Goal: Task Accomplishment & Management: Manage account settings

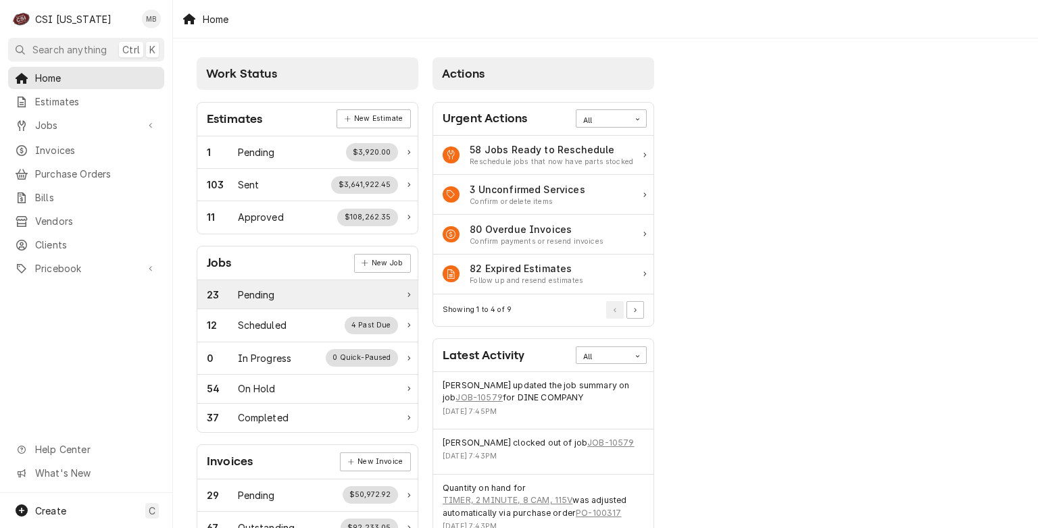
click at [250, 299] on div "Pending" at bounding box center [256, 295] width 37 height 14
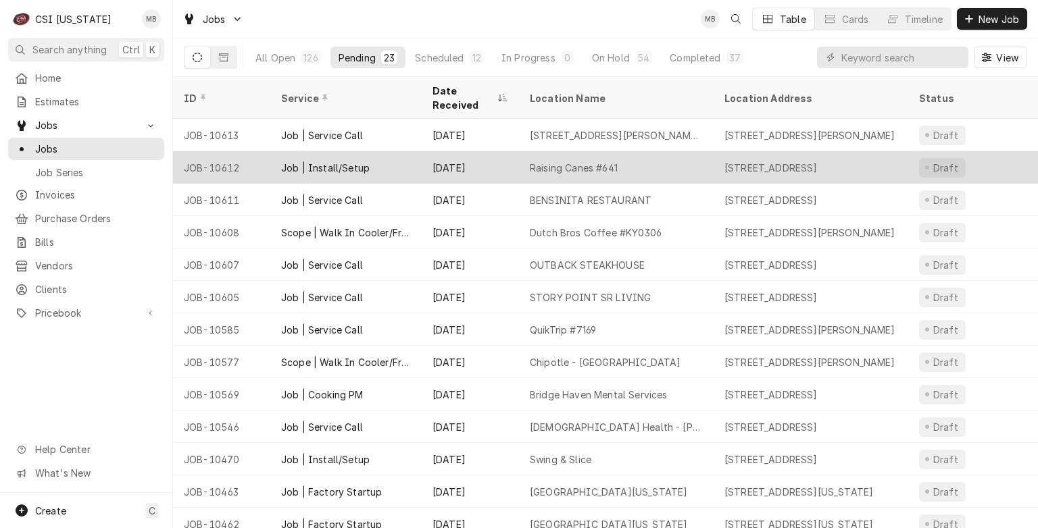
click at [365, 163] on div "Job | Install/Setup" at bounding box center [345, 167] width 151 height 32
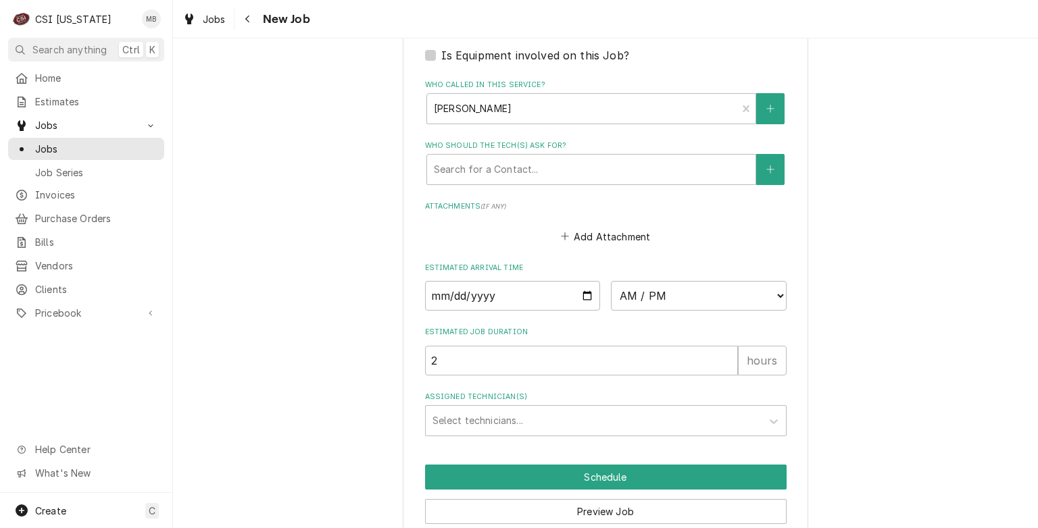
scroll to position [1251, 0]
click at [588, 281] on input "Date" at bounding box center [513, 296] width 176 height 30
type textarea "x"
type input "[DATE]"
type textarea "x"
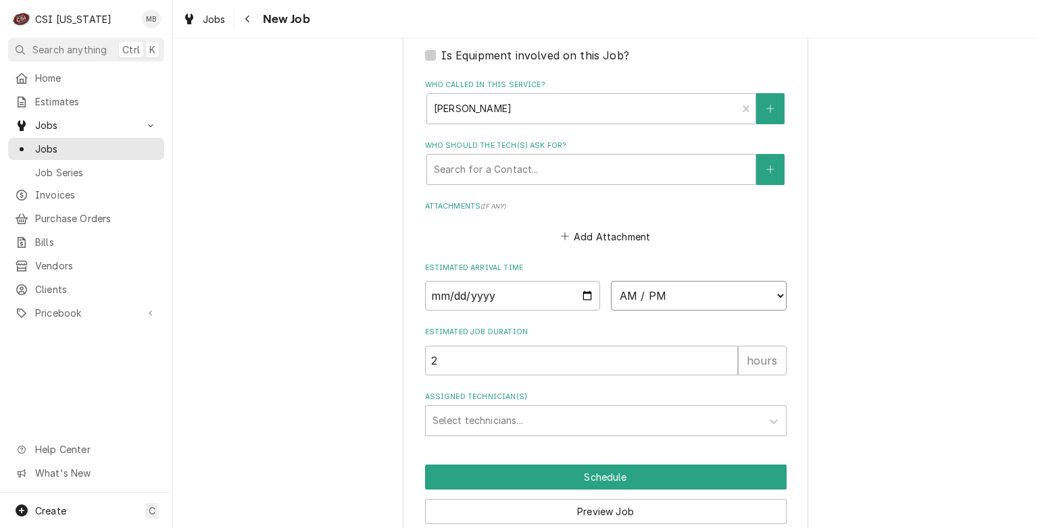
click at [728, 281] on select "AM / PM 6:00 AM 6:15 AM 6:30 AM 6:45 AM 7:00 AM 7:15 AM 7:30 AM 7:45 AM 8:00 AM…" at bounding box center [699, 296] width 176 height 30
select select "21:00:00"
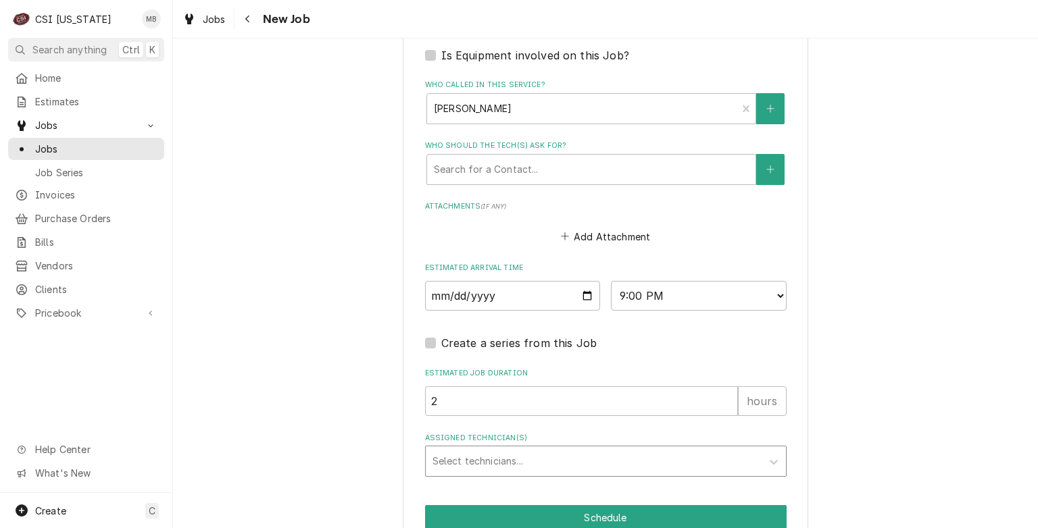
click at [546, 449] on div "Assigned Technician(s)" at bounding box center [593, 461] width 322 height 24
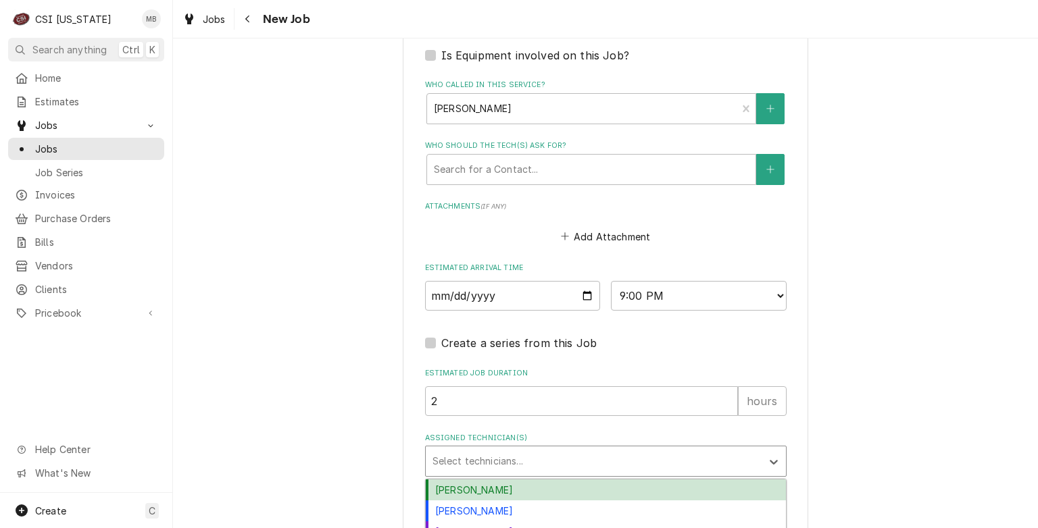
click at [497, 480] on div "Bryant Jolley" at bounding box center [606, 490] width 360 height 21
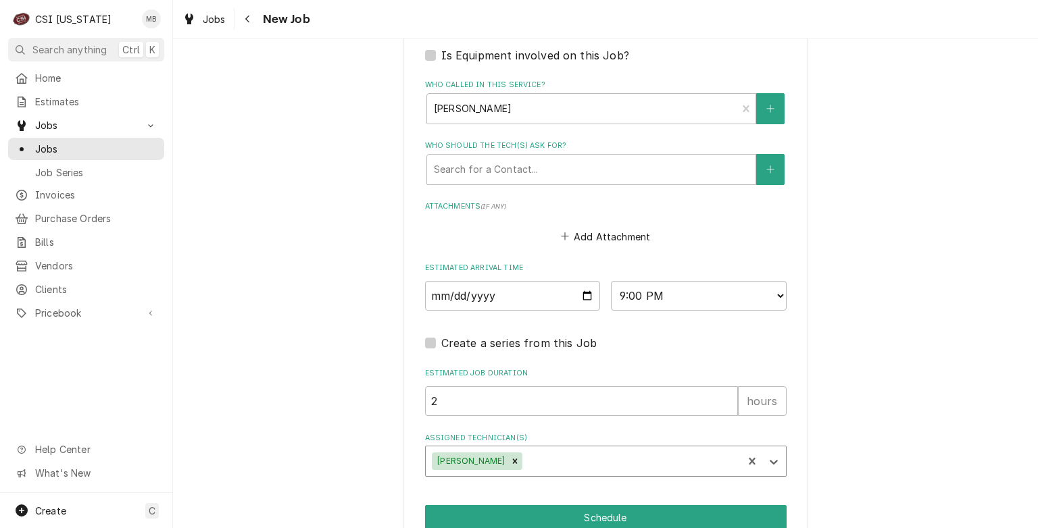
click at [547, 449] on div "Assigned Technician(s)" at bounding box center [630, 461] width 211 height 24
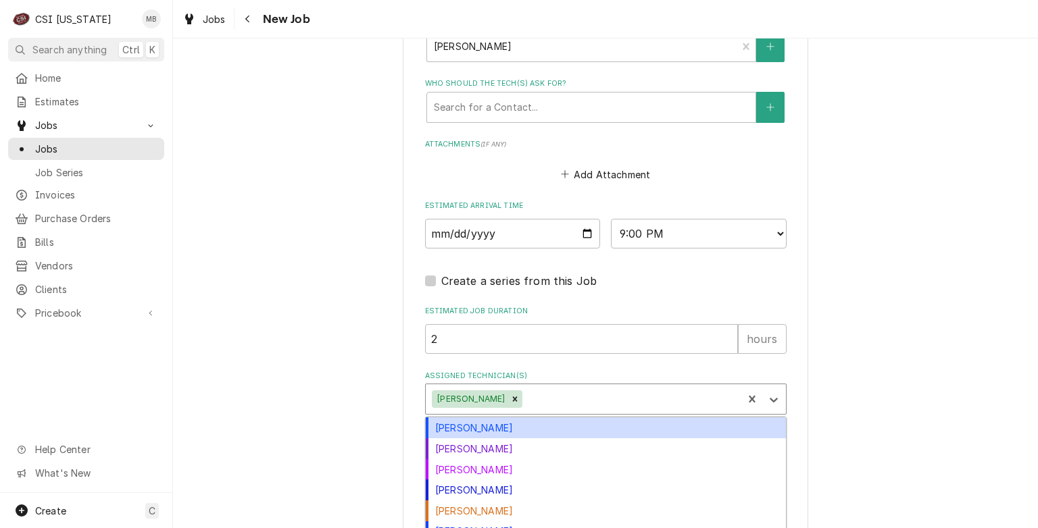
scroll to position [1313, 0]
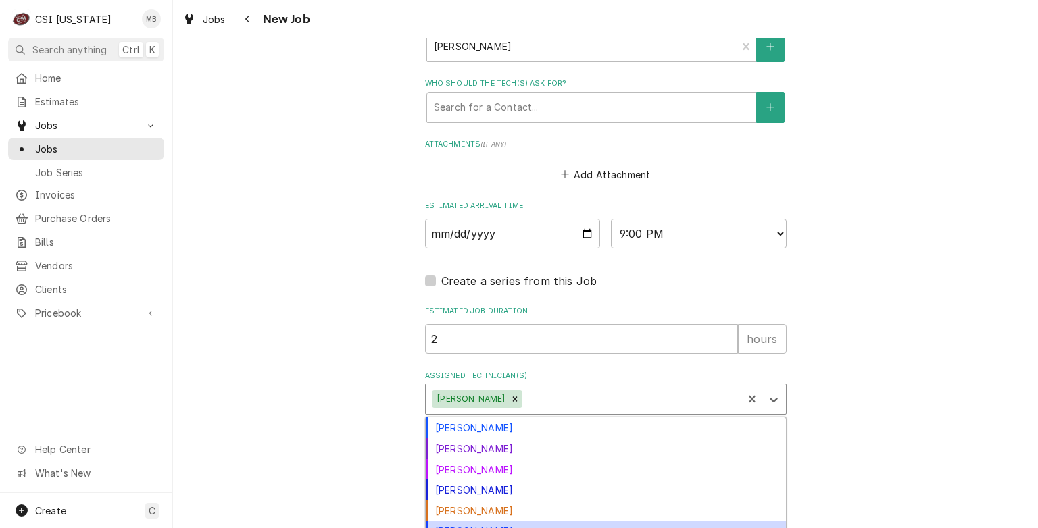
click at [489, 522] on div "Matt Brewington" at bounding box center [606, 532] width 360 height 21
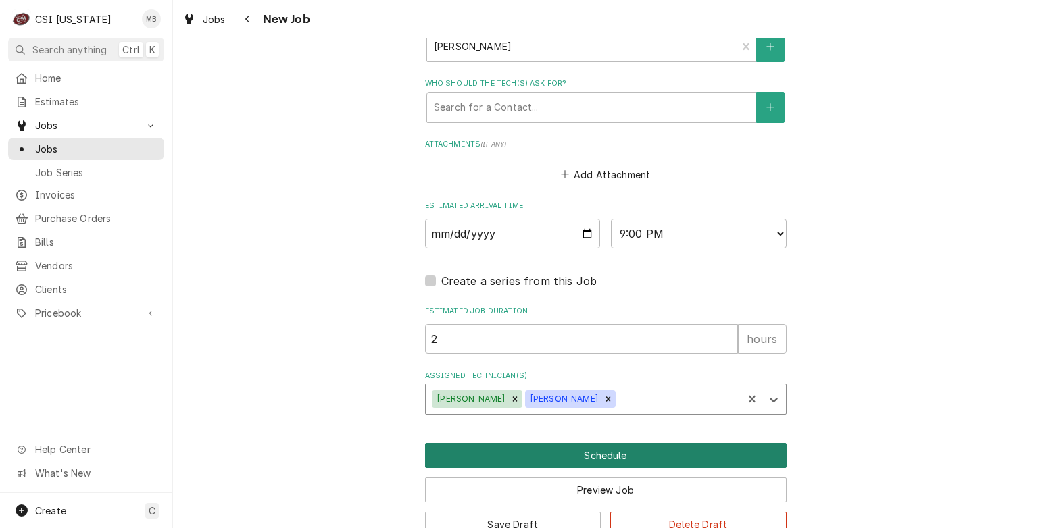
click at [589, 443] on button "Schedule" at bounding box center [605, 455] width 361 height 25
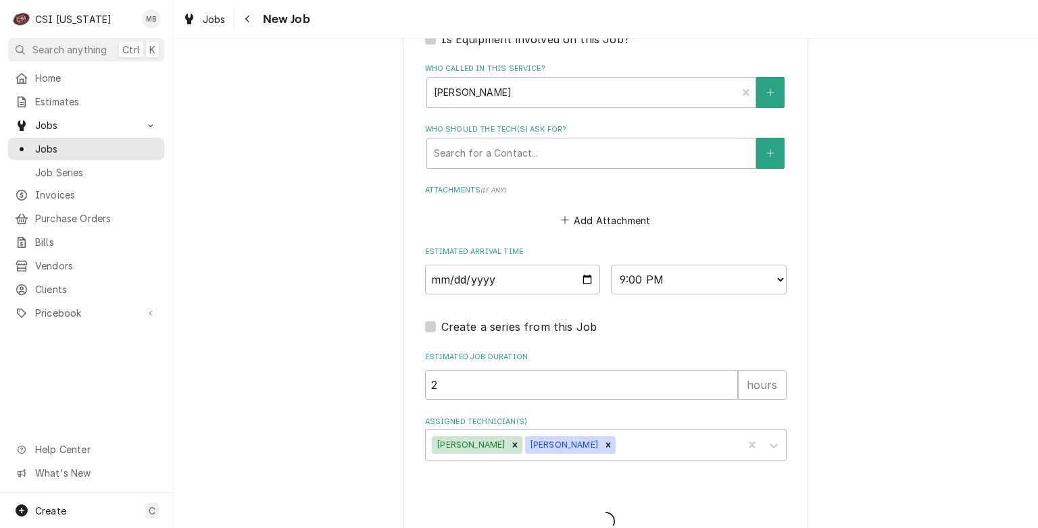
type textarea "x"
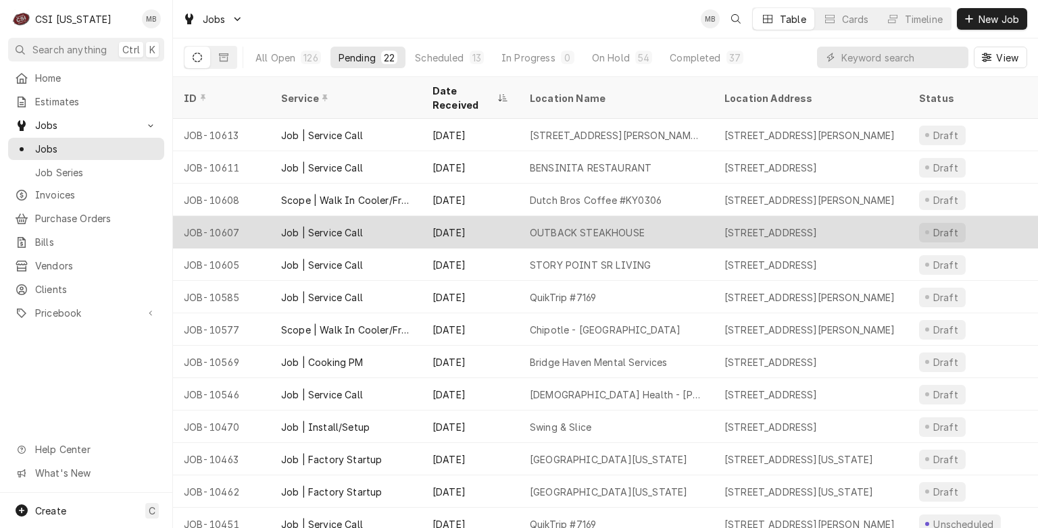
click at [442, 216] on div "Sep 15" at bounding box center [470, 232] width 97 height 32
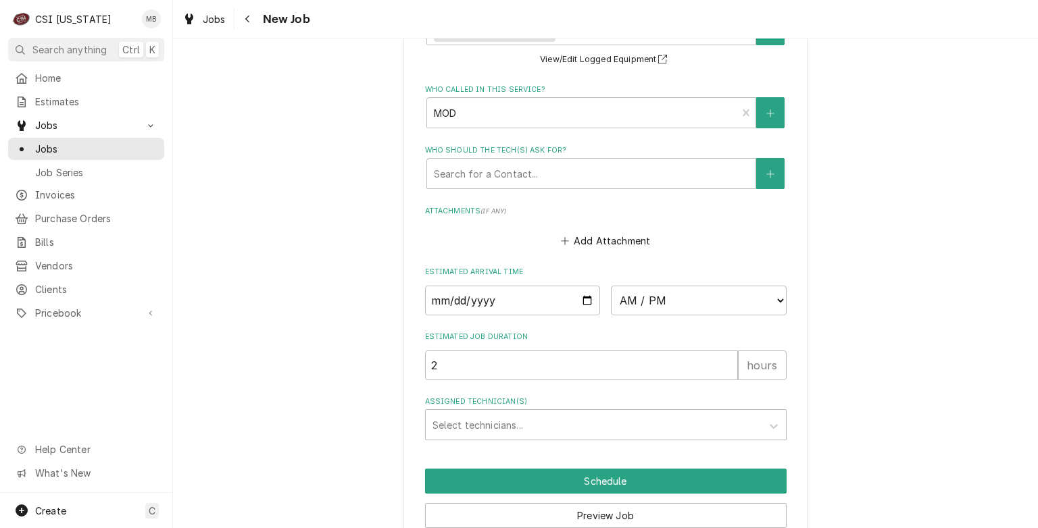
scroll to position [1454, 0]
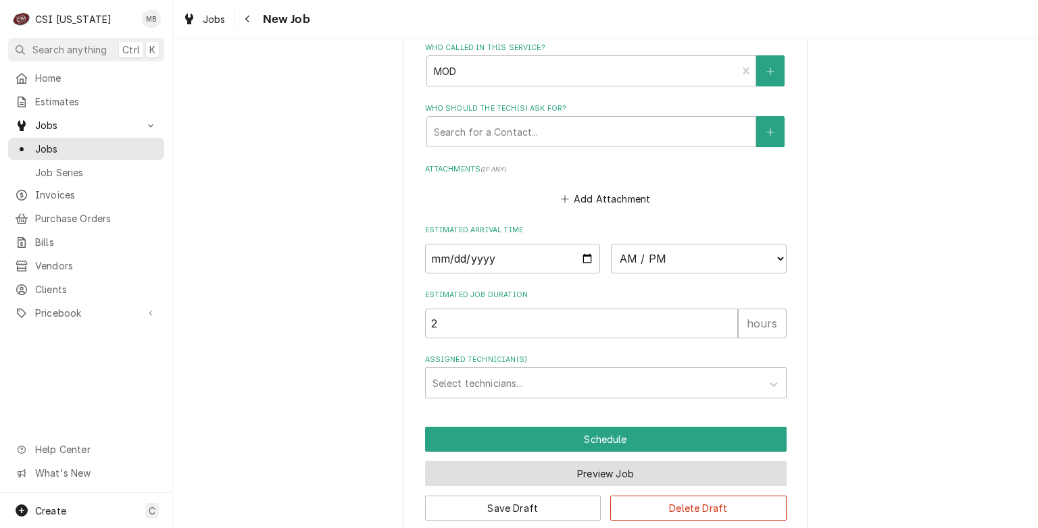
click at [589, 462] on button "Preview Job" at bounding box center [605, 473] width 361 height 25
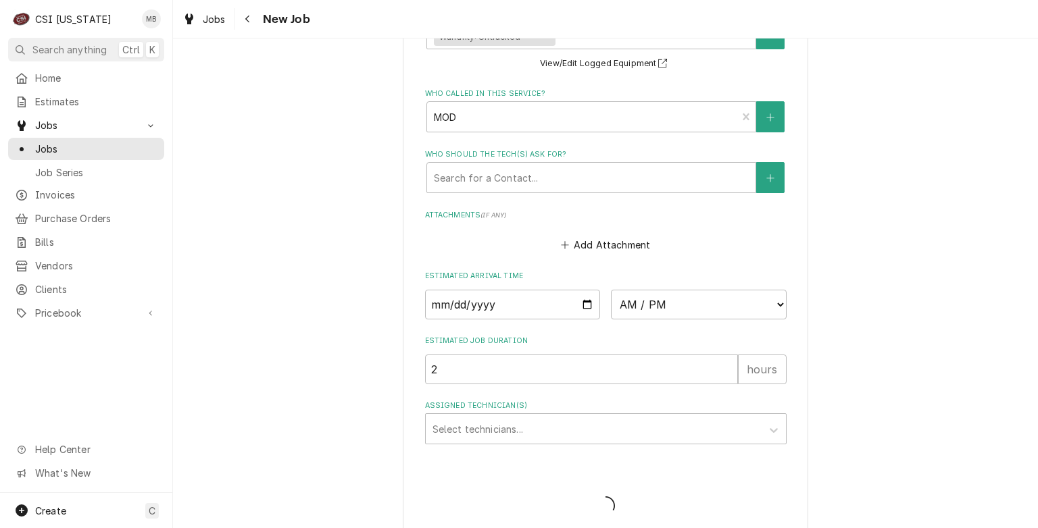
type textarea "x"
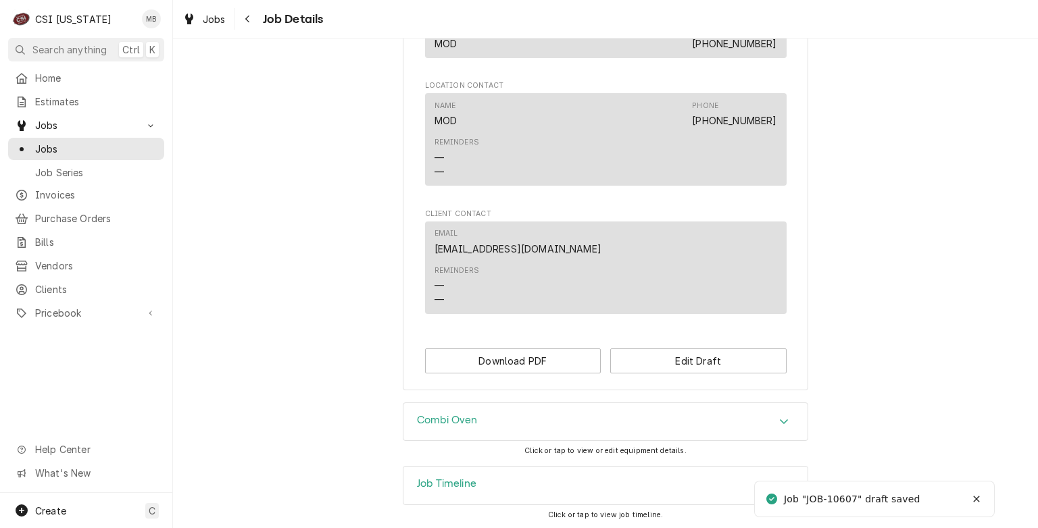
scroll to position [1206, 0]
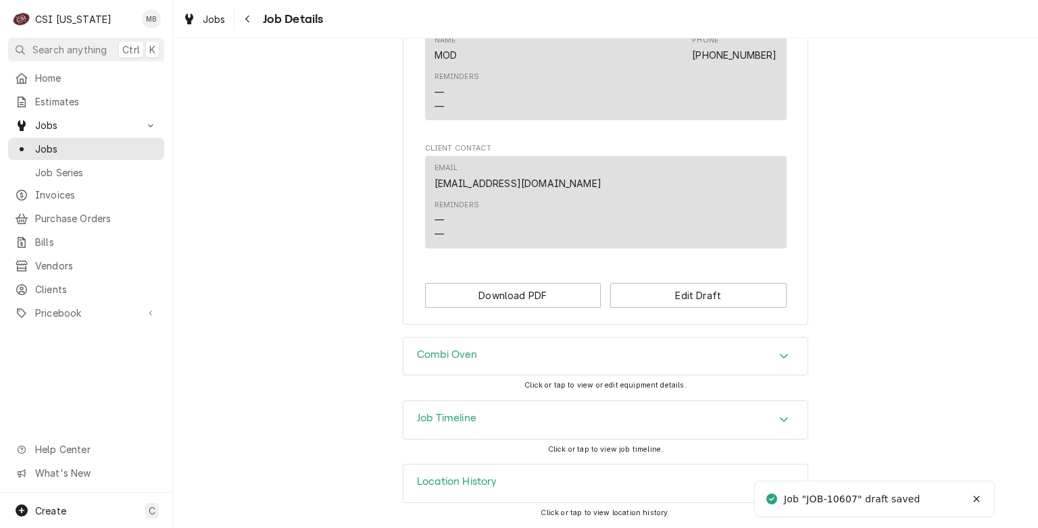
click at [575, 484] on div "Location History" at bounding box center [605, 484] width 404 height 38
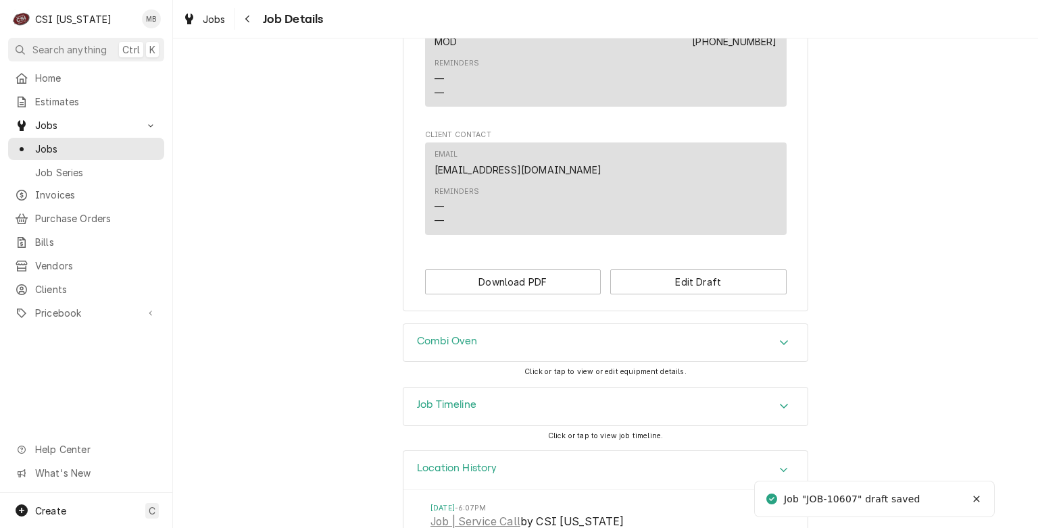
scroll to position [1331, 0]
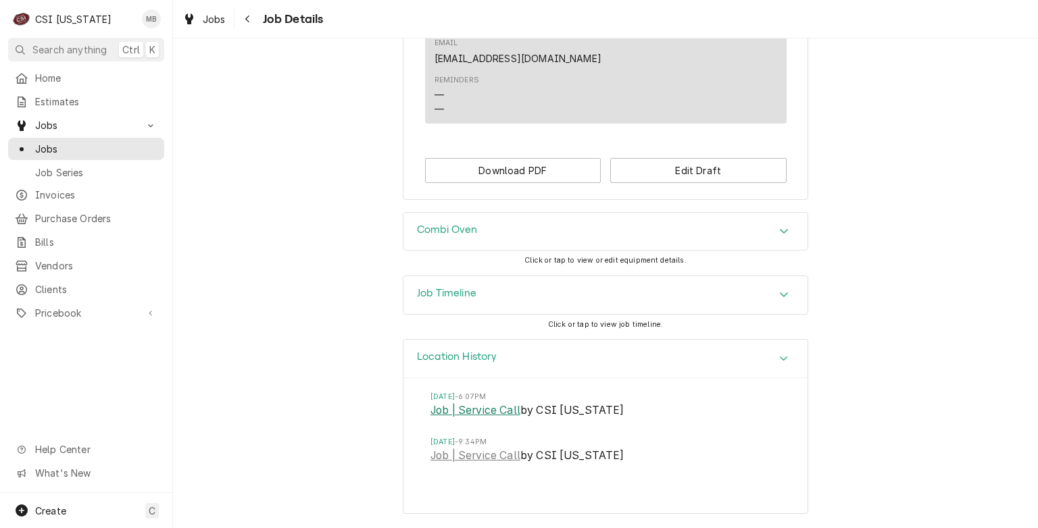
click at [492, 403] on link "Job | Service Call" at bounding box center [475, 411] width 90 height 16
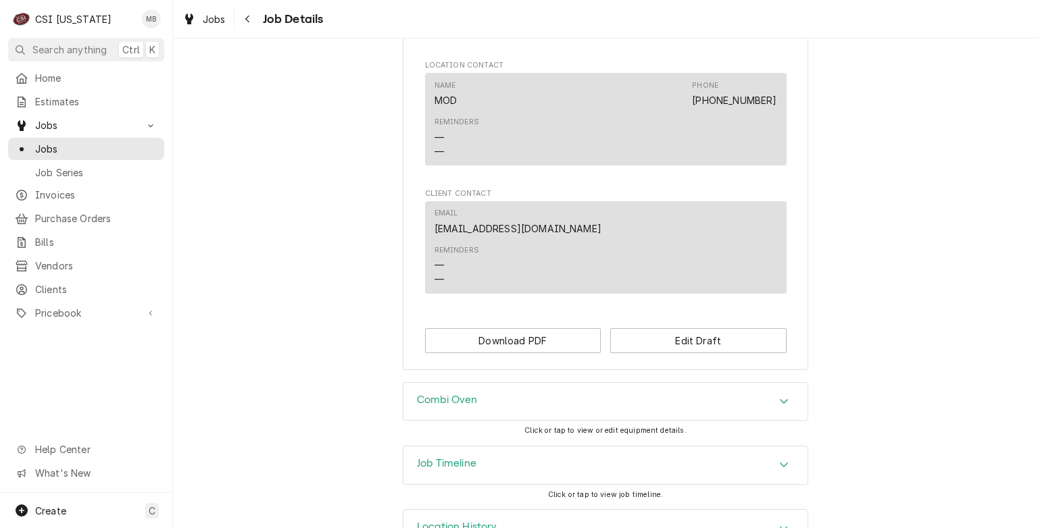
scroll to position [1146, 0]
click at [651, 347] on button "Edit Draft" at bounding box center [698, 342] width 176 height 25
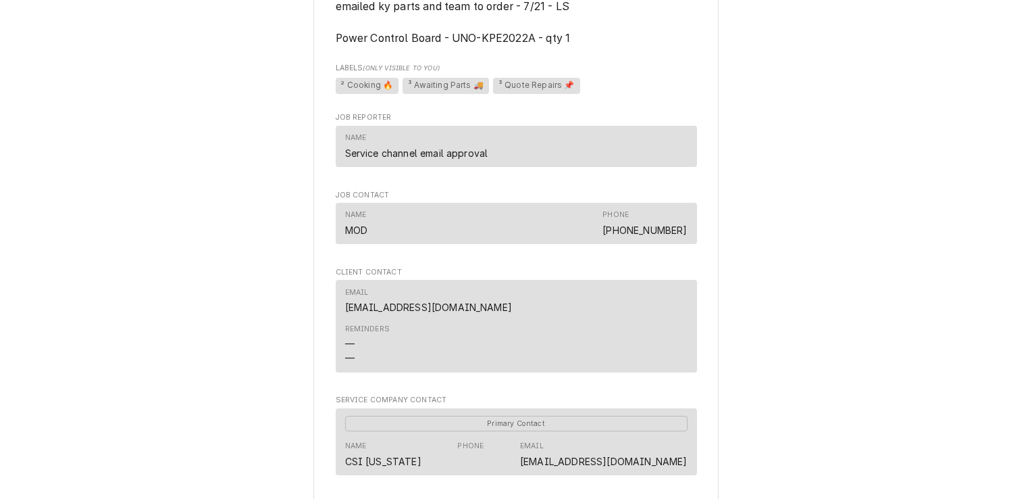
scroll to position [1290, 0]
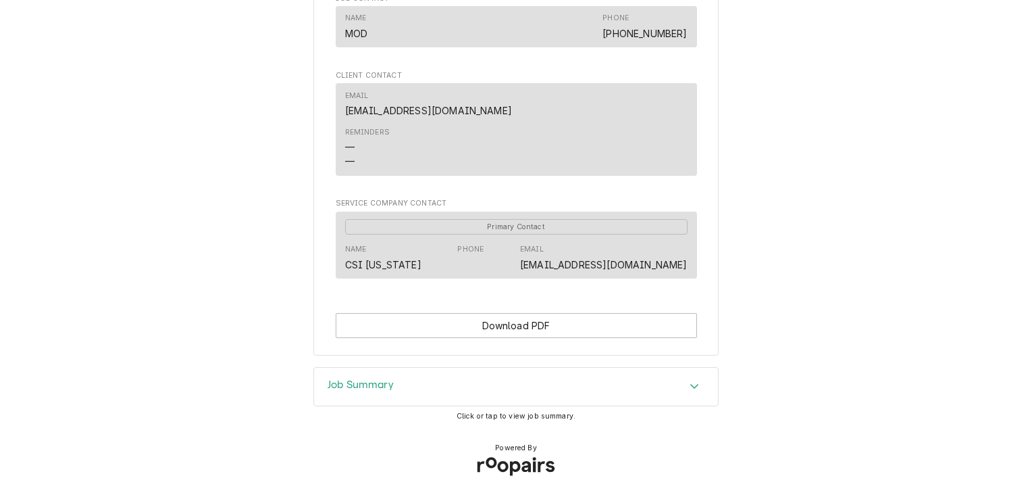
drag, startPoint x: 0, startPoint y: 0, endPoint x: 489, endPoint y: 376, distance: 617.1
click at [489, 376] on div "Job Summary" at bounding box center [516, 386] width 404 height 38
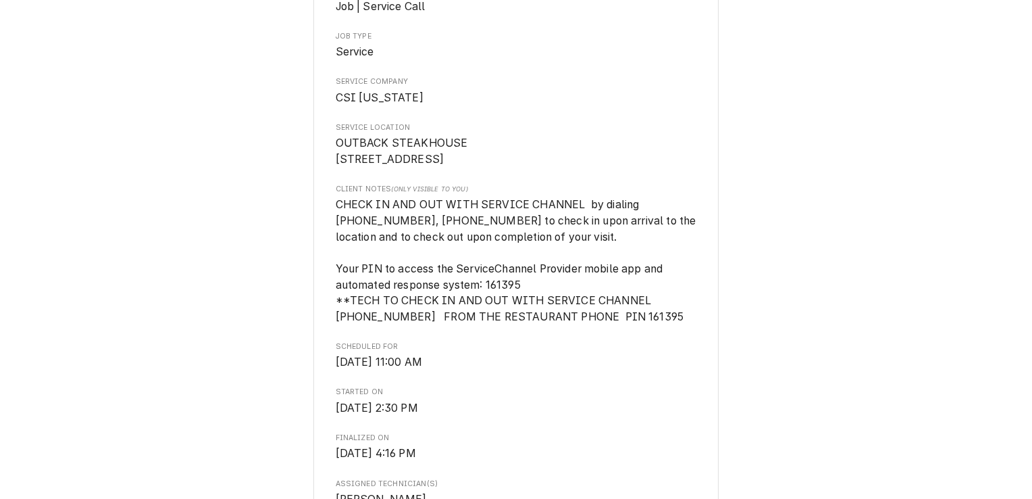
scroll to position [0, 0]
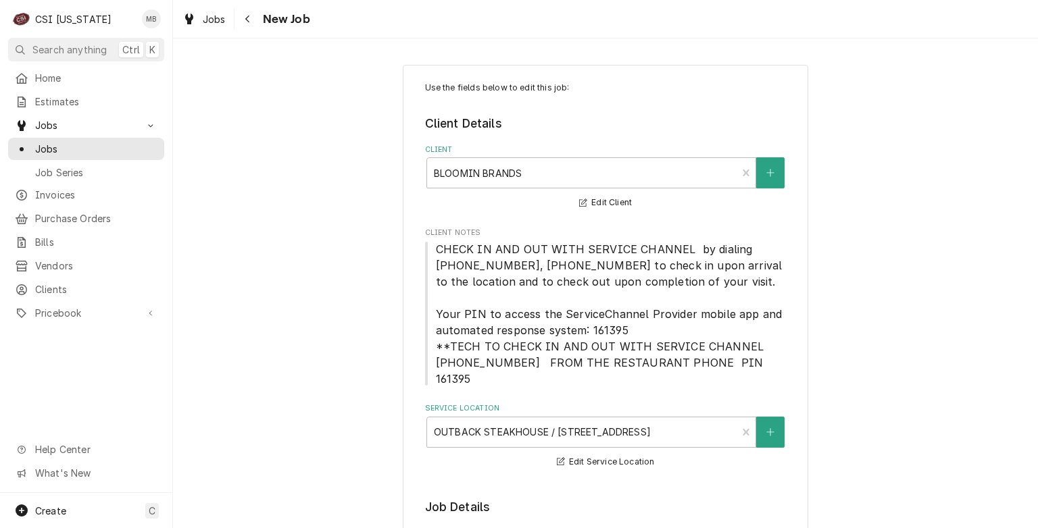
type textarea "x"
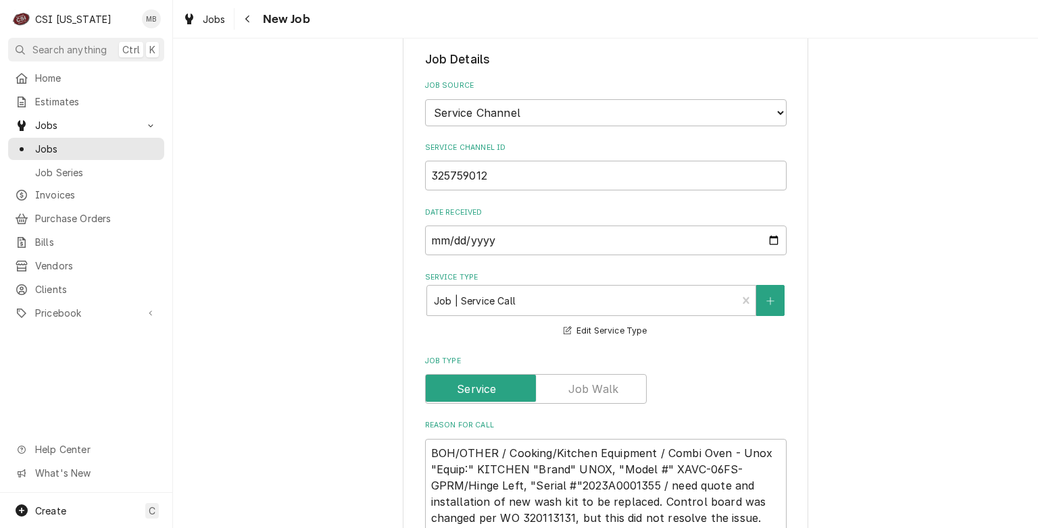
scroll to position [449, 0]
click at [593, 374] on label "Job Type" at bounding box center [536, 389] width 222 height 30
click at [593, 374] on input "Job Type" at bounding box center [535, 389] width 209 height 30
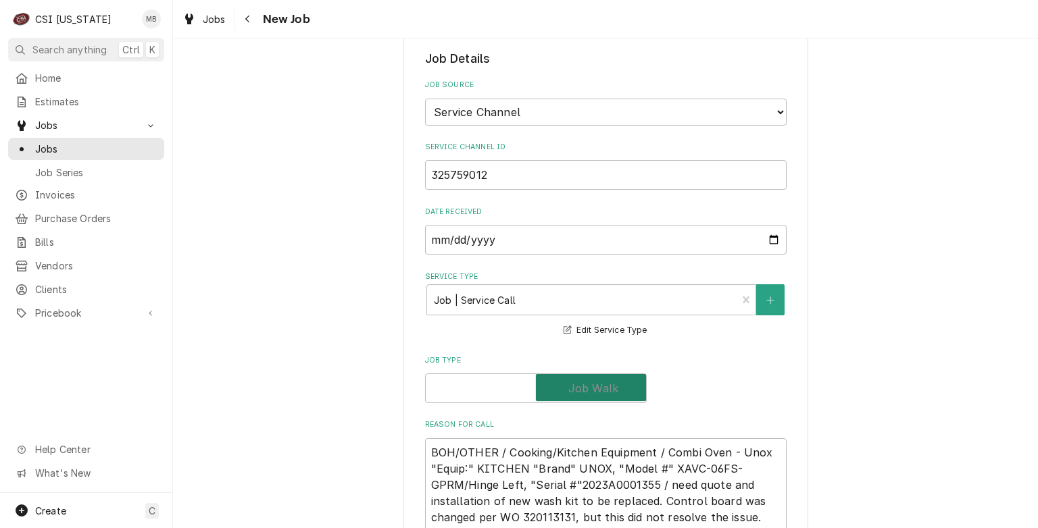
checkbox input "true"
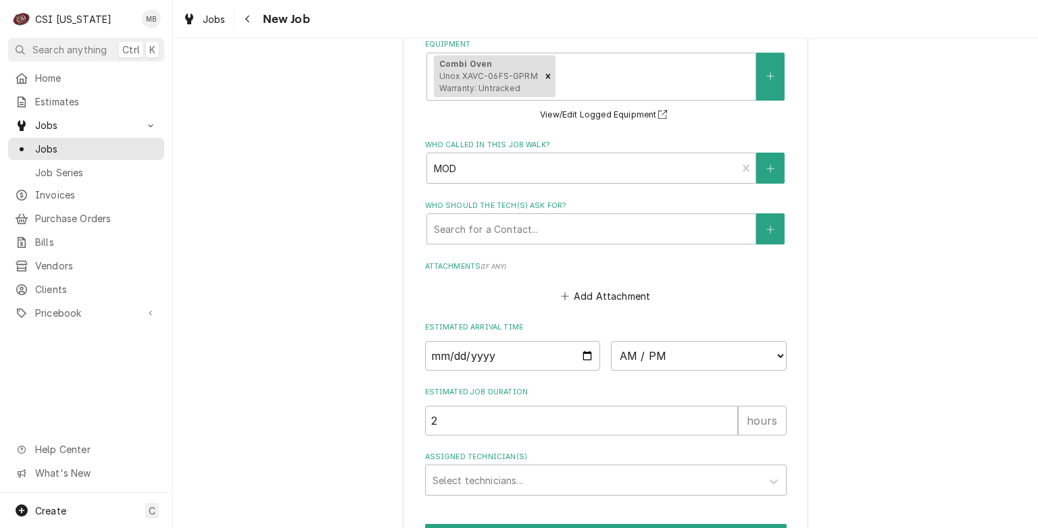
scroll to position [1454, 0]
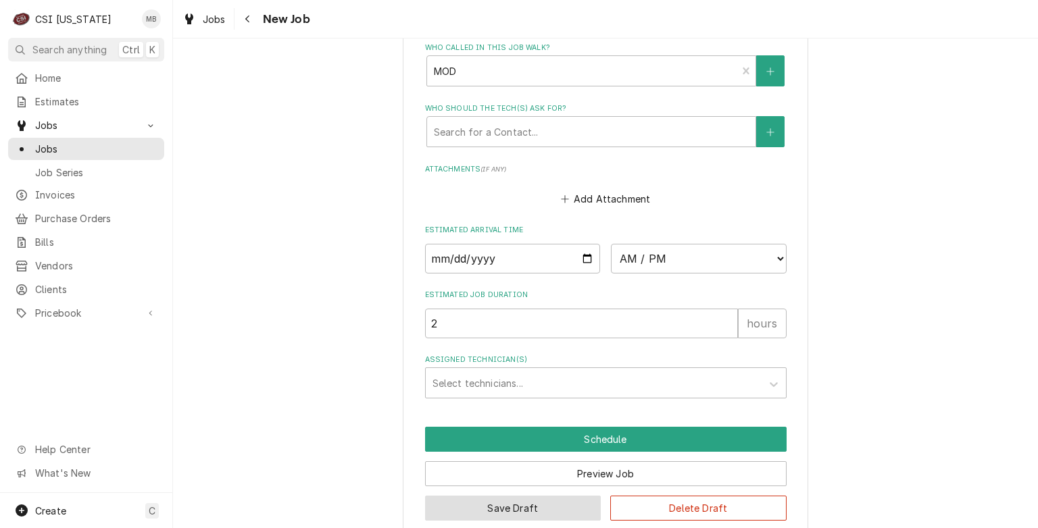
click at [562, 496] on button "Save Draft" at bounding box center [513, 508] width 176 height 25
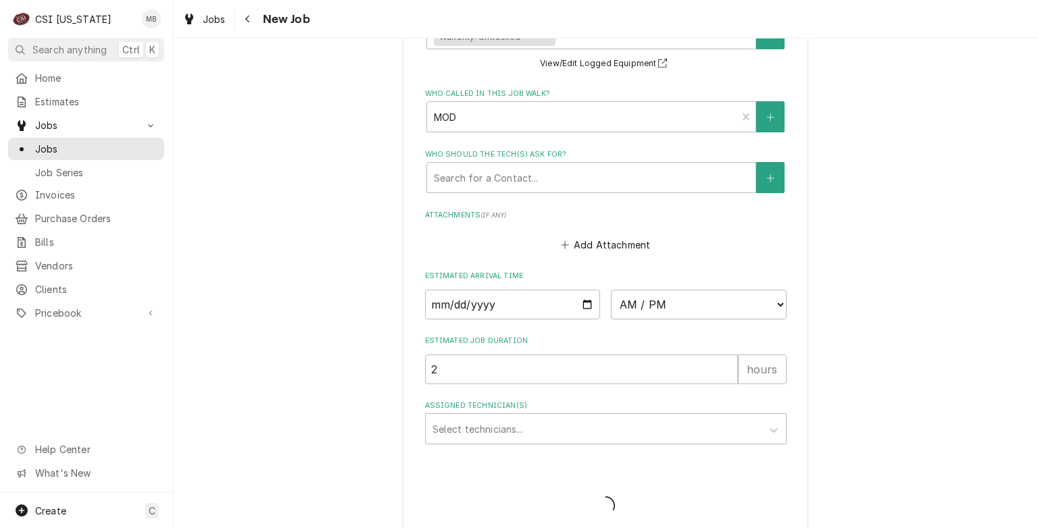
type textarea "x"
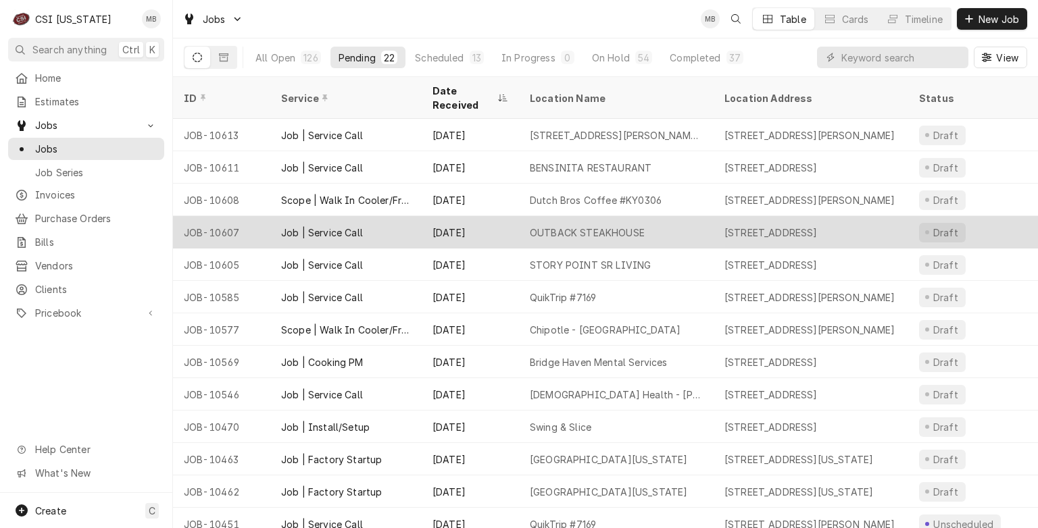
click at [455, 226] on div "[DATE]" at bounding box center [470, 232] width 97 height 32
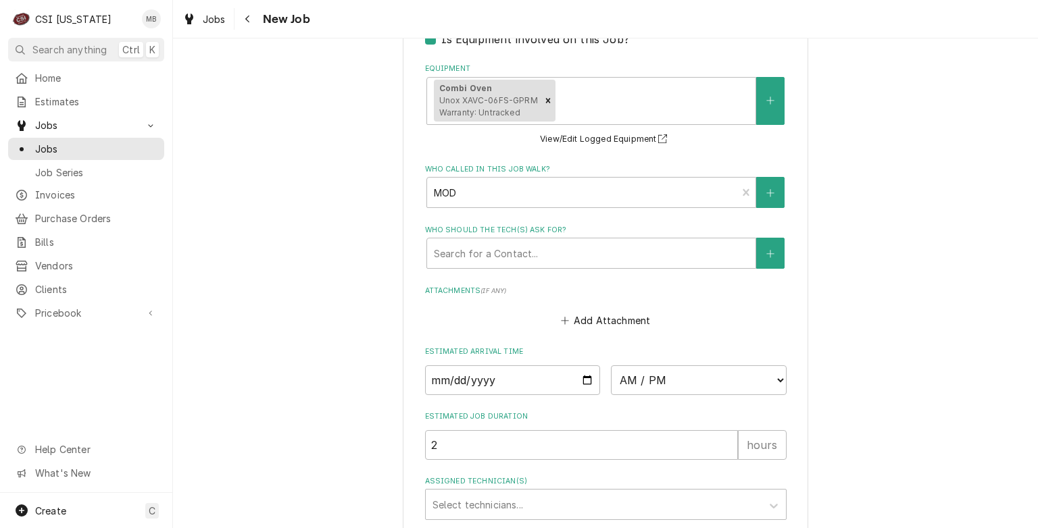
scroll to position [1454, 0]
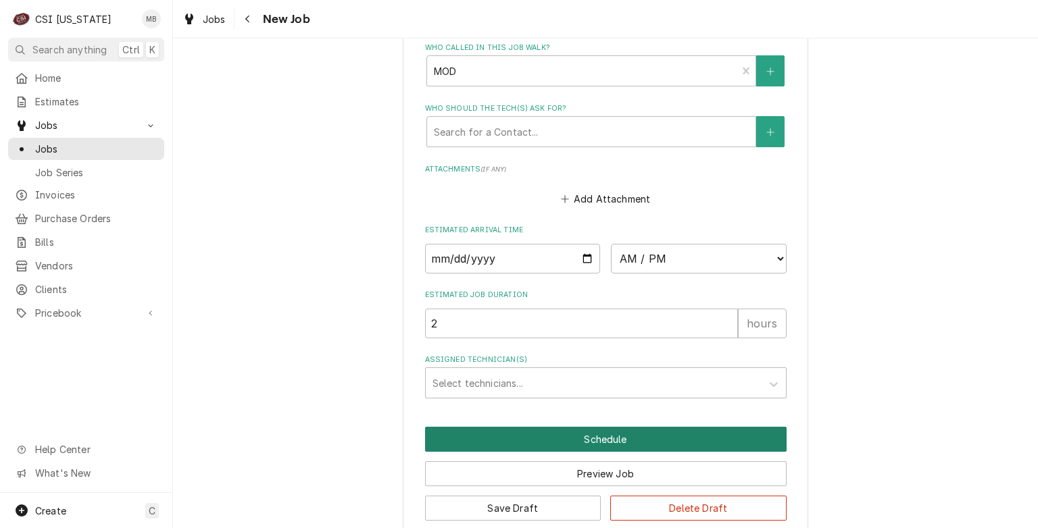
click at [536, 427] on button "Schedule" at bounding box center [605, 439] width 361 height 25
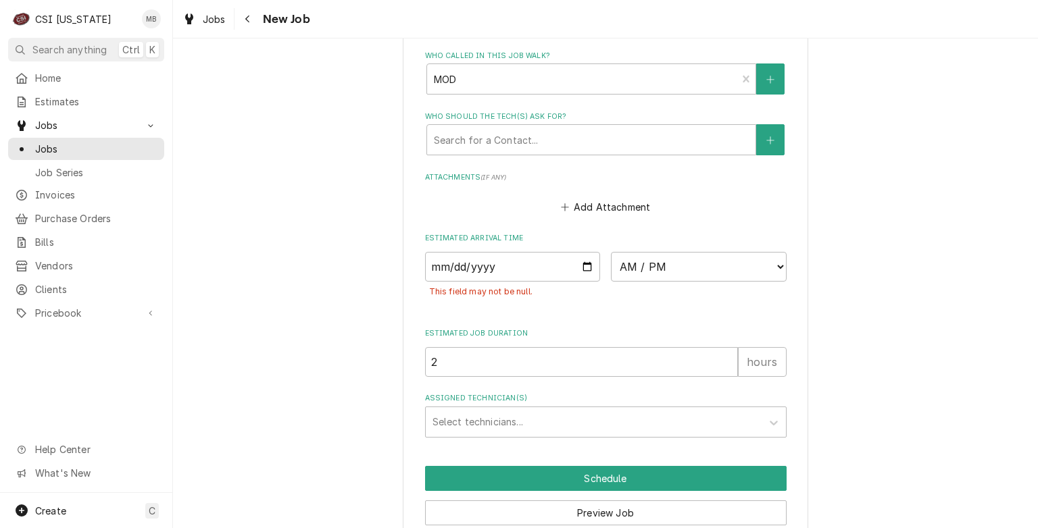
scroll to position [1447, 0]
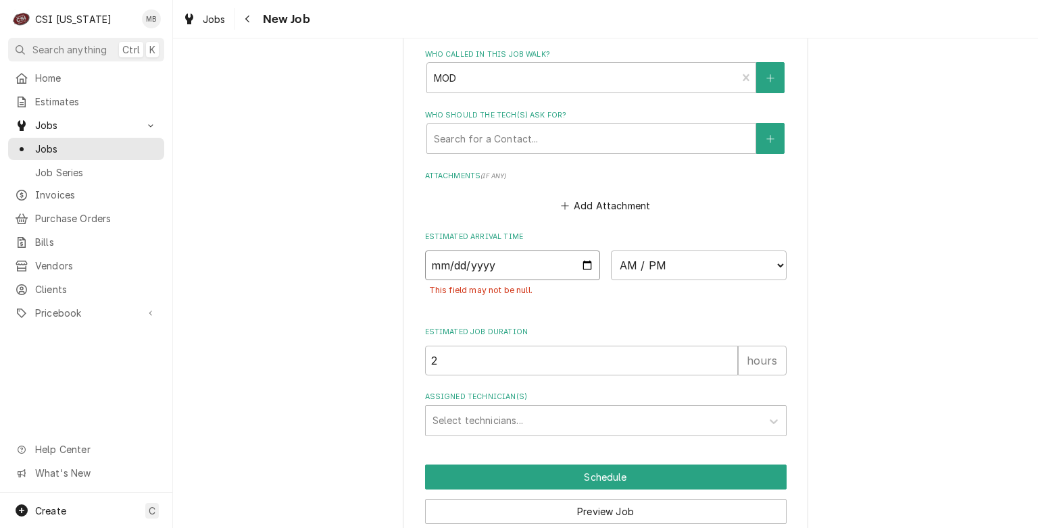
click at [588, 252] on input "Date" at bounding box center [513, 266] width 176 height 30
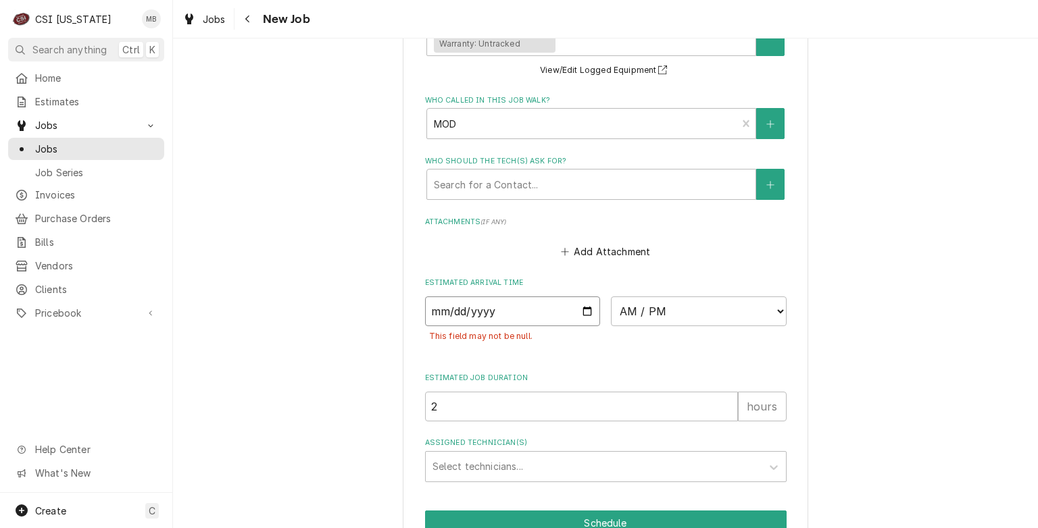
scroll to position [1484, 0]
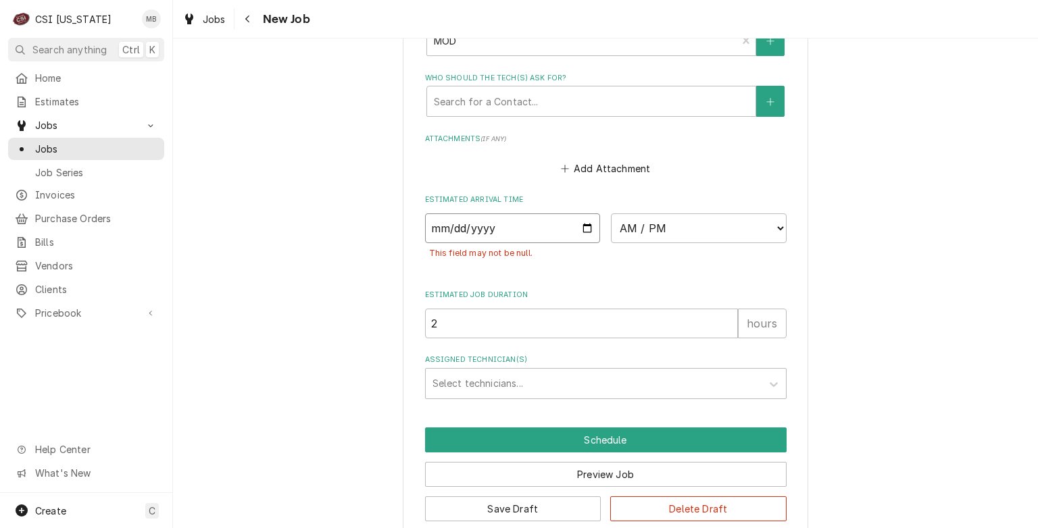
click at [584, 213] on input "Date" at bounding box center [513, 228] width 176 height 30
type textarea "x"
type input "2025-09-15"
type textarea "x"
click at [770, 213] on select "AM / PM 6:00 AM 6:15 AM 6:30 AM 6:45 AM 7:00 AM 7:15 AM 7:30 AM 7:45 AM 8:00 AM…" at bounding box center [699, 228] width 176 height 30
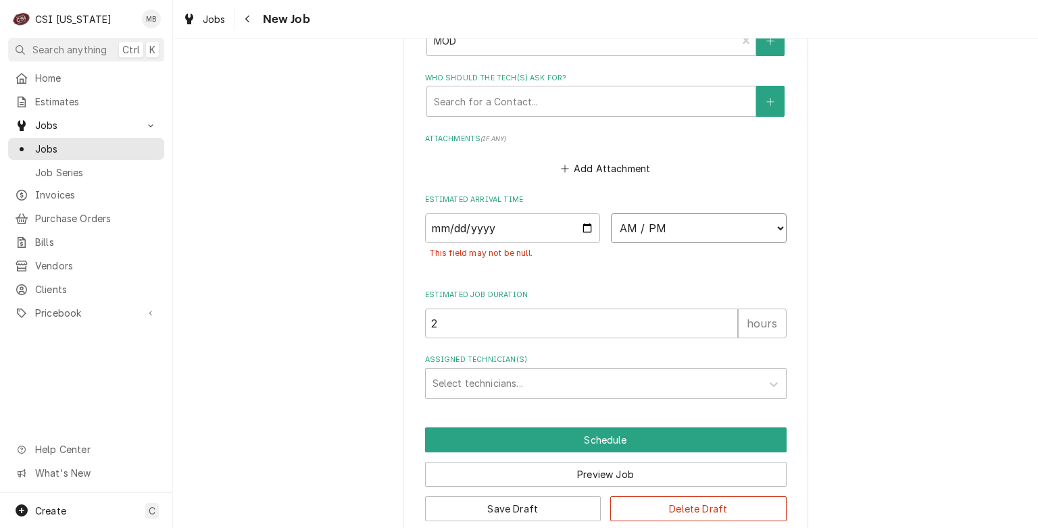
select select "21:00:00"
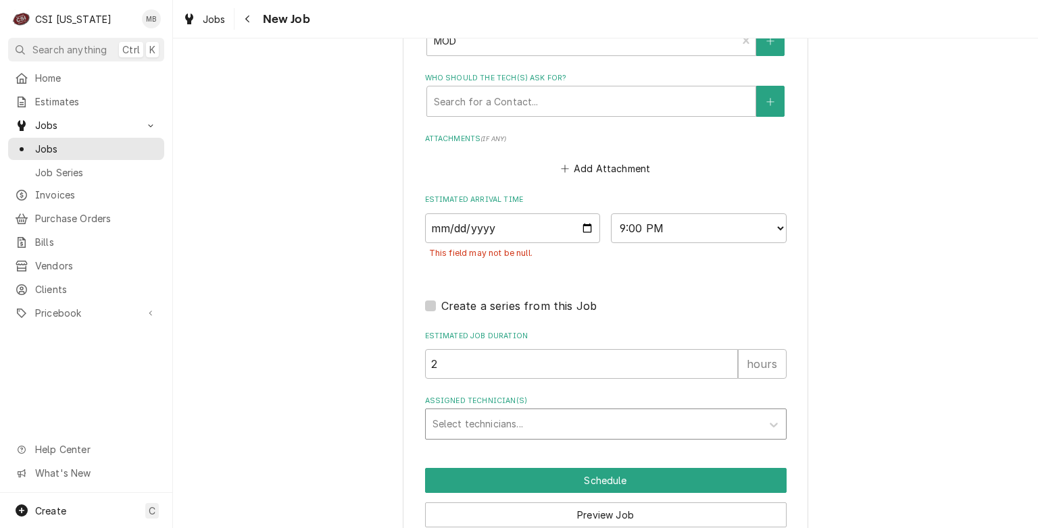
click at [572, 412] on div "Assigned Technician(s)" at bounding box center [593, 424] width 322 height 24
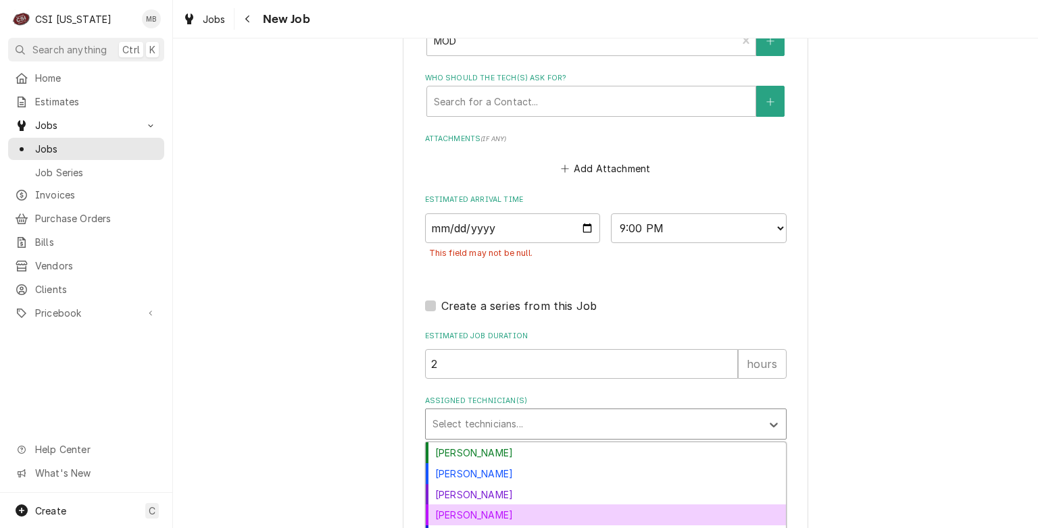
scroll to position [39, 0]
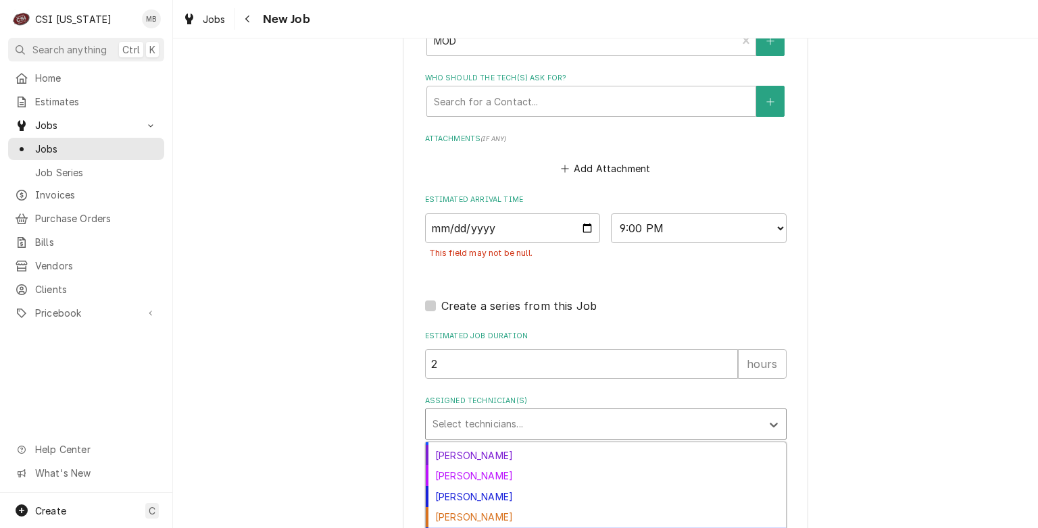
click at [500, 528] on div "[PERSON_NAME]" at bounding box center [606, 538] width 360 height 21
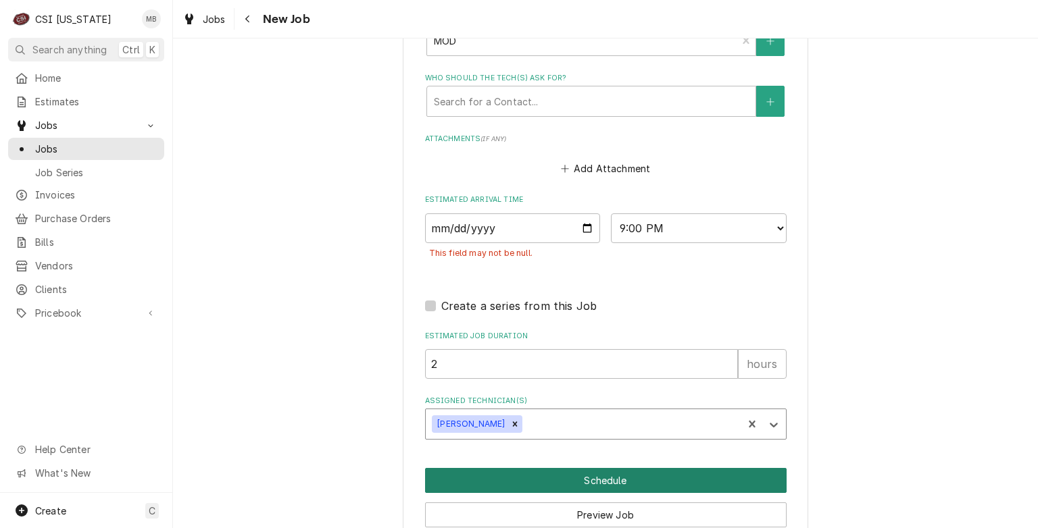
click at [553, 468] on button "Schedule" at bounding box center [605, 480] width 361 height 25
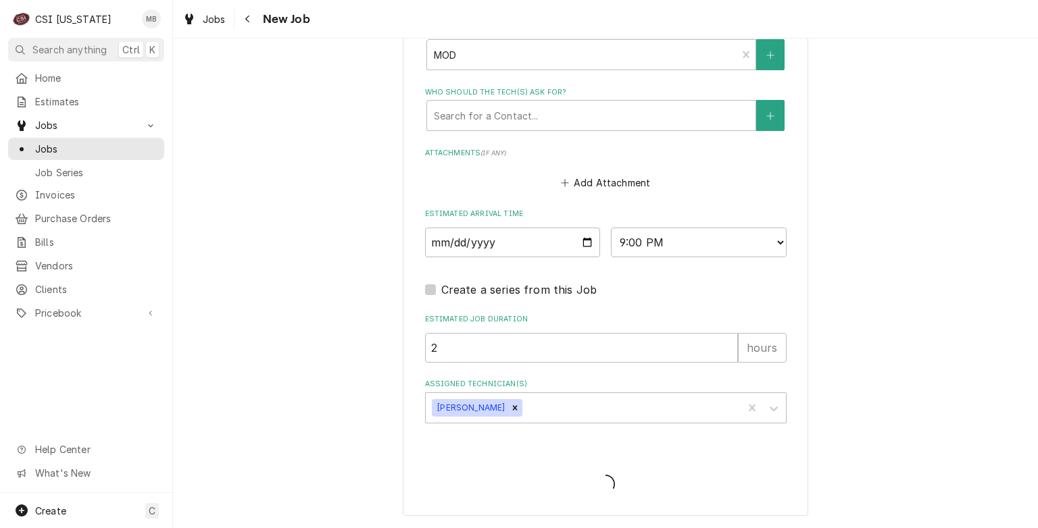
scroll to position [1448, 0]
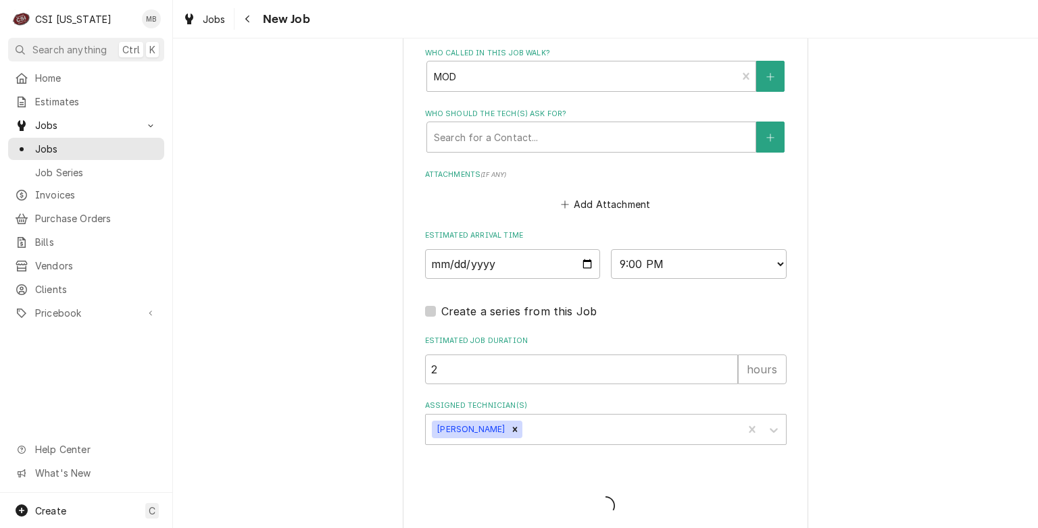
type textarea "x"
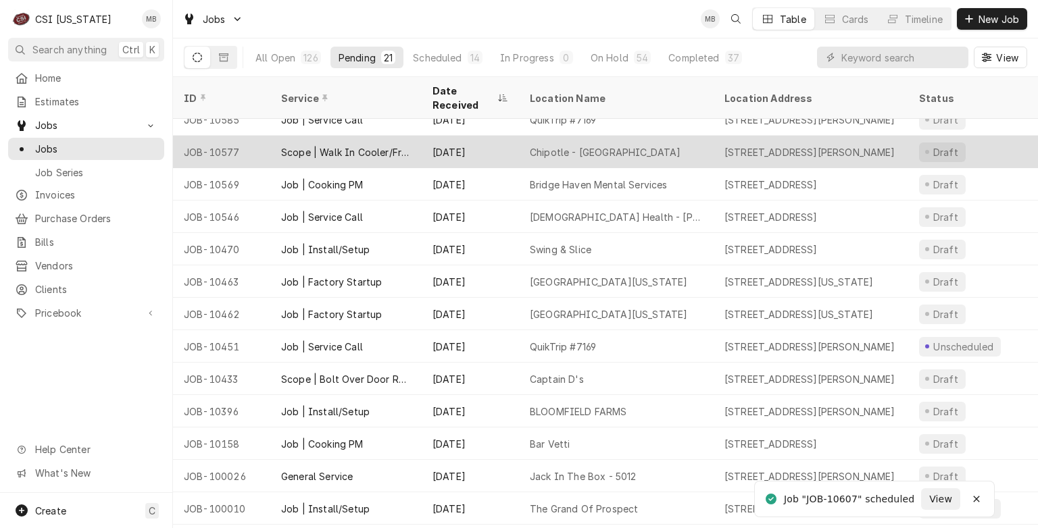
scroll to position [151, 0]
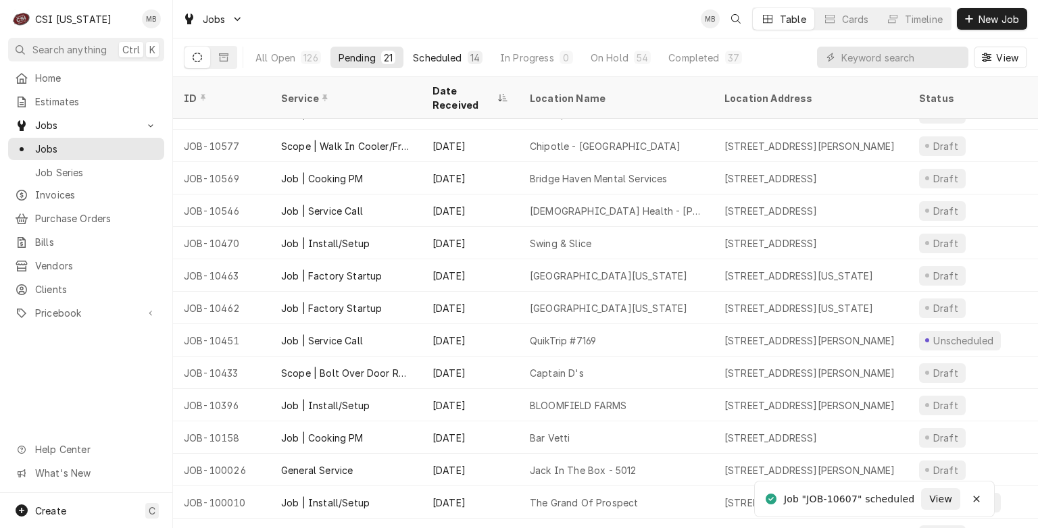
click at [481, 55] on button "Scheduled 14" at bounding box center [448, 58] width 86 height 22
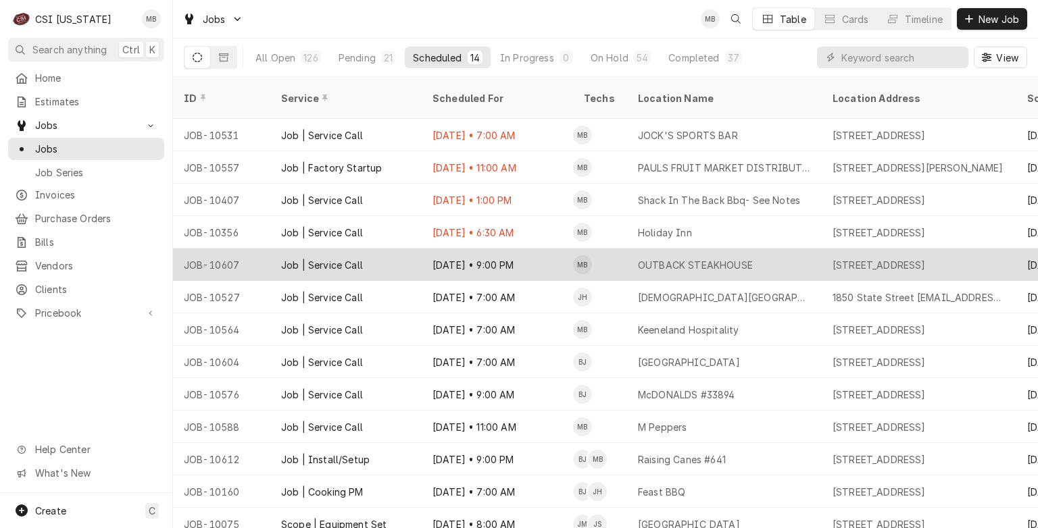
click at [454, 253] on div "Sep 15 • 9:00 PM" at bounding box center [497, 265] width 151 height 32
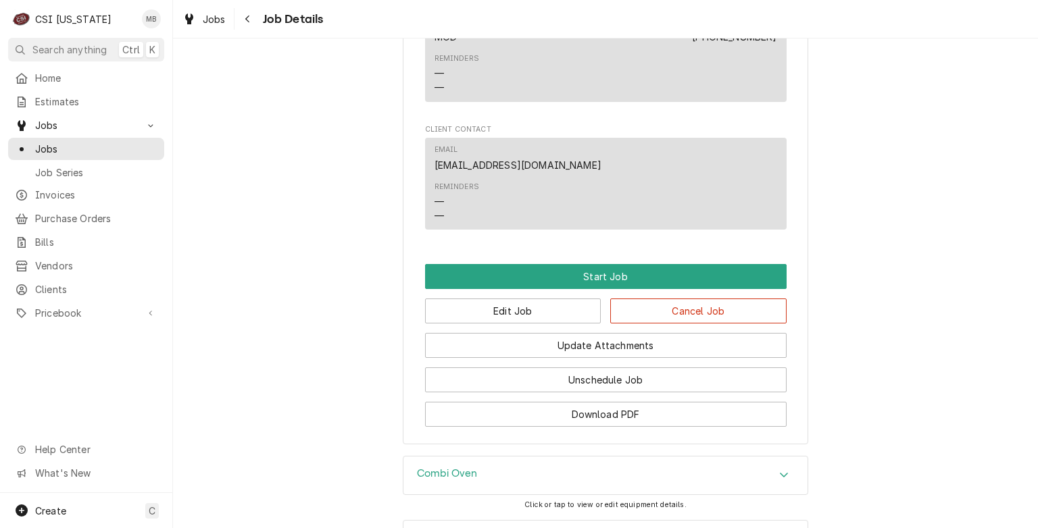
scroll to position [1479, 0]
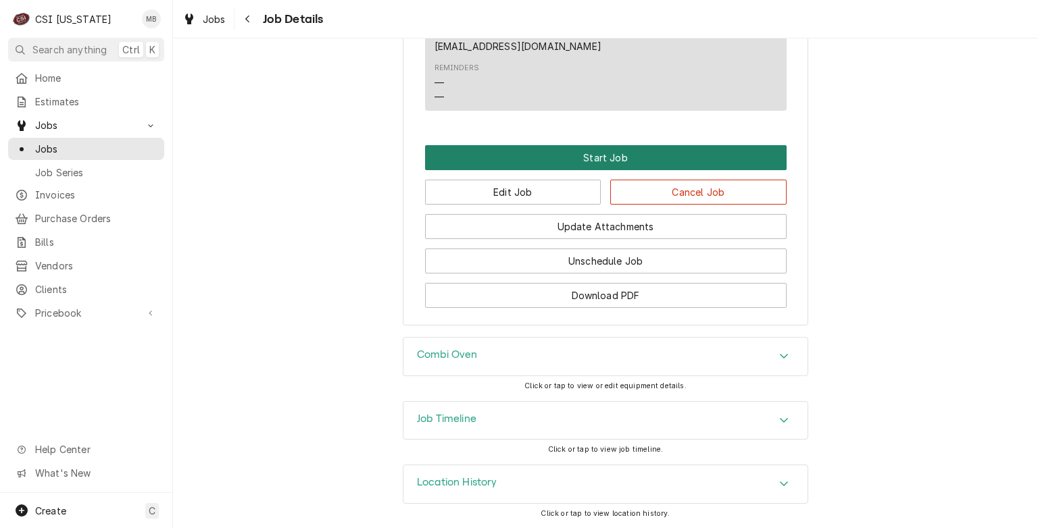
click at [558, 155] on button "Start Job" at bounding box center [605, 157] width 361 height 25
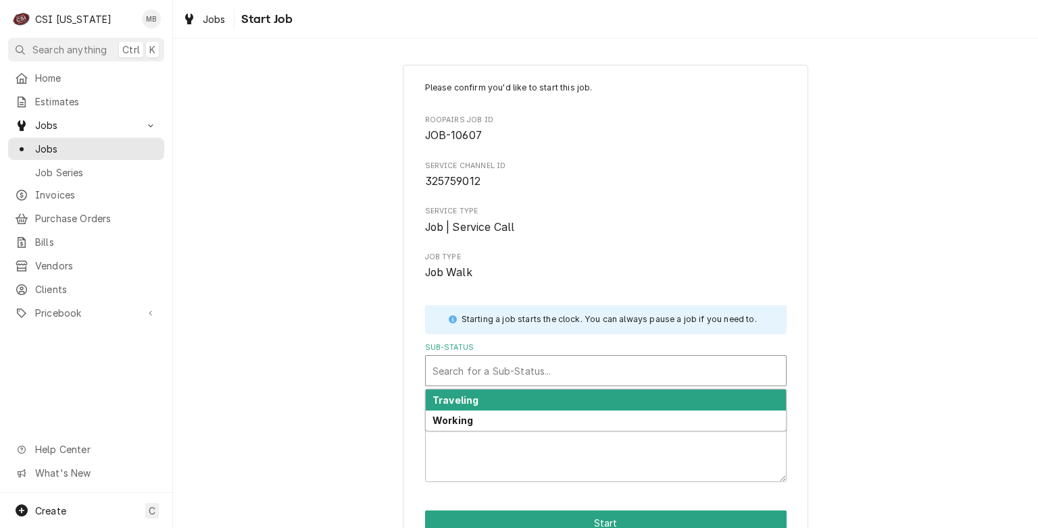
click at [586, 376] on div "Sub-Status" at bounding box center [605, 371] width 347 height 24
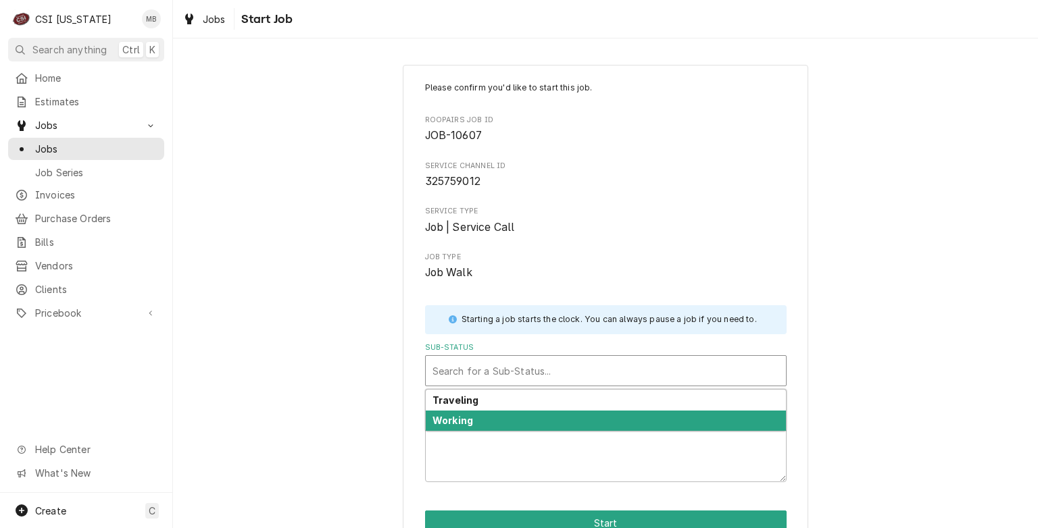
click at [565, 412] on div "Working" at bounding box center [606, 421] width 360 height 21
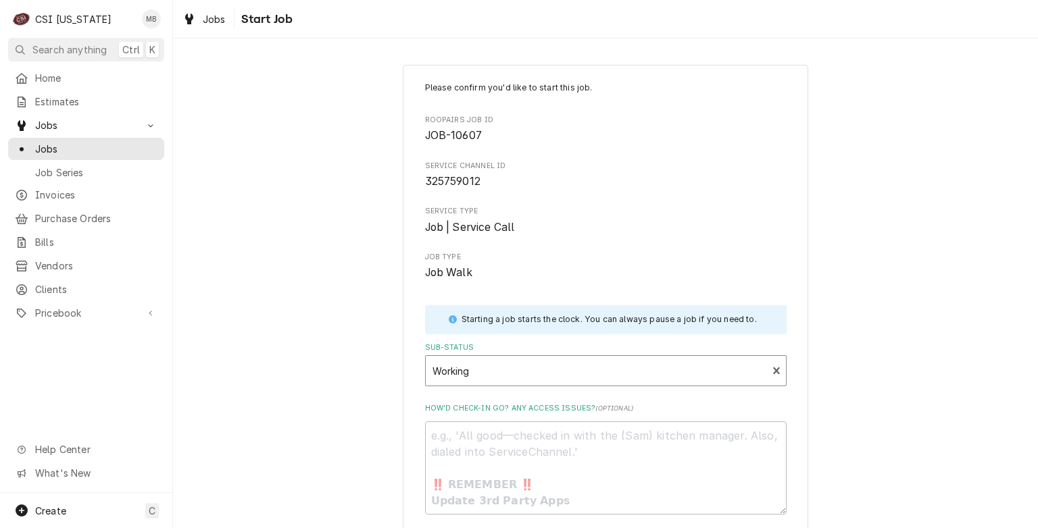
scroll to position [94, 0]
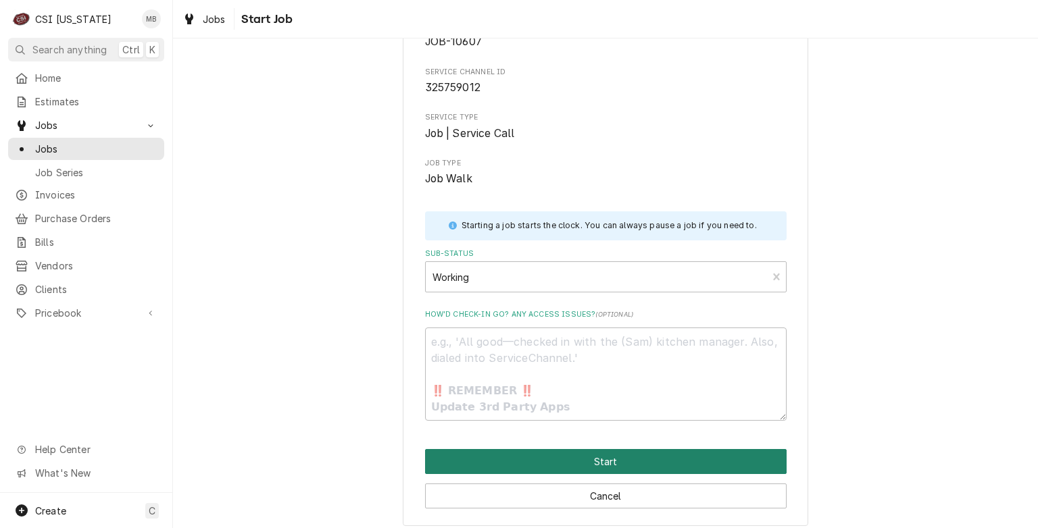
click at [573, 469] on button "Start" at bounding box center [605, 461] width 361 height 25
type textarea "x"
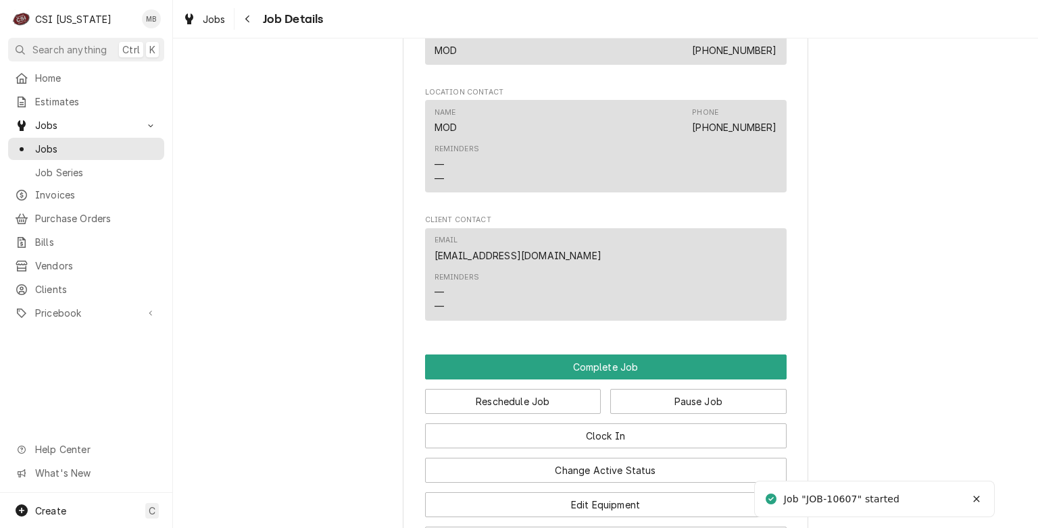
scroll to position [1392, 0]
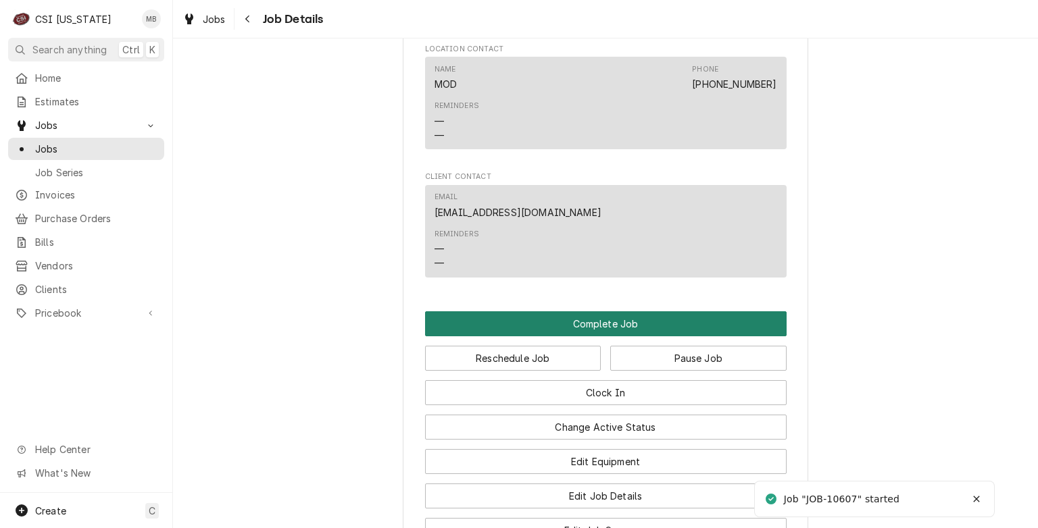
click at [596, 329] on button "Complete Job" at bounding box center [605, 323] width 361 height 25
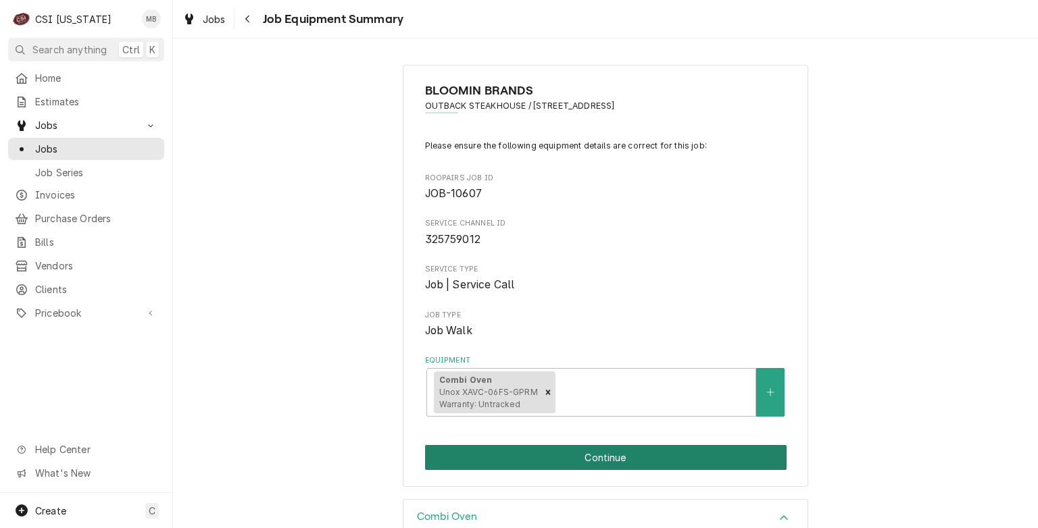
click at [627, 464] on button "Continue" at bounding box center [605, 457] width 361 height 25
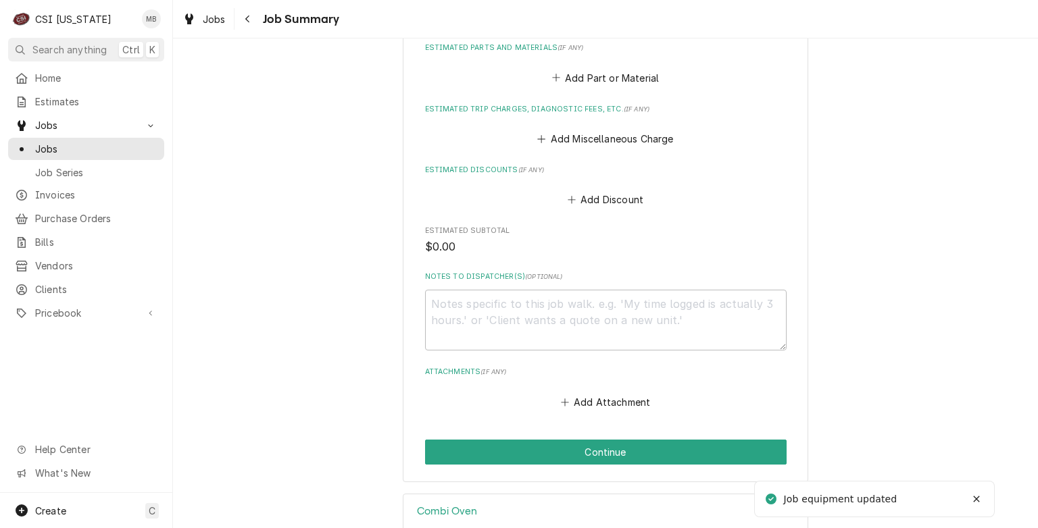
scroll to position [1589, 0]
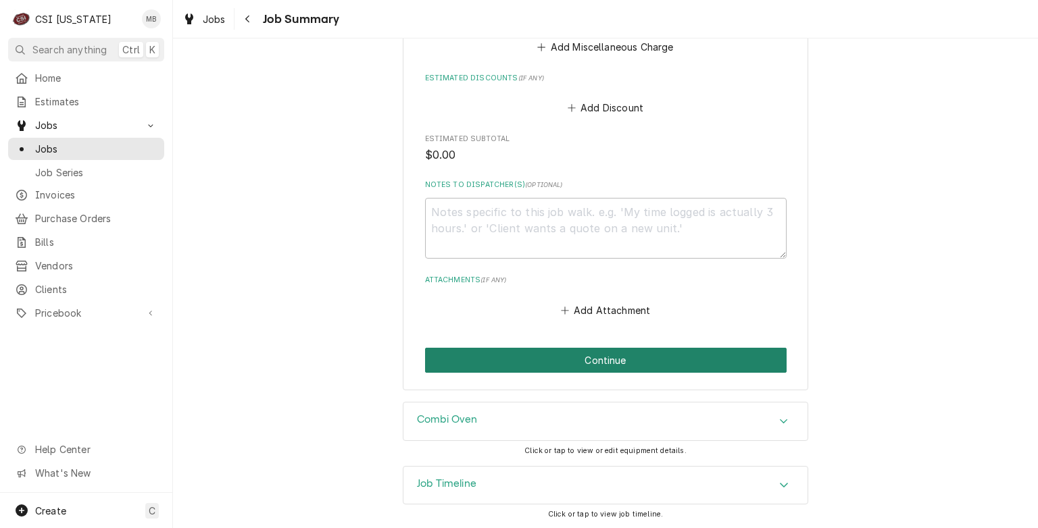
click at [580, 358] on button "Continue" at bounding box center [605, 360] width 361 height 25
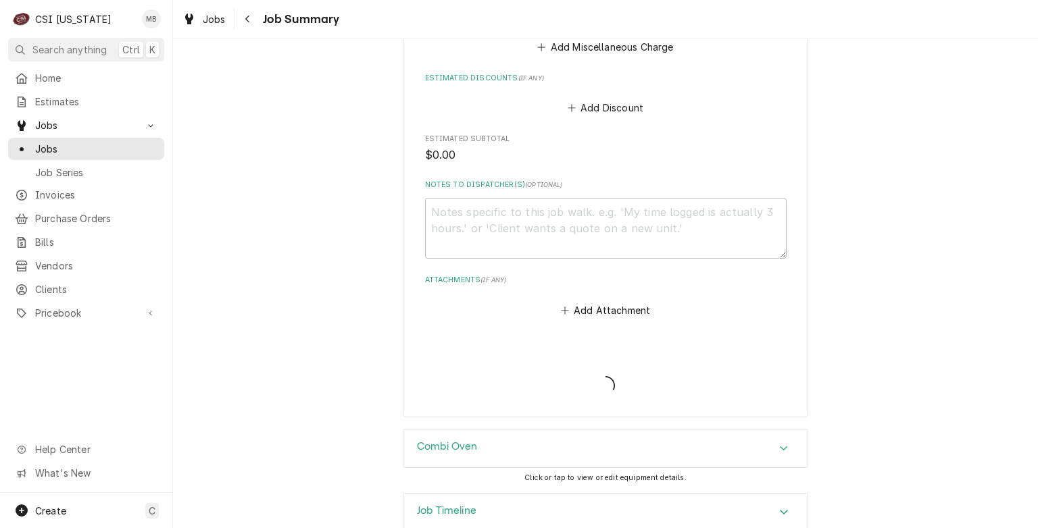
type textarea "x"
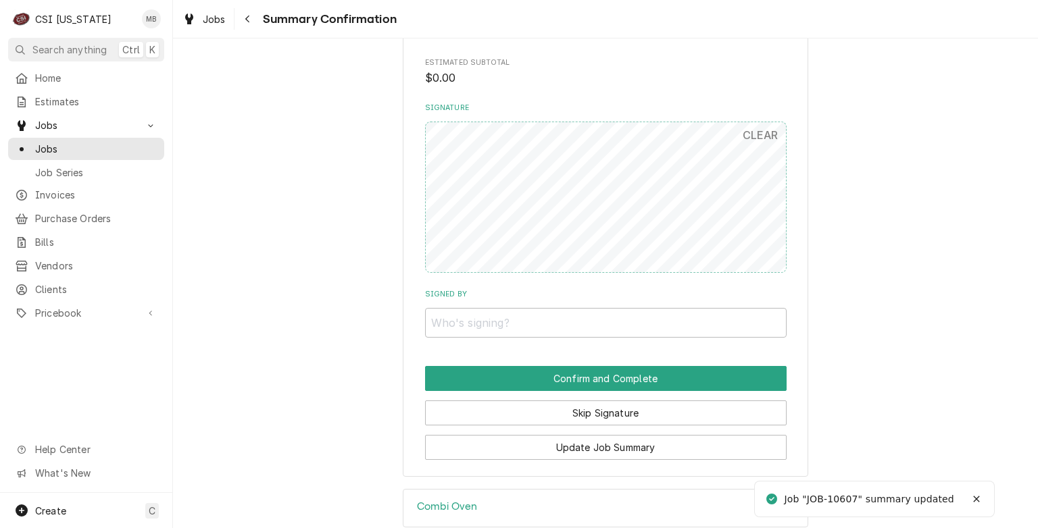
scroll to position [1467, 0]
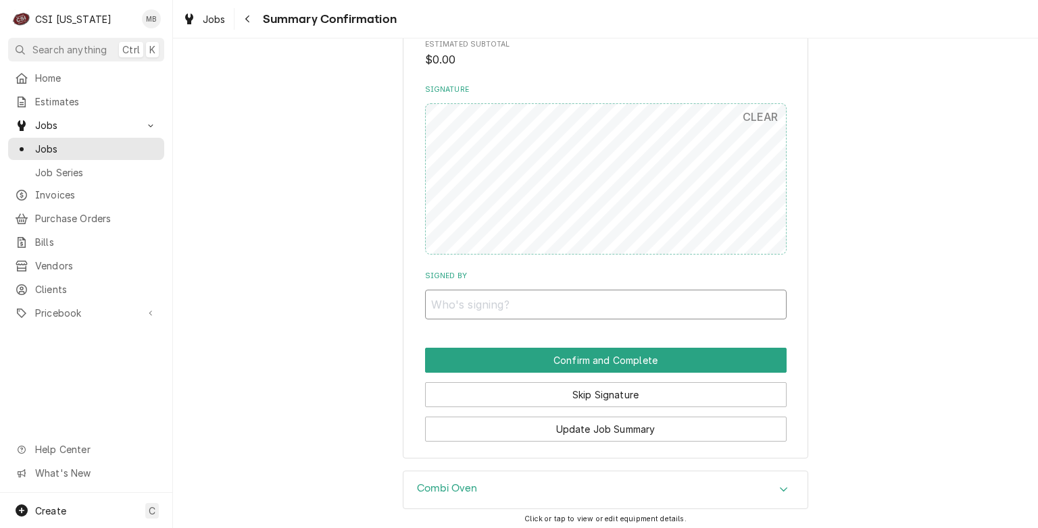
click at [556, 315] on input "Signed By" at bounding box center [605, 305] width 361 height 30
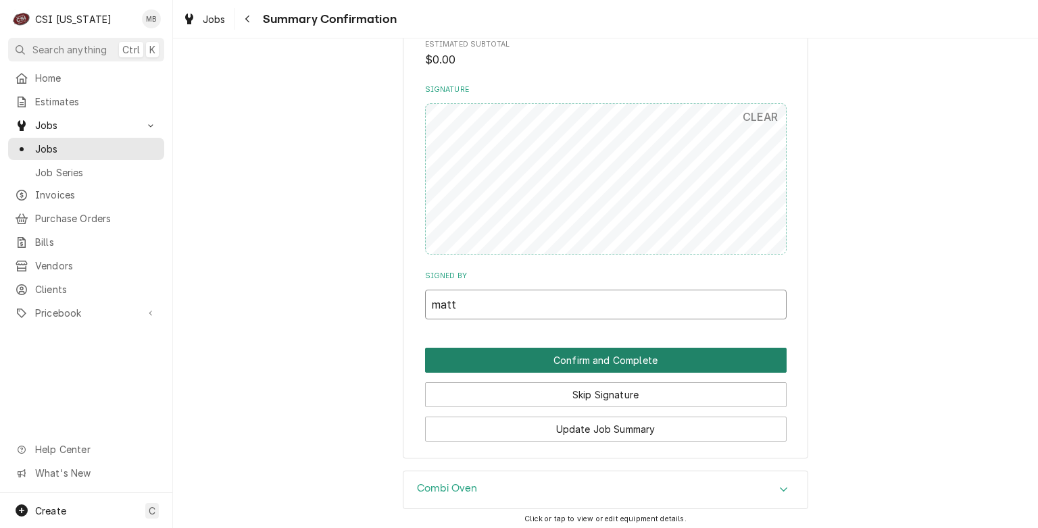
type input "matt"
click at [566, 353] on button "Confirm and Complete" at bounding box center [605, 360] width 361 height 25
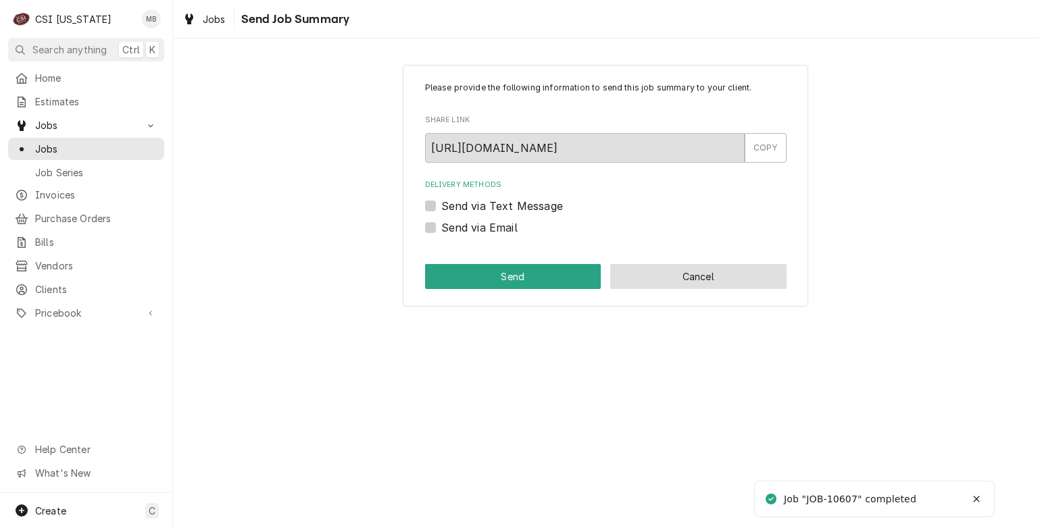
click at [671, 285] on button "Cancel" at bounding box center [698, 276] width 176 height 25
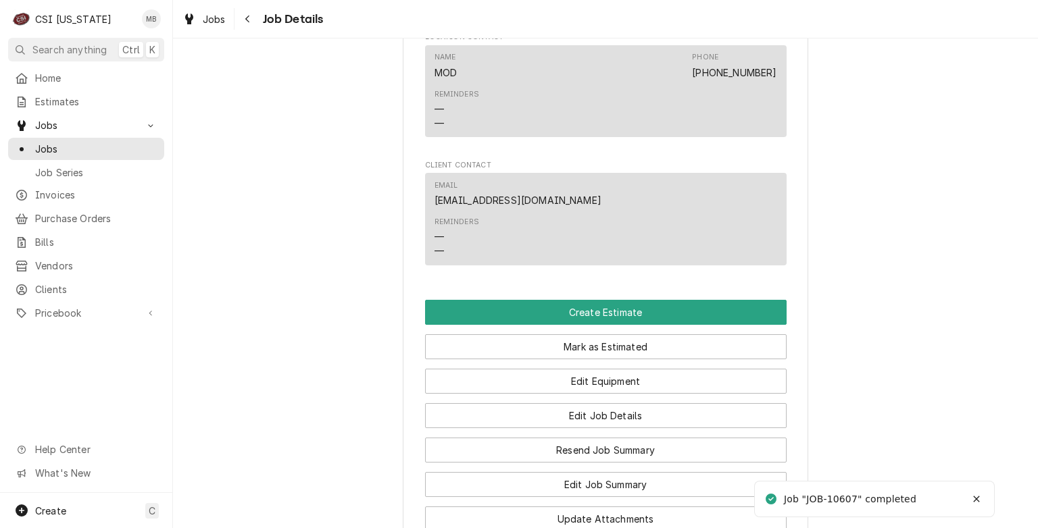
scroll to position [1370, 0]
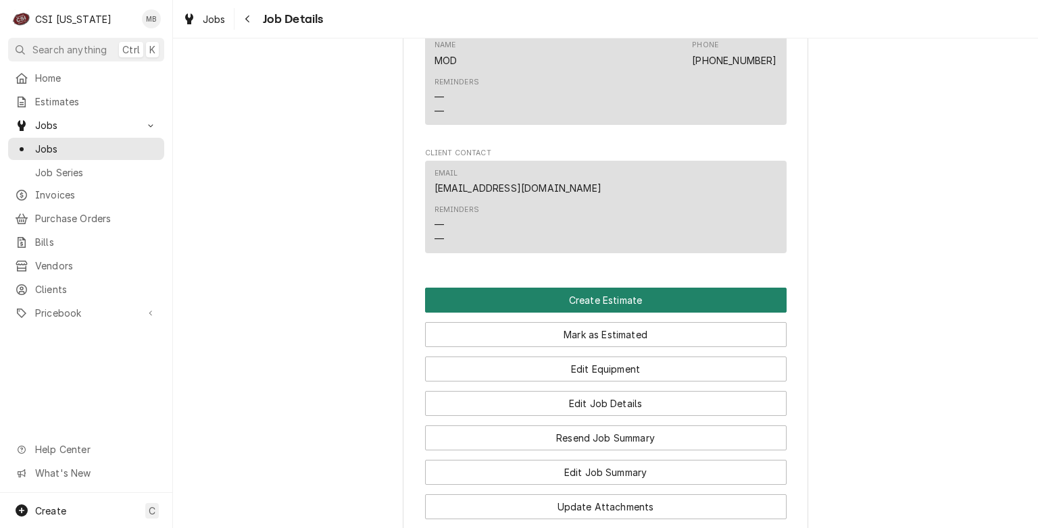
click at [607, 307] on button "Create Estimate" at bounding box center [605, 300] width 361 height 25
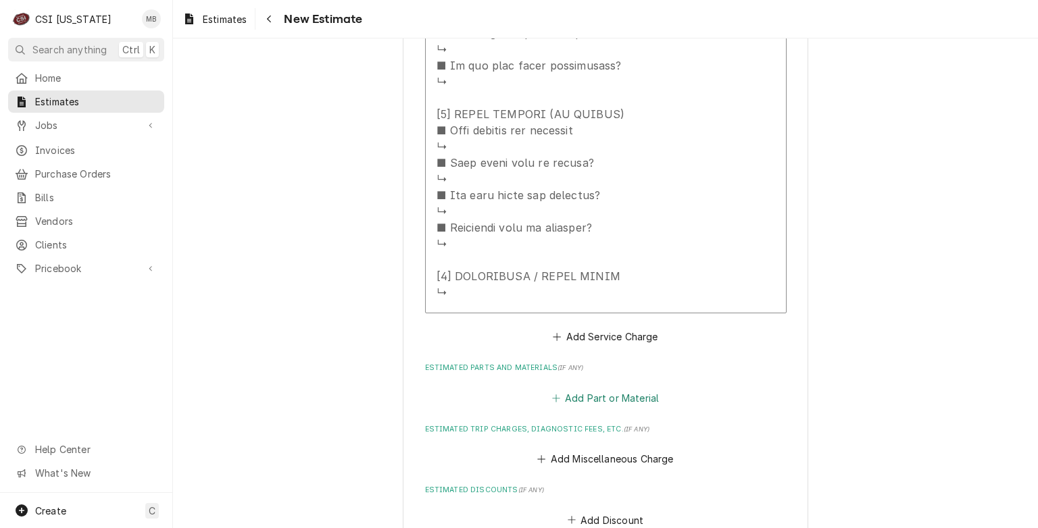
scroll to position [2362, 0]
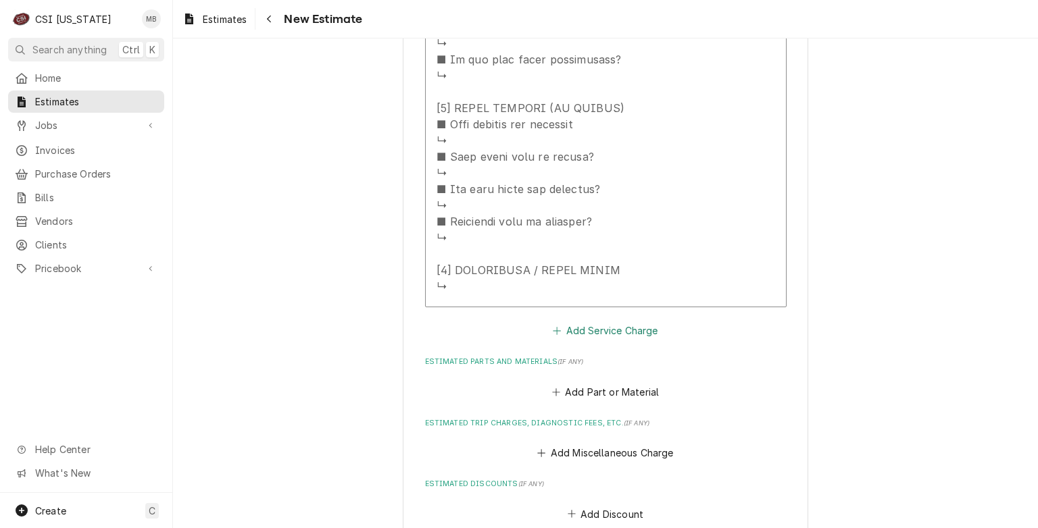
click at [617, 322] on button "Add Service Charge" at bounding box center [605, 331] width 109 height 19
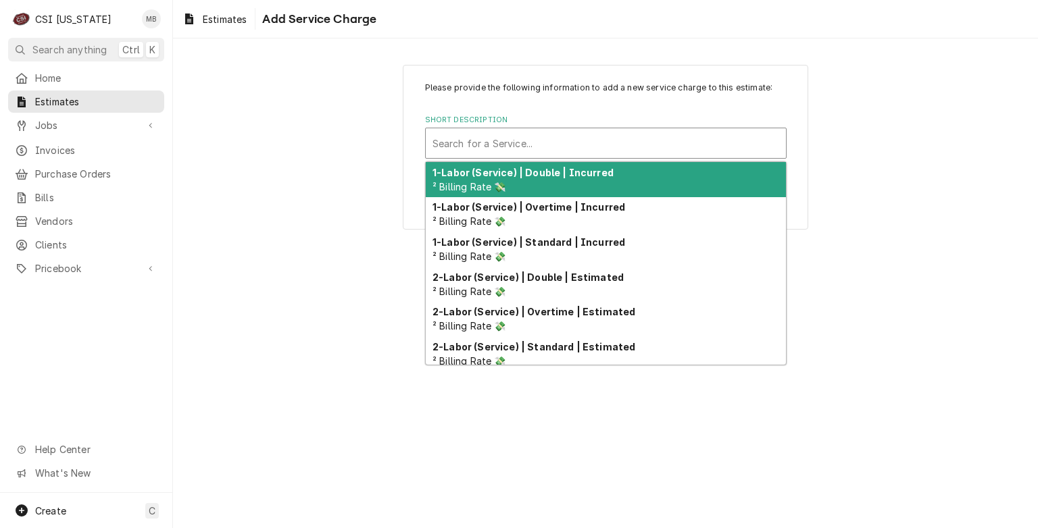
click at [505, 151] on div "Short Description" at bounding box center [605, 143] width 347 height 24
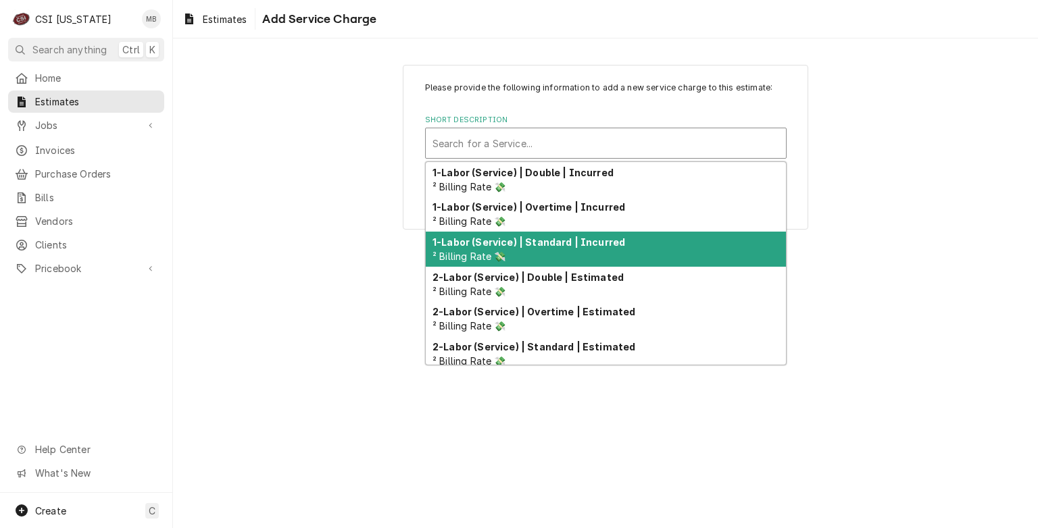
click at [515, 233] on div "1-Labor (Service) | Standard | Incurred ² Billing Rate 💸" at bounding box center [606, 249] width 360 height 35
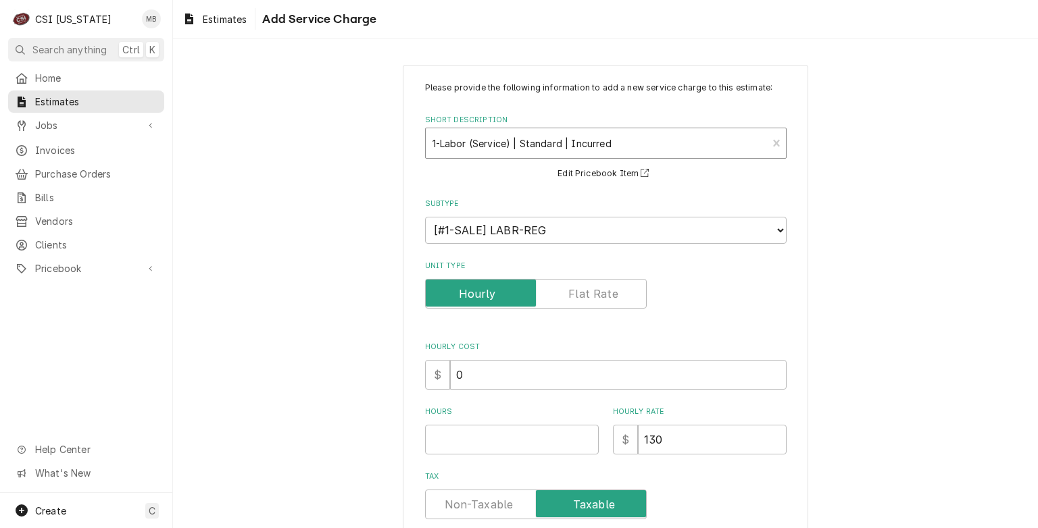
click at [549, 141] on div "Short Description" at bounding box center [596, 143] width 328 height 24
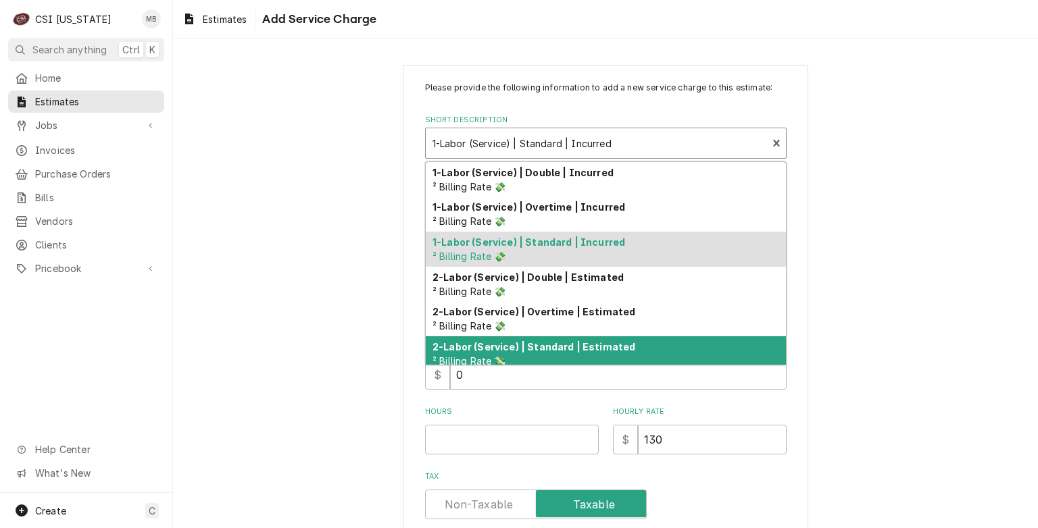
click at [562, 352] on div "2-Labor (Service) | Standard | Estimated ² Billing Rate 💸" at bounding box center [606, 353] width 360 height 35
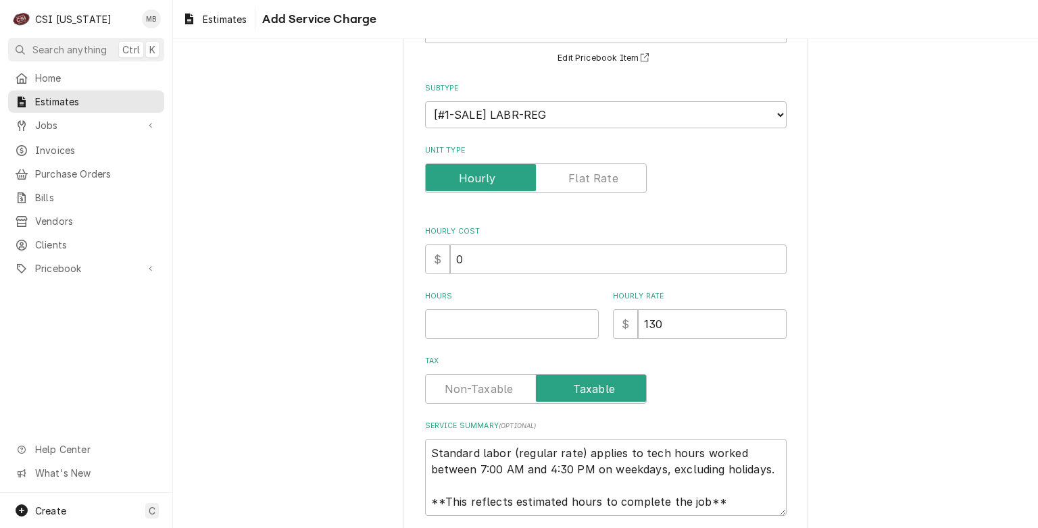
scroll to position [116, 0]
click at [657, 332] on input "130" at bounding box center [712, 324] width 149 height 30
type textarea "x"
type input "13"
type textarea "x"
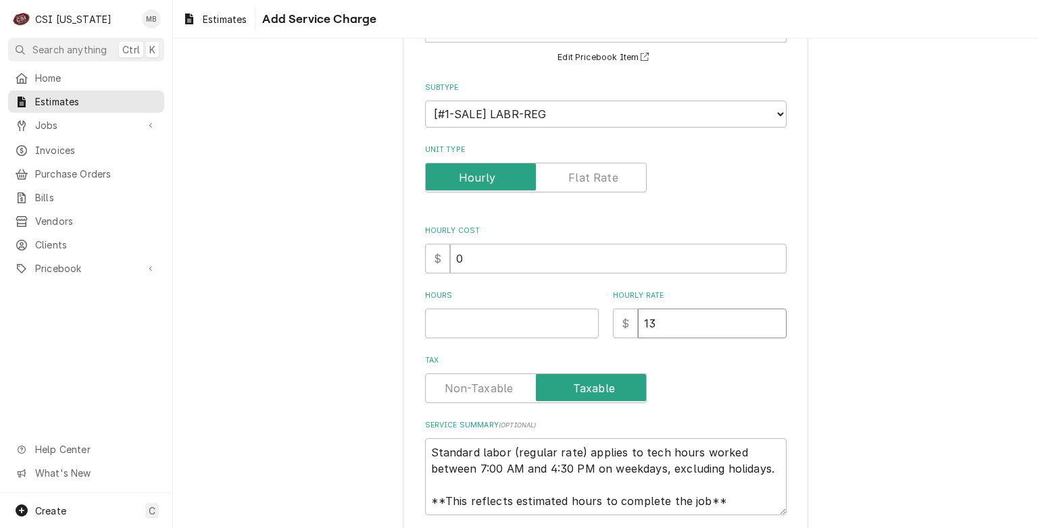
type input "1"
type textarea "x"
type input "14"
type textarea "x"
type input "140"
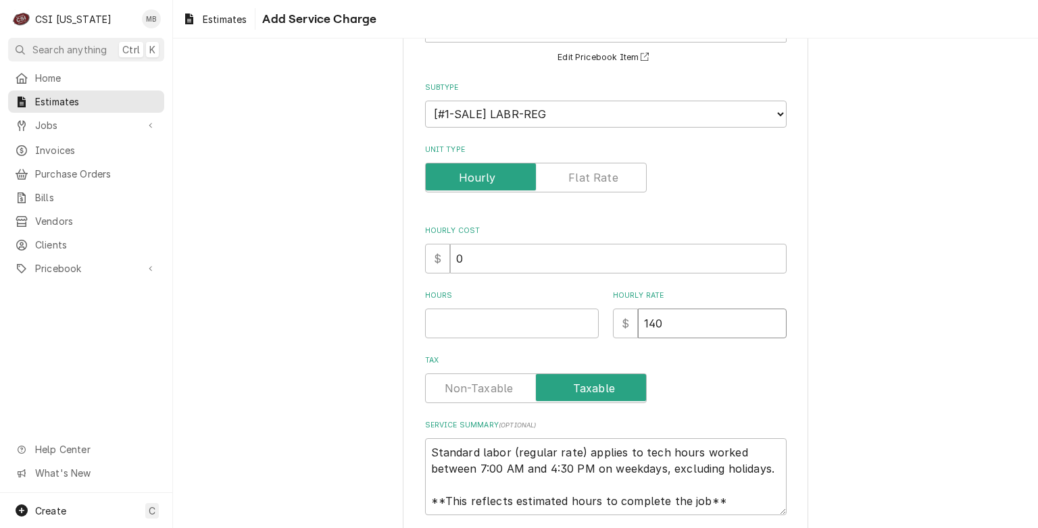
type textarea "x"
type input "140"
click at [516, 331] on input "Hours" at bounding box center [512, 324] width 174 height 30
type textarea "x"
type input "0.5"
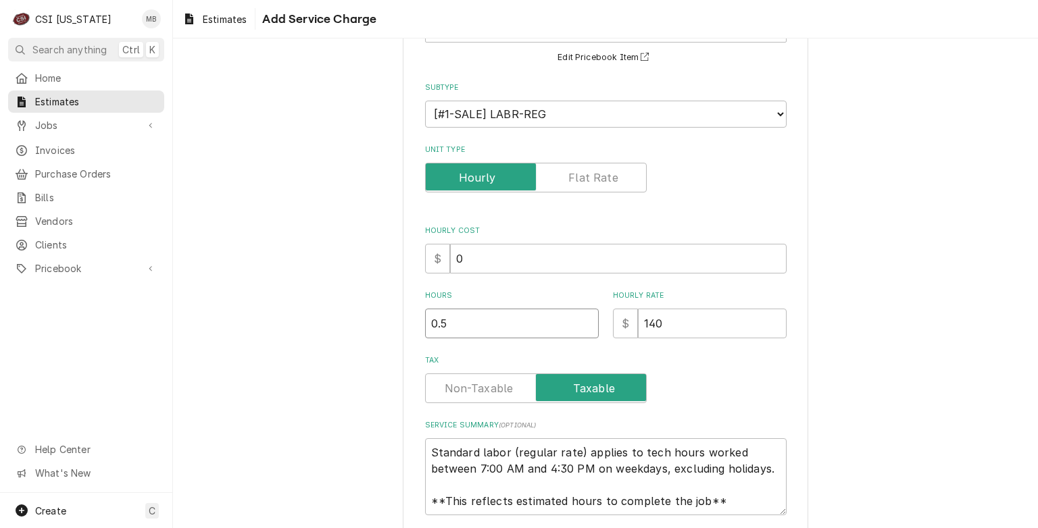
click at [585, 320] on input "0.5" at bounding box center [512, 324] width 174 height 30
type textarea "x"
type input "1"
click at [585, 320] on input "1" at bounding box center [512, 324] width 174 height 30
type textarea "x"
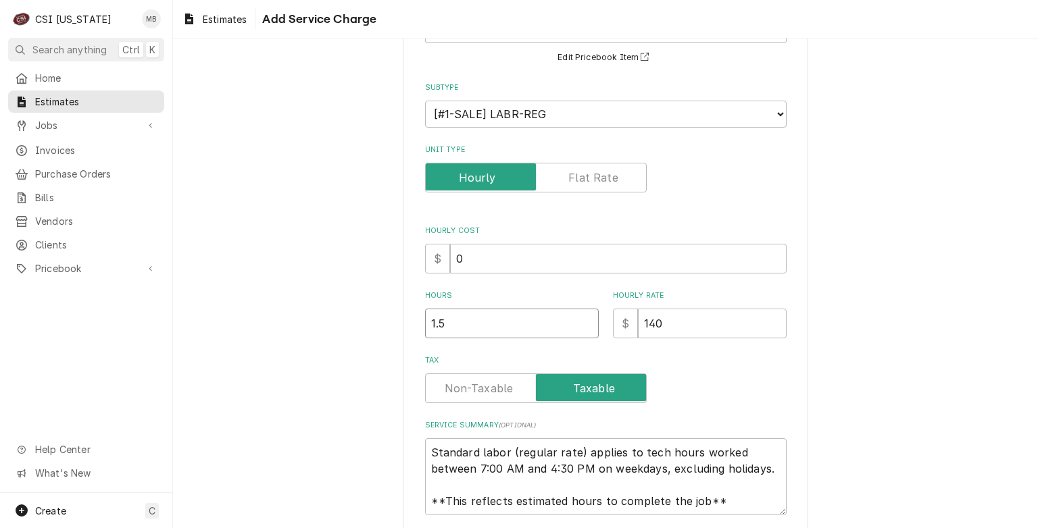
type input "1.5"
click at [585, 320] on input "1.5" at bounding box center [512, 324] width 174 height 30
type textarea "x"
type input "2"
click at [585, 320] on input "2" at bounding box center [512, 324] width 174 height 30
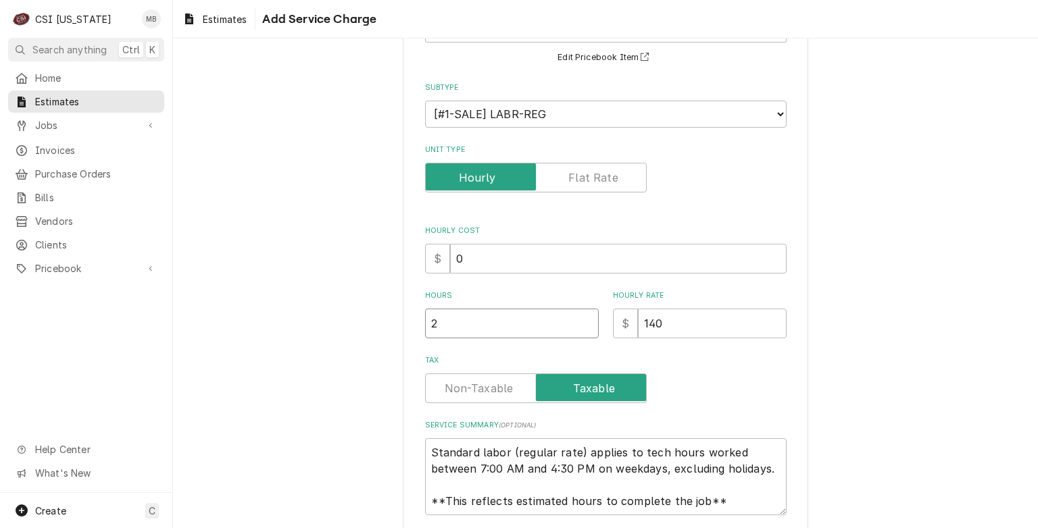
type textarea "x"
type input "2.5"
click at [585, 320] on input "2.5" at bounding box center [512, 324] width 174 height 30
type textarea "x"
type input "3"
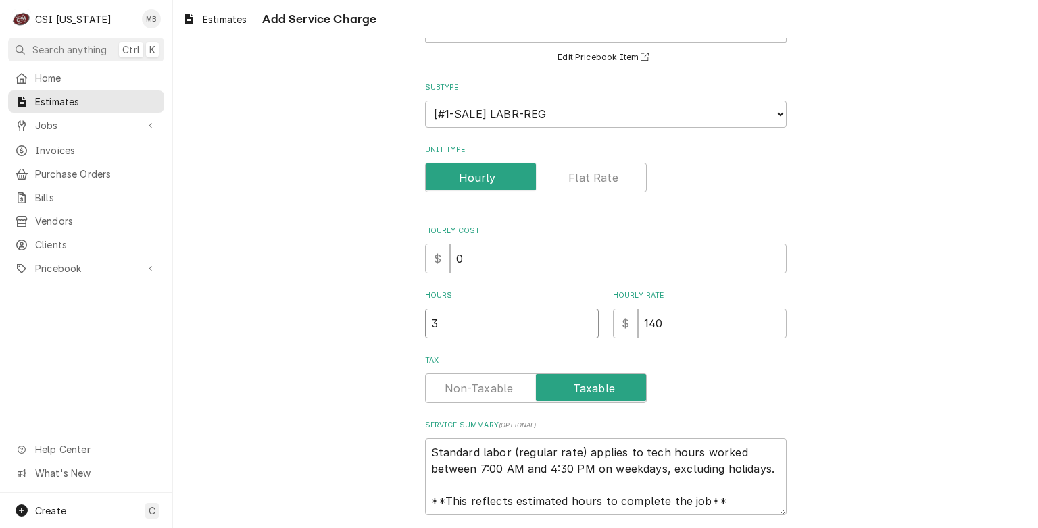
click at [585, 320] on input "3" at bounding box center [512, 324] width 174 height 30
type textarea "x"
type input "3.5"
click at [585, 320] on input "3.5" at bounding box center [512, 324] width 174 height 30
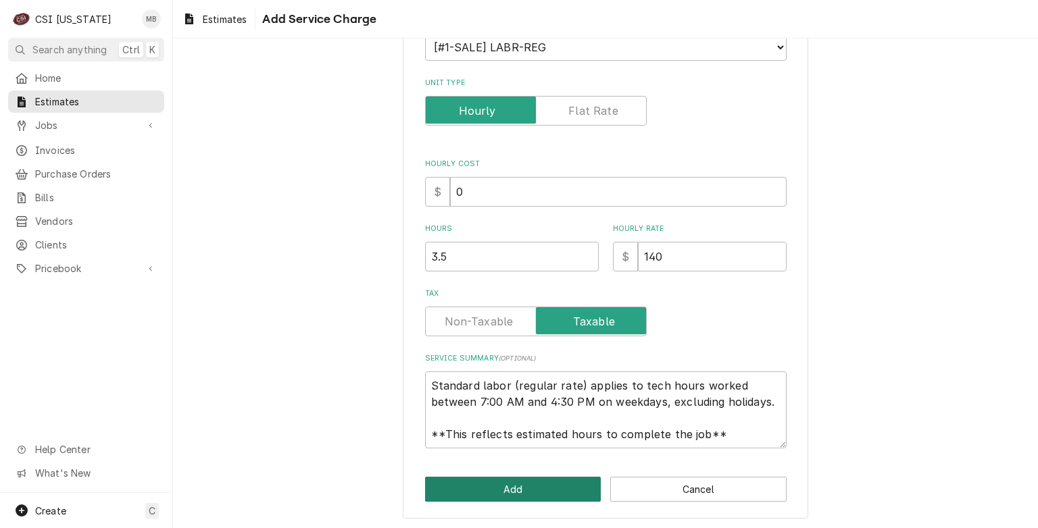
click at [538, 478] on button "Add" at bounding box center [513, 489] width 176 height 25
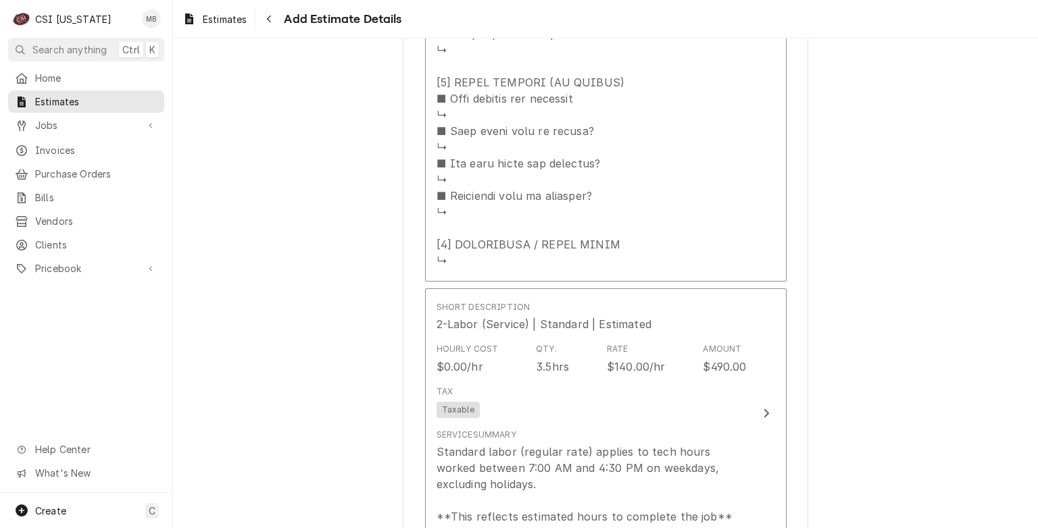
scroll to position [2387, 0]
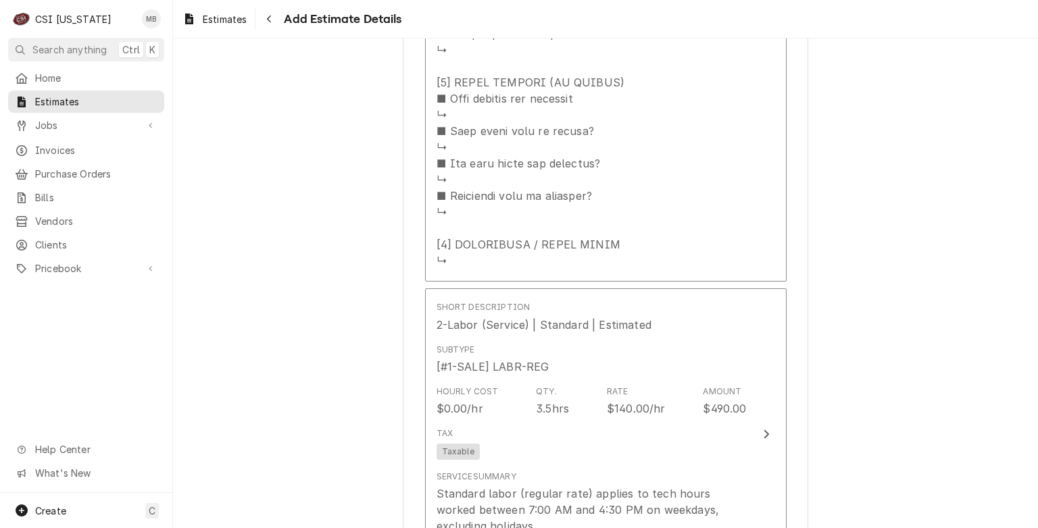
type textarea "x"
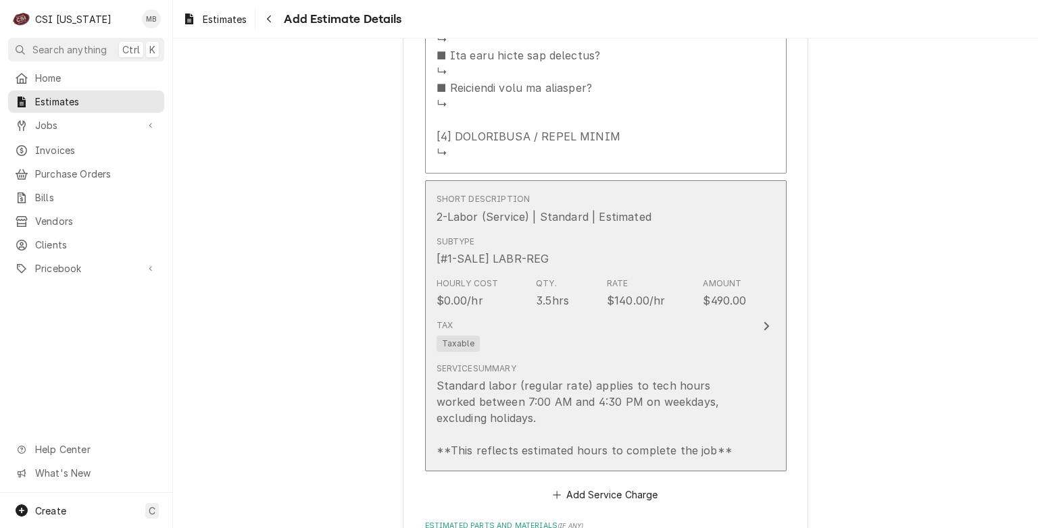
scroll to position [2677, 0]
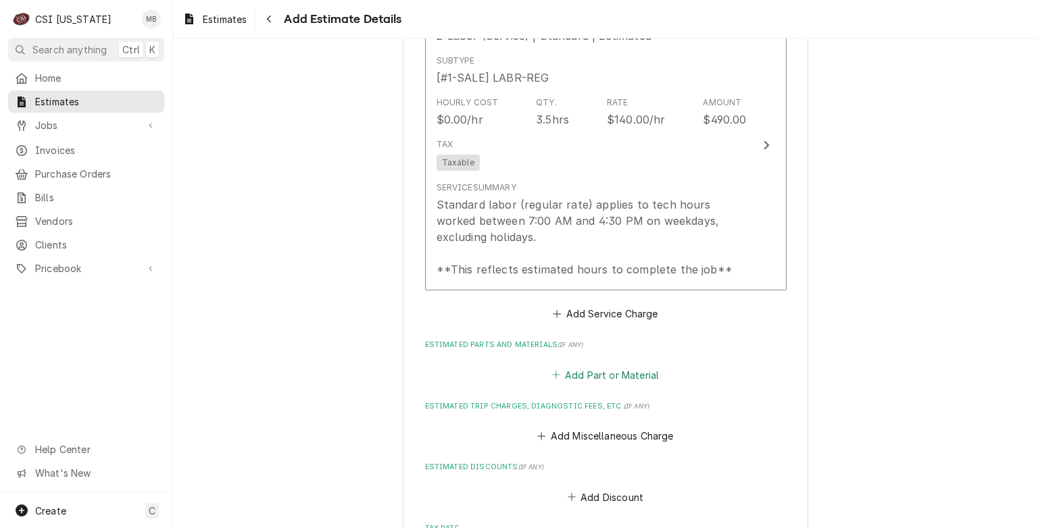
click at [584, 365] on button "Add Part or Material" at bounding box center [604, 374] width 111 height 19
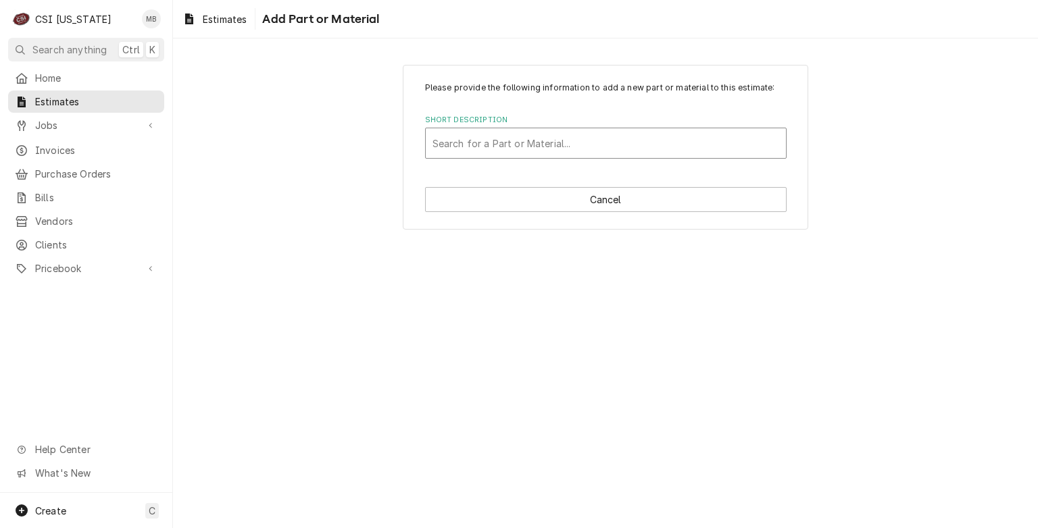
click at [476, 156] on div "Search for a Part or Material..." at bounding box center [606, 143] width 360 height 30
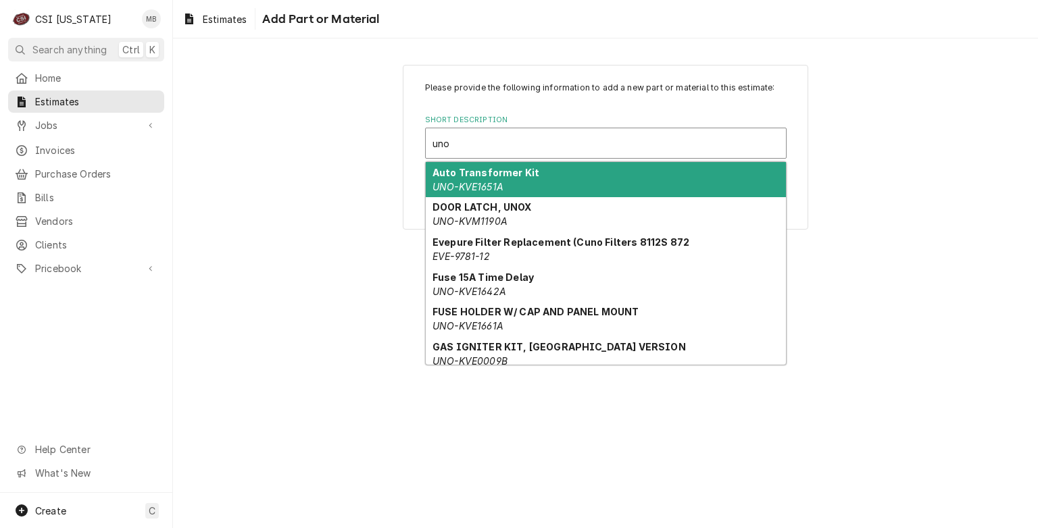
type input "uno-"
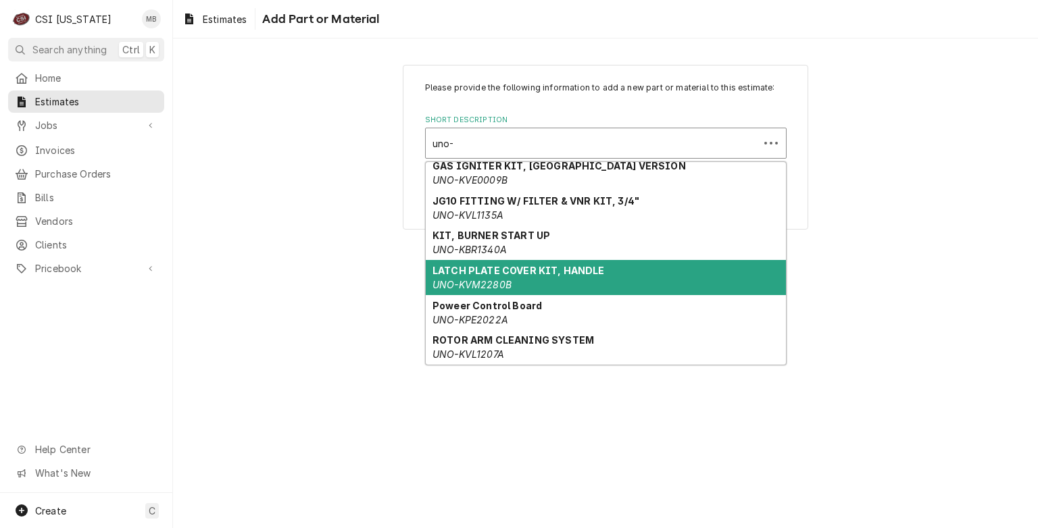
scroll to position [167, 0]
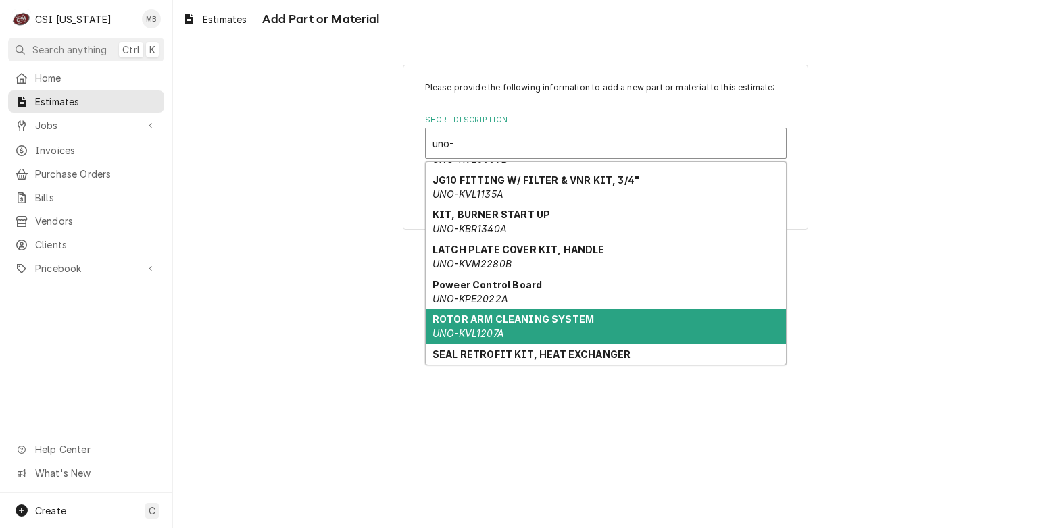
click at [489, 319] on strong "ROTOR ARM CLEANING SYSTEM" at bounding box center [512, 318] width 161 height 11
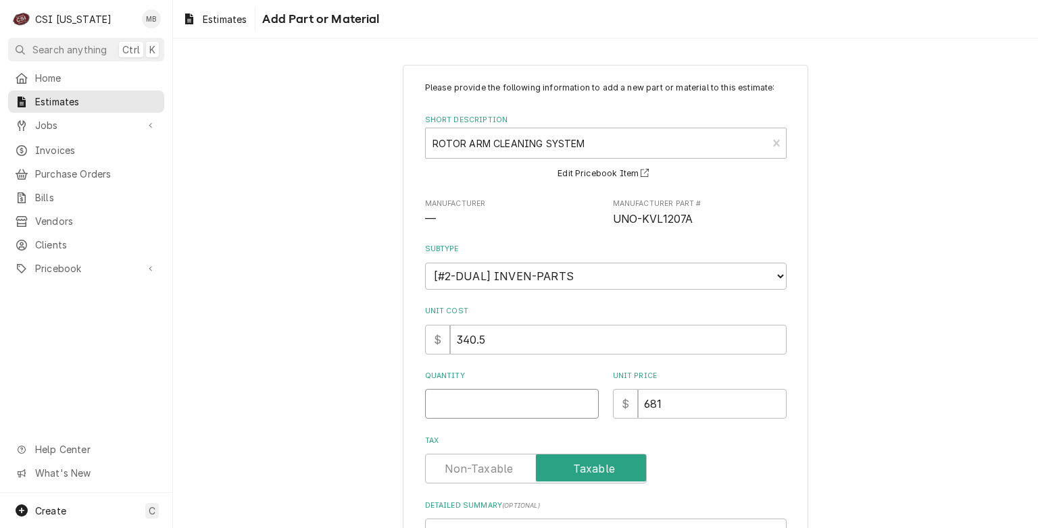
type textarea "x"
type input "0.5"
click at [582, 397] on input "0.5" at bounding box center [512, 404] width 174 height 30
type textarea "x"
type input "1"
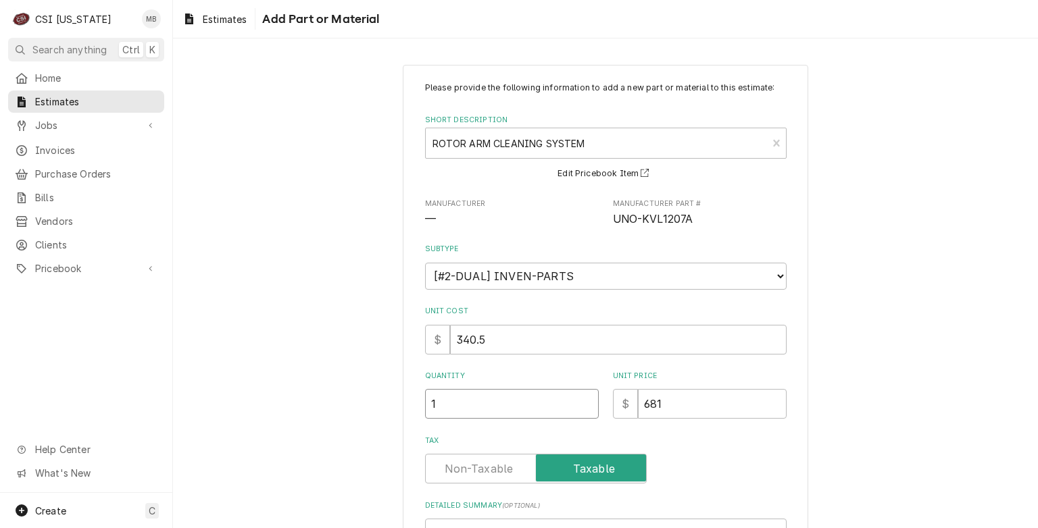
click at [582, 397] on input "1" at bounding box center [512, 404] width 174 height 30
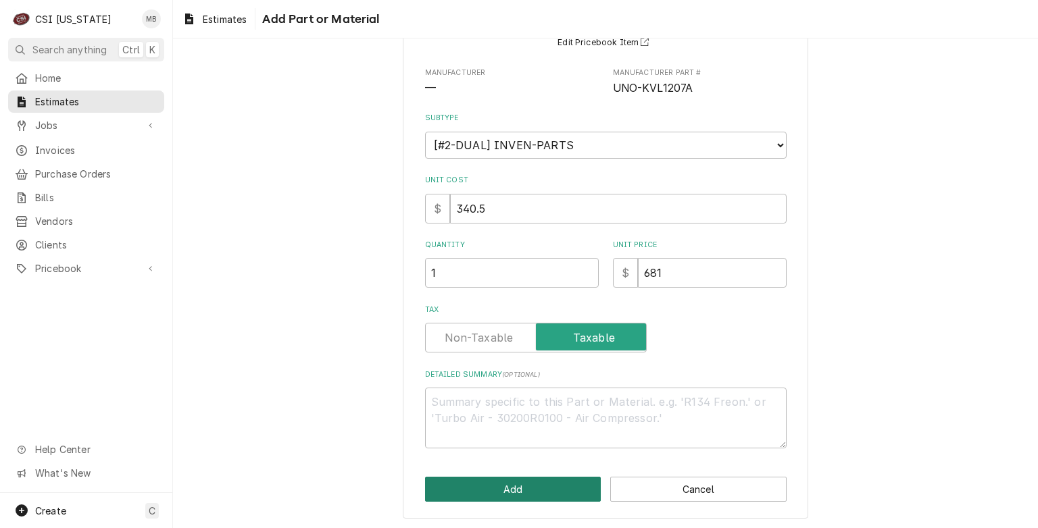
click at [552, 480] on button "Add" at bounding box center [513, 489] width 176 height 25
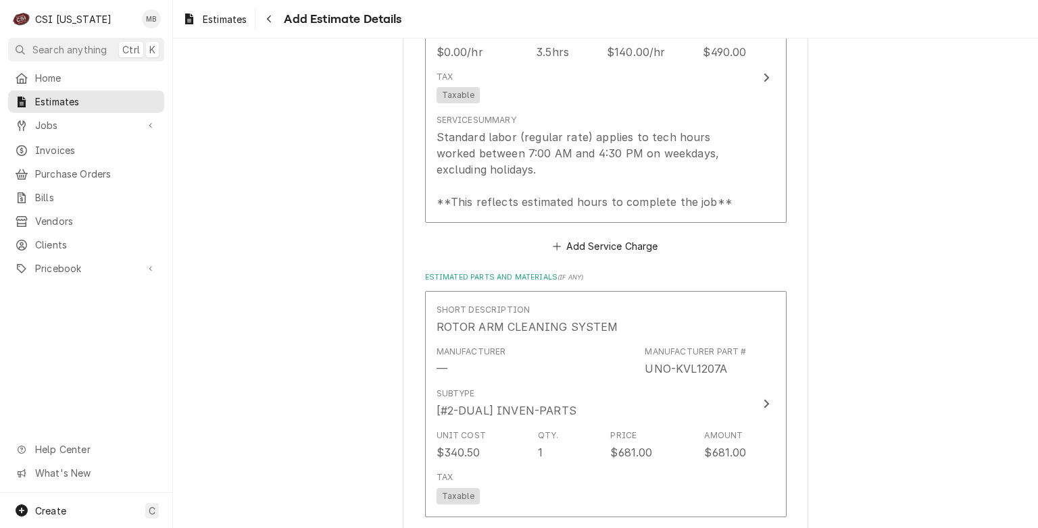
type textarea "x"
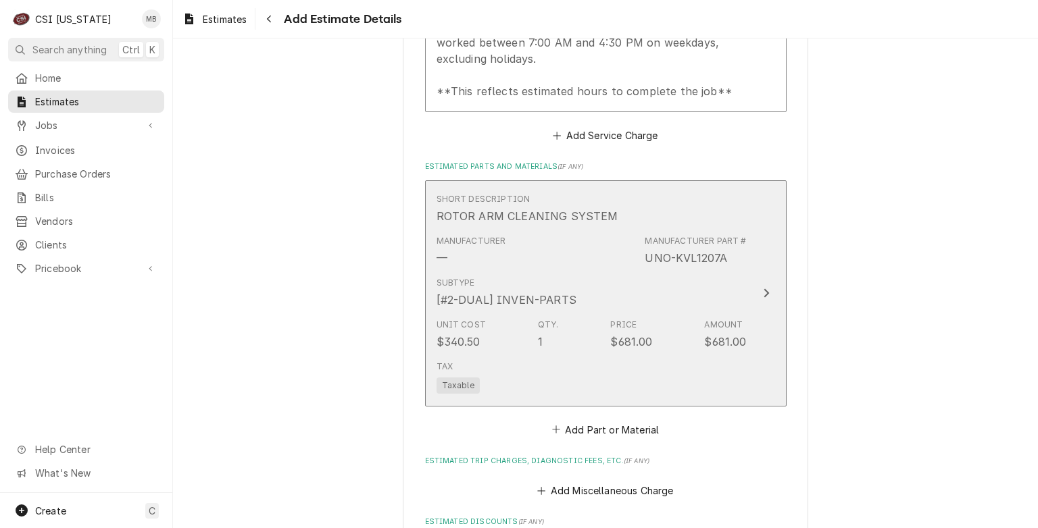
scroll to position [2856, 0]
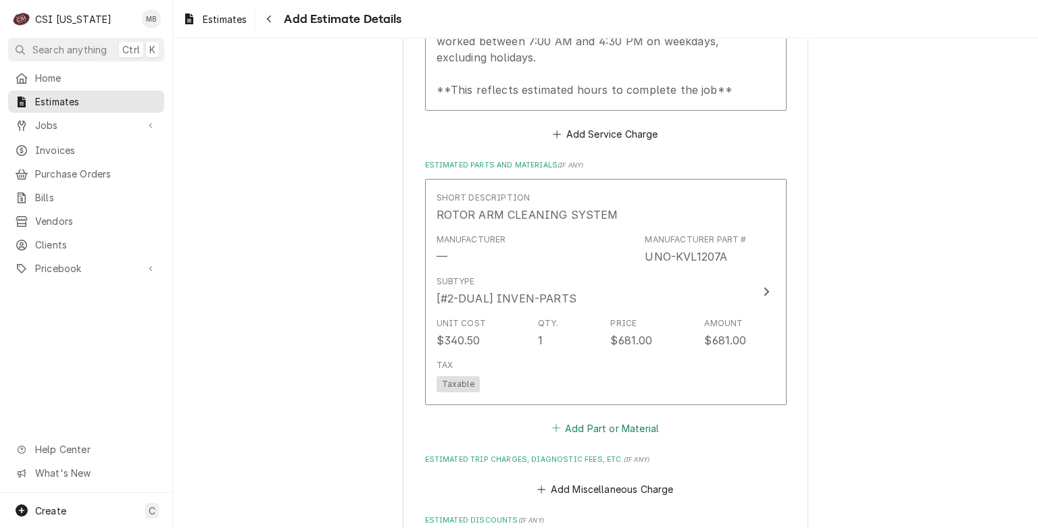
click at [555, 424] on icon "Estimated Parts and Materials" at bounding box center [556, 428] width 8 height 9
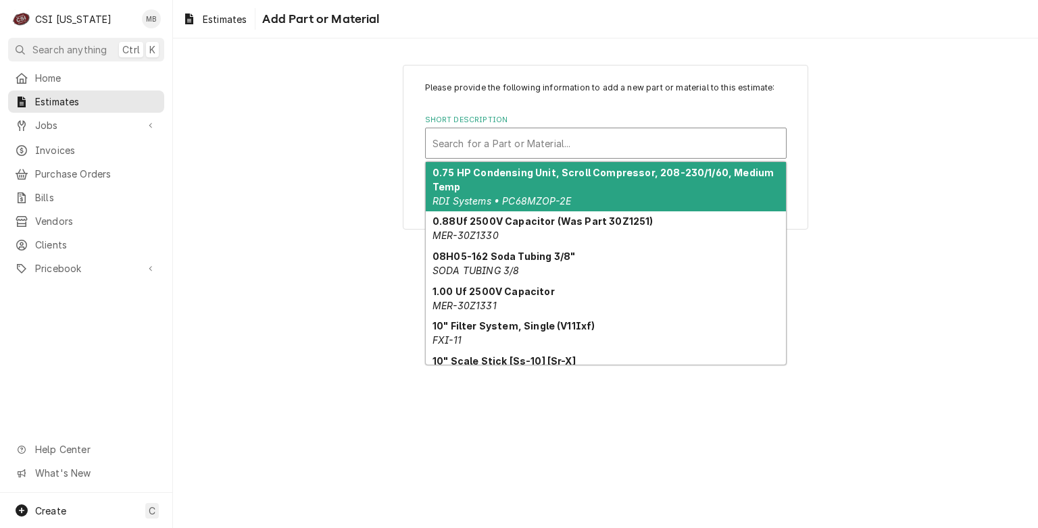
click at [496, 150] on div "Short Description" at bounding box center [605, 143] width 347 height 24
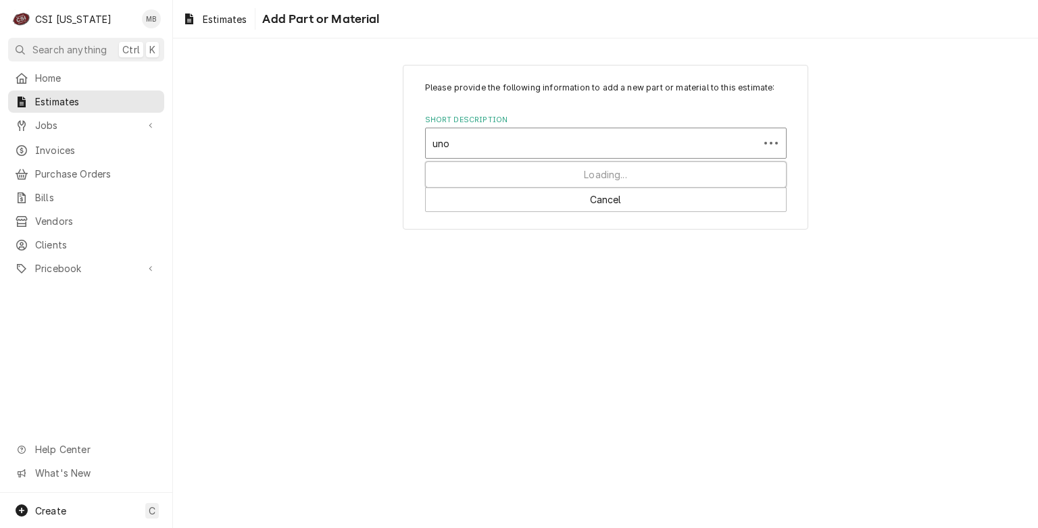
type input "uno-"
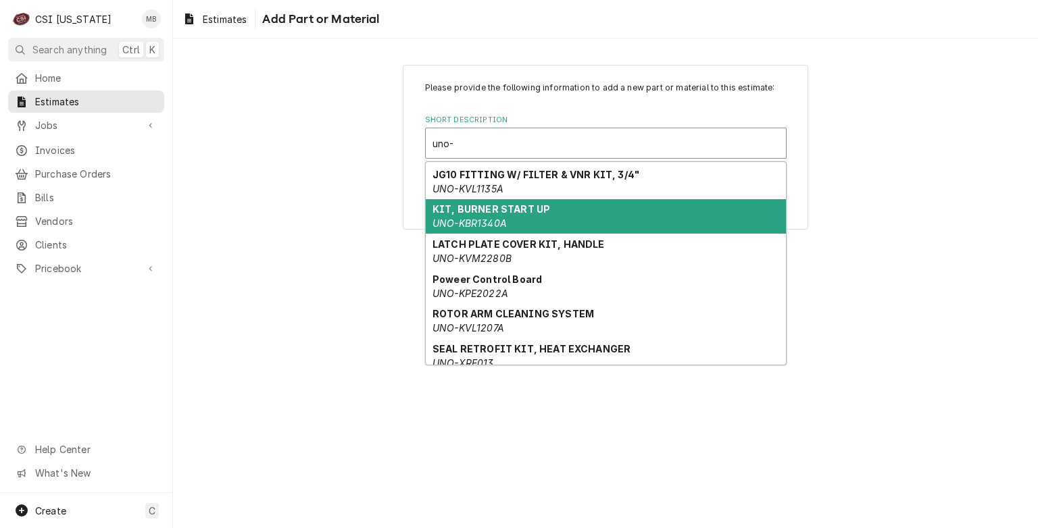
scroll to position [236, 0]
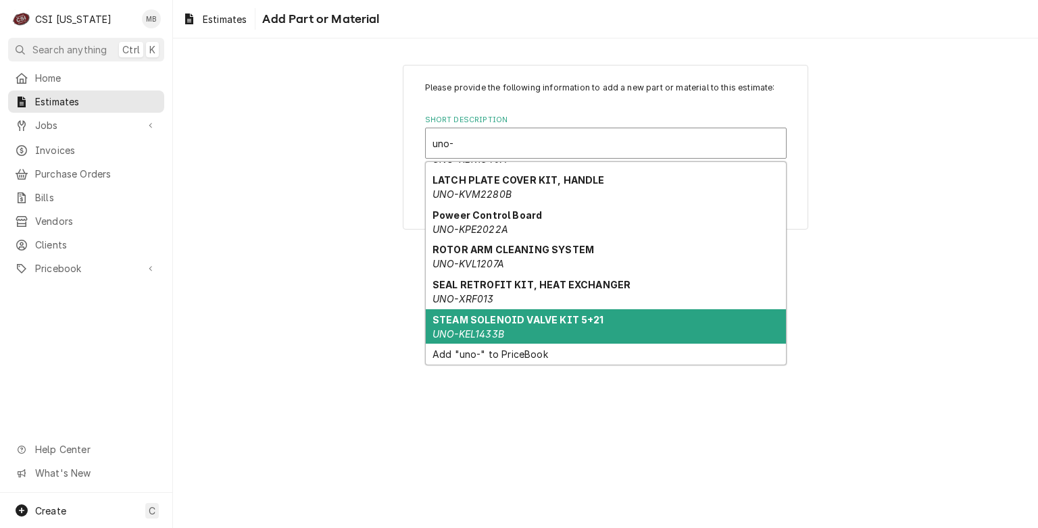
click at [495, 320] on strong "STEAM SOLENOID VALVE KIT 5+21" at bounding box center [518, 319] width 172 height 11
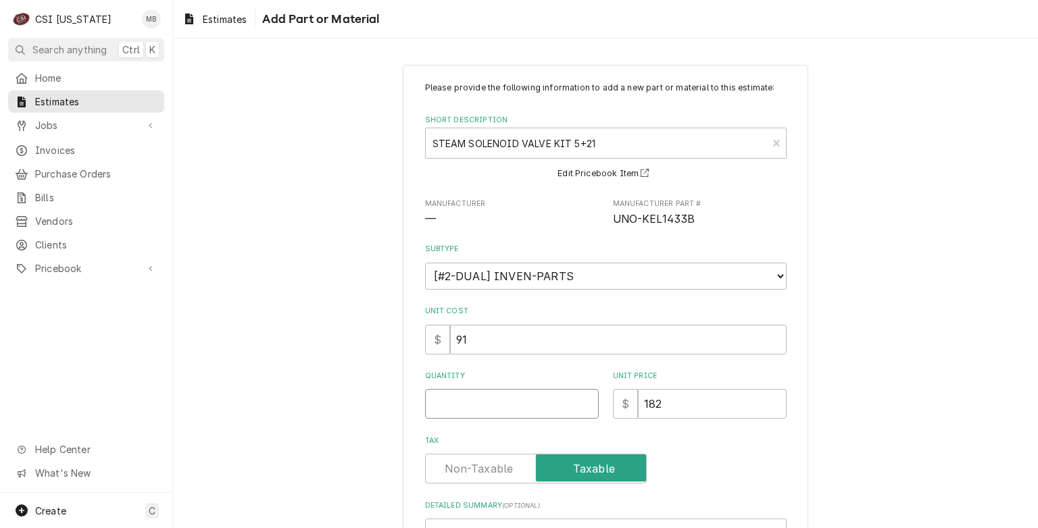
type textarea "x"
type input "0.5"
click at [580, 401] on input "0.5" at bounding box center [512, 404] width 174 height 30
type textarea "x"
type input "1"
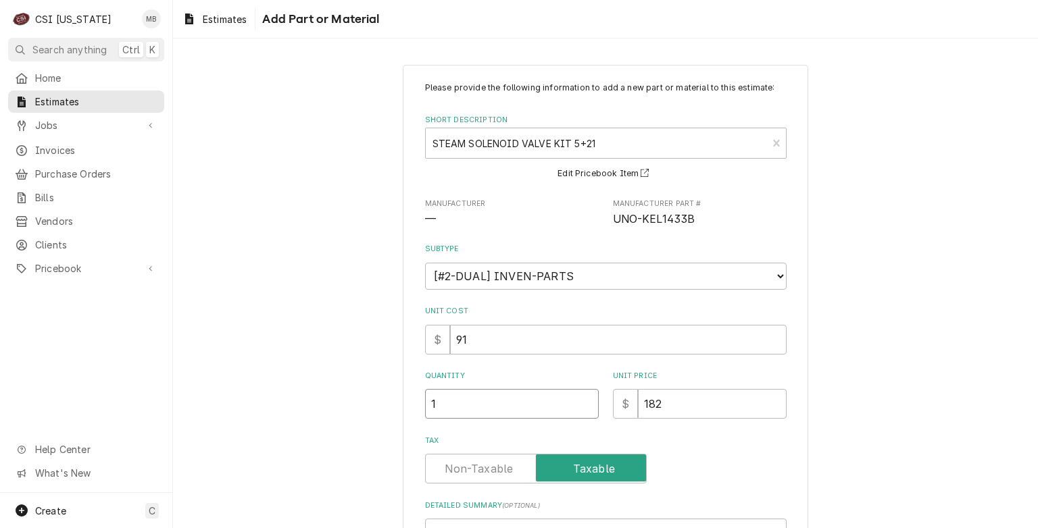
click at [580, 401] on input "1" at bounding box center [512, 404] width 174 height 30
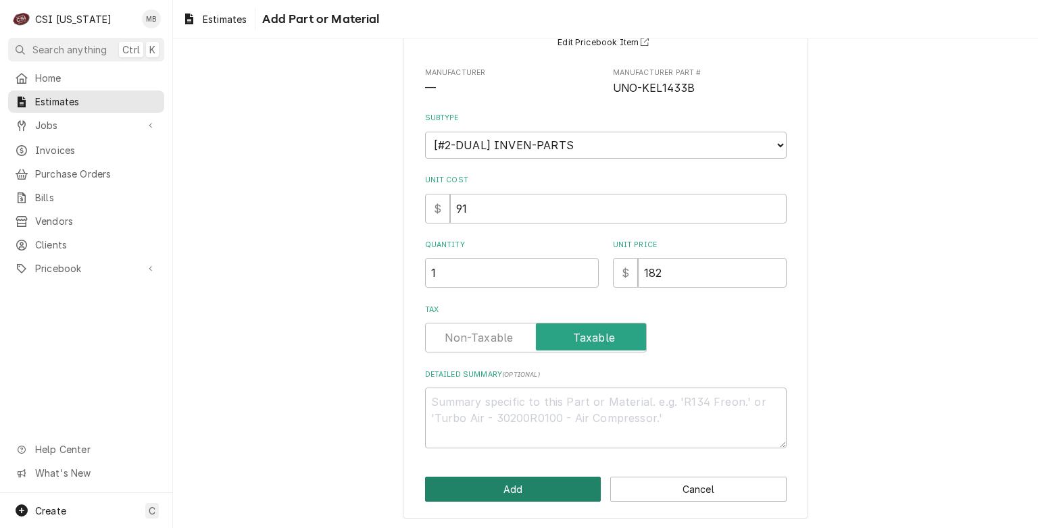
click at [555, 499] on button "Add" at bounding box center [513, 489] width 176 height 25
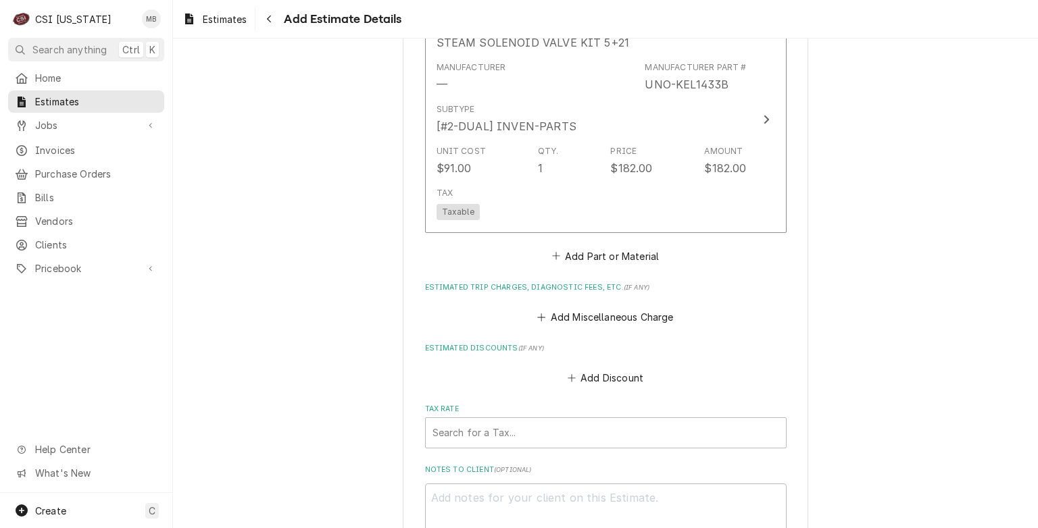
scroll to position [3262, 0]
click at [590, 308] on button "Add Miscellaneous Charge" at bounding box center [605, 317] width 141 height 19
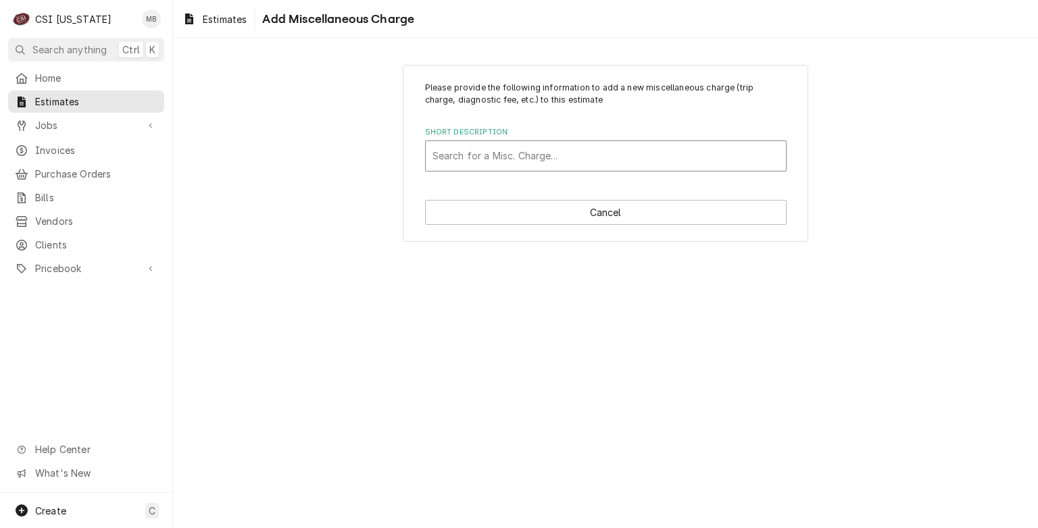
click at [578, 168] on div "Search for a Misc. Charge..." at bounding box center [606, 156] width 360 height 30
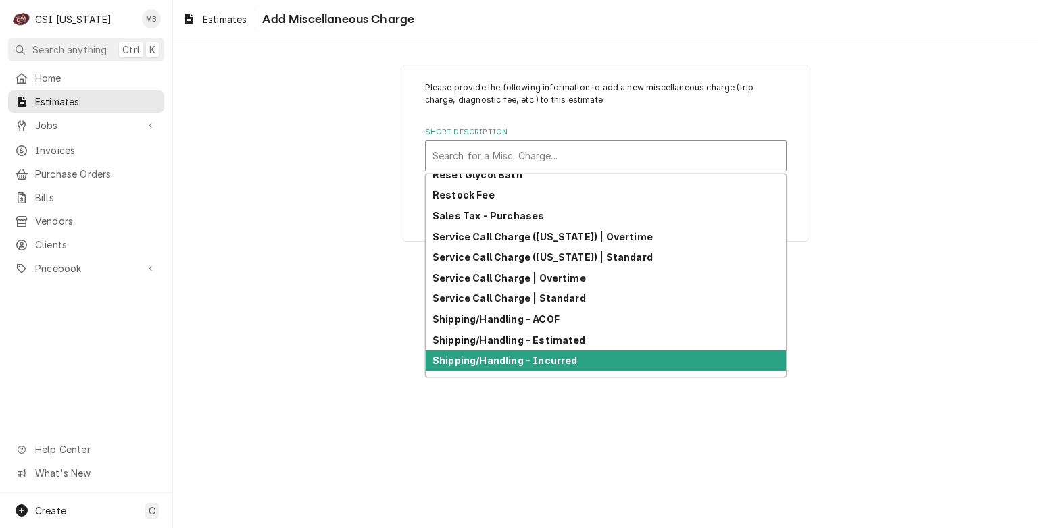
scroll to position [417, 0]
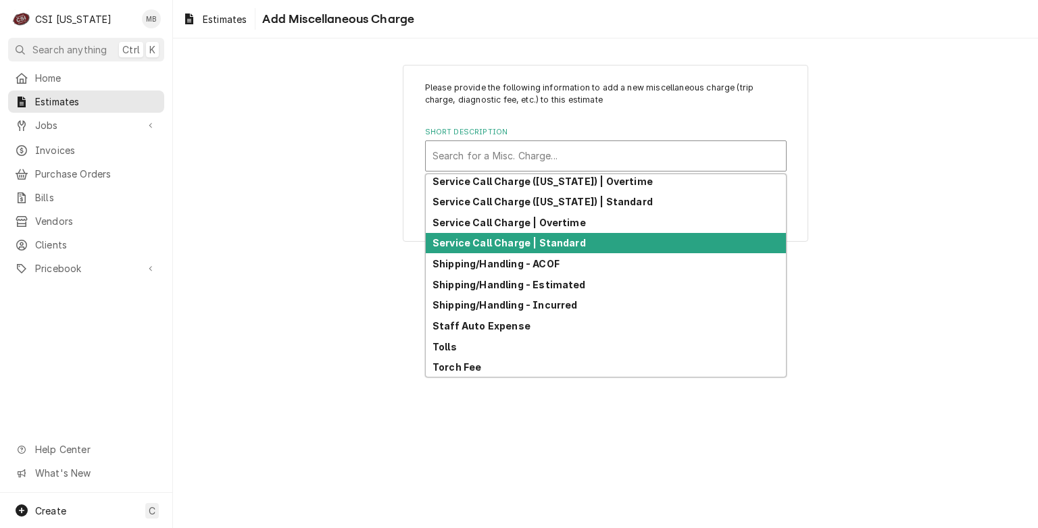
click at [523, 244] on strong "Service Call Charge | Standard" at bounding box center [508, 242] width 153 height 11
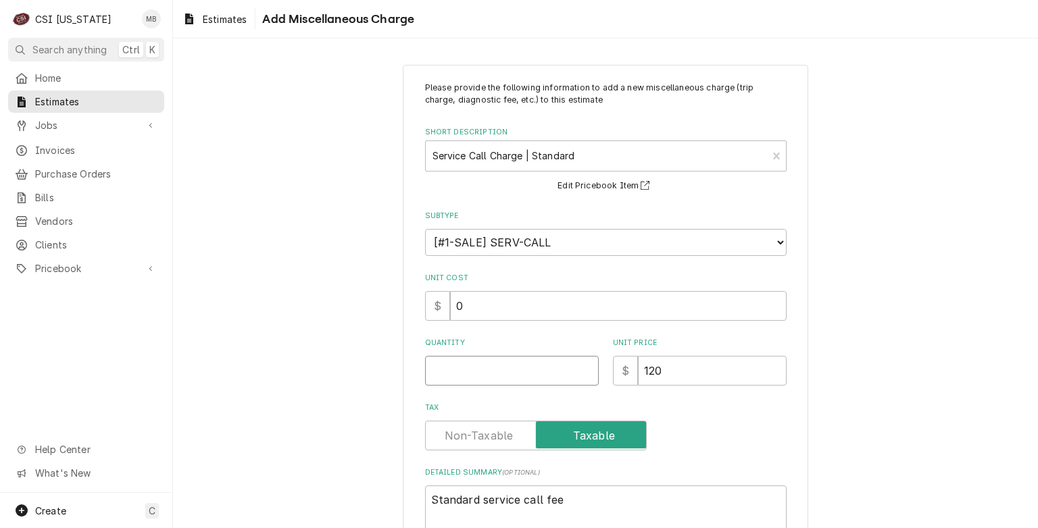
type textarea "x"
type input "0.5"
click at [581, 365] on input "0.5" at bounding box center [512, 371] width 174 height 30
type textarea "x"
type input "1"
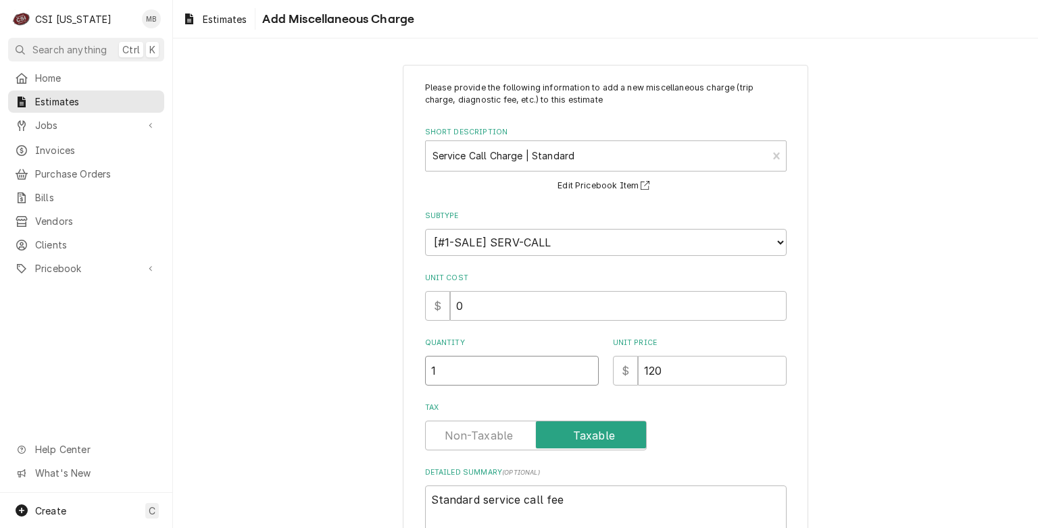
click at [581, 365] on input "1" at bounding box center [512, 371] width 174 height 30
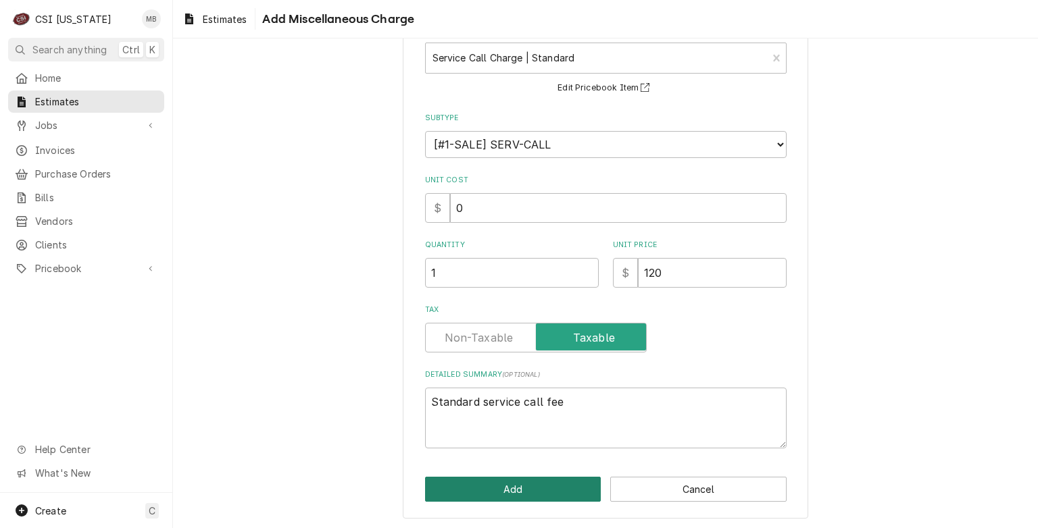
click at [524, 491] on button "Add" at bounding box center [513, 489] width 176 height 25
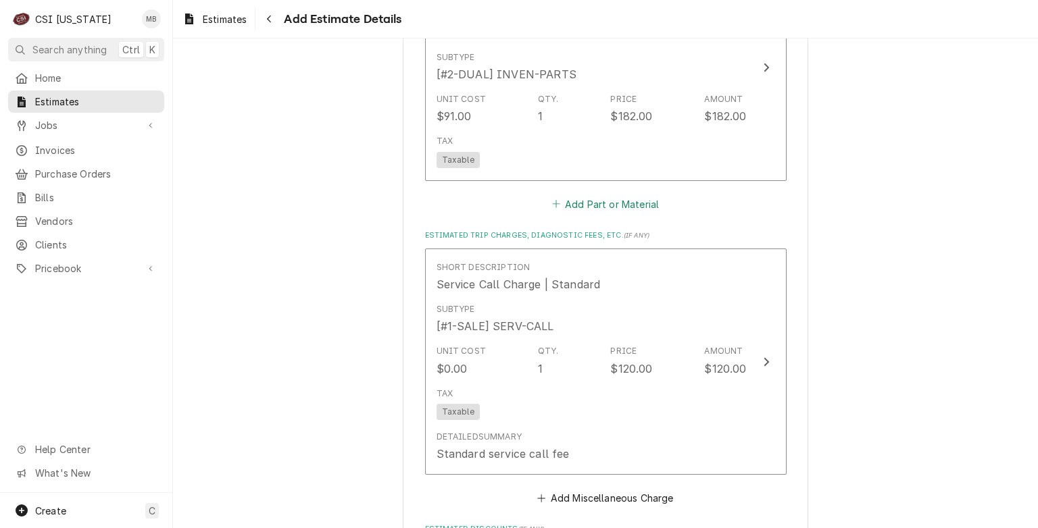
scroll to position [3335, 0]
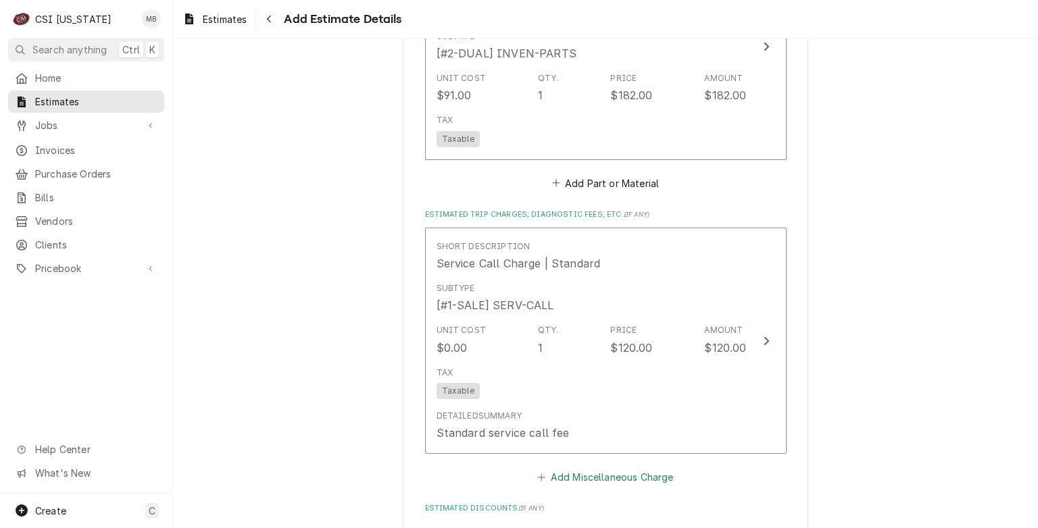
click at [570, 467] on button "Add Miscellaneous Charge" at bounding box center [605, 476] width 141 height 19
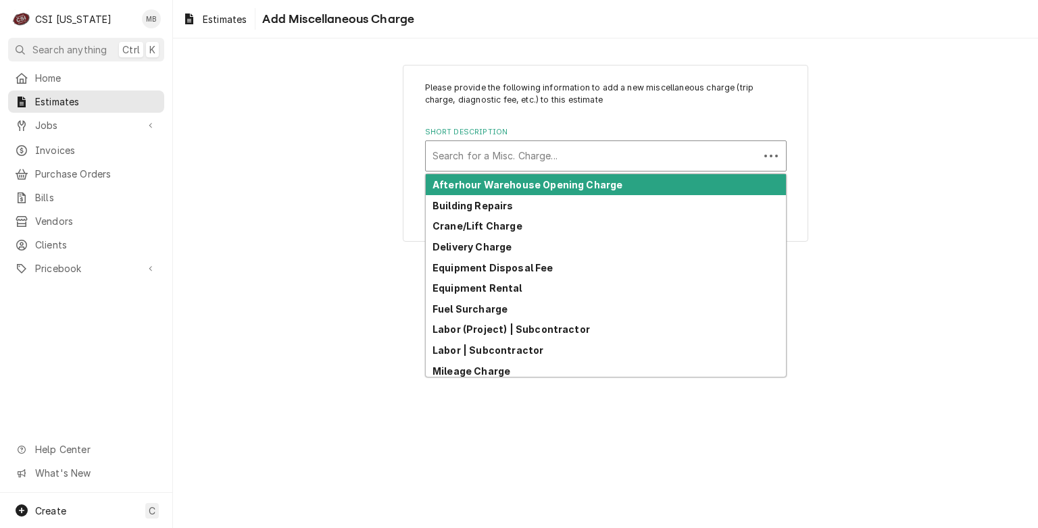
click at [490, 141] on div "Search for a Misc. Charge..." at bounding box center [592, 156] width 333 height 30
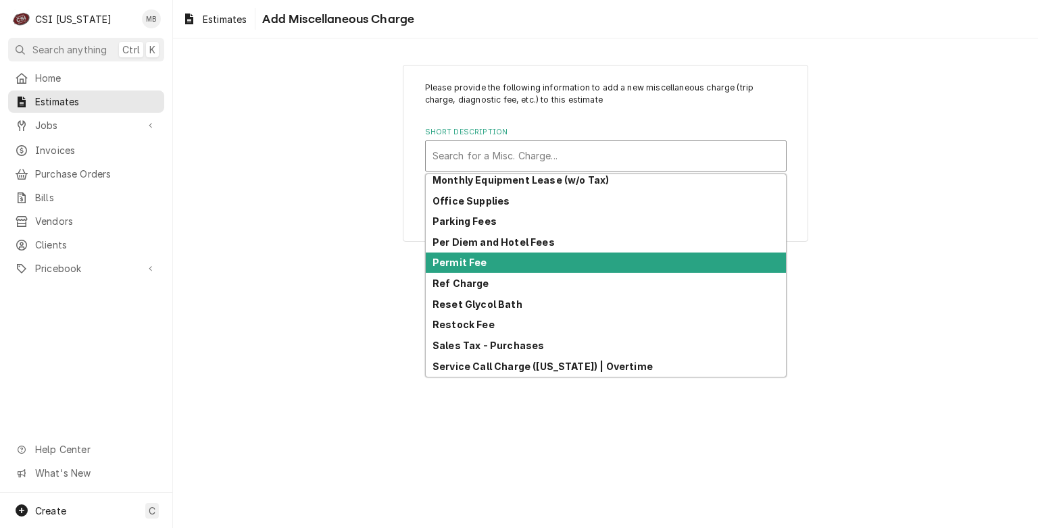
scroll to position [417, 0]
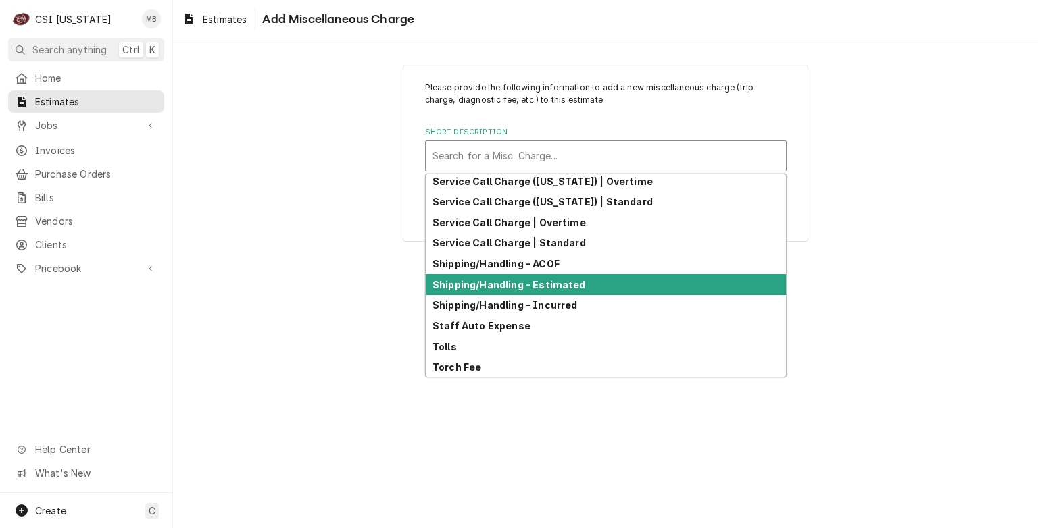
click at [511, 288] on strong "Shipping/Handling - Estimated" at bounding box center [508, 284] width 153 height 11
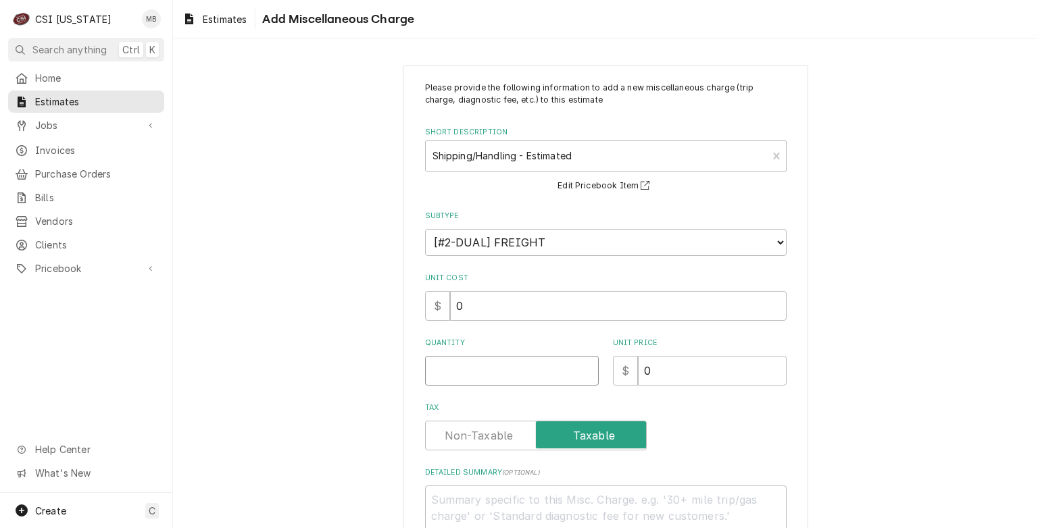
type textarea "x"
type input "0.5"
click at [584, 366] on input "0.5" at bounding box center [512, 371] width 174 height 30
type textarea "x"
type input "1"
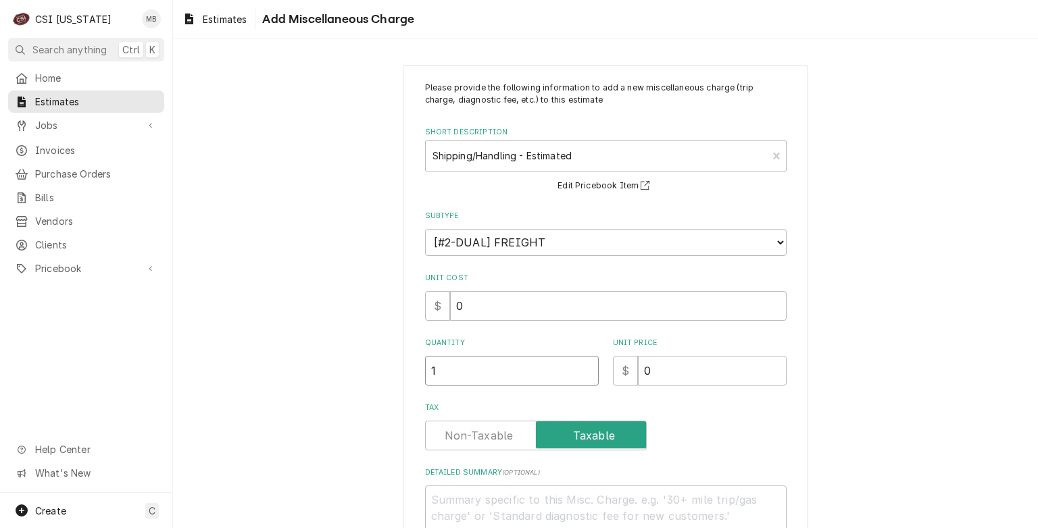
click at [584, 366] on input "1" at bounding box center [512, 371] width 174 height 30
click at [647, 369] on input "0" at bounding box center [712, 371] width 149 height 30
type textarea "x"
type input "5"
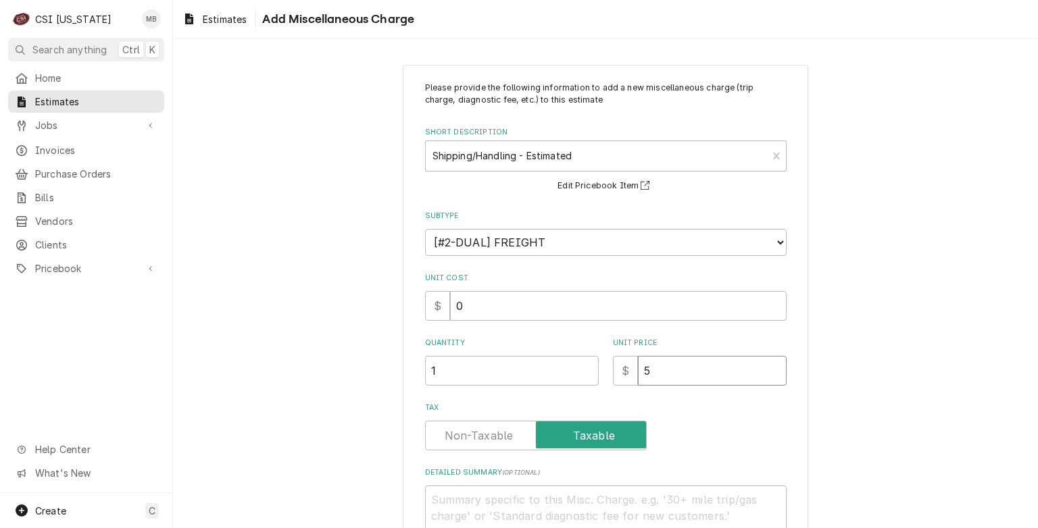
type textarea "x"
type input "52"
type textarea "x"
type input "52.4"
type textarea "x"
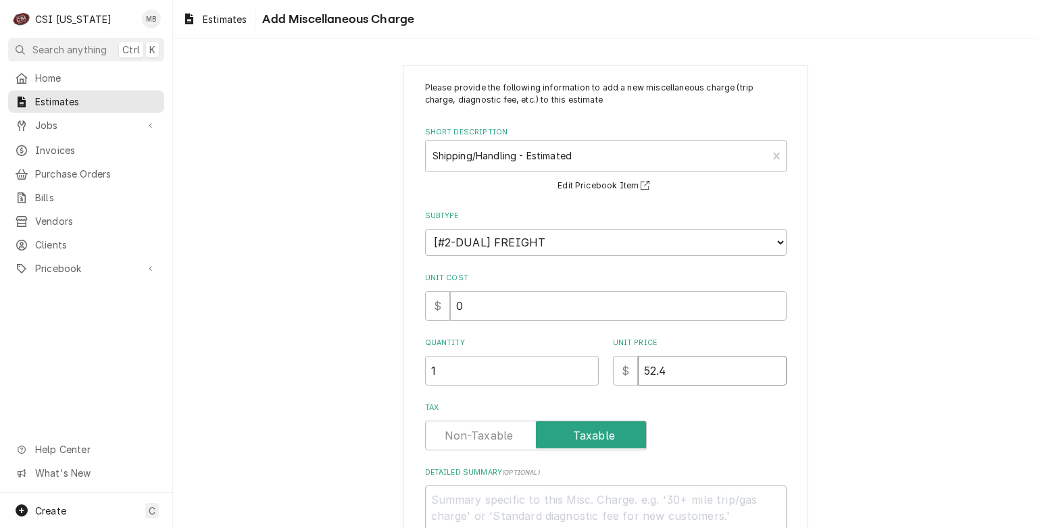
type input "52.43"
type textarea "x"
type input "52.43"
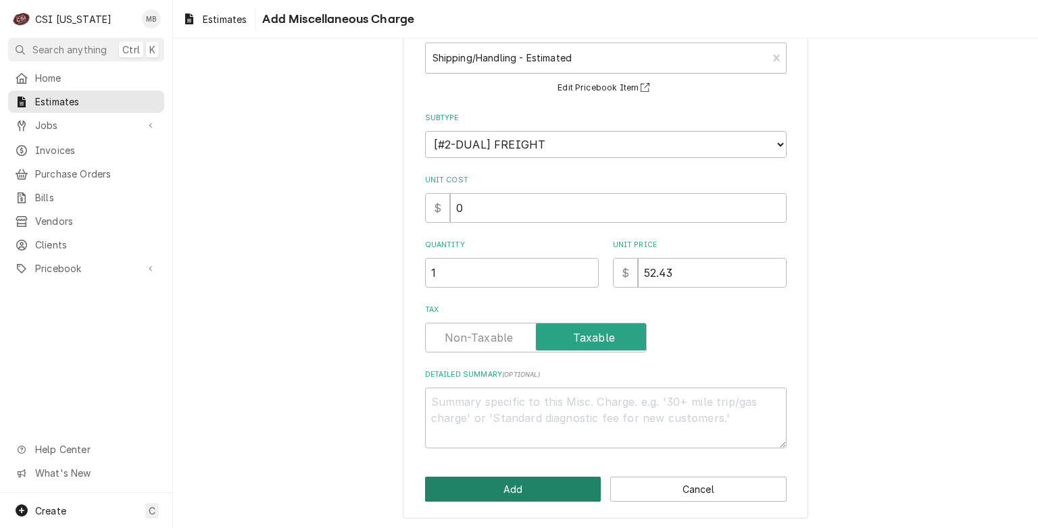
click at [543, 488] on button "Add" at bounding box center [513, 489] width 176 height 25
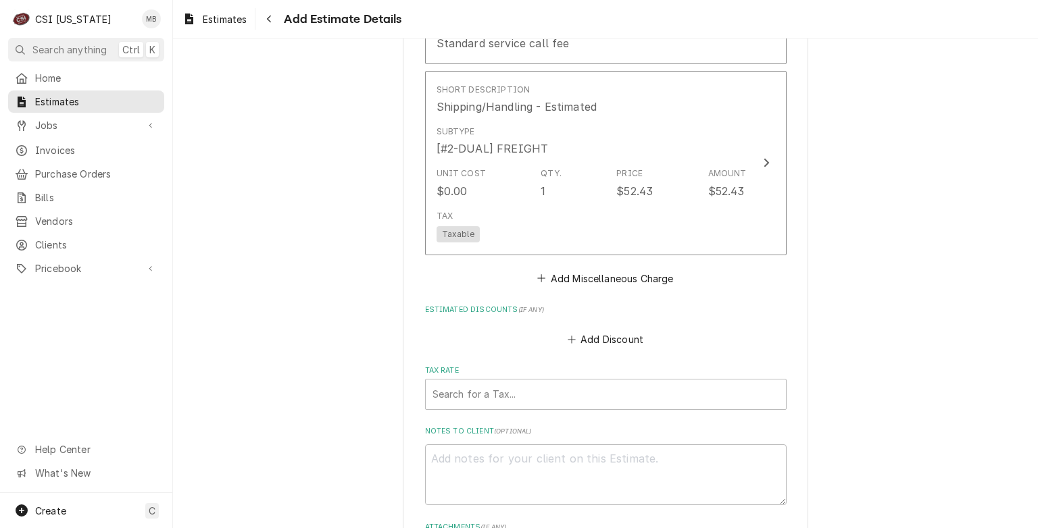
scroll to position [3930, 0]
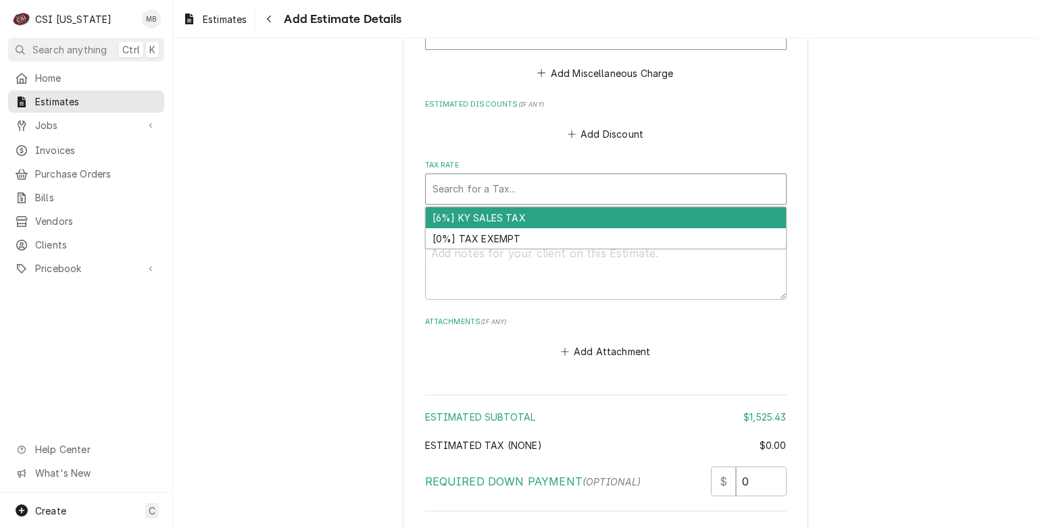
click at [497, 179] on div "Tax Rate" at bounding box center [605, 189] width 347 height 24
click at [495, 207] on div "[6%] KY SALES TAX" at bounding box center [606, 217] width 360 height 21
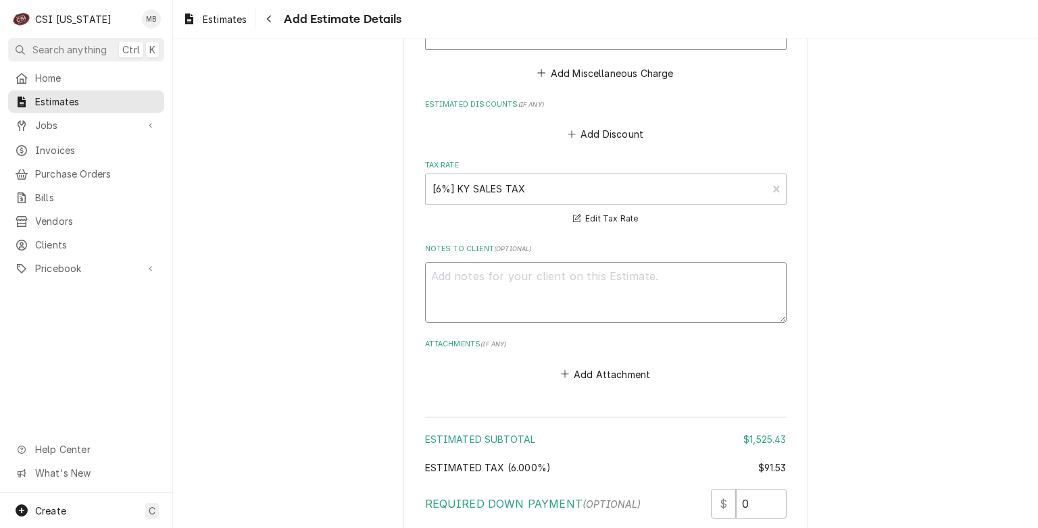
click at [496, 262] on textarea "Notes to Client ( optional )" at bounding box center [605, 292] width 361 height 61
type textarea "x"
type textarea "q"
type textarea "x"
type textarea "qu"
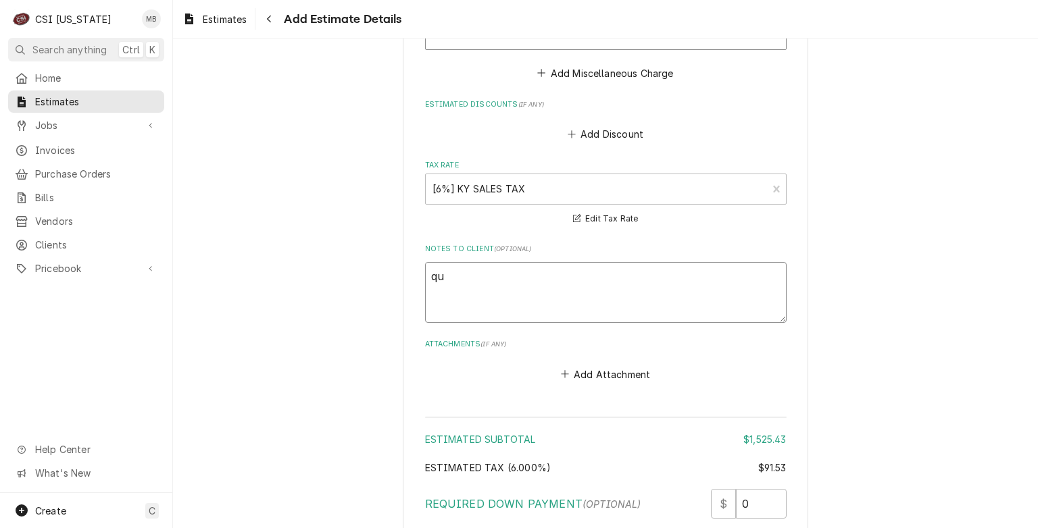
type textarea "x"
type textarea "quo"
type textarea "x"
type textarea "quoy"
type textarea "x"
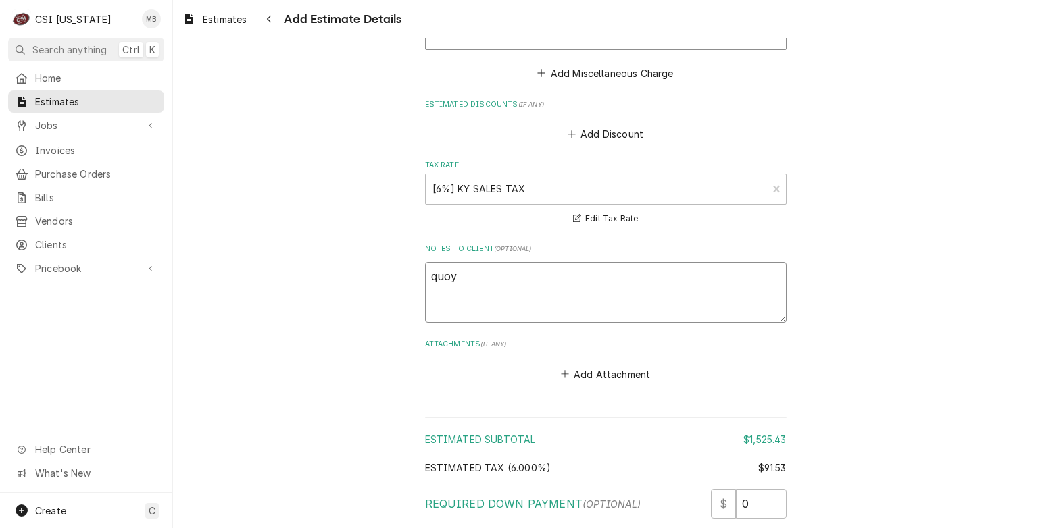
type textarea "quoy="
type textarea "x"
type textarea "quoy"
type textarea "x"
type textarea "quo"
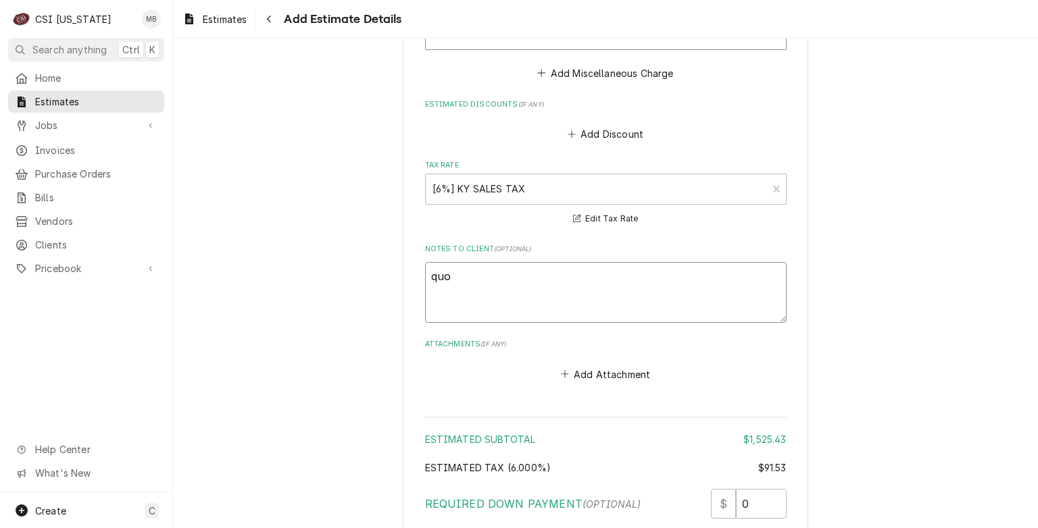
type textarea "x"
type textarea "qu"
type textarea "x"
type textarea "q"
type textarea "x"
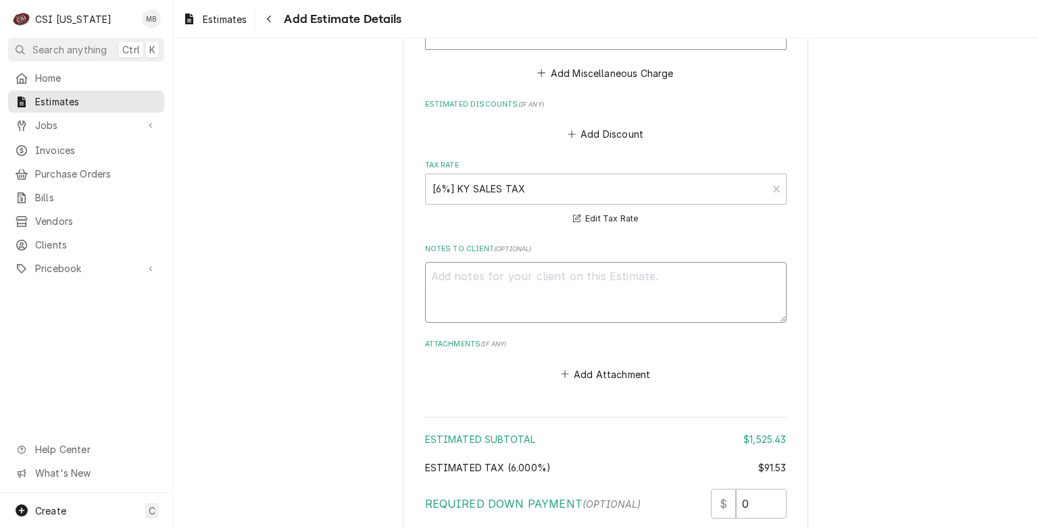
type textarea "x"
type textarea "Q"
type textarea "x"
type textarea "QU"
type textarea "x"
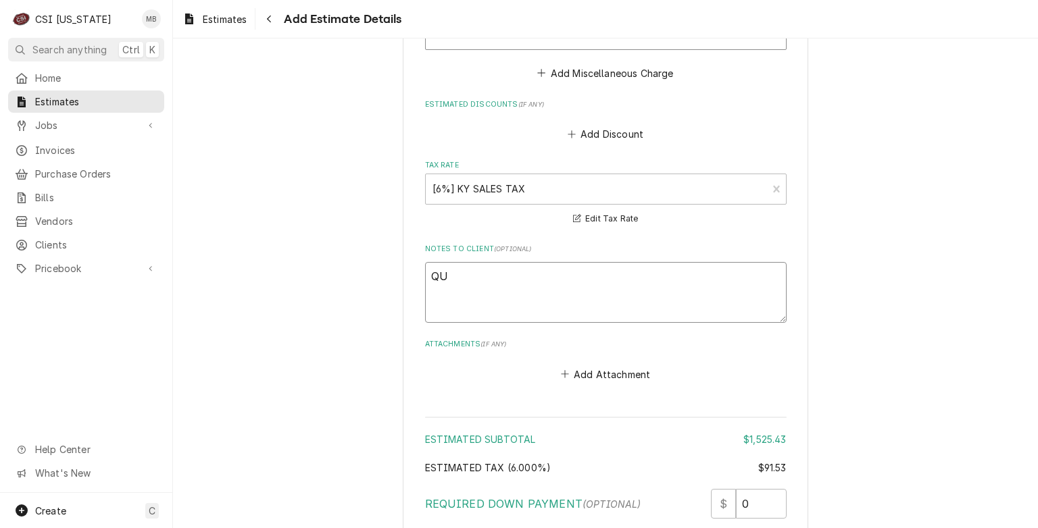
type textarea "QUO"
type textarea "x"
type textarea "QUOY"
type textarea "x"
type textarea "QUOY="
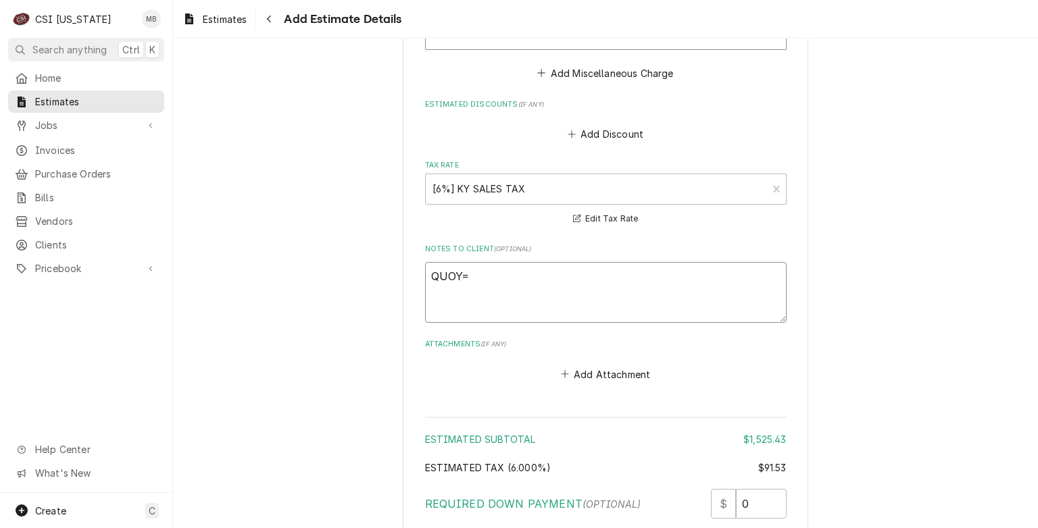
type textarea "x"
type textarea "QUOY=T"
type textarea "x"
type textarea "QUOY=TE"
type textarea "x"
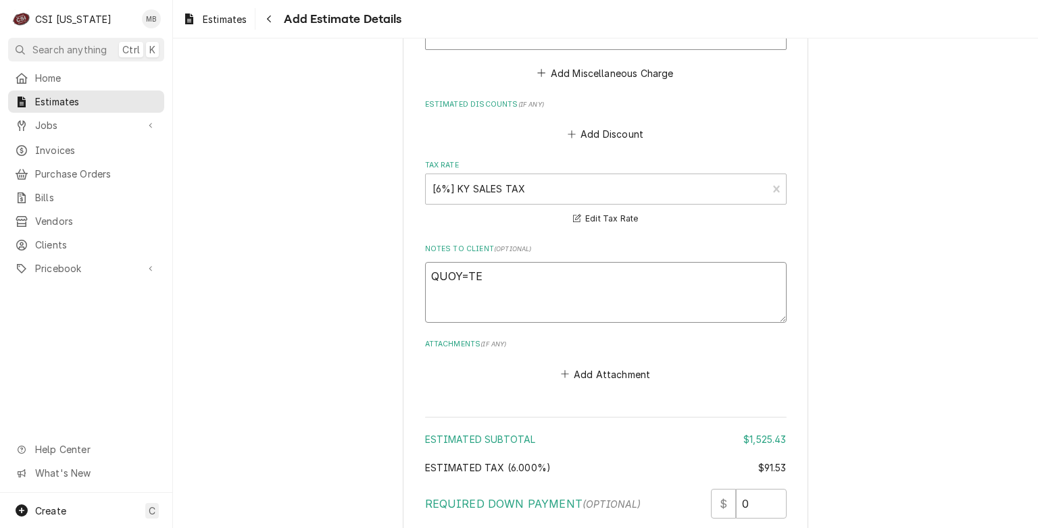
type textarea "QUOY=TE"
type textarea "x"
type textarea "QUOY=TE ="
type textarea "x"
type textarea "QUOY=TE"
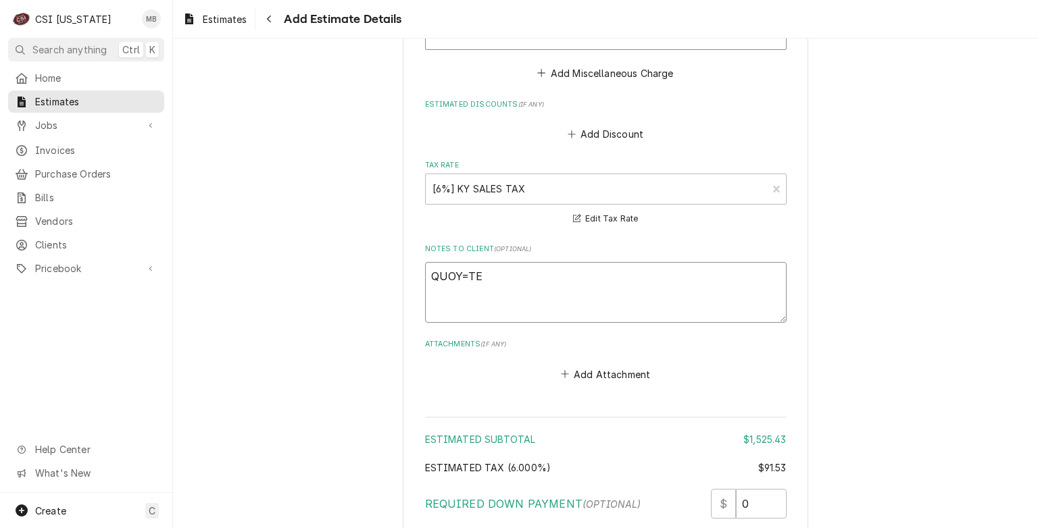
type textarea "x"
type textarea "QUOY=TE"
type textarea "x"
type textarea "QUOY=T"
type textarea "x"
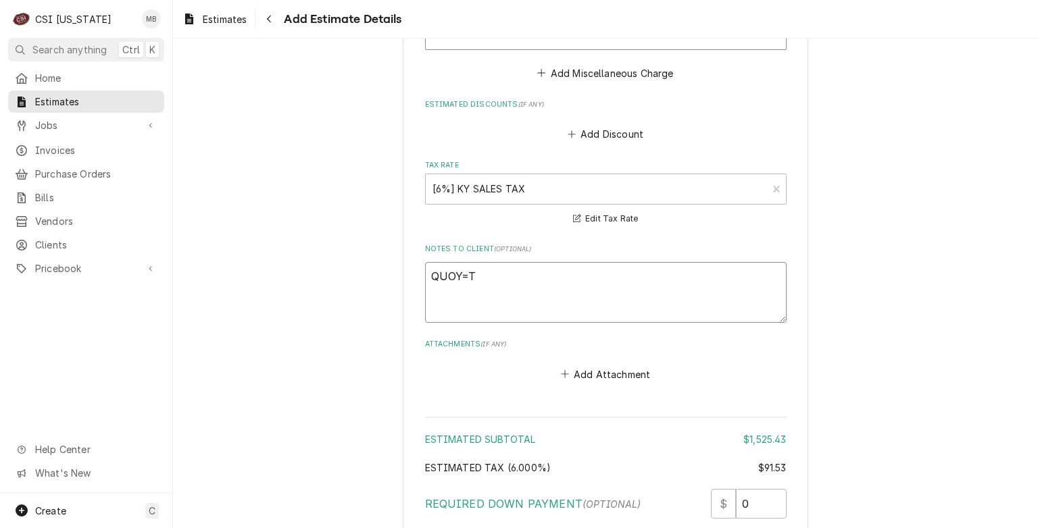
type textarea "QUOY="
type textarea "x"
type textarea "QUOY"
type textarea "x"
type textarea "QUO"
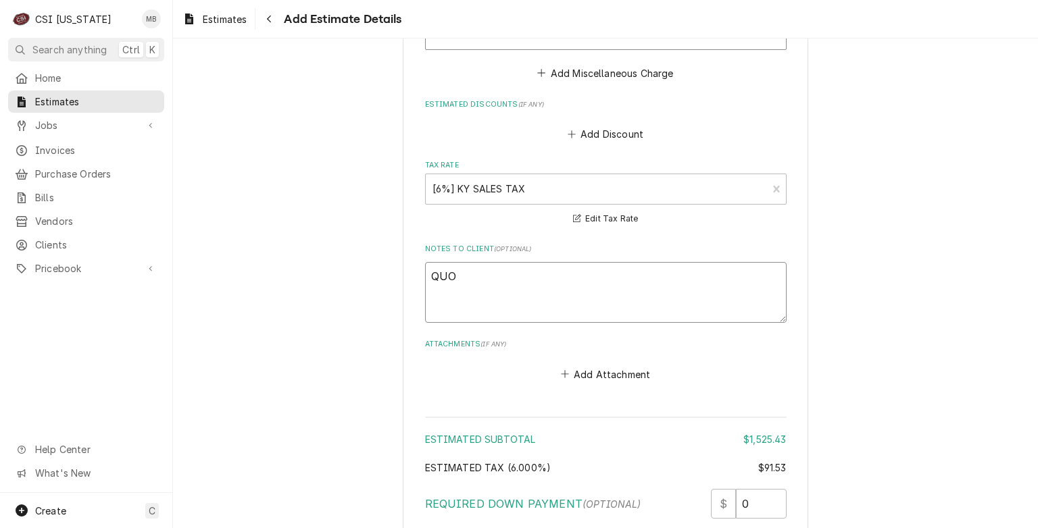
type textarea "x"
type textarea "QUOT"
type textarea "x"
type textarea "QUOTE"
type textarea "x"
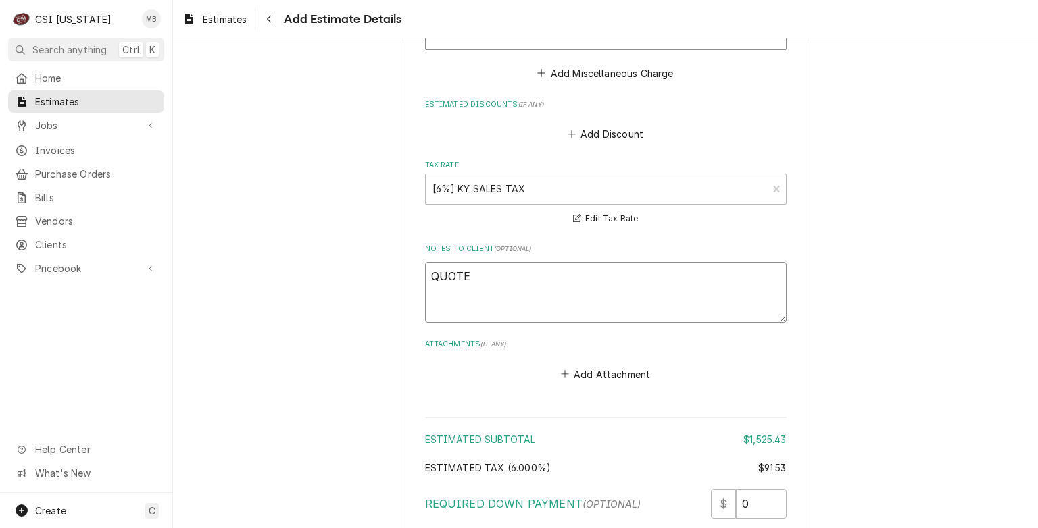
type textarea "QUOTE"
type textarea "x"
type textarea "QUOTE T"
type textarea "x"
type textarea "QUOTE TO"
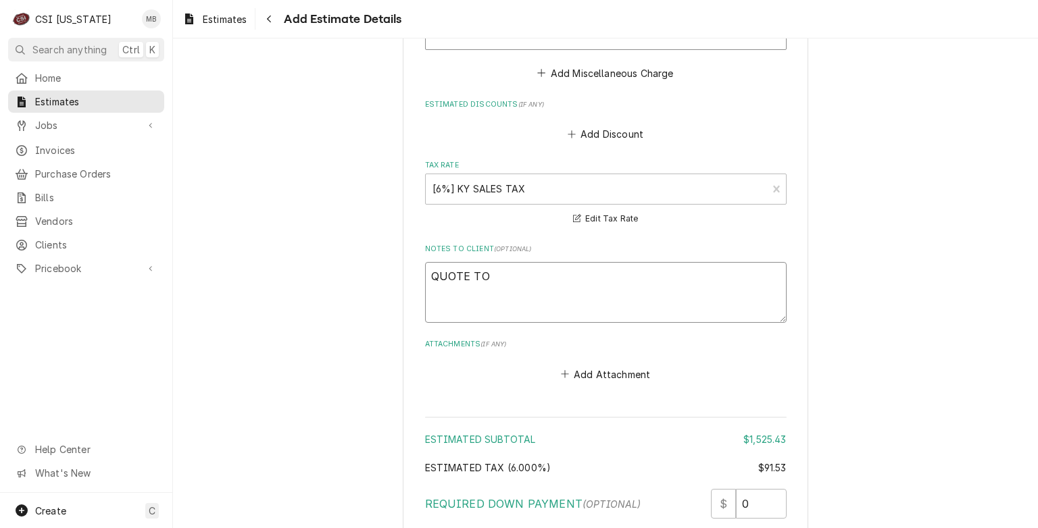
type textarea "x"
type textarea "QUOTE TO"
type textarea "x"
type textarea "QUOTE TO R"
type textarea "x"
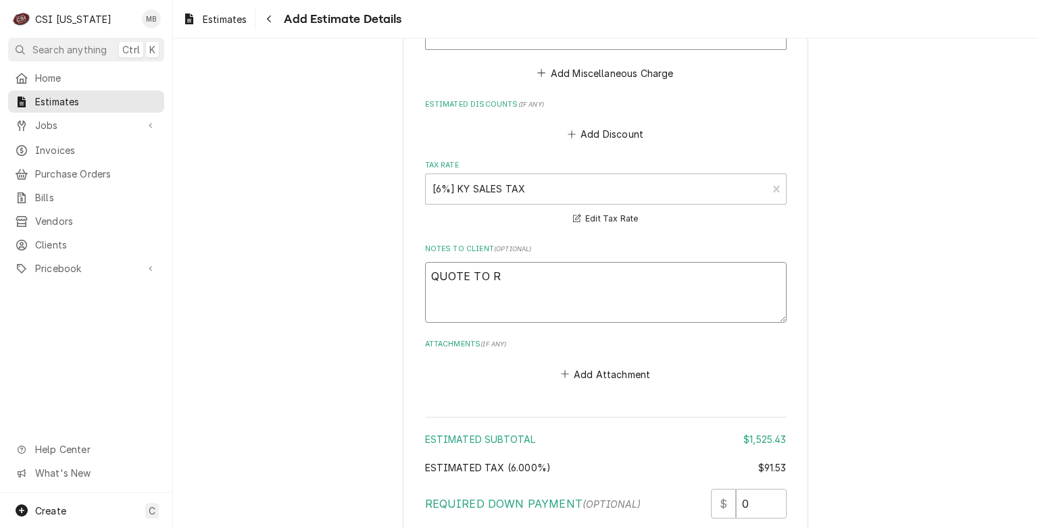
type textarea "QUOTE TO RE"
type textarea "x"
type textarea "QUOTE TO REP"
type textarea "x"
type textarea "QUOTE TO REPL"
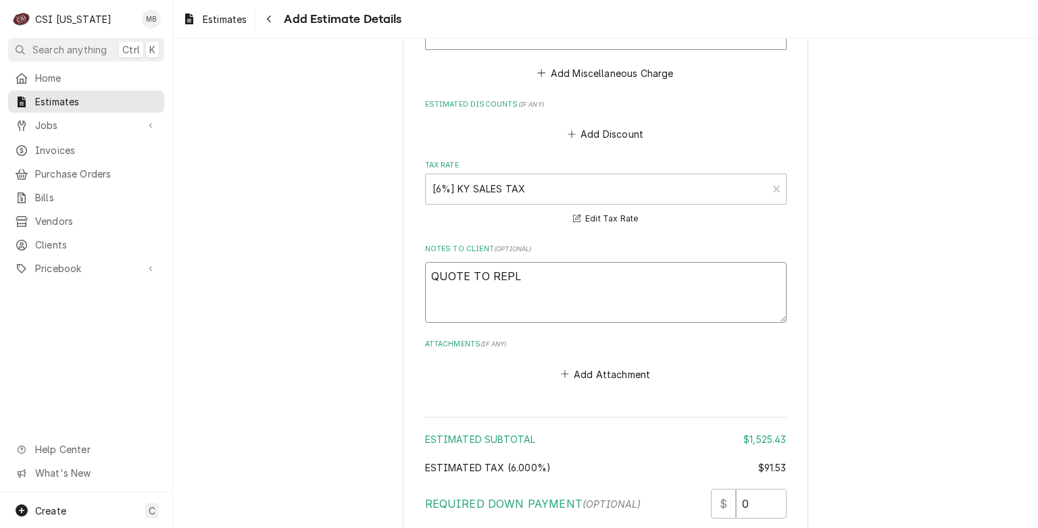
type textarea "x"
type textarea "QUOTE TO REPLA"
type textarea "x"
type textarea "QUOTE TO REPLAC"
type textarea "x"
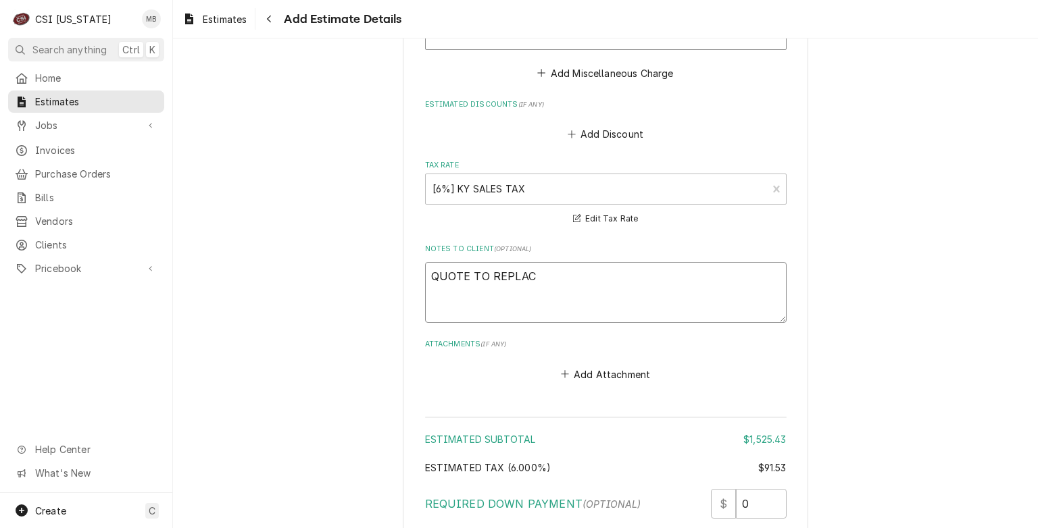
type textarea "QUOTE TO REPLACE"
type textarea "x"
type textarea "QUOTE TO REPLACE"
type textarea "x"
type textarea "QUOTE TO REPLACE W"
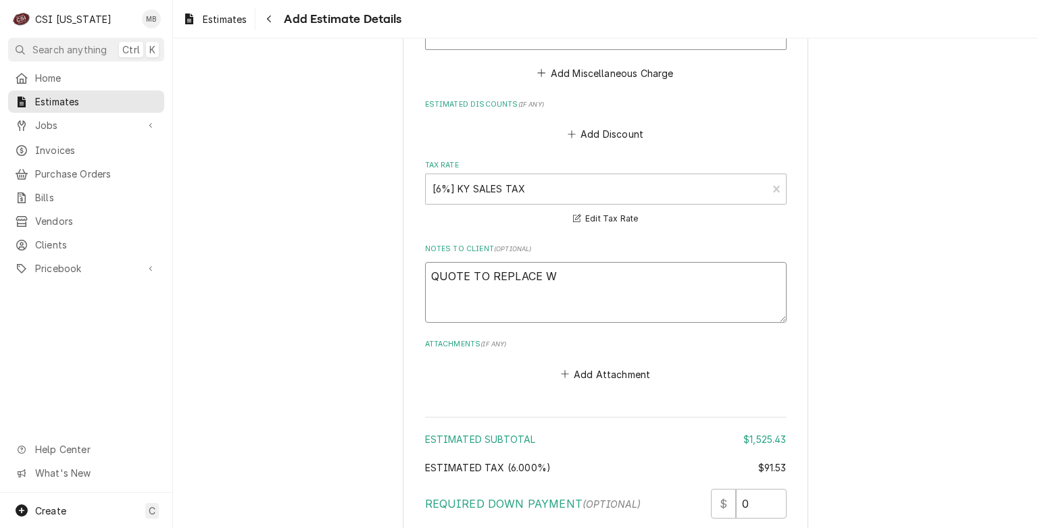
type textarea "x"
type textarea "QUOTE TO REPLACE WA"
type textarea "x"
type textarea "QUOTE TO REPLACE WAS"
type textarea "x"
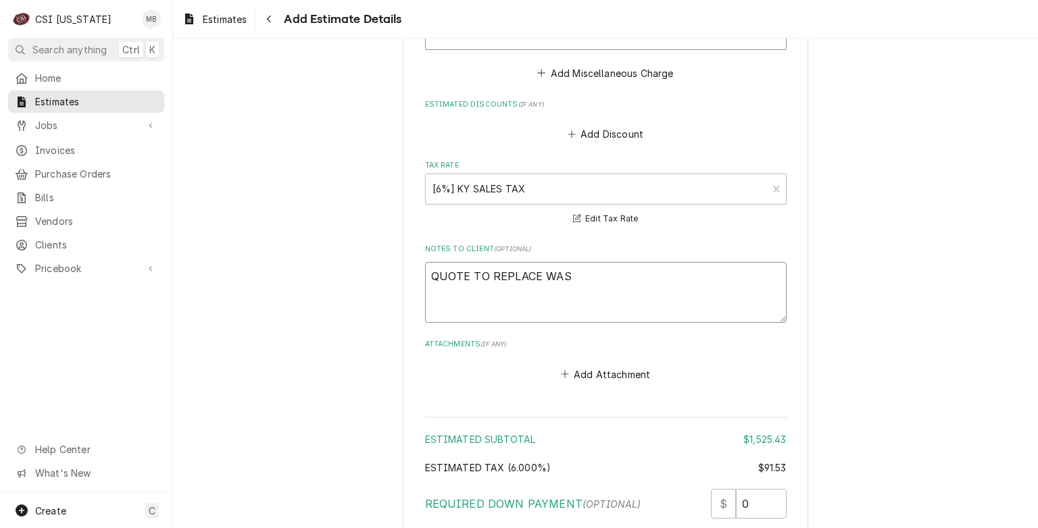
type textarea "QUOTE TO REPLACE WASH"
type textarea "x"
type textarea "QUOTE TO REPLACE WASH"
type textarea "x"
type textarea "QUOTE TO REPLACE WASH K"
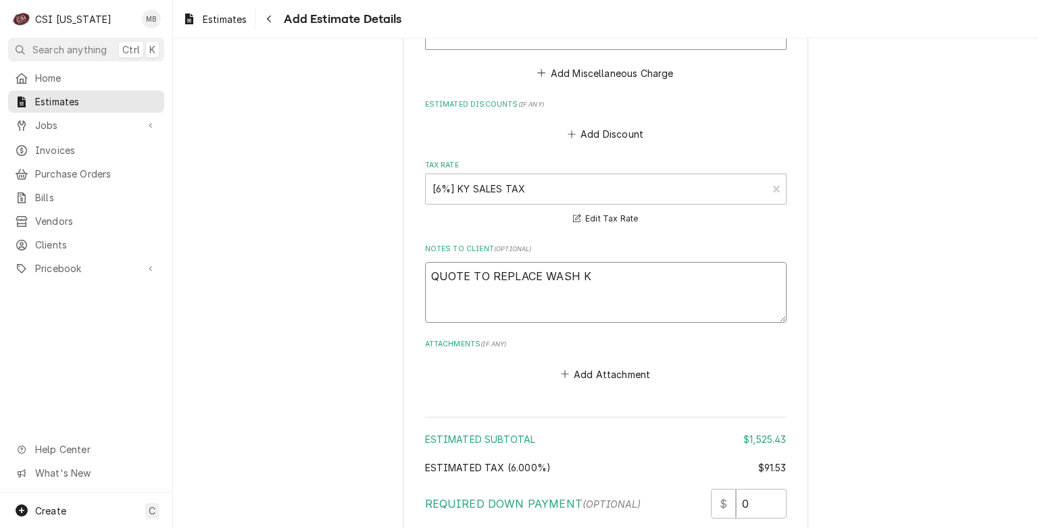
type textarea "x"
type textarea "QUOTE TO REPLACE WASH KI"
type textarea "x"
type textarea "QUOTE TO REPLACE WASH KIT"
type textarea "x"
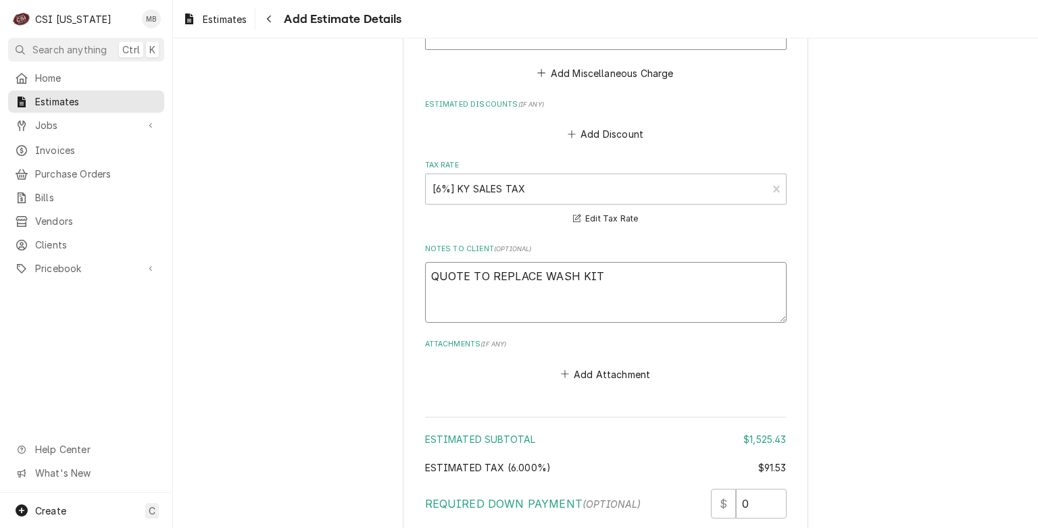
type textarea "QUOTE TO REPLACE WASH KIT"
type textarea "x"
type textarea "QUOTE TO REPLACE WASH KIT A"
type textarea "x"
type textarea "QUOTE TO REPLACE WASH KIT AN"
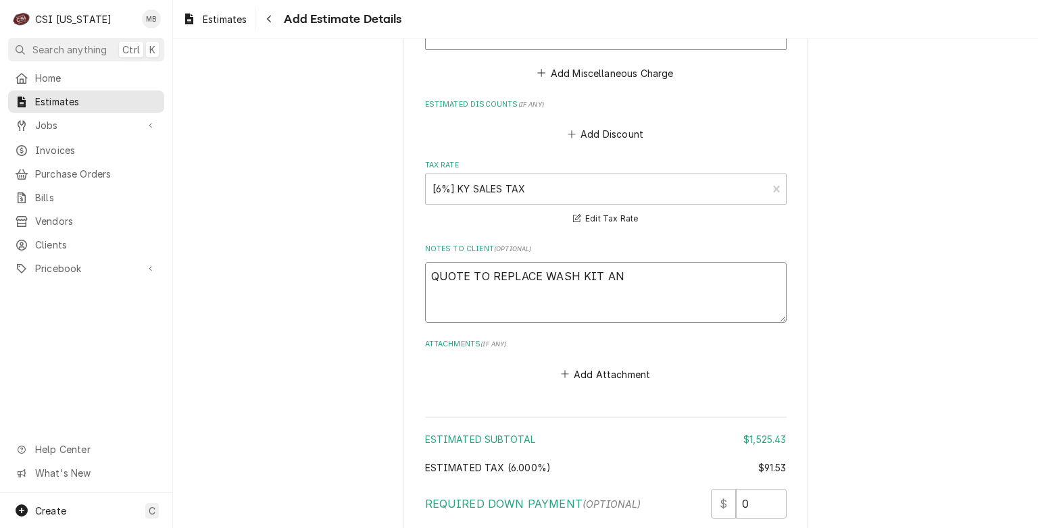
type textarea "x"
type textarea "QUOTE TO REPLACE WASH KIT AND"
type textarea "x"
type textarea "QUOTE TO REPLACE WASH KIT AND"
type textarea "x"
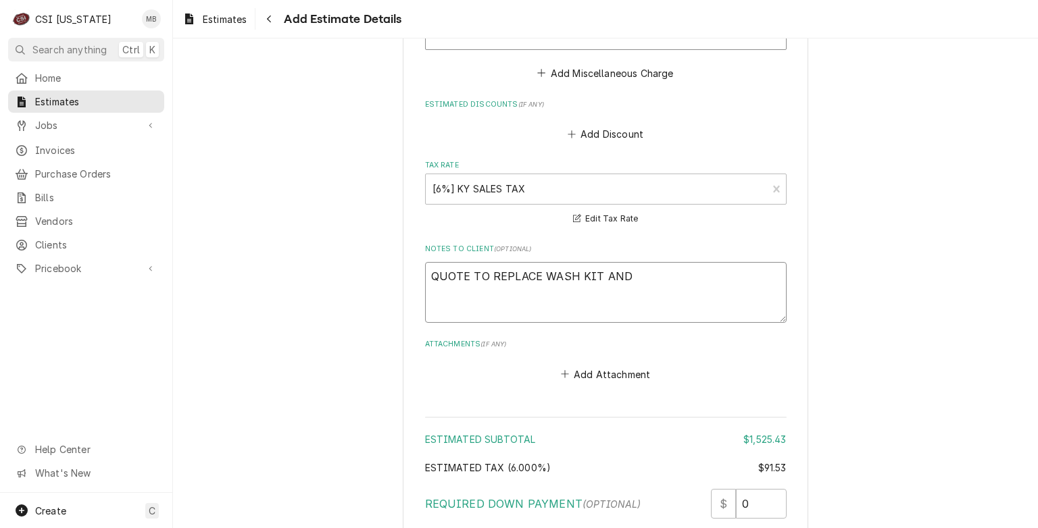
type textarea "QUOTE TO REPLACE WASH KIT AND S"
type textarea "x"
type textarea "QUOTE TO REPLACE WASH KIT AND ST"
type textarea "x"
type textarea "QUOTE TO REPLACE WASH KIT AND STE"
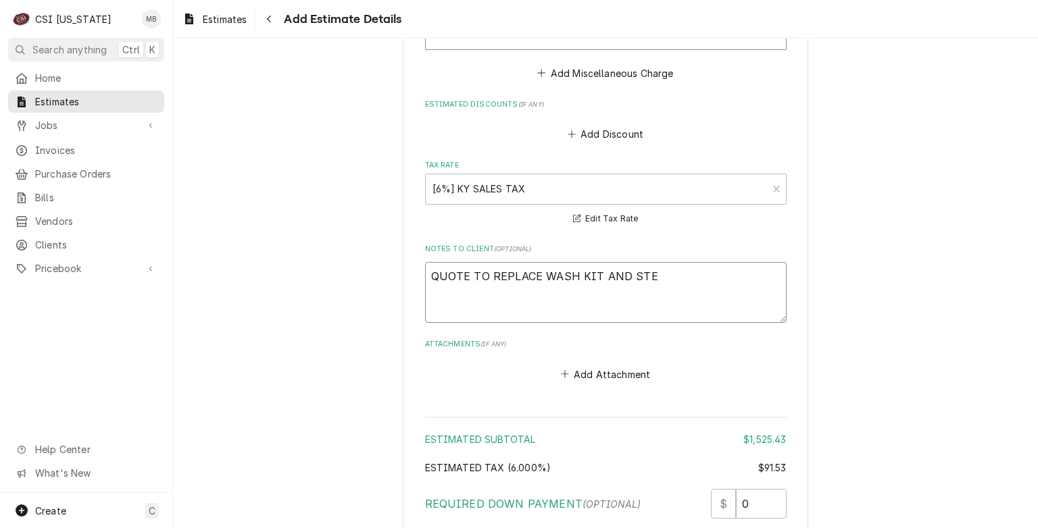
type textarea "x"
type textarea "QUOTE TO REPLACE WASH KIT AND STEA"
type textarea "x"
type textarea "QUOTE TO REPLACE WASH KIT AND STEAM"
type textarea "x"
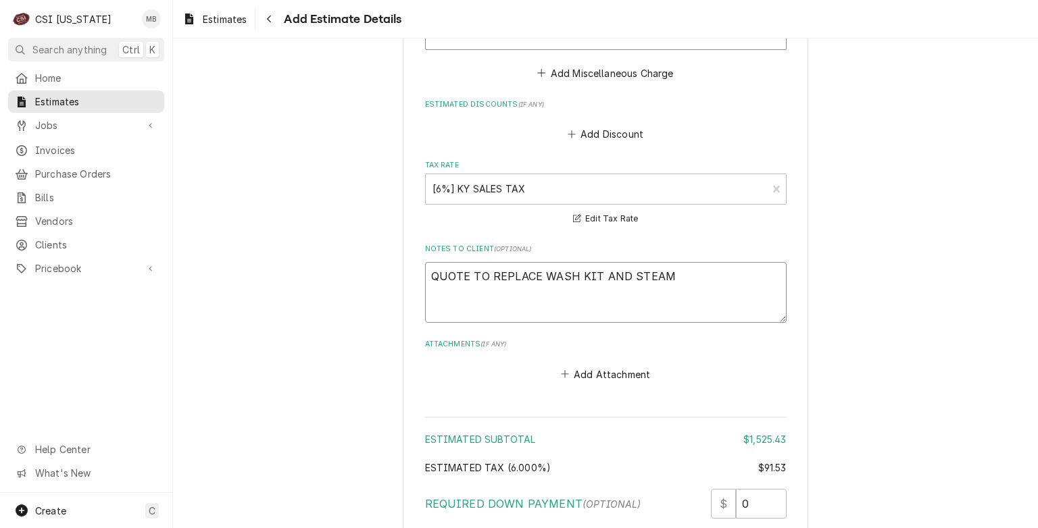
type textarea "QUOTE TO REPLACE WASH KIT AND STEAM"
type textarea "x"
type textarea "QUOTE TO REPLACE WASH KIT AND STEAM S"
type textarea "x"
type textarea "QUOTE TO REPLACE WASH KIT AND STEAM SO"
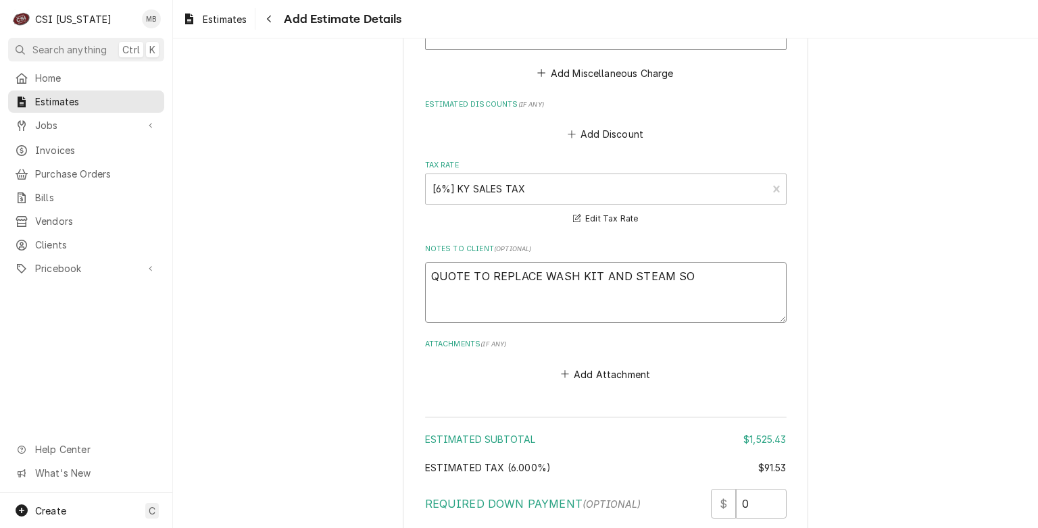
type textarea "x"
type textarea "QUOTE TO REPLACE WASH KIT AND STEAM SOL"
type textarea "x"
type textarea "QUOTE TO REPLACE WASH KIT AND STEAM SOLE"
type textarea "x"
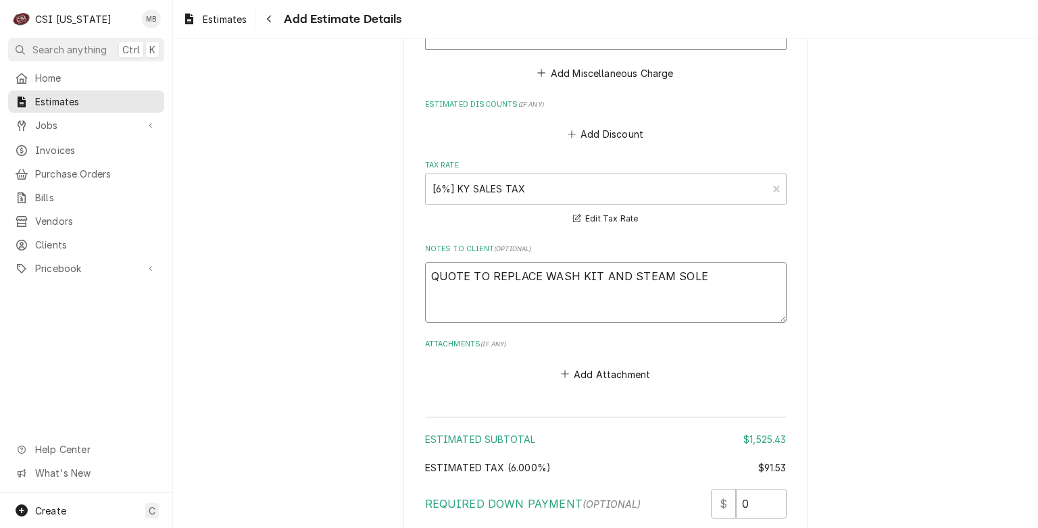
type textarea "QUOTE TO REPLACE WASH KIT AND STEAM SOLEN"
type textarea "x"
type textarea "QUOTE TO REPLACE WASH KIT AND STEAM SOLENO"
type textarea "x"
type textarea "QUOTE TO REPLACE WASH KIT AND STEAM SOLENOI"
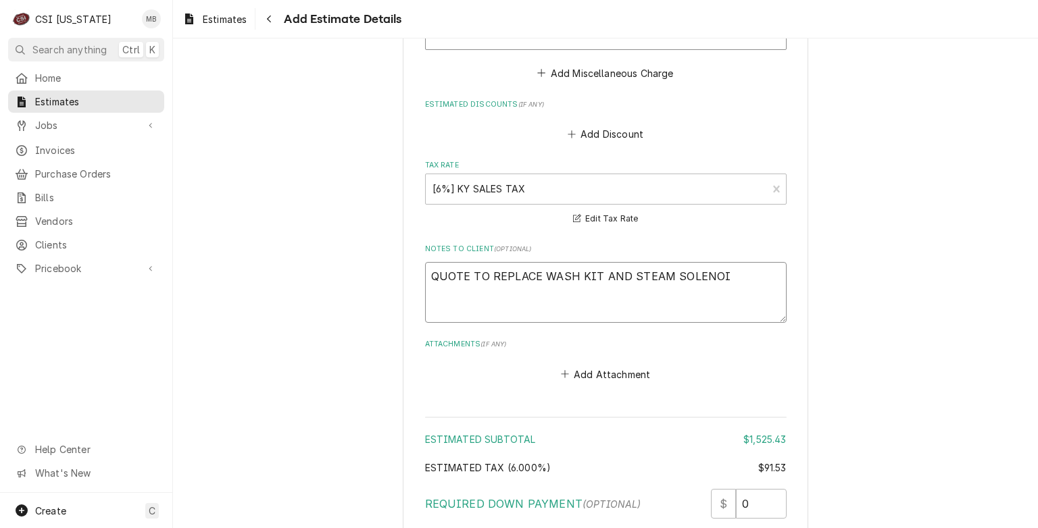
type textarea "x"
type textarea "QUOTE TO REPLACE WASH KIT AND STEAM SOLENOID"
type textarea "x"
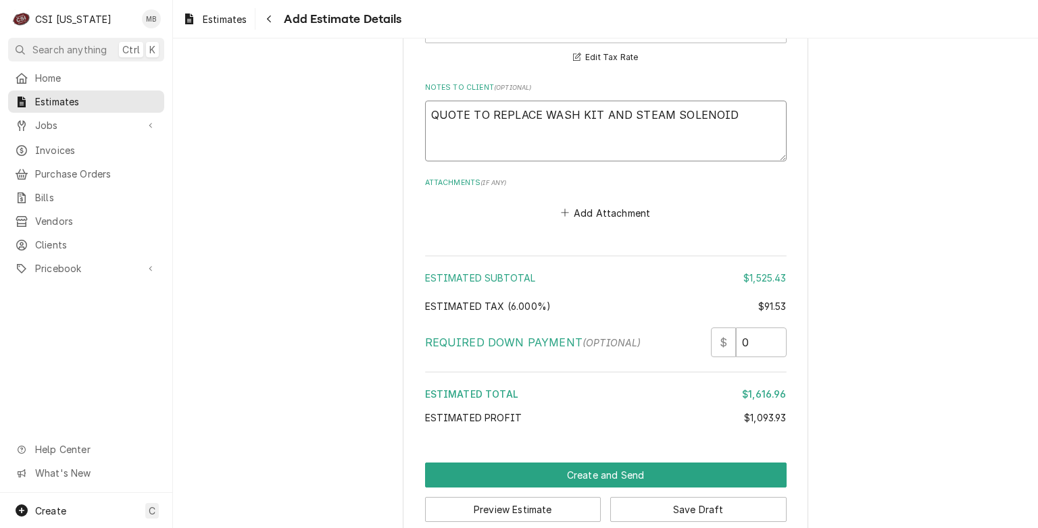
scroll to position [4091, 0]
type textarea "QUOTE TO REPLACE WASH KIT AND STEAM SOLENOID"
click at [659, 497] on button "Save Draft" at bounding box center [698, 509] width 176 height 25
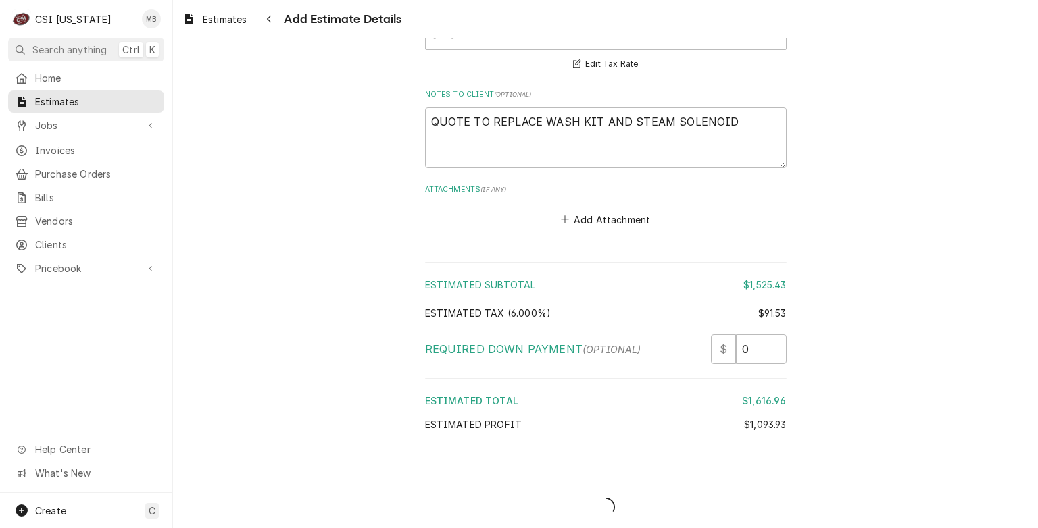
type textarea "x"
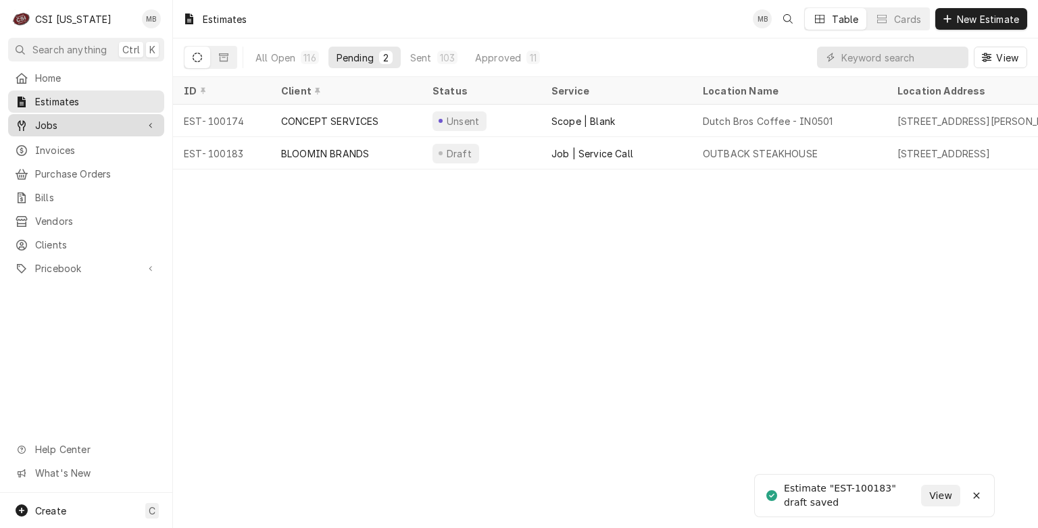
click at [110, 118] on span "Jobs" at bounding box center [86, 125] width 102 height 14
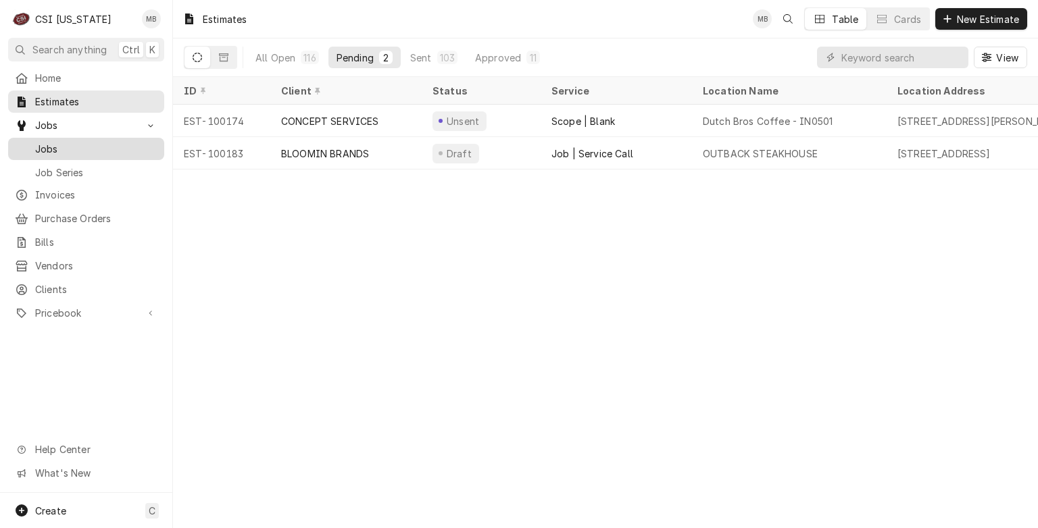
click at [119, 146] on span "Jobs" at bounding box center [96, 149] width 122 height 14
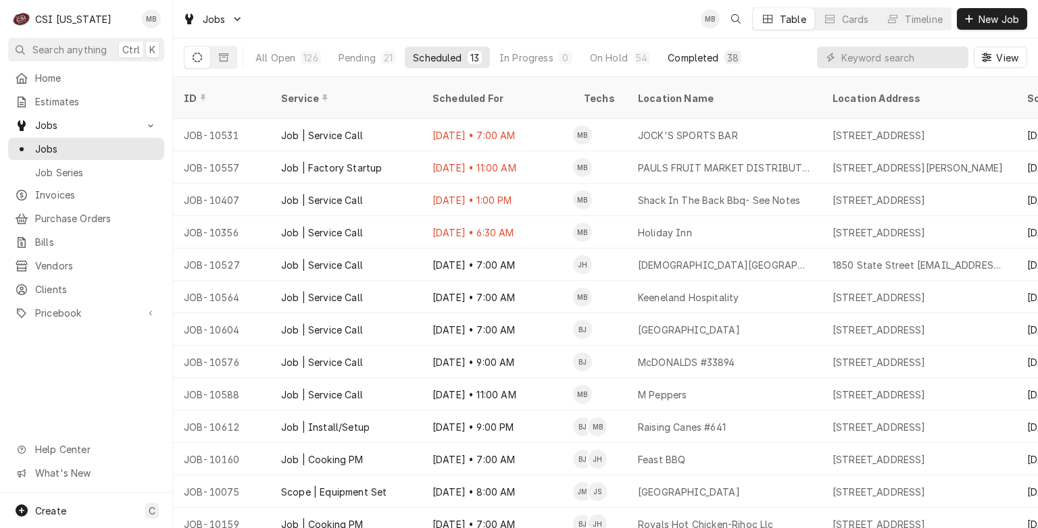
click at [701, 55] on div "Completed" at bounding box center [692, 58] width 51 height 14
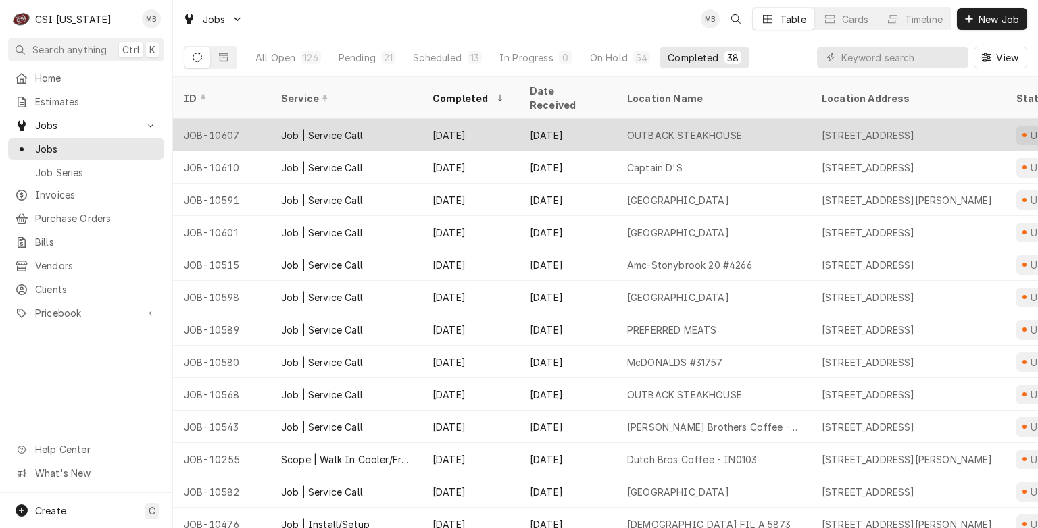
click at [479, 119] on div "[DATE]" at bounding box center [470, 135] width 97 height 32
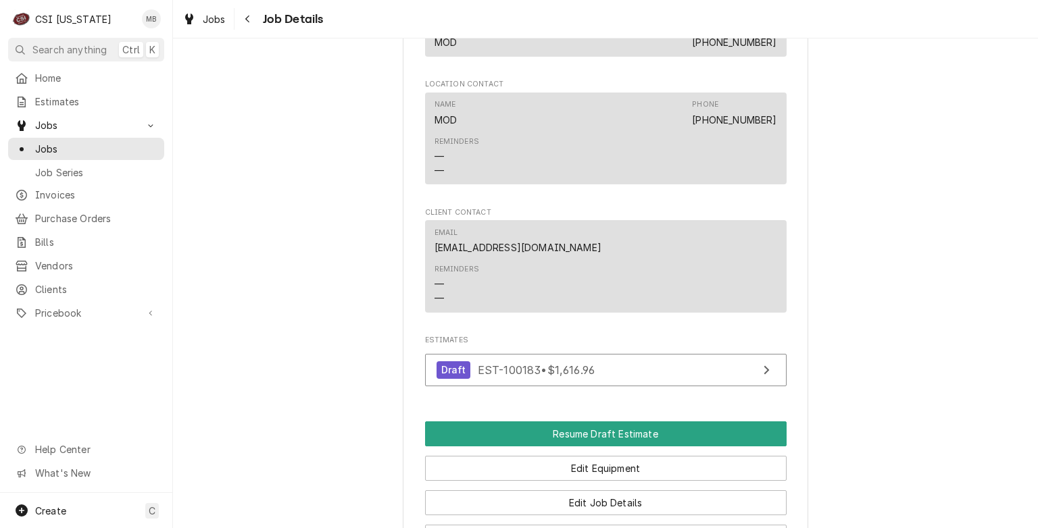
scroll to position [1515, 0]
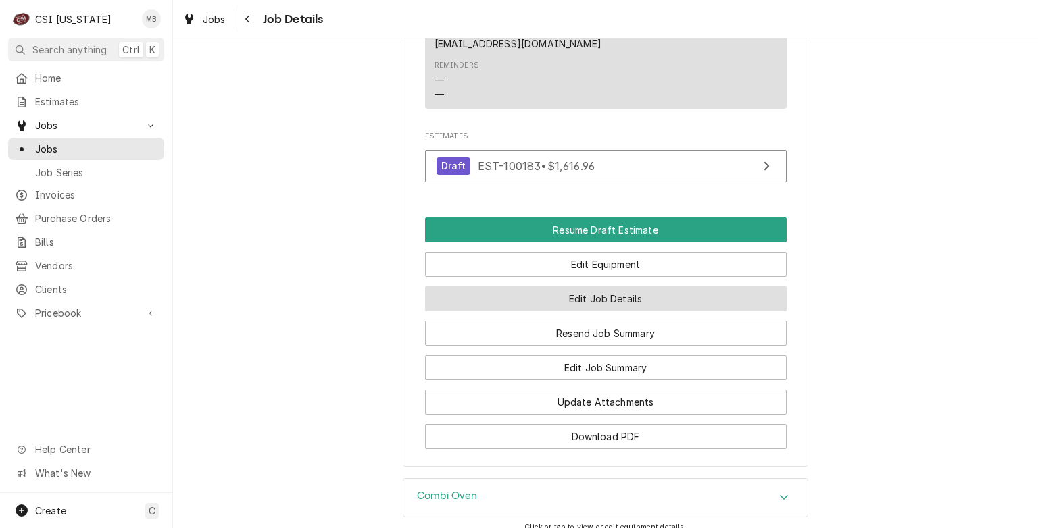
click at [575, 311] on button "Edit Job Details" at bounding box center [605, 298] width 361 height 25
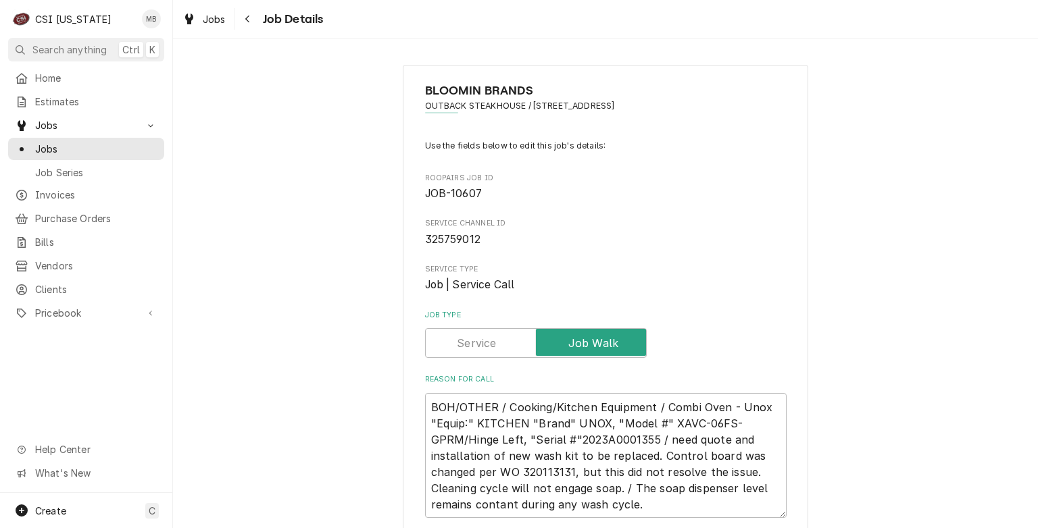
type textarea "x"
click at [457, 343] on label "Job Type" at bounding box center [536, 343] width 222 height 30
click at [457, 343] on input "Job Type" at bounding box center [535, 343] width 209 height 30
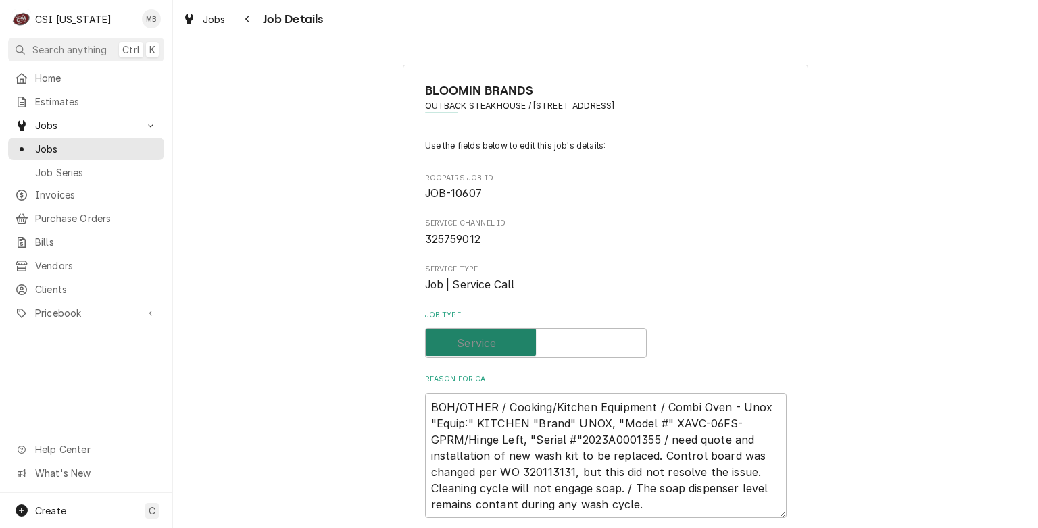
checkbox input "false"
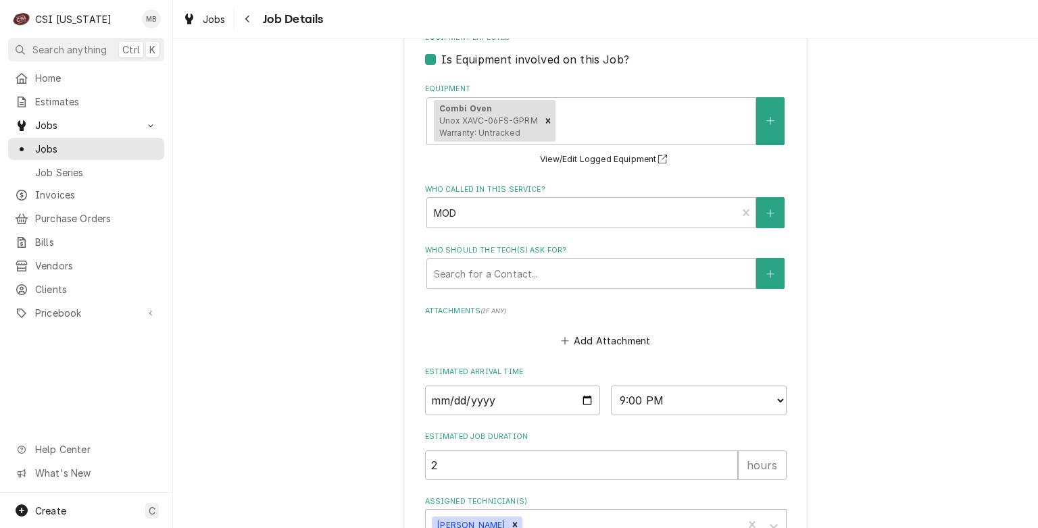
scroll to position [909, 0]
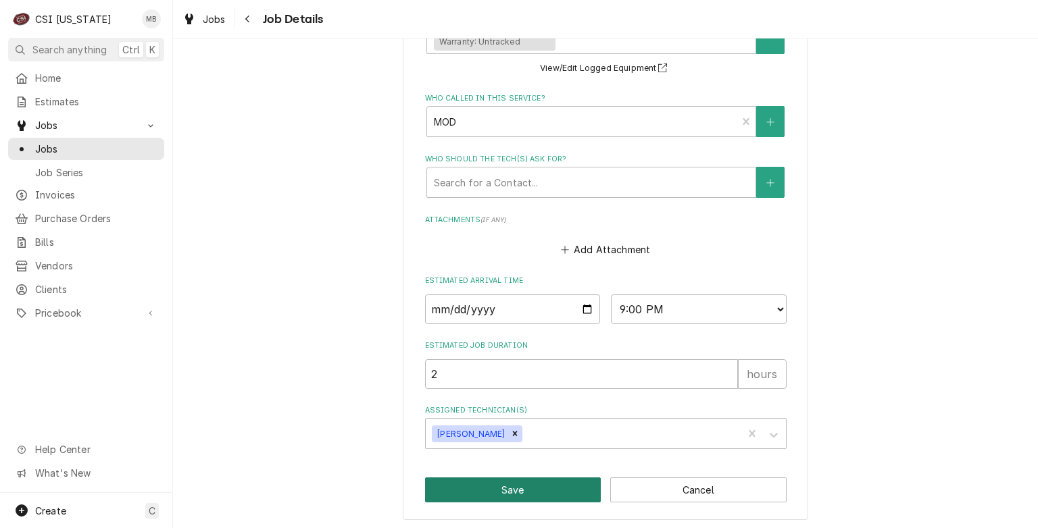
click at [517, 490] on button "Save" at bounding box center [513, 490] width 176 height 25
type textarea "x"
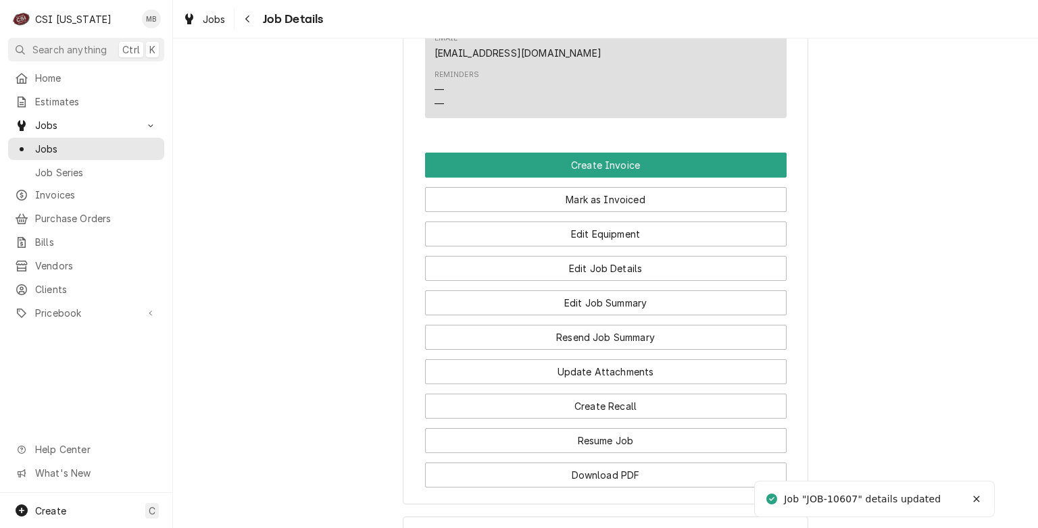
scroll to position [1536, 0]
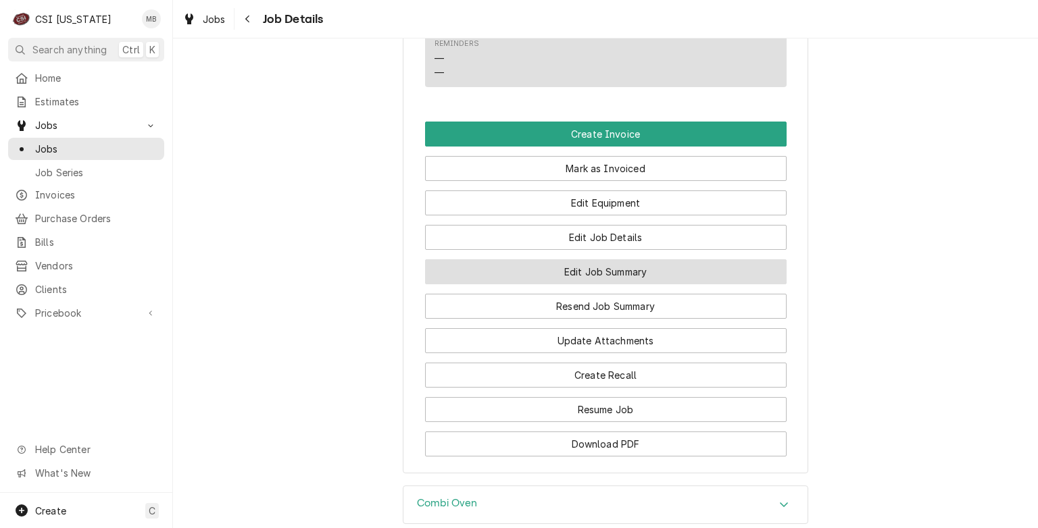
click at [605, 284] on button "Edit Job Summary" at bounding box center [605, 271] width 361 height 25
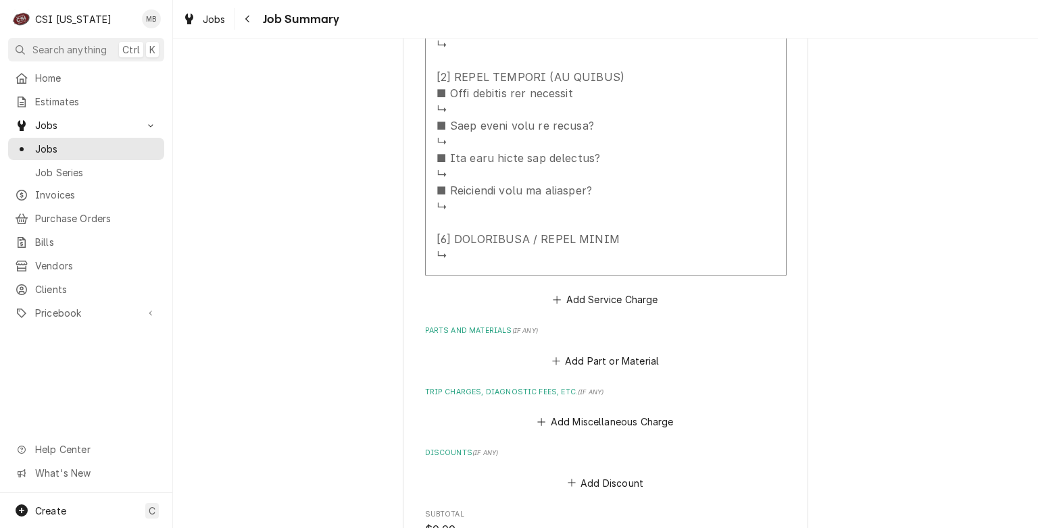
scroll to position [1255, 0]
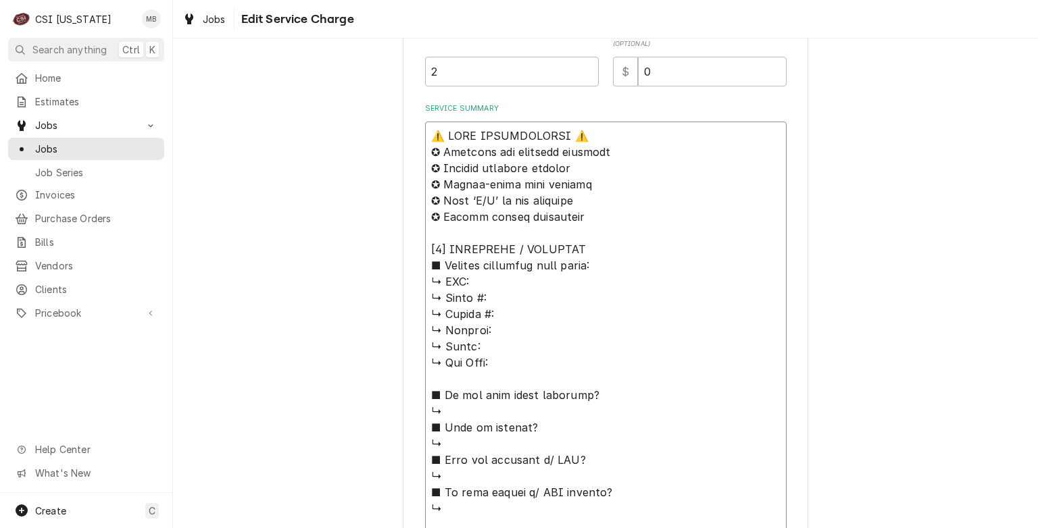
scroll to position [445, 0]
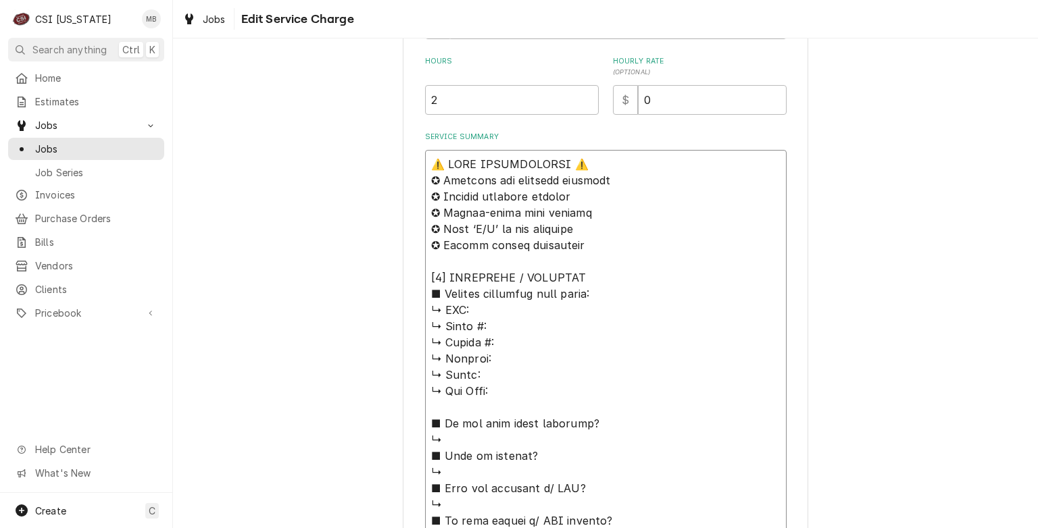
drag, startPoint x: 480, startPoint y: 409, endPoint x: 335, endPoint y: 142, distance: 303.8
click at [335, 142] on div "Use the fields below to edit this service charge Short Description Job | Servic…" at bounding box center [605, 389] width 865 height 1563
type textarea "x"
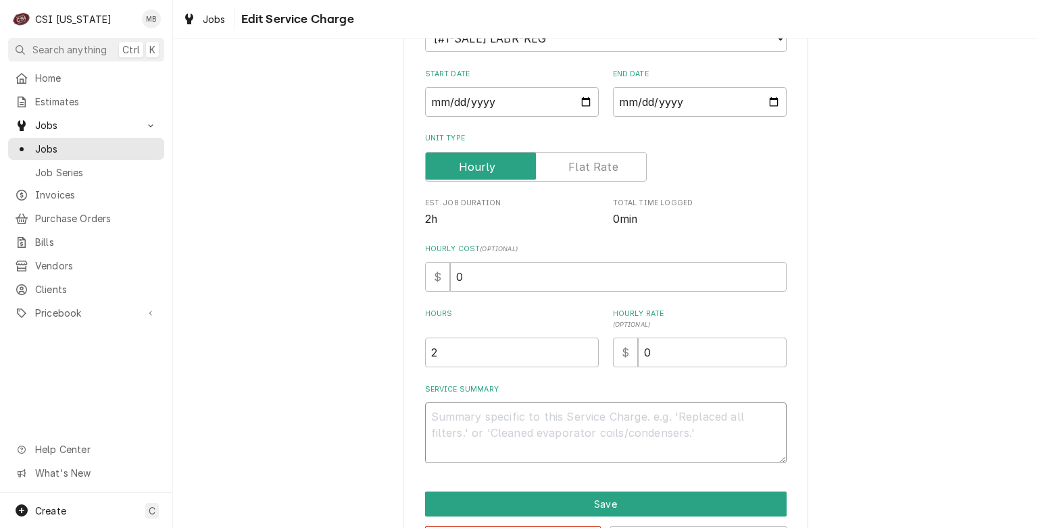
scroll to position [178, 0]
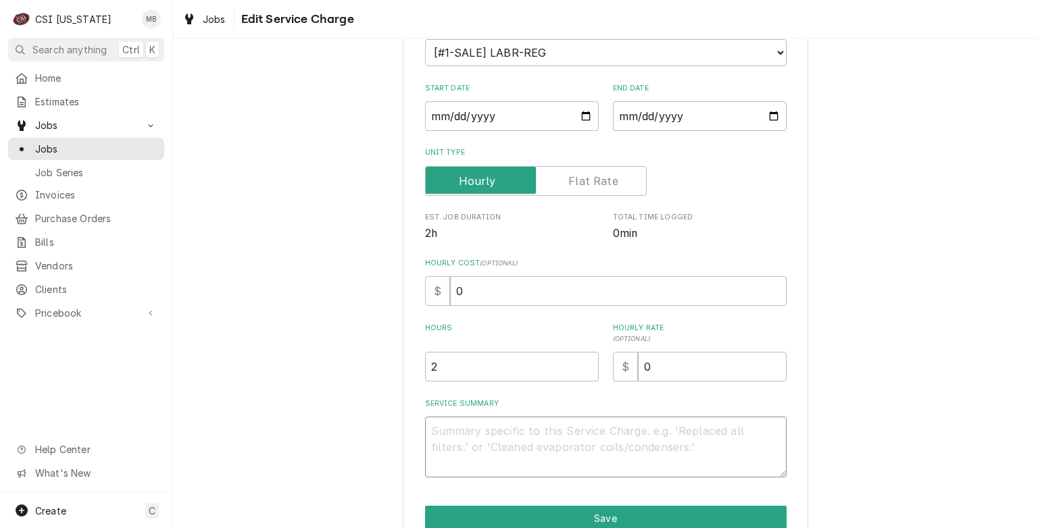
click at [426, 423] on textarea "Service Summary" at bounding box center [605, 447] width 361 height 61
type textarea "x"
type textarea "Q"
type textarea "x"
type textarea "QU"
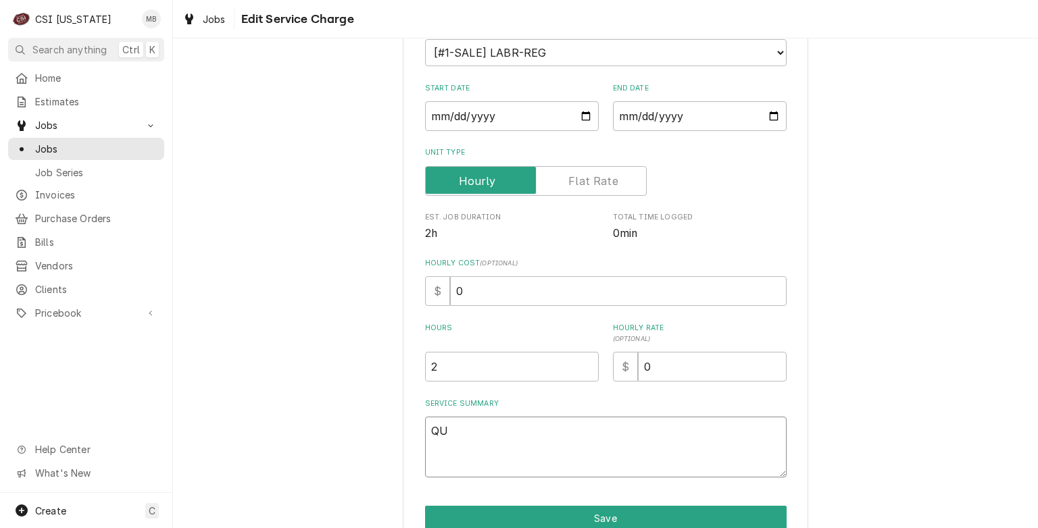
type textarea "x"
type textarea "QUO"
type textarea "x"
type textarea "QUOTE"
type textarea "x"
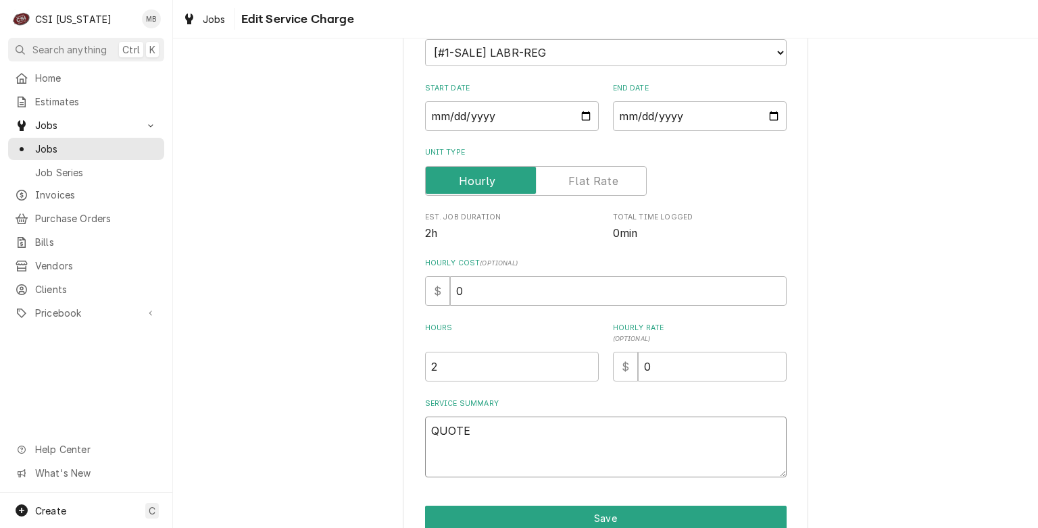
type textarea "QUOTE"
type textarea "x"
type textarea "QUOTE O"
type textarea "x"
type textarea "QUOTE ON"
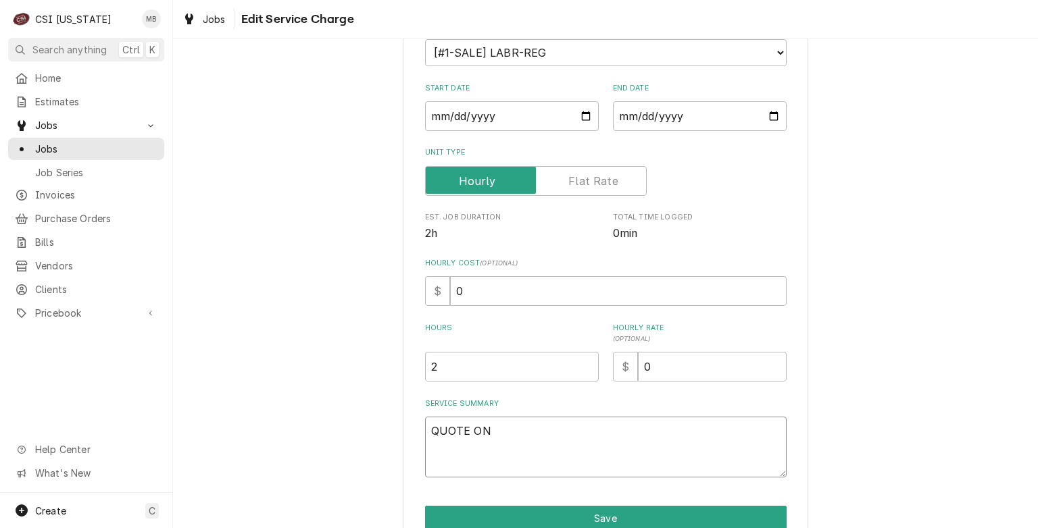
type textarea "x"
type textarea "QUOTE ONL"
type textarea "x"
type textarea "QUOTE ONLY"
type textarea "x"
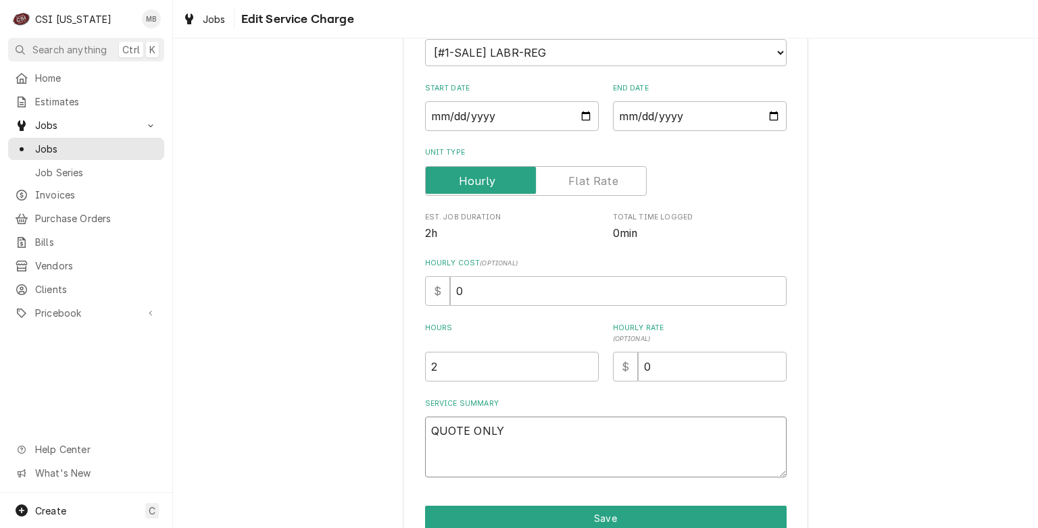
type textarea "QUOTE ONLY D"
type textarea "x"
type textarea "QUOTE ONLY DI"
type textarea "x"
type textarea "QUOTE ONLY DIS"
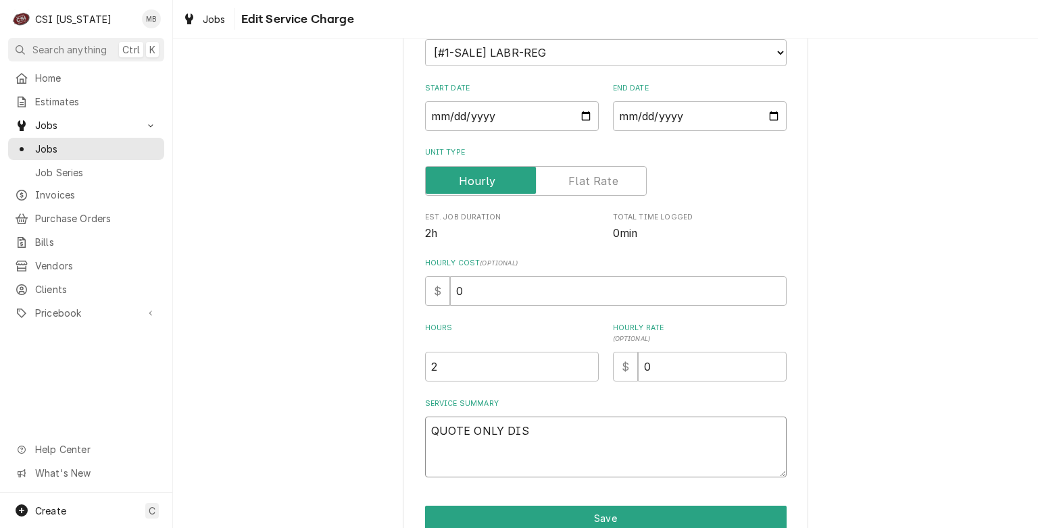
type textarea "x"
type textarea "QUOTE ONLY DISP"
type textarea "x"
type textarea "QUOTE ONLY DISPA"
type textarea "x"
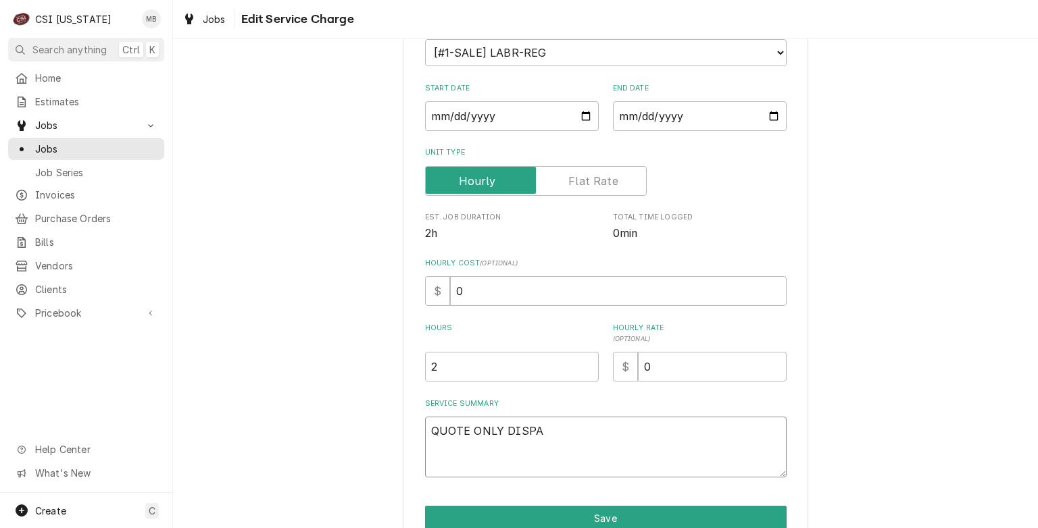
type textarea "QUOTE ONLY DISPAT"
type textarea "x"
type textarea "QUOTE ONLY DISPATC"
type textarea "x"
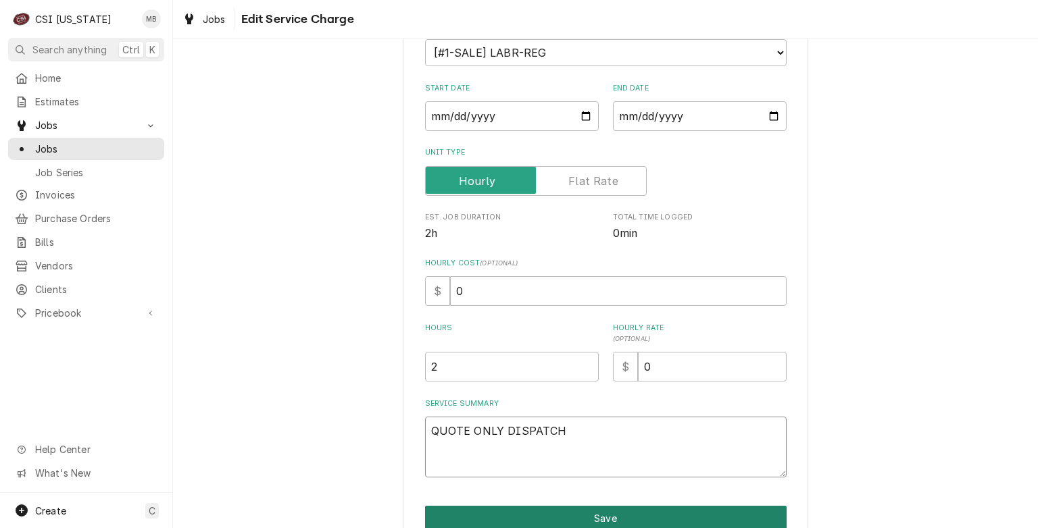
type textarea "QUOTE ONLY DISPATCH"
click at [609, 519] on button "Save" at bounding box center [605, 518] width 361 height 25
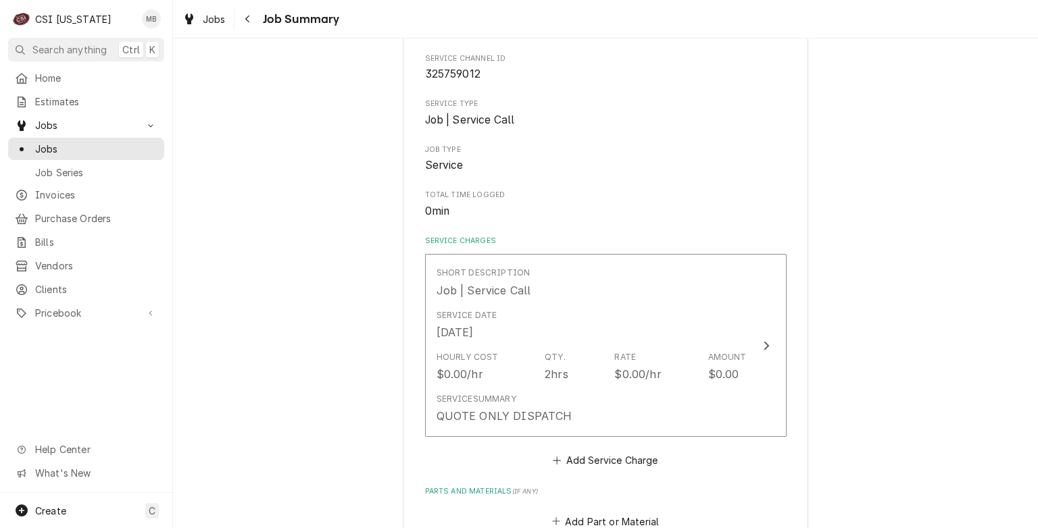
scroll to position [749, 0]
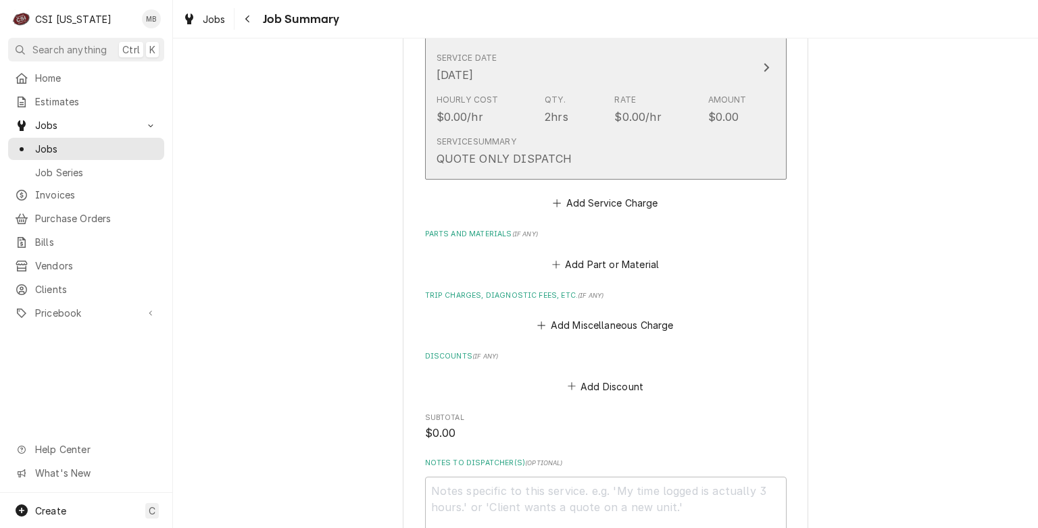
click at [527, 134] on div "Service Summary QUOTE ONLY DISPATCH" at bounding box center [591, 151] width 310 height 42
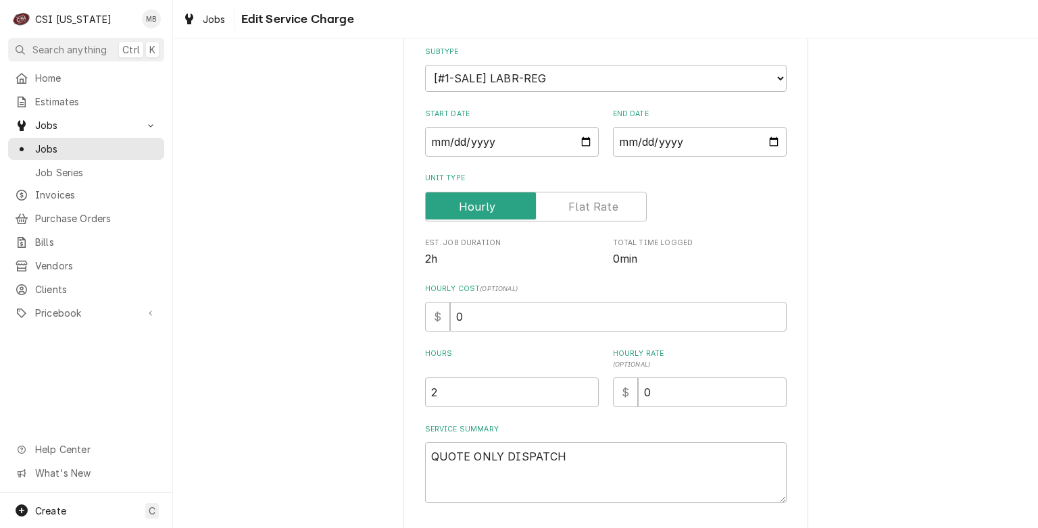
scroll to position [153, 0]
click at [565, 458] on textarea "QUOTE ONLY DISPATCH" at bounding box center [605, 472] width 361 height 61
type textarea "x"
type textarea "QUOTE ONLY DISPATCH"
type textarea "x"
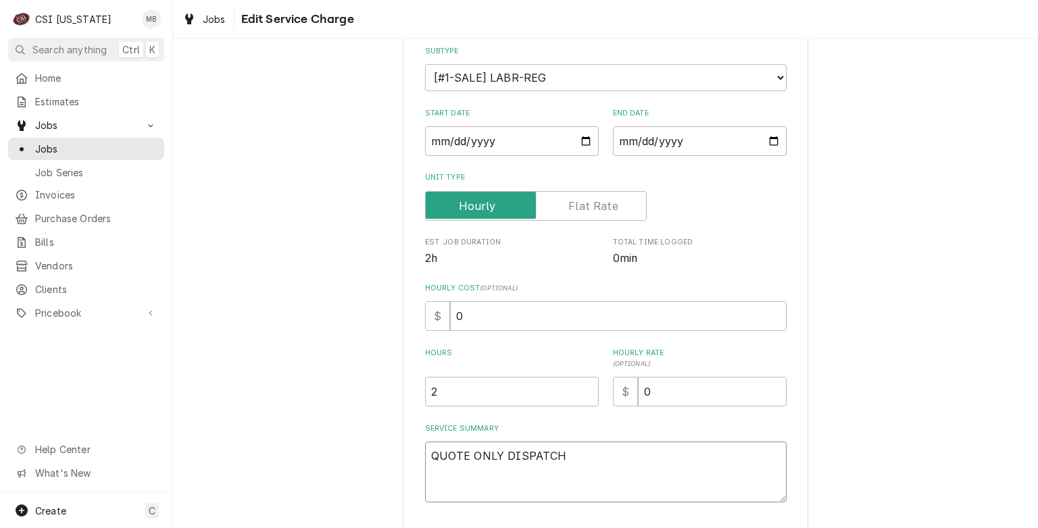
type textarea "QUOTE ONLY DISPATCH"
type textarea "x"
type textarea "QUOTE ONLY DISPATCH E"
type textarea "x"
type textarea "QUOTE ONLY DISPATCH ES"
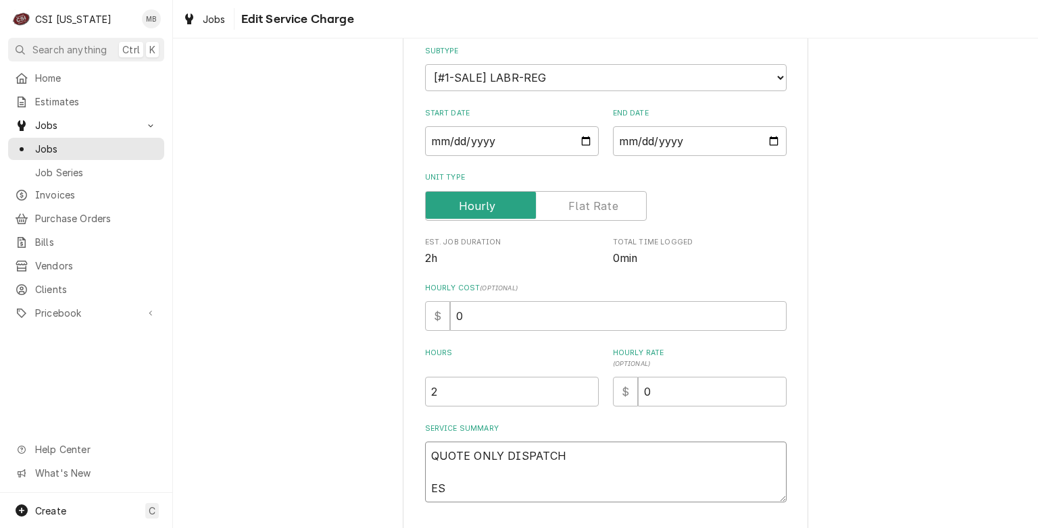
type textarea "x"
type textarea "QUOTE ONLY DISPATCH EST"
type textarea "x"
type textarea "QUOTE ONLY DISPATCH ESTI"
type textarea "x"
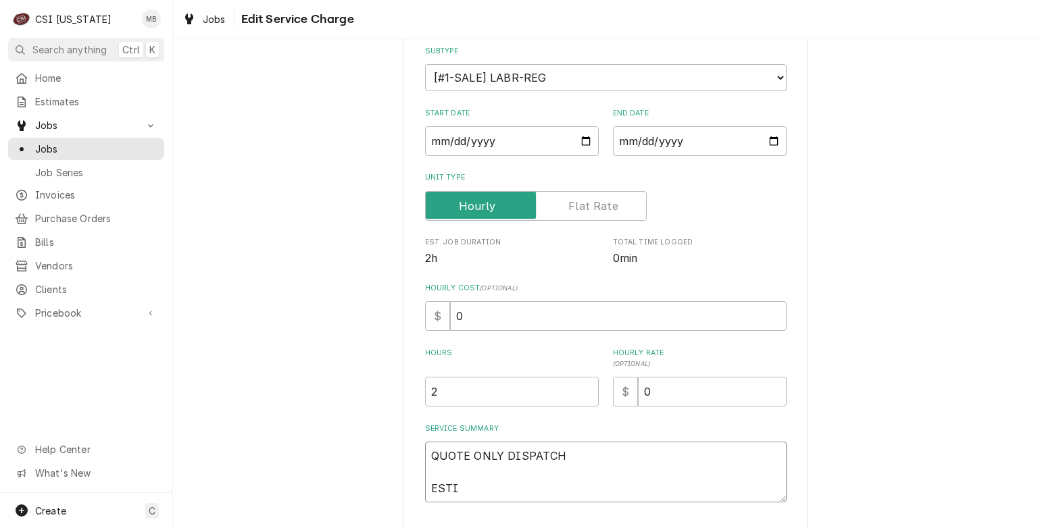
type textarea "QUOTE ONLY DISPATCH ESTIM"
type textarea "x"
type textarea "QUOTE ONLY DISPATCH ESTIMA"
type textarea "x"
type textarea "QUOTE ONLY DISPATCH ESTIMAT"
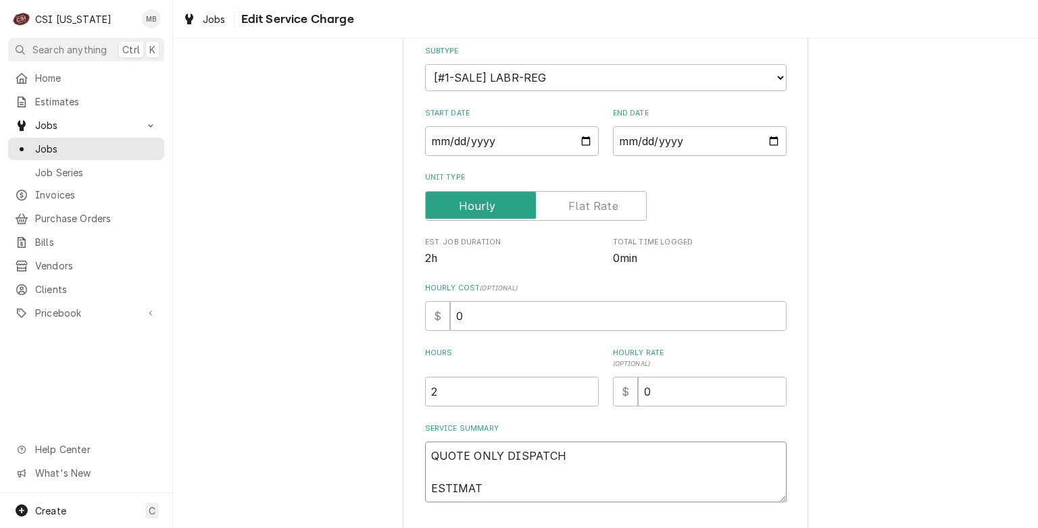
type textarea "x"
type textarea "QUOTE ONLY DISPATCH ESTIMATE"
type textarea "x"
type textarea "QUOTE ONLY DISPATCH ESTIMATE"
type textarea "x"
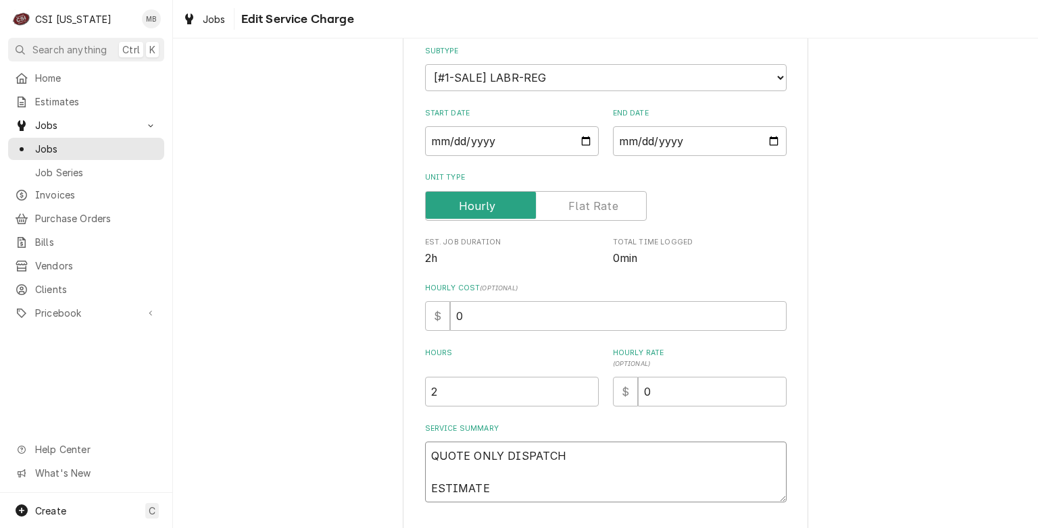
type textarea "QUOTE ONLY DISPATCH ESTIMATE 1"
type textarea "x"
type textarea "QUOTE ONLY DISPATCH ESTIMATE 10"
type textarea "x"
type textarea "QUOTE ONLY DISPATCH ESTIMATE 100"
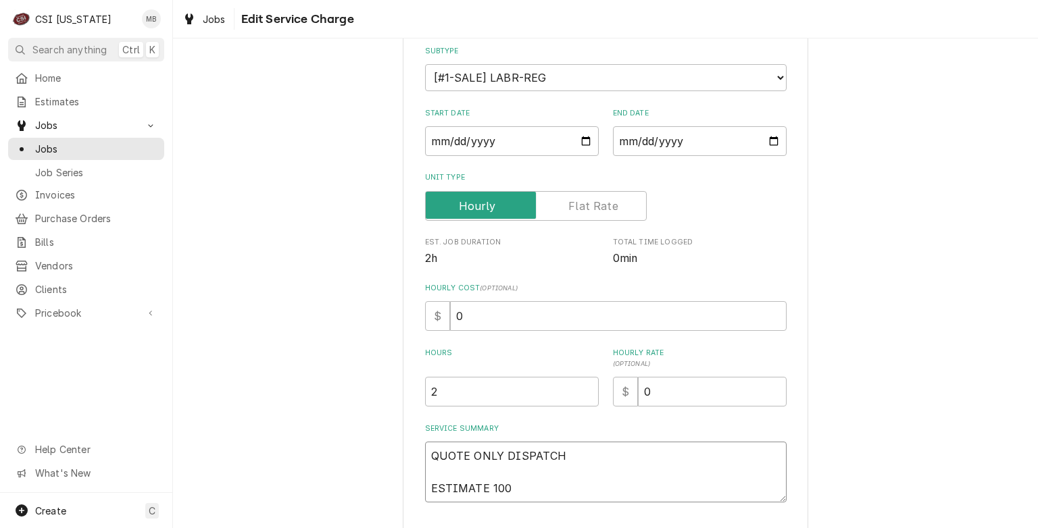
type textarea "x"
type textarea "QUOTE ONLY DISPATCH ESTIMATE 1001"
type textarea "x"
type textarea "QUOTE ONLY DISPATCH ESTIMATE 10018"
type textarea "x"
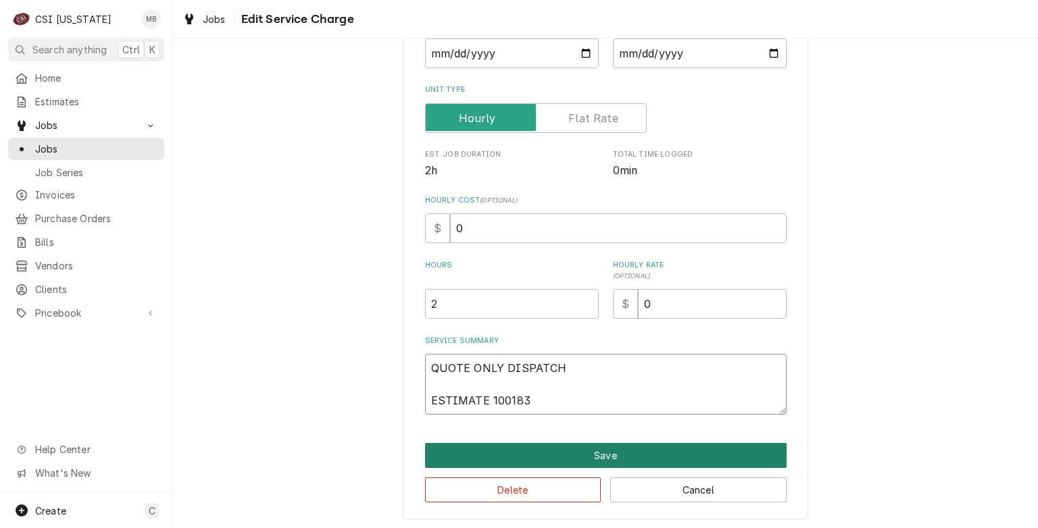
type textarea "QUOTE ONLY DISPATCH ESTIMATE 100183"
click at [564, 461] on button "Save" at bounding box center [605, 455] width 361 height 25
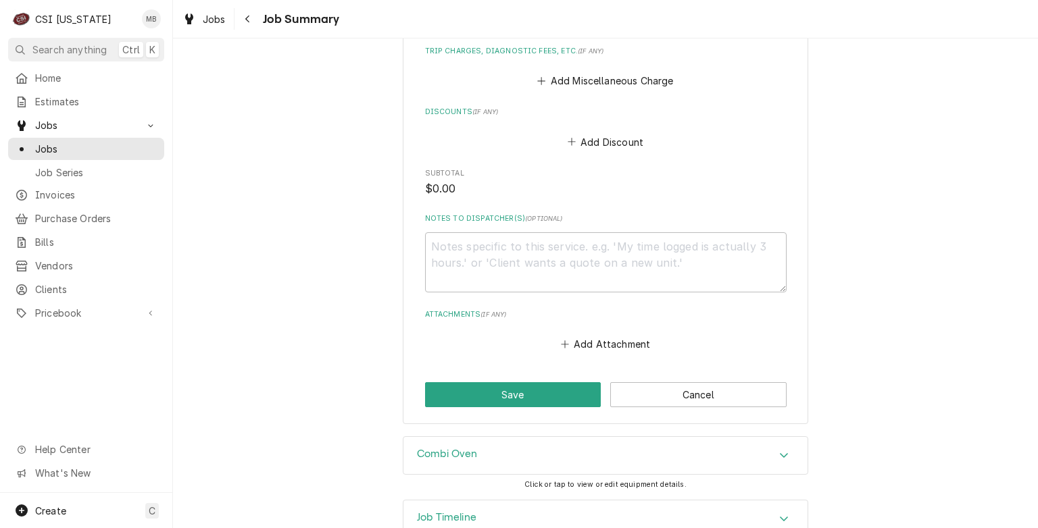
scroll to position [755, 0]
click at [561, 401] on button "Save" at bounding box center [513, 394] width 176 height 25
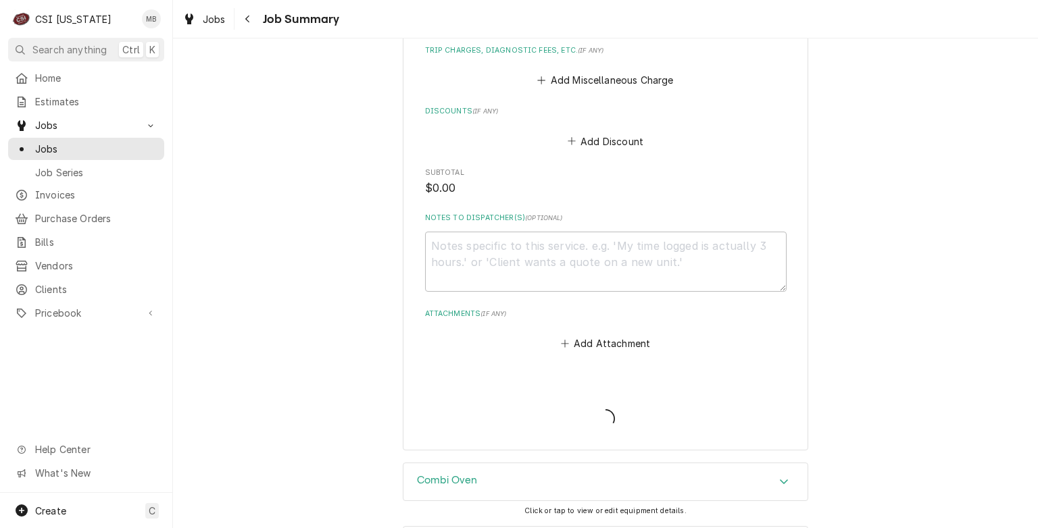
type textarea "x"
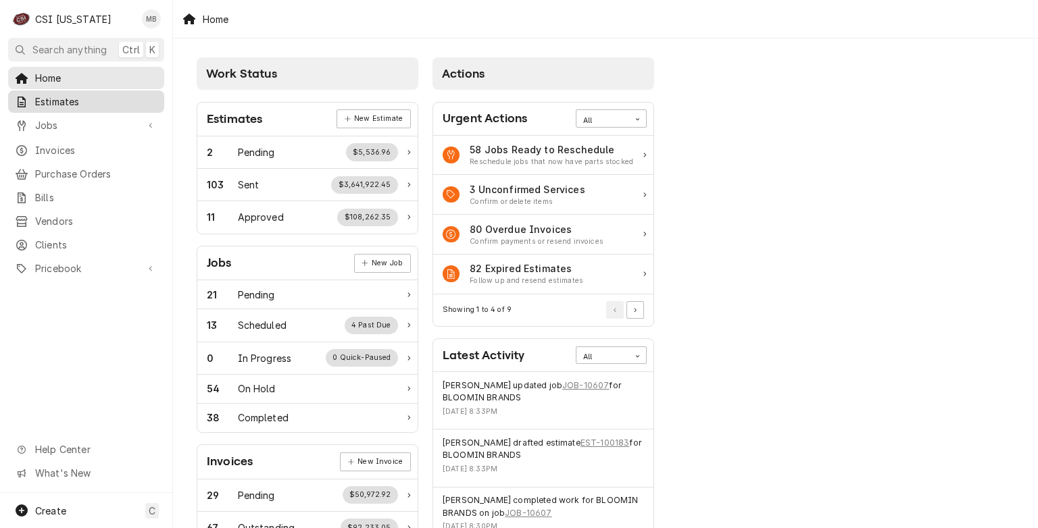
click at [47, 107] on link "Estimates" at bounding box center [86, 102] width 156 height 22
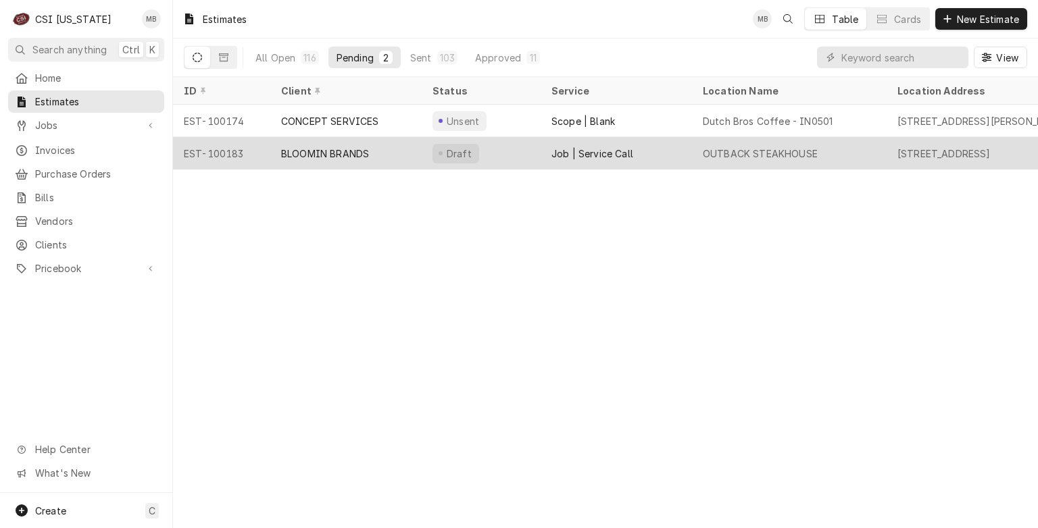
click at [353, 161] on div "BLOOMIN BRANDS" at bounding box center [345, 153] width 151 height 32
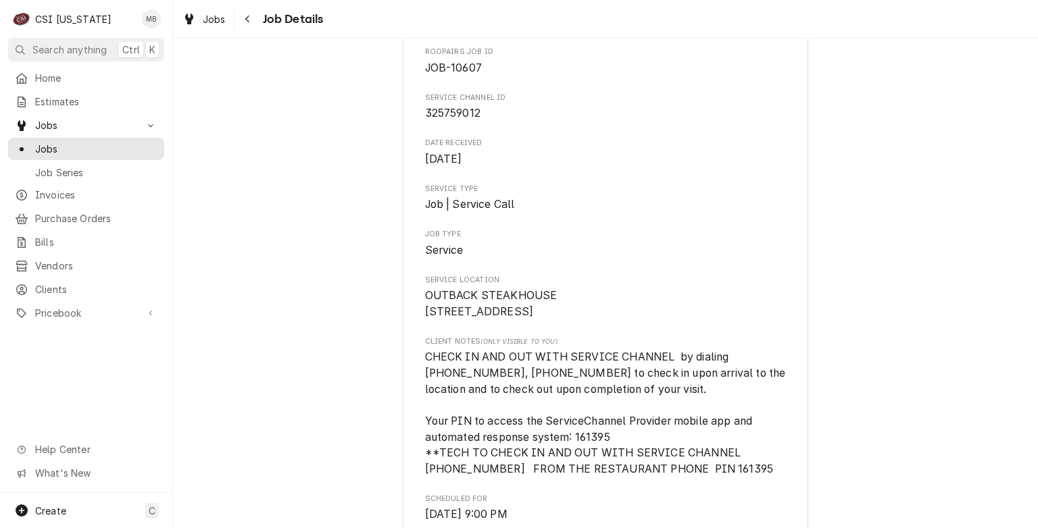
scroll to position [135, 0]
click at [28, 149] on div "Dynamic Content Wrapper" at bounding box center [22, 150] width 14 height 14
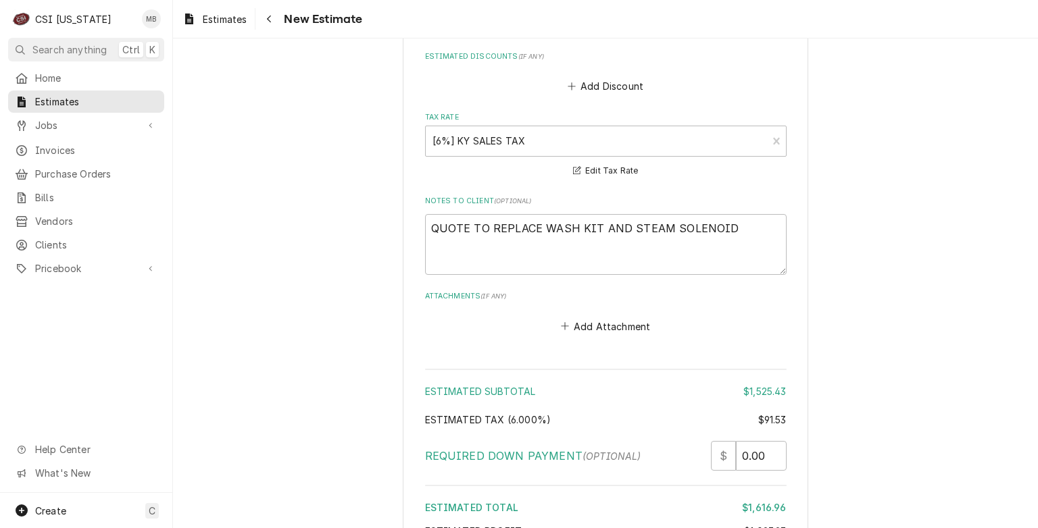
scroll to position [4189, 0]
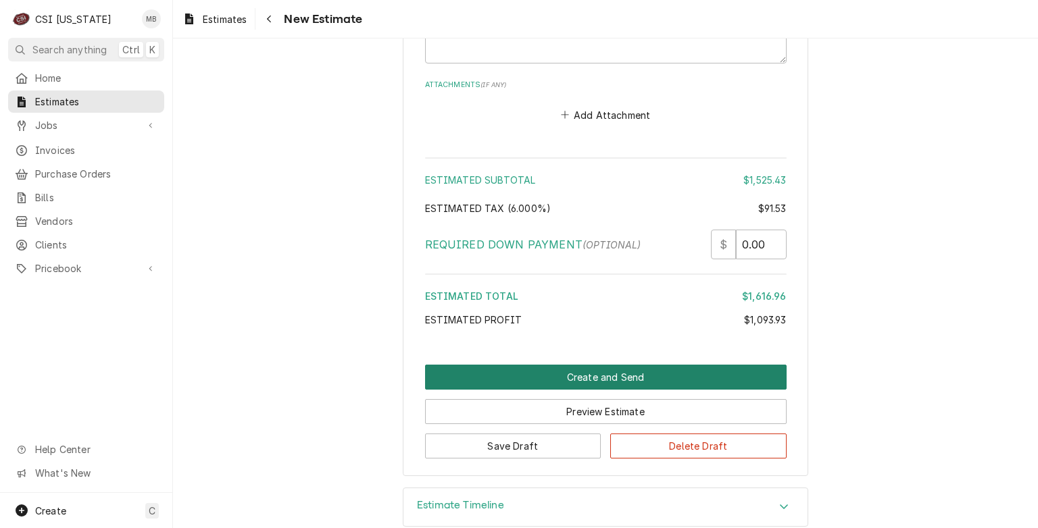
click at [578, 365] on button "Create and Send" at bounding box center [605, 377] width 361 height 25
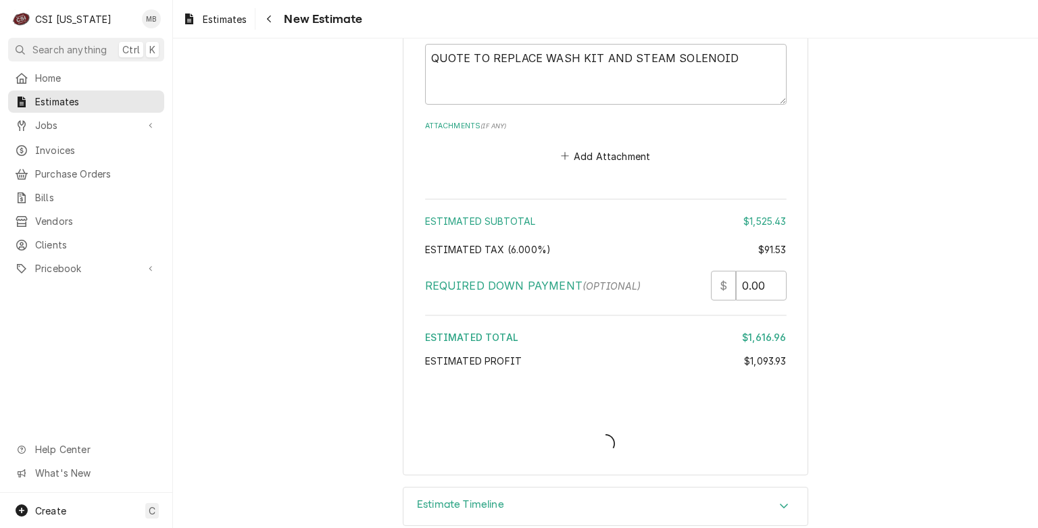
type textarea "x"
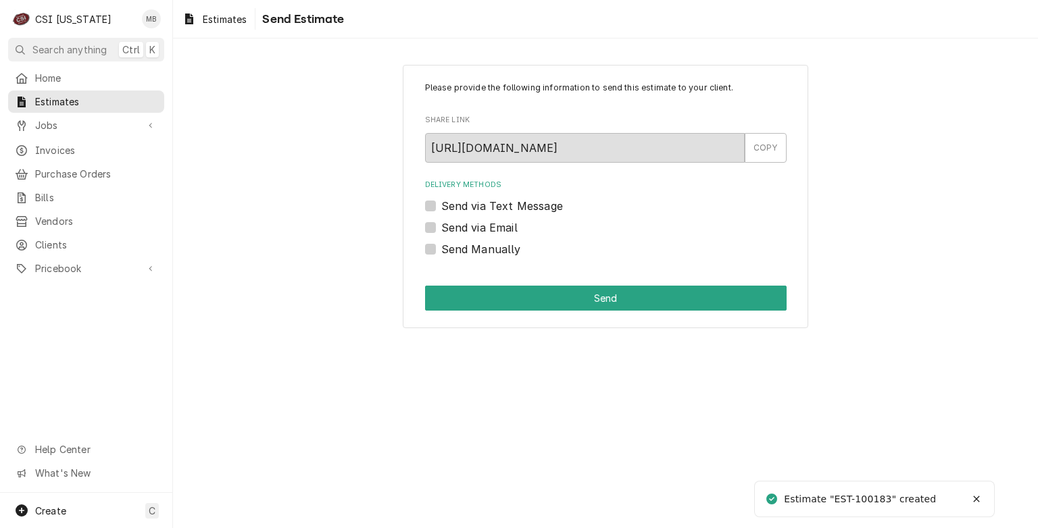
click at [456, 231] on label "Send via Email" at bounding box center [479, 228] width 76 height 16
click at [456, 231] on input "Send via Email" at bounding box center [621, 235] width 361 height 30
checkbox input "true"
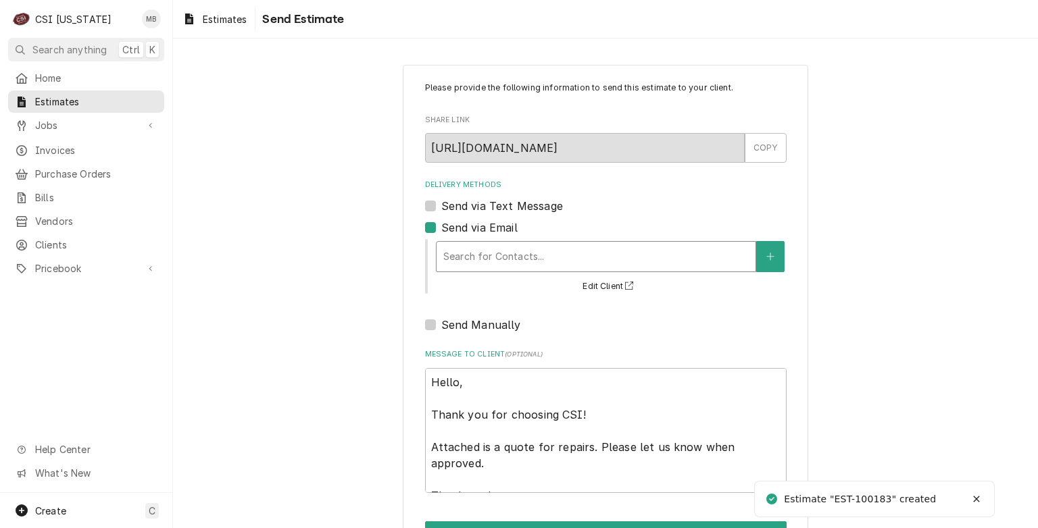
click at [474, 259] on div "Delivery Methods" at bounding box center [595, 257] width 305 height 24
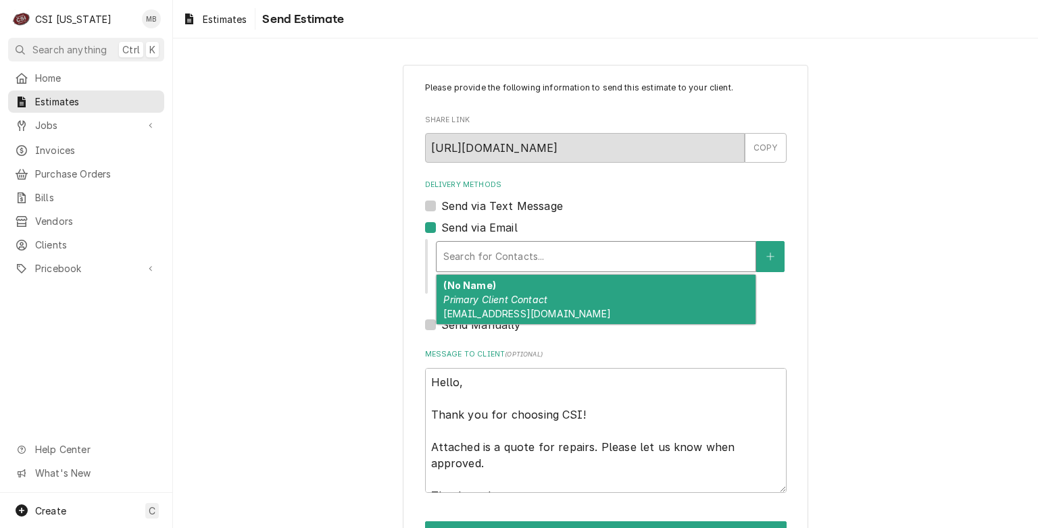
click at [480, 309] on span "[EMAIL_ADDRESS][DOMAIN_NAME]" at bounding box center [526, 313] width 167 height 11
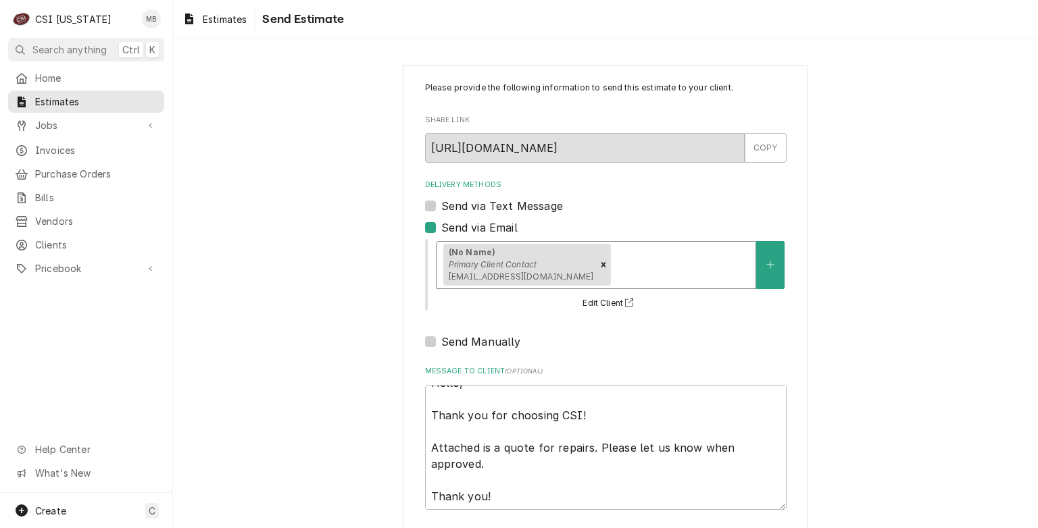
scroll to position [63, 0]
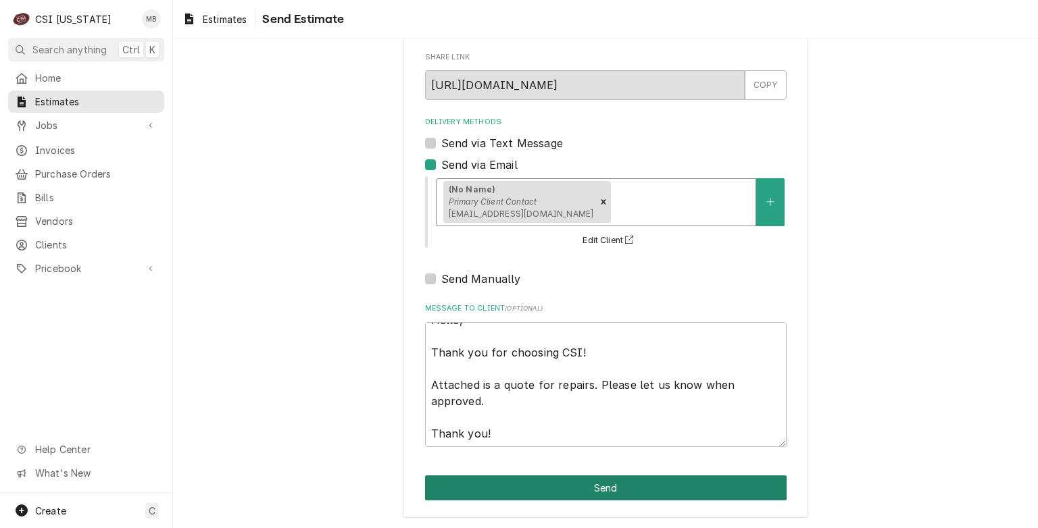
click at [540, 484] on button "Send" at bounding box center [605, 488] width 361 height 25
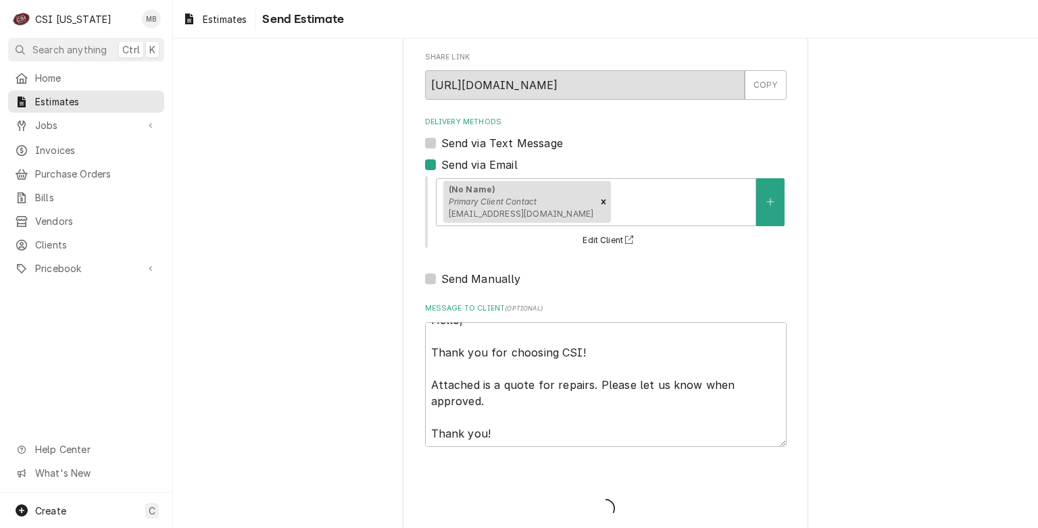
type textarea "x"
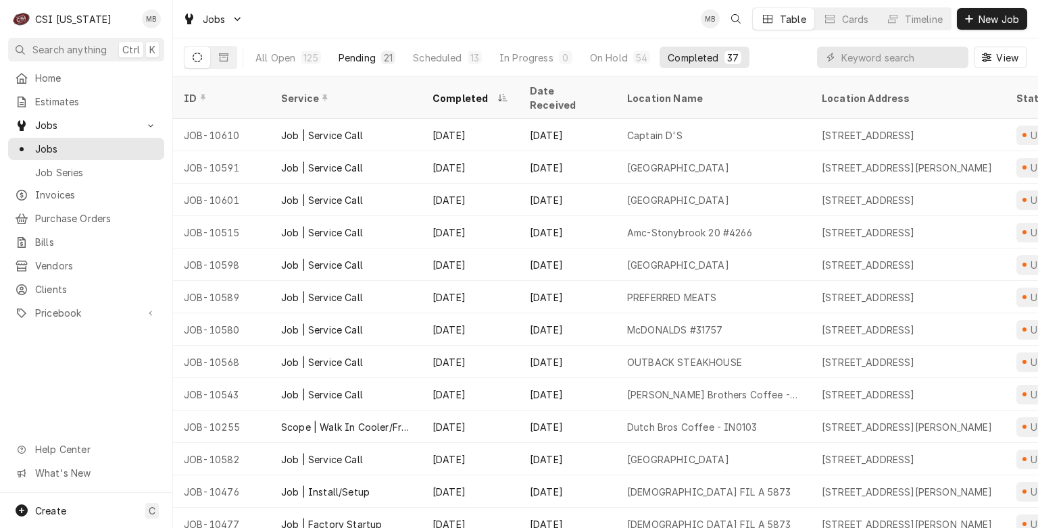
click at [374, 53] on div "Pending" at bounding box center [356, 58] width 37 height 14
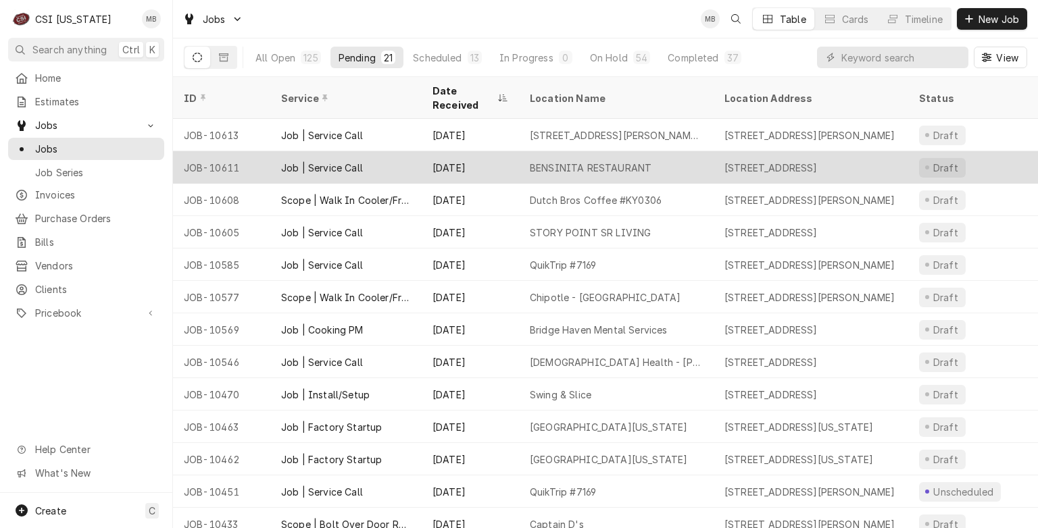
click at [399, 160] on div "Job | Service Call" at bounding box center [345, 167] width 151 height 32
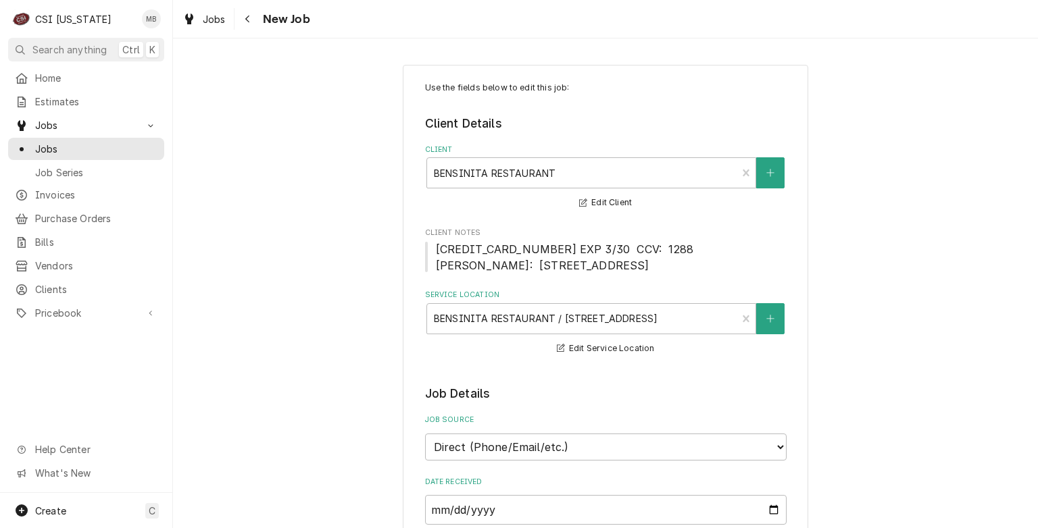
type textarea "x"
click at [36, 153] on link "Jobs" at bounding box center [86, 149] width 156 height 22
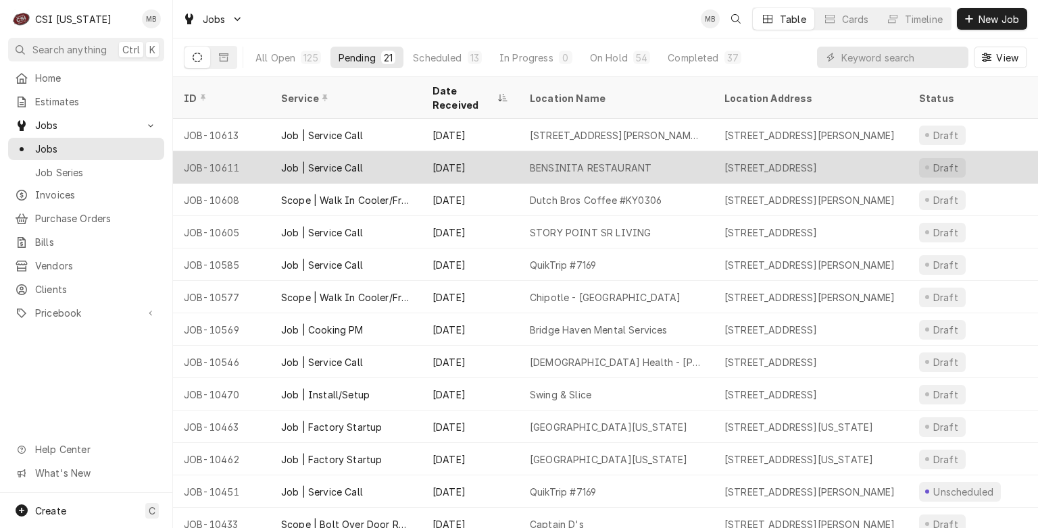
click at [343, 161] on div "Job | Service Call" at bounding box center [322, 168] width 82 height 14
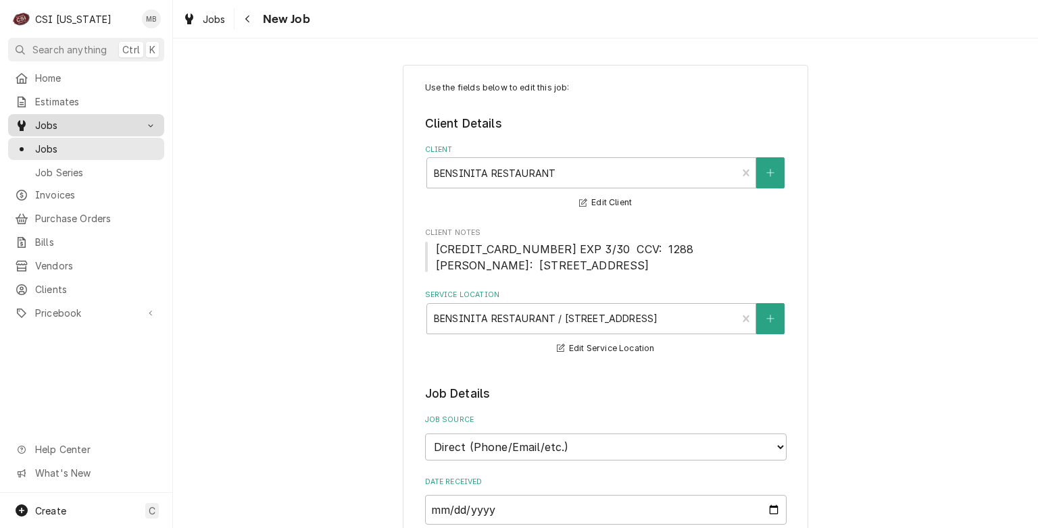
type textarea "x"
click at [50, 146] on span "Jobs" at bounding box center [96, 149] width 122 height 14
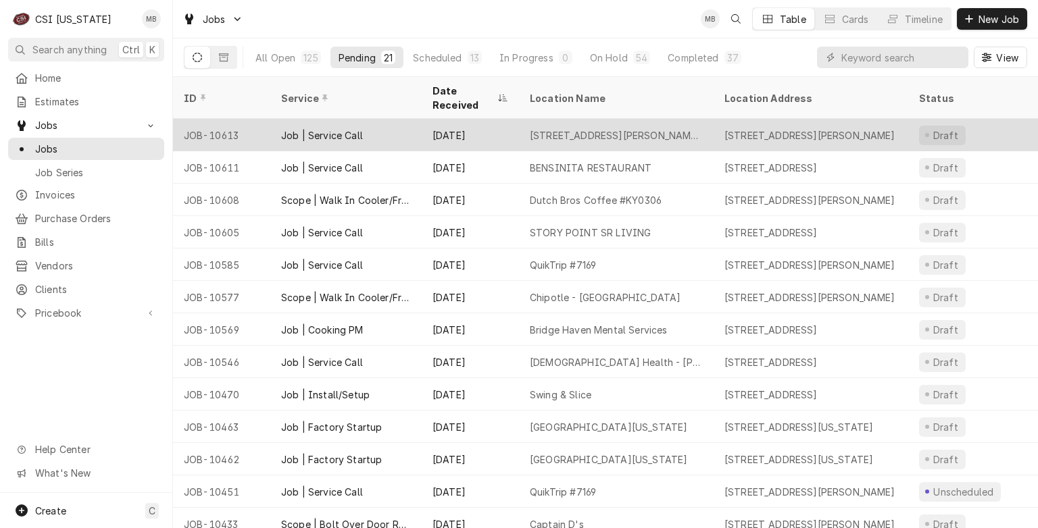
click at [428, 120] on div "Sep 15" at bounding box center [470, 135] width 97 height 32
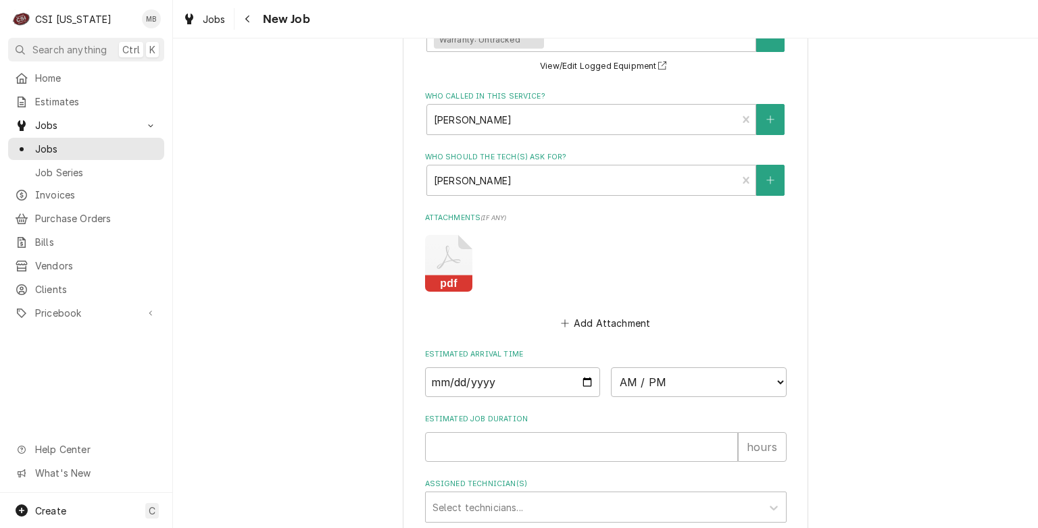
scroll to position [1626, 0]
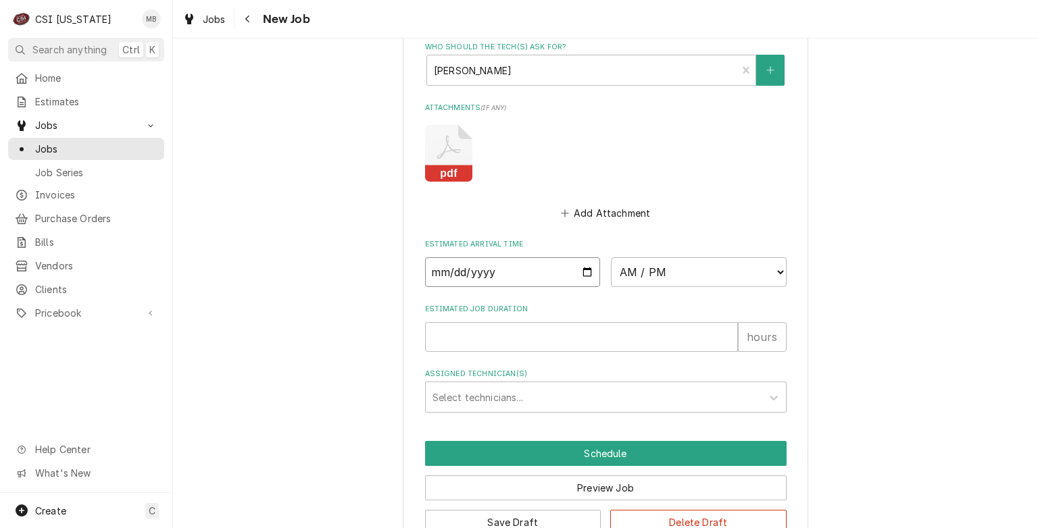
click at [586, 257] on input "Date" at bounding box center [513, 272] width 176 height 30
type textarea "x"
type input "[DATE]"
type textarea "x"
click at [680, 257] on select "AM / PM 6:00 AM 6:15 AM 6:30 AM 6:45 AM 7:00 AM 7:15 AM 7:30 AM 7:45 AM 8:00 AM…" at bounding box center [699, 272] width 176 height 30
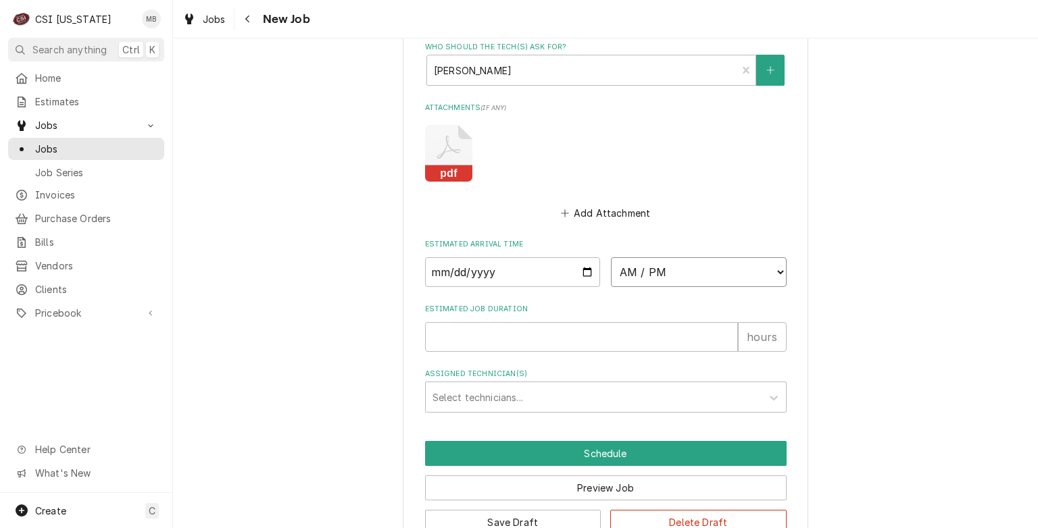
select select "07:00:00"
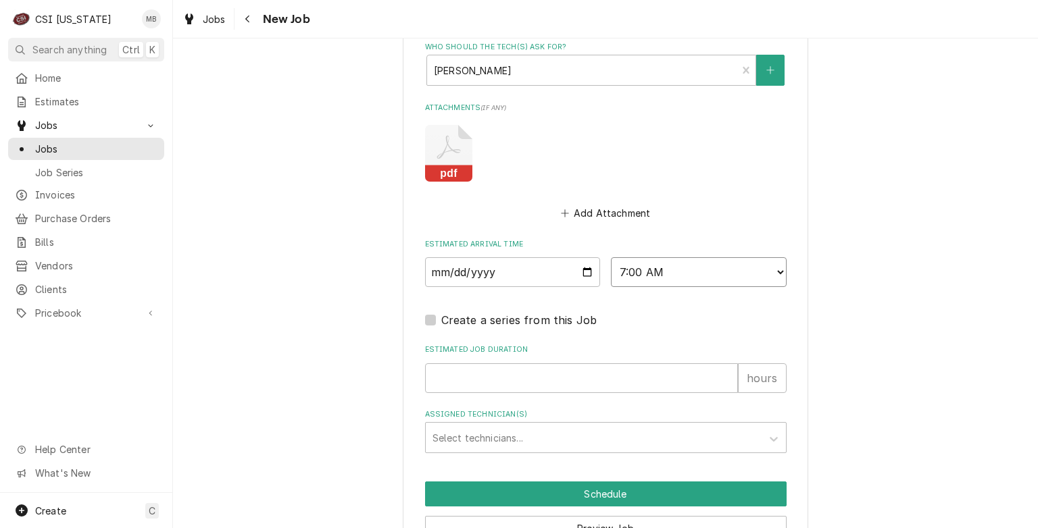
scroll to position [0, 0]
click at [549, 363] on input "Estimated Job Duration" at bounding box center [581, 378] width 313 height 30
type textarea "x"
type input "2"
type textarea "x"
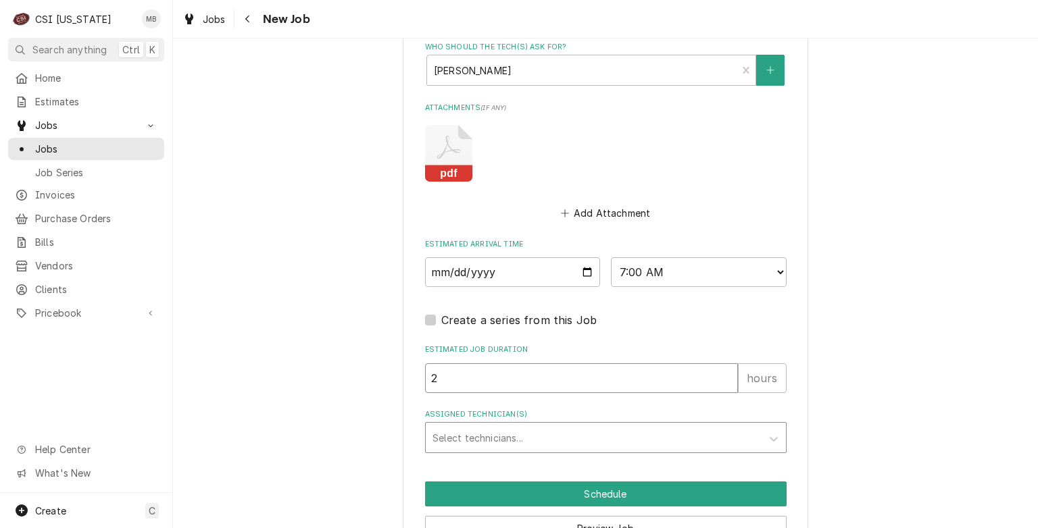
type input "2"
click at [546, 430] on div "Select technicians..." at bounding box center [594, 438] width 336 height 30
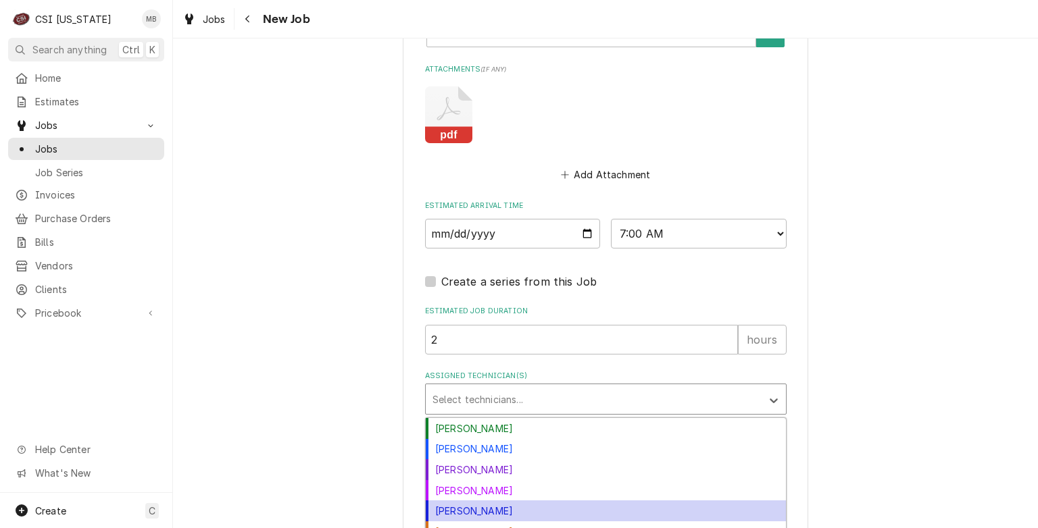
scroll to position [1666, 0]
click at [432, 499] on div "Jeff Hartley" at bounding box center [606, 509] width 360 height 21
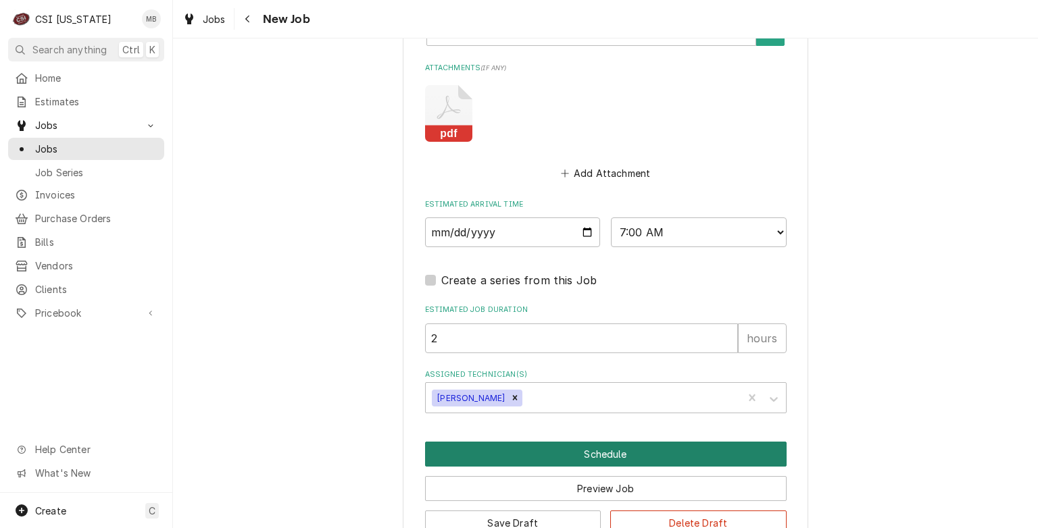
click at [541, 442] on button "Schedule" at bounding box center [605, 454] width 361 height 25
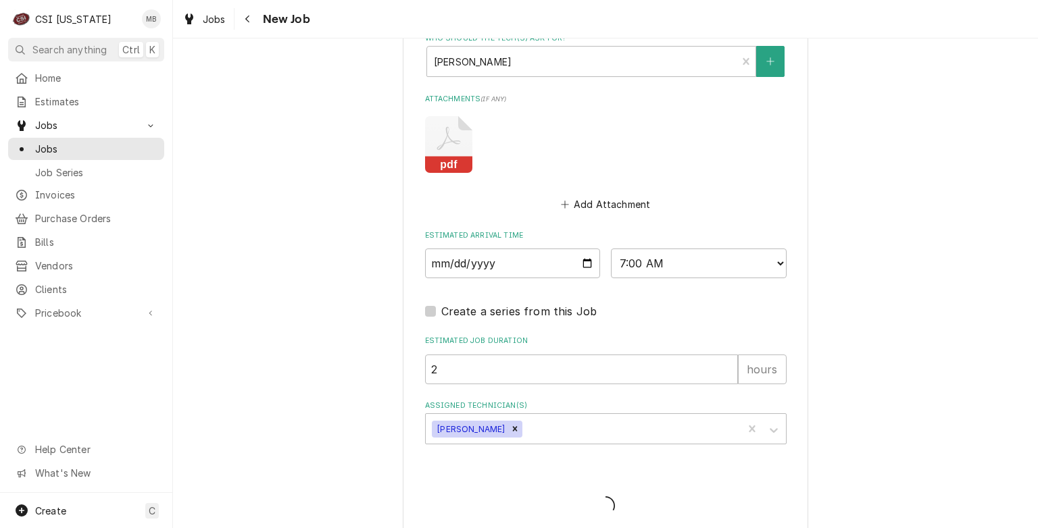
type textarea "x"
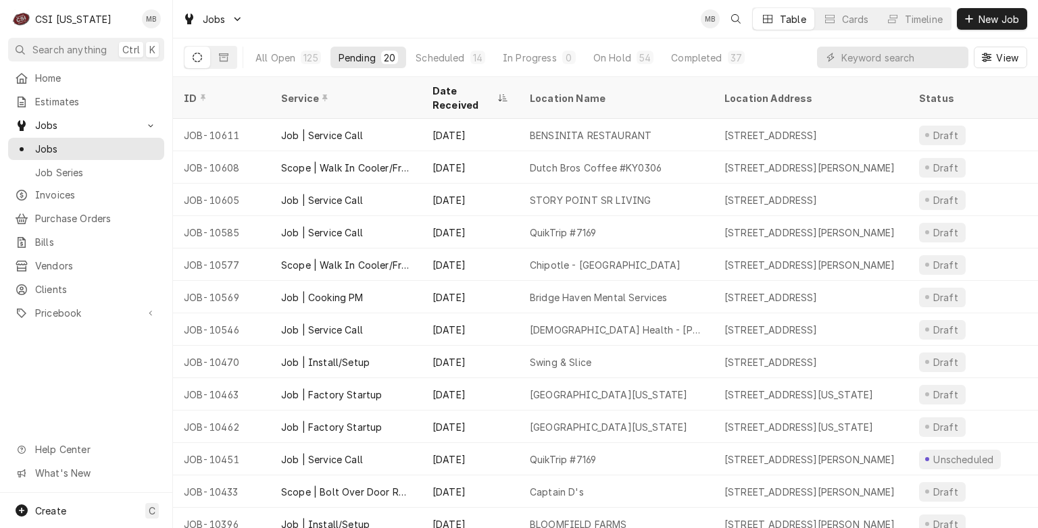
drag, startPoint x: 428, startPoint y: 49, endPoint x: 413, endPoint y: 72, distance: 26.8
click at [413, 72] on div "All Open 125 Pending 20 Scheduled 14 In Progress 0 On Hold 54 Completed 37" at bounding box center [499, 58] width 505 height 38
click at [436, 45] on div "All Open 125 Pending 20 Scheduled 14 In Progress 0 On Hold 54 Completed 37" at bounding box center [499, 58] width 505 height 38
click at [436, 58] on div "Scheduled" at bounding box center [439, 58] width 49 height 14
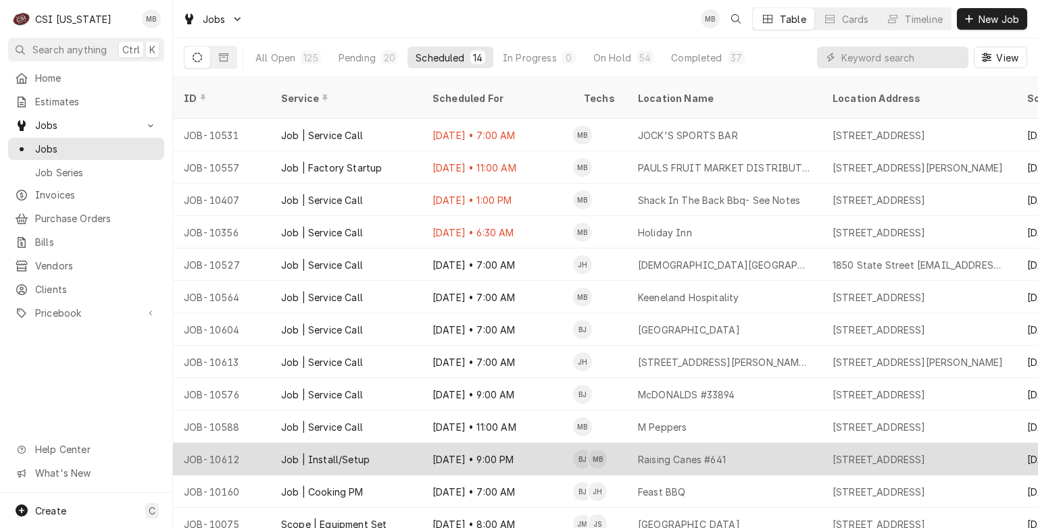
scroll to position [36, 0]
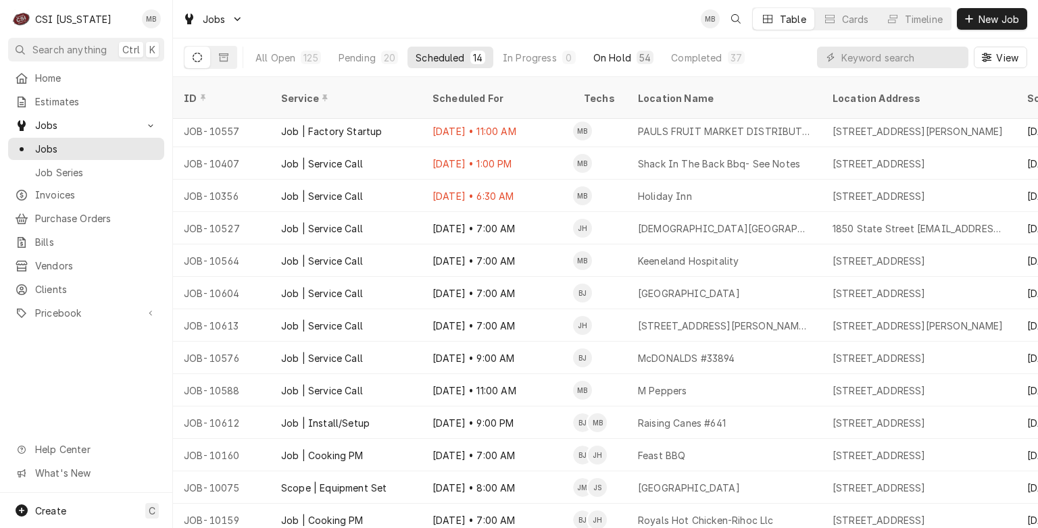
click at [605, 57] on div "On Hold" at bounding box center [612, 58] width 38 height 14
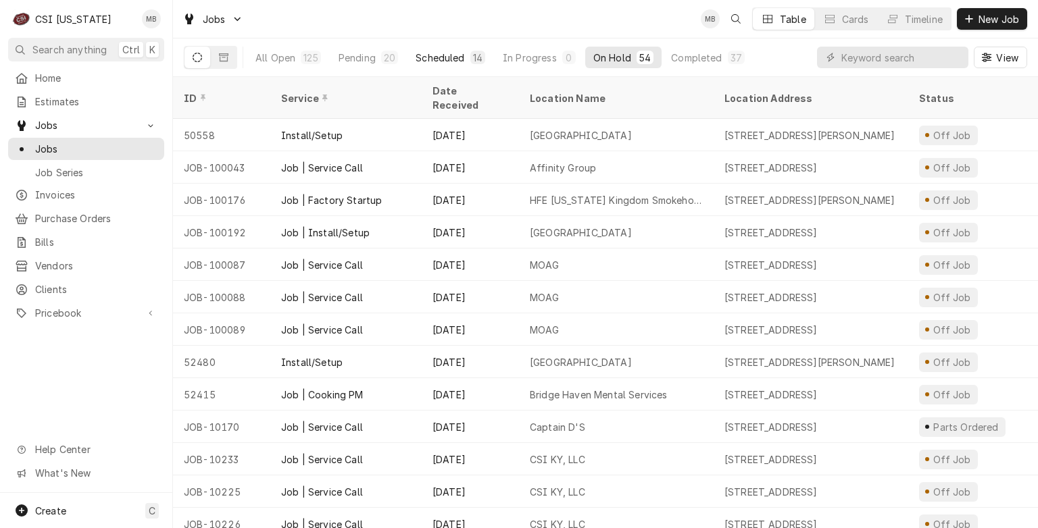
click at [431, 56] on div "Scheduled" at bounding box center [439, 58] width 49 height 14
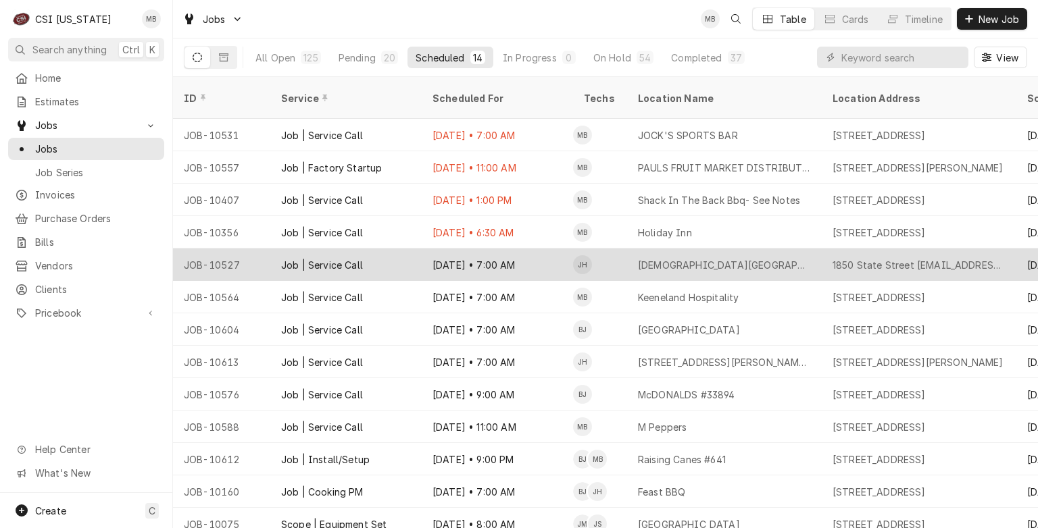
click at [432, 249] on div "Sep 16 • 7:00 AM" at bounding box center [497, 265] width 151 height 32
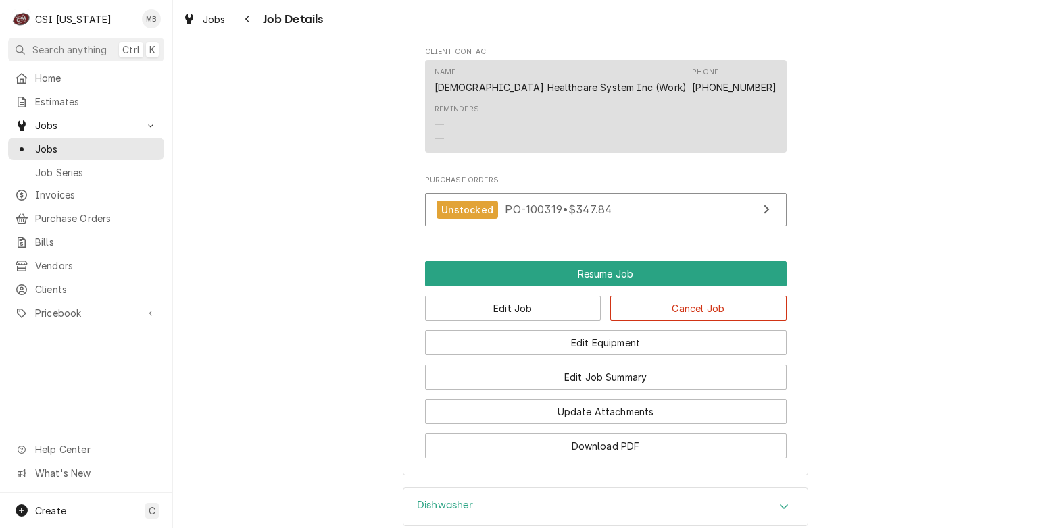
scroll to position [1527, 0]
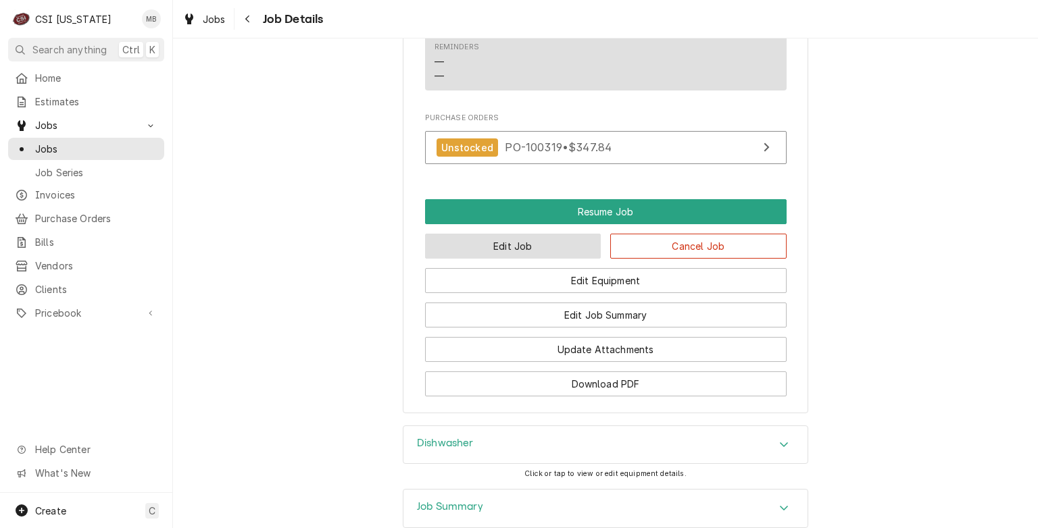
click at [495, 234] on button "Edit Job" at bounding box center [513, 246] width 176 height 25
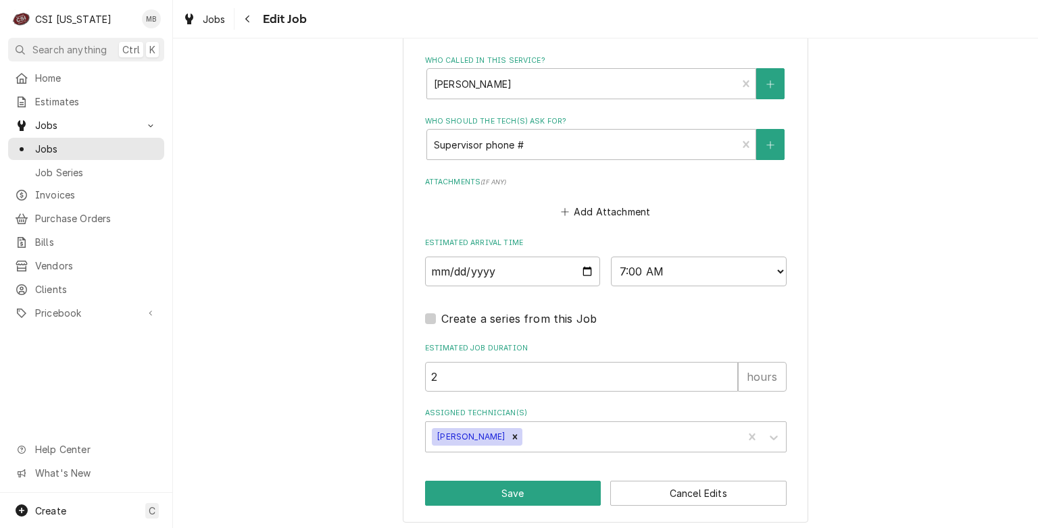
scroll to position [955, 0]
click at [507, 438] on div "Remove Jeff Hartley" at bounding box center [514, 437] width 15 height 18
type textarea "x"
click at [580, 272] on input "[DATE]" at bounding box center [513, 271] width 176 height 30
type input "[DATE]"
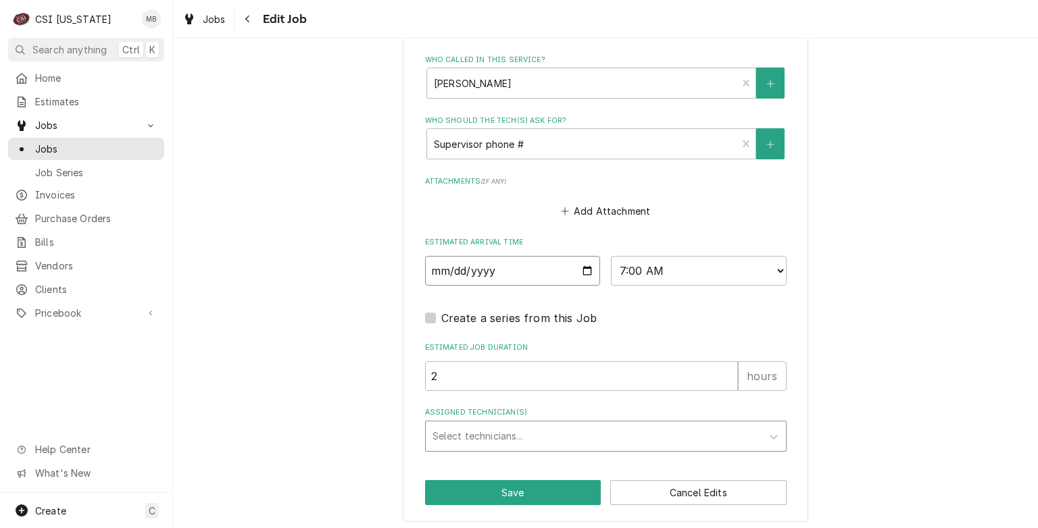
type textarea "x"
click at [690, 259] on select "AM / PM 6:00 AM 6:15 AM 6:30 AM 6:45 AM 7:00 AM 7:15 AM 7:30 AM 7:45 AM 8:00 AM…" at bounding box center [699, 271] width 176 height 30
select select "10:00:00"
click at [611, 256] on select "AM / PM 6:00 AM 6:15 AM 6:30 AM 6:45 AM 7:00 AM 7:15 AM 7:30 AM 7:45 AM 8:00 AM…" at bounding box center [699, 271] width 176 height 30
click at [469, 434] on div "Assigned Technician(s)" at bounding box center [593, 436] width 322 height 24
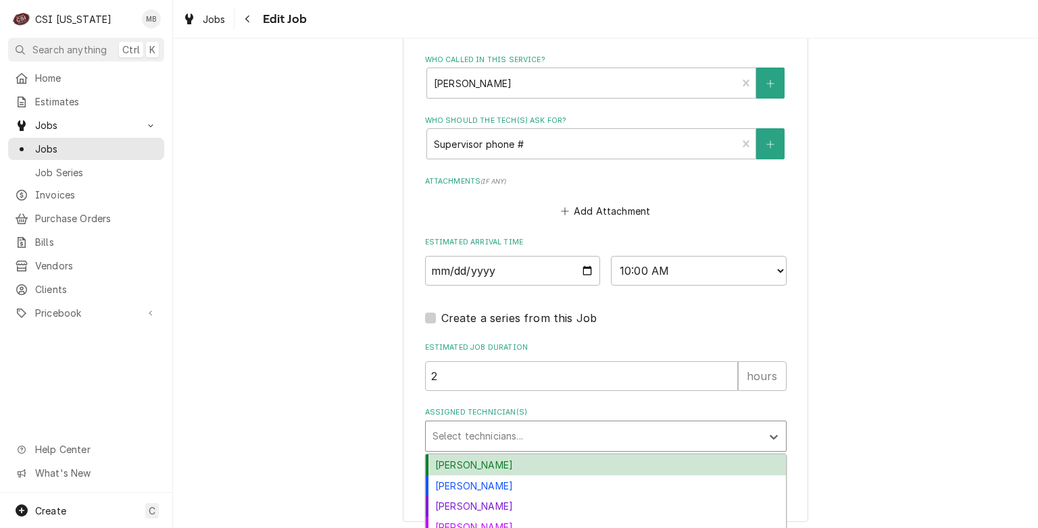
scroll to position [1021, 0]
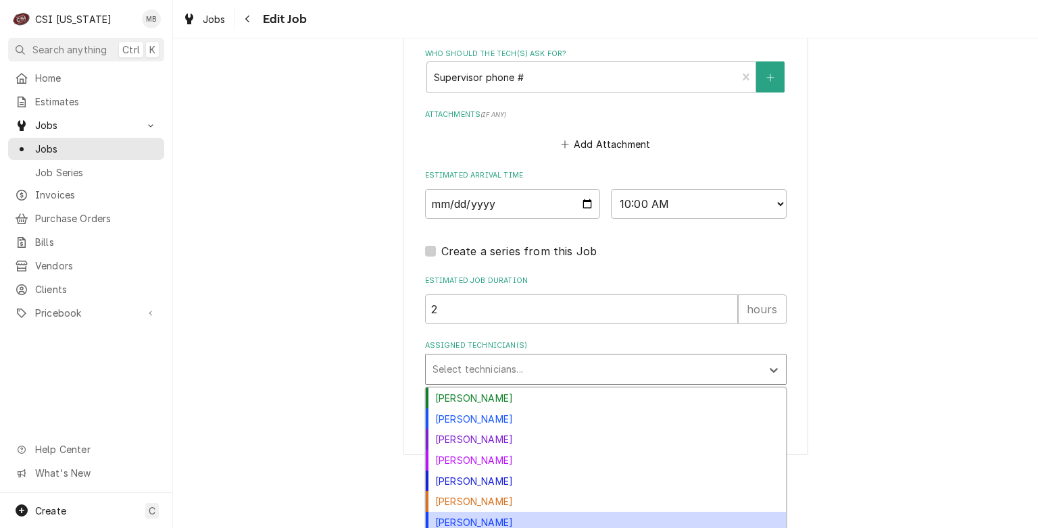
click at [469, 516] on div "[PERSON_NAME]" at bounding box center [606, 522] width 360 height 21
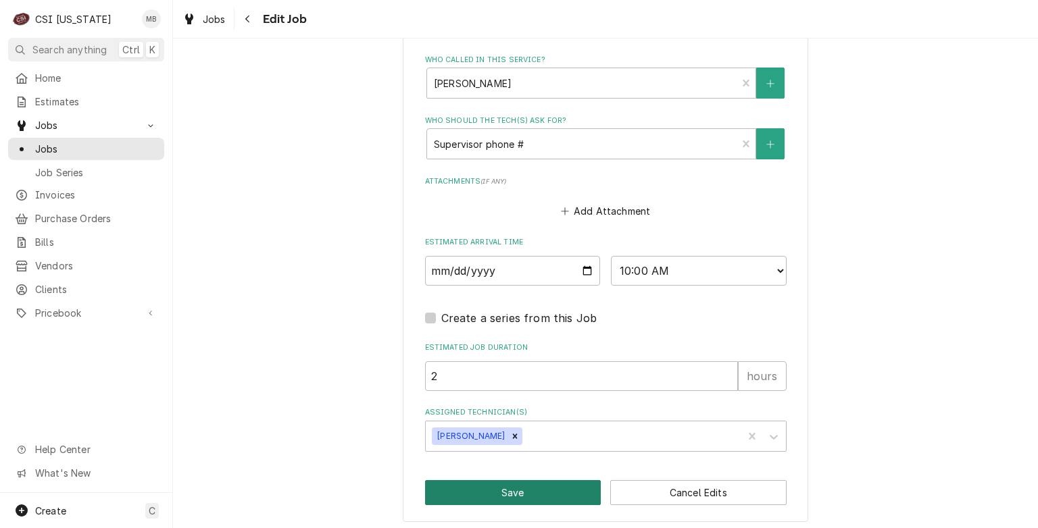
click at [505, 492] on button "Save" at bounding box center [513, 492] width 176 height 25
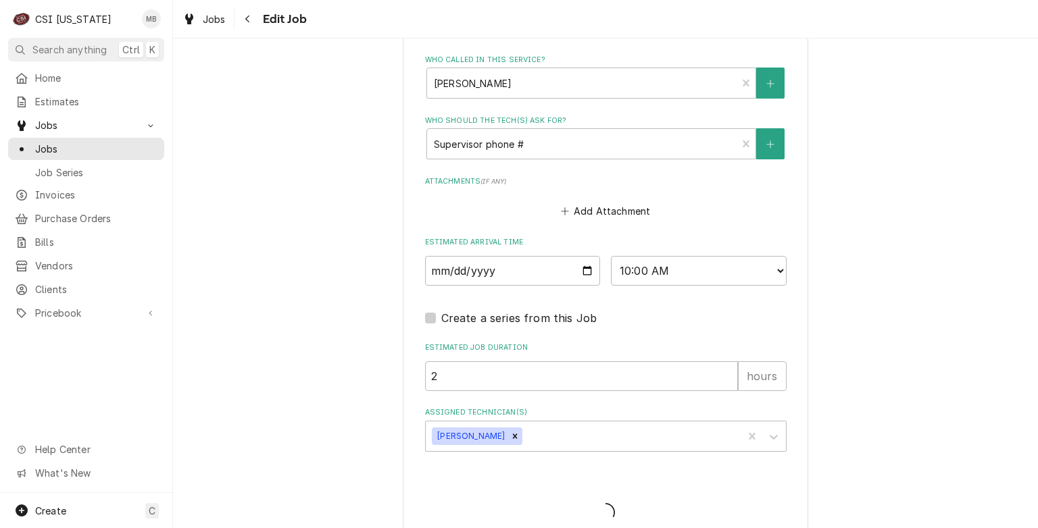
type textarea "x"
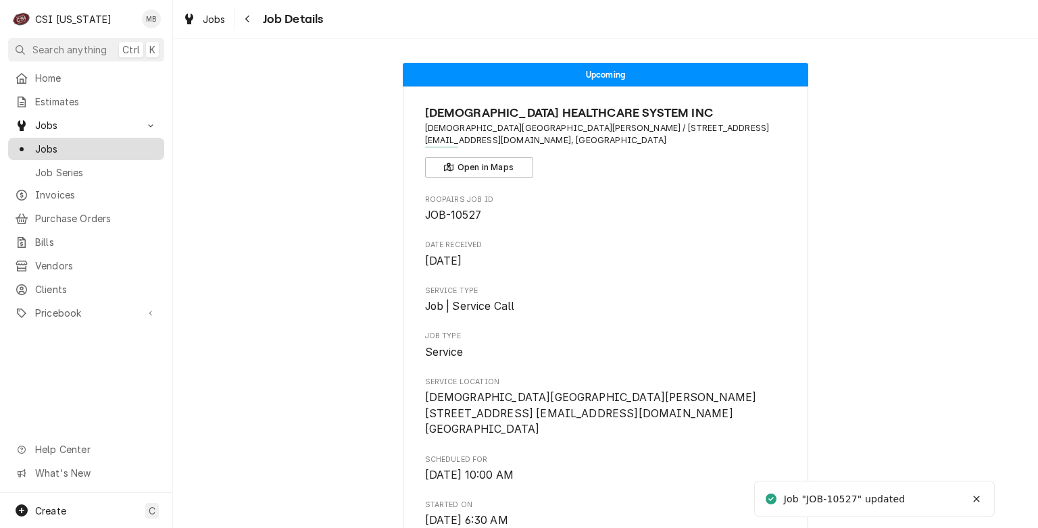
click at [90, 145] on span "Jobs" at bounding box center [96, 149] width 122 height 14
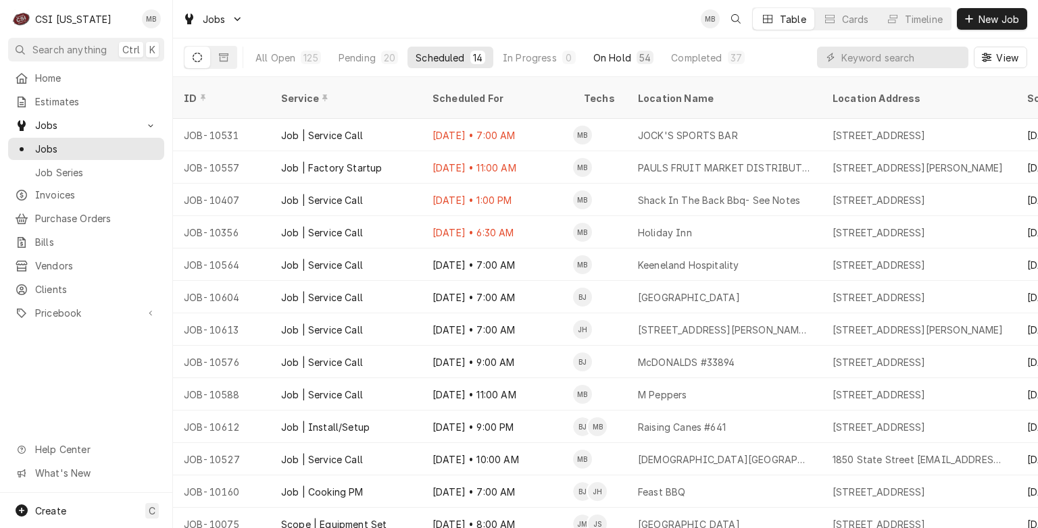
click at [632, 55] on button "On Hold 54" at bounding box center [623, 58] width 76 height 22
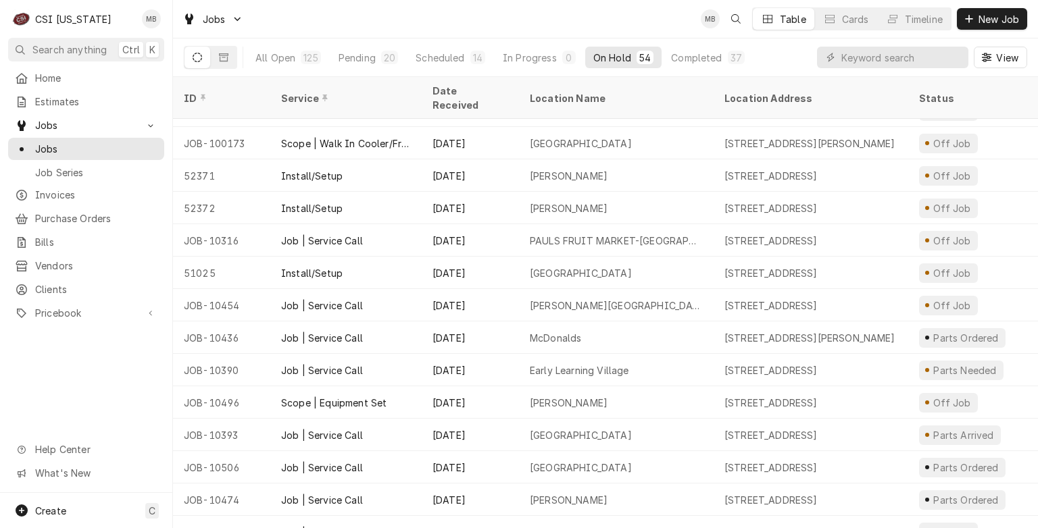
scroll to position [640, 0]
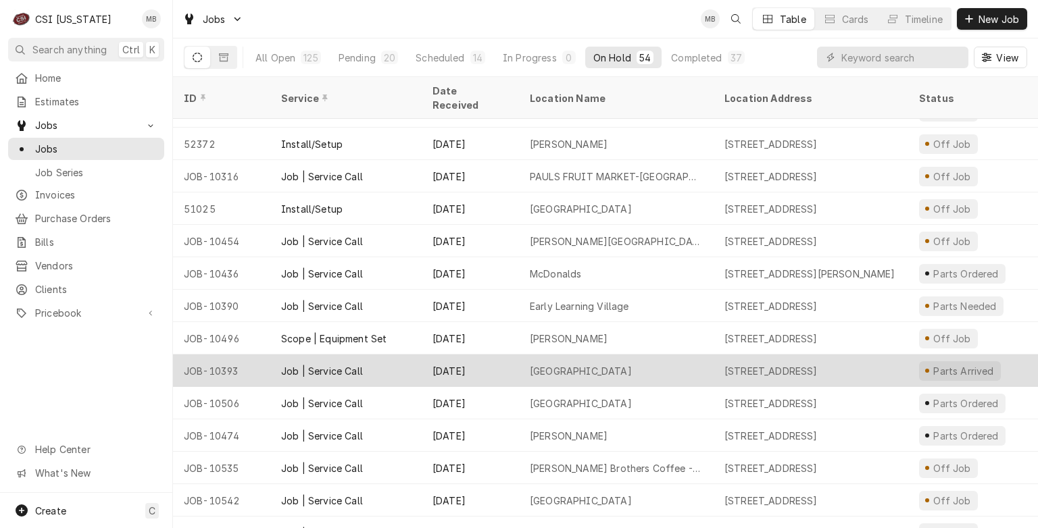
click at [600, 364] on div "OLDHAM COUNTY ANIMAL SHELTER" at bounding box center [581, 371] width 102 height 14
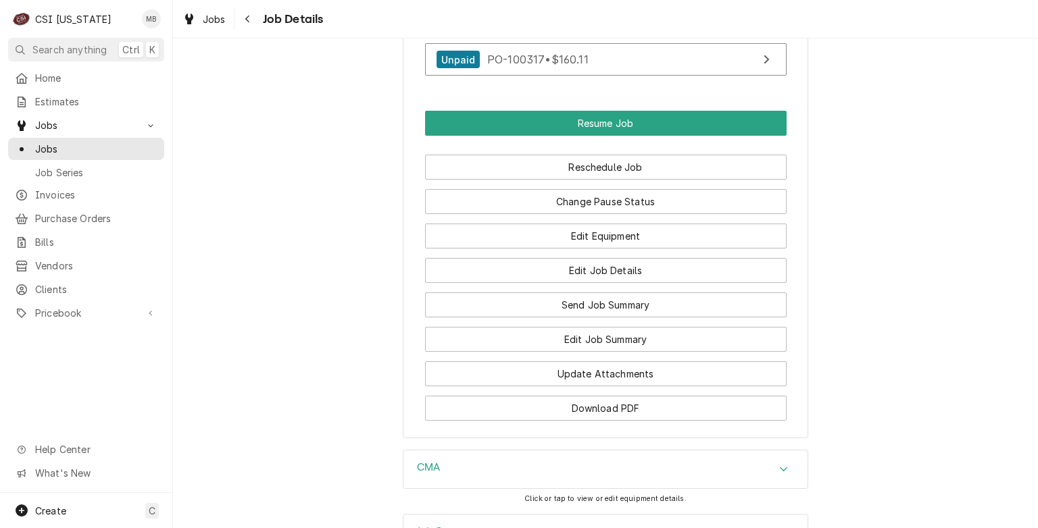
scroll to position [1683, 0]
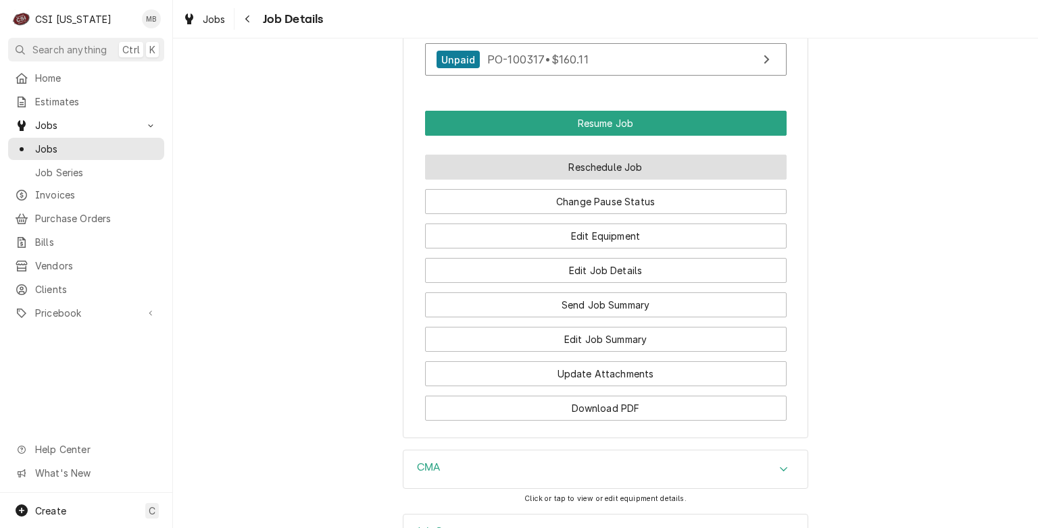
click at [559, 180] on button "Reschedule Job" at bounding box center [605, 167] width 361 height 25
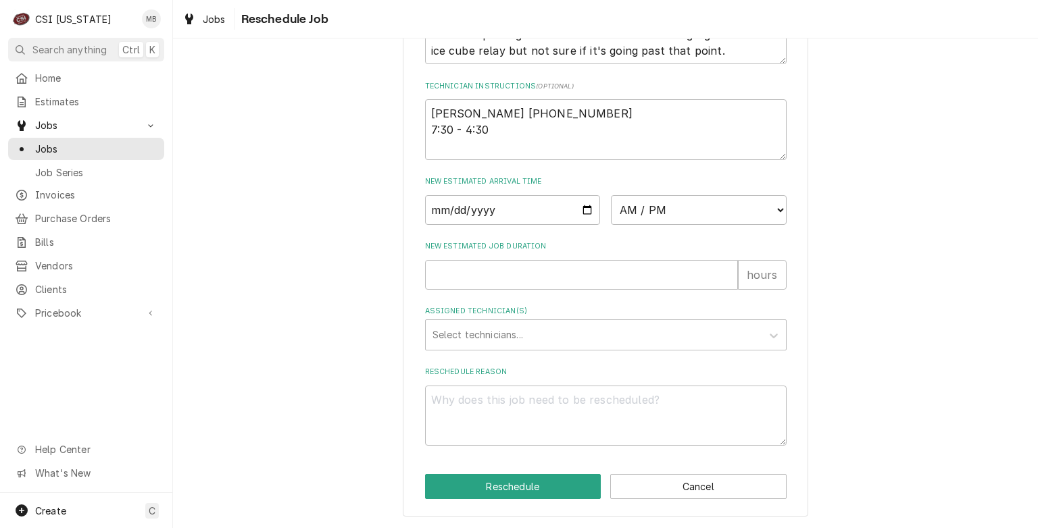
scroll to position [495, 0]
click at [586, 215] on input "Date" at bounding box center [513, 210] width 176 height 30
type input "2025-09-16"
type textarea "x"
click at [709, 212] on select "AM / PM 6:00 AM 6:15 AM 6:30 AM 6:45 AM 7:00 AM 7:15 AM 7:30 AM 7:45 AM 8:00 AM…" at bounding box center [699, 210] width 176 height 30
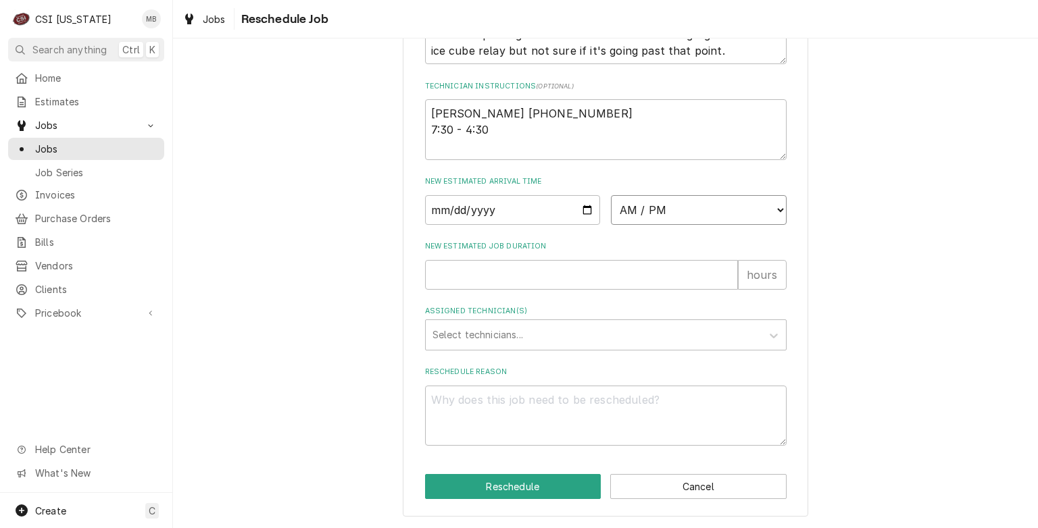
select select "09:00:00"
click at [611, 196] on select "AM / PM 6:00 AM 6:15 AM 6:30 AM 6:45 AM 7:00 AM 7:15 AM 7:30 AM 7:45 AM 8:00 AM…" at bounding box center [699, 210] width 176 height 30
click at [452, 282] on input "New Estimated Job Duration" at bounding box center [581, 275] width 313 height 30
type textarea "x"
type input "2"
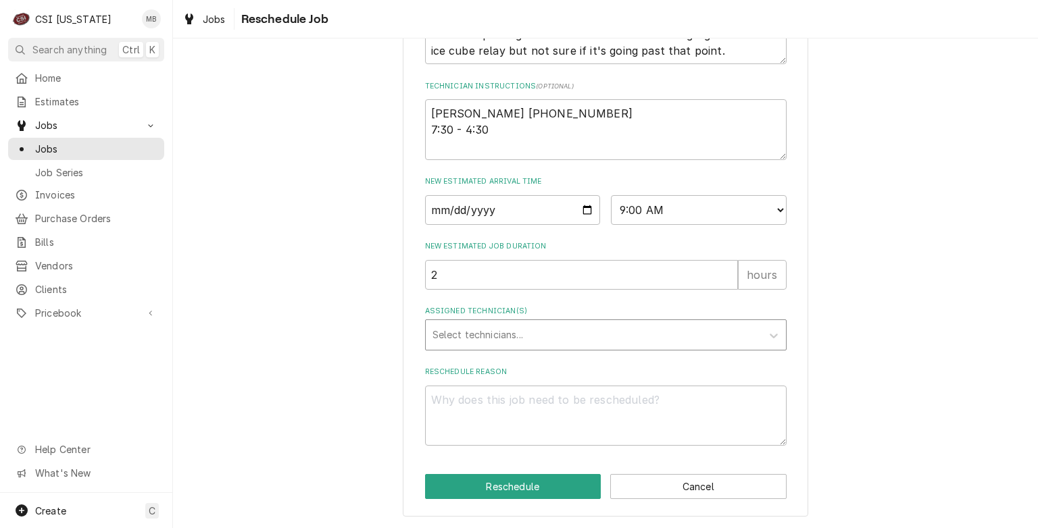
click at [452, 338] on div "Assigned Technician(s)" at bounding box center [593, 335] width 322 height 24
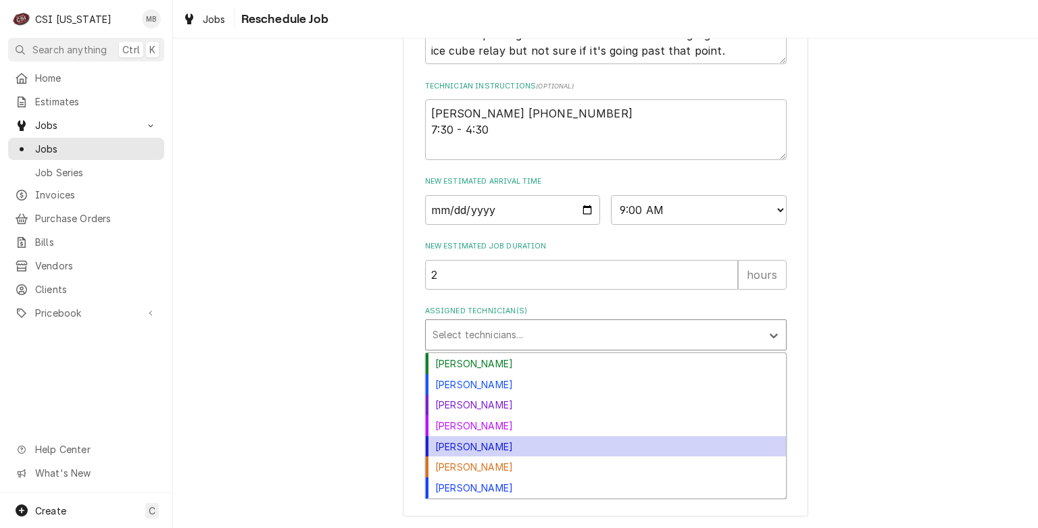
click at [456, 447] on div "Jeff Hartley" at bounding box center [606, 446] width 360 height 21
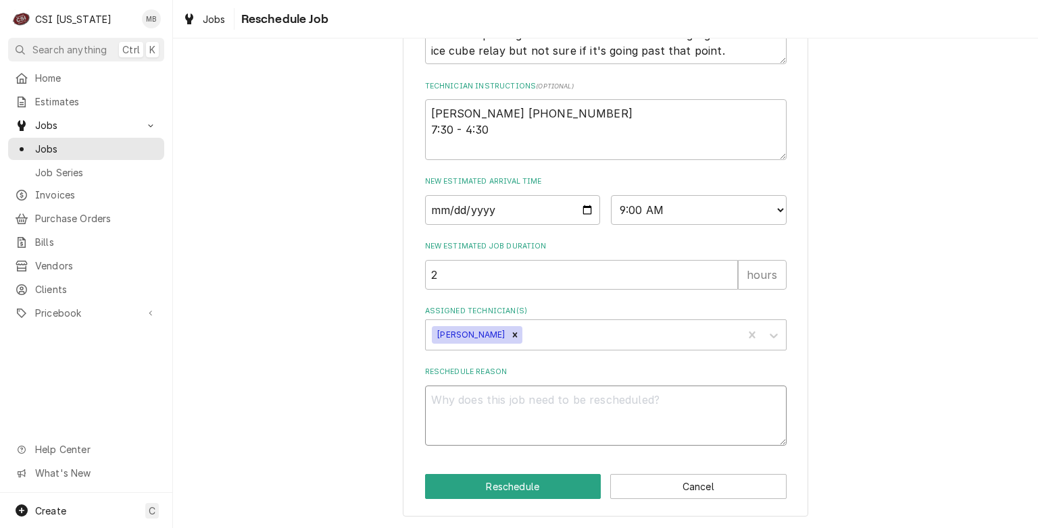
click at [454, 410] on textarea "Reschedule Reason" at bounding box center [605, 416] width 361 height 61
type textarea "x"
type textarea "P"
type textarea "x"
type textarea "PA"
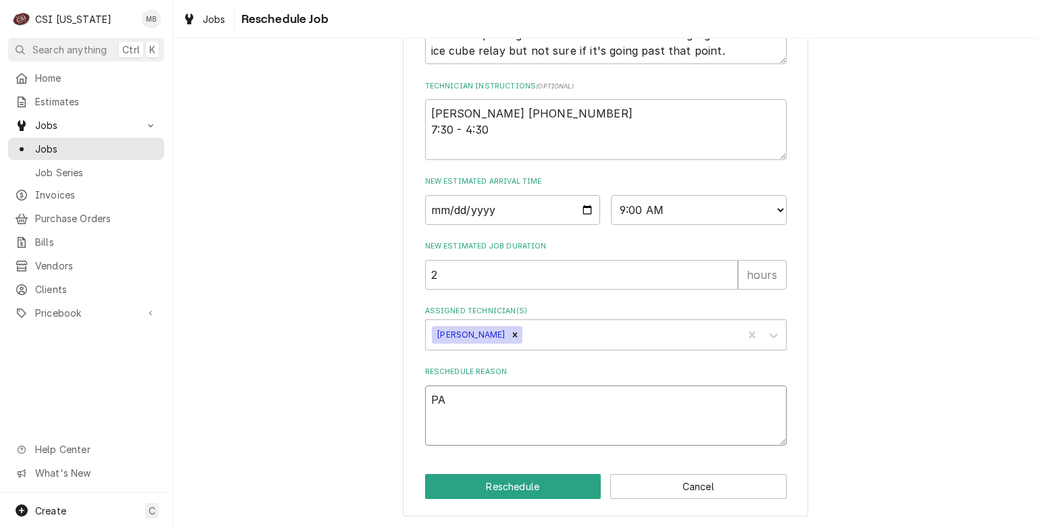
type textarea "x"
type textarea "PAR"
type textarea "x"
type textarea "PART"
type textarea "x"
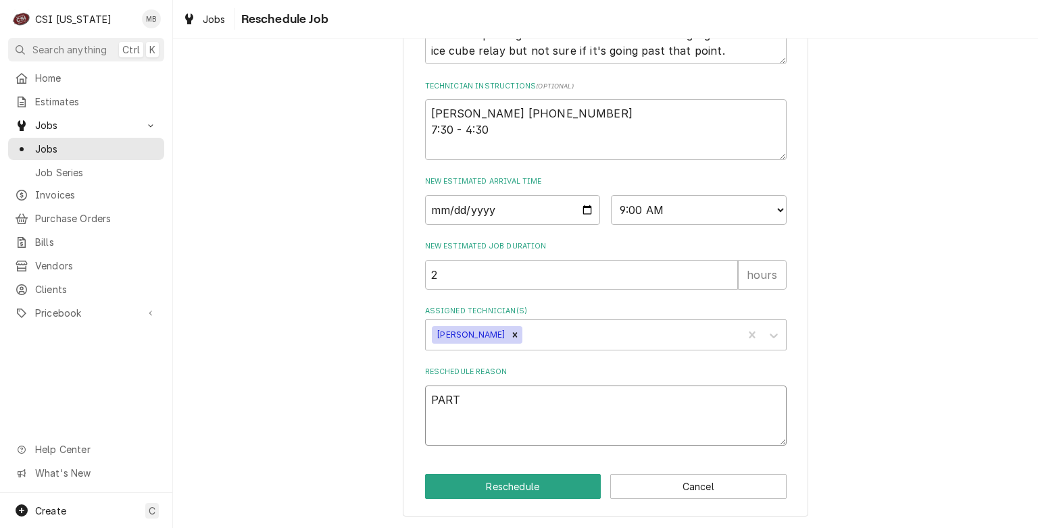
type textarea "PARTS"
type textarea "x"
type textarea "PARTS"
type textarea "x"
type textarea "PARTS A"
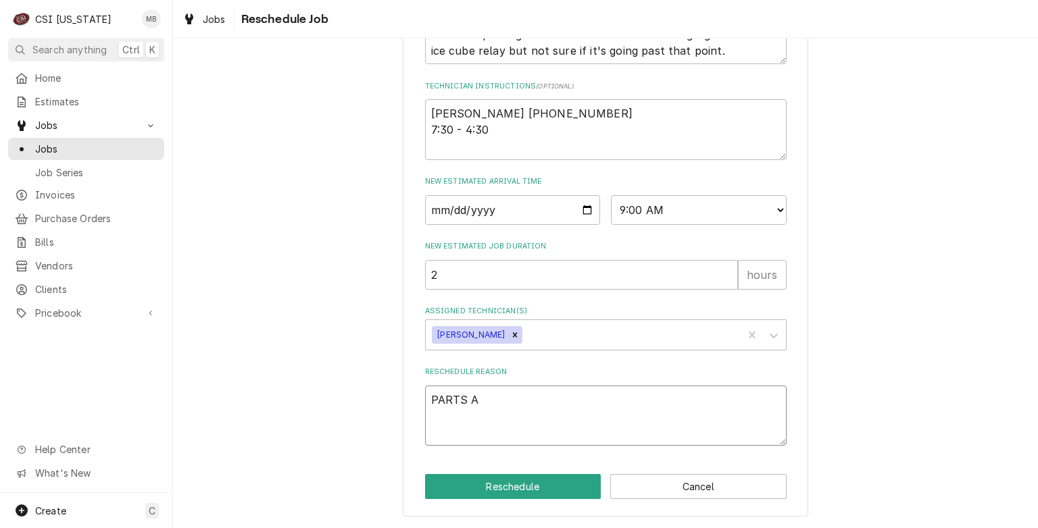
type textarea "x"
type textarea "PARTS AR"
type textarea "x"
type textarea "PARTS ARR"
type textarea "x"
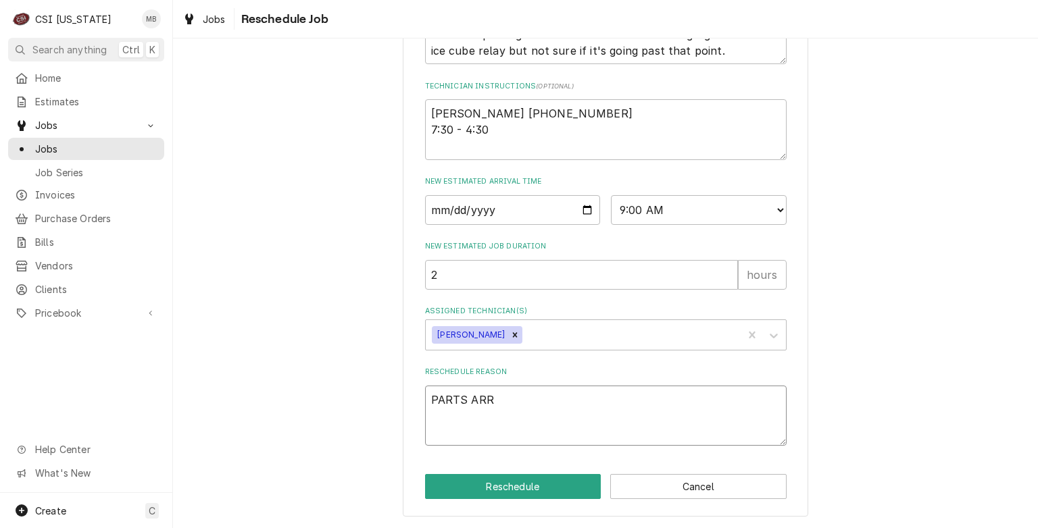
type textarea "PARTS ARRI"
type textarea "x"
type textarea "PARTS ARRIV"
type textarea "x"
type textarea "PARTS ARRIVE"
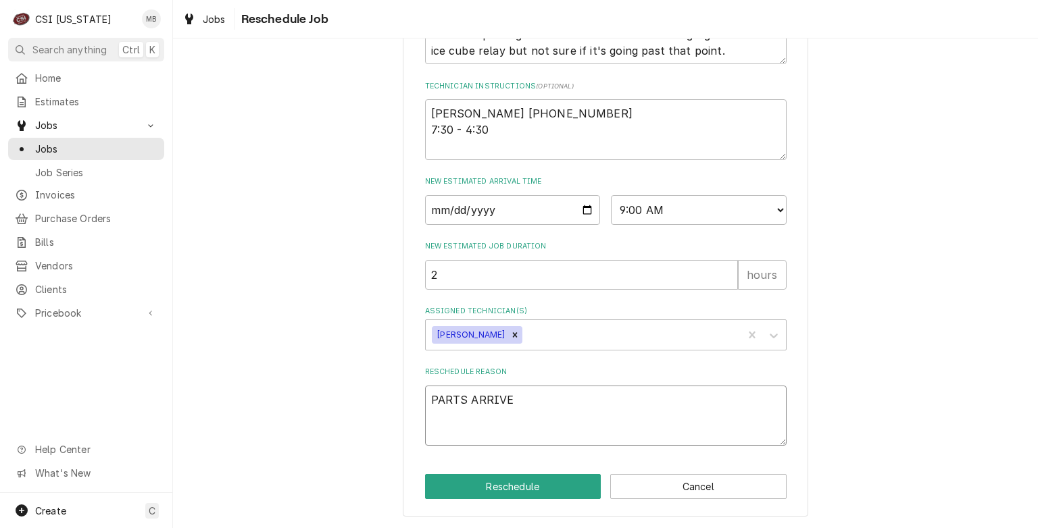
type textarea "x"
type textarea "PARTS ARRIVED"
click at [496, 493] on button "Reschedule" at bounding box center [513, 486] width 176 height 25
type textarea "x"
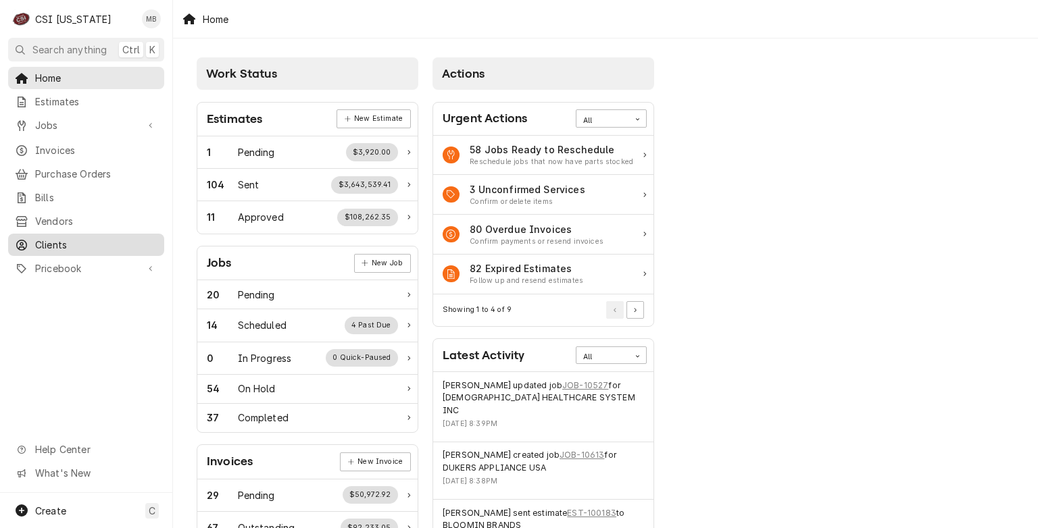
click at [59, 238] on span "Clients" at bounding box center [96, 245] width 122 height 14
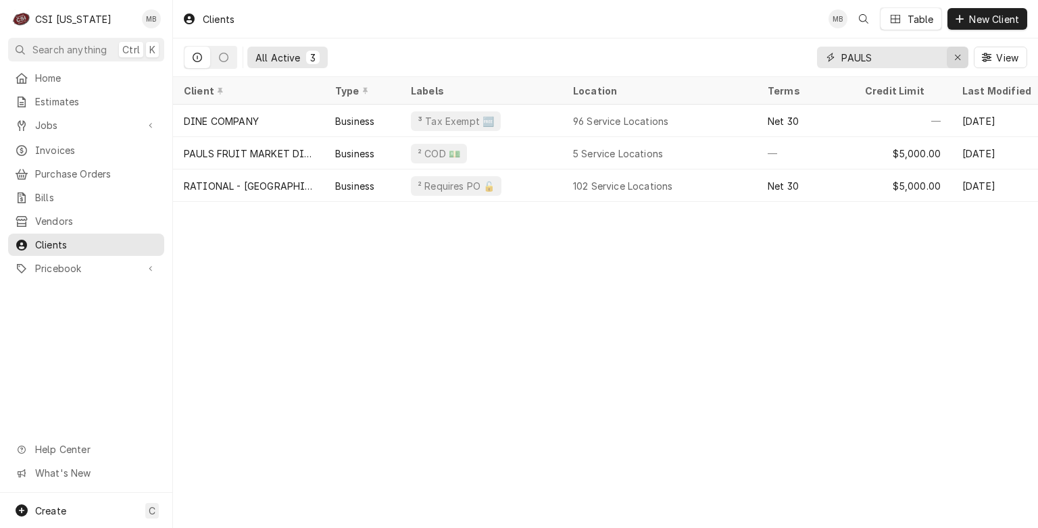
click at [959, 57] on icon "Erase input" at bounding box center [957, 57] width 7 height 9
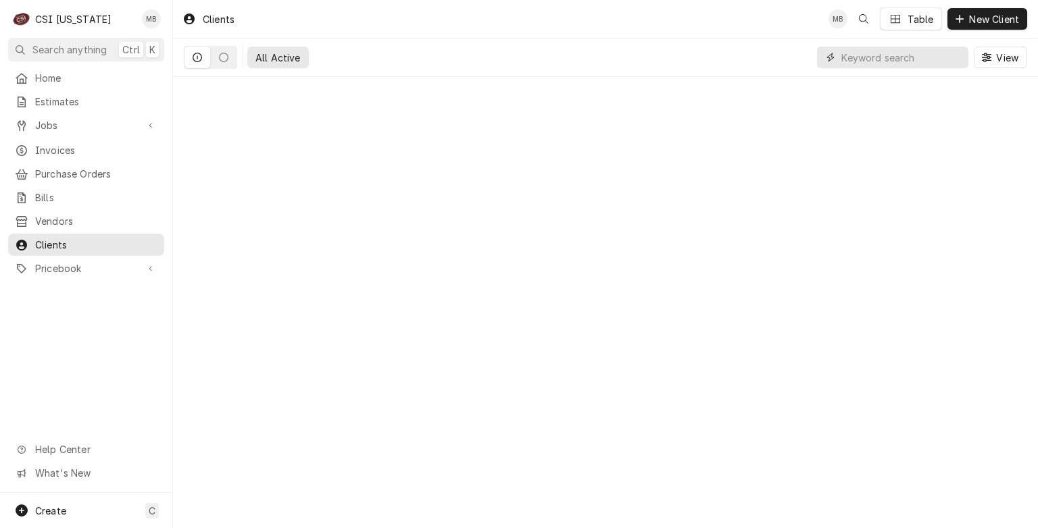
click at [890, 64] on input "Dynamic Content Wrapper" at bounding box center [901, 58] width 120 height 22
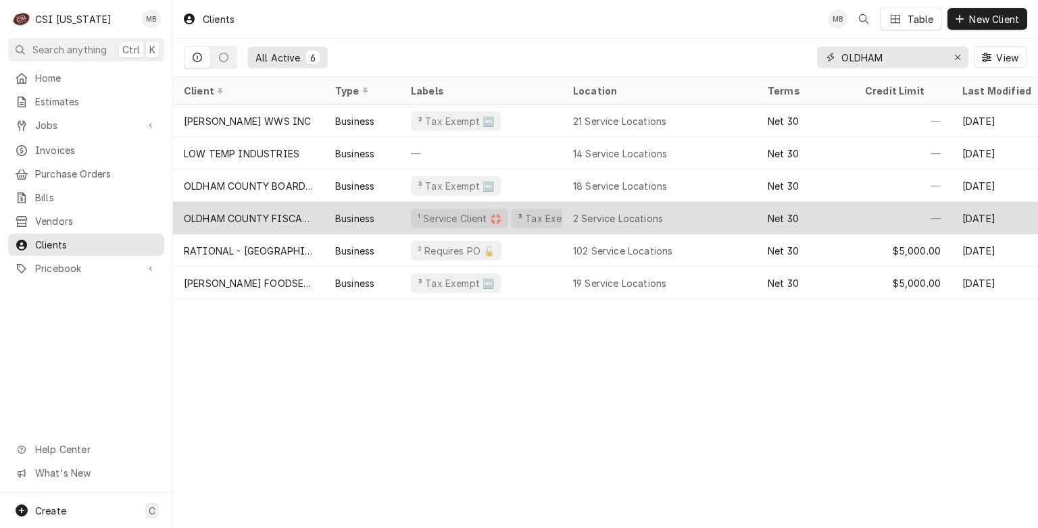
type input "OLDHAM"
click at [293, 217] on div "OLDHAM COUNTY FISCAL COURT" at bounding box center [249, 218] width 130 height 14
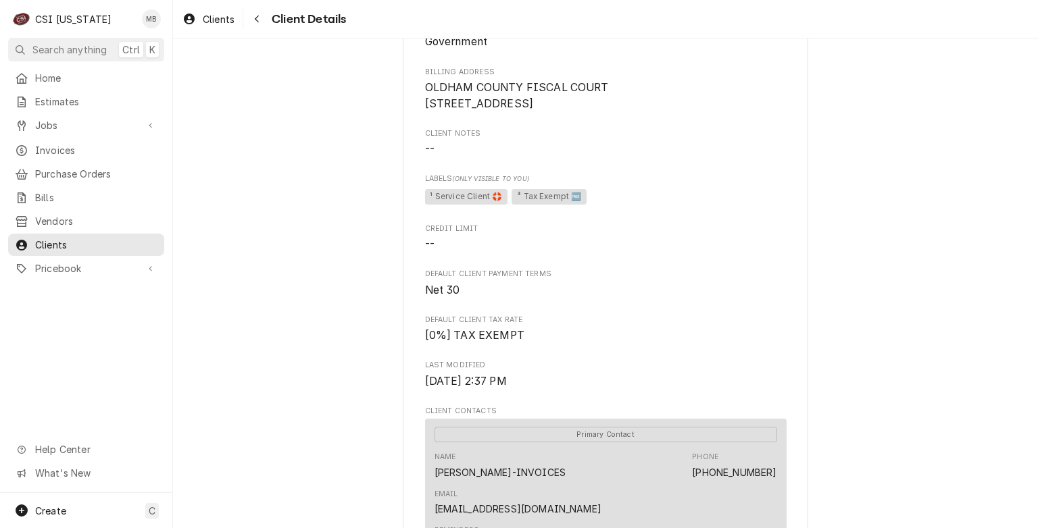
scroll to position [175, 0]
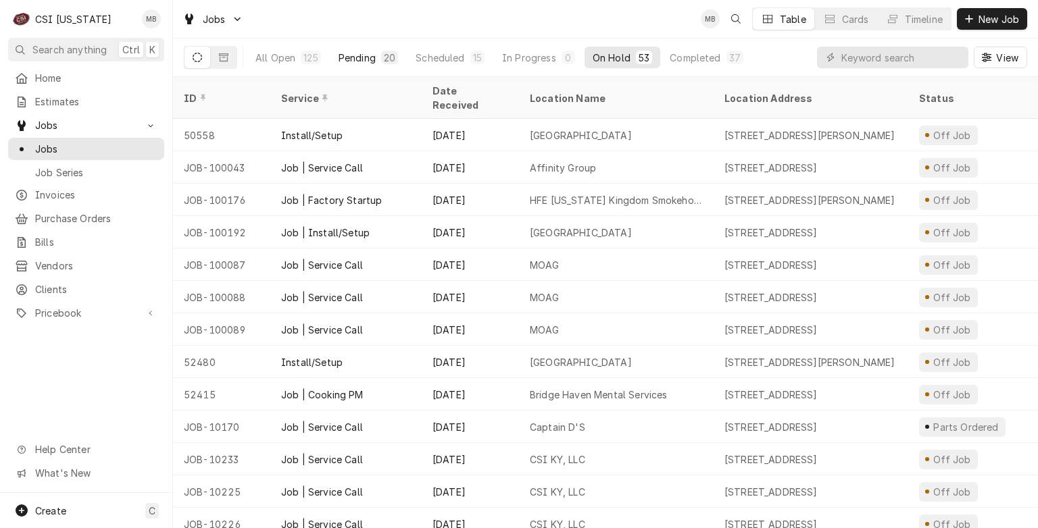
click at [349, 53] on div "Pending" at bounding box center [356, 58] width 37 height 14
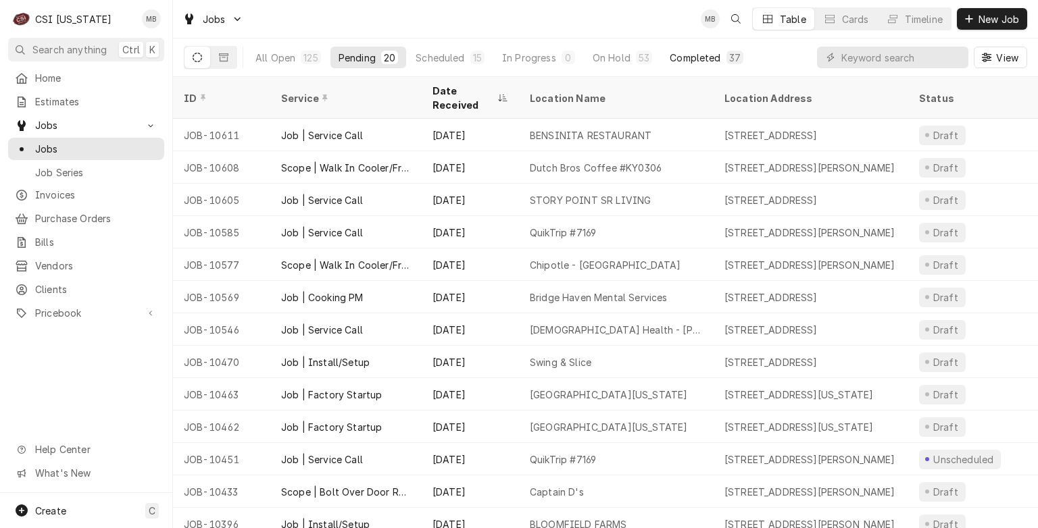
click at [680, 51] on div "Completed" at bounding box center [694, 58] width 51 height 14
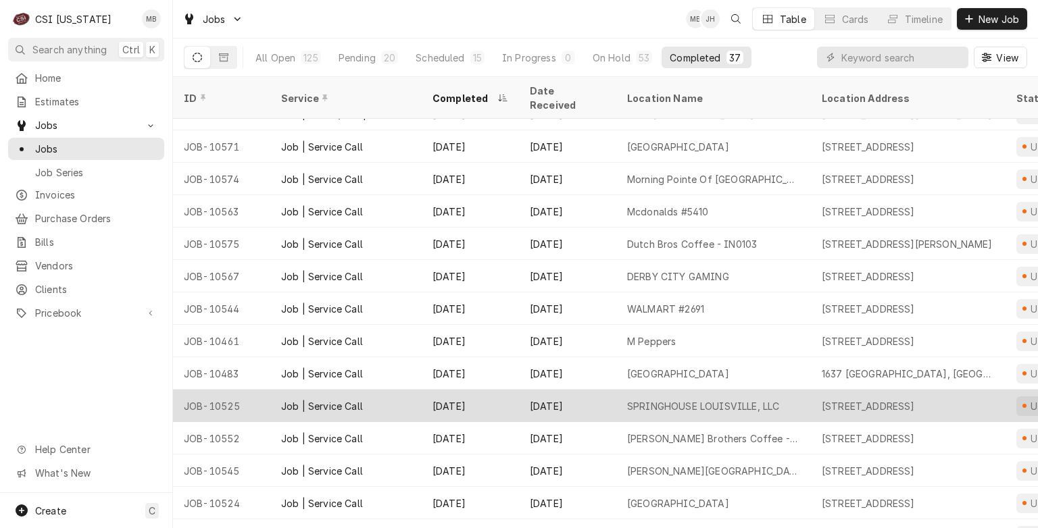
scroll to position [679, 0]
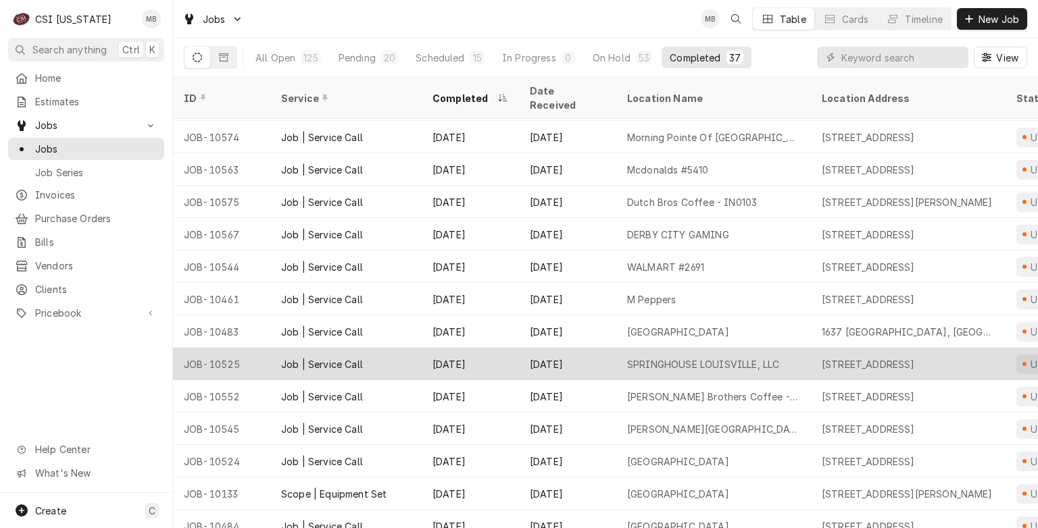
click at [429, 413] on div "[DATE]" at bounding box center [470, 429] width 97 height 32
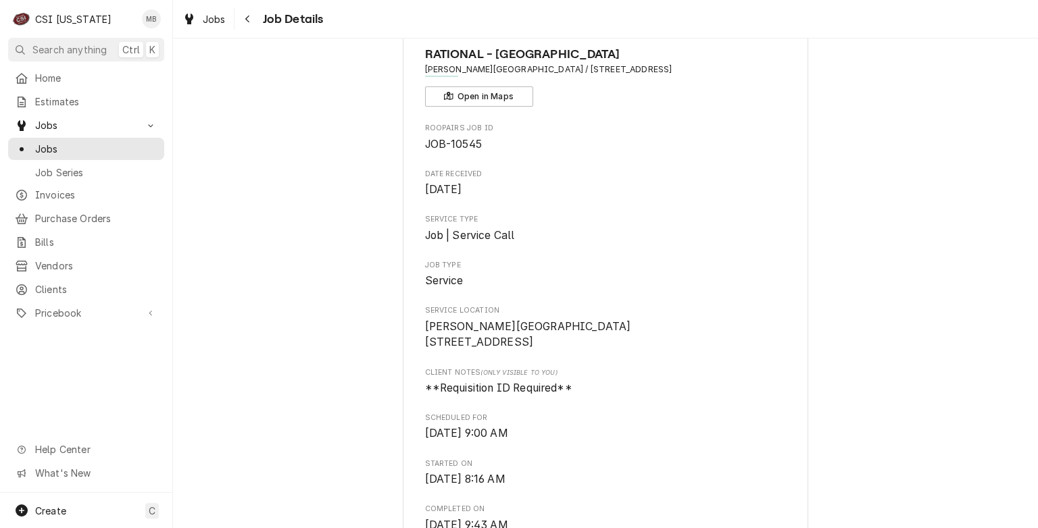
scroll to position [70, 0]
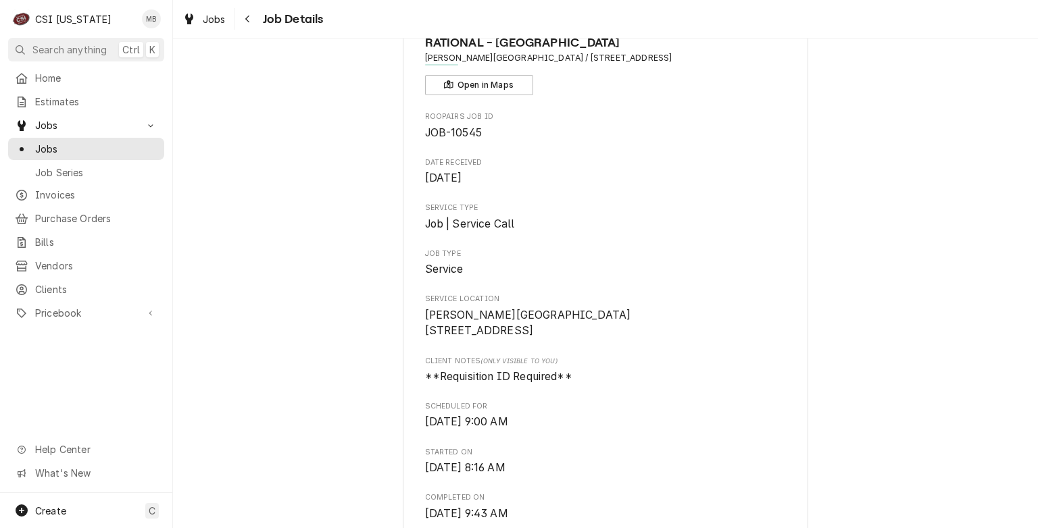
click at [38, 155] on div "Jobs Job Series" at bounding box center [86, 160] width 156 height 45
click at [38, 153] on link "Jobs" at bounding box center [86, 149] width 156 height 22
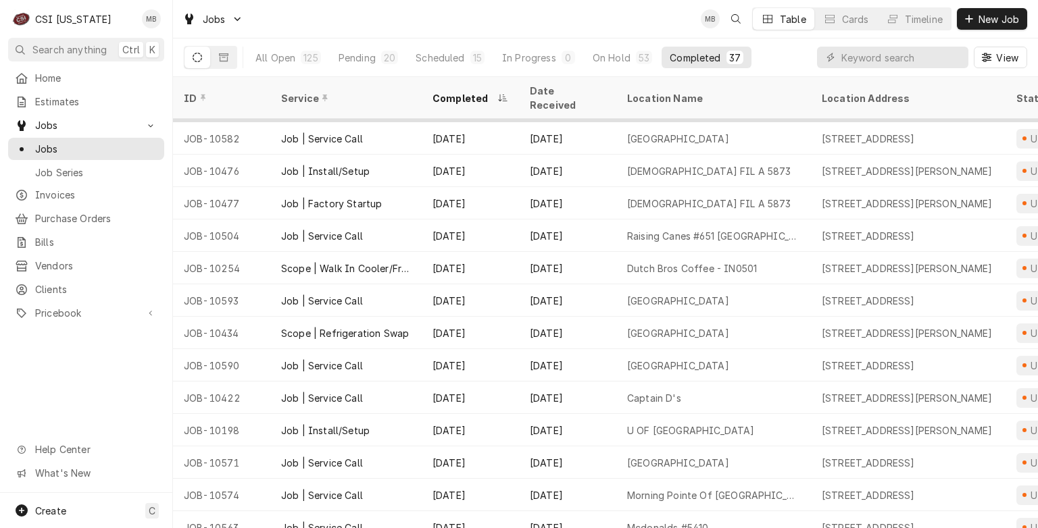
scroll to position [349, 0]
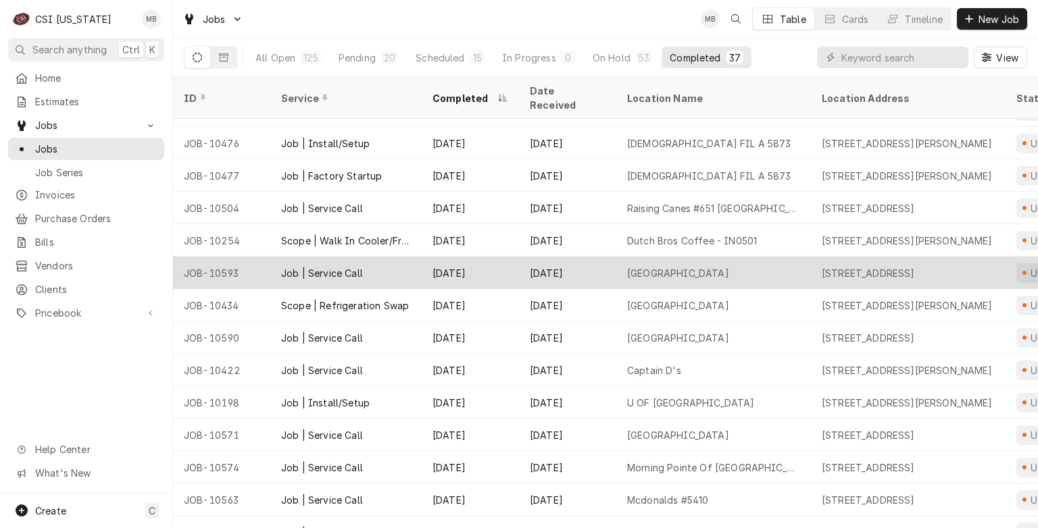
click at [236, 257] on div "JOB-10593" at bounding box center [221, 273] width 97 height 32
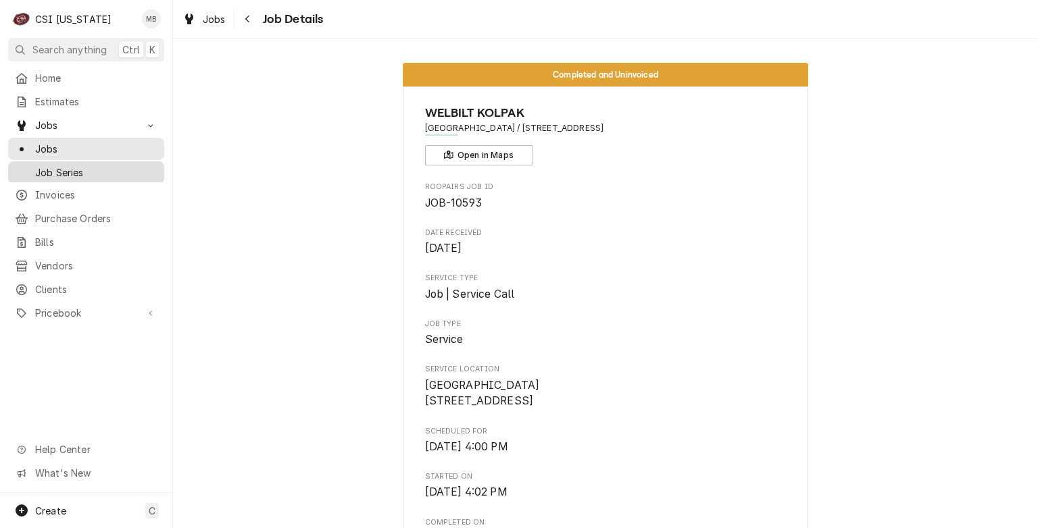
click at [42, 161] on link "Job Series" at bounding box center [86, 172] width 156 height 22
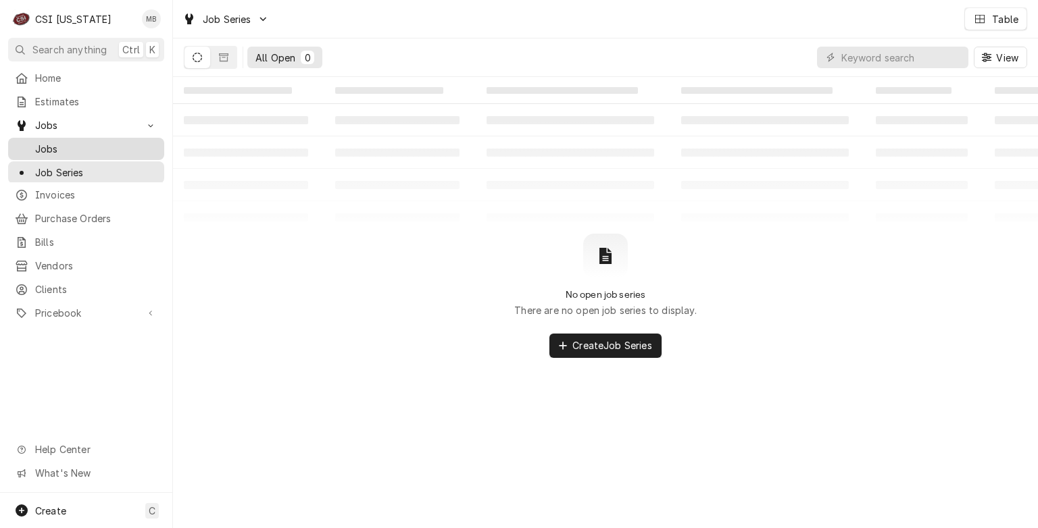
click at [41, 142] on span "Jobs" at bounding box center [96, 149] width 122 height 14
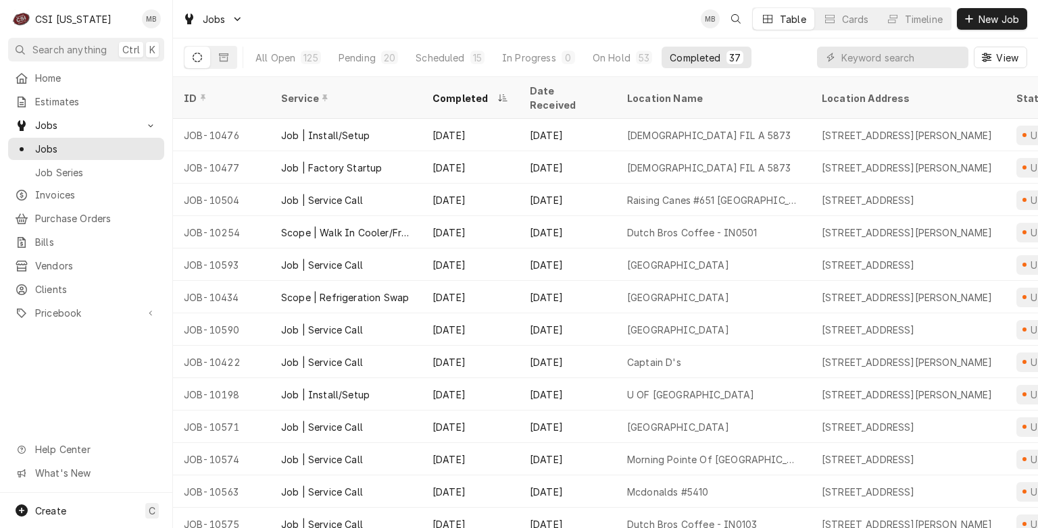
scroll to position [398, 0]
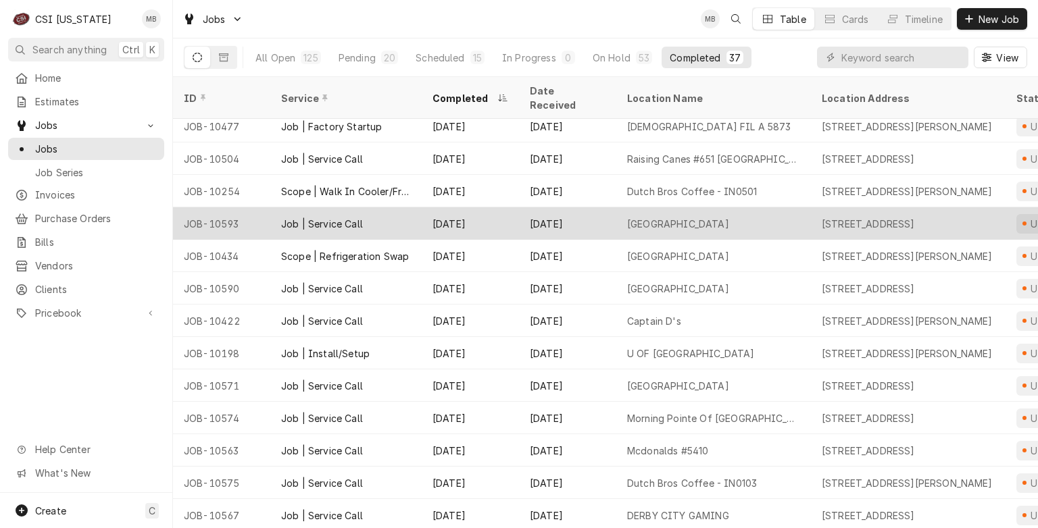
click at [400, 216] on div "Job | Service Call" at bounding box center [345, 223] width 151 height 32
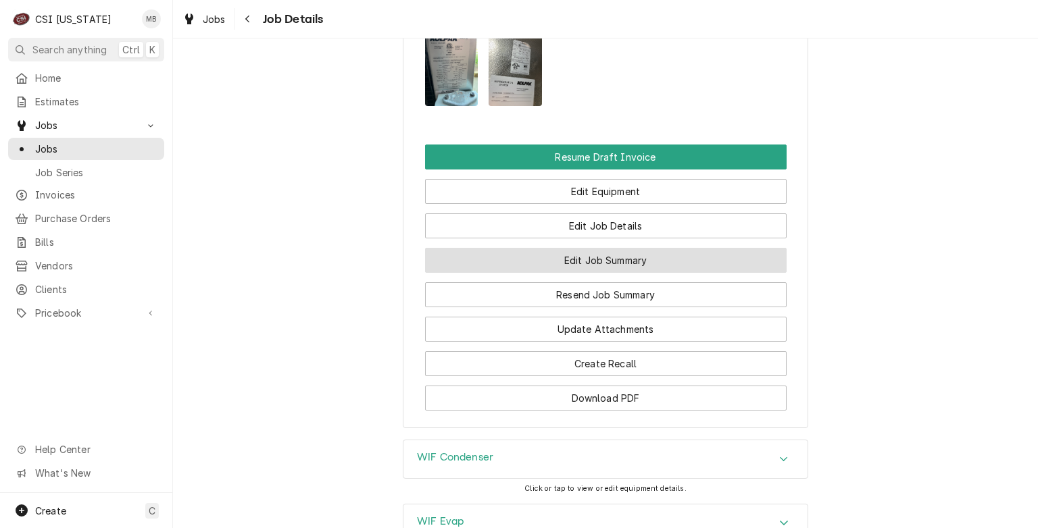
scroll to position [1273, 0]
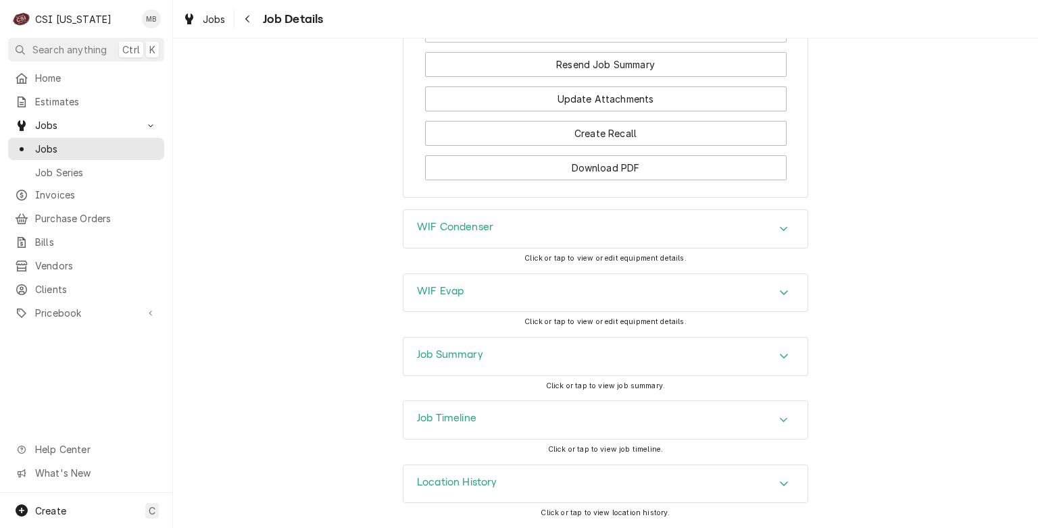
click at [556, 358] on div "Job Summary" at bounding box center [605, 357] width 404 height 38
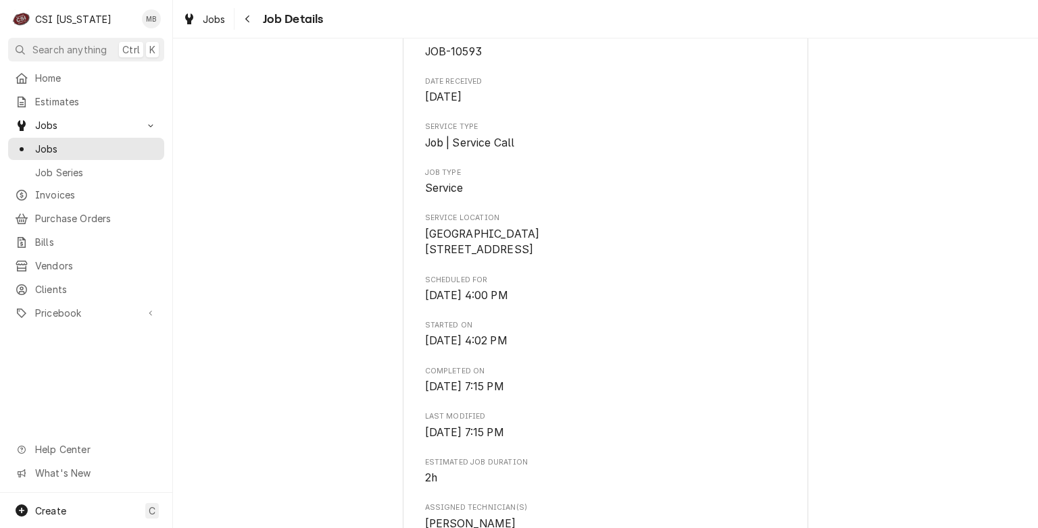
scroll to position [0, 0]
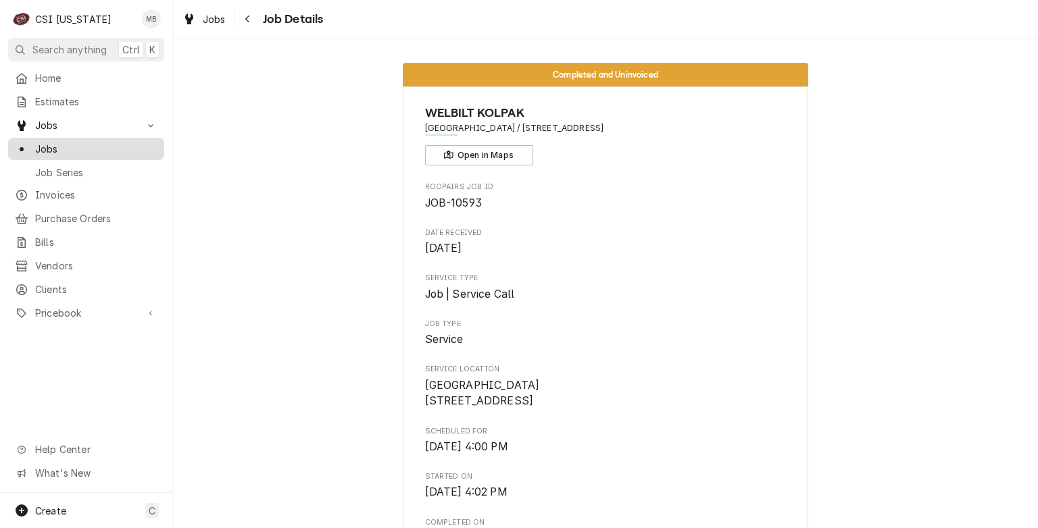
click at [66, 152] on div "Jobs" at bounding box center [86, 149] width 151 height 17
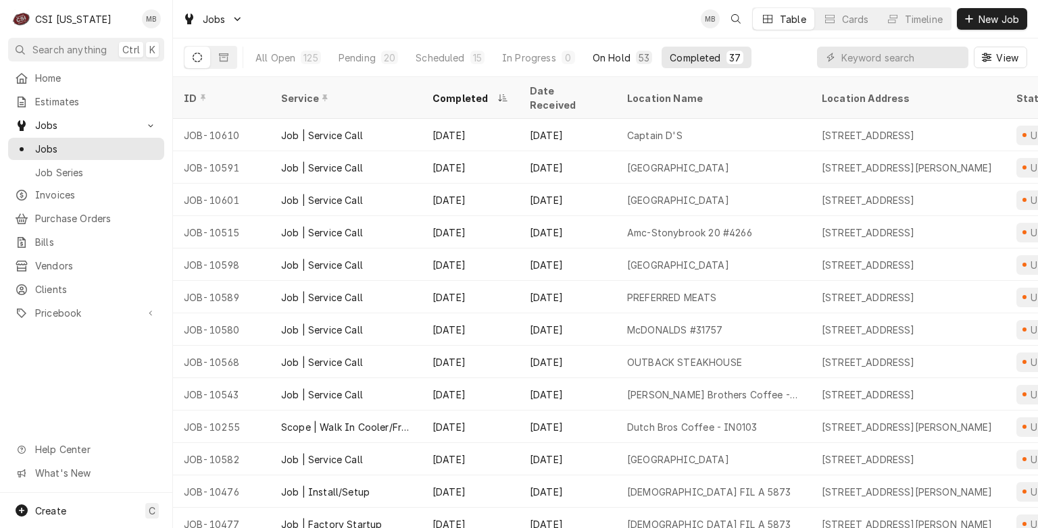
click at [636, 55] on div "53" at bounding box center [644, 58] width 16 height 14
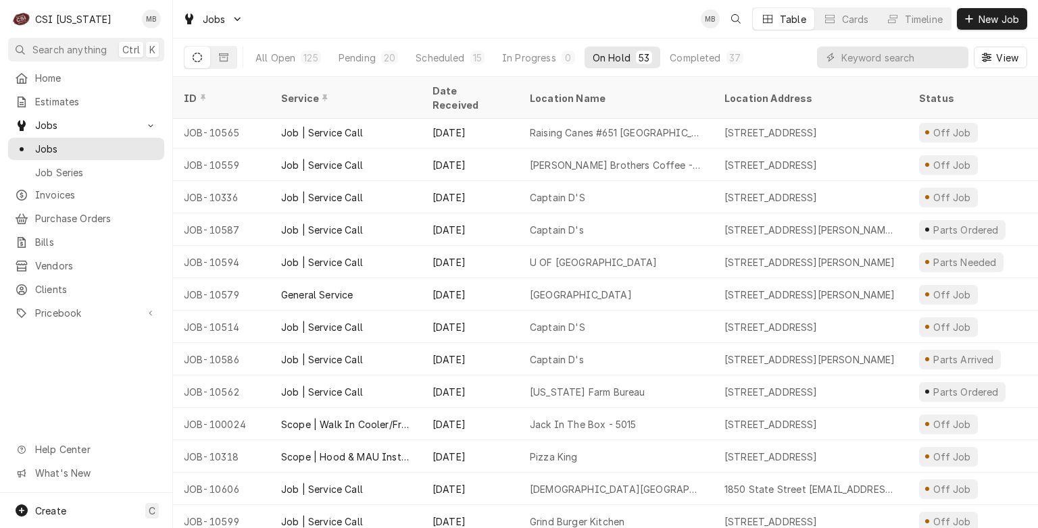
scroll to position [1078, 0]
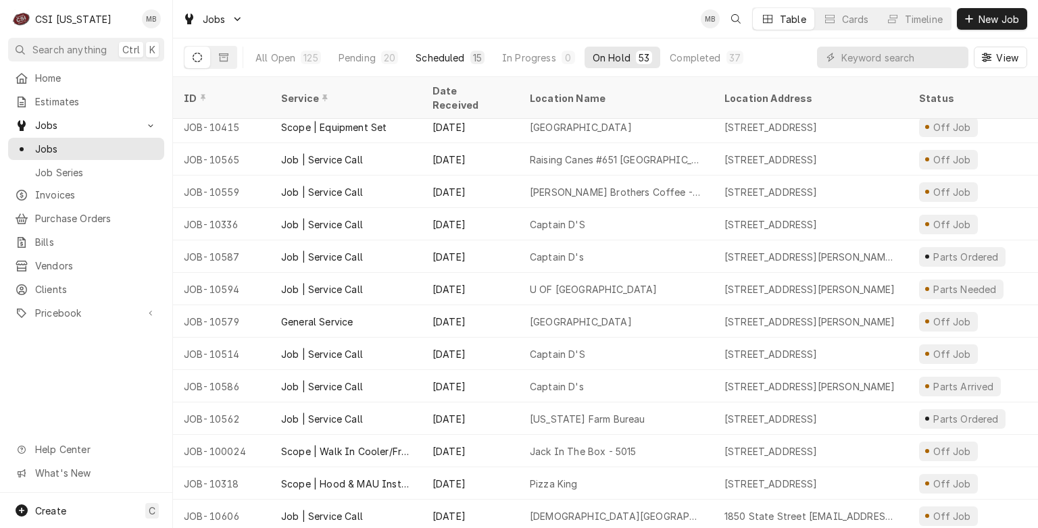
click at [443, 53] on div "Scheduled" at bounding box center [439, 58] width 49 height 14
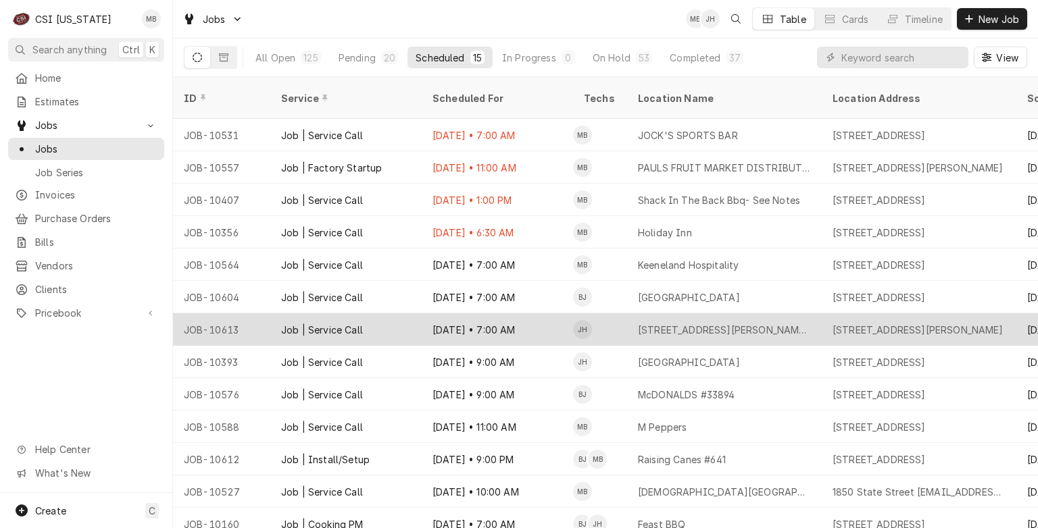
click at [497, 321] on div "[DATE] • 7:00 AM" at bounding box center [497, 329] width 151 height 32
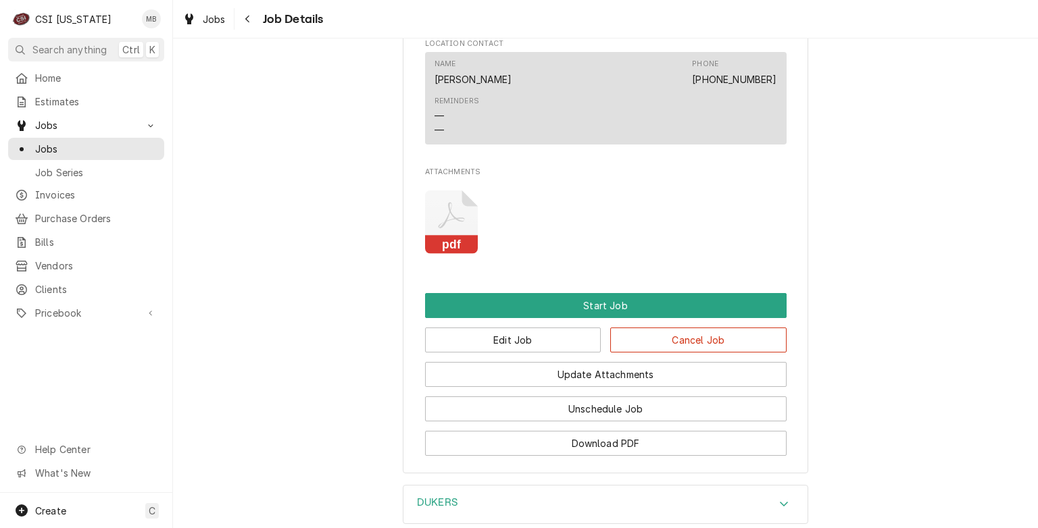
scroll to position [1466, 0]
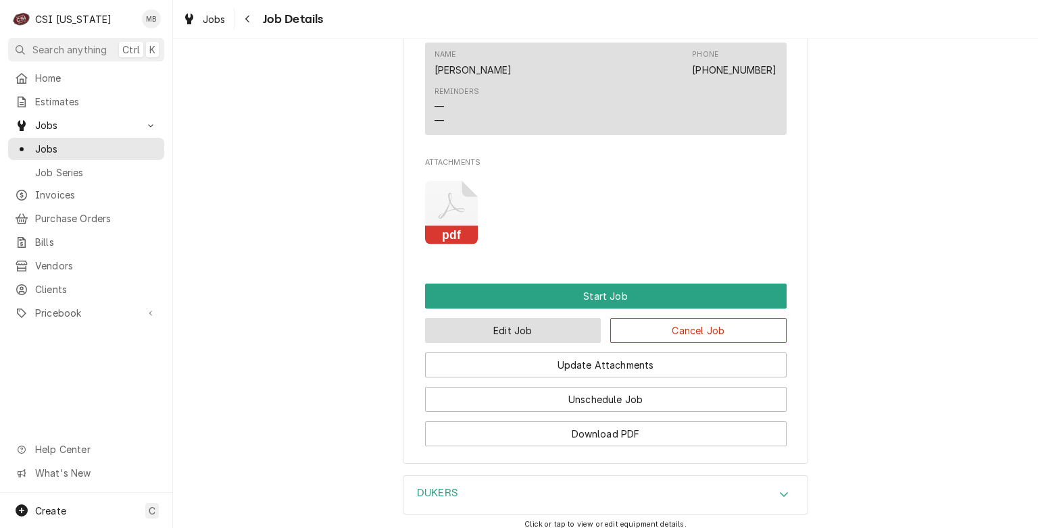
click at [497, 318] on button "Edit Job" at bounding box center [513, 330] width 176 height 25
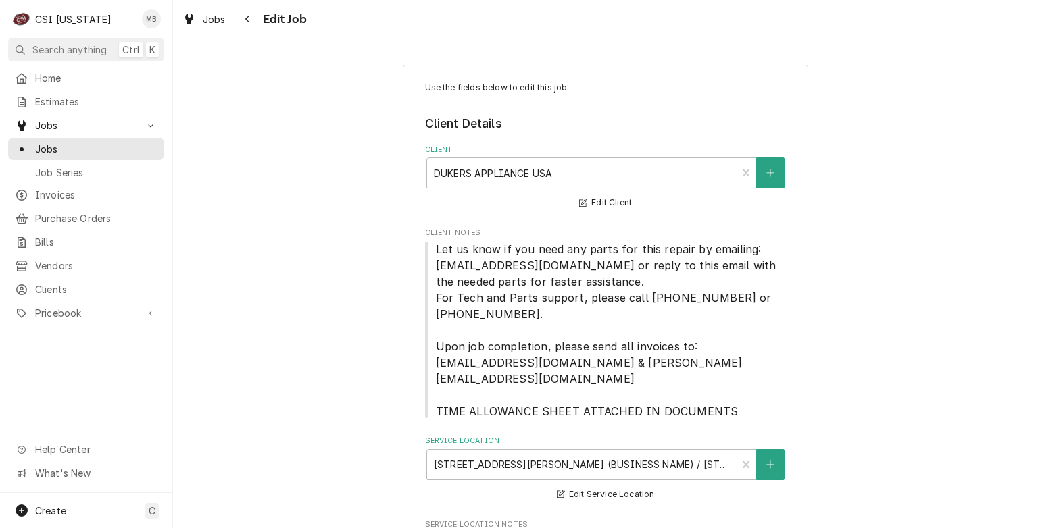
type textarea "x"
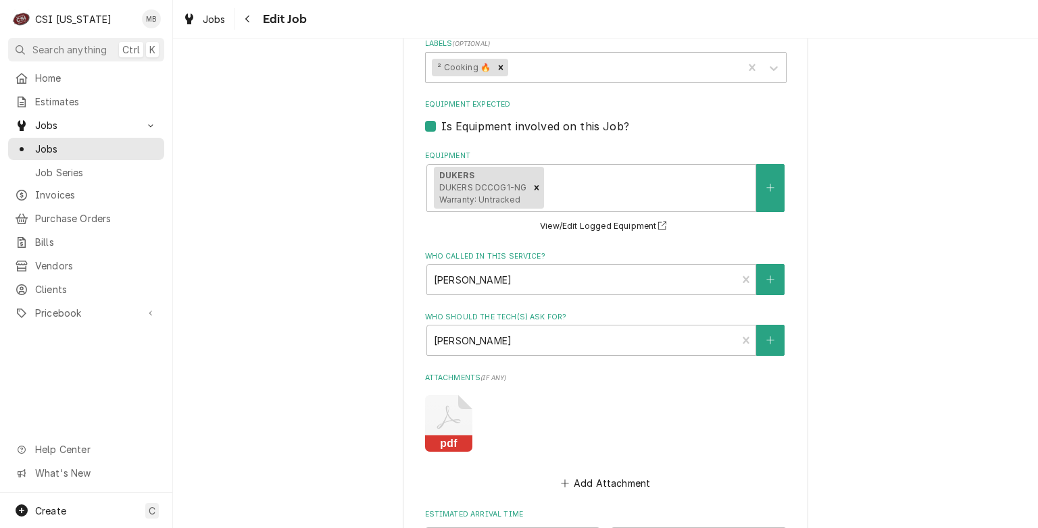
scroll to position [1612, 0]
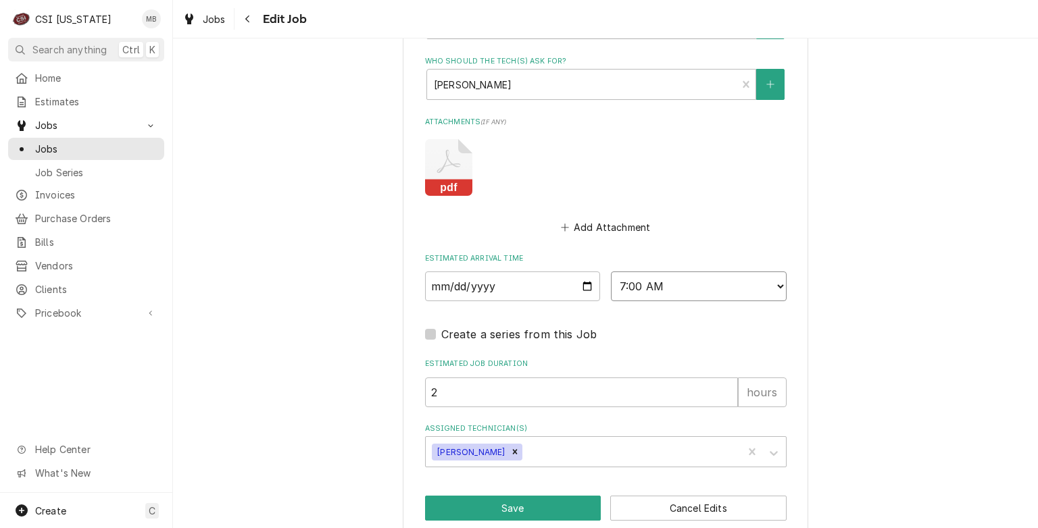
click at [719, 274] on select "AM / PM 6:00 AM 6:15 AM 6:30 AM 6:45 AM 7:00 AM 7:15 AM 7:30 AM 7:45 AM 8:00 AM…" at bounding box center [699, 287] width 176 height 30
select select "11:00:00"
click at [611, 272] on select "AM / PM 6:00 AM 6:15 AM 6:30 AM 6:45 AM 7:00 AM 7:15 AM 7:30 AM 7:45 AM 8:00 AM…" at bounding box center [699, 287] width 176 height 30
click at [526, 496] on button "Save" at bounding box center [513, 508] width 176 height 25
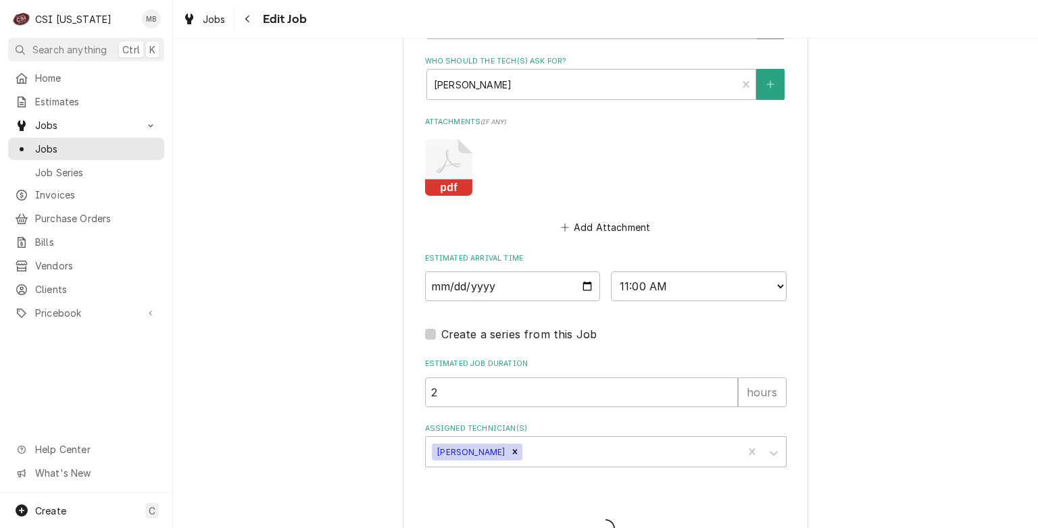
type textarea "x"
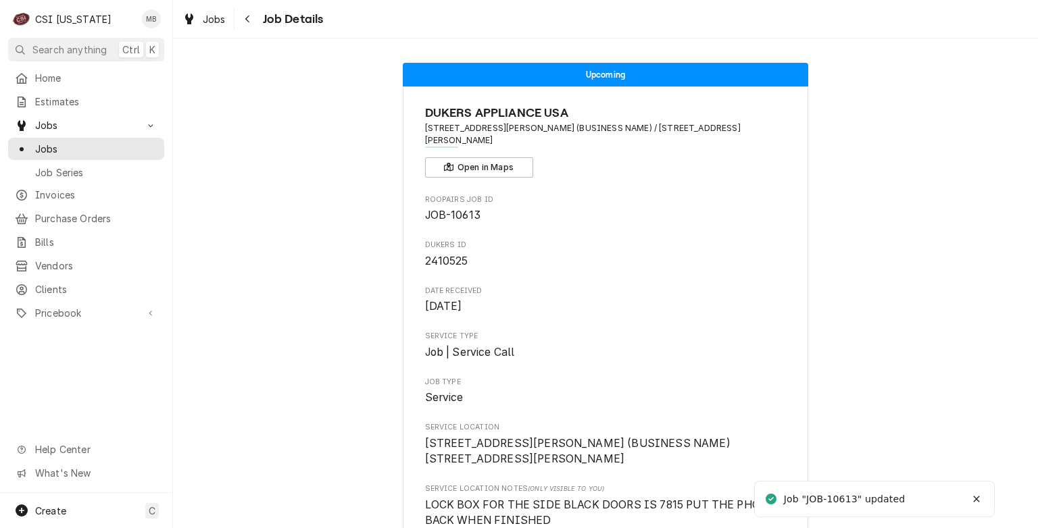
scroll to position [54, 0]
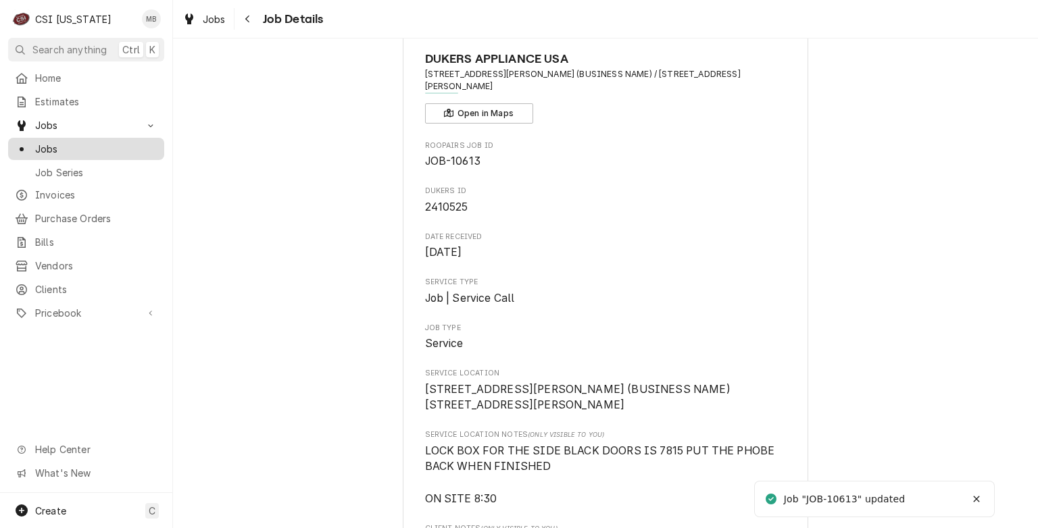
click at [38, 147] on span "Jobs" at bounding box center [96, 149] width 122 height 14
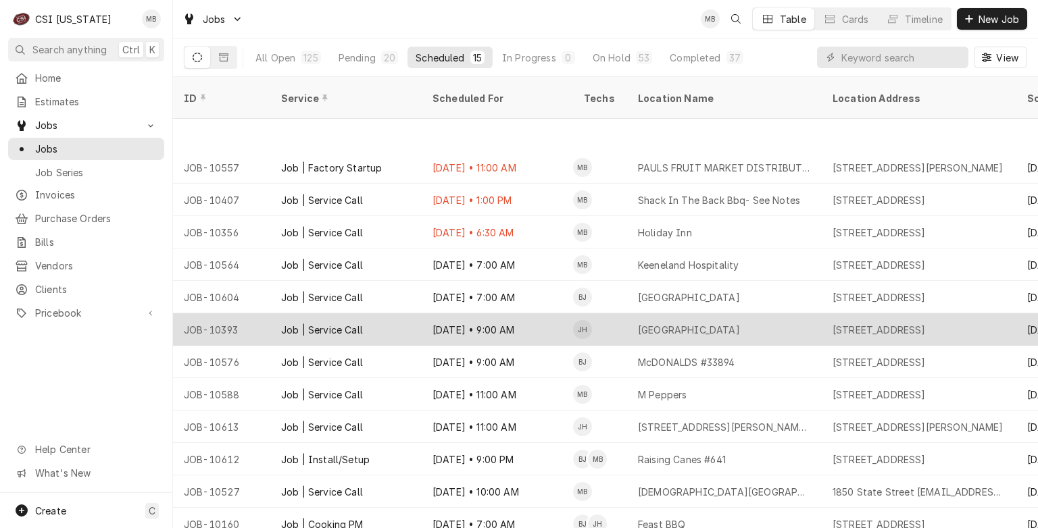
scroll to position [69, 0]
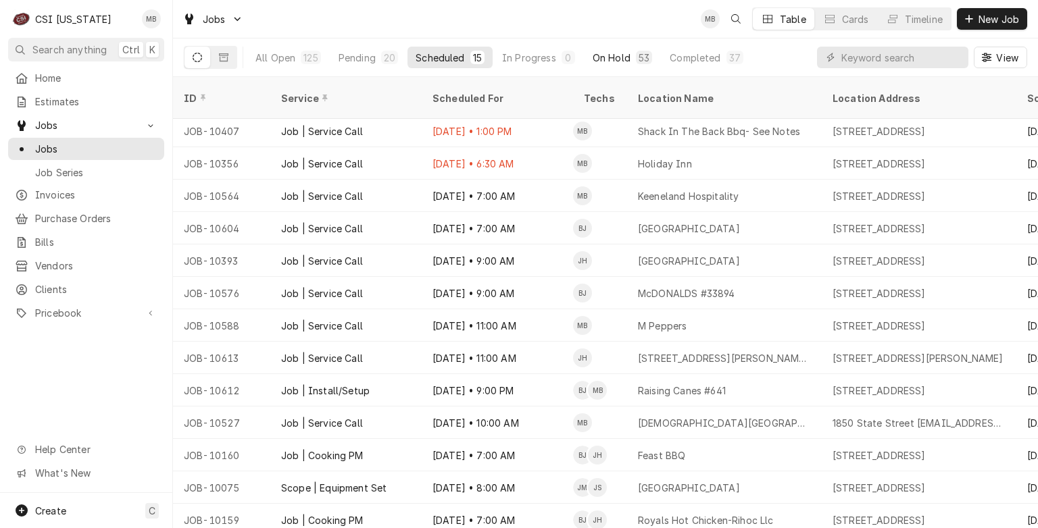
click at [601, 55] on div "On Hold" at bounding box center [611, 58] width 38 height 14
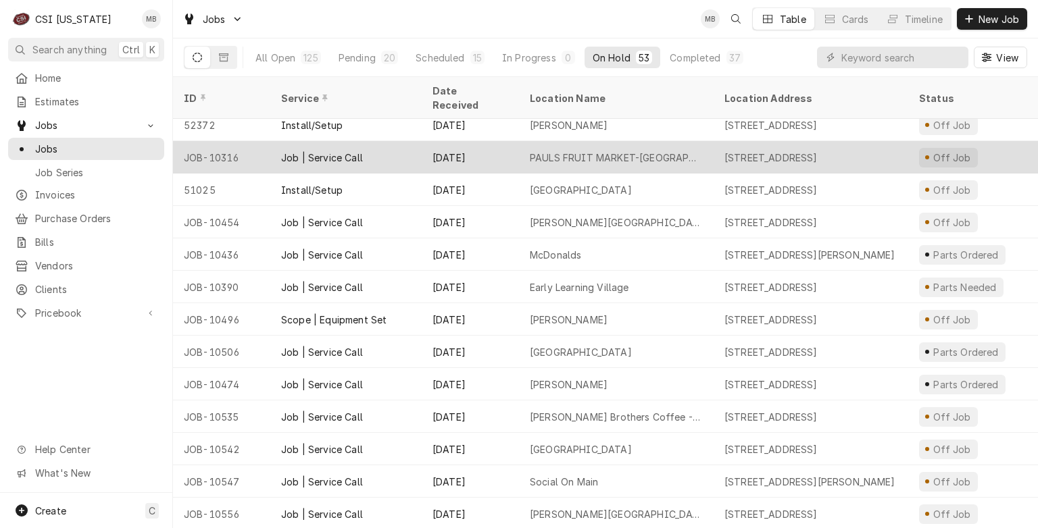
scroll to position [713, 0]
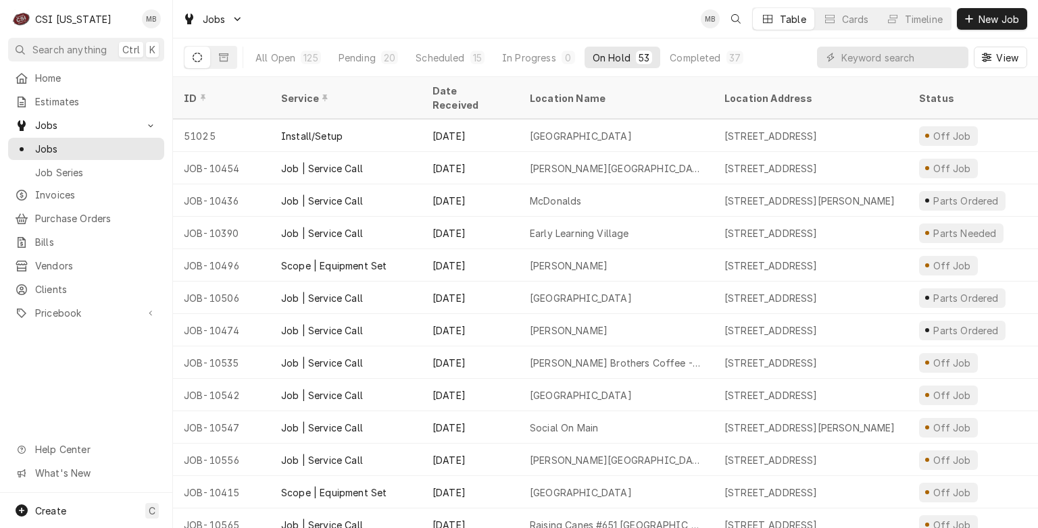
click at [600, 411] on div "Social On Main" at bounding box center [616, 427] width 195 height 32
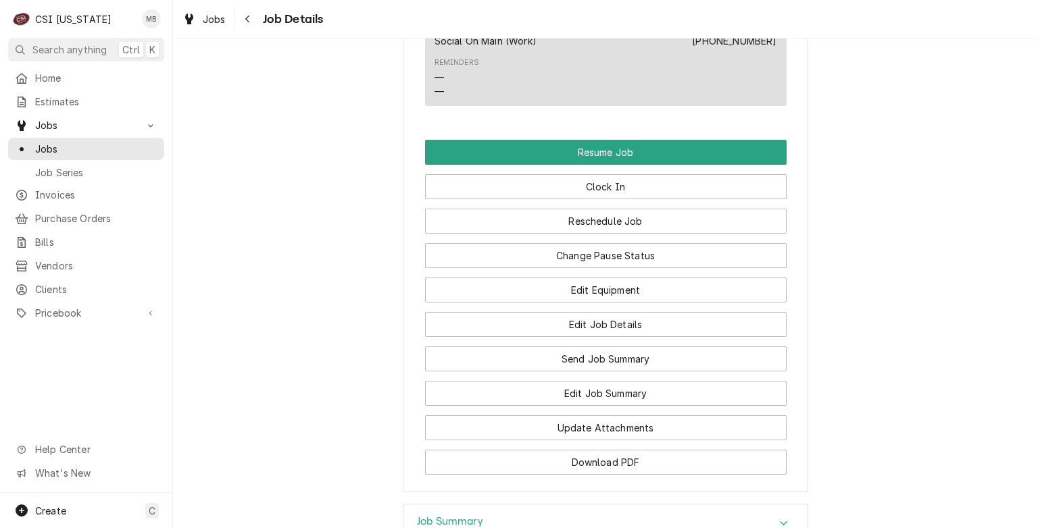
scroll to position [1550, 0]
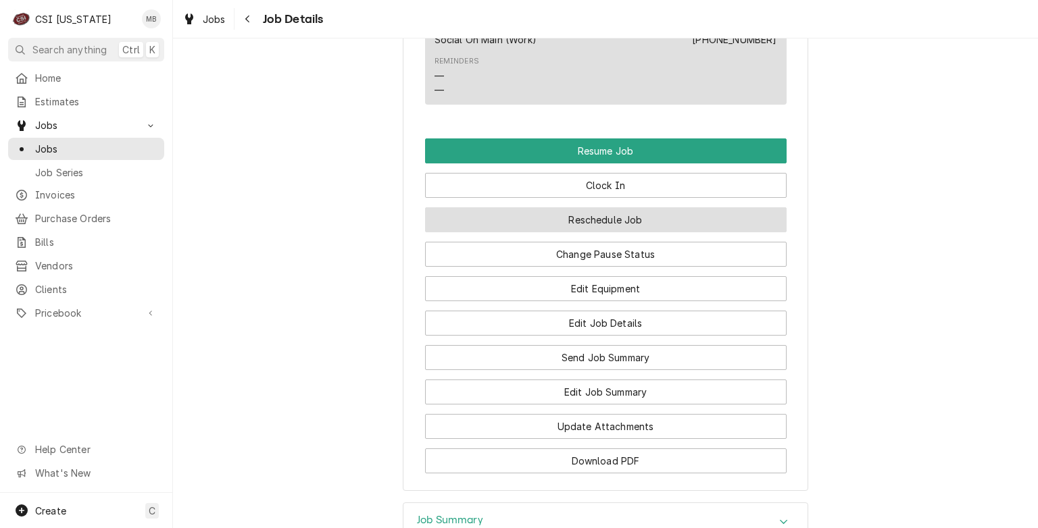
click at [588, 232] on button "Reschedule Job" at bounding box center [605, 219] width 361 height 25
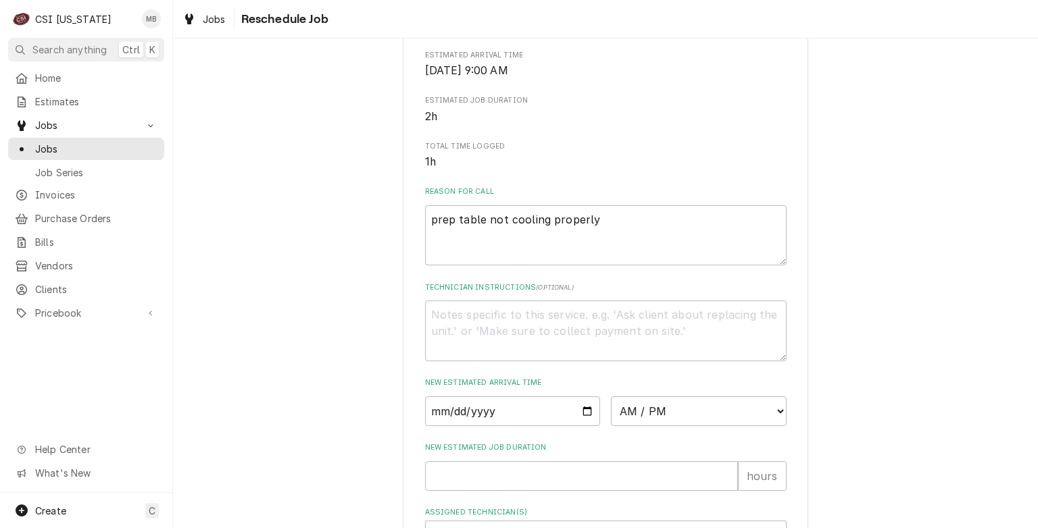
scroll to position [397, 0]
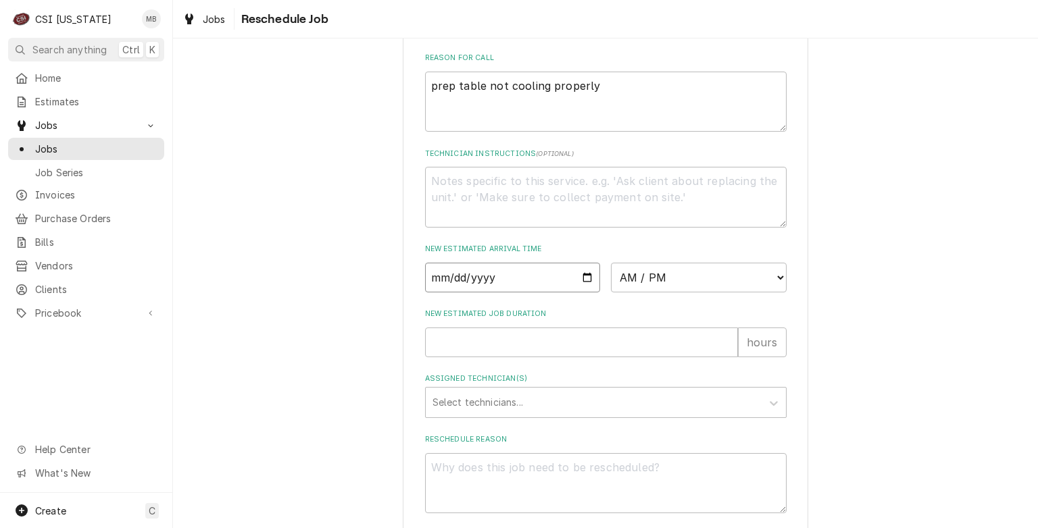
click at [584, 293] on input "Date" at bounding box center [513, 278] width 176 height 30
type textarea "x"
type input "2025-09-16"
click at [686, 281] on select "AM / PM 6:00 AM 6:15 AM 6:30 AM 6:45 AM 7:00 AM 7:15 AM 7:30 AM 7:45 AM 8:00 AM…" at bounding box center [699, 278] width 176 height 30
select select "09:00:00"
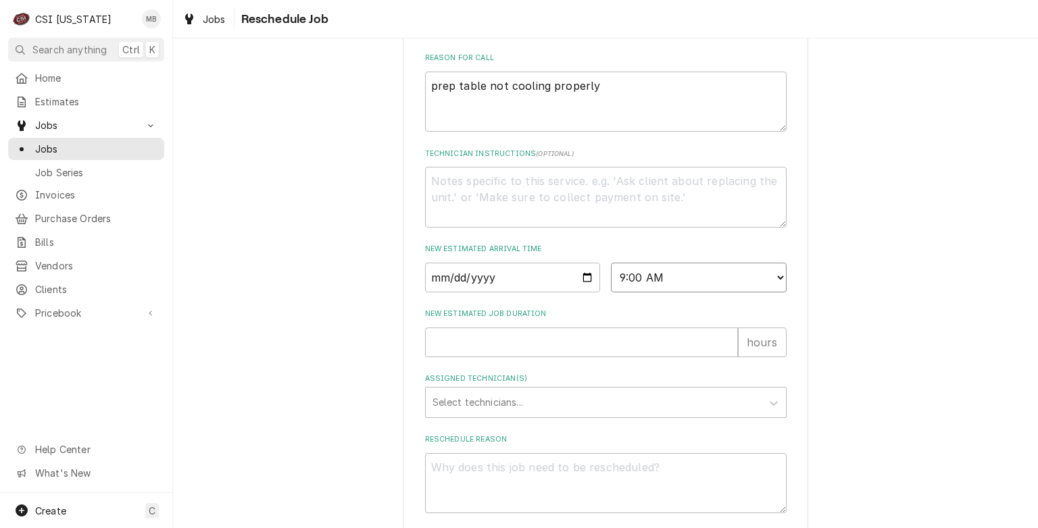
click at [611, 278] on select "AM / PM 6:00 AM 6:15 AM 6:30 AM 6:45 AM 7:00 AM 7:15 AM 7:30 AM 7:45 AM 8:00 AM…" at bounding box center [699, 278] width 176 height 30
click at [565, 357] on input "New Estimated Job Duration" at bounding box center [581, 343] width 313 height 30
type textarea "x"
type input "2"
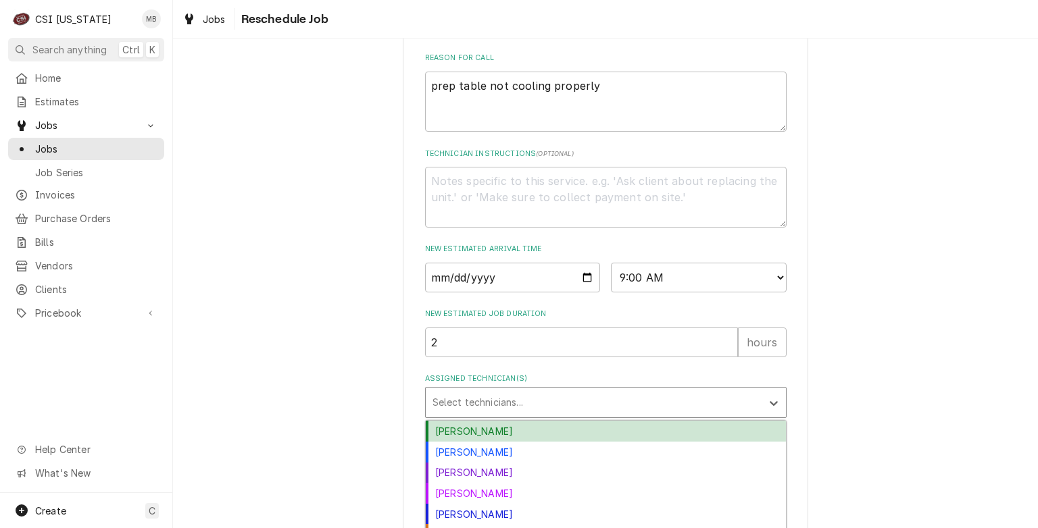
click at [557, 415] on div "Assigned Technician(s)" at bounding box center [593, 402] width 322 height 24
click at [535, 457] on div "Craig Pierce" at bounding box center [606, 452] width 360 height 21
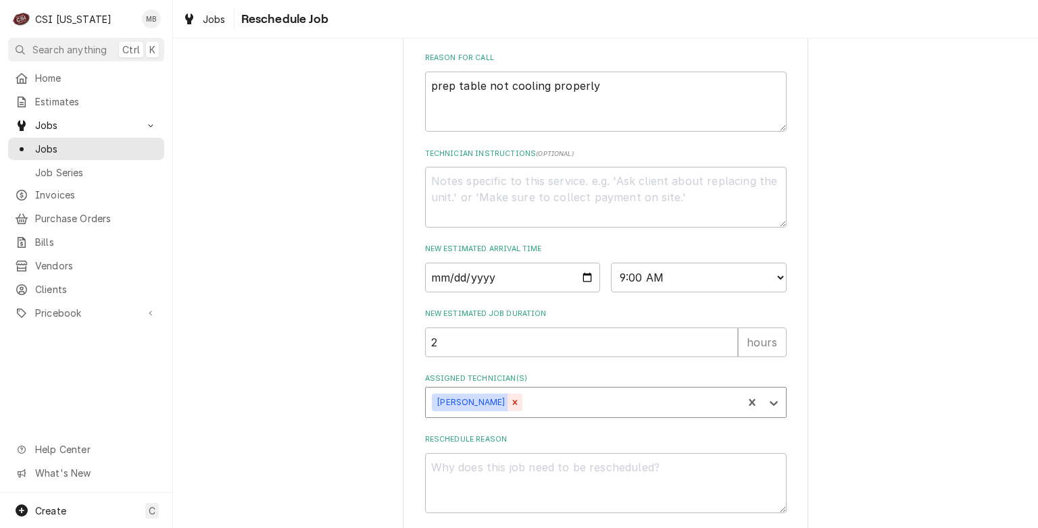
click at [507, 411] on div "Remove Craig Pierce" at bounding box center [514, 403] width 15 height 18
click at [487, 415] on div "Assigned Technician(s)" at bounding box center [593, 402] width 322 height 24
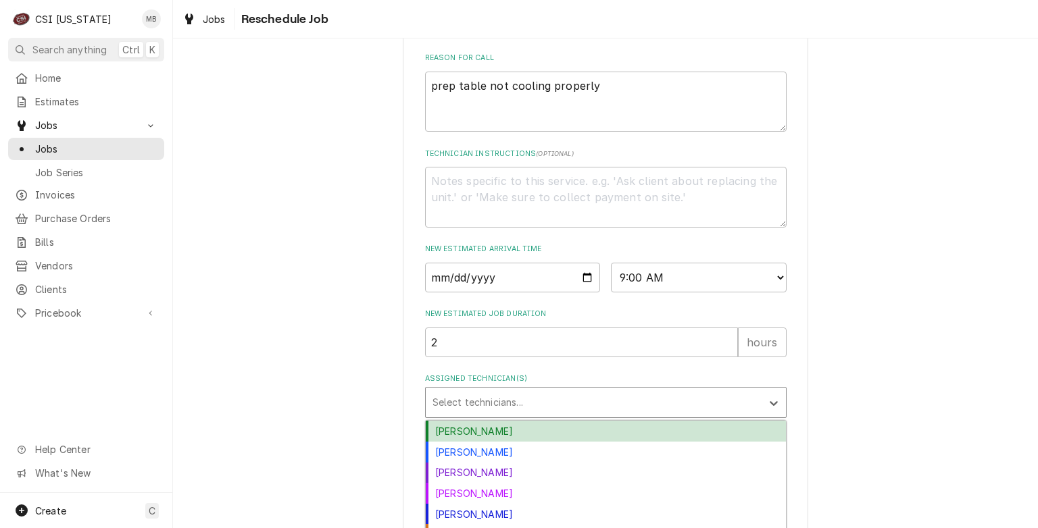
click at [487, 442] on div "Bryant Jolley" at bounding box center [606, 431] width 360 height 21
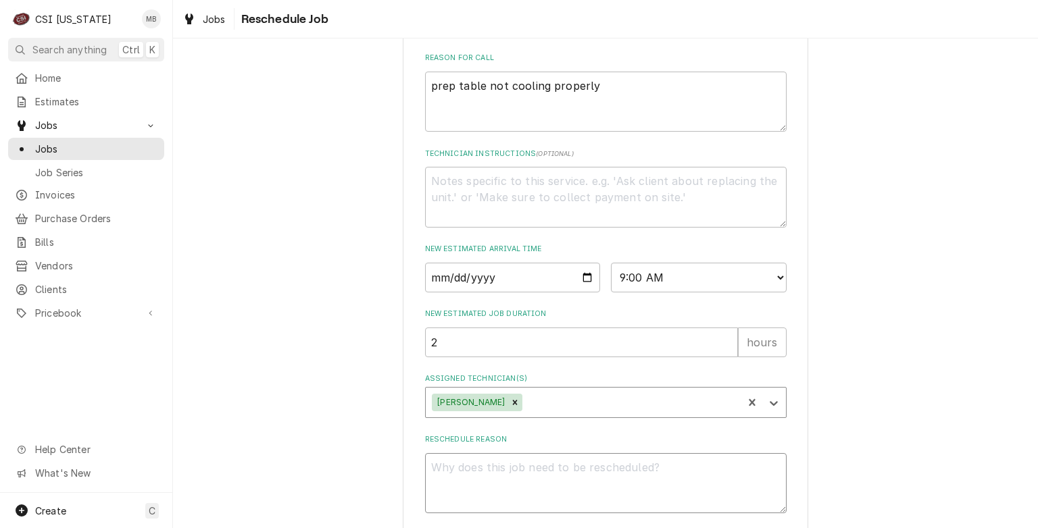
click at [473, 480] on textarea "Reschedule Reason" at bounding box center [605, 483] width 361 height 61
type textarea "x"
type textarea "L"
type textarea "x"
type textarea "LE"
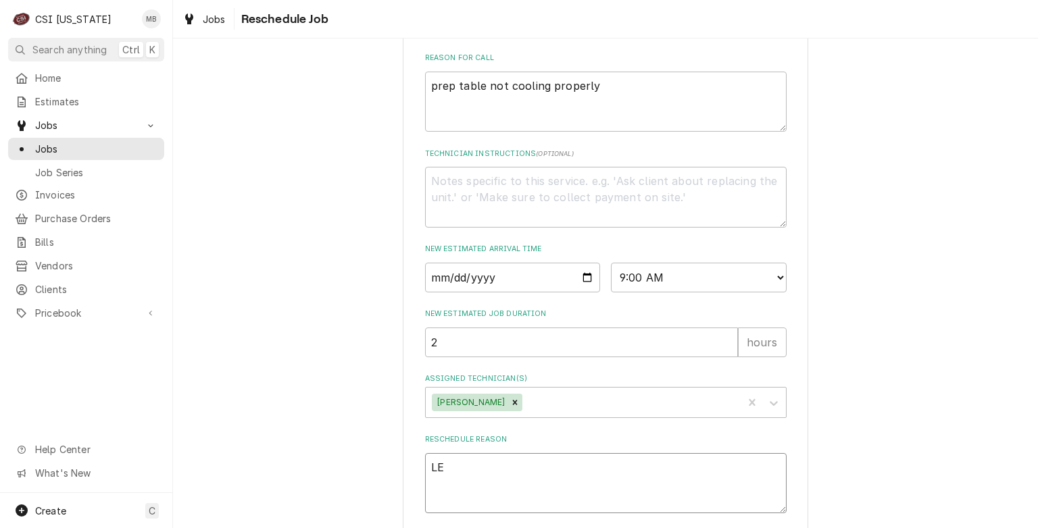
type textarea "x"
type textarea "LEA"
type textarea "x"
type textarea "LEAK"
type textarea "x"
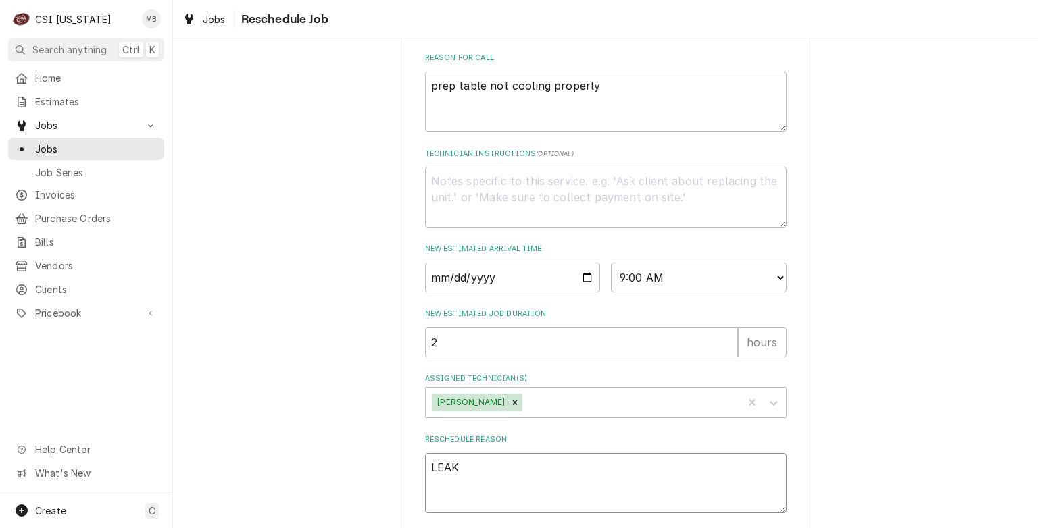
type textarea "LEAK"
type textarea "x"
type textarea "LEAK S"
type textarea "x"
type textarea "LEAK SE"
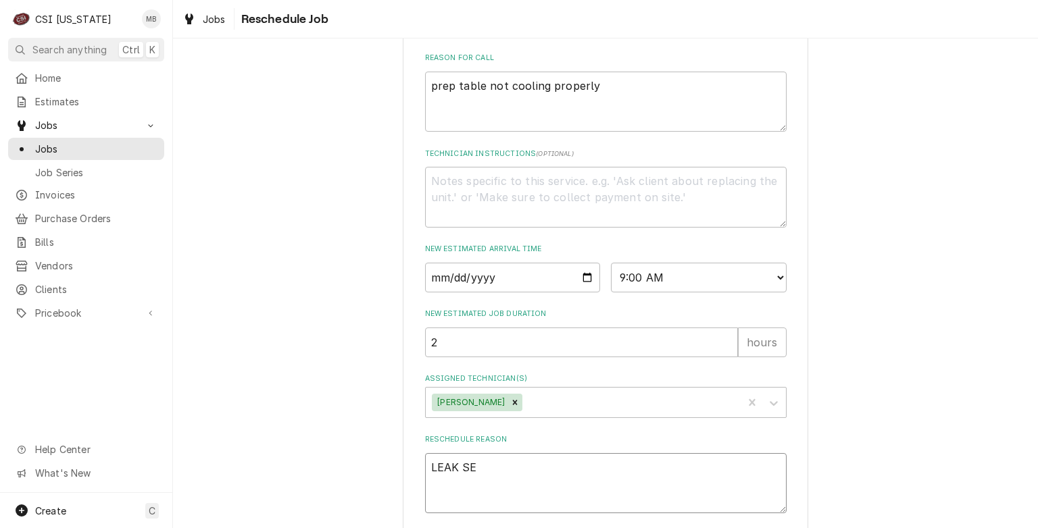
type textarea "x"
type textarea "LEAK SEA"
type textarea "x"
type textarea "LEAK SEAR"
type textarea "x"
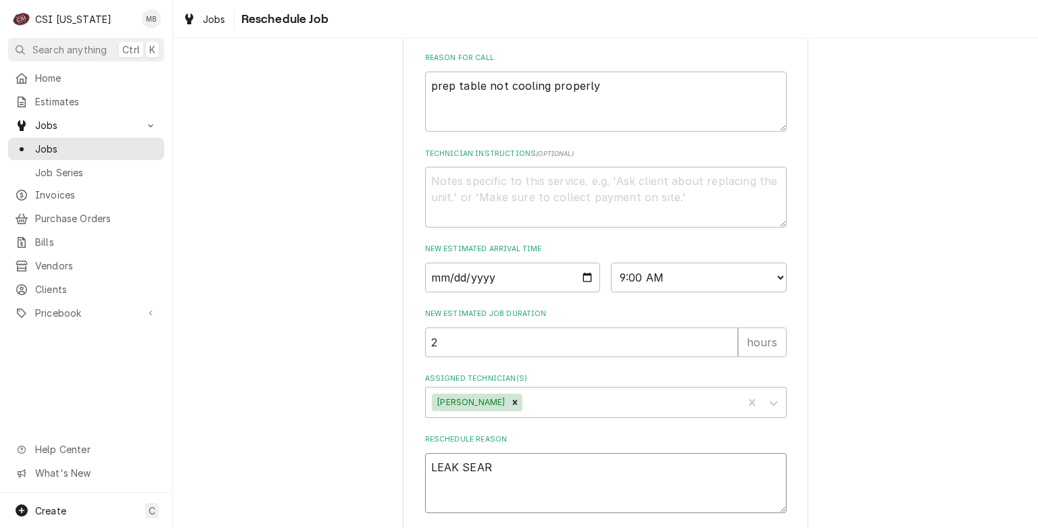
type textarea "LEAK SEARC"
type textarea "x"
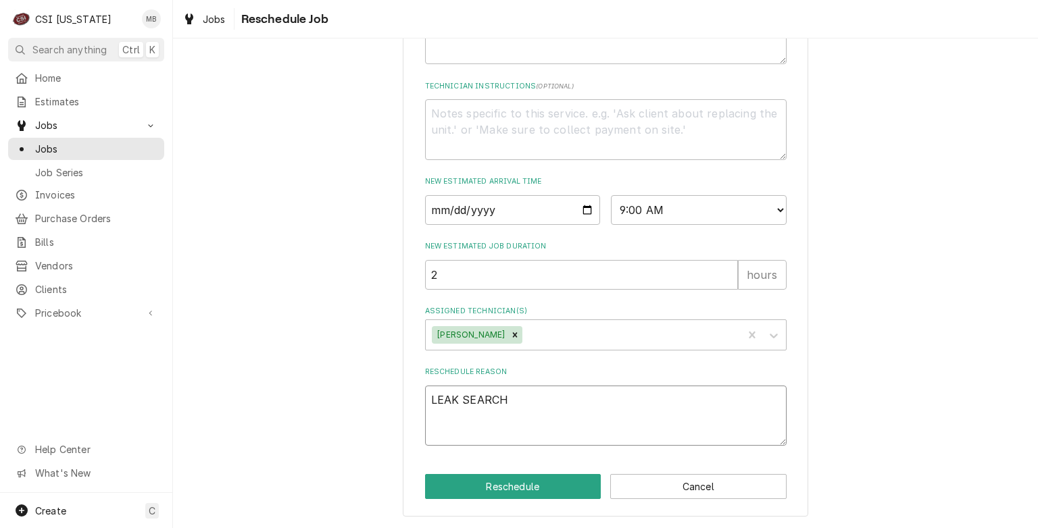
type textarea "LEAK SEARCH"
click at [473, 480] on button "Reschedule" at bounding box center [513, 486] width 176 height 25
type textarea "x"
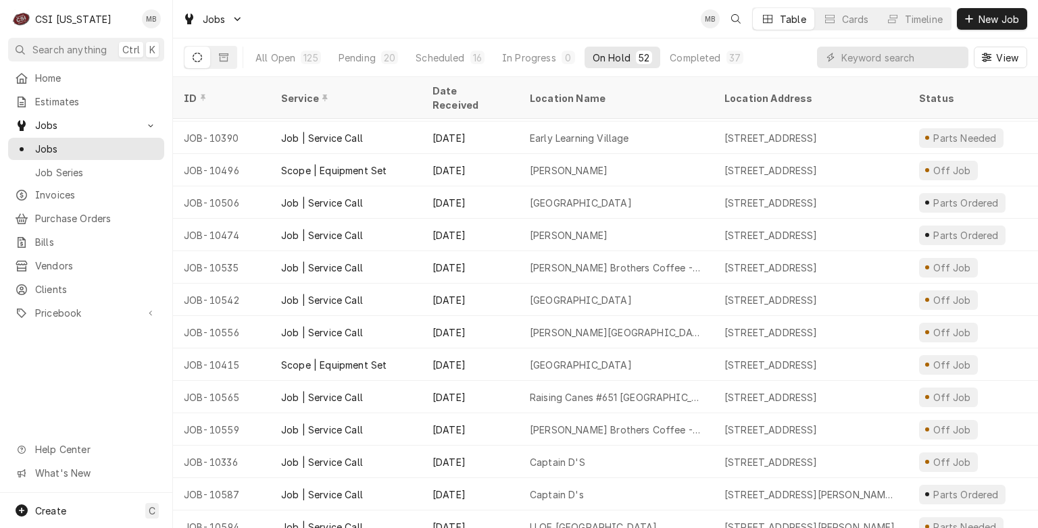
scroll to position [860, 0]
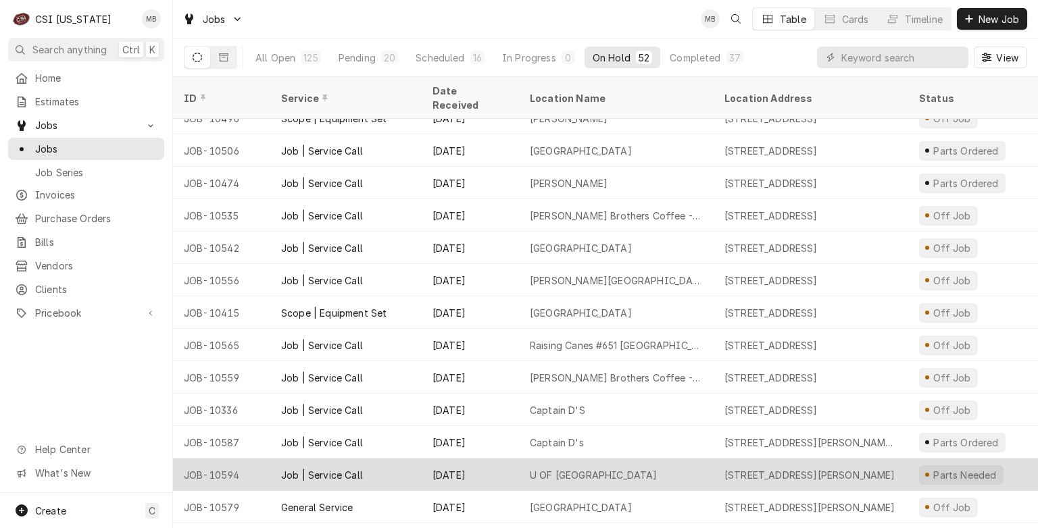
click at [478, 461] on div "[DATE]" at bounding box center [470, 475] width 97 height 32
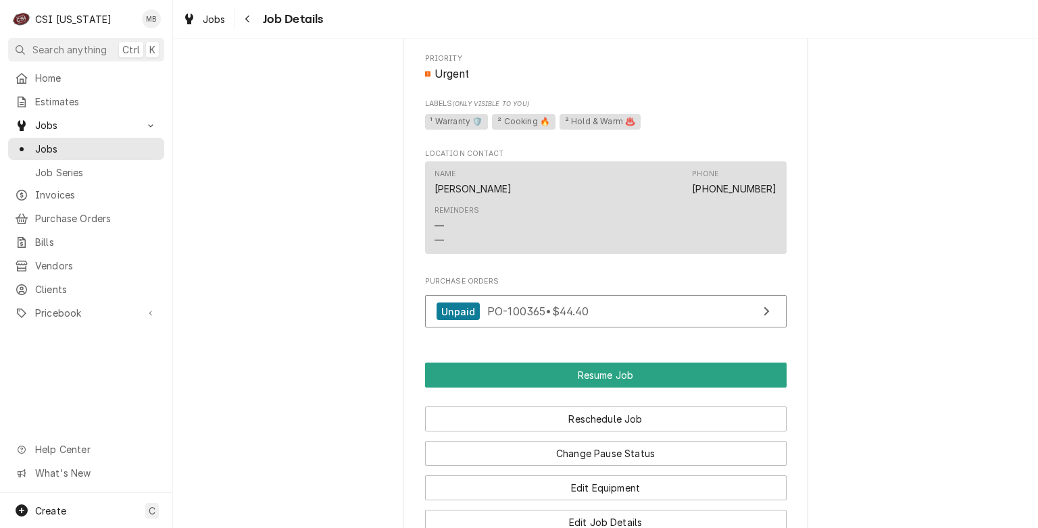
scroll to position [1459, 0]
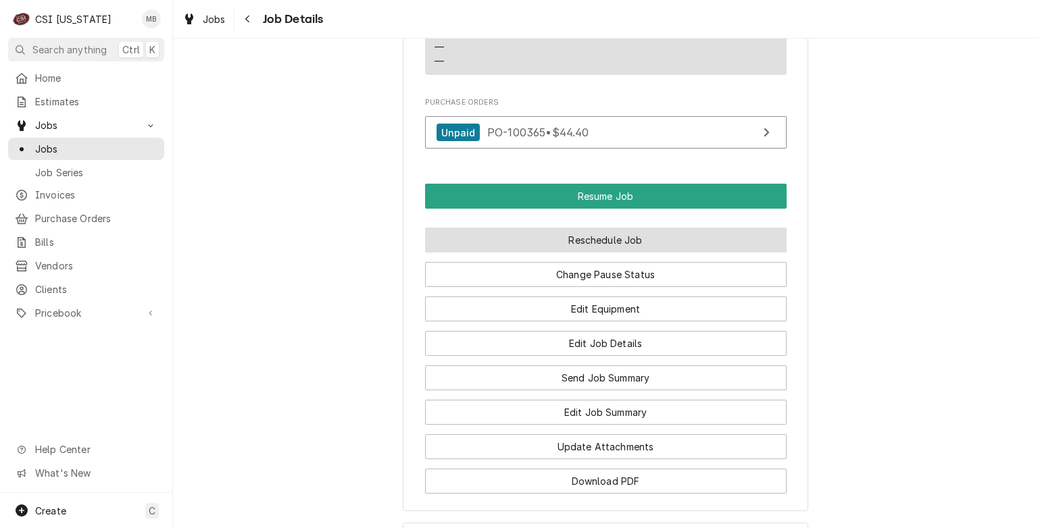
click at [572, 250] on button "Reschedule Job" at bounding box center [605, 240] width 361 height 25
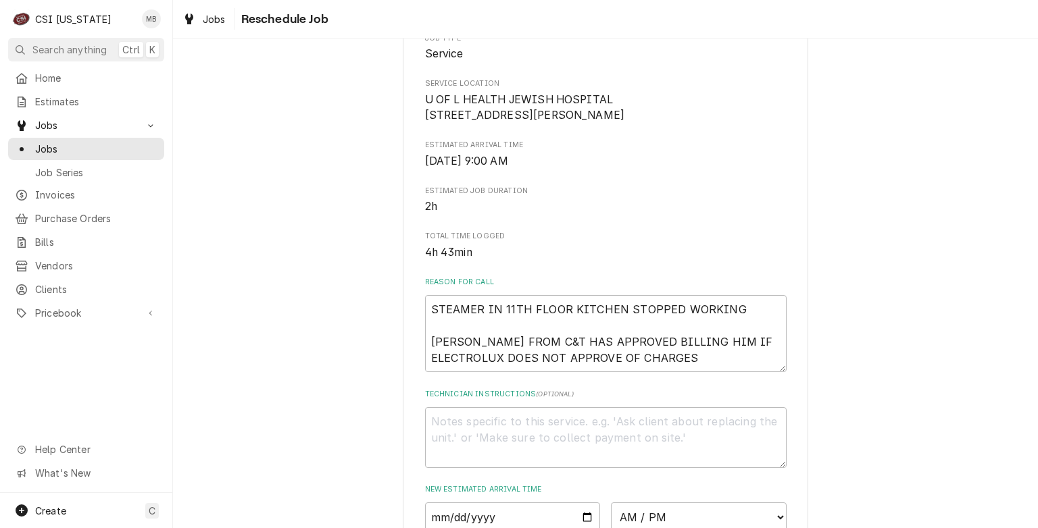
scroll to position [271, 0]
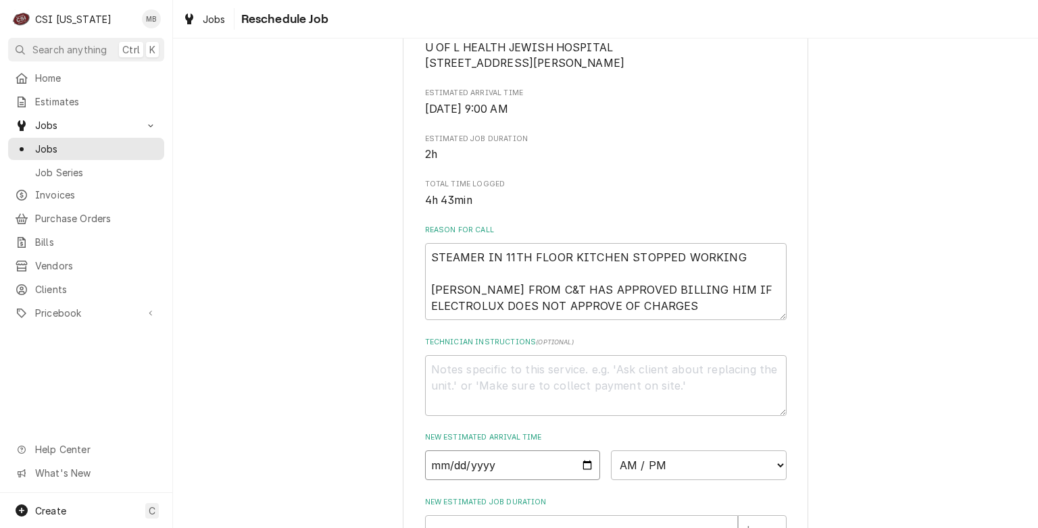
click at [576, 477] on input "Date" at bounding box center [513, 466] width 176 height 30
type input "2025-09-16"
type textarea "x"
click at [667, 474] on select "AM / PM 6:00 AM 6:15 AM 6:30 AM 6:45 AM 7:00 AM 7:15 AM 7:30 AM 7:45 AM 8:00 AM…" at bounding box center [699, 466] width 176 height 30
select select "07:00:00"
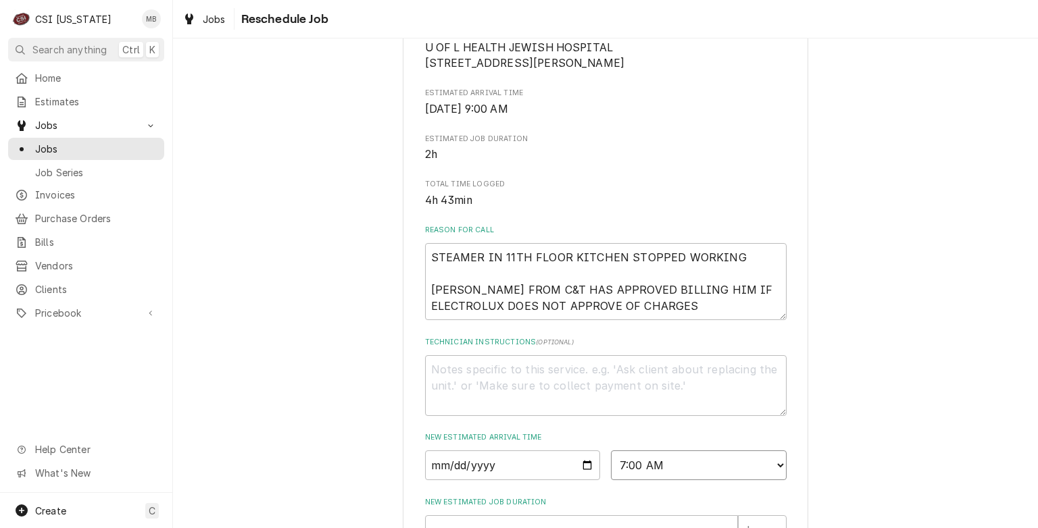
click at [611, 466] on select "AM / PM 6:00 AM 6:15 AM 6:30 AM 6:45 AM 7:00 AM 7:15 AM 7:30 AM 7:45 AM 8:00 AM…" at bounding box center [699, 466] width 176 height 30
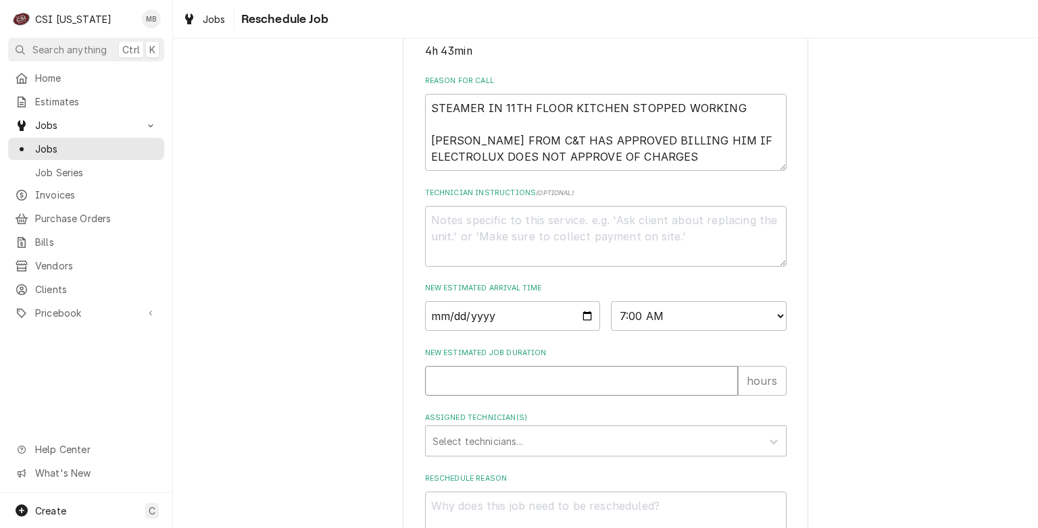
click at [517, 390] on input "New Estimated Job Duration" at bounding box center [581, 381] width 313 height 30
type textarea "x"
type input "2"
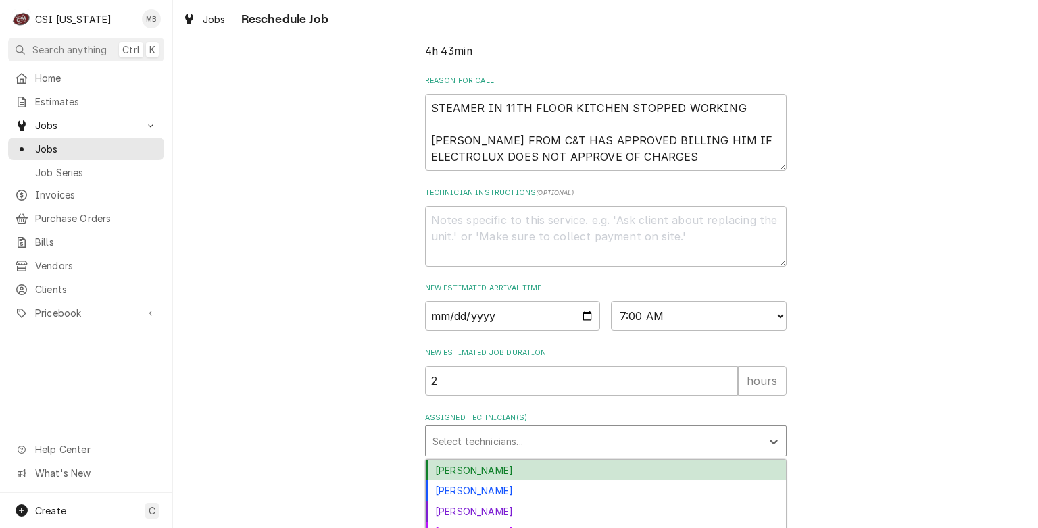
click at [507, 447] on div "Assigned Technician(s)" at bounding box center [593, 441] width 322 height 24
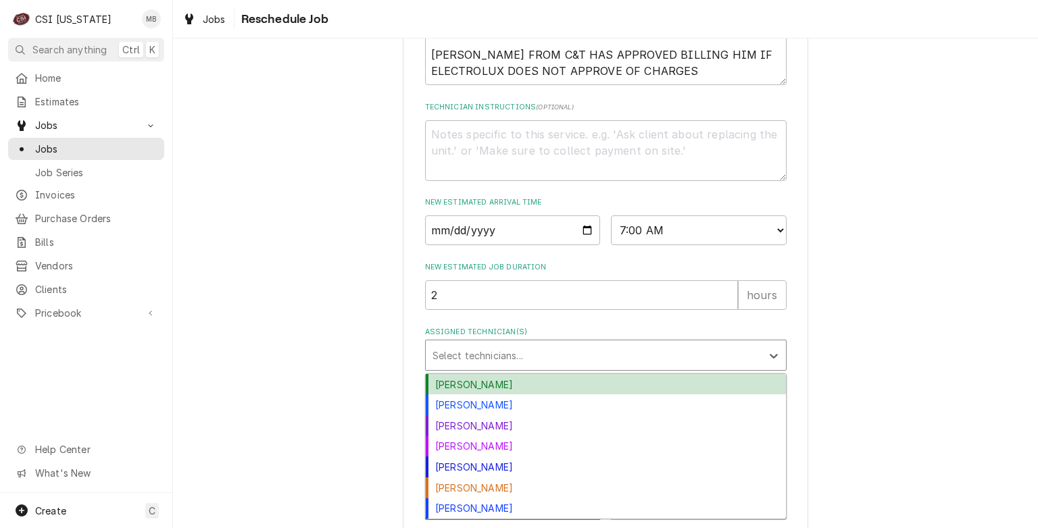
scroll to position [507, 0]
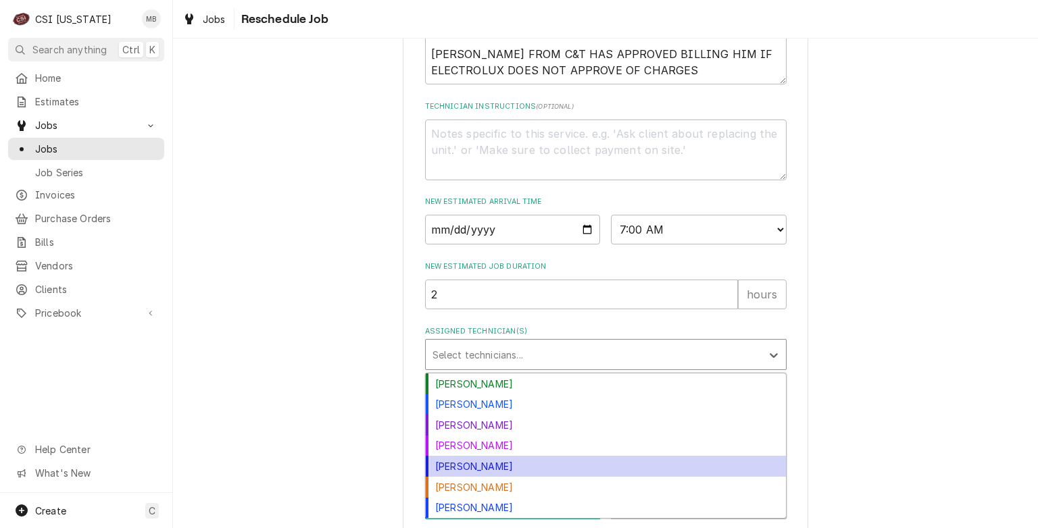
click at [478, 472] on div "Jeff Hartley" at bounding box center [606, 466] width 360 height 21
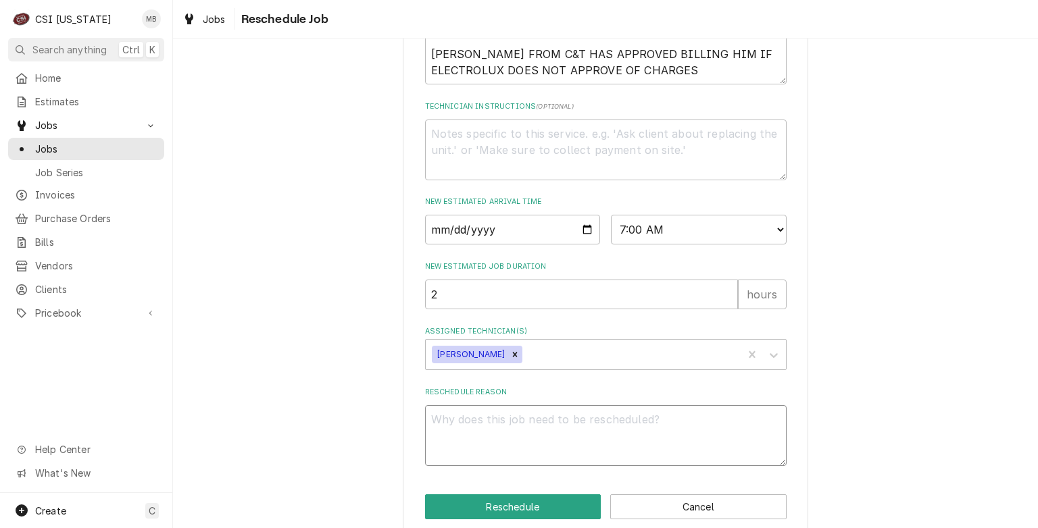
click at [478, 453] on textarea "Reschedule Reason" at bounding box center [605, 435] width 361 height 61
type textarea "x"
type textarea "P"
type textarea "x"
type textarea "PA"
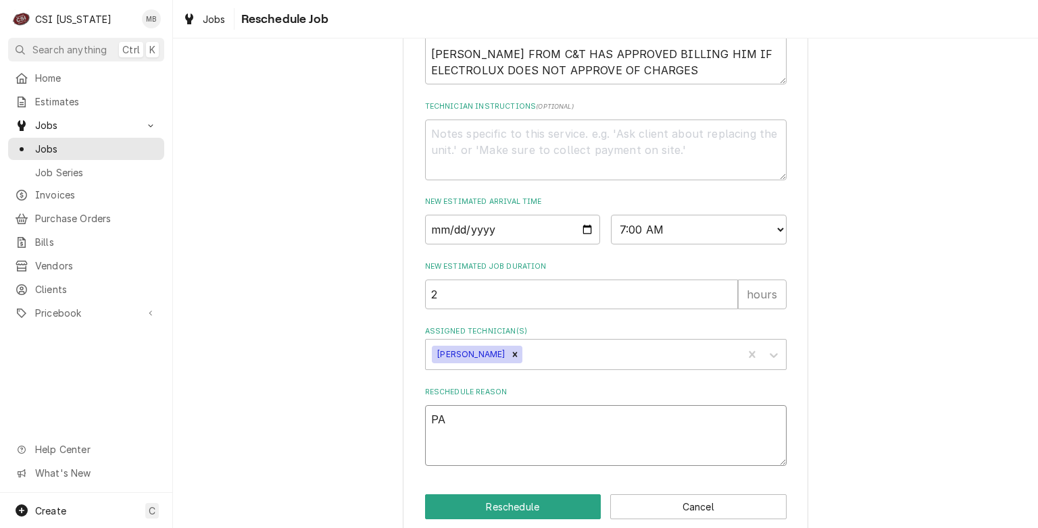
type textarea "x"
type textarea "PAR"
type textarea "x"
type textarea "PART"
type textarea "x"
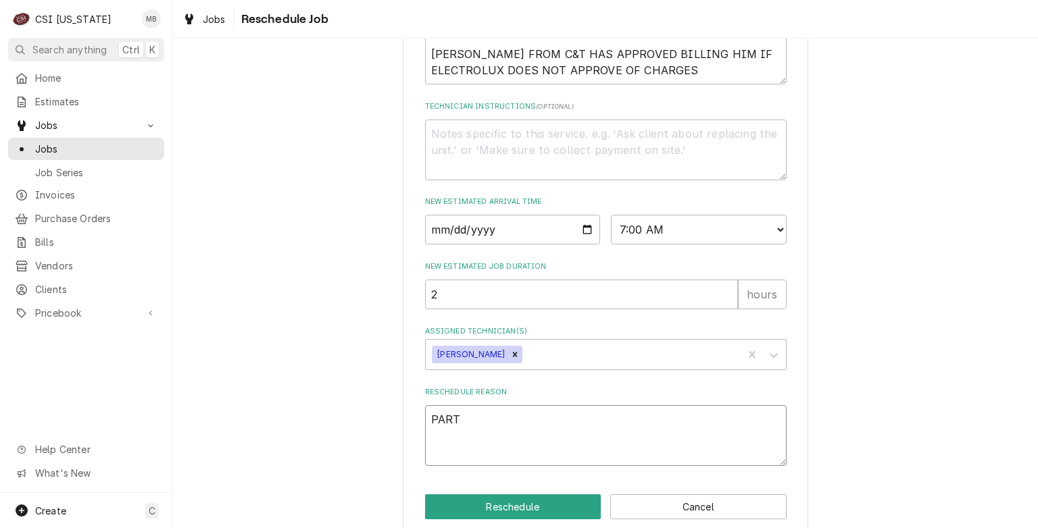
type textarea "PARTS"
type textarea "x"
type textarea "PARTS"
type textarea "x"
type textarea "PARTS A"
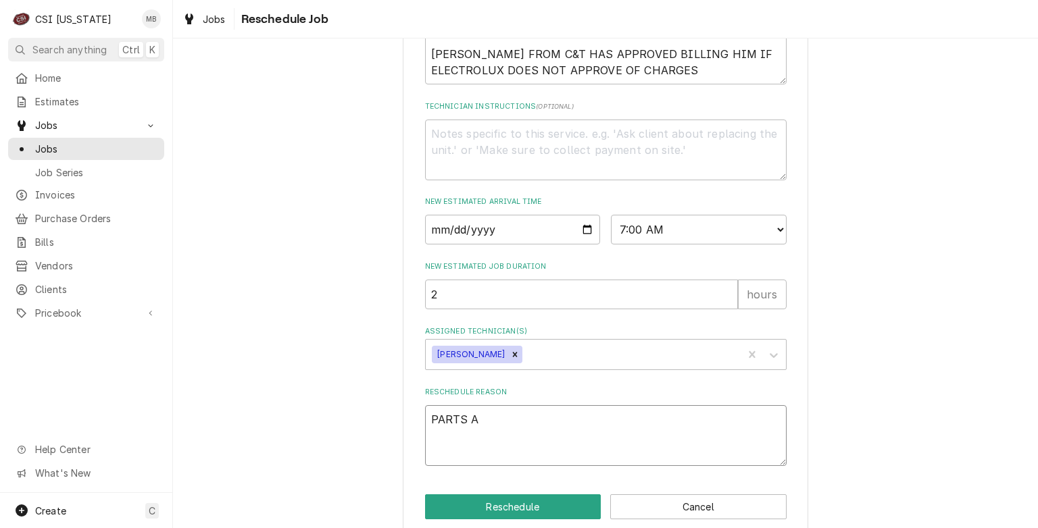
type textarea "x"
type textarea "PARTS AR"
type textarea "x"
type textarea "PARTS ARR"
type textarea "x"
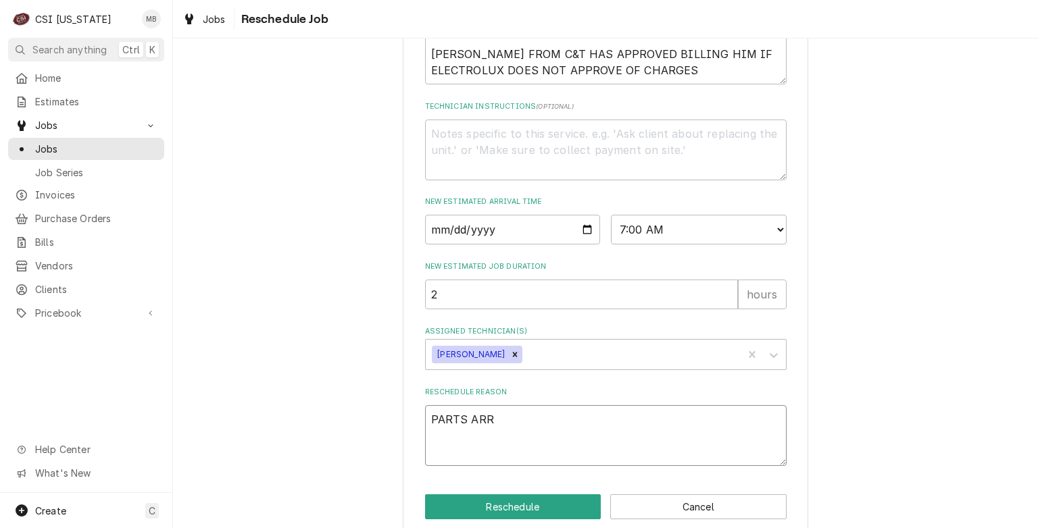
type textarea "PARTS ARRI"
type textarea "x"
type textarea "PARTS ARRIV"
type textarea "x"
type textarea "PARTS ARRIVE"
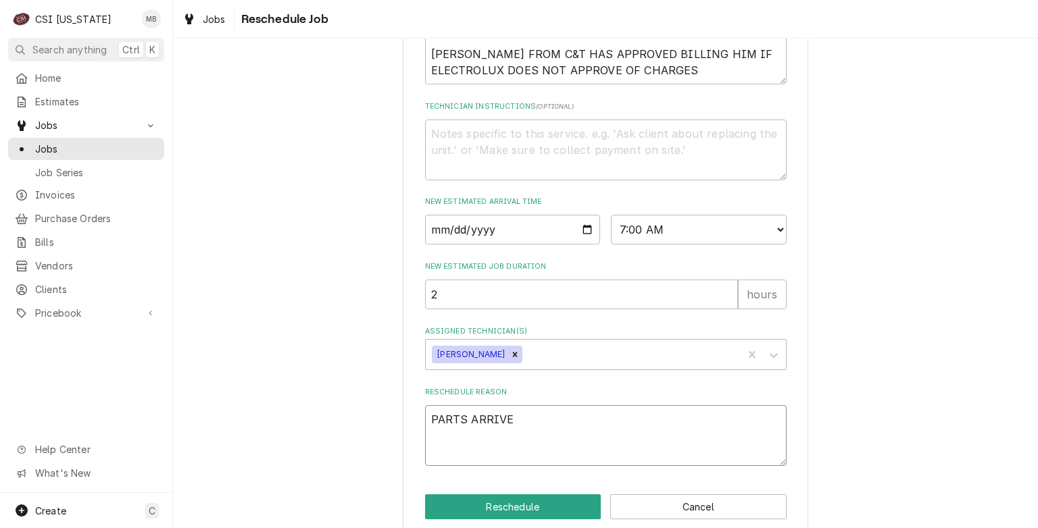
type textarea "x"
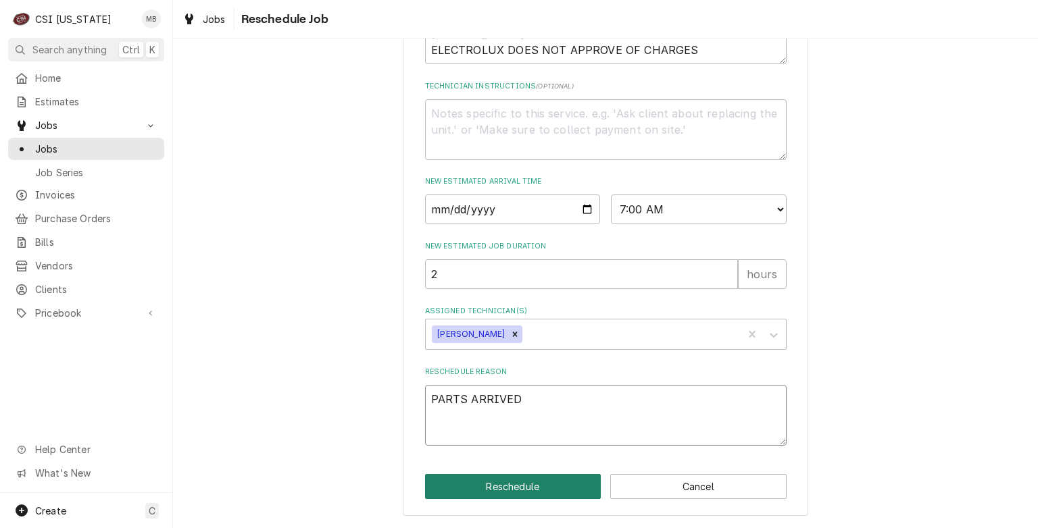
type textarea "PARTS ARRIVED"
click at [495, 495] on button "Reschedule" at bounding box center [513, 486] width 176 height 25
type textarea "x"
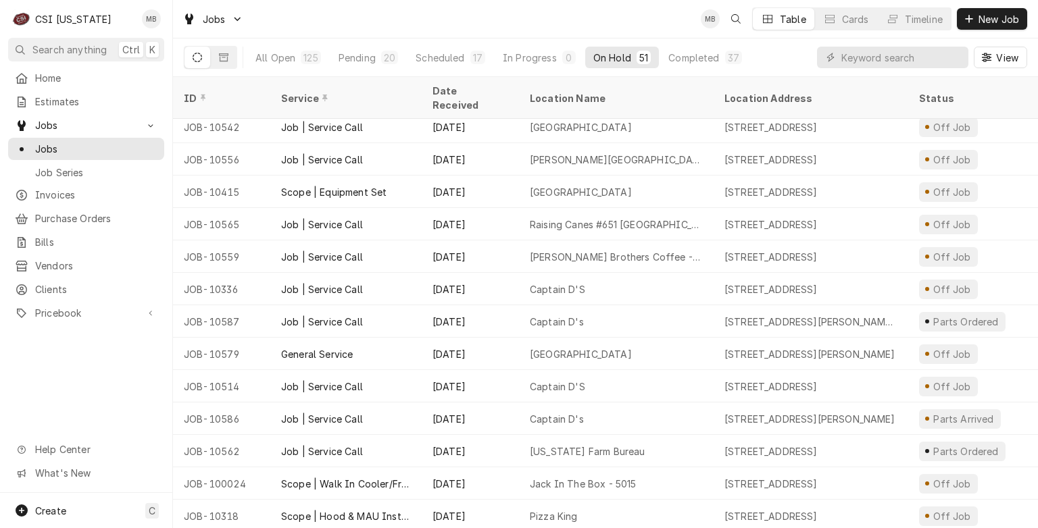
scroll to position [981, 0]
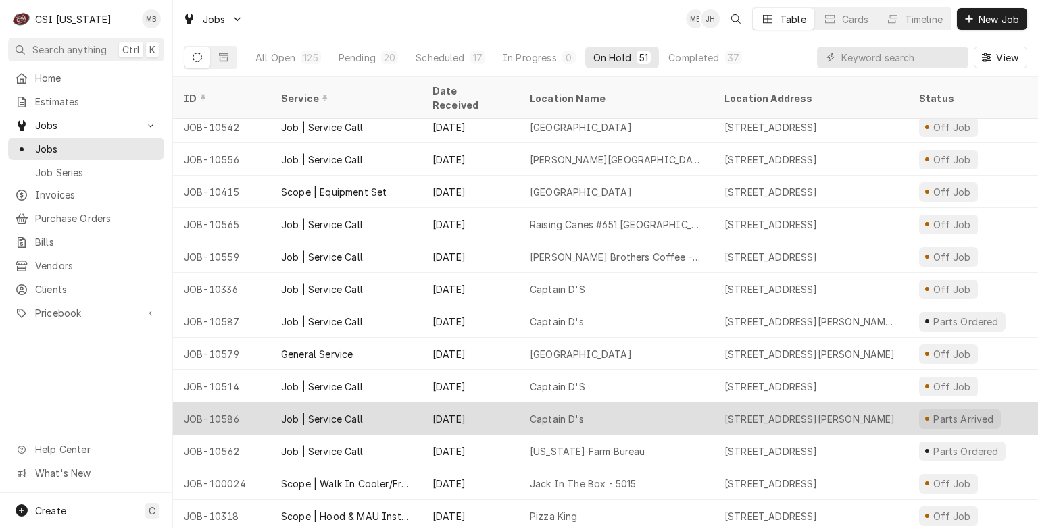
click at [495, 403] on div "Sep 8" at bounding box center [470, 419] width 97 height 32
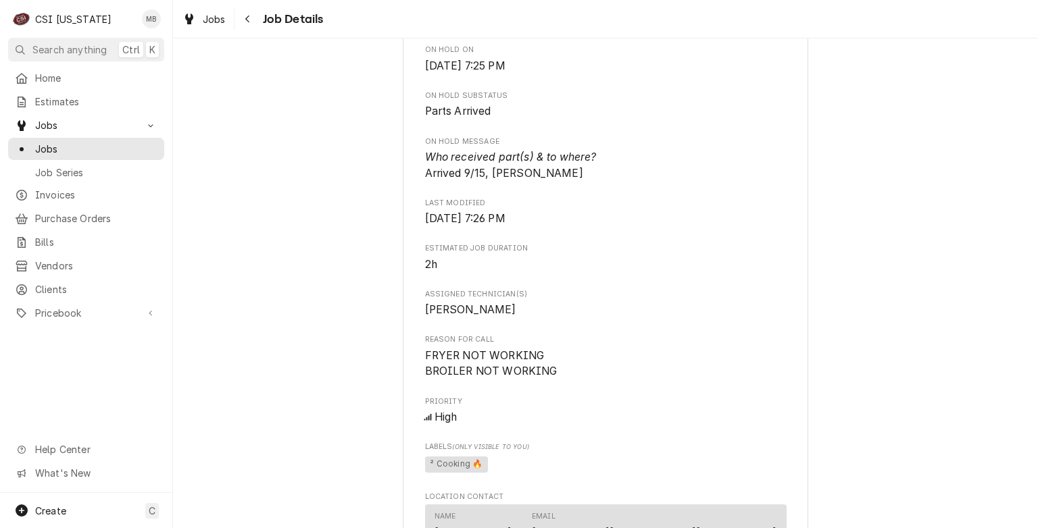
scroll to position [713, 0]
click at [70, 148] on span "Jobs" at bounding box center [96, 149] width 122 height 14
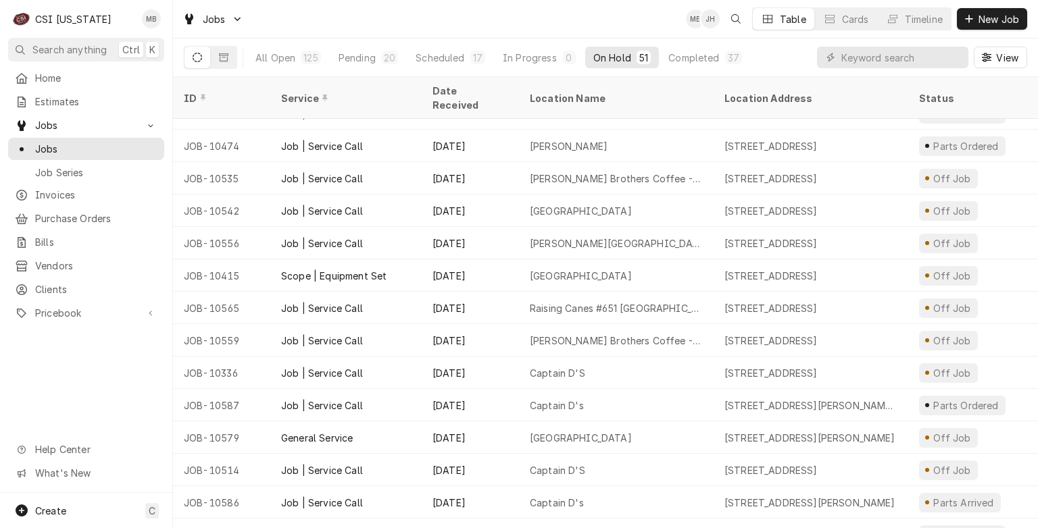
scroll to position [886, 0]
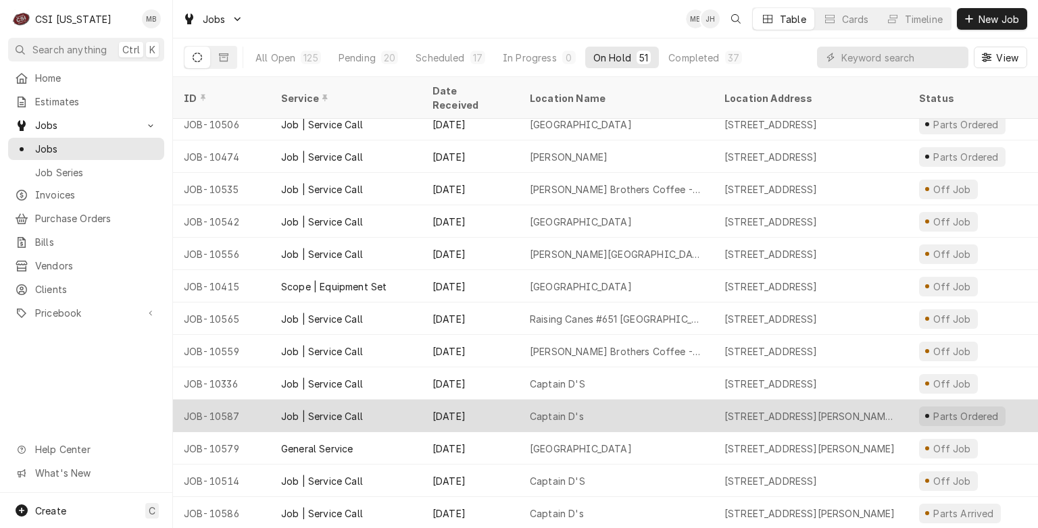
click at [375, 400] on div "Job | Service Call" at bounding box center [345, 416] width 151 height 32
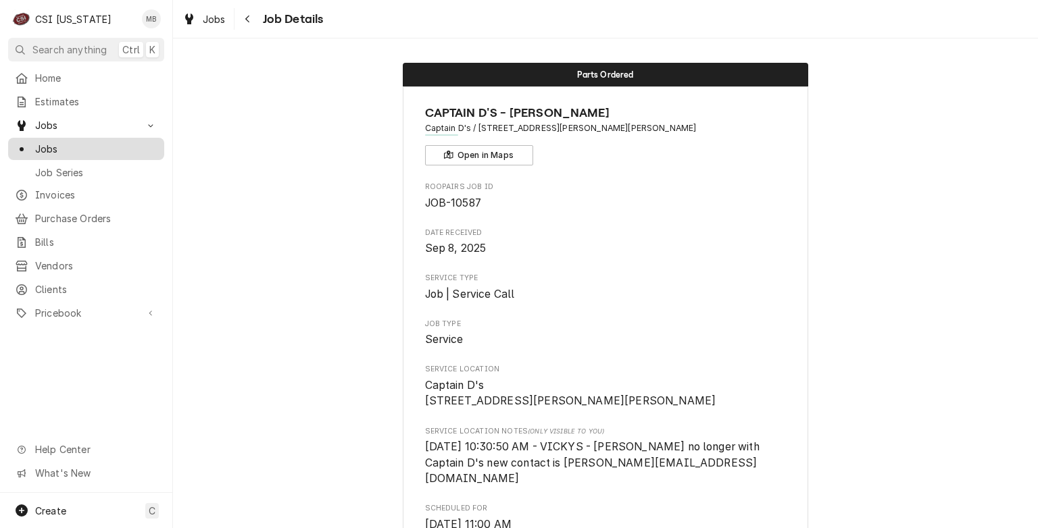
click at [62, 142] on span "Jobs" at bounding box center [96, 149] width 122 height 14
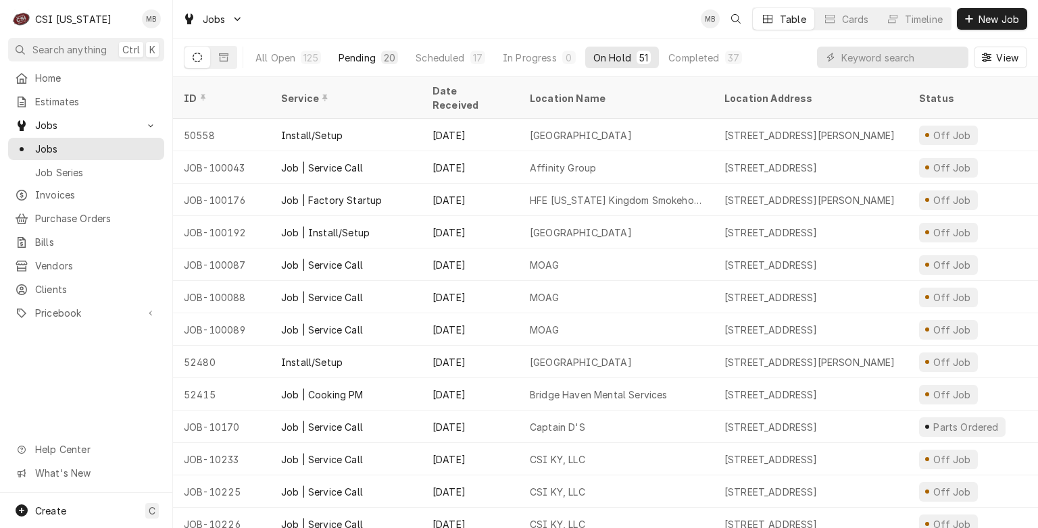
click at [384, 66] on button "Pending 20" at bounding box center [368, 58] width 76 height 22
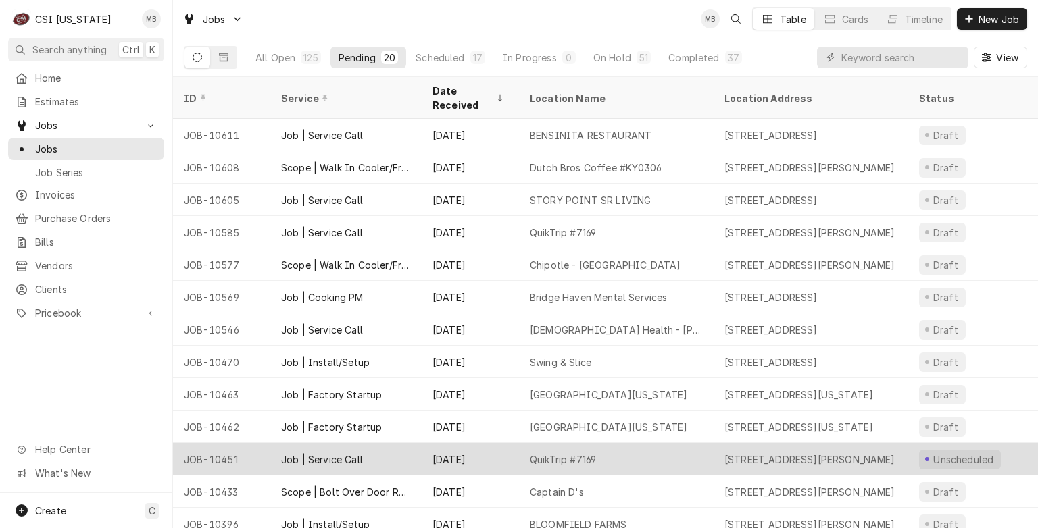
click at [431, 447] on div "[DATE]" at bounding box center [470, 459] width 97 height 32
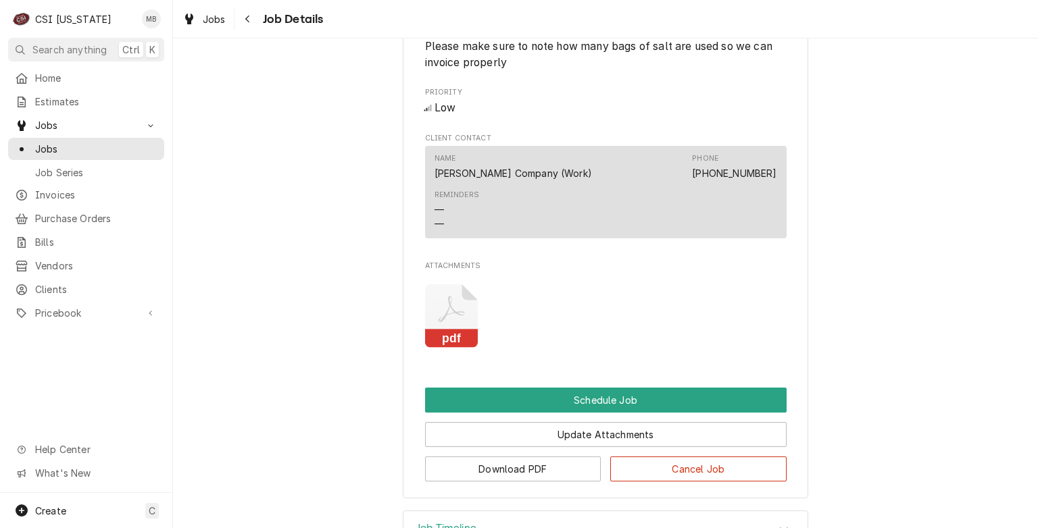
scroll to position [767, 0]
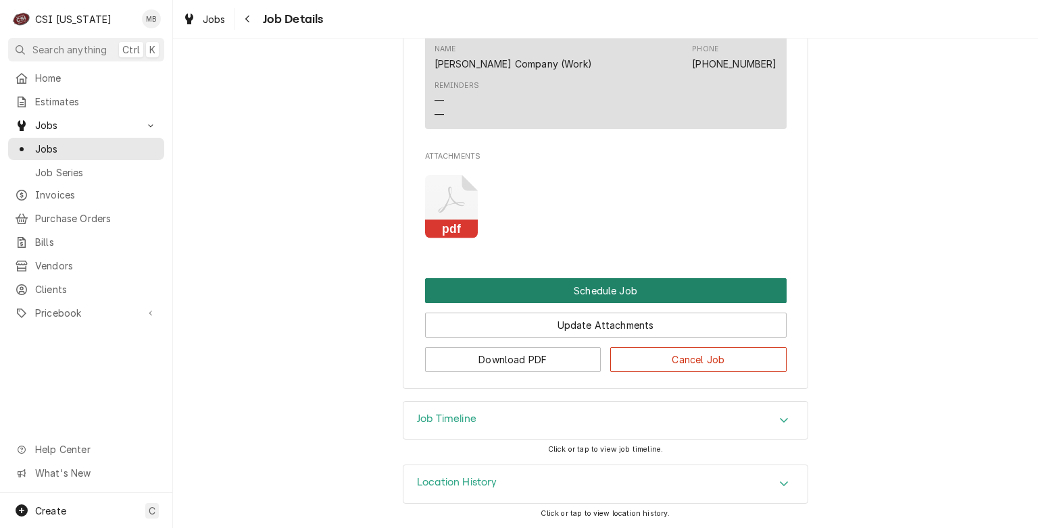
click at [540, 297] on button "Schedule Job" at bounding box center [605, 290] width 361 height 25
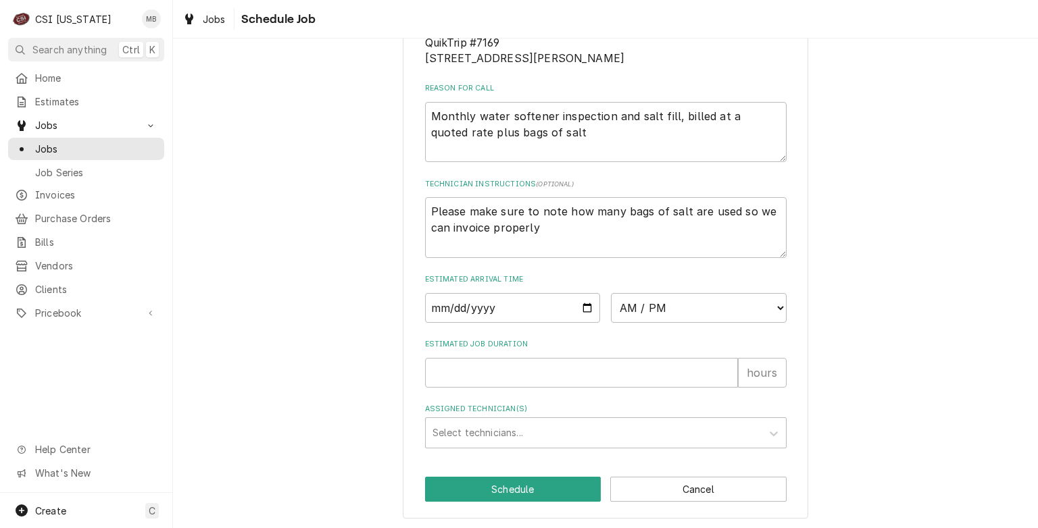
scroll to position [278, 0]
click at [584, 321] on input "Date" at bounding box center [513, 306] width 176 height 30
type input "[DATE]"
type textarea "x"
click at [663, 321] on select "AM / PM 6:00 AM 6:15 AM 6:30 AM 6:45 AM 7:00 AM 7:15 AM 7:30 AM 7:45 AM 8:00 AM…" at bounding box center [699, 306] width 176 height 30
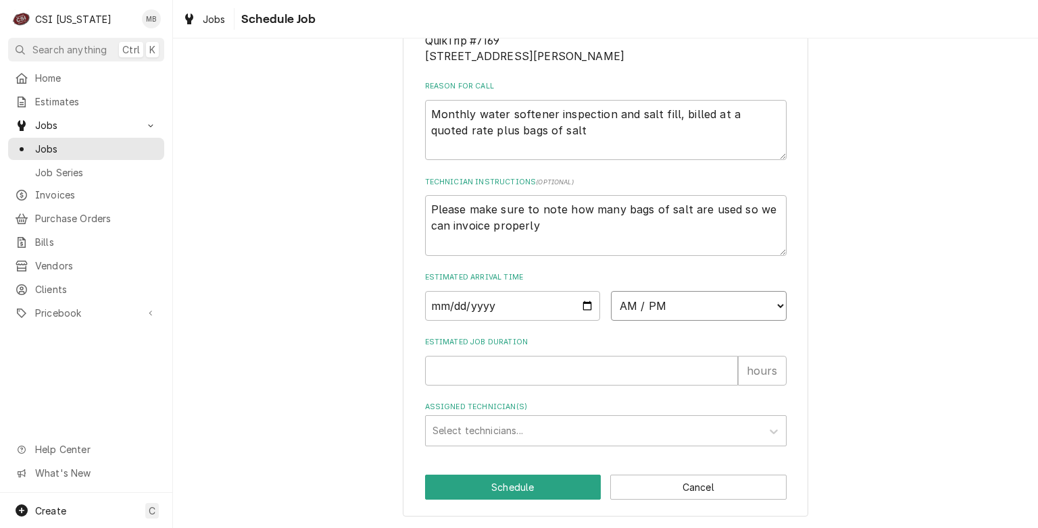
select select "07:00:00"
click at [611, 306] on select "AM / PM 6:00 AM 6:15 AM 6:30 AM 6:45 AM 7:00 AM 7:15 AM 7:30 AM 7:45 AM 8:00 AM…" at bounding box center [699, 306] width 176 height 30
click at [545, 386] on input "Estimated Job Duration" at bounding box center [581, 371] width 313 height 30
type textarea "x"
type input "2"
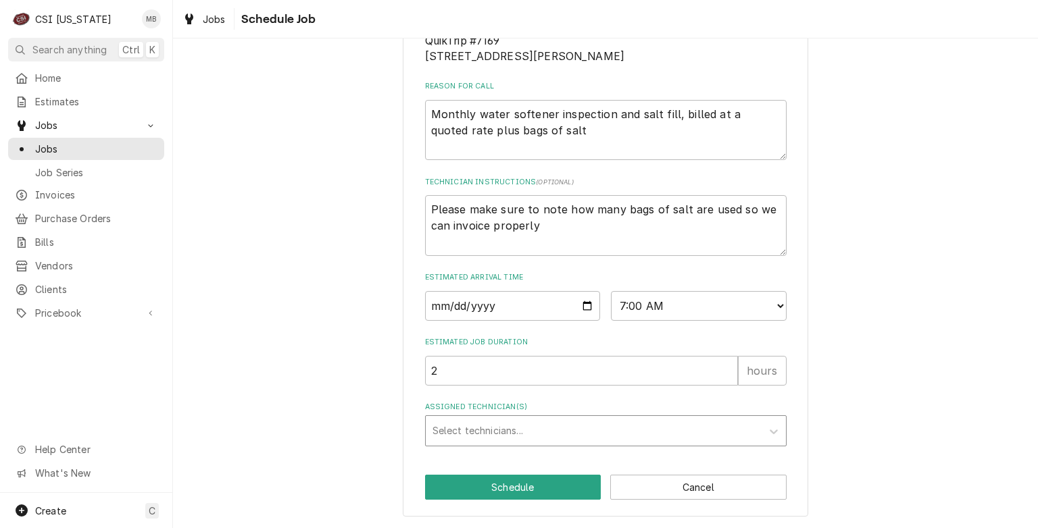
click at [540, 443] on div "Assigned Technician(s)" at bounding box center [593, 431] width 322 height 24
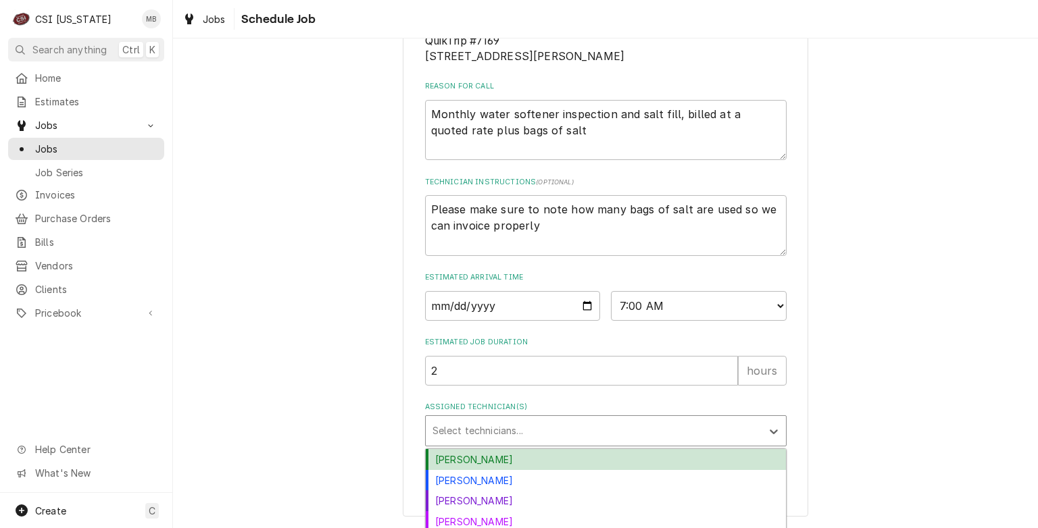
click at [539, 470] on div "Bryant Jolley" at bounding box center [606, 459] width 360 height 21
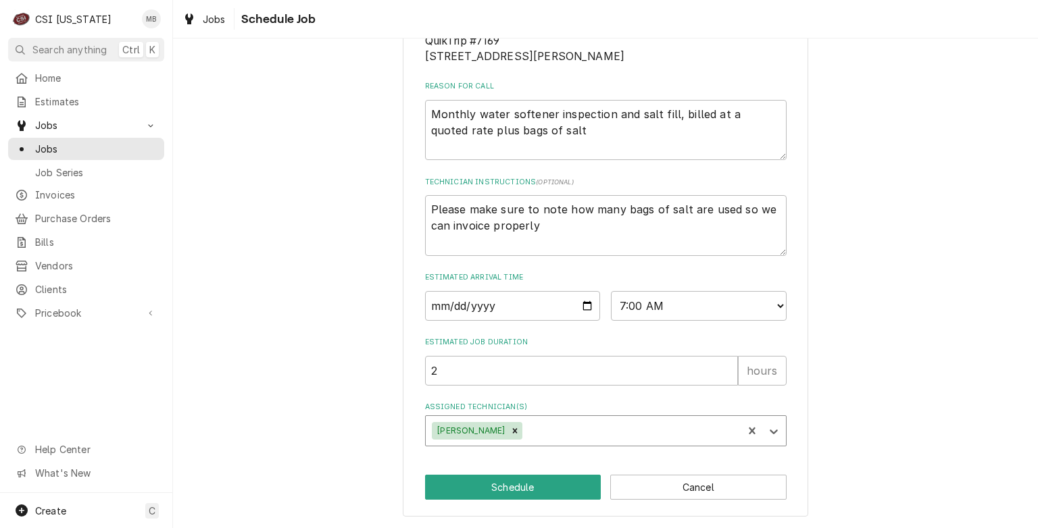
scroll to position [293, 0]
click at [538, 485] on button "Schedule" at bounding box center [513, 486] width 176 height 25
type textarea "x"
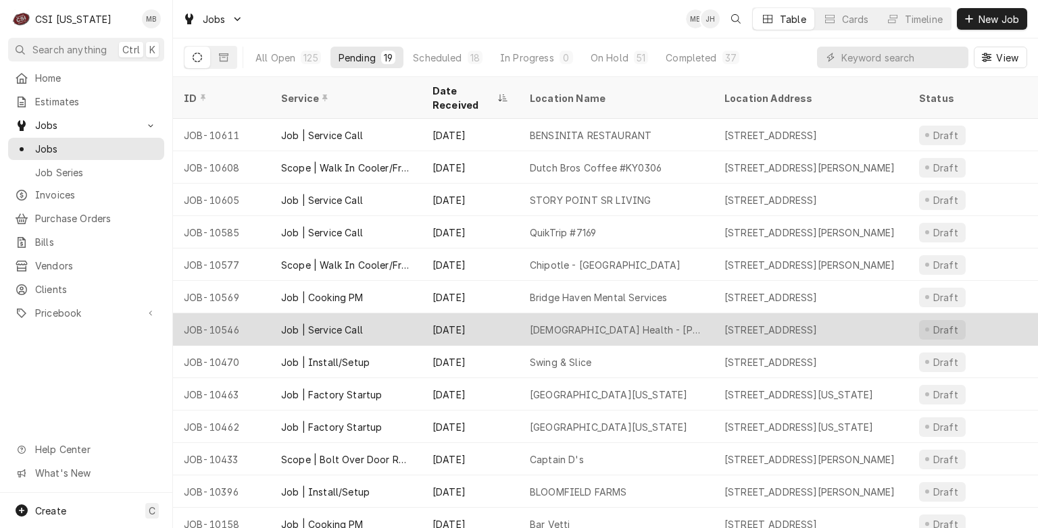
click at [532, 323] on div "Baptist Health - Floyd" at bounding box center [616, 330] width 173 height 14
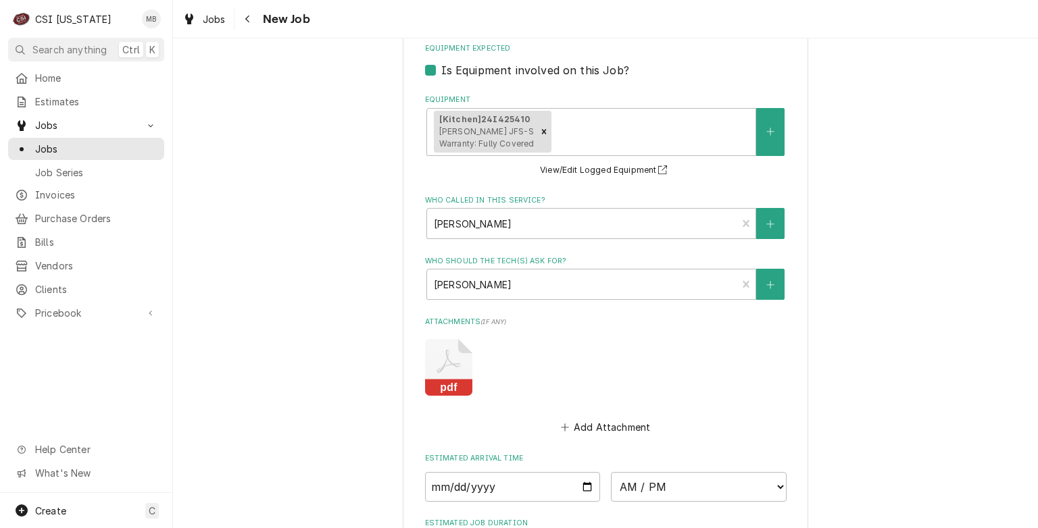
scroll to position [1238, 0]
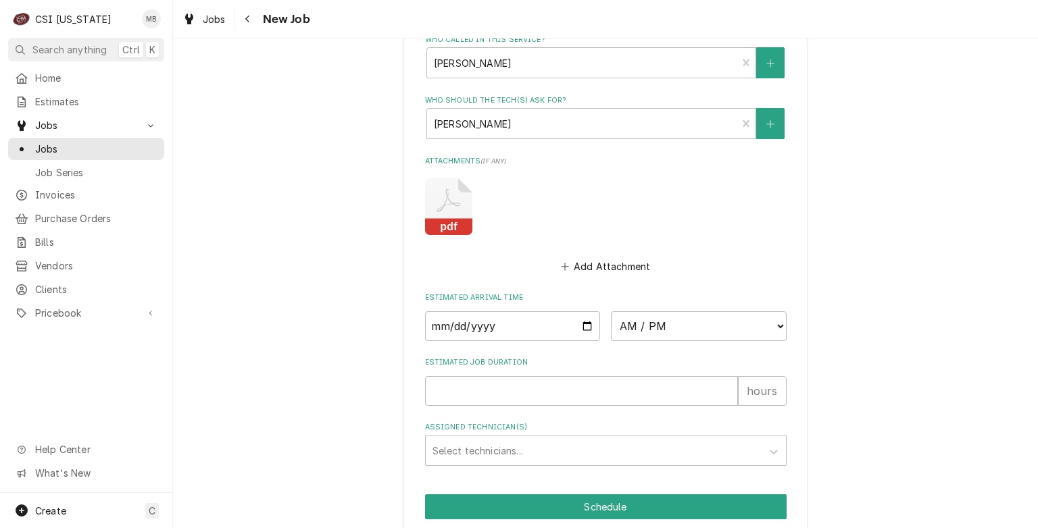
click at [447, 194] on icon "Attachments" at bounding box center [448, 206] width 47 height 57
type textarea "x"
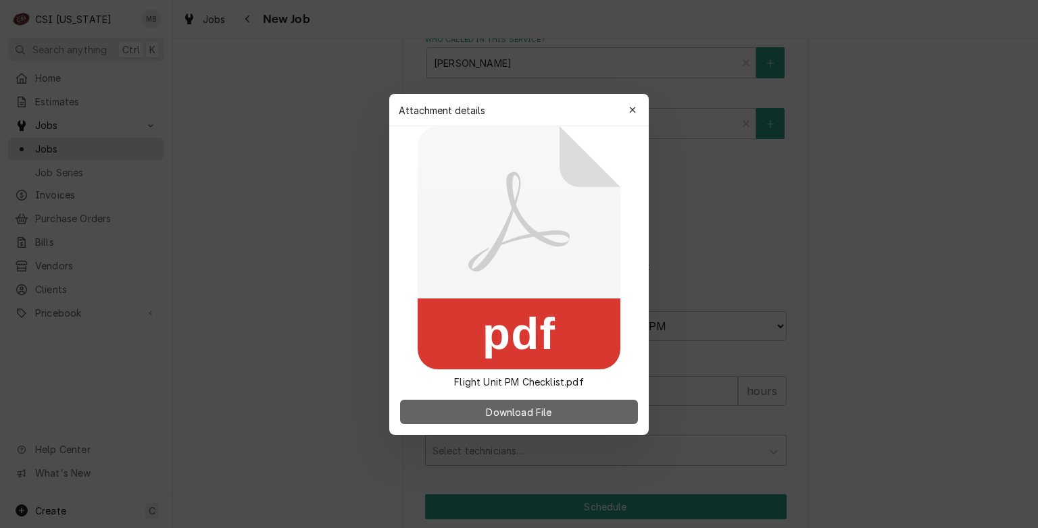
click at [530, 403] on button "Download File" at bounding box center [519, 412] width 238 height 24
click at [627, 101] on button "button" at bounding box center [633, 110] width 22 height 22
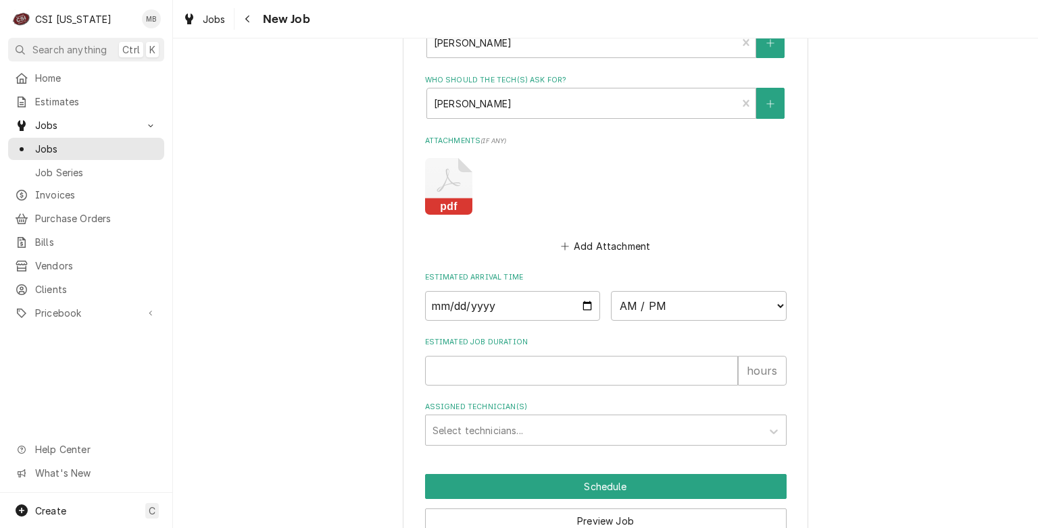
scroll to position [1259, 0]
click at [581, 303] on input "Date" at bounding box center [513, 305] width 176 height 30
type input "[DATE]"
type textarea "x"
click at [641, 305] on select "AM / PM 6:00 AM 6:15 AM 6:30 AM 6:45 AM 7:00 AM 7:15 AM 7:30 AM 7:45 AM 8:00 AM…" at bounding box center [699, 305] width 176 height 30
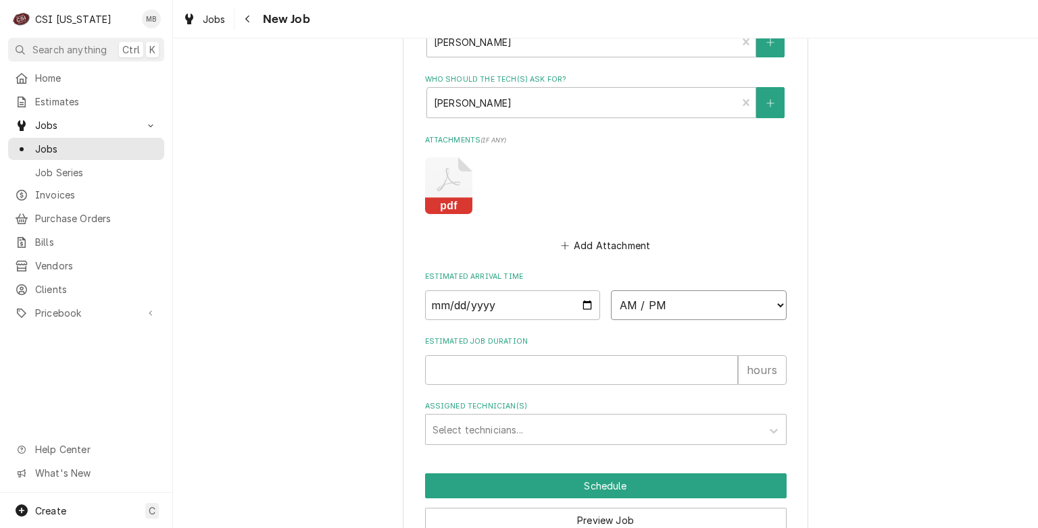
select select "07:00:00"
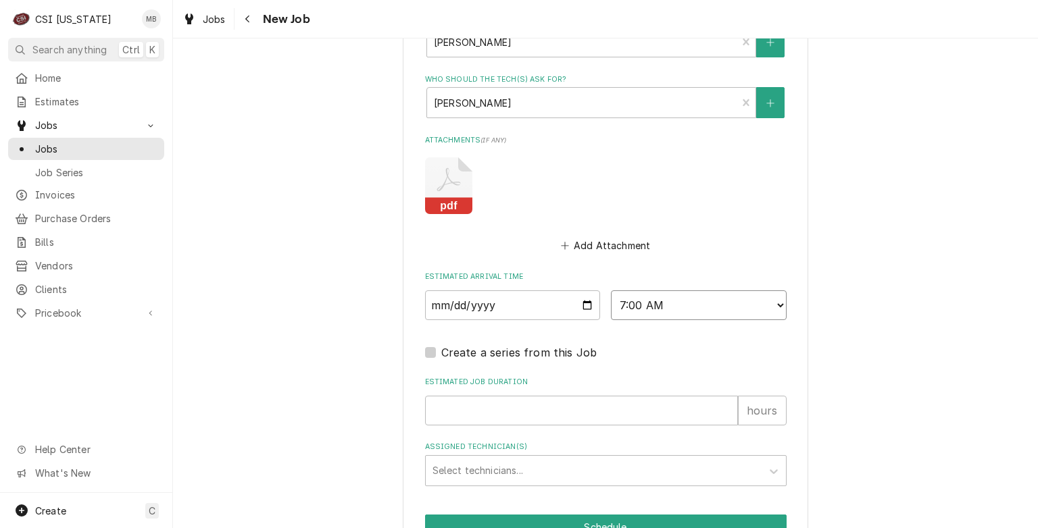
type textarea "x"
click at [662, 293] on select "AM / PM 6:00 AM 6:15 AM 6:30 AM 6:45 AM 7:00 AM 7:15 AM 7:30 AM 7:45 AM 8:00 AM…" at bounding box center [699, 305] width 176 height 30
select select "09:00:00"
click at [611, 290] on select "AM / PM 6:00 AM 6:15 AM 6:30 AM 6:45 AM 7:00 AM 7:15 AM 7:30 AM 7:45 AM 8:00 AM…" at bounding box center [699, 305] width 176 height 30
click at [573, 399] on input "Estimated Job Duration" at bounding box center [581, 411] width 313 height 30
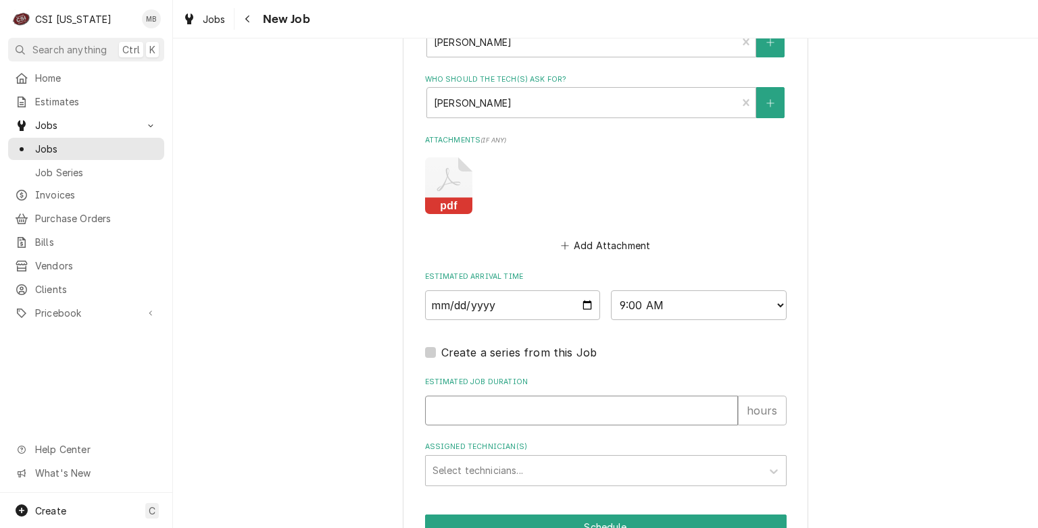
type textarea "x"
type input "2"
type textarea "x"
type input "4"
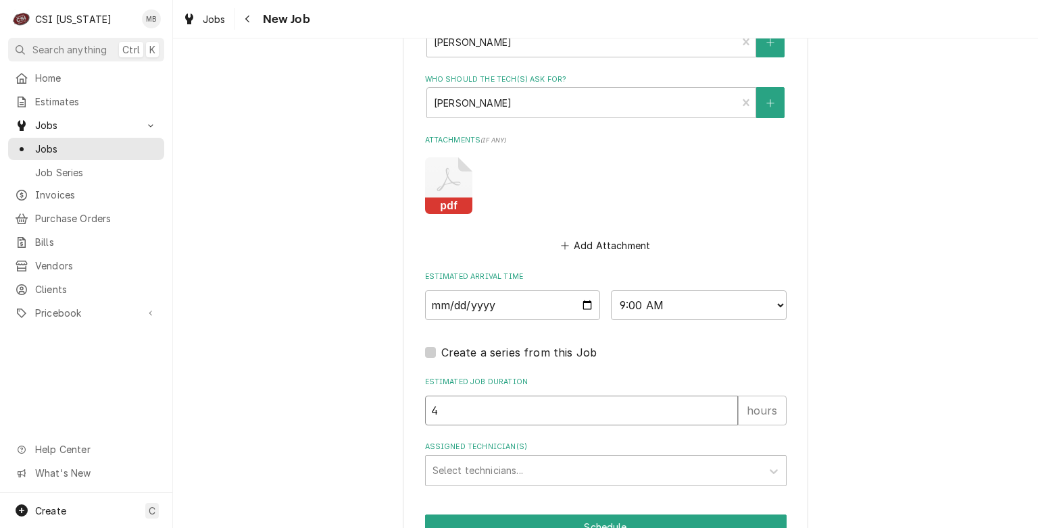
type textarea "x"
type input "4"
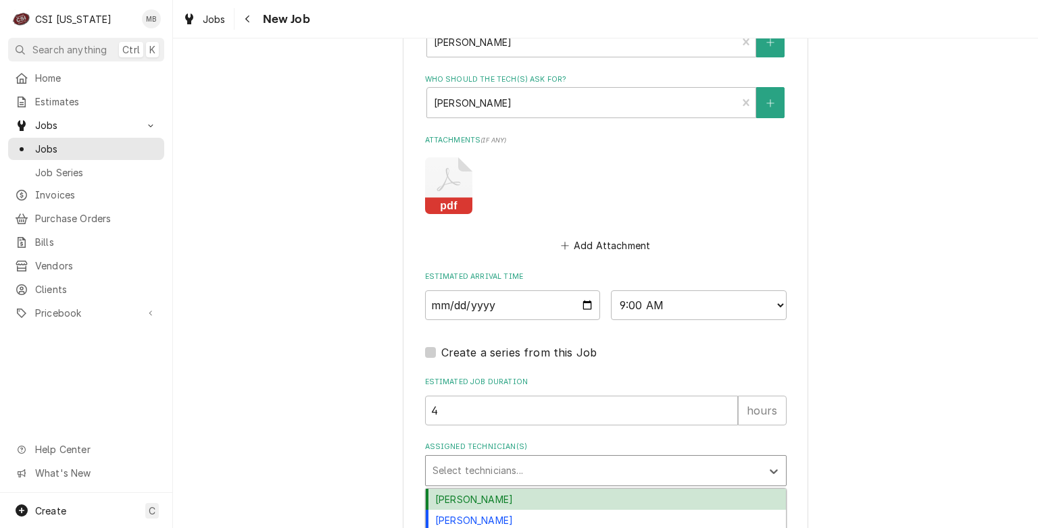
click at [543, 459] on div "Assigned Technician(s)" at bounding box center [593, 471] width 322 height 24
click at [518, 503] on div "[PERSON_NAME]" at bounding box center [606, 499] width 360 height 21
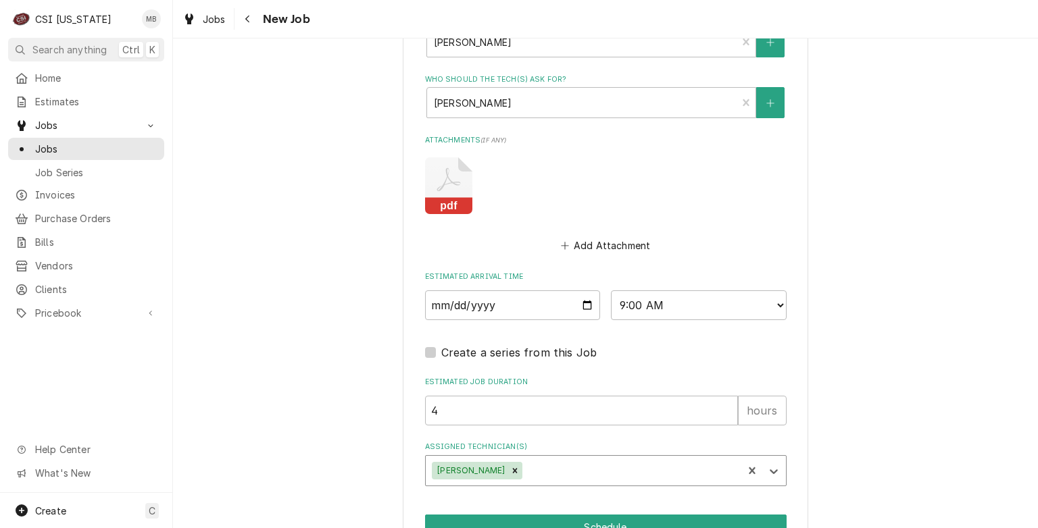
scroll to position [1302, 0]
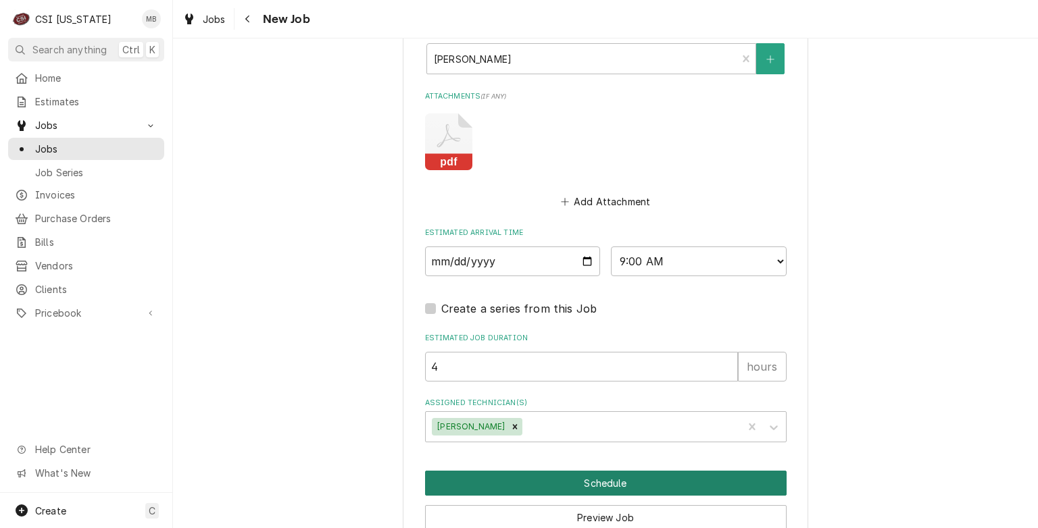
click at [555, 486] on button "Schedule" at bounding box center [605, 483] width 361 height 25
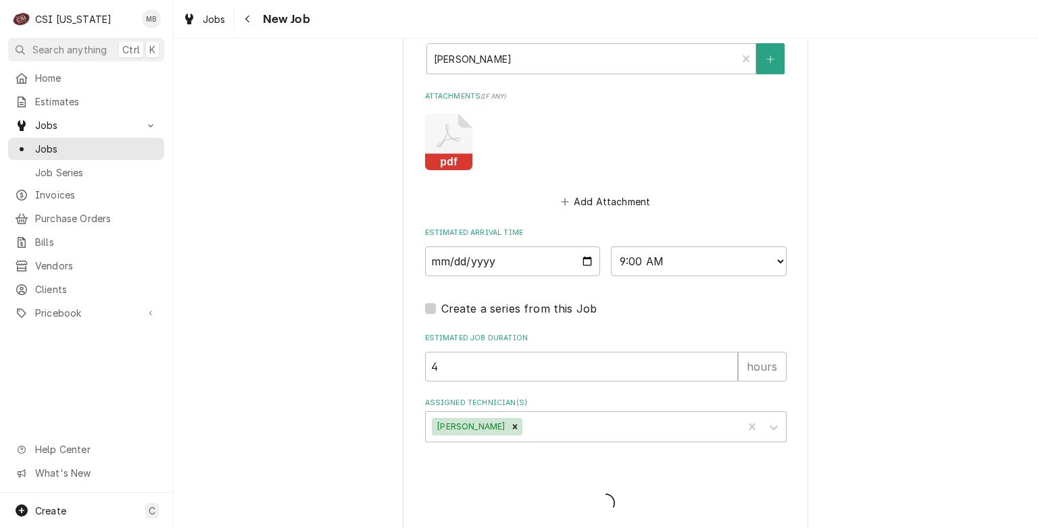
type textarea "x"
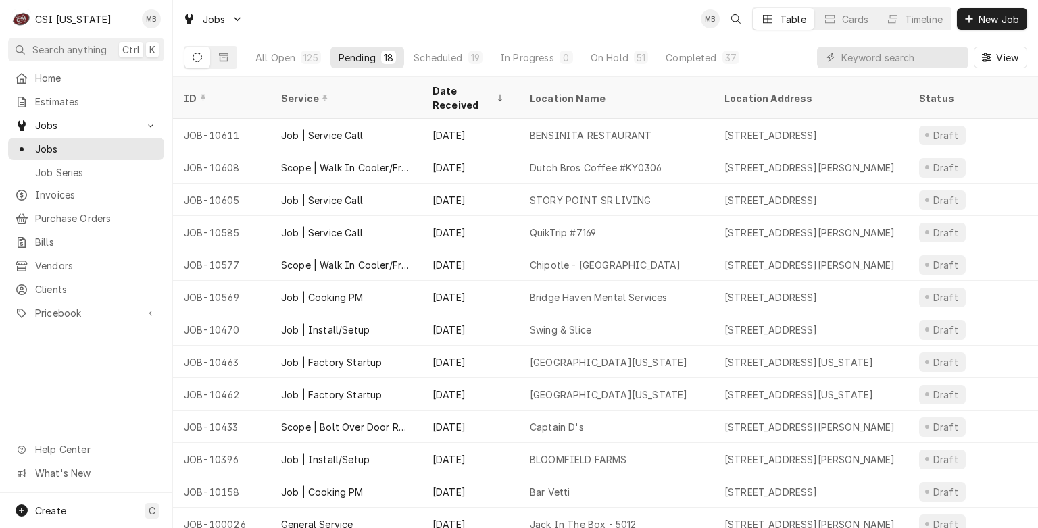
click at [381, 58] on div "18" at bounding box center [388, 58] width 15 height 14
click at [472, 64] on button "Scheduled 19" at bounding box center [447, 58] width 85 height 22
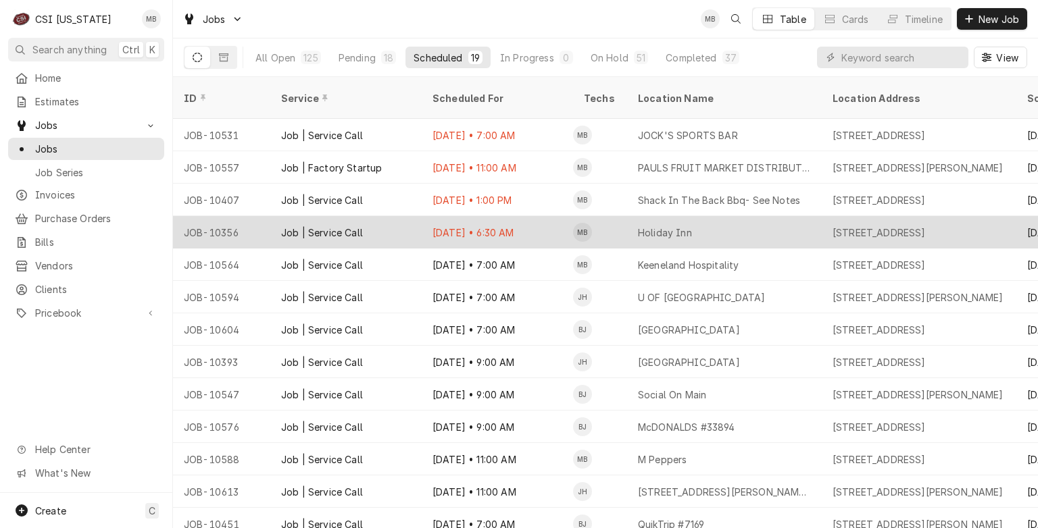
click at [464, 216] on div "Sep 12 • 6:30 AM" at bounding box center [497, 232] width 151 height 32
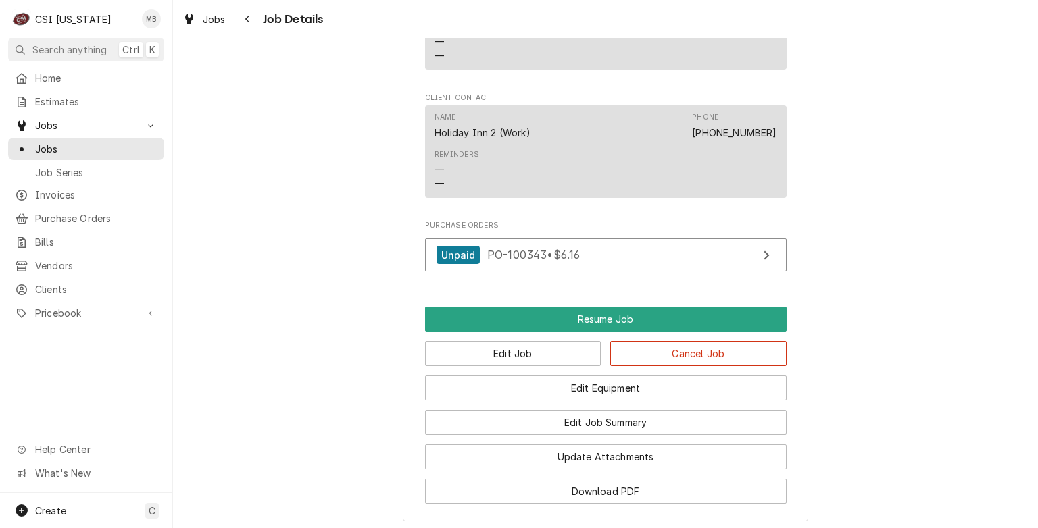
scroll to position [1532, 0]
click at [509, 341] on button "Edit Job" at bounding box center [513, 353] width 176 height 25
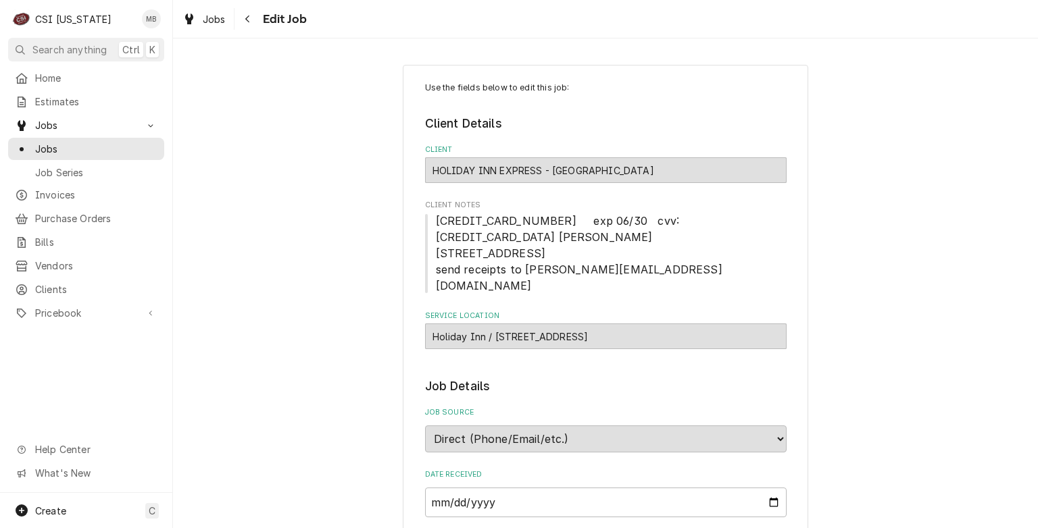
type textarea "x"
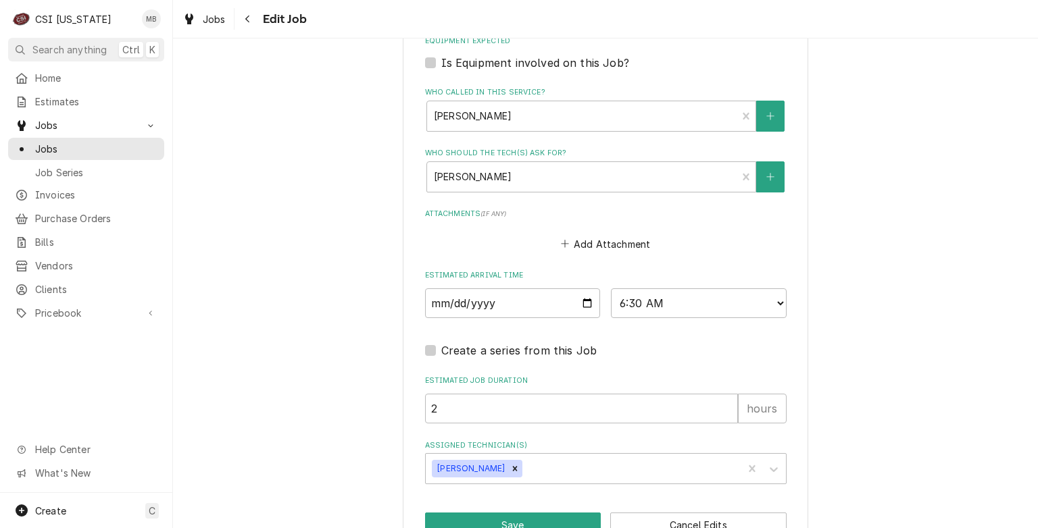
scroll to position [965, 0]
click at [582, 288] on input "2025-09-12" at bounding box center [513, 303] width 176 height 30
click at [579, 288] on input "2025-09-12" at bounding box center [513, 303] width 176 height 30
type input "2025-09-19"
type textarea "x"
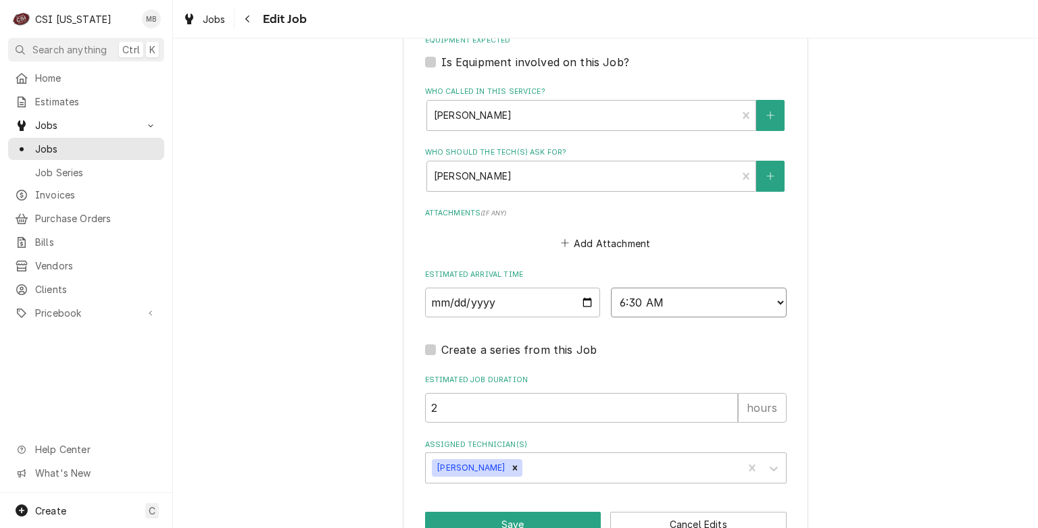
click at [683, 288] on select "AM / PM 6:00 AM 6:15 AM 6:30 AM 6:45 AM 7:00 AM 7:15 AM 7:30 AM 7:45 AM 8:00 AM…" at bounding box center [699, 303] width 176 height 30
select select "12:00:00"
click at [611, 288] on select "AM / PM 6:00 AM 6:15 AM 6:30 AM 6:45 AM 7:00 AM 7:15 AM 7:30 AM 7:45 AM 8:00 AM…" at bounding box center [699, 303] width 176 height 30
click at [561, 512] on button "Save" at bounding box center [513, 524] width 176 height 25
type textarea "x"
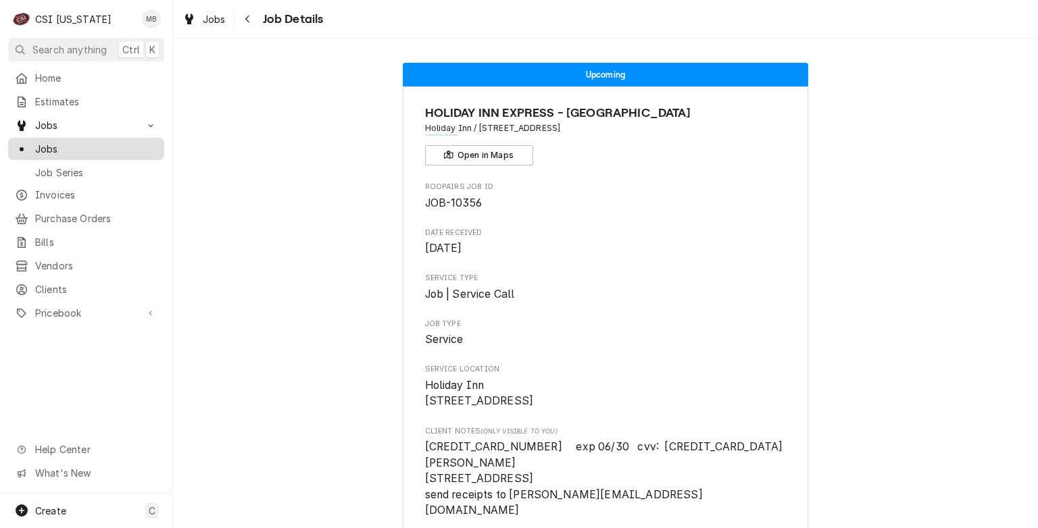
click at [32, 147] on div "Jobs" at bounding box center [86, 149] width 143 height 14
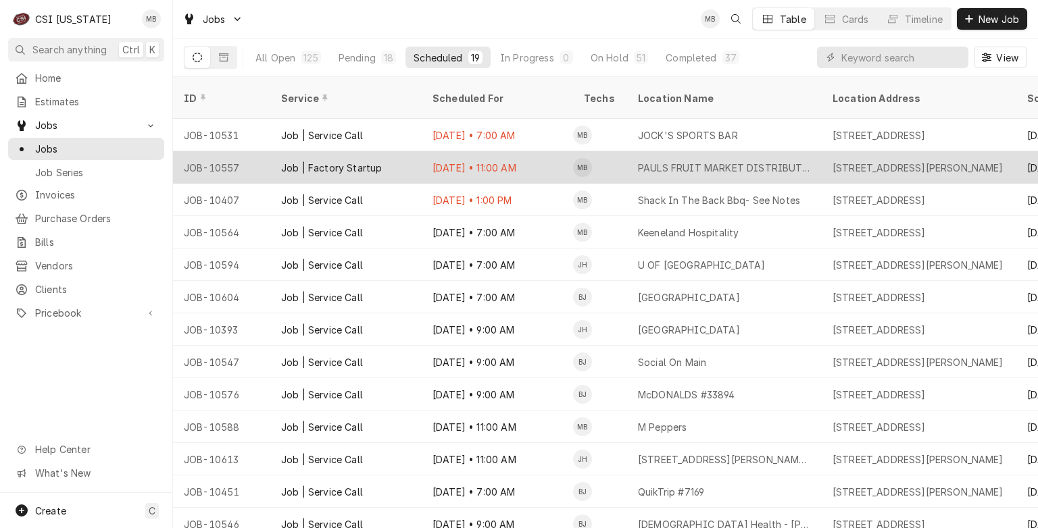
click at [349, 157] on div "Job | Factory Startup" at bounding box center [345, 167] width 151 height 32
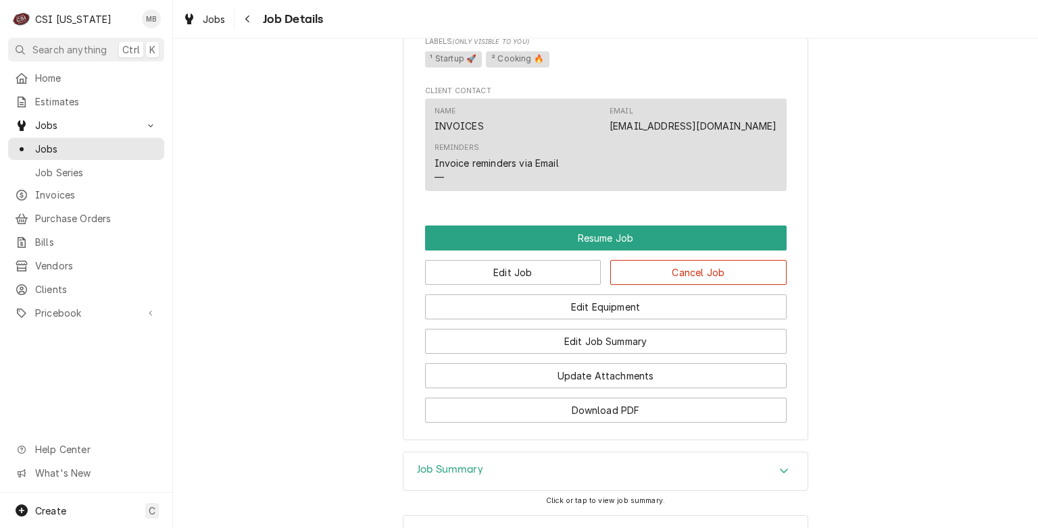
scroll to position [1019, 0]
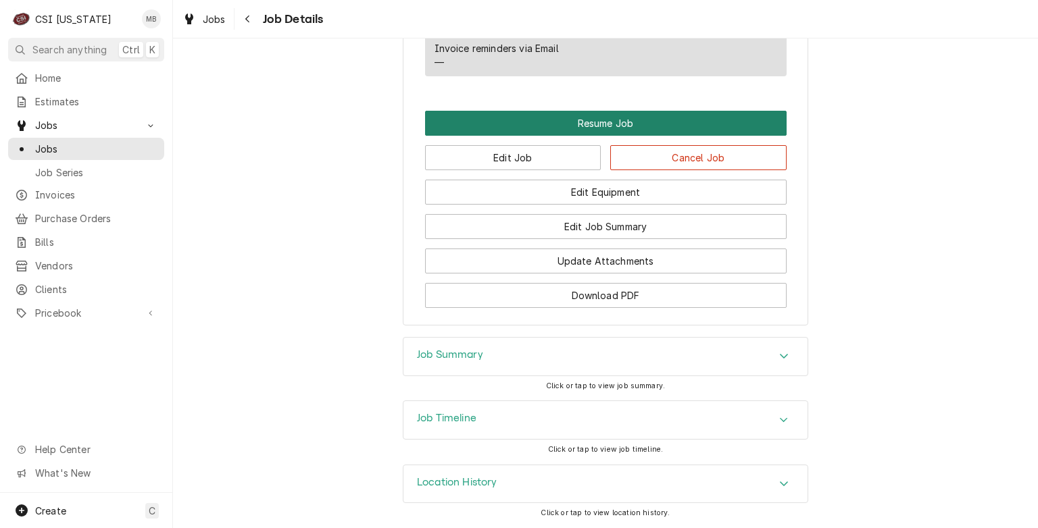
click at [583, 118] on button "Resume Job" at bounding box center [605, 123] width 361 height 25
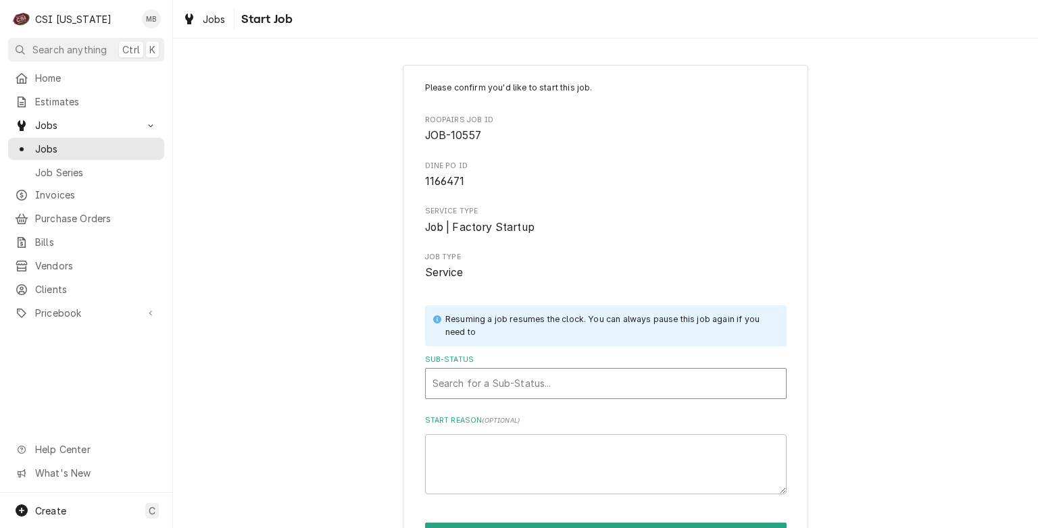
click at [565, 388] on div "Sub-Status" at bounding box center [605, 384] width 347 height 24
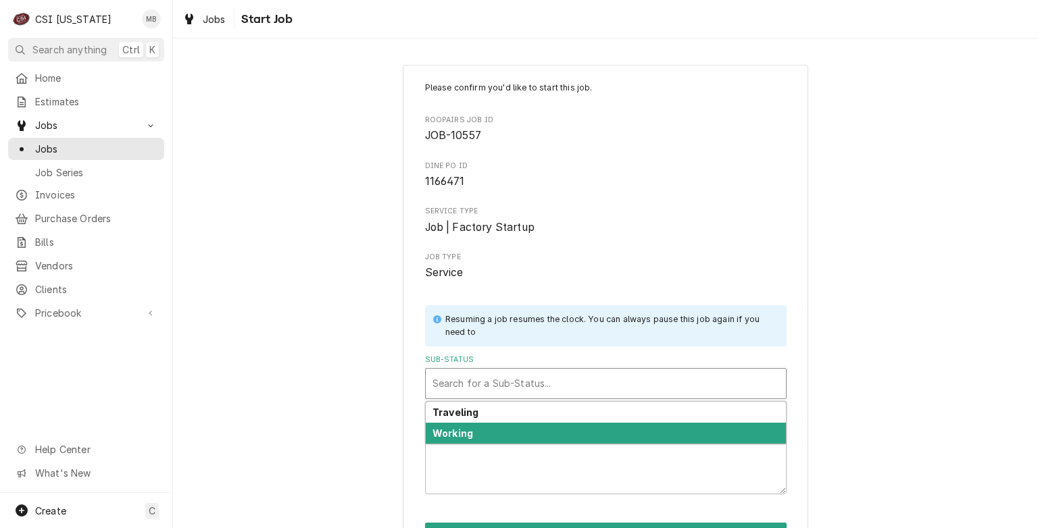
click at [557, 430] on div "Working" at bounding box center [606, 433] width 360 height 21
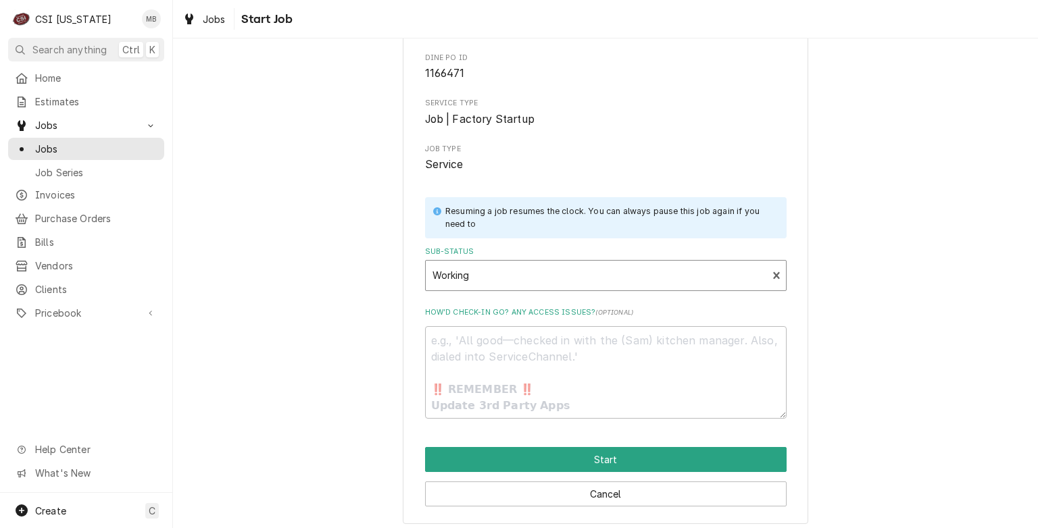
scroll to position [110, 0]
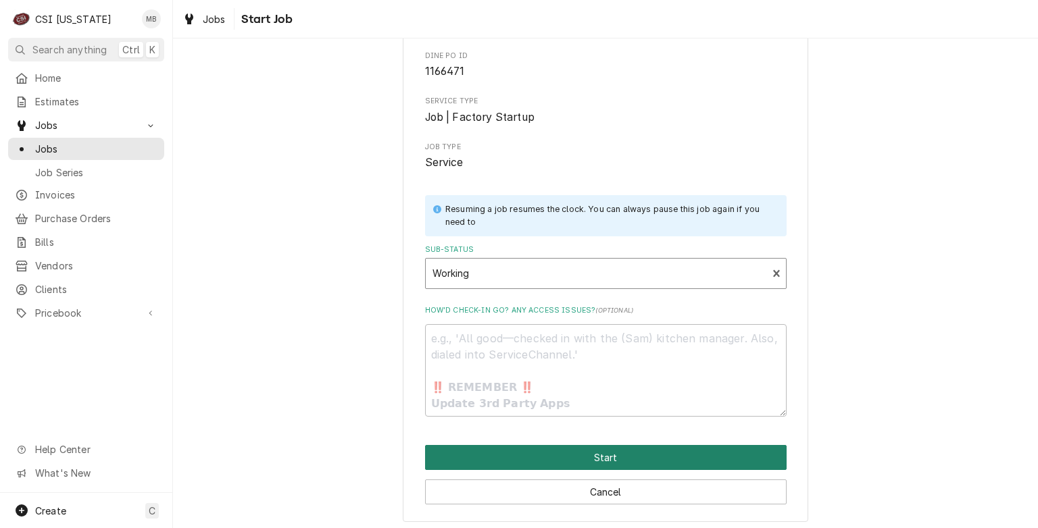
click at [559, 467] on button "Start" at bounding box center [605, 457] width 361 height 25
type textarea "x"
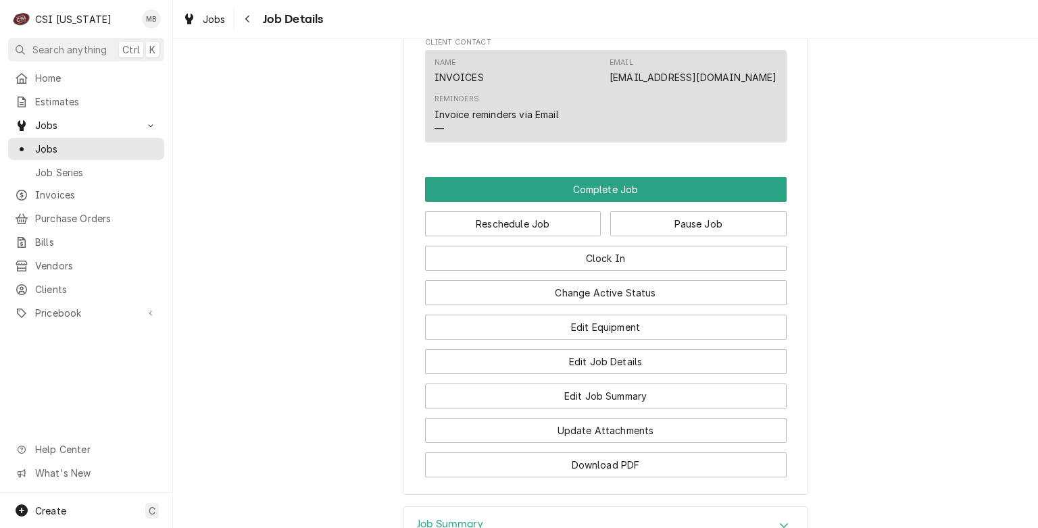
scroll to position [947, 0]
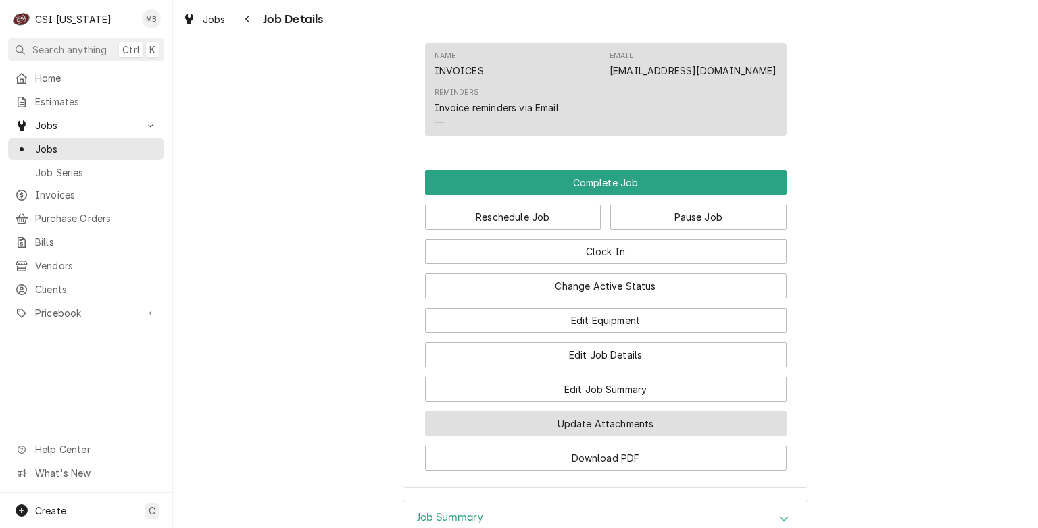
click at [592, 436] on button "Update Attachments" at bounding box center [605, 423] width 361 height 25
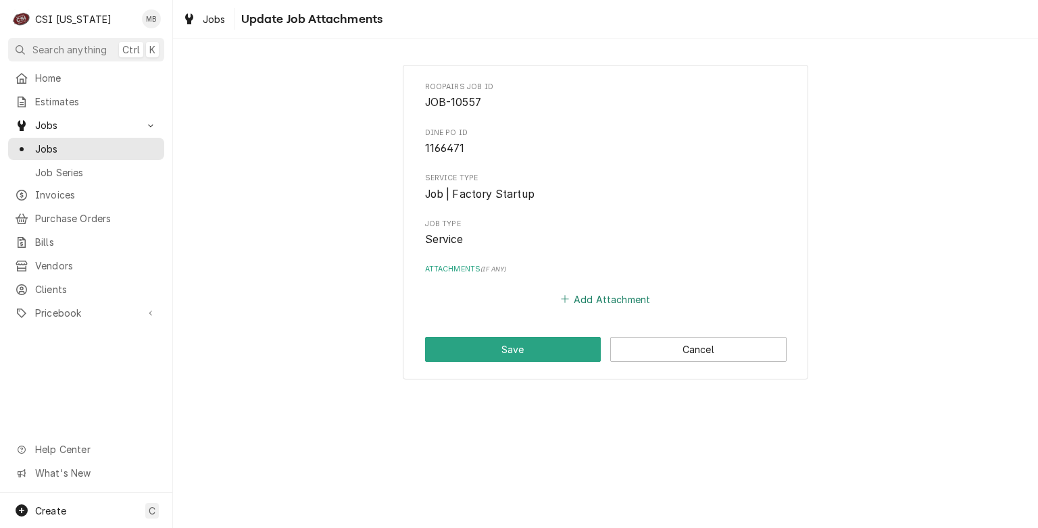
click at [607, 290] on button "Add Attachment" at bounding box center [605, 299] width 95 height 19
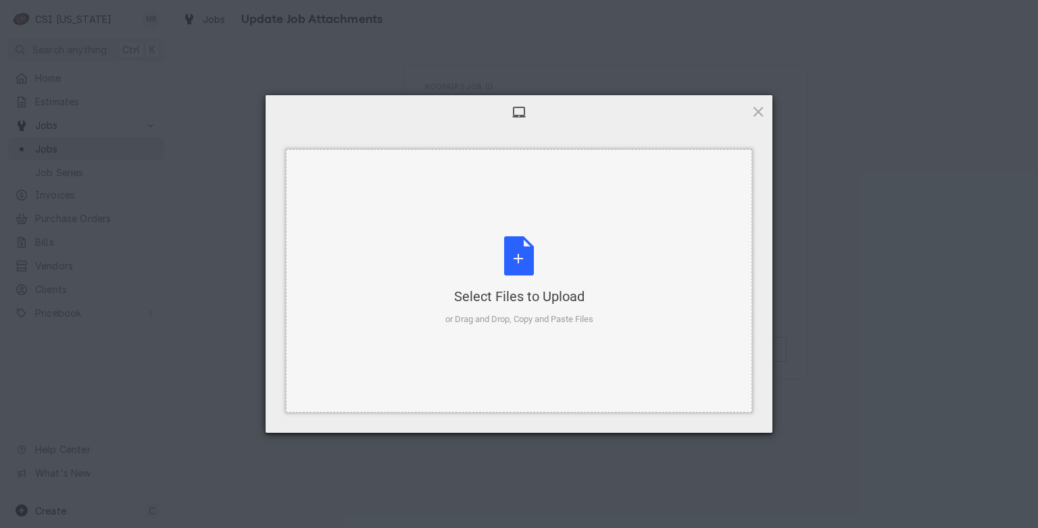
click at [528, 273] on div "Select Files to Upload or Drag and Drop, Copy and Paste Files" at bounding box center [519, 281] width 148 height 90
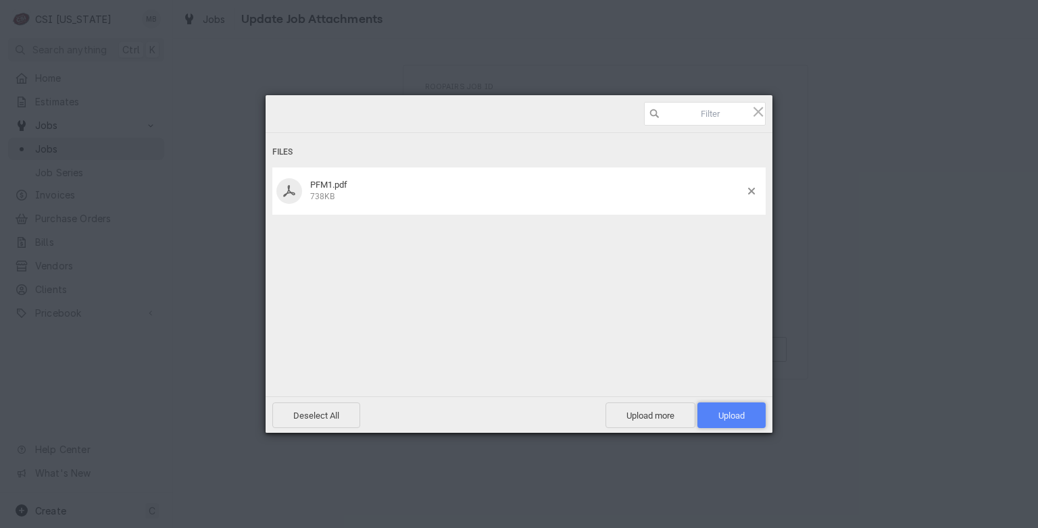
click at [710, 418] on span "Upload 1" at bounding box center [731, 416] width 68 height 26
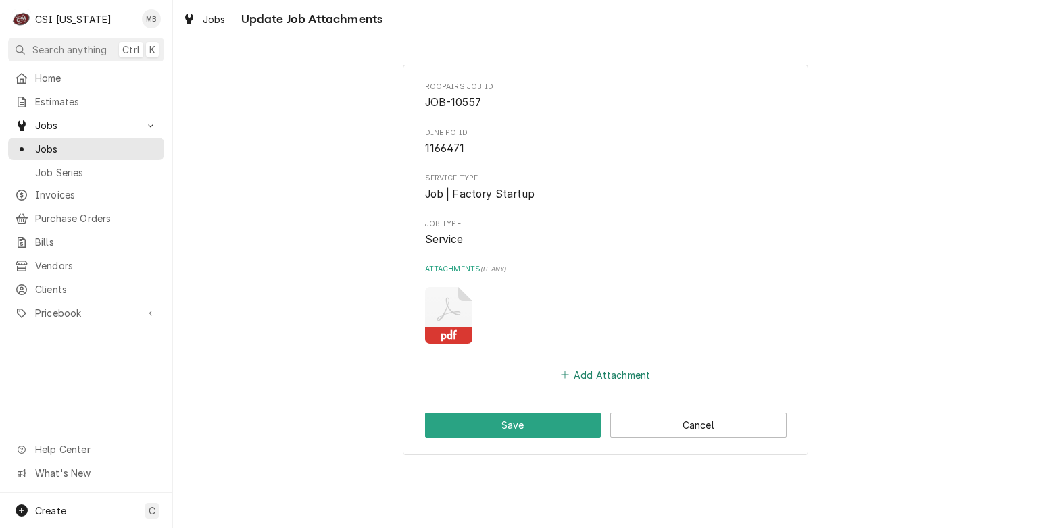
click at [592, 372] on button "Add Attachment" at bounding box center [605, 374] width 95 height 19
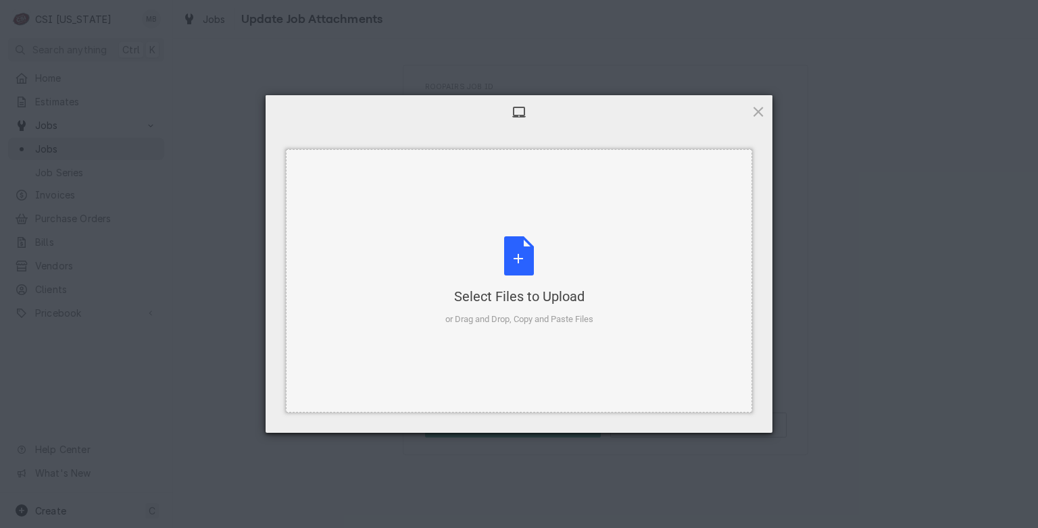
click at [492, 266] on div "Select Files to Upload or Drag and Drop, Copy and Paste Files" at bounding box center [519, 281] width 148 height 90
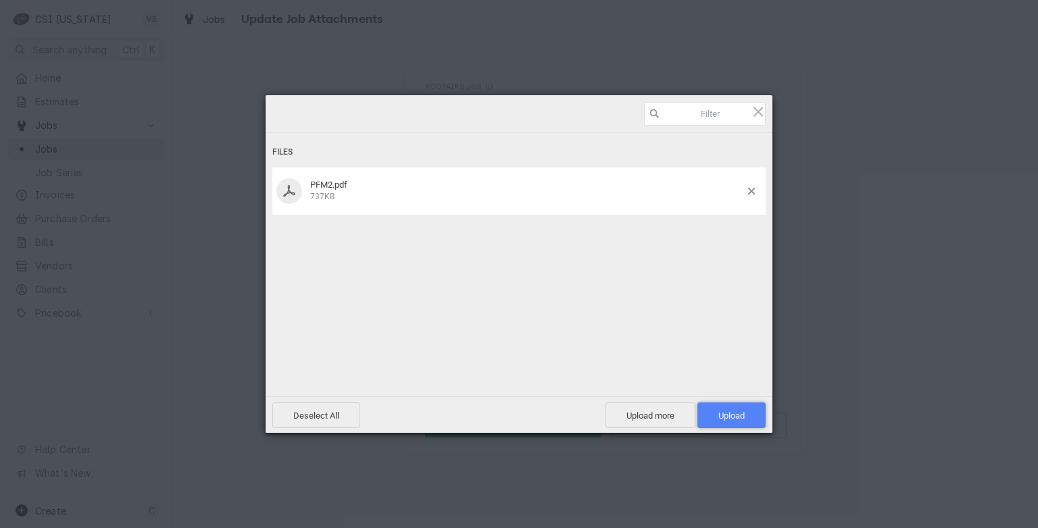
click at [736, 411] on span "Upload 1" at bounding box center [731, 416] width 26 height 10
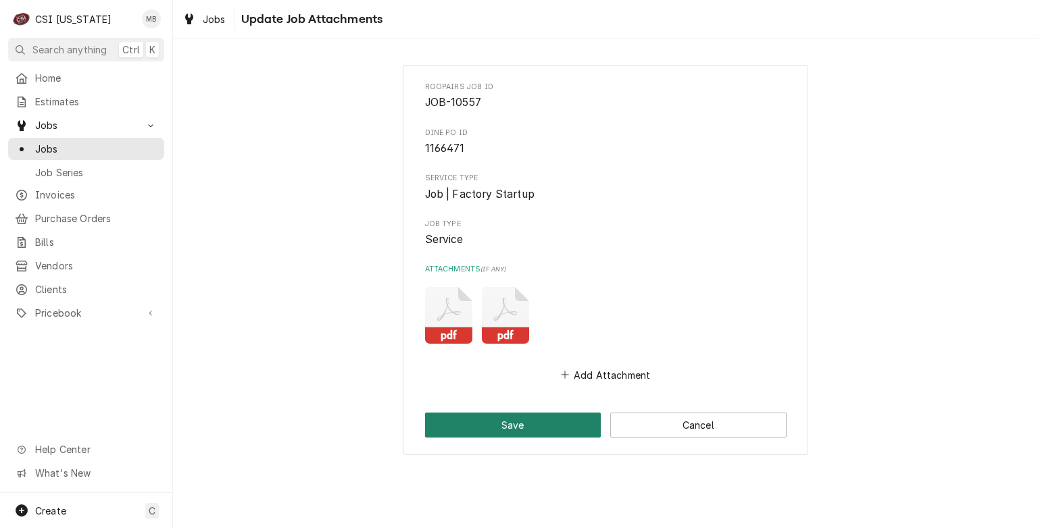
click at [526, 422] on button "Save" at bounding box center [513, 425] width 176 height 25
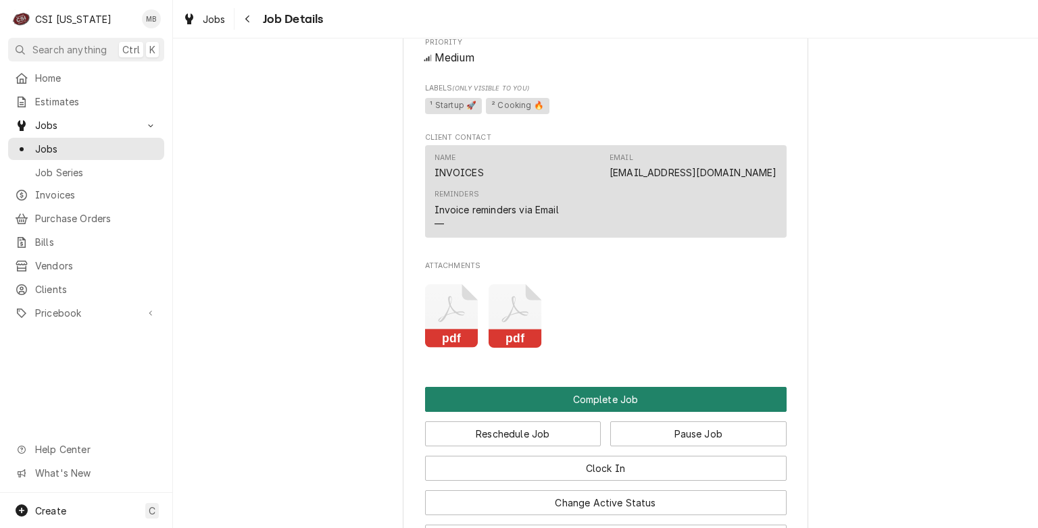
scroll to position [921, 0]
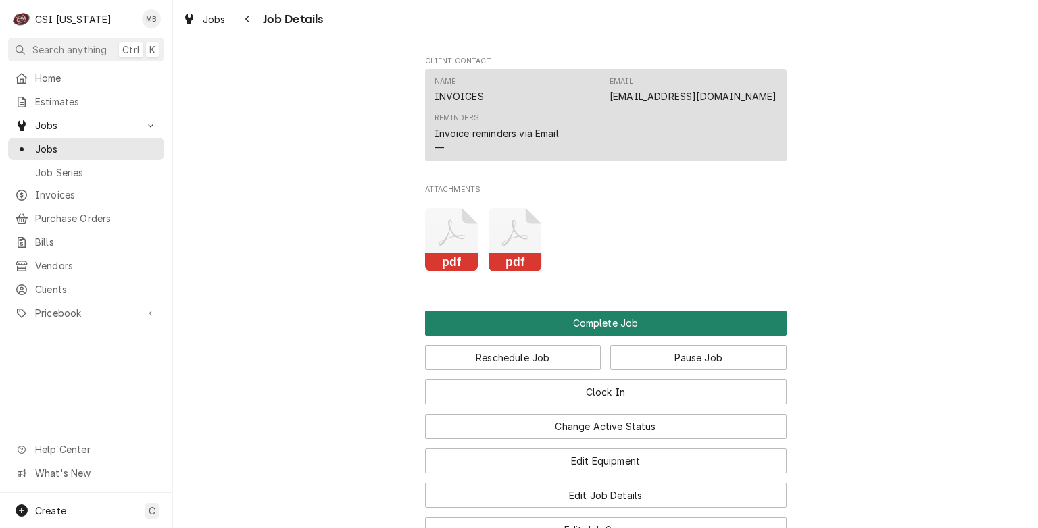
click at [601, 336] on button "Complete Job" at bounding box center [605, 323] width 361 height 25
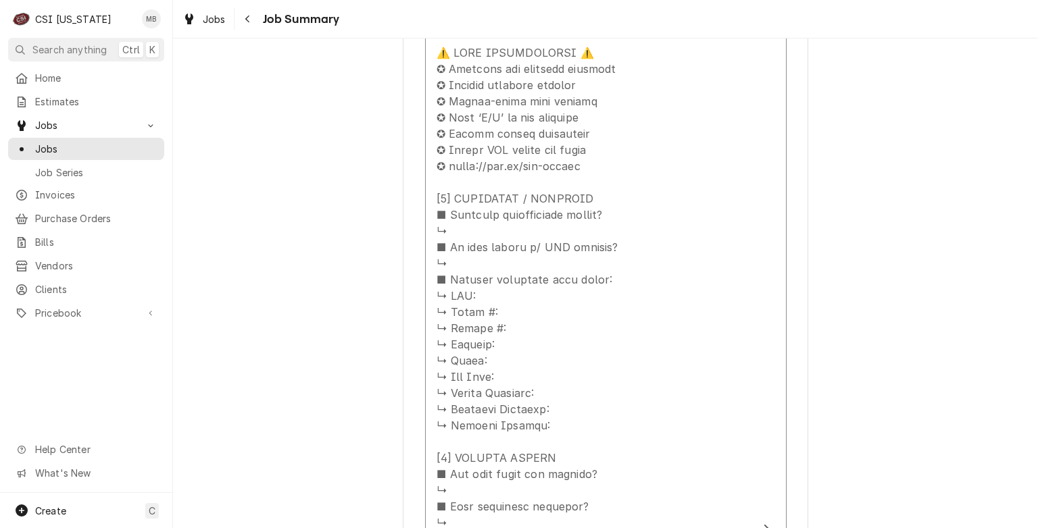
scroll to position [585, 0]
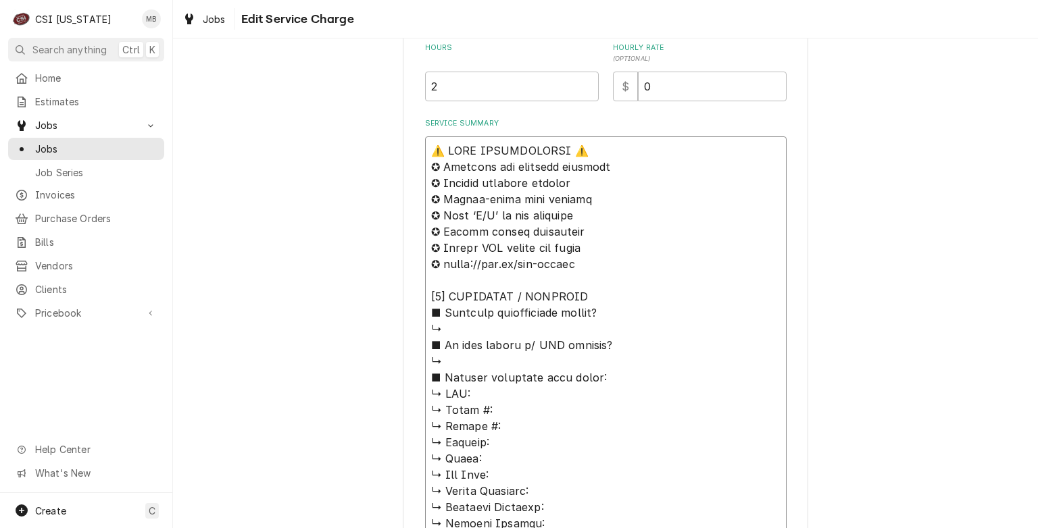
scroll to position [136, 0]
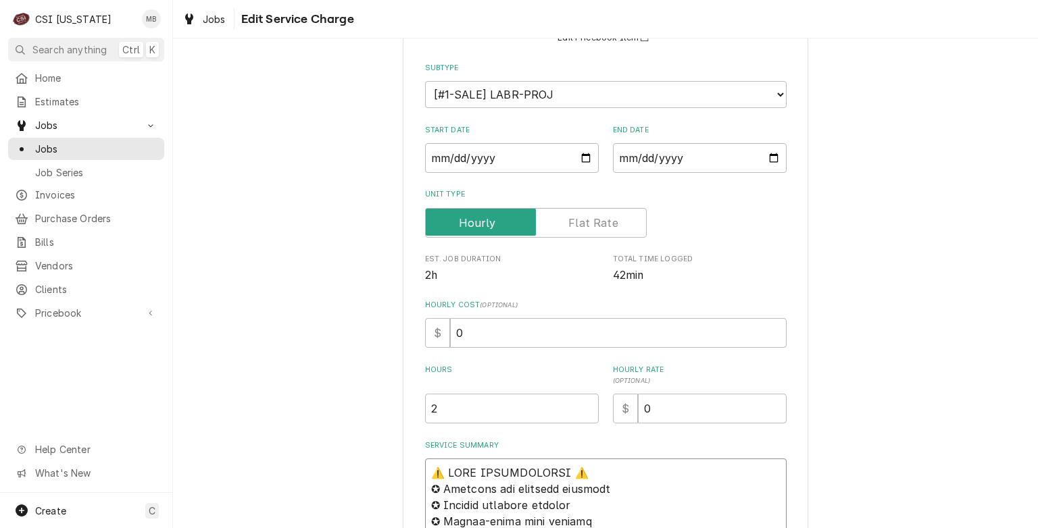
drag, startPoint x: 459, startPoint y: 405, endPoint x: 370, endPoint y: 471, distance: 110.5
type textarea "x"
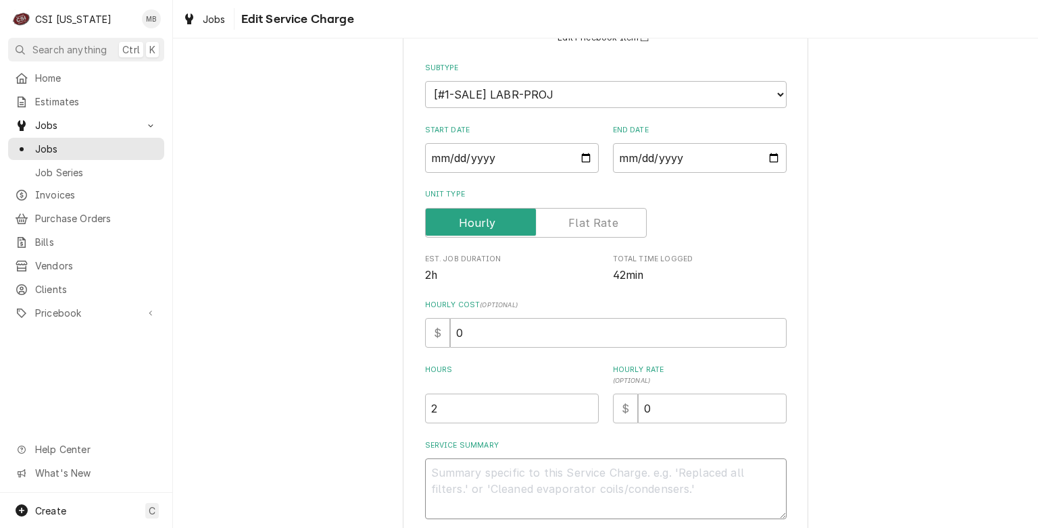
click at [428, 472] on textarea "Service Summary" at bounding box center [605, 489] width 361 height 61
type textarea "x"
type textarea "CO"
type textarea "x"
type textarea "COM"
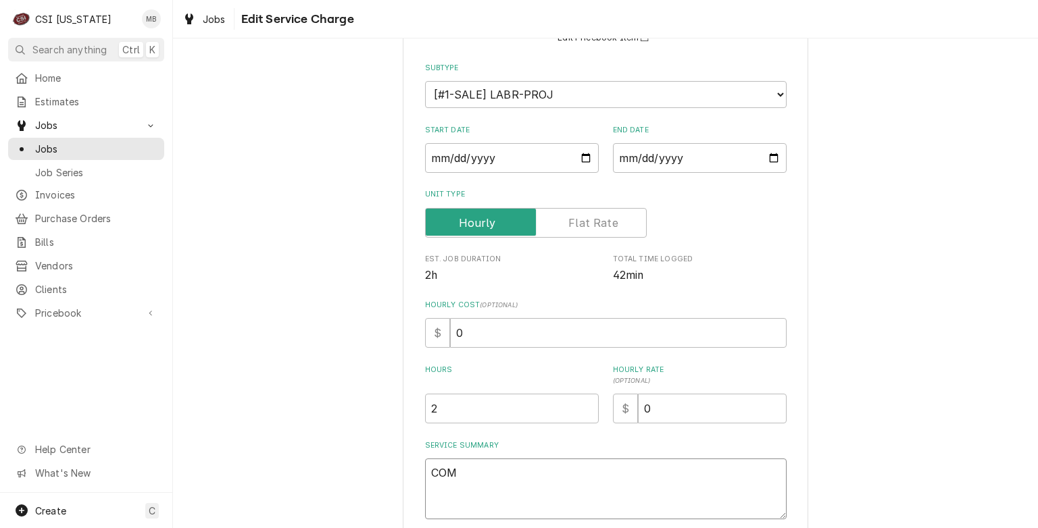
type textarea "x"
type textarea "COMP"
type textarea "x"
type textarea "COMPL"
type textarea "x"
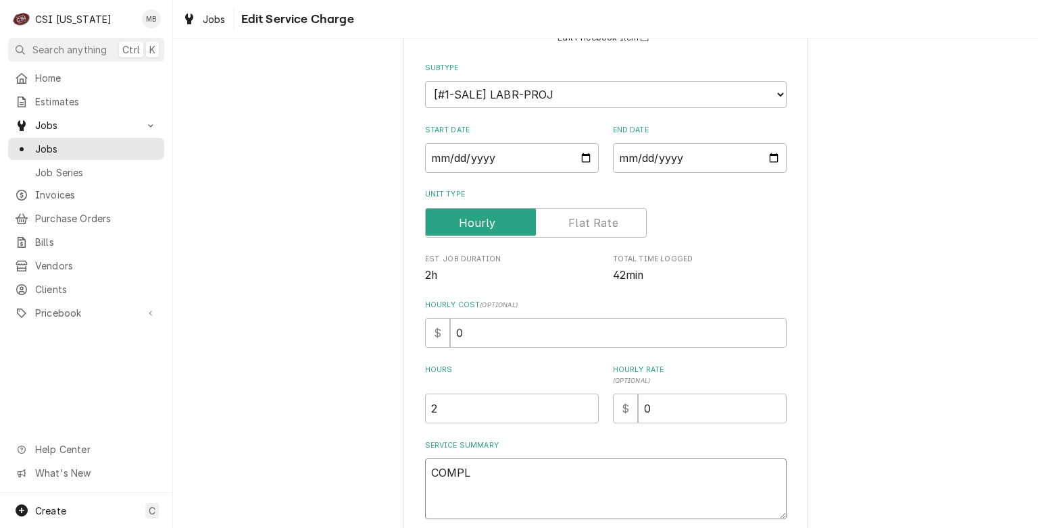
type textarea "COMPLE"
type textarea "x"
type textarea "COMPLETE"
type textarea "x"
type textarea "COMPLETED"
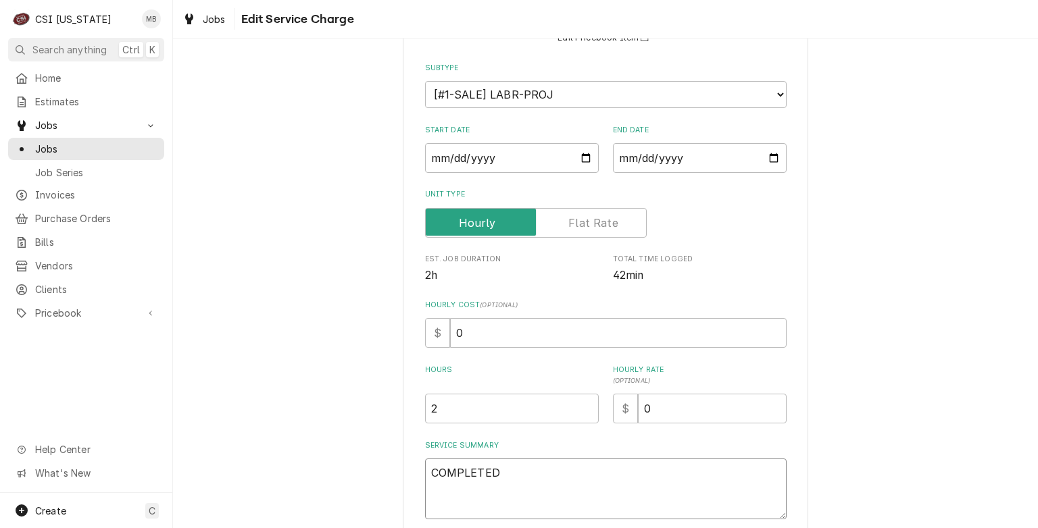
type textarea "x"
type textarea "COMPLETED"
type textarea "x"
type textarea "COMPLETED S"
type textarea "x"
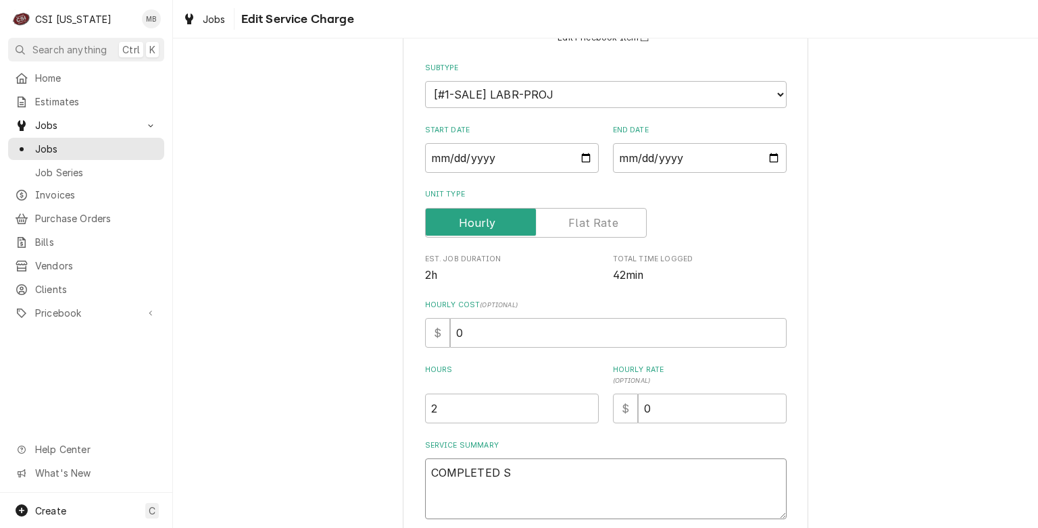
type textarea "COMPLETED ST"
type textarea "x"
type textarea "COMPLETED STA"
type textarea "x"
type textarea "COMPLETED STAR"
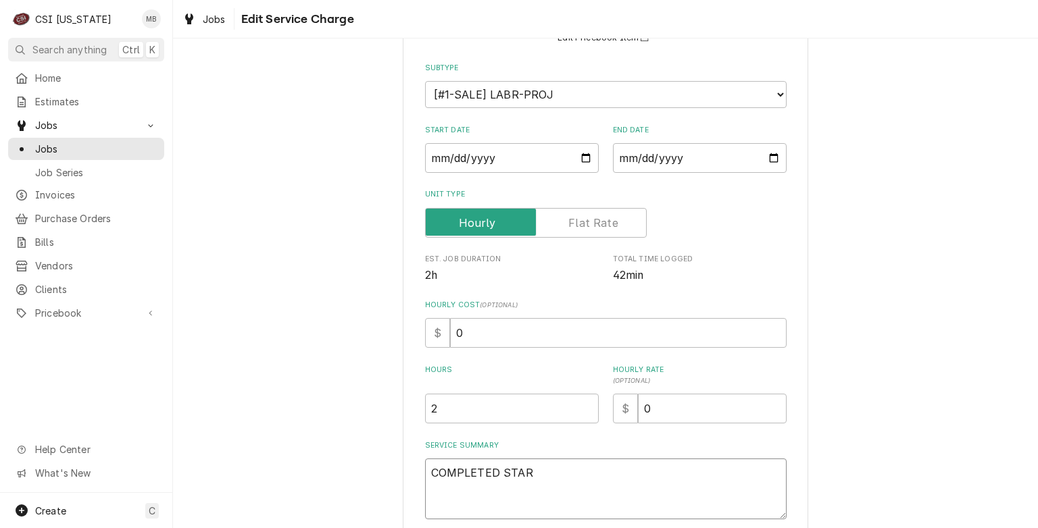
type textarea "x"
type textarea "COMPLETED START"
type textarea "x"
type textarea "COMPLETED START"
type textarea "x"
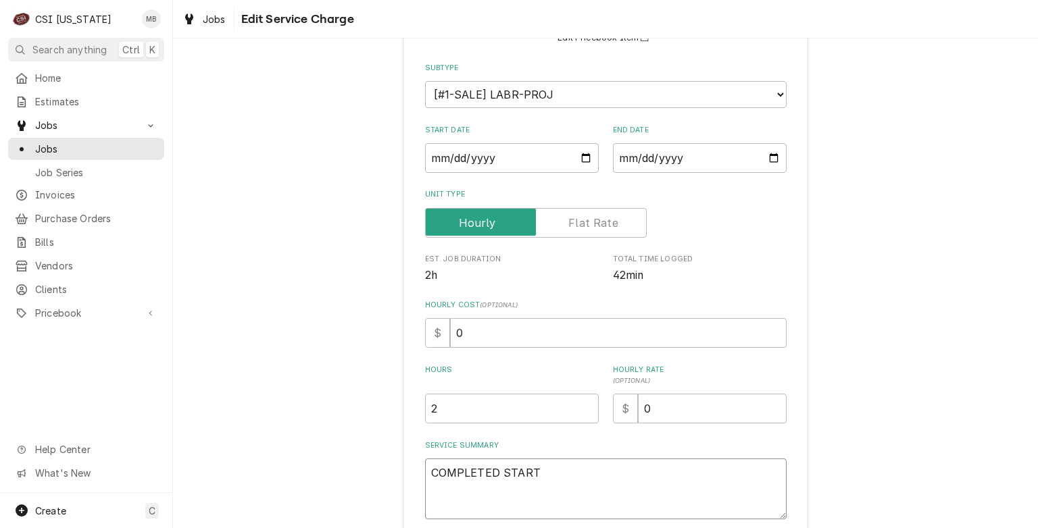
type textarea "COMPLETED START U"
type textarea "x"
type textarea "COMPLETED START UP"
type textarea "x"
type textarea "COMPLETED START UP"
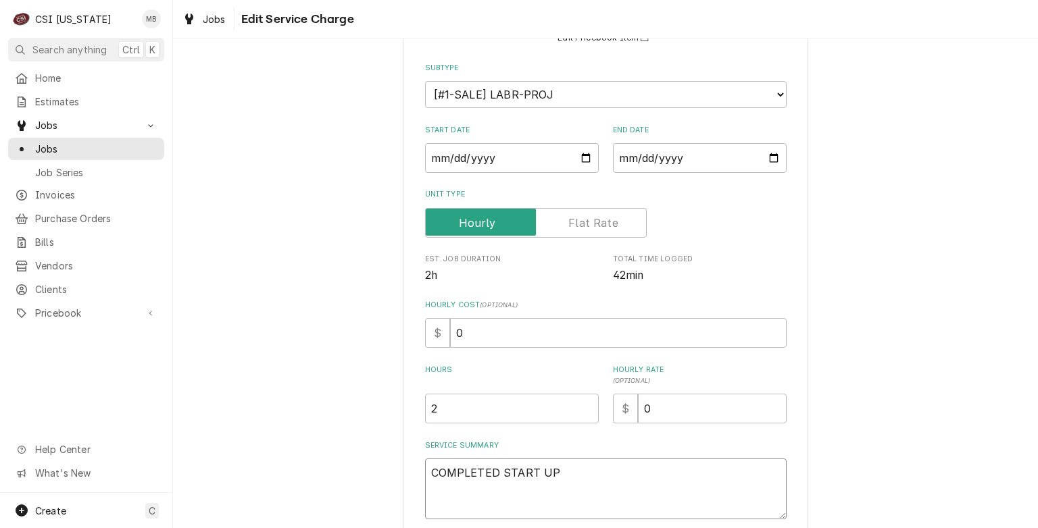
type textarea "x"
type textarea "COMPLETED START UP O"
type textarea "x"
type textarea "COMPLETED START UP OF"
type textarea "x"
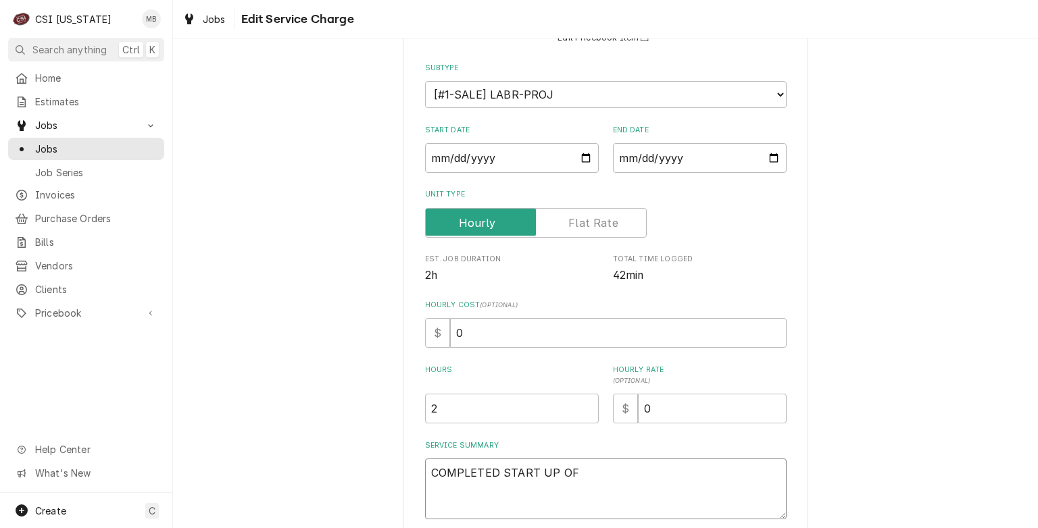
type textarea "COMPLETED START UP OF"
type textarea "x"
type textarea "COMPLETED START UP OF 2"
type textarea "x"
type textarea "COMPLETED START UP OF 2"
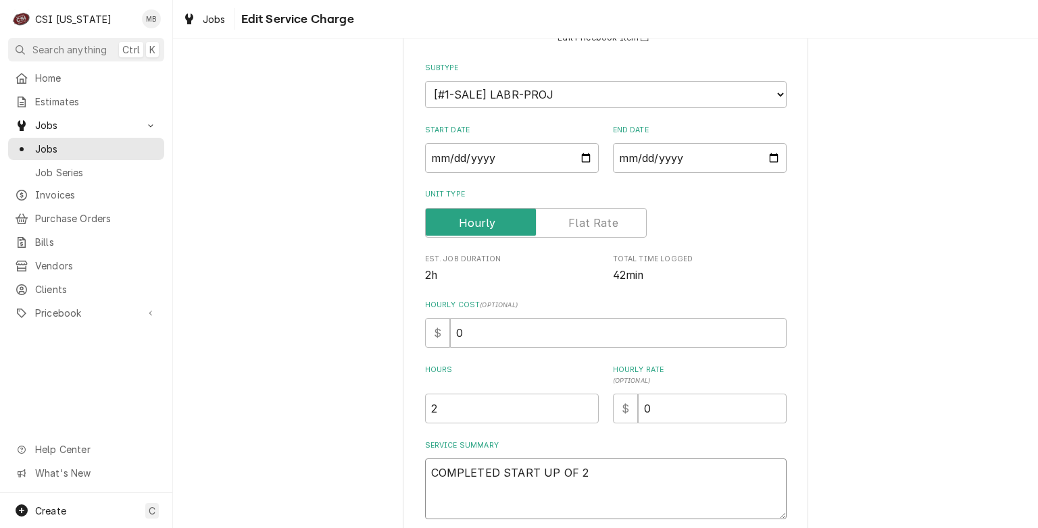
type textarea "x"
type textarea "COMPLETED START UP OF 2 O"
type textarea "x"
type textarea "COMPLETED START UP OF 2 OV"
type textarea "x"
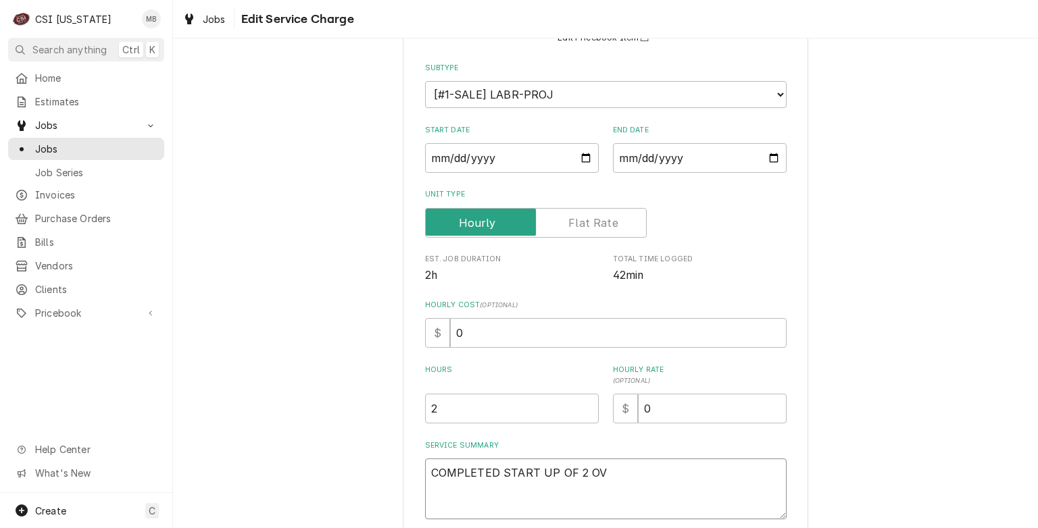
type textarea "COMPLETED START UP OF 2 OVE"
type textarea "x"
type textarea "COMPLETED START UP OF 2 OVEN"
type textarea "x"
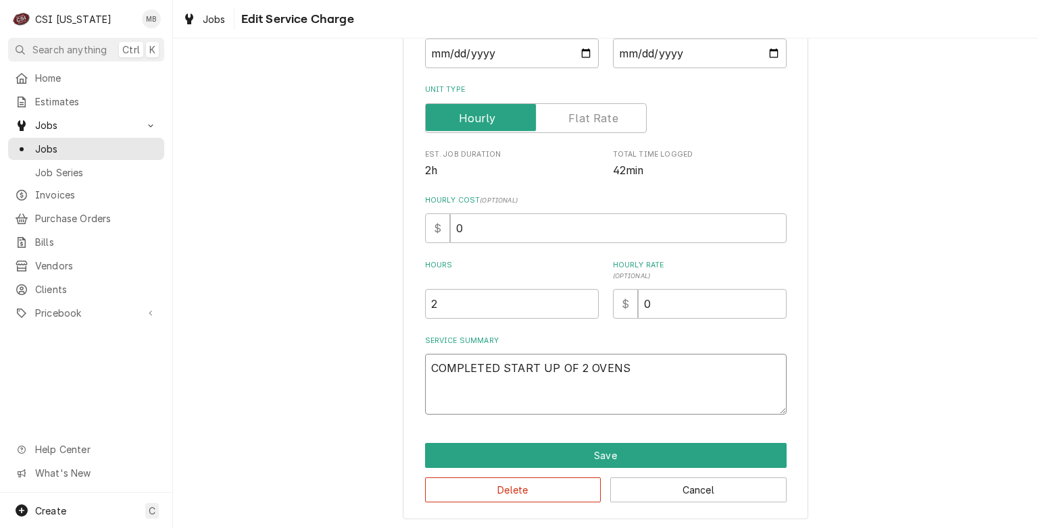
type textarea "COMPLETED START UP OF 2 OVENS"
click at [376, 441] on div "Use the fields below to edit this service charge Short Description Job | Factor…" at bounding box center [605, 171] width 865 height 719
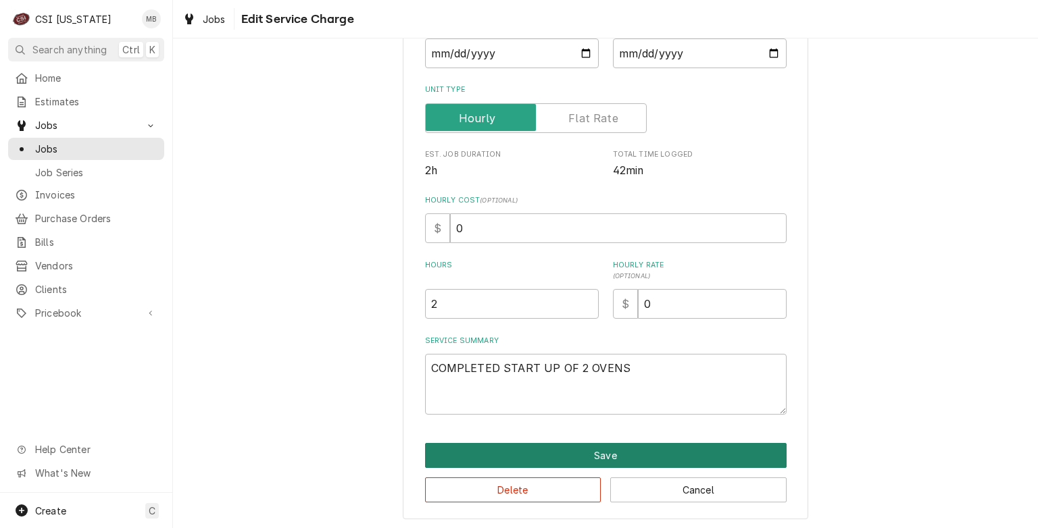
click at [569, 458] on button "Save" at bounding box center [605, 455] width 361 height 25
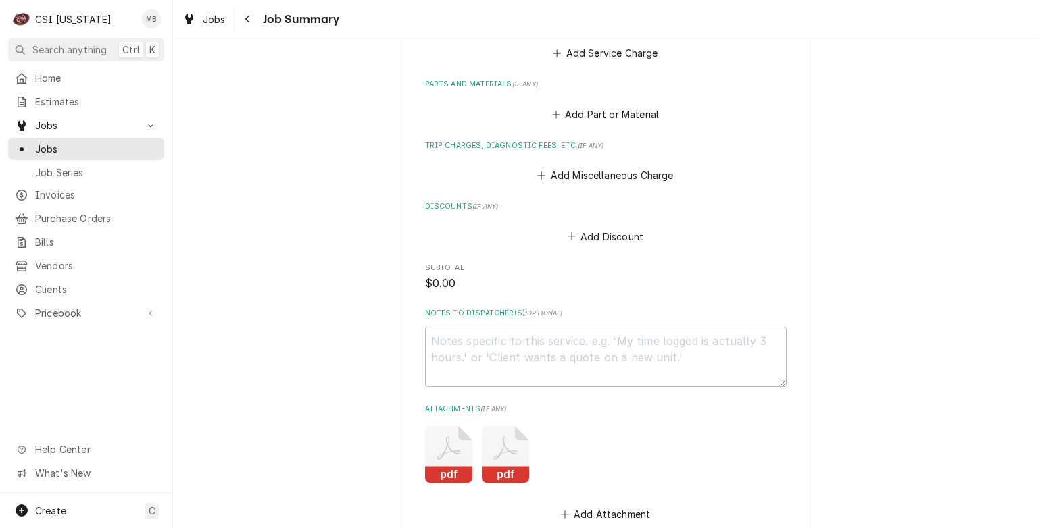
scroll to position [767, 0]
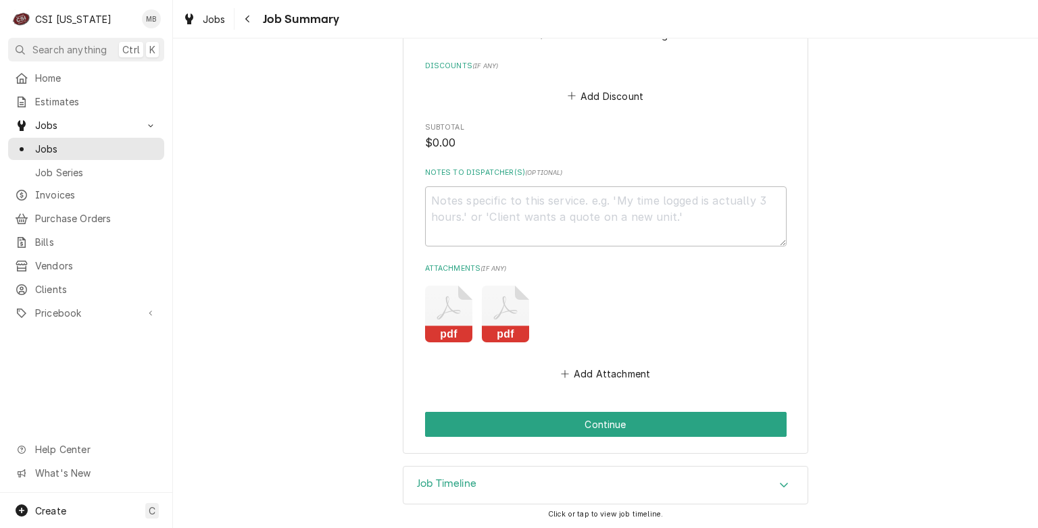
click at [534, 486] on div "Job Timeline" at bounding box center [605, 486] width 404 height 38
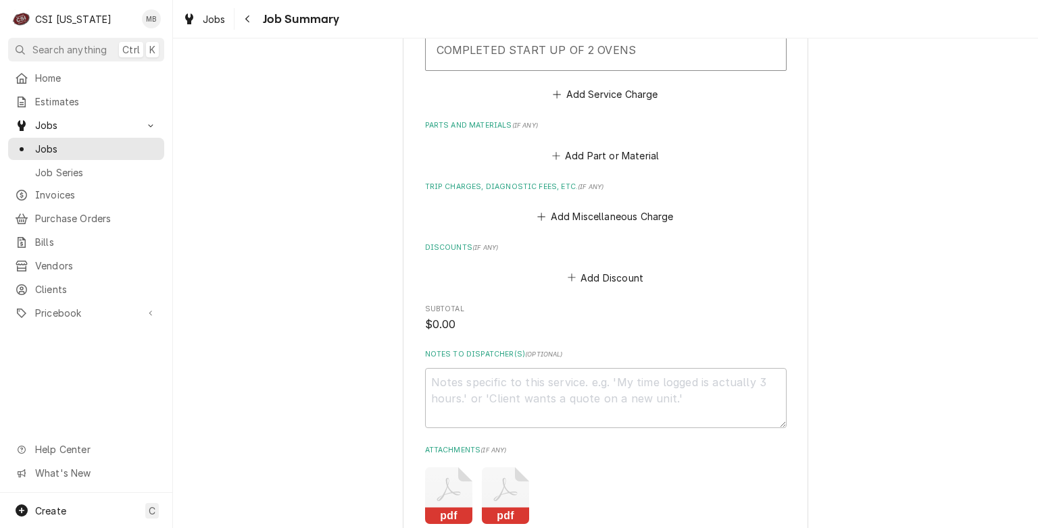
scroll to position [583, 0]
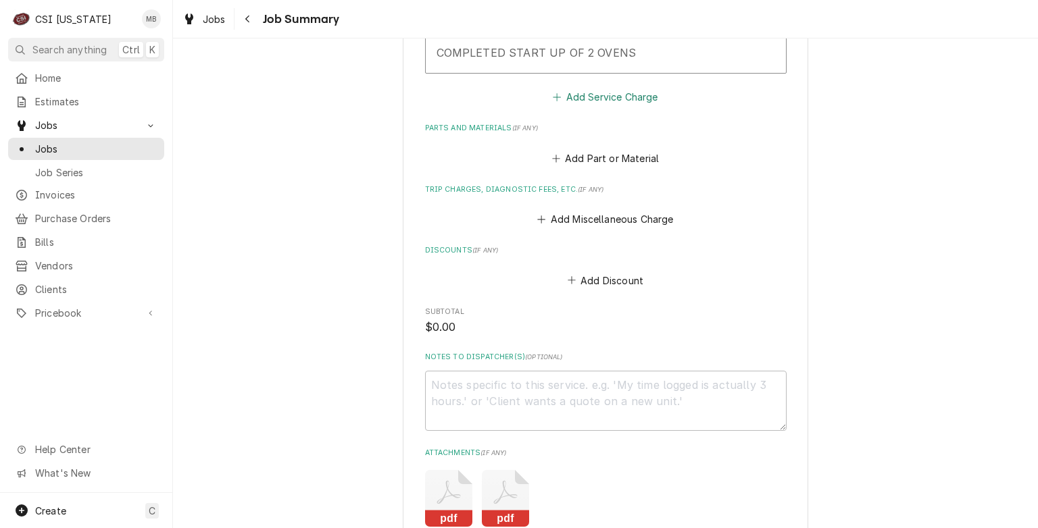
click at [580, 94] on button "Add Service Charge" at bounding box center [605, 97] width 109 height 19
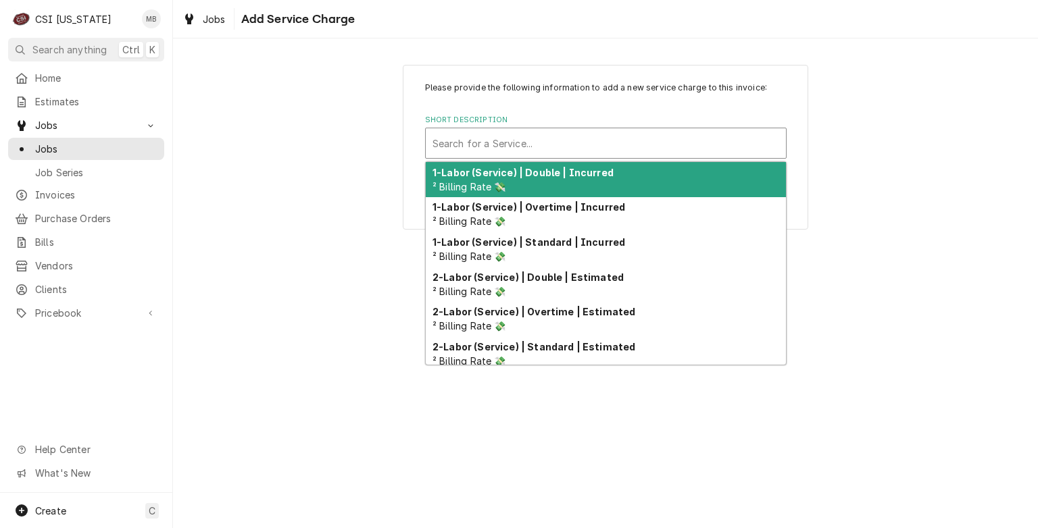
click at [561, 137] on div "Short Description" at bounding box center [605, 143] width 347 height 24
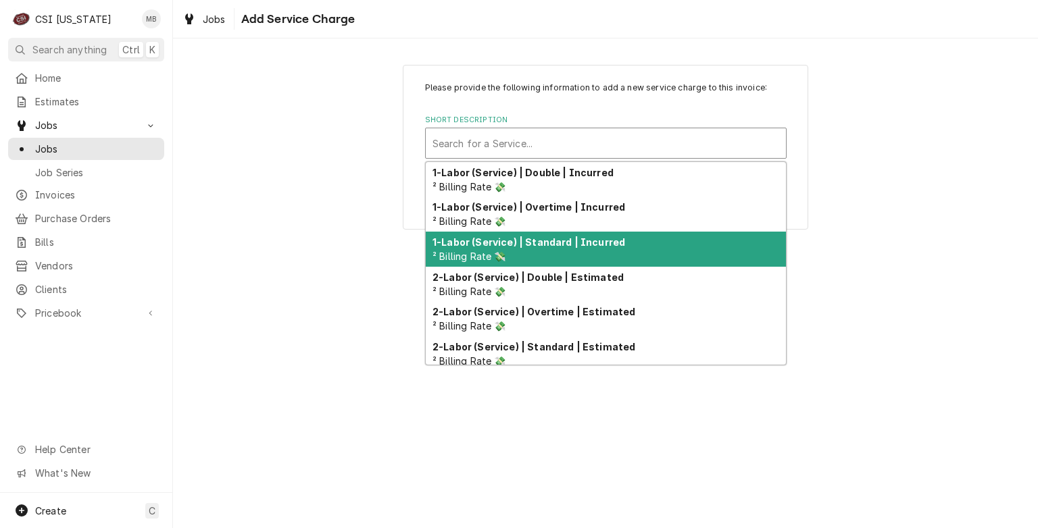
click at [540, 253] on div "1-Labor (Service) | Standard | Incurred ² Billing Rate 💸" at bounding box center [606, 249] width 360 height 35
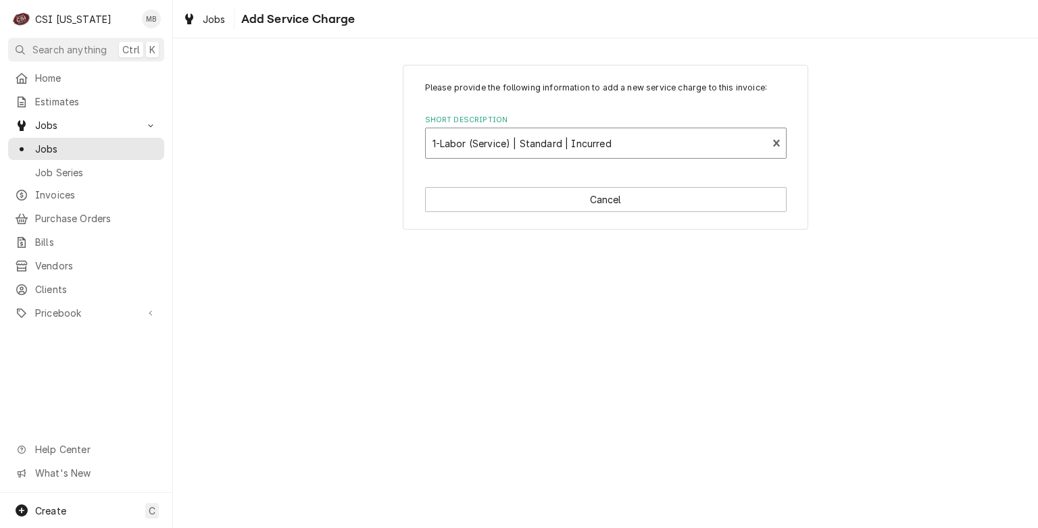
type textarea "x"
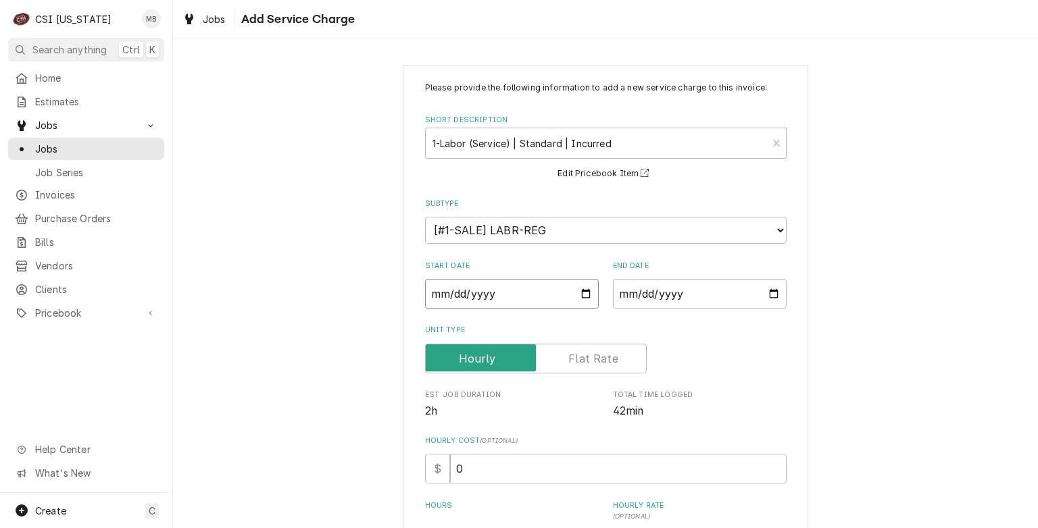
click at [583, 282] on input "Start Date" at bounding box center [512, 294] width 174 height 30
click at [582, 284] on input "Start Date" at bounding box center [512, 294] width 174 height 30
click at [581, 292] on input "Start Date" at bounding box center [512, 294] width 174 height 30
type input "2025-09-12"
type textarea "x"
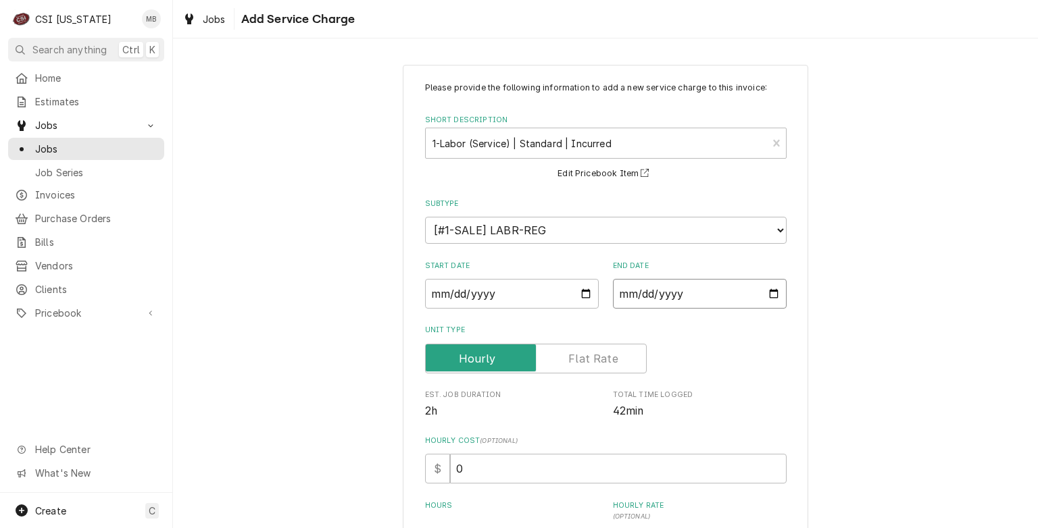
click at [769, 295] on input "End Date" at bounding box center [700, 294] width 174 height 30
type input "2025-09-12"
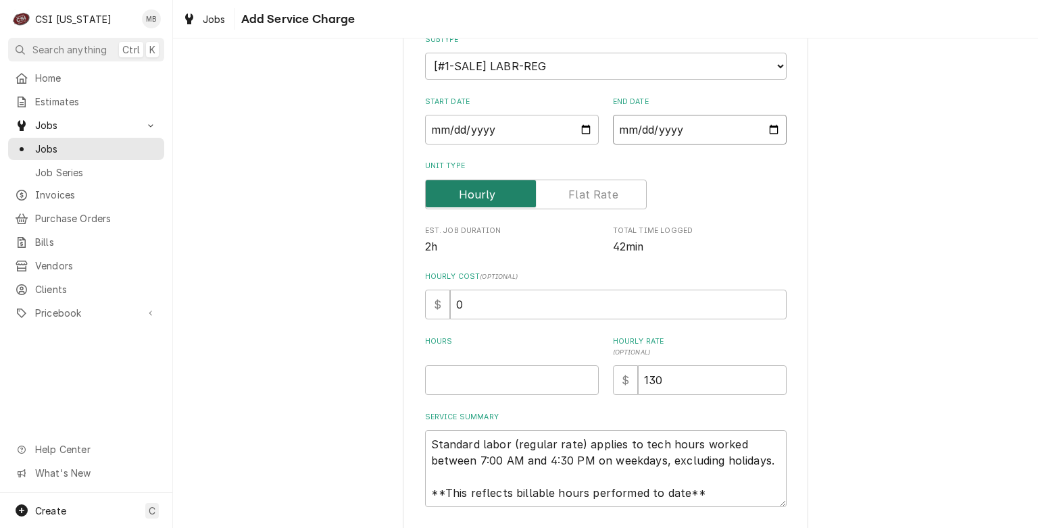
scroll to position [165, 0]
type textarea "x"
type input "0.5"
click at [582, 377] on input "0.5" at bounding box center [512, 380] width 174 height 30
type textarea "x"
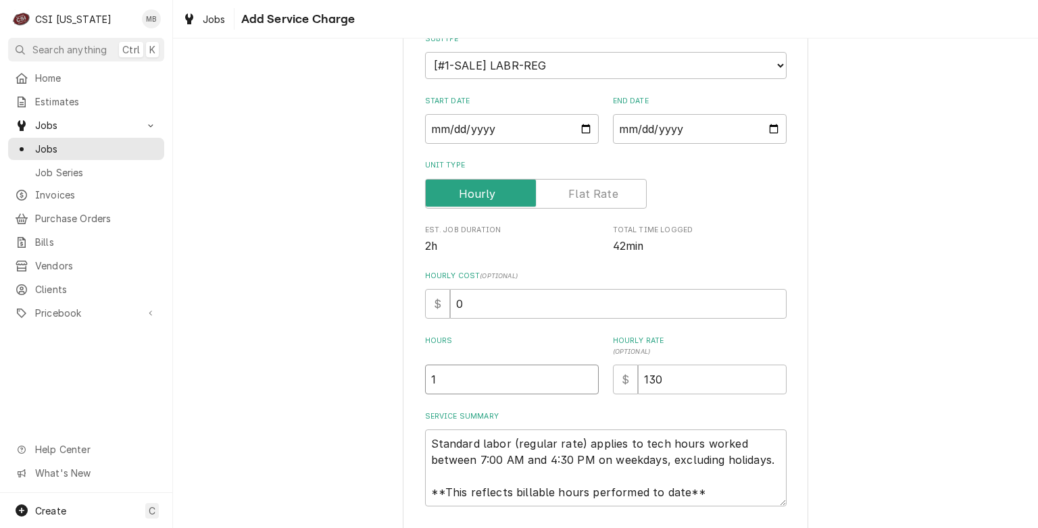
type input "1"
click at [582, 377] on input "1" at bounding box center [512, 380] width 174 height 30
type textarea "x"
type input "1.5"
click at [582, 377] on input "1.5" at bounding box center [512, 380] width 174 height 30
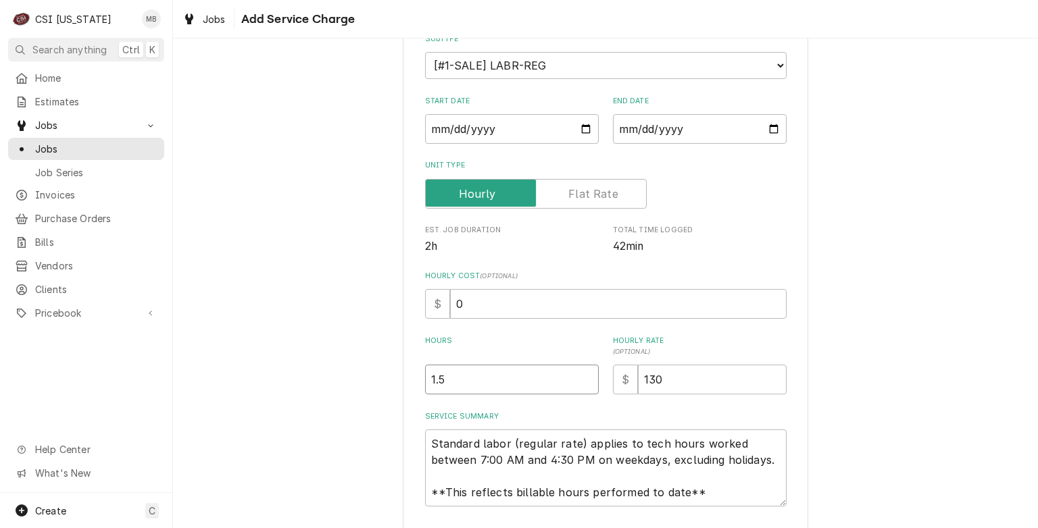
type textarea "x"
type input "2"
click at [582, 377] on input "2" at bounding box center [512, 380] width 174 height 30
type textarea "x"
type input "2.5"
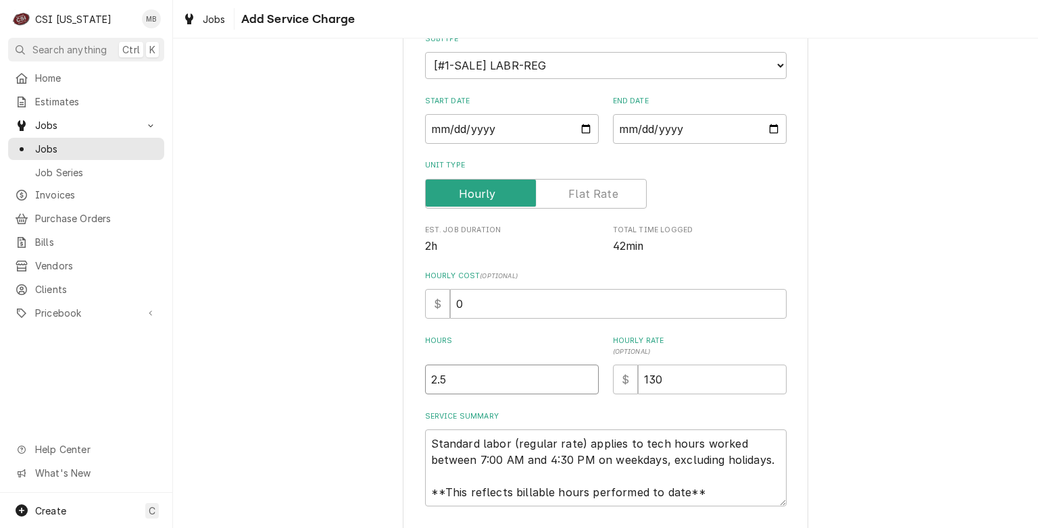
click at [582, 377] on input "2.5" at bounding box center [512, 380] width 174 height 30
click at [700, 387] on input "130" at bounding box center [712, 380] width 149 height 30
type textarea "x"
type input "13"
type textarea "x"
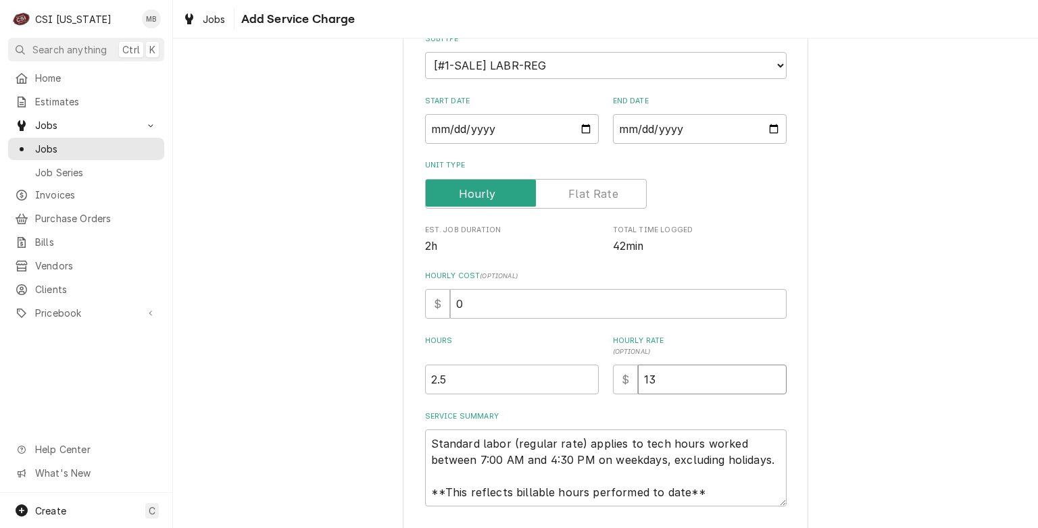
type input "1"
type textarea "x"
type input "14"
type textarea "x"
type input "140"
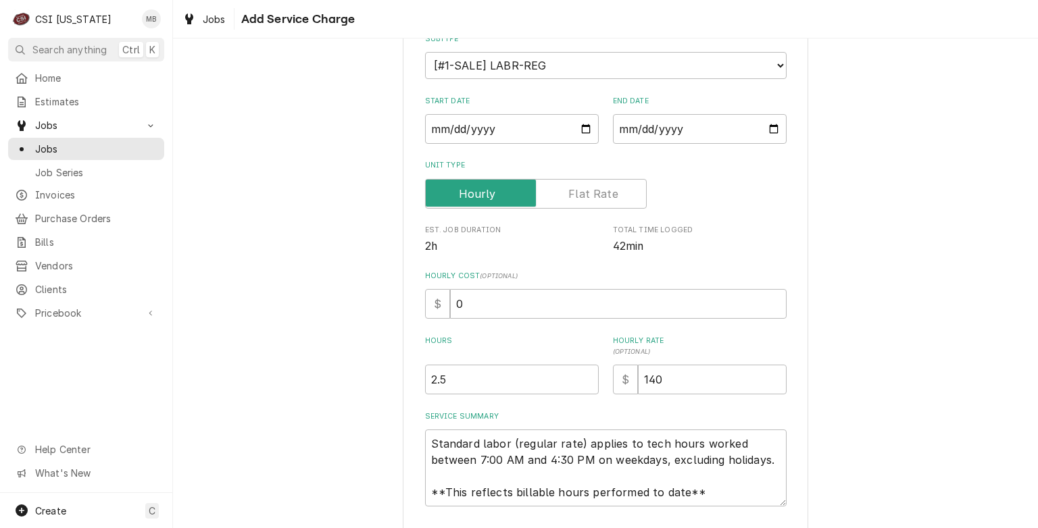
scroll to position [223, 0]
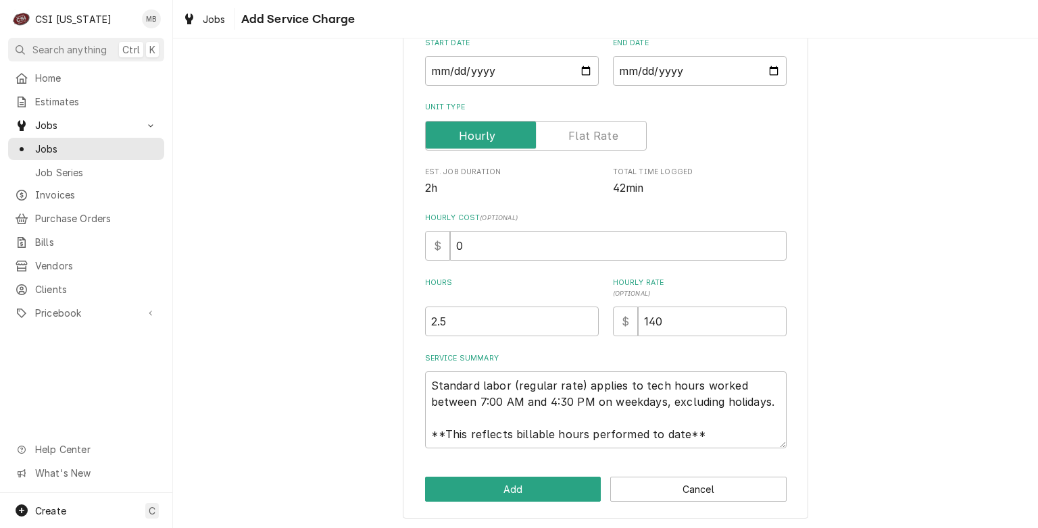
click at [455, 501] on div "Please provide the following information to add a new service charge to this in…" at bounding box center [605, 181] width 405 height 678
click at [459, 499] on button "Add" at bounding box center [513, 489] width 176 height 25
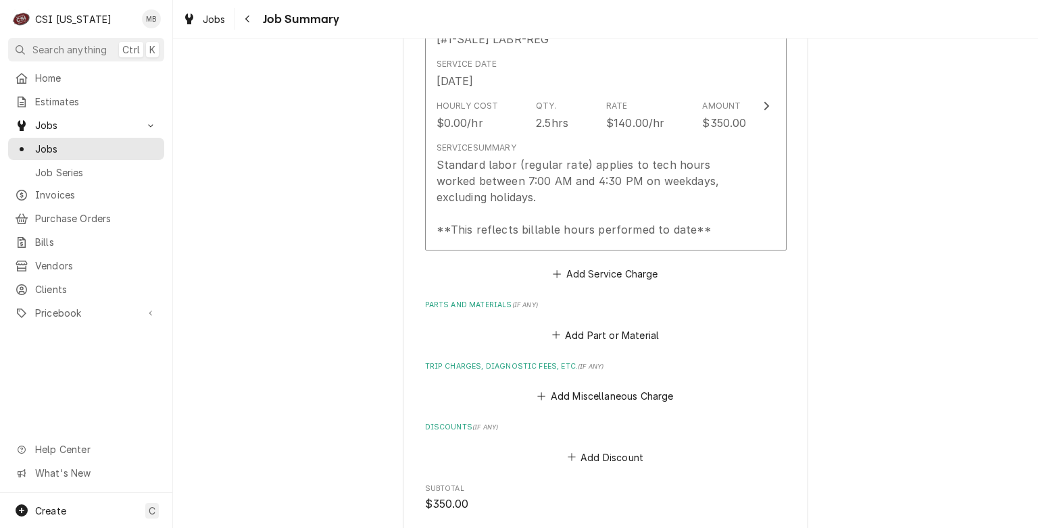
scroll to position [703, 0]
click at [592, 386] on button "Add Miscellaneous Charge" at bounding box center [605, 395] width 141 height 19
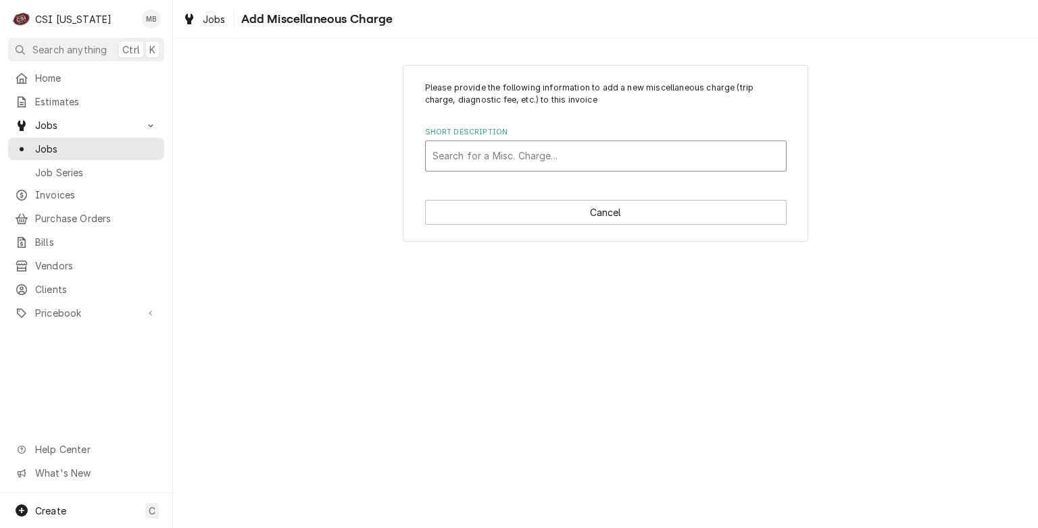
click at [503, 156] on div "Short Description" at bounding box center [605, 156] width 347 height 24
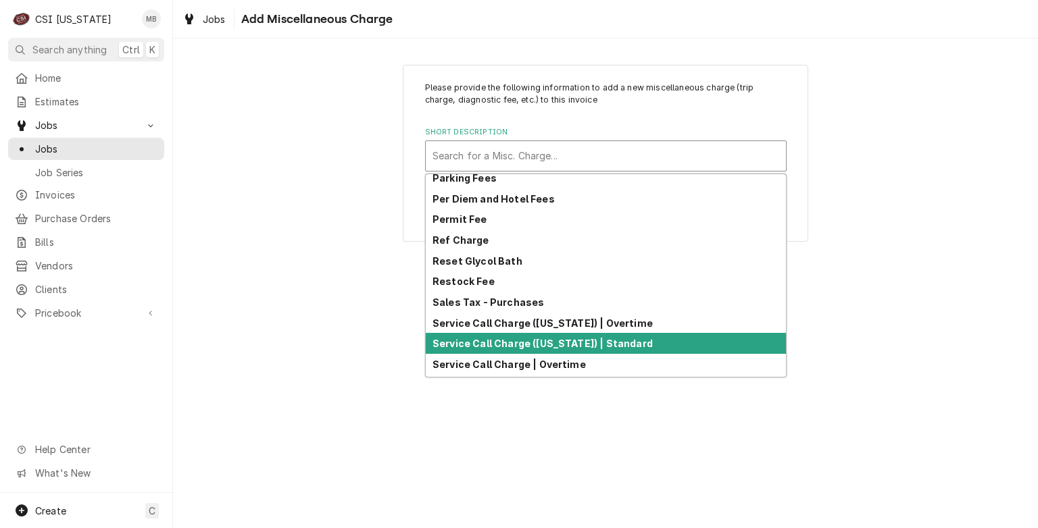
scroll to position [294, 0]
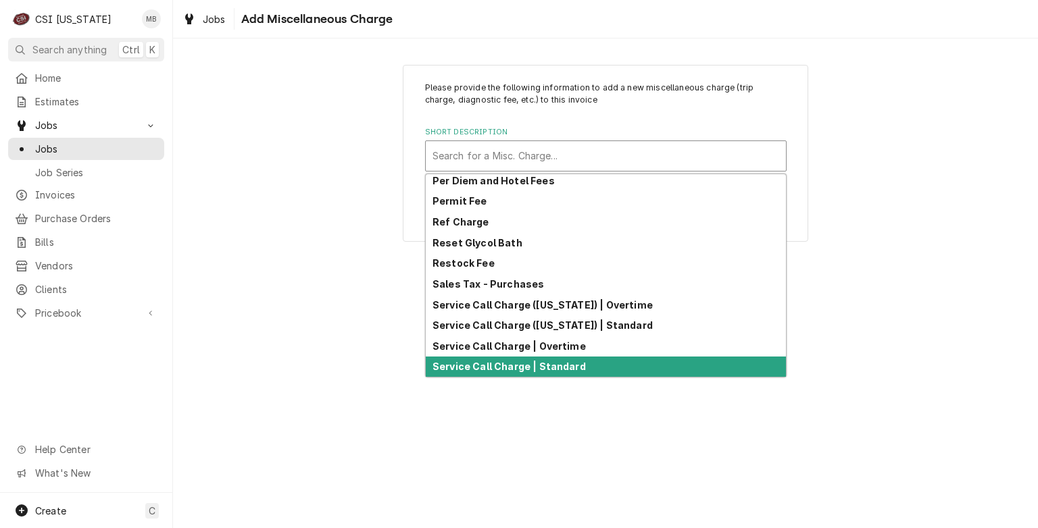
click at [488, 366] on strong "Service Call Charge | Standard" at bounding box center [508, 366] width 153 height 11
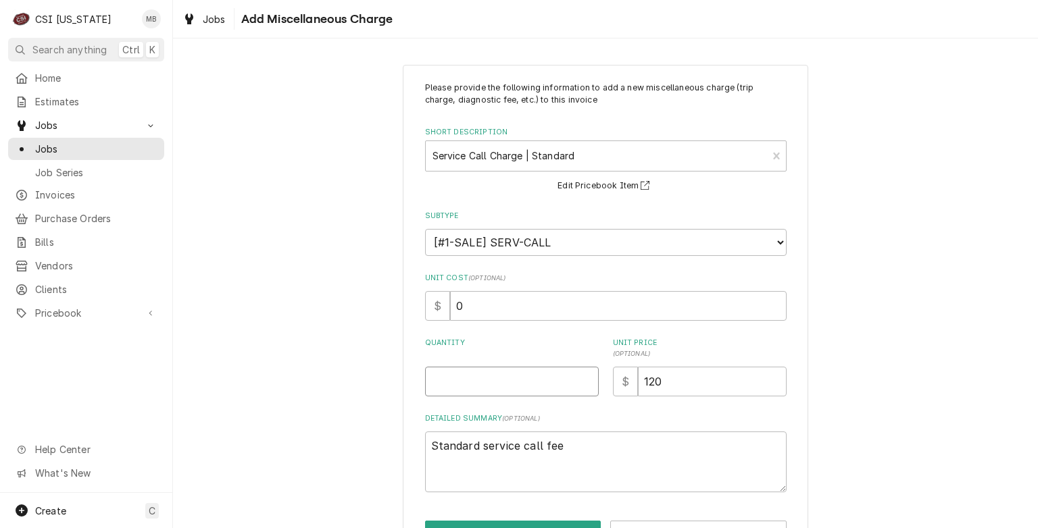
type textarea "x"
type input "0.5"
click at [582, 379] on input "0.5" at bounding box center [512, 382] width 174 height 30
type textarea "x"
type input "1"
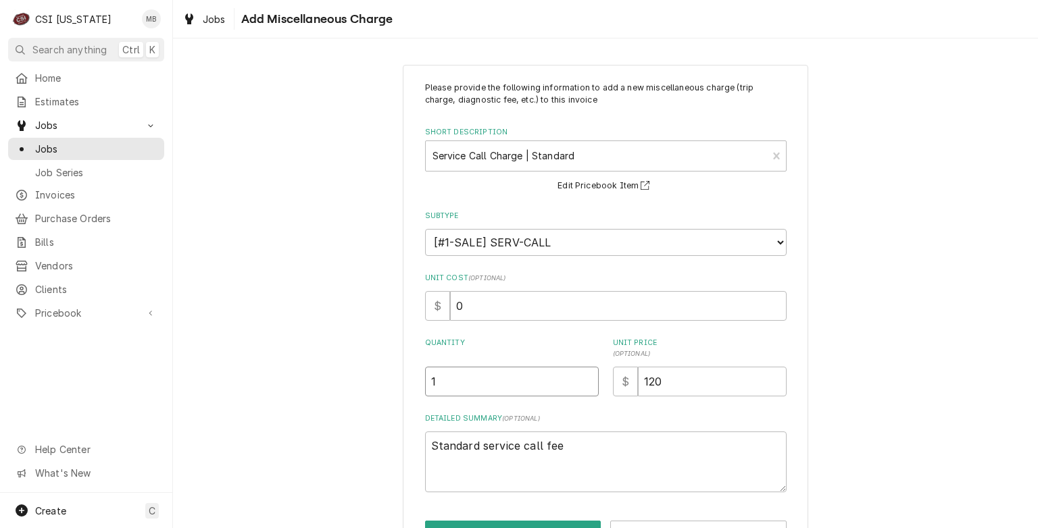
click at [582, 379] on input "1" at bounding box center [512, 382] width 174 height 30
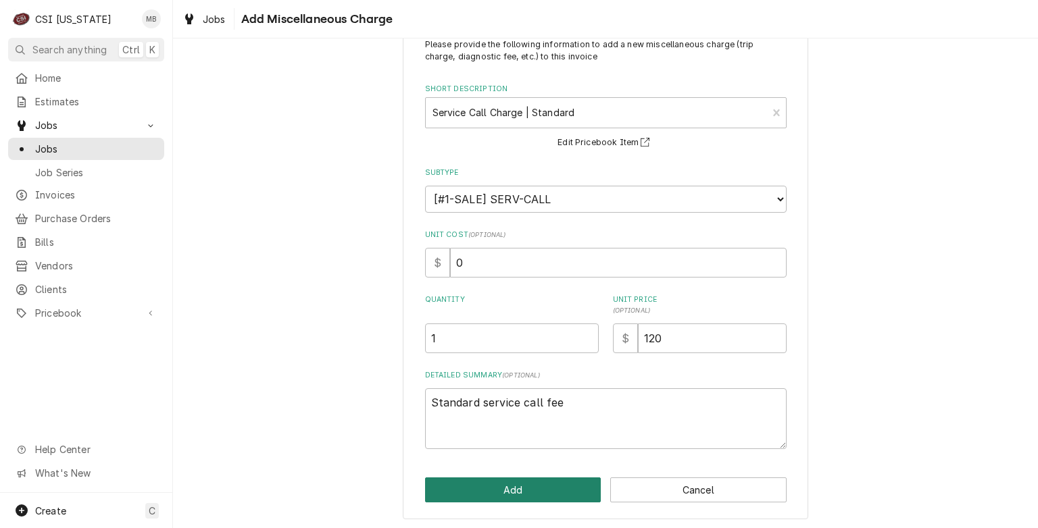
click at [562, 499] on button "Add" at bounding box center [513, 490] width 176 height 25
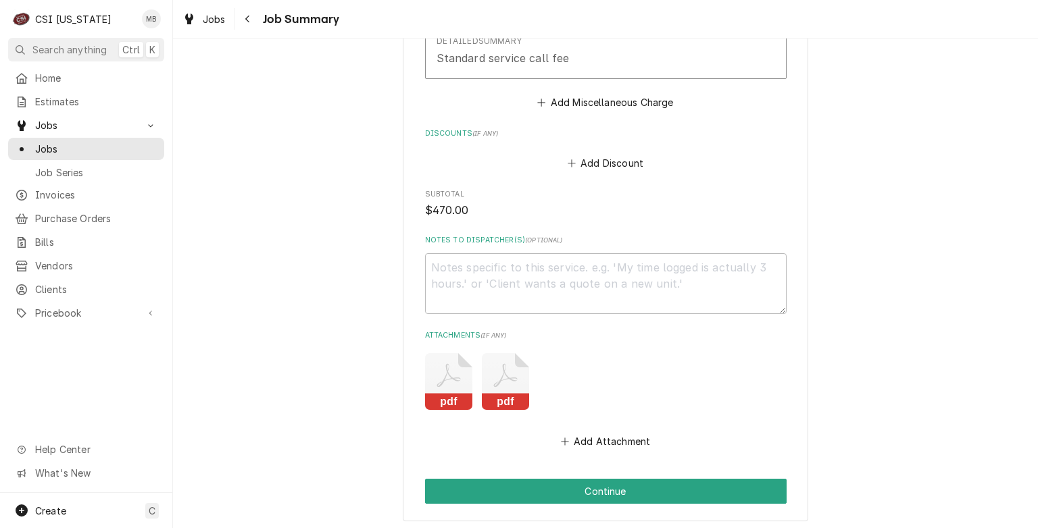
scroll to position [1215, 0]
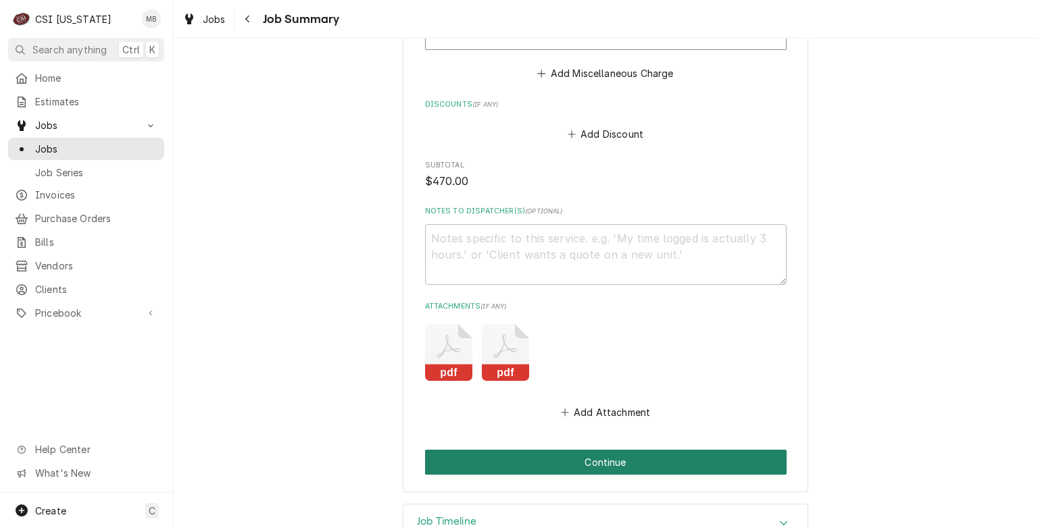
click at [588, 452] on button "Continue" at bounding box center [605, 462] width 361 height 25
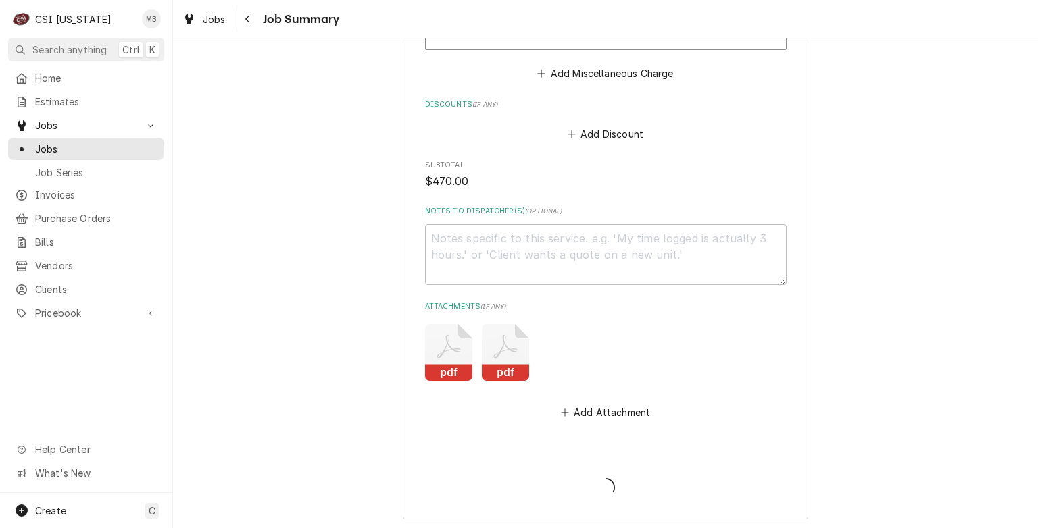
type textarea "x"
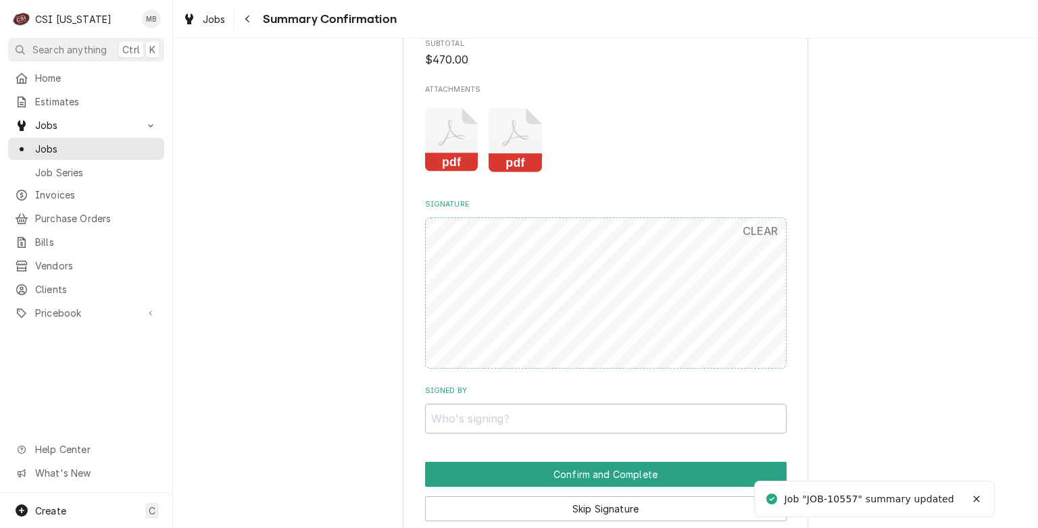
scroll to position [1140, 0]
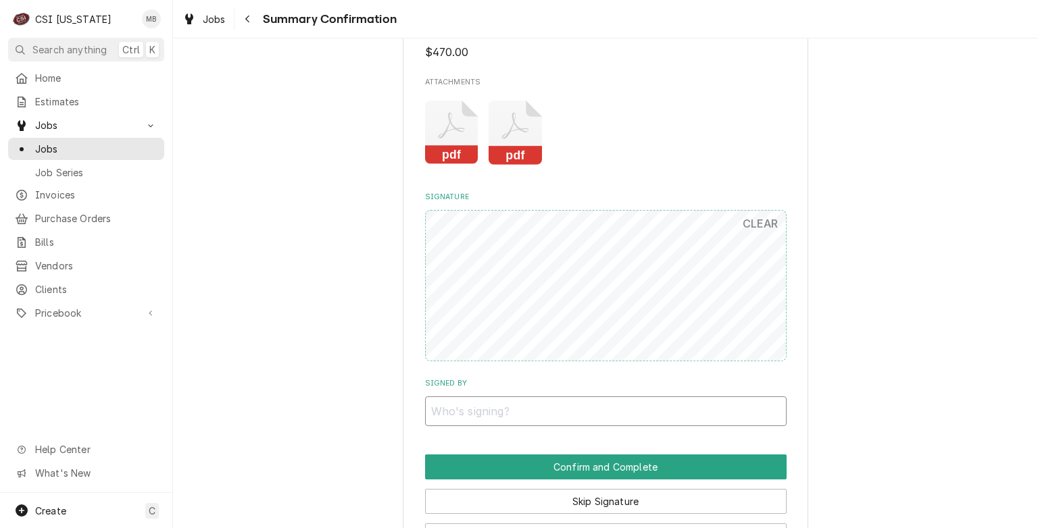
click at [478, 424] on input "Signed By" at bounding box center [605, 412] width 361 height 30
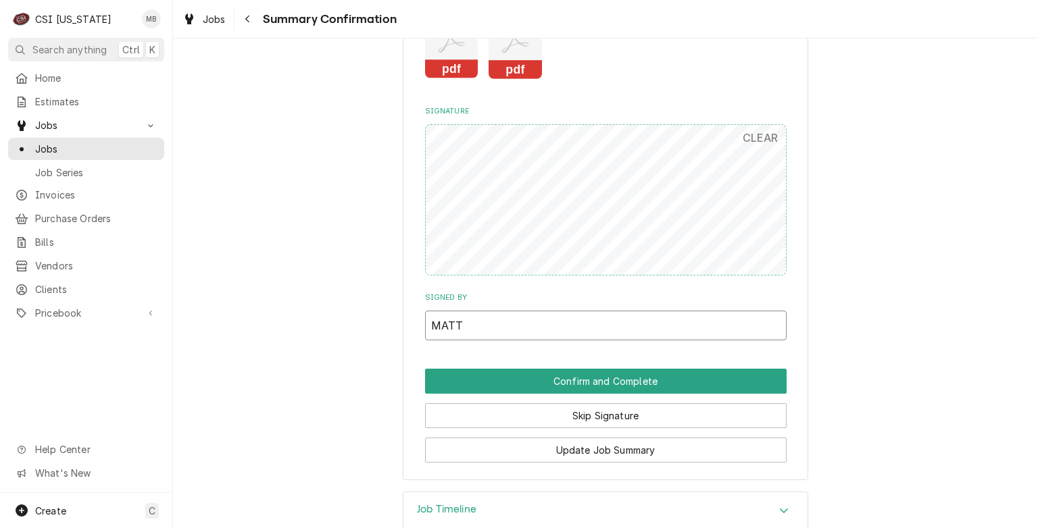
scroll to position [1237, 0]
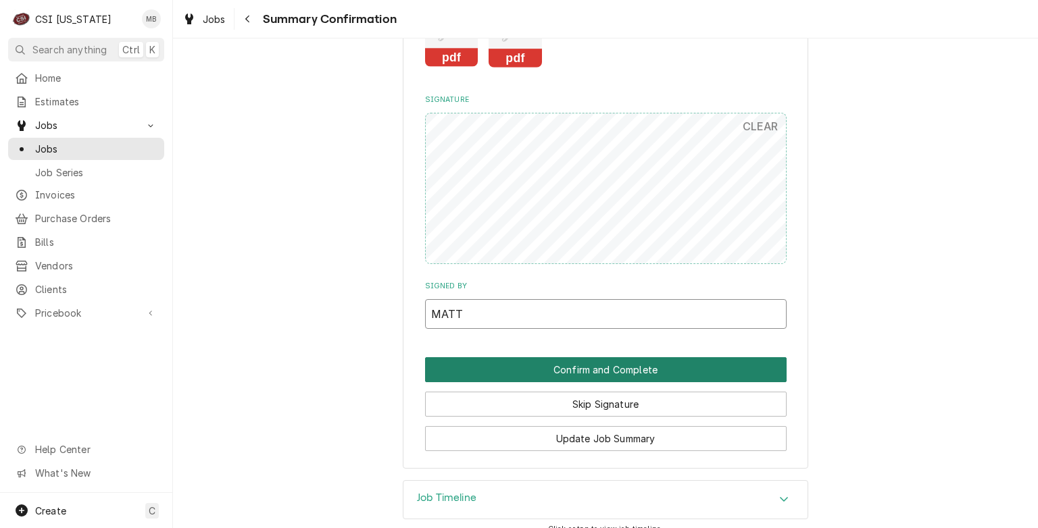
type input "MATT"
click at [573, 361] on button "Confirm and Complete" at bounding box center [605, 369] width 361 height 25
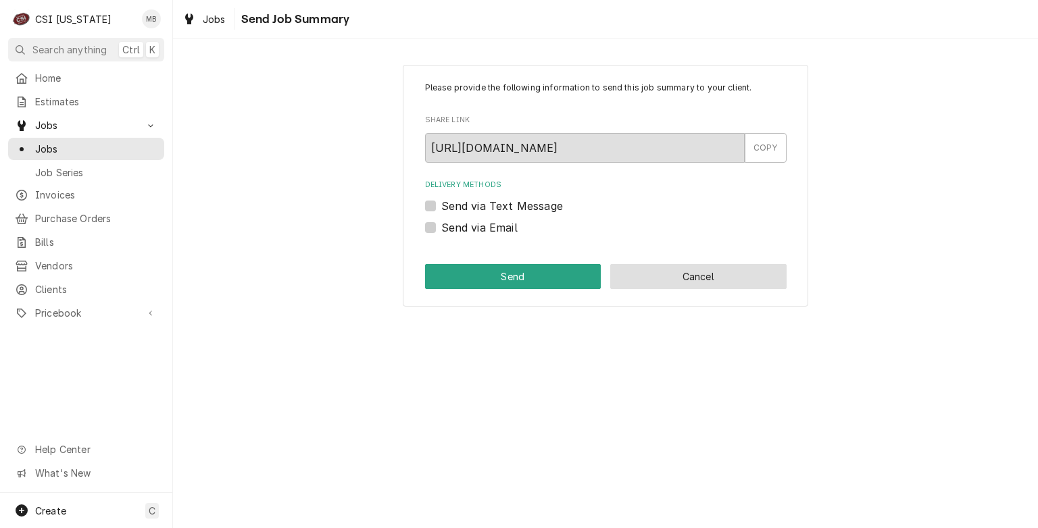
click at [632, 277] on button "Cancel" at bounding box center [698, 276] width 176 height 25
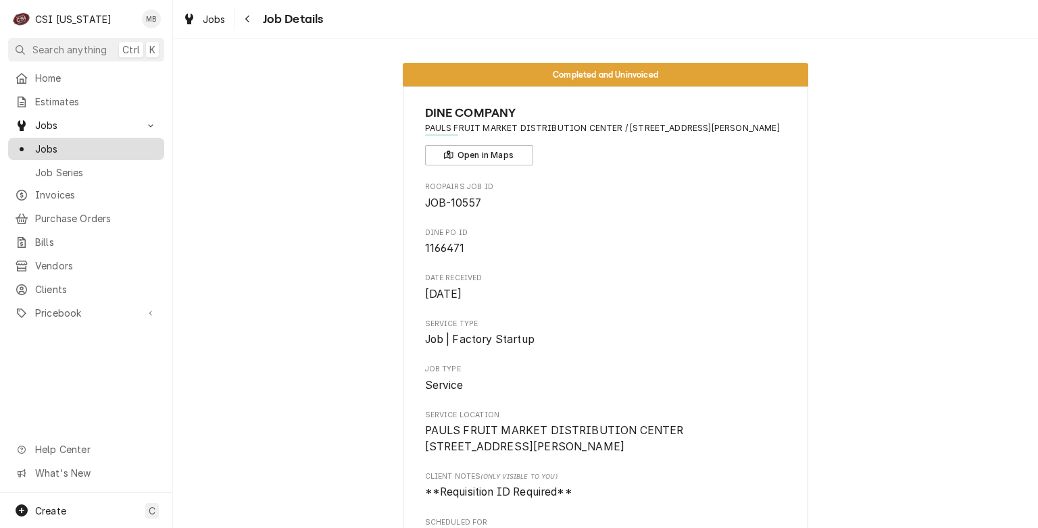
click at [48, 150] on span "Jobs" at bounding box center [96, 149] width 122 height 14
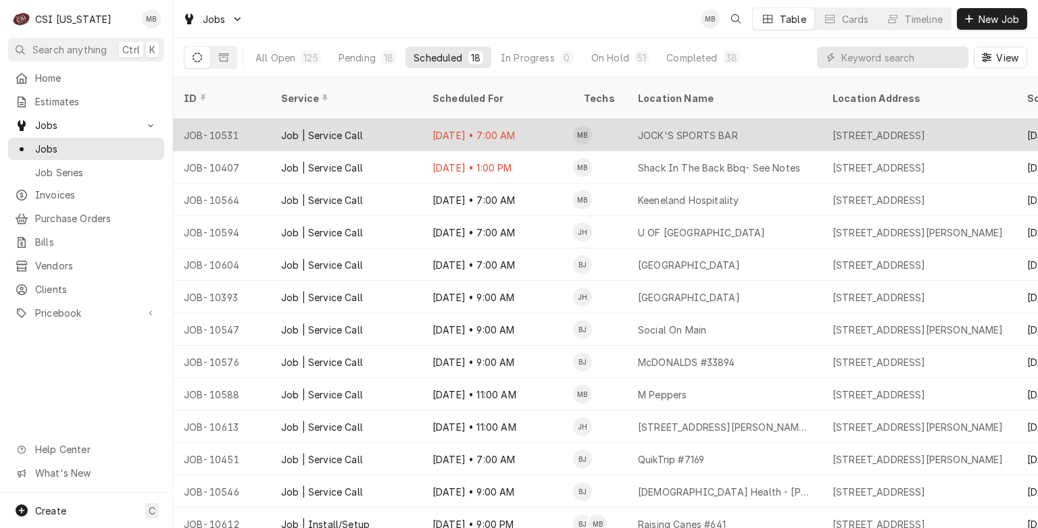
click at [340, 126] on div "Job | Service Call" at bounding box center [345, 135] width 151 height 32
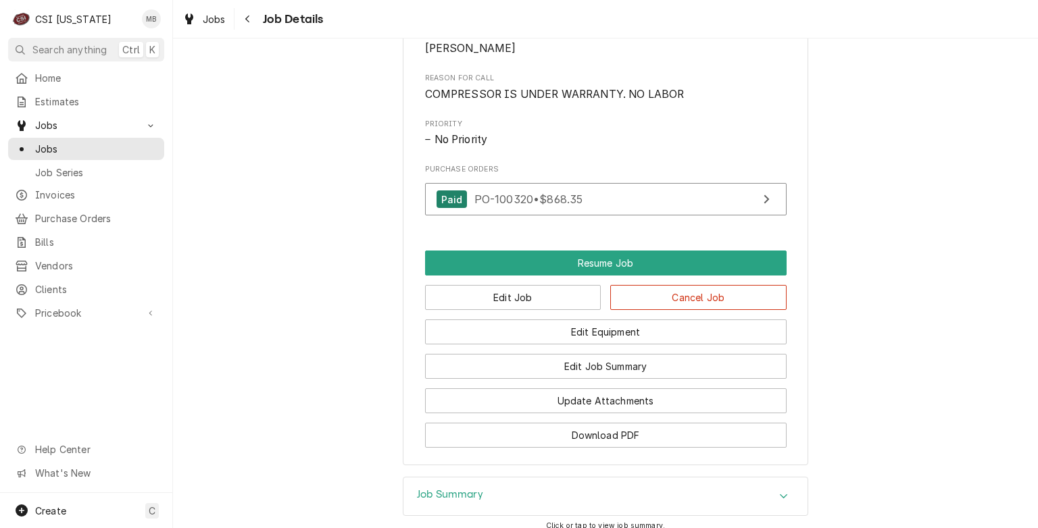
scroll to position [696, 0]
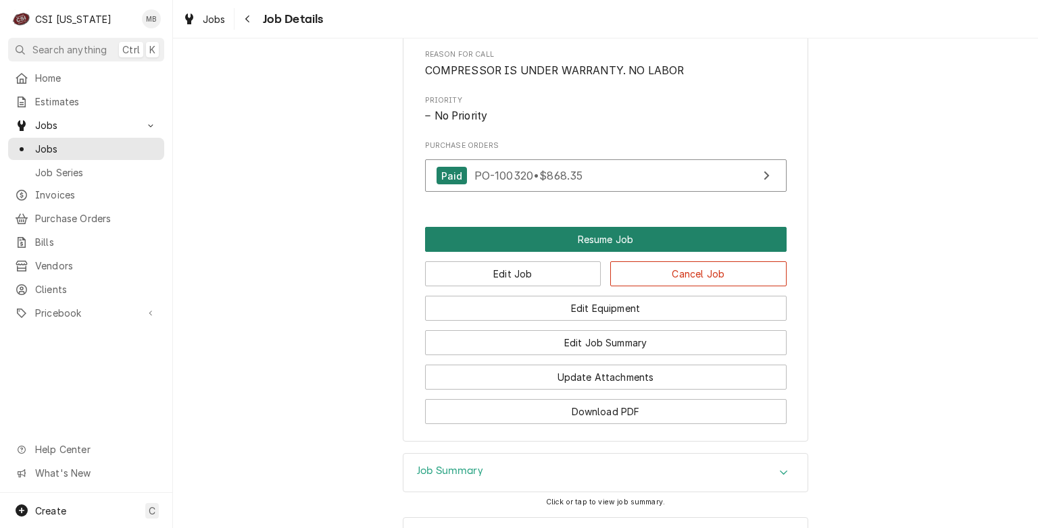
click at [592, 252] on button "Resume Job" at bounding box center [605, 239] width 361 height 25
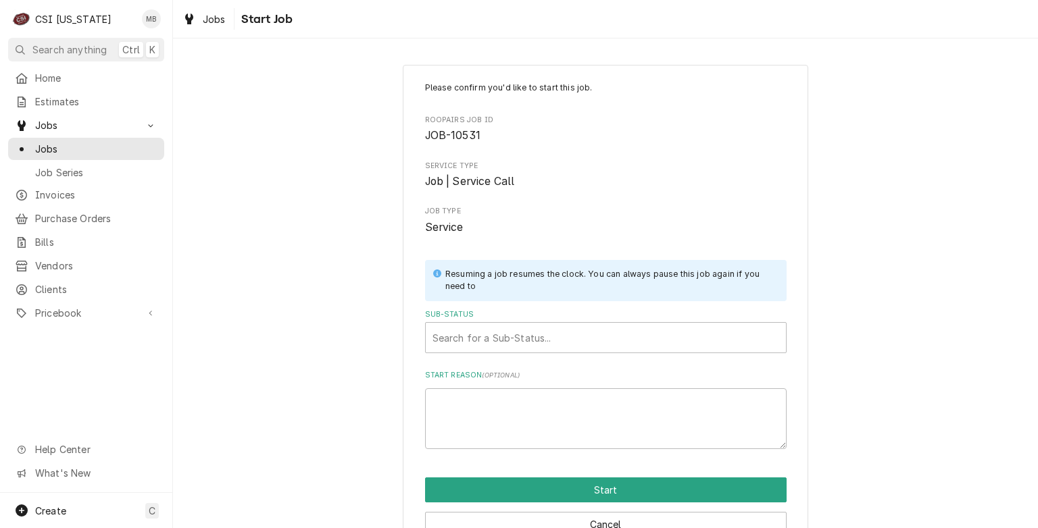
scroll to position [36, 0]
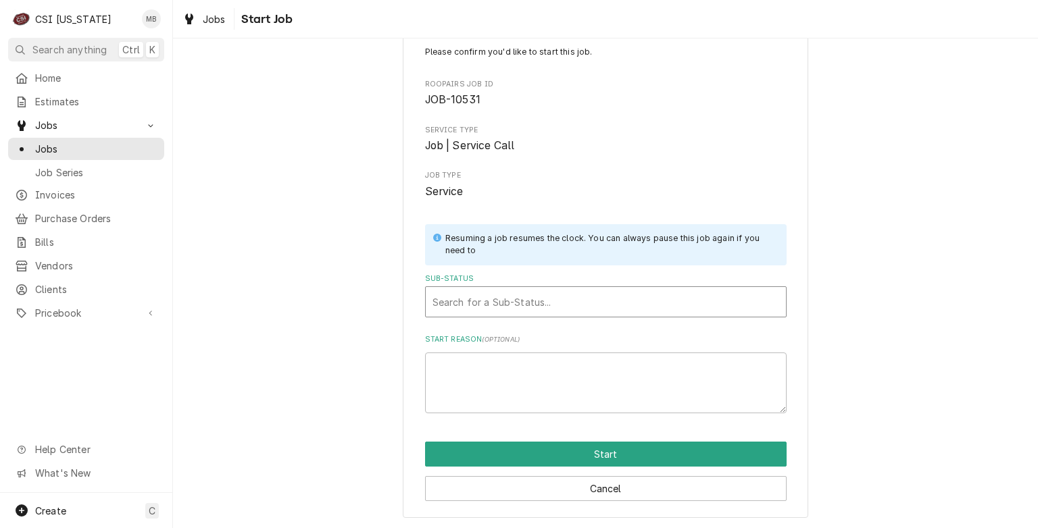
click at [598, 293] on div "Sub-Status" at bounding box center [605, 302] width 347 height 24
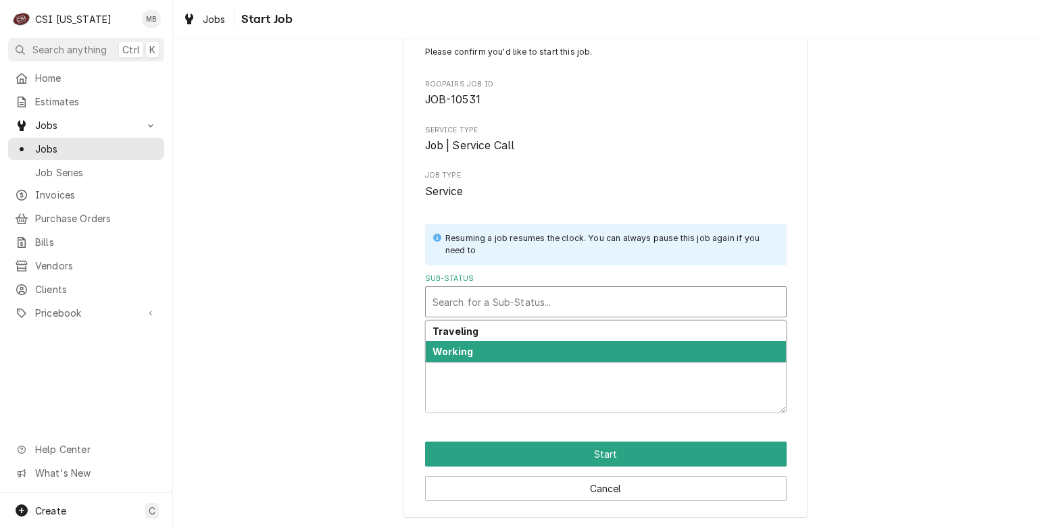
click at [562, 348] on div "Working" at bounding box center [606, 351] width 360 height 21
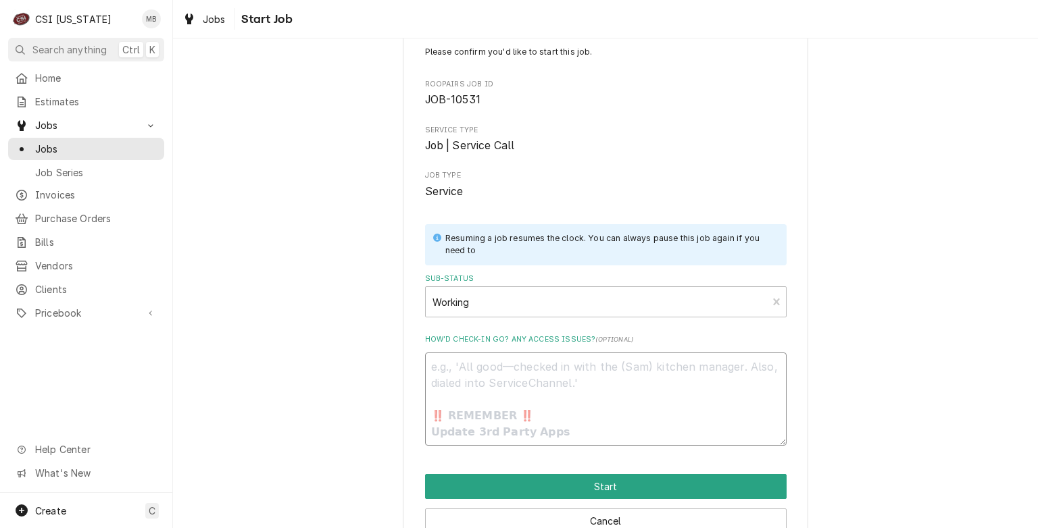
click at [546, 369] on textarea "How’d check-in go? Any access issues? ( optional )" at bounding box center [605, 399] width 361 height 93
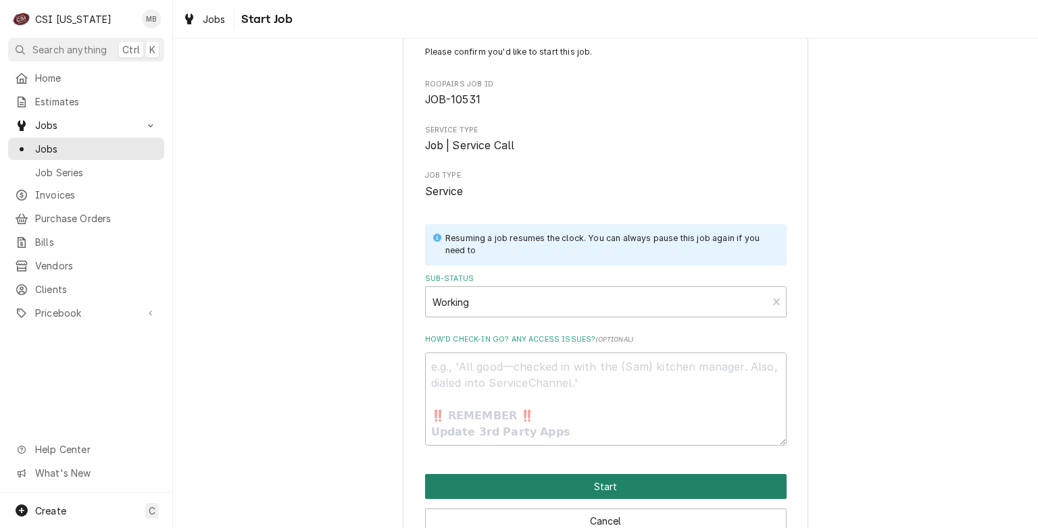
click at [571, 480] on button "Start" at bounding box center [605, 486] width 361 height 25
type textarea "x"
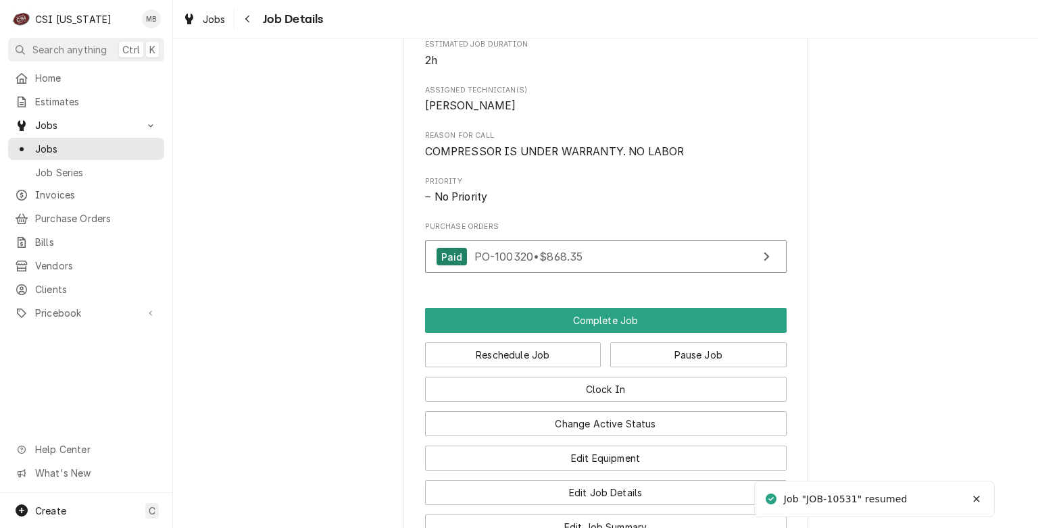
scroll to position [674, 0]
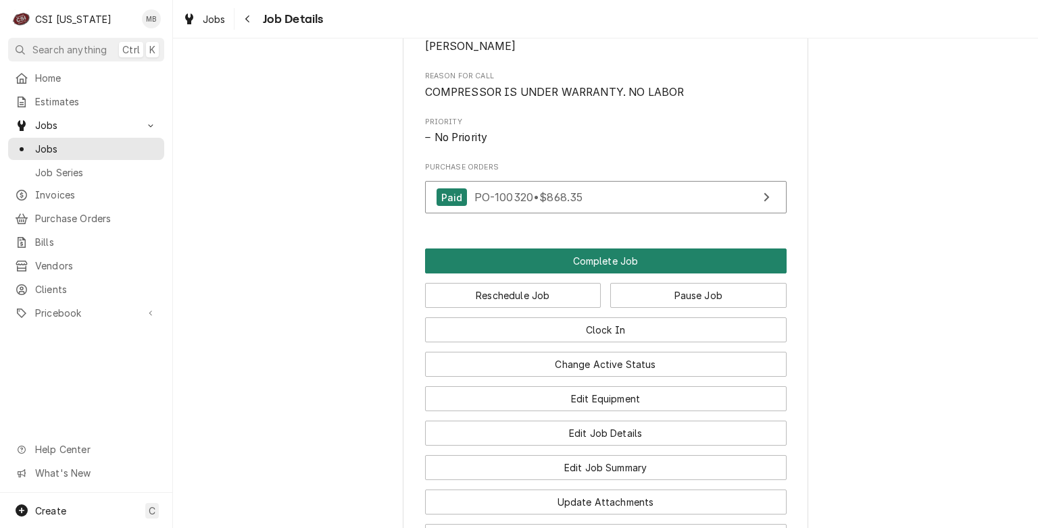
click at [601, 274] on button "Complete Job" at bounding box center [605, 261] width 361 height 25
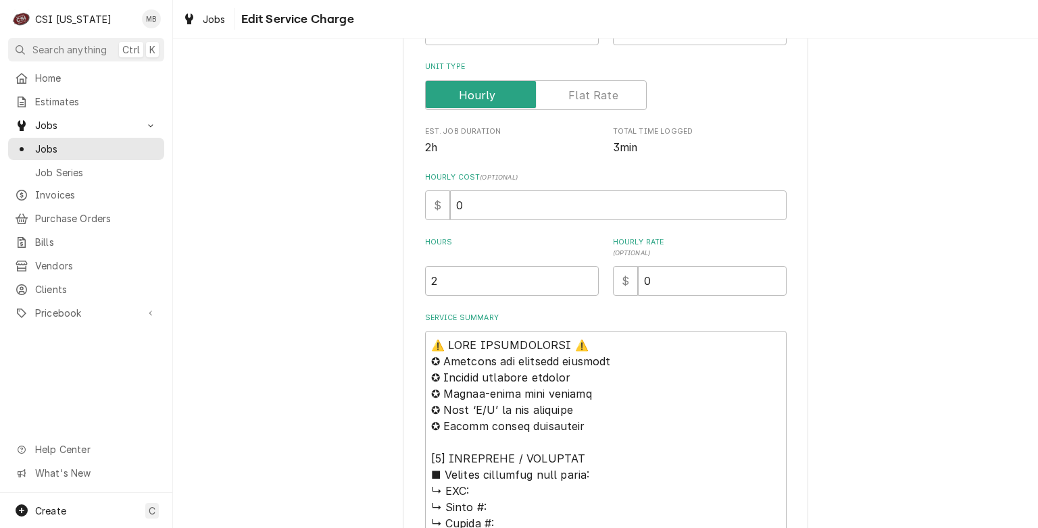
scroll to position [324, 0]
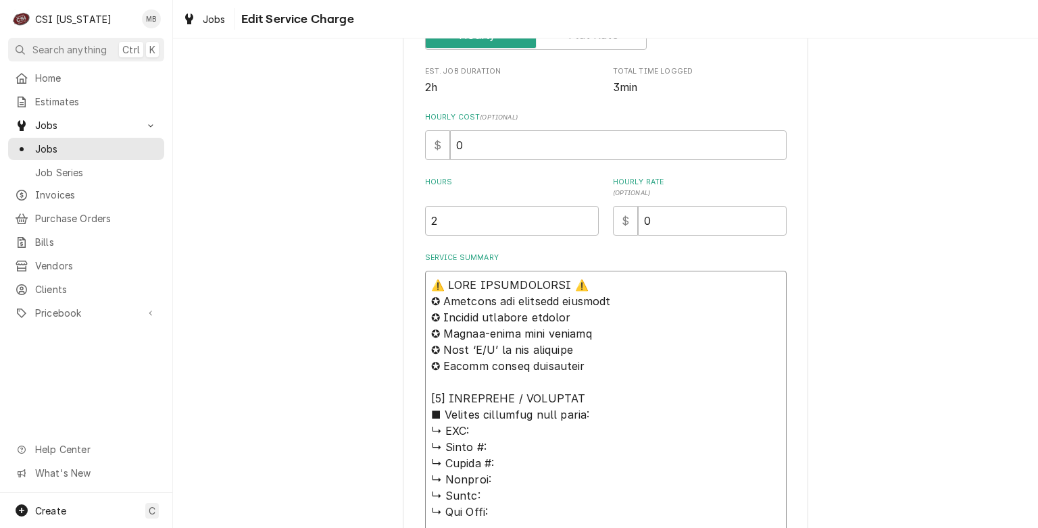
type textarea "x"
type textarea "⚠️ LORE IPSUMDOLORSI ⚠️ ✪ Ametcons adi elitsedd eiusmodt ✪ Incidid utlabore etd…"
type textarea "x"
type textarea "⚠️ LORE IPSUMDOLORSI ⚠️ ✪ Ametcons adi elitsedd eiusmodt ✪ Incidid utlabore etd…"
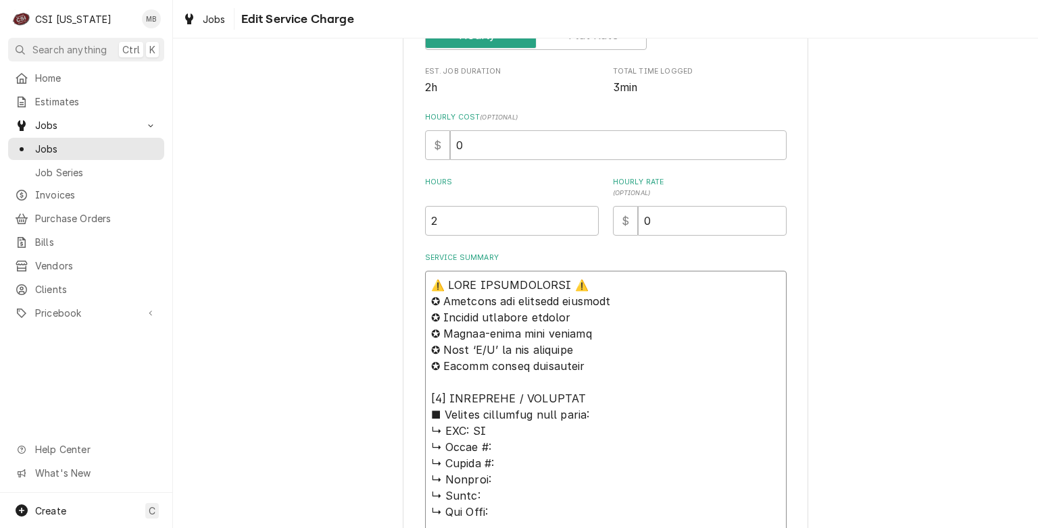
type textarea "x"
type textarea "⚠️ LORE IPSUMDOLORSI ⚠️ ✪ Ametcons adi elitsedd eiusmodt ✪ Incidid utlabore etd…"
type textarea "x"
type textarea "⚠️ LORE IPSUMDOLORSI ⚠️ ✪ Ametcons adi elitsedd eiusmodt ✪ Incidid utlabore etd…"
type textarea "x"
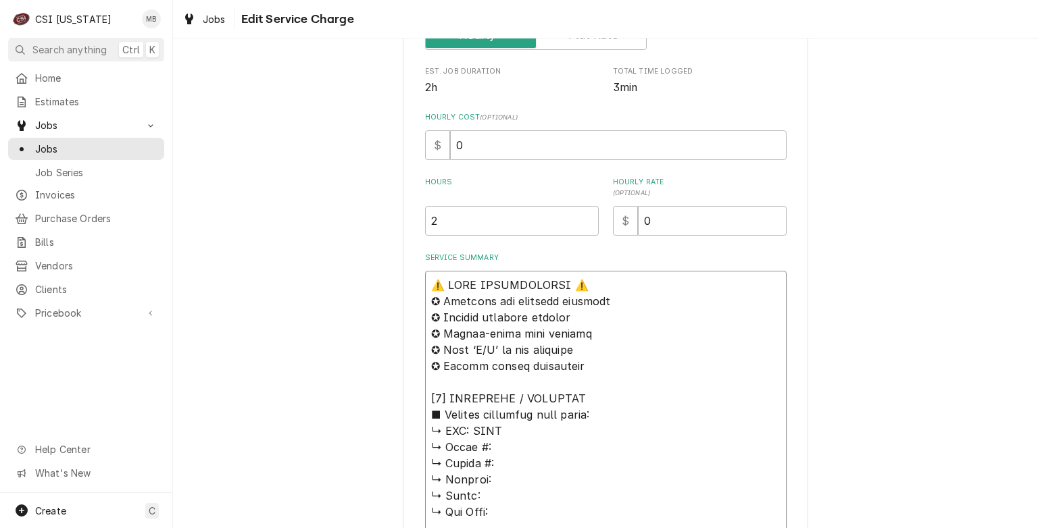
type textarea "⚠️ LORE IPSUMDOLORSI ⚠️ ✪ Ametcons adi elitsedd eiusmodt ✪ Incidid utlabore etd…"
type textarea "x"
type textarea "⚠️ LORE IPSUMDOLORSI ⚠️ ✪ Ametcons adi elitsedd eiusmodt ✪ Incidid utlabore etd…"
type textarea "x"
type textarea "⚠️ LORE IPSUMDOLORSI ⚠️ ✪ Ametcons adi elitsedd eiusmodt ✪ Incidid utlabore etd…"
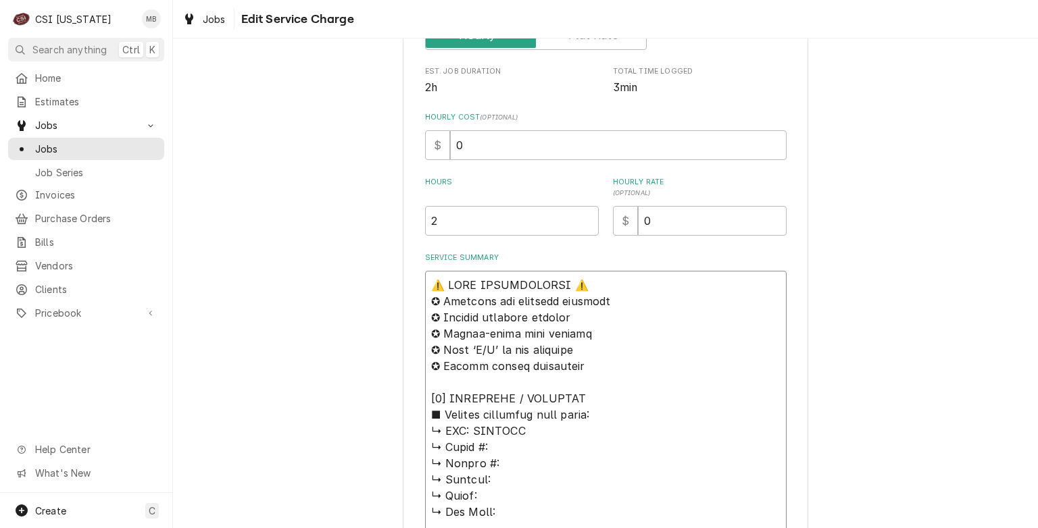
type textarea "x"
type textarea "⚠️ LORE IPSUMDOLORSI ⚠️ ✪ Ametcons adi elitsedd eiusmodt ✪ Incidid utlabore etd…"
type textarea "x"
type textarea "⚠️ LORE IPSUMDOLORSI ⚠️ ✪ Ametcons adi elitsedd eiusmodt ✪ Incidid utlabore etd…"
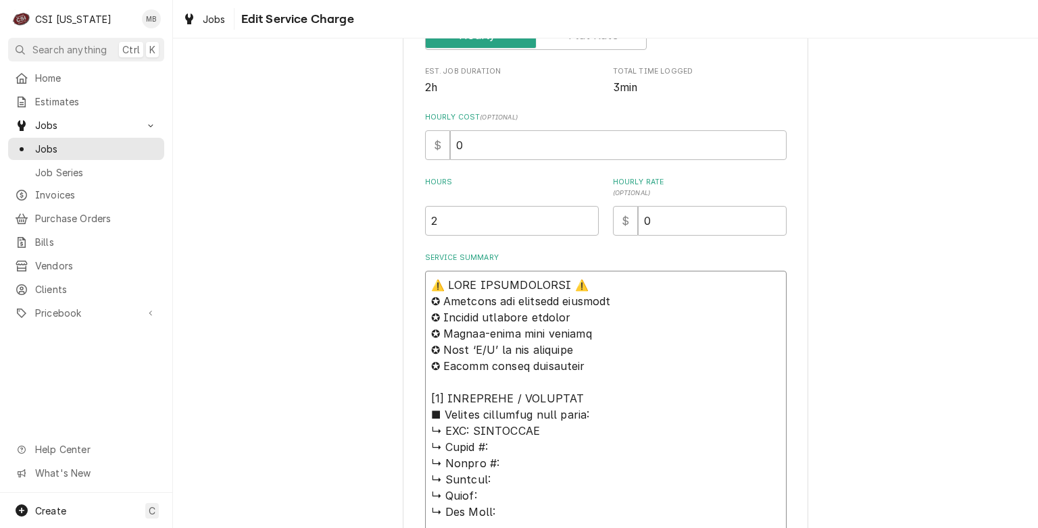
type textarea "x"
type textarea "⚠️ 𝗙𝗢𝗥𝗠 𝗜𝗡𝗦𝗧𝗥𝗨𝗖𝗧𝗜𝗢𝗡𝗦 ⚠️ ✪ 𝗖𝗼𝗺𝗽𝗹𝗲𝘁𝗲 𝗮𝗹𝗹 𝗿𝗲𝗹𝗲𝘃𝗮𝗻𝘁 𝘀𝗲𝗰𝘁𝗶𝗼𝗻𝘀 ✪ 𝗣𝗿𝗼𝘃𝗶𝗱𝗲 𝗱𝗲𝘁𝗮𝗶𝗹𝗲𝗱 𝗮𝗻𝘀…"
type textarea "x"
type textarea "⚠️ 𝗙𝗢𝗥𝗠 𝗜𝗡𝗦𝗧𝗥𝗨𝗖𝗧𝗜𝗢𝗡𝗦 ⚠️ ✪ 𝗖𝗼𝗺𝗽𝗹𝗲𝘁𝗲 𝗮𝗹𝗹 𝗿𝗲𝗹𝗲𝘃𝗮𝗻𝘁 𝘀𝗲𝗰𝘁𝗶𝗼𝗻𝘀 ✪ 𝗣𝗿𝗼𝘃𝗶𝗱𝗲 𝗱𝗲𝘁𝗮𝗶𝗹𝗲𝗱 𝗮𝗻𝘀…"
type textarea "x"
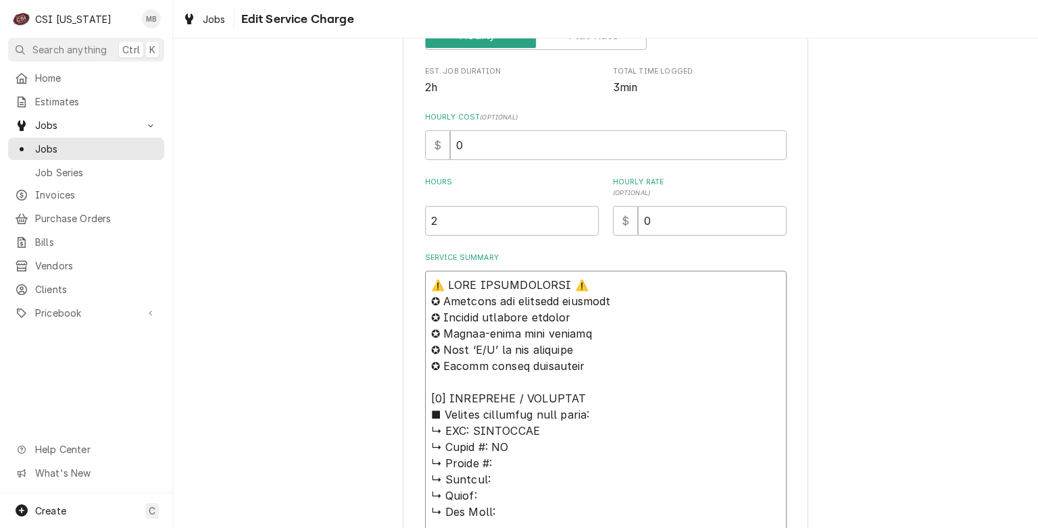
type textarea "⚠️ 𝗙𝗢𝗥𝗠 𝗜𝗡𝗦𝗧𝗥𝗨𝗖𝗧𝗜𝗢𝗡𝗦 ⚠️ ✪ 𝗖𝗼𝗺𝗽𝗹𝗲𝘁𝗲 𝗮𝗹𝗹 𝗿𝗲𝗹𝗲𝘃𝗮𝗻𝘁 𝘀𝗲𝗰𝘁𝗶𝗼𝗻𝘀 ✪ 𝗣𝗿𝗼𝘃𝗶𝗱𝗲 𝗱𝗲𝘁𝗮𝗶𝗹𝗲𝗱 𝗮𝗻𝘀…"
type textarea "x"
type textarea "⚠️ 𝗙𝗢𝗥𝗠 𝗜𝗡𝗦𝗧𝗥𝗨𝗖𝗧𝗜𝗢𝗡𝗦 ⚠️ ✪ 𝗖𝗼𝗺𝗽𝗹𝗲𝘁𝗲 𝗮𝗹𝗹 𝗿𝗲𝗹𝗲𝘃𝗮𝗻𝘁 𝘀𝗲𝗰𝘁𝗶𝗼𝗻𝘀 ✪ 𝗣𝗿𝗼𝘃𝗶𝗱𝗲 𝗱𝗲𝘁𝗮𝗶𝗹𝗲𝗱 𝗮𝗻𝘀…"
type textarea "x"
type textarea "⚠️ 𝗙𝗢𝗥𝗠 𝗜𝗡𝗦𝗧𝗥𝗨𝗖𝗧𝗜𝗢𝗡𝗦 ⚠️ ✪ 𝗖𝗼𝗺𝗽𝗹𝗲𝘁𝗲 𝗮𝗹𝗹 𝗿𝗲𝗹𝗲𝘃𝗮𝗻𝘁 𝘀𝗲𝗰𝘁𝗶𝗼𝗻𝘀 ✪ 𝗣𝗿𝗼𝘃𝗶𝗱𝗲 𝗱𝗲𝘁𝗮𝗶𝗹𝗲𝗱 𝗮𝗻𝘀…"
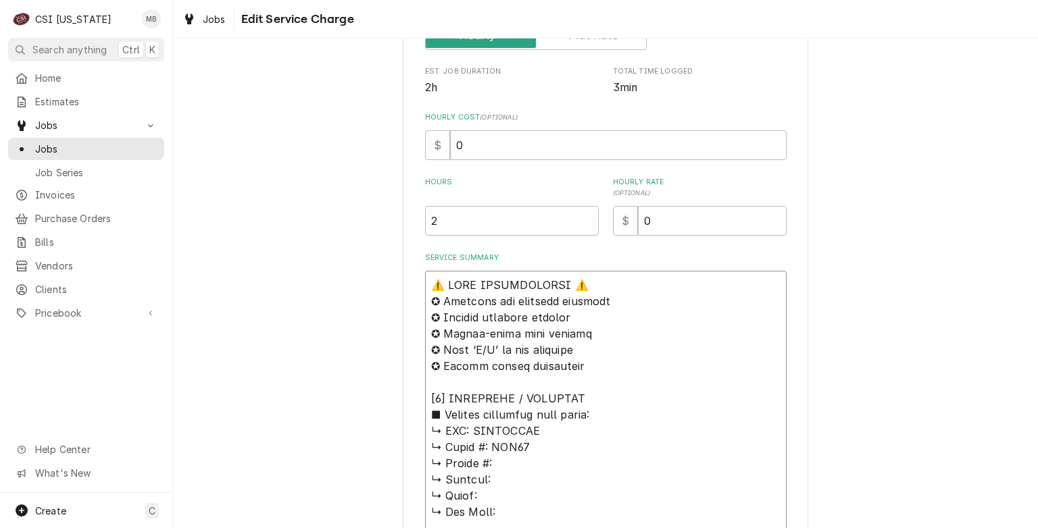
type textarea "x"
type textarea "⚠️ 𝗙𝗢𝗥𝗠 𝗜𝗡𝗦𝗧𝗥𝗨𝗖𝗧𝗜𝗢𝗡𝗦 ⚠️ ✪ 𝗖𝗼𝗺𝗽𝗹𝗲𝘁𝗲 𝗮𝗹𝗹 𝗿𝗲𝗹𝗲𝘃𝗮𝗻𝘁 𝘀𝗲𝗰𝘁𝗶𝗼𝗻𝘀 ✪ 𝗣𝗿𝗼𝘃𝗶𝗱𝗲 𝗱𝗲𝘁𝗮𝗶𝗹𝗲𝗱 𝗮𝗻𝘀…"
type textarea "x"
type textarea "⚠️ 𝗙𝗢𝗥𝗠 𝗜𝗡𝗦𝗧𝗥𝗨𝗖𝗧𝗜𝗢𝗡𝗦 ⚠️ ✪ 𝗖𝗼𝗺𝗽𝗹𝗲𝘁𝗲 𝗮𝗹𝗹 𝗿𝗲𝗹𝗲𝘃𝗮𝗻𝘁 𝘀𝗲𝗰𝘁𝗶𝗼𝗻𝘀 ✪ 𝗣𝗿𝗼𝘃𝗶𝗱𝗲 𝗱𝗲𝘁𝗮𝗶𝗹𝗲𝗱 𝗮𝗻𝘀…"
type textarea "x"
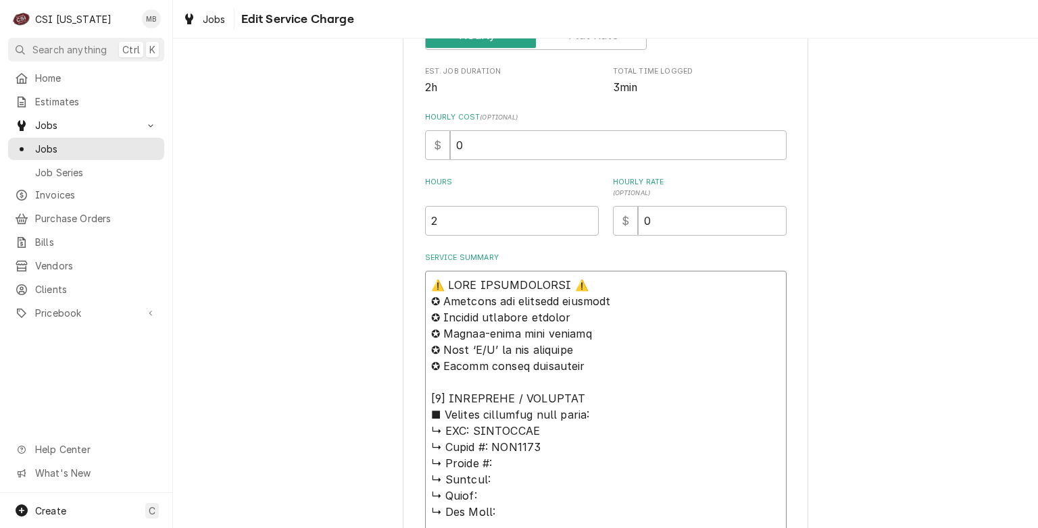
type textarea "⚠️ 𝗙𝗢𝗥𝗠 𝗜𝗡𝗦𝗧𝗥𝗨𝗖𝗧𝗜𝗢𝗡𝗦 ⚠️ ✪ 𝗖𝗼𝗺𝗽𝗹𝗲𝘁𝗲 𝗮𝗹𝗹 𝗿𝗲𝗹𝗲𝘃𝗮𝗻𝘁 𝘀𝗲𝗰𝘁𝗶𝗼𝗻𝘀 ✪ 𝗣𝗿𝗼𝘃𝗶𝗱𝗲 𝗱𝗲𝘁𝗮𝗶𝗹𝗲𝗱 𝗮𝗻𝘀…"
type textarea "x"
type textarea "⚠️ 𝗙𝗢𝗥𝗠 𝗜𝗡𝗦𝗧𝗥𝗨𝗖𝗧𝗜𝗢𝗡𝗦 ⚠️ ✪ 𝗖𝗼𝗺𝗽𝗹𝗲𝘁𝗲 𝗮𝗹𝗹 𝗿𝗲𝗹𝗲𝘃𝗮𝗻𝘁 𝘀𝗲𝗰𝘁𝗶𝗼𝗻𝘀 ✪ 𝗣𝗿𝗼𝘃𝗶𝗱𝗲 𝗱𝗲𝘁𝗮𝗶𝗹𝗲𝗱 𝗮𝗻𝘀…"
type textarea "x"
type textarea "⚠️ 𝗙𝗢𝗥𝗠 𝗜𝗡𝗦𝗧𝗥𝗨𝗖𝗧𝗜𝗢𝗡𝗦 ⚠️ ✪ 𝗖𝗼𝗺𝗽𝗹𝗲𝘁𝗲 𝗮𝗹𝗹 𝗿𝗲𝗹𝗲𝘃𝗮𝗻𝘁 𝘀𝗲𝗰𝘁𝗶𝗼𝗻𝘀 ✪ 𝗣𝗿𝗼𝘃𝗶𝗱𝗲 𝗱𝗲𝘁𝗮𝗶𝗹𝗲𝗱 𝗮𝗻𝘀…"
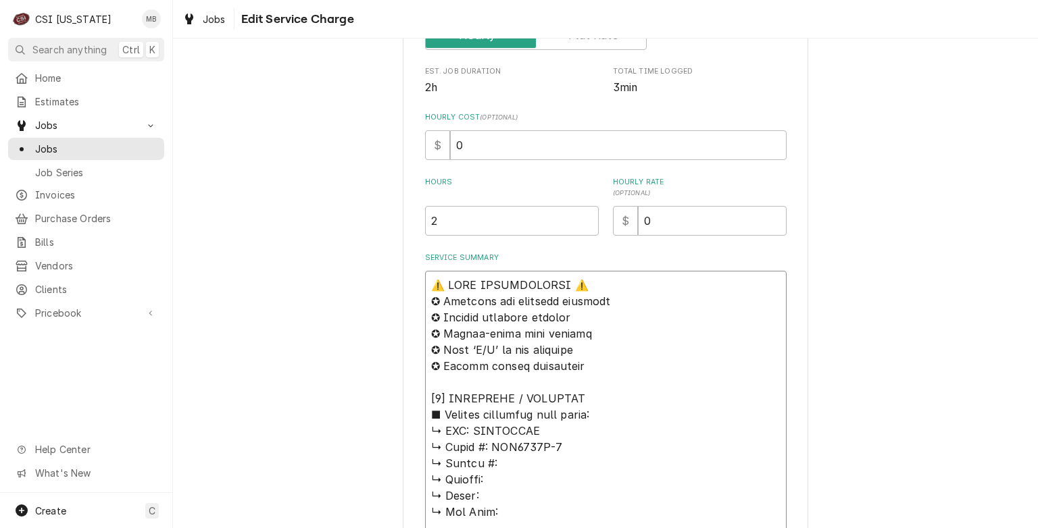
type textarea "x"
type textarea "⚠️ 𝗙𝗢𝗥𝗠 𝗜𝗡𝗦𝗧𝗥𝗨𝗖𝗧𝗜𝗢𝗡𝗦 ⚠️ ✪ 𝗖𝗼𝗺𝗽𝗹𝗲𝘁𝗲 𝗮𝗹𝗹 𝗿𝗲𝗹𝗲𝘃𝗮𝗻𝘁 𝘀𝗲𝗰𝘁𝗶𝗼𝗻𝘀 ✪ 𝗣𝗿𝗼𝘃𝗶𝗱𝗲 𝗱𝗲𝘁𝗮𝗶𝗹𝗲𝗱 𝗮𝗻𝘀…"
type textarea "x"
type textarea "⚠️ 𝗙𝗢𝗥𝗠 𝗜𝗡𝗦𝗧𝗥𝗨𝗖𝗧𝗜𝗢𝗡𝗦 ⚠️ ✪ 𝗖𝗼𝗺𝗽𝗹𝗲𝘁𝗲 𝗮𝗹𝗹 𝗿𝗲𝗹𝗲𝘃𝗮𝗻𝘁 𝘀𝗲𝗰𝘁𝗶𝗼𝗻𝘀 ✪ 𝗣𝗿𝗼𝘃𝗶𝗱𝗲 𝗱𝗲𝘁𝗮𝗶𝗹𝗲𝗱 𝗮𝗻𝘀…"
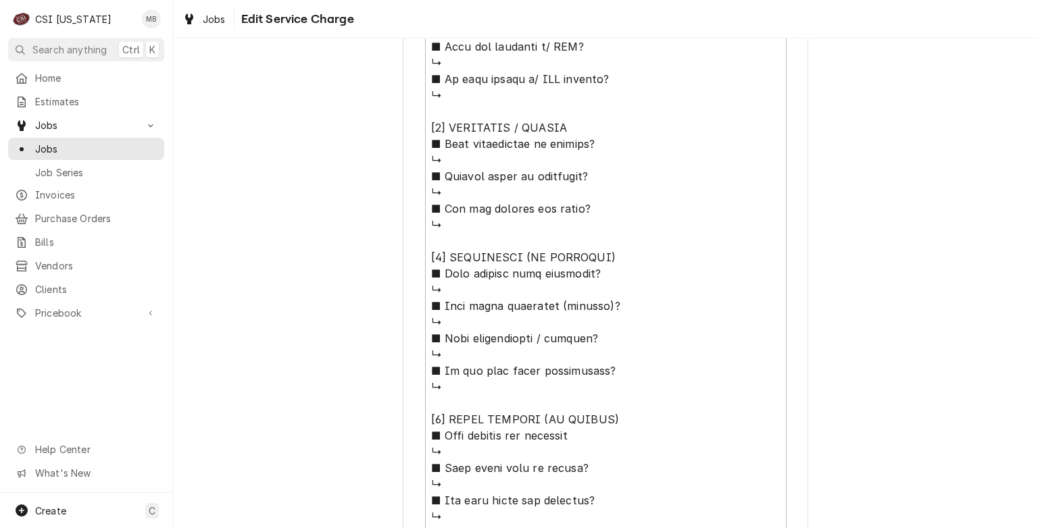
scroll to position [651, 0]
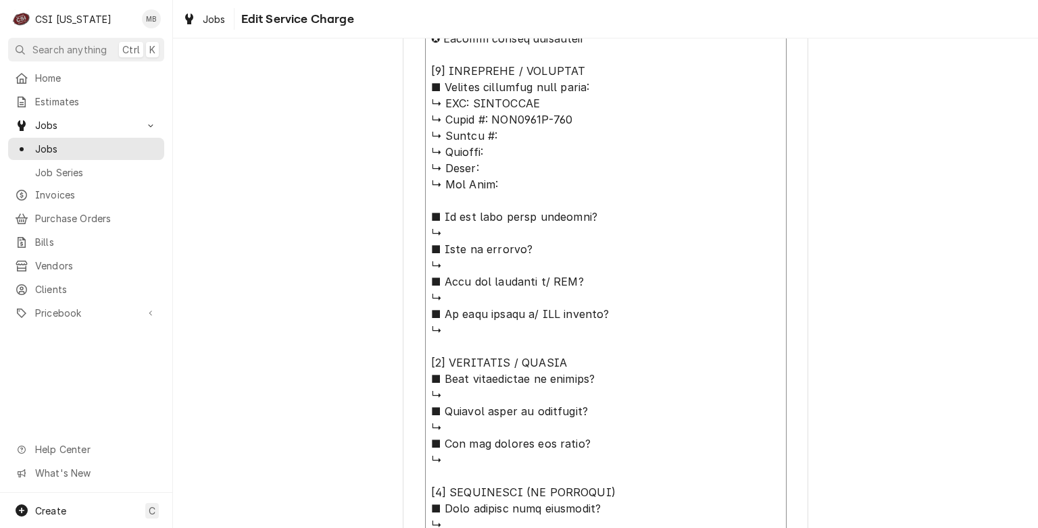
click at [499, 131] on textarea "Service Summary" at bounding box center [605, 395] width 361 height 904
type textarea "x"
type textarea "⚠️ 𝗙𝗢𝗥𝗠 𝗜𝗡𝗦𝗧𝗥𝗨𝗖𝗧𝗜𝗢𝗡𝗦 ⚠️ ✪ 𝗖𝗼𝗺𝗽𝗹𝗲𝘁𝗲 𝗮𝗹𝗹 𝗿𝗲𝗹𝗲𝘃𝗮𝗻𝘁 𝘀𝗲𝗰𝘁𝗶𝗼𝗻𝘀 ✪ 𝗣𝗿𝗼𝘃𝗶𝗱𝗲 𝗱𝗲𝘁𝗮𝗶𝗹𝗲𝗱 𝗮𝗻𝘀…"
type textarea "x"
type textarea "⚠️ 𝗙𝗢𝗥𝗠 𝗜𝗡𝗦𝗧𝗥𝗨𝗖𝗧𝗜𝗢𝗡𝗦 ⚠️ ✪ 𝗖𝗼𝗺𝗽𝗹𝗲𝘁𝗲 𝗮𝗹𝗹 𝗿𝗲𝗹𝗲𝘃𝗮𝗻𝘁 𝘀𝗲𝗰𝘁𝗶𝗼𝗻𝘀 ✪ 𝗣𝗿𝗼𝘃𝗶𝗱𝗲 𝗱𝗲𝘁𝗮𝗶𝗹𝗲𝗱 𝗮𝗻𝘀…"
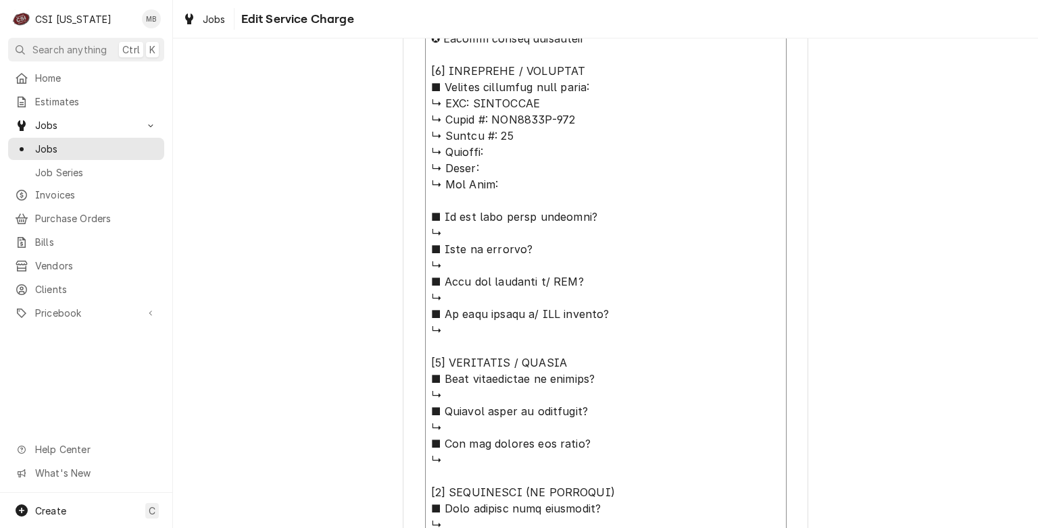
type textarea "x"
type textarea "⚠️ 𝗙𝗢𝗥𝗠 𝗜𝗡𝗦𝗧𝗥𝗨𝗖𝗧𝗜𝗢𝗡𝗦 ⚠️ ✪ 𝗖𝗼𝗺𝗽𝗹𝗲𝘁𝗲 𝗮𝗹𝗹 𝗿𝗲𝗹𝗲𝘃𝗮𝗻𝘁 𝘀𝗲𝗰𝘁𝗶𝗼𝗻𝘀 ✪ 𝗣𝗿𝗼𝘃𝗶𝗱𝗲 𝗱𝗲𝘁𝗮𝗶𝗹𝗲𝗱 𝗮𝗻𝘀…"
type textarea "x"
type textarea "⚠️ 𝗙𝗢𝗥𝗠 𝗜𝗡𝗦𝗧𝗥𝗨𝗖𝗧𝗜𝗢𝗡𝗦 ⚠️ ✪ 𝗖𝗼𝗺𝗽𝗹𝗲𝘁𝗲 𝗮𝗹𝗹 𝗿𝗲𝗹𝗲𝘃𝗮𝗻𝘁 𝘀𝗲𝗰𝘁𝗶𝗼𝗻𝘀 ✪ 𝗣𝗿𝗼𝘃𝗶𝗱𝗲 𝗱𝗲𝘁𝗮𝗶𝗹𝗲𝗱 𝗮𝗻𝘀…"
type textarea "x"
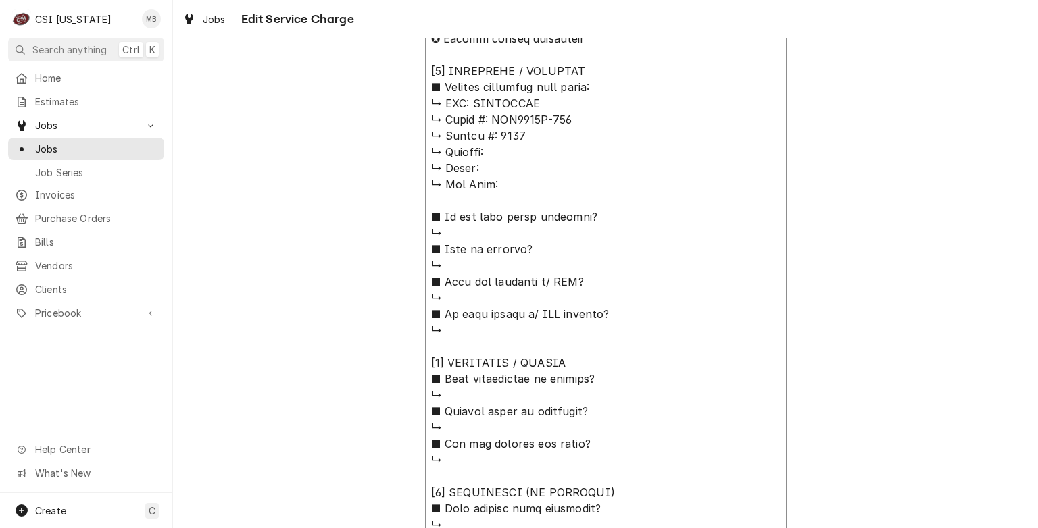
type textarea "⚠️ 𝗙𝗢𝗥𝗠 𝗜𝗡𝗦𝗧𝗥𝗨𝗖𝗧𝗜𝗢𝗡𝗦 ⚠️ ✪ 𝗖𝗼𝗺𝗽𝗹𝗲𝘁𝗲 𝗮𝗹𝗹 𝗿𝗲𝗹𝗲𝘃𝗮𝗻𝘁 𝘀𝗲𝗰𝘁𝗶𝗼𝗻𝘀 ✪ 𝗣𝗿𝗼𝘃𝗶𝗱𝗲 𝗱𝗲𝘁𝗮𝗶𝗹𝗲𝗱 𝗮𝗻𝘀…"
type textarea "x"
type textarea "⚠️ 𝗙𝗢𝗥𝗠 𝗜𝗡𝗦𝗧𝗥𝗨𝗖𝗧𝗜𝗢𝗡𝗦 ⚠️ ✪ 𝗖𝗼𝗺𝗽𝗹𝗲𝘁𝗲 𝗮𝗹𝗹 𝗿𝗲𝗹𝗲𝘃𝗮𝗻𝘁 𝘀𝗲𝗰𝘁𝗶𝗼𝗻𝘀 ✪ 𝗣𝗿𝗼𝘃𝗶𝗱𝗲 𝗱𝗲𝘁𝗮𝗶𝗹𝗲𝗱 𝗮𝗻𝘀…"
type textarea "x"
type textarea "⚠️ 𝗙𝗢𝗥𝗠 𝗜𝗡𝗦𝗧𝗥𝗨𝗖𝗧𝗜𝗢𝗡𝗦 ⚠️ ✪ 𝗖𝗼𝗺𝗽𝗹𝗲𝘁𝗲 𝗮𝗹𝗹 𝗿𝗲𝗹𝗲𝘃𝗮𝗻𝘁 𝘀𝗲𝗰𝘁𝗶𝗼𝗻𝘀 ✪ 𝗣𝗿𝗼𝘃𝗶𝗱𝗲 𝗱𝗲𝘁𝗮𝗶𝗹𝗲𝗱 𝗮𝗻𝘀…"
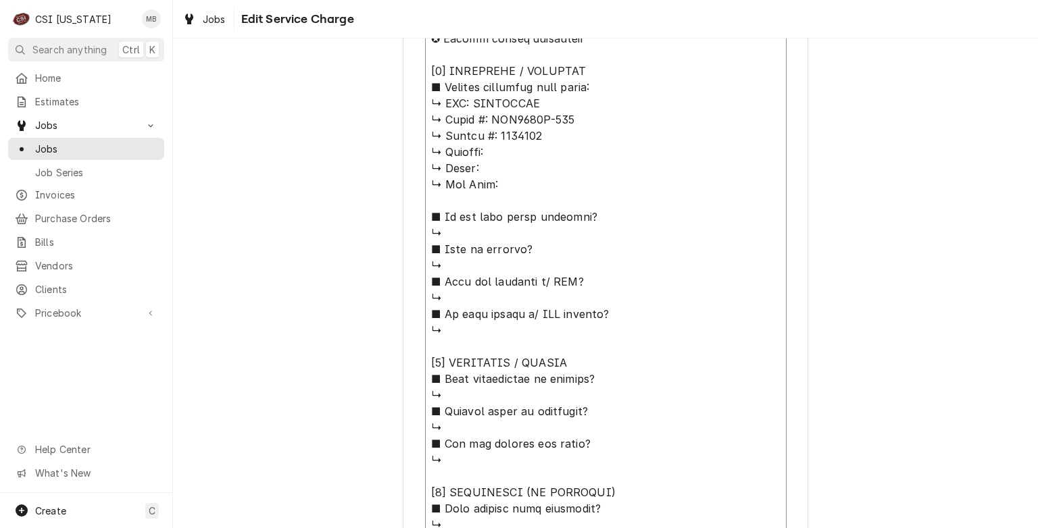
type textarea "x"
type textarea "⚠️ 𝗙𝗢𝗥𝗠 𝗜𝗡𝗦𝗧𝗥𝗨𝗖𝗧𝗜𝗢𝗡𝗦 ⚠️ ✪ 𝗖𝗼𝗺𝗽𝗹𝗲𝘁𝗲 𝗮𝗹𝗹 𝗿𝗲𝗹𝗲𝘃𝗮𝗻𝘁 𝘀𝗲𝗰𝘁𝗶𝗼𝗻𝘀 ✪ 𝗣𝗿𝗼𝘃𝗶𝗱𝗲 𝗱𝗲𝘁𝗮𝗶𝗹𝗲𝗱 𝗮𝗻𝘀…"
type textarea "x"
type textarea "⚠️ 𝗙𝗢𝗥𝗠 𝗜𝗡𝗦𝗧𝗥𝗨𝗖𝗧𝗜𝗢𝗡𝗦 ⚠️ ✪ 𝗖𝗼𝗺𝗽𝗹𝗲𝘁𝗲 𝗮𝗹𝗹 𝗿𝗲𝗹𝗲𝘃𝗮𝗻𝘁 𝘀𝗲𝗰𝘁𝗶𝗼𝗻𝘀 ✪ 𝗣𝗿𝗼𝘃𝗶𝗱𝗲 𝗱𝗲𝘁𝗮𝗶𝗹𝗲𝗱 𝗮𝗻𝘀…"
type textarea "x"
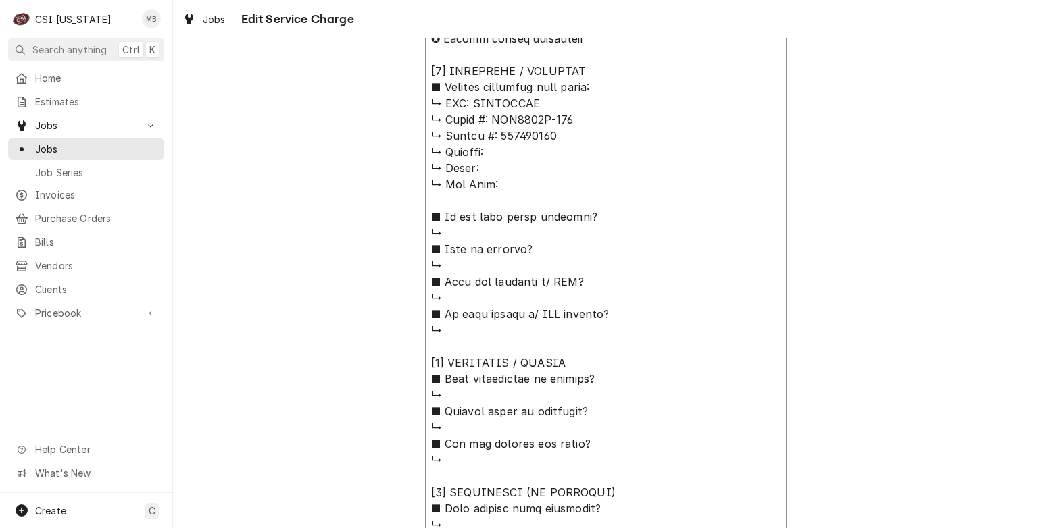
type textarea "⚠️ 𝗙𝗢𝗥𝗠 𝗜𝗡𝗦𝗧𝗥𝗨𝗖𝗧𝗜𝗢𝗡𝗦 ⚠️ ✪ 𝗖𝗼𝗺𝗽𝗹𝗲𝘁𝗲 𝗮𝗹𝗹 𝗿𝗲𝗹𝗲𝘃𝗮𝗻𝘁 𝘀𝗲𝗰𝘁𝗶𝗼𝗻𝘀 ✪ 𝗣𝗿𝗼𝘃𝗶𝗱𝗲 𝗱𝗲𝘁𝗮𝗶𝗹𝗲𝗱 𝗮𝗻𝘀…"
click at [492, 161] on textarea "Service Summary" at bounding box center [605, 395] width 361 height 904
click at [492, 148] on textarea "Service Summary" at bounding box center [605, 395] width 361 height 904
type textarea "x"
type textarea "⚠️ 𝗙𝗢𝗥𝗠 𝗜𝗡𝗦𝗧𝗥𝗨𝗖𝗧𝗜𝗢𝗡𝗦 ⚠️ ✪ 𝗖𝗼𝗺𝗽𝗹𝗲𝘁𝗲 𝗮𝗹𝗹 𝗿𝗲𝗹𝗲𝘃𝗮𝗻𝘁 𝘀𝗲𝗰𝘁𝗶𝗼𝗻𝘀 ✪ 𝗣𝗿𝗼𝘃𝗶𝗱𝗲 𝗱𝗲𝘁𝗮𝗶𝗹𝗲𝗱 𝗮𝗻𝘀…"
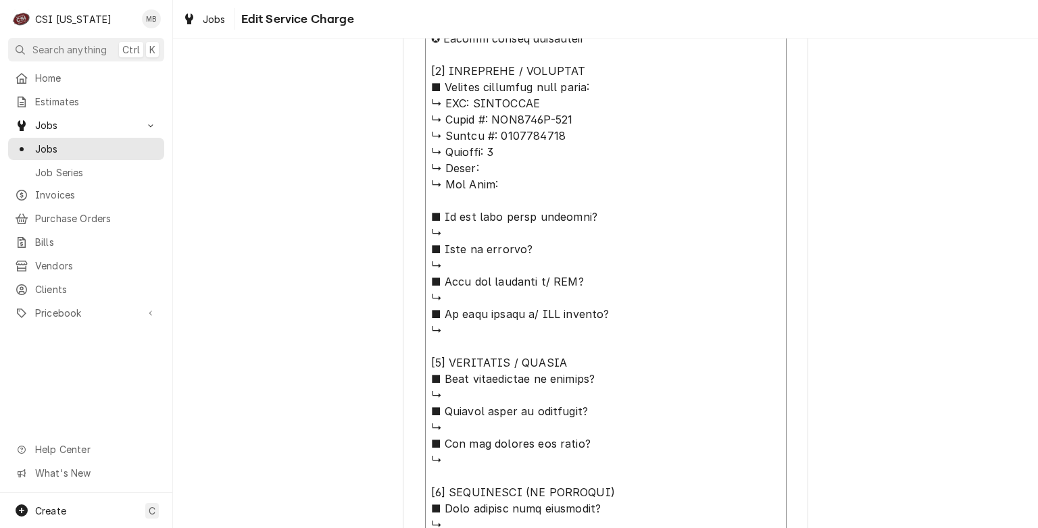
type textarea "x"
type textarea "⚠️ 𝗙𝗢𝗥𝗠 𝗜𝗡𝗦𝗧𝗥𝗨𝗖𝗧𝗜𝗢𝗡𝗦 ⚠️ ✪ 𝗖𝗼𝗺𝗽𝗹𝗲𝘁𝗲 𝗮𝗹𝗹 𝗿𝗲𝗹𝗲𝘃𝗮𝗻𝘁 𝘀𝗲𝗰𝘁𝗶𝗼𝗻𝘀 ✪ 𝗣𝗿𝗼𝘃𝗶𝗱𝗲 𝗱𝗲𝘁𝗮𝗶𝗹𝗲𝗱 𝗮𝗻𝘀…"
type textarea "x"
type textarea "⚠️ 𝗙𝗢𝗥𝗠 𝗜𝗡𝗦𝗧𝗥𝗨𝗖𝗧𝗜𝗢𝗡𝗦 ⚠️ ✪ 𝗖𝗼𝗺𝗽𝗹𝗲𝘁𝗲 𝗮𝗹𝗹 𝗿𝗲𝗹𝗲𝘃𝗮𝗻𝘁 𝘀𝗲𝗰𝘁𝗶𝗼𝗻𝘀 ✪ 𝗣𝗿𝗼𝘃𝗶𝗱𝗲 𝗱𝗲𝘁𝗮𝗶𝗹𝗲𝗱 𝗮𝗻𝘀…"
click at [482, 166] on textarea "Service Summary" at bounding box center [605, 395] width 361 height 904
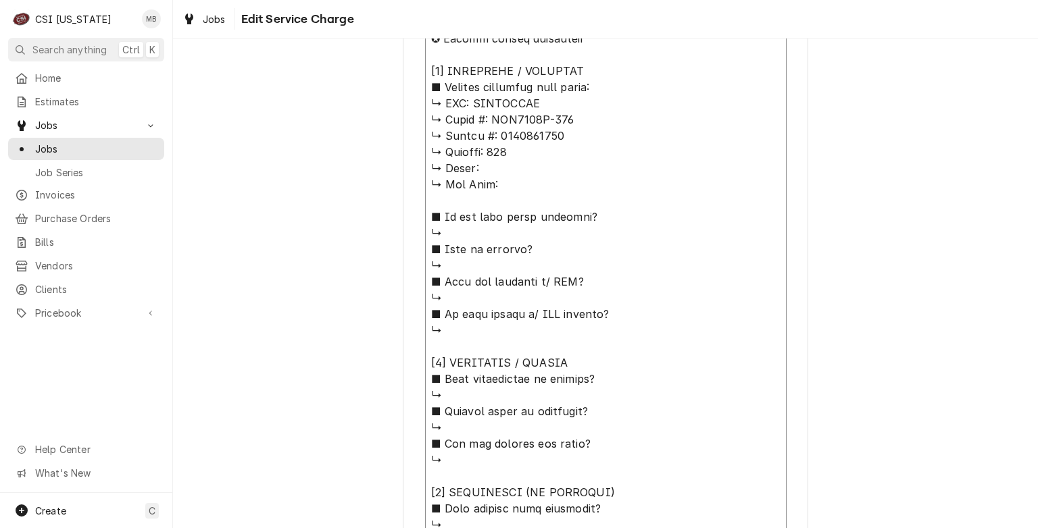
type textarea "x"
type textarea "⚠️ 𝗙𝗢𝗥𝗠 𝗜𝗡𝗦𝗧𝗥𝗨𝗖𝗧𝗜𝗢𝗡𝗦 ⚠️ ✪ 𝗖𝗼𝗺𝗽𝗹𝗲𝘁𝗲 𝗮𝗹𝗹 𝗿𝗲𝗹𝗲𝘃𝗮𝗻𝘁 𝘀𝗲𝗰𝘁𝗶𝗼𝗻𝘀 ✪ 𝗣𝗿𝗼𝘃𝗶𝗱𝗲 𝗱𝗲𝘁𝗮𝗶𝗹𝗲𝗱 𝗮𝗻𝘀…"
type textarea "x"
type textarea "⚠️ 𝗙𝗢𝗥𝗠 𝗜𝗡𝗦𝗧𝗥𝗨𝗖𝗧𝗜𝗢𝗡𝗦 ⚠️ ✪ 𝗖𝗼𝗺𝗽𝗹𝗲𝘁𝗲 𝗮𝗹𝗹 𝗿𝗲𝗹𝗲𝘃𝗮𝗻𝘁 𝘀𝗲𝗰𝘁𝗶𝗼𝗻𝘀 ✪ 𝗣𝗿𝗼𝘃𝗶𝗱𝗲 𝗱𝗲𝘁𝗮𝗶𝗹𝗲𝗱 𝗮𝗻𝘀…"
type textarea "x"
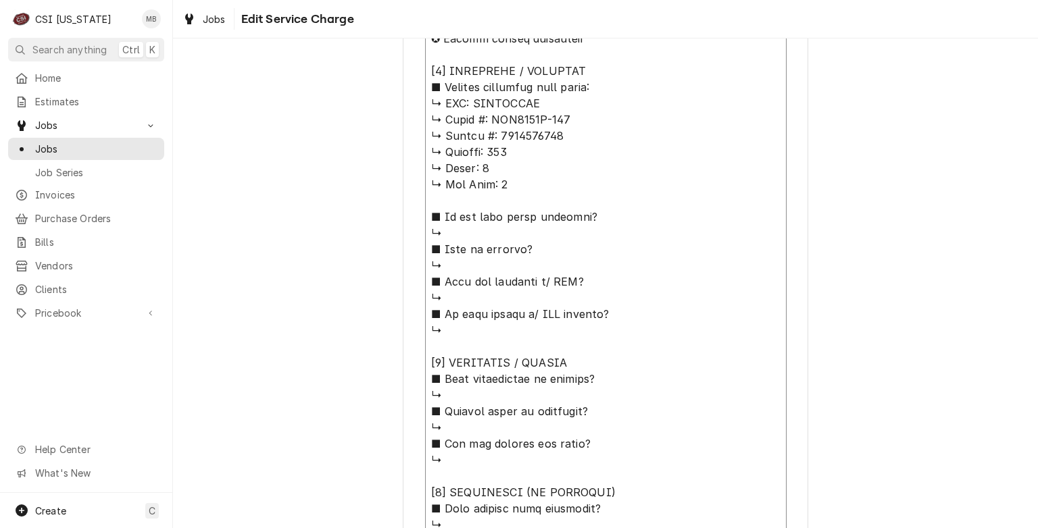
type textarea "⚠️ 𝗙𝗢𝗥𝗠 𝗜𝗡𝗦𝗧𝗥𝗨𝗖𝗧𝗜𝗢𝗡𝗦 ⚠️ ✪ 𝗖𝗼𝗺𝗽𝗹𝗲𝘁𝗲 𝗮𝗹𝗹 𝗿𝗲𝗹𝗲𝘃𝗮𝗻𝘁 𝘀𝗲𝗰𝘁𝗶𝗼𝗻𝘀 ✪ 𝗣𝗿𝗼𝘃𝗶𝗱𝗲 𝗱𝗲𝘁𝗮𝗶𝗹𝗲𝗱 𝗮𝗻𝘀…"
type textarea "x"
type textarea "⚠️ 𝗙𝗢𝗥𝗠 𝗜𝗡𝗦𝗧𝗥𝗨𝗖𝗧𝗜𝗢𝗡𝗦 ⚠️ ✪ 𝗖𝗼𝗺𝗽𝗹𝗲𝘁𝗲 𝗮𝗹𝗹 𝗿𝗲𝗹𝗲𝘃𝗮𝗻𝘁 𝘀𝗲𝗰𝘁𝗶𝗼𝗻𝘀 ✪ 𝗣𝗿𝗼𝘃𝗶𝗱𝗲 𝗱𝗲𝘁𝗮𝗶𝗹𝗲𝗱 𝗮𝗻𝘀…"
click at [454, 233] on textarea "Service Summary" at bounding box center [605, 395] width 361 height 904
type textarea "x"
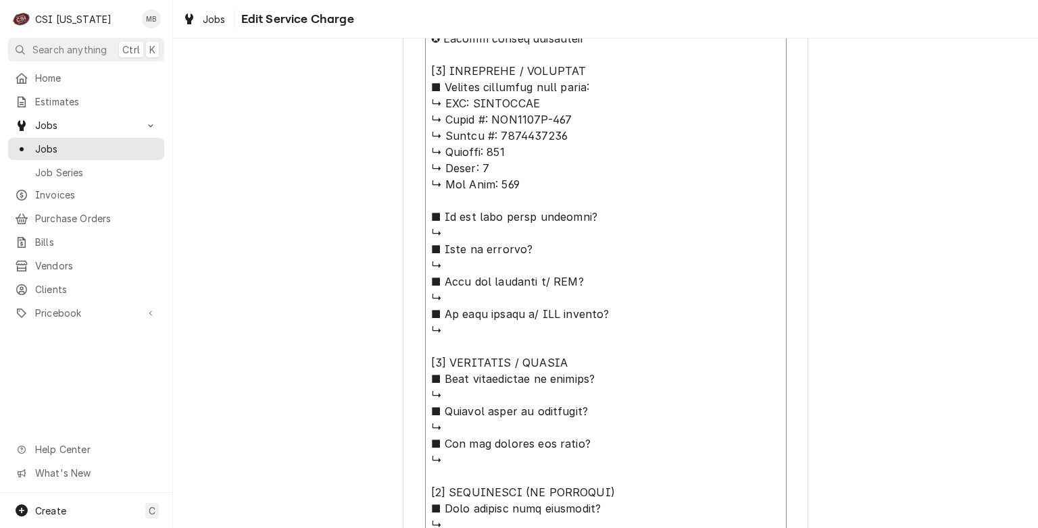
type textarea "⚠️ 𝗙𝗢𝗥𝗠 𝗜𝗡𝗦𝗧𝗥𝗨𝗖𝗧𝗜𝗢𝗡𝗦 ⚠️ ✪ 𝗖𝗼𝗺𝗽𝗹𝗲𝘁𝗲 𝗮𝗹𝗹 𝗿𝗲𝗹𝗲𝘃𝗮𝗻𝘁 𝘀𝗲𝗰𝘁𝗶𝗼𝗻𝘀 ✪ 𝗣𝗿𝗼𝘃𝗶𝗱𝗲 𝗱𝗲𝘁𝗮𝗶𝗹𝗲𝗱 𝗮𝗻𝘀…"
type textarea "x"
type textarea "⚠️ 𝗙𝗢𝗥𝗠 𝗜𝗡𝗦𝗧𝗥𝗨𝗖𝗧𝗜𝗢𝗡𝗦 ⚠️ ✪ 𝗖𝗼𝗺𝗽𝗹𝗲𝘁𝗲 𝗮𝗹𝗹 𝗿𝗲𝗹𝗲𝘃𝗮𝗻𝘁 𝘀𝗲𝗰𝘁𝗶𝗼𝗻𝘀 ✪ 𝗣𝗿𝗼𝘃𝗶𝗱𝗲 𝗱𝗲𝘁𝗮𝗶𝗹𝗲𝗱 𝗮𝗻𝘀…"
type textarea "x"
type textarea "⚠️ 𝗙𝗢𝗥𝗠 𝗜𝗡𝗦𝗧𝗥𝗨𝗖𝗧𝗜𝗢𝗡𝗦 ⚠️ ✪ 𝗖𝗼𝗺𝗽𝗹𝗲𝘁𝗲 𝗮𝗹𝗹 𝗿𝗲𝗹𝗲𝘃𝗮𝗻𝘁 𝘀𝗲𝗰𝘁𝗶𝗼𝗻𝘀 ✪ 𝗣𝗿𝗼𝘃𝗶𝗱𝗲 𝗱𝗲𝘁𝗮𝗶𝗹𝗲𝗱 𝗮𝗻𝘀…"
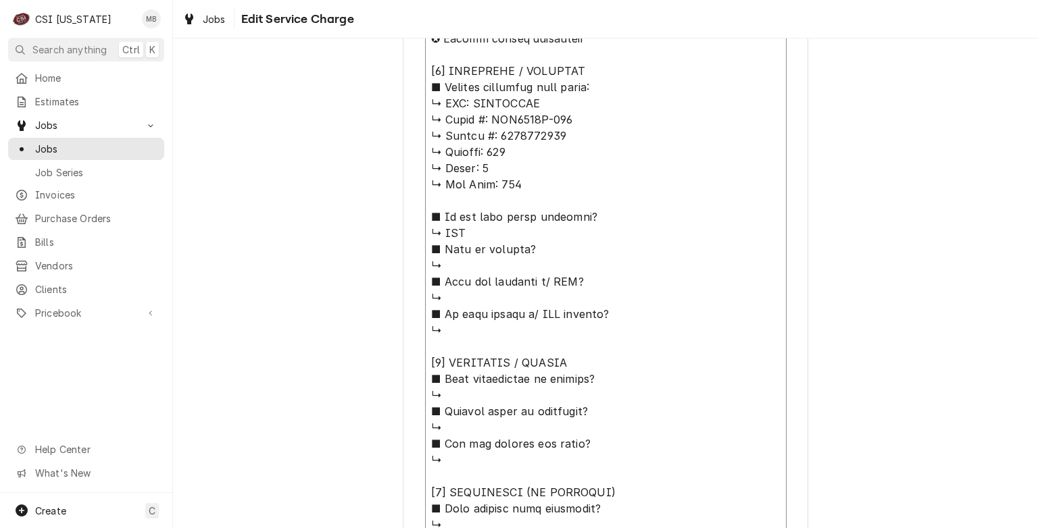
click at [448, 270] on textarea "Service Summary" at bounding box center [605, 395] width 361 height 904
type textarea "x"
type textarea "⚠️ 𝗙𝗢𝗥𝗠 𝗜𝗡𝗦𝗧𝗥𝗨𝗖𝗧𝗜𝗢𝗡𝗦 ⚠️ ✪ 𝗖𝗼𝗺𝗽𝗹𝗲𝘁𝗲 𝗮𝗹𝗹 𝗿𝗲𝗹𝗲𝘃𝗮𝗻𝘁 𝘀𝗲𝗰𝘁𝗶𝗼𝗻𝘀 ✪ 𝗣𝗿𝗼𝘃𝗶𝗱𝗲 𝗱𝗲𝘁𝗮𝗶𝗹𝗲𝗱 𝗮𝗻𝘀…"
type textarea "x"
type textarea "⚠️ 𝗙𝗢𝗥𝗠 𝗜𝗡𝗦𝗧𝗥𝗨𝗖𝗧𝗜𝗢𝗡𝗦 ⚠️ ✪ 𝗖𝗼𝗺𝗽𝗹𝗲𝘁𝗲 𝗮𝗹𝗹 𝗿𝗲𝗹𝗲𝘃𝗮𝗻𝘁 𝘀𝗲𝗰𝘁𝗶𝗼𝗻𝘀 ✪ 𝗣𝗿𝗼𝘃𝗶𝗱𝗲 𝗱𝗲𝘁𝗮𝗶𝗹𝗲𝗱 𝗮𝗻𝘀…"
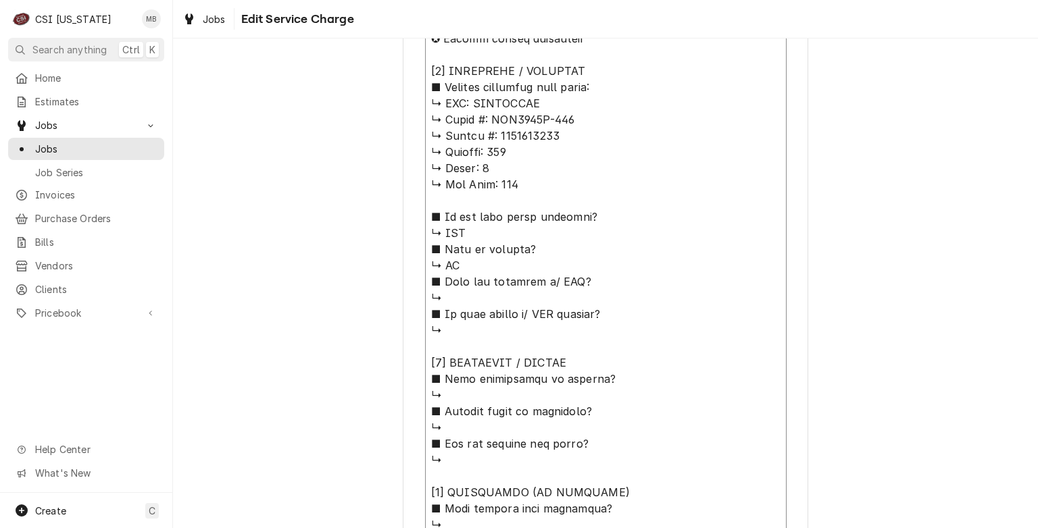
type textarea "x"
type textarea "⚠️ 𝗙𝗢𝗥𝗠 𝗜𝗡𝗦𝗧𝗥𝗨𝗖𝗧𝗜𝗢𝗡𝗦 ⚠️ ✪ 𝗖𝗼𝗺𝗽𝗹𝗲𝘁𝗲 𝗮𝗹𝗹 𝗿𝗲𝗹𝗲𝘃𝗮𝗻𝘁 𝘀𝗲𝗰𝘁𝗶𝗼𝗻𝘀 ✪ 𝗣𝗿𝗼𝘃𝗶𝗱𝗲 𝗱𝗲𝘁𝗮𝗶𝗹𝗲𝗱 𝗮𝗻𝘀…"
type textarea "x"
type textarea "⚠️ 𝗙𝗢𝗥𝗠 𝗜𝗡𝗦𝗧𝗥𝗨𝗖𝗧𝗜𝗢𝗡𝗦 ⚠️ ✪ 𝗖𝗼𝗺𝗽𝗹𝗲𝘁𝗲 𝗮𝗹𝗹 𝗿𝗲𝗹𝗲𝘃𝗮𝗻𝘁 𝘀𝗲𝗰𝘁𝗶𝗼𝗻𝘀 ✪ 𝗣𝗿𝗼𝘃𝗶𝗱𝗲 𝗱𝗲𝘁𝗮𝗶𝗹𝗲𝗱 𝗮𝗻𝘀…"
type textarea "x"
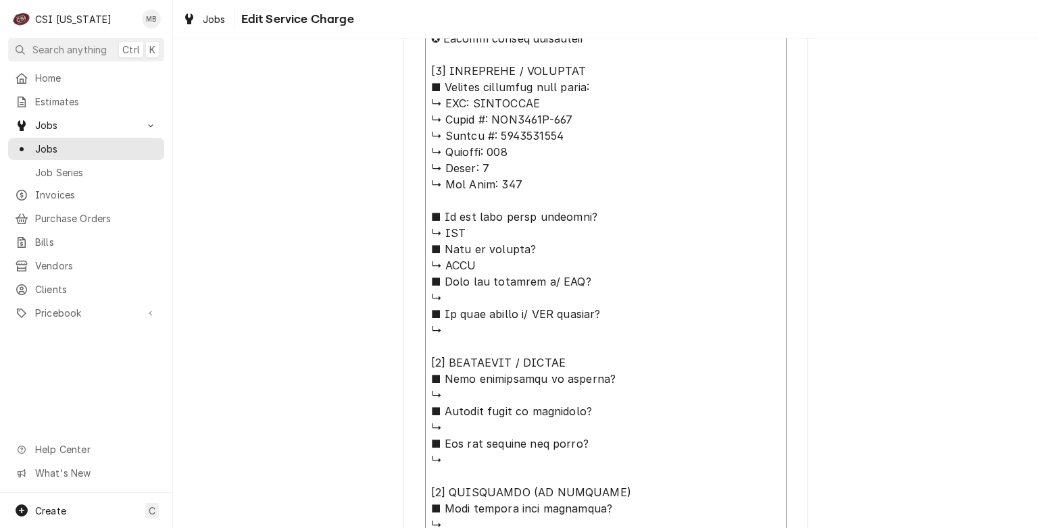
type textarea "⚠️ 𝗙𝗢𝗥𝗠 𝗜𝗡𝗦𝗧𝗥𝗨𝗖𝗧𝗜𝗢𝗡𝗦 ⚠️ ✪ 𝗖𝗼𝗺𝗽𝗹𝗲𝘁𝗲 𝗮𝗹𝗹 𝗿𝗲𝗹𝗲𝘃𝗮𝗻𝘁 𝘀𝗲𝗰𝘁𝗶𝗼𝗻𝘀 ✪ 𝗣𝗿𝗼𝘃𝗶𝗱𝗲 𝗱𝗲𝘁𝗮𝗶𝗹𝗲𝗱 𝗮𝗻𝘀…"
type textarea "x"
type textarea "⚠️ 𝗙𝗢𝗥𝗠 𝗜𝗡𝗦𝗧𝗥𝗨𝗖𝗧𝗜𝗢𝗡𝗦 ⚠️ ✪ 𝗖𝗼𝗺𝗽𝗹𝗲𝘁𝗲 𝗮𝗹𝗹 𝗿𝗲𝗹𝗲𝘃𝗮𝗻𝘁 𝘀𝗲𝗰𝘁𝗶𝗼𝗻𝘀 ✪ 𝗣𝗿𝗼𝘃𝗶𝗱𝗲 𝗱𝗲𝘁𝗮𝗶𝗹𝗲𝗱 𝗮𝗻𝘀…"
type textarea "x"
type textarea "⚠️ 𝗙𝗢𝗥𝗠 𝗜𝗡𝗦𝗧𝗥𝗨𝗖𝗧𝗜𝗢𝗡𝗦 ⚠️ ✪ 𝗖𝗼𝗺𝗽𝗹𝗲𝘁𝗲 𝗮𝗹𝗹 𝗿𝗲𝗹𝗲𝘃𝗮𝗻𝘁 𝘀𝗲𝗰𝘁𝗶𝗼𝗻𝘀 ✪ 𝗣𝗿𝗼𝘃𝗶𝗱𝗲 𝗱𝗲𝘁𝗮𝗶𝗹𝗲𝗱 𝗮𝗻𝘀…"
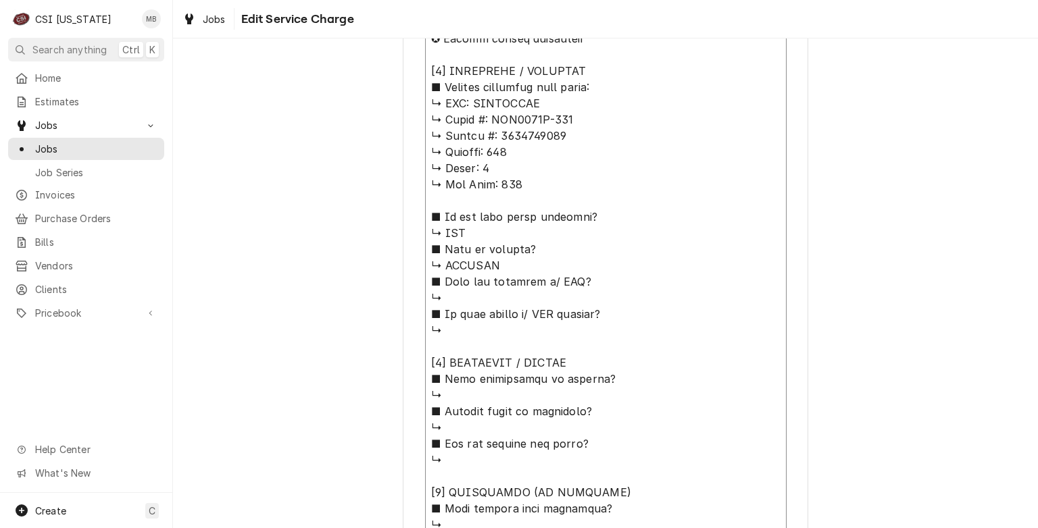
type textarea "x"
type textarea "⚠️ 𝗙𝗢𝗥𝗠 𝗜𝗡𝗦𝗧𝗥𝗨𝗖𝗧𝗜𝗢𝗡𝗦 ⚠️ ✪ 𝗖𝗼𝗺𝗽𝗹𝗲𝘁𝗲 𝗮𝗹𝗹 𝗿𝗲𝗹𝗲𝘃𝗮𝗻𝘁 𝘀𝗲𝗰𝘁𝗶𝗼𝗻𝘀 ✪ 𝗣𝗿𝗼𝘃𝗶𝗱𝗲 𝗱𝗲𝘁𝗮𝗶𝗹𝗲𝗱 𝗮𝗻𝘀…"
type textarea "x"
type textarea "⚠️ 𝗙𝗢𝗥𝗠 𝗜𝗡𝗦𝗧𝗥𝗨𝗖𝗧𝗜𝗢𝗡𝗦 ⚠️ ✪ 𝗖𝗼𝗺𝗽𝗹𝗲𝘁𝗲 𝗮𝗹𝗹 𝗿𝗲𝗹𝗲𝘃𝗮𝗻𝘁 𝘀𝗲𝗰𝘁𝗶𝗼𝗻𝘀 ✪ 𝗣𝗿𝗼𝘃𝗶𝗱𝗲 𝗱𝗲𝘁𝗮𝗶𝗹𝗲𝗱 𝗮𝗻𝘀…"
type textarea "x"
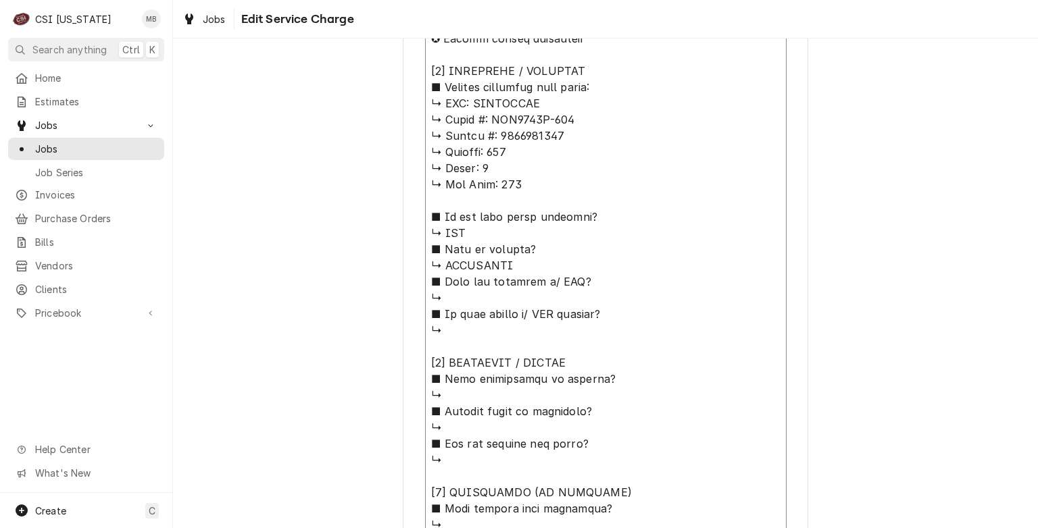
type textarea "⚠️ 𝗙𝗢𝗥𝗠 𝗜𝗡𝗦𝗧𝗥𝗨𝗖𝗧𝗜𝗢𝗡𝗦 ⚠️ ✪ 𝗖𝗼𝗺𝗽𝗹𝗲𝘁𝗲 𝗮𝗹𝗹 𝗿𝗲𝗹𝗲𝘃𝗮𝗻𝘁 𝘀𝗲𝗰𝘁𝗶𝗼𝗻𝘀 ✪ 𝗣𝗿𝗼𝘃𝗶𝗱𝗲 𝗱𝗲𝘁𝗮𝗶𝗹𝗲𝗱 𝗮𝗻𝘀…"
type textarea "x"
type textarea "⚠️ 𝗙𝗢𝗥𝗠 𝗜𝗡𝗦𝗧𝗥𝗨𝗖𝗧𝗜𝗢𝗡𝗦 ⚠️ ✪ 𝗖𝗼𝗺𝗽𝗹𝗲𝘁𝗲 𝗮𝗹𝗹 𝗿𝗲𝗹𝗲𝘃𝗮𝗻𝘁 𝘀𝗲𝗰𝘁𝗶𝗼𝗻𝘀 ✪ 𝗣𝗿𝗼𝘃𝗶𝗱𝗲 𝗱𝗲𝘁𝗮𝗶𝗹𝗲𝗱 𝗮𝗻𝘀…"
type textarea "x"
type textarea "⚠️ 𝗙𝗢𝗥𝗠 𝗜𝗡𝗦𝗧𝗥𝗨𝗖𝗧𝗜𝗢𝗡𝗦 ⚠️ ✪ 𝗖𝗼𝗺𝗽𝗹𝗲𝘁𝗲 𝗮𝗹𝗹 𝗿𝗲𝗹𝗲𝘃𝗮𝗻𝘁 𝘀𝗲𝗰𝘁𝗶𝗼𝗻𝘀 ✪ 𝗣𝗿𝗼𝘃𝗶𝗱𝗲 𝗱𝗲𝘁𝗮𝗶𝗹𝗲𝗱 𝗮𝗻𝘀…"
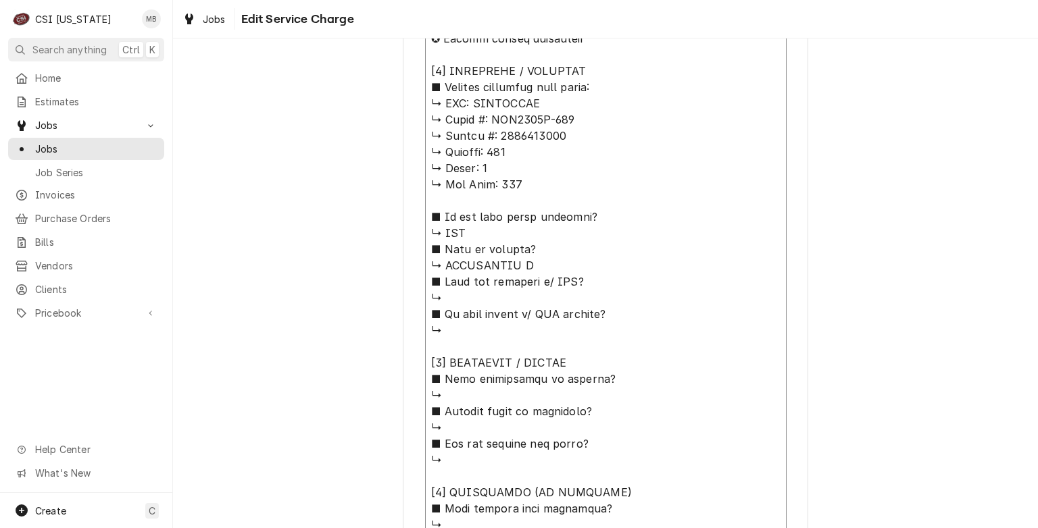
type textarea "x"
type textarea "⚠️ 𝗙𝗢𝗥𝗠 𝗜𝗡𝗦𝗧𝗥𝗨𝗖𝗧𝗜𝗢𝗡𝗦 ⚠️ ✪ 𝗖𝗼𝗺𝗽𝗹𝗲𝘁𝗲 𝗮𝗹𝗹 𝗿𝗲𝗹𝗲𝘃𝗮𝗻𝘁 𝘀𝗲𝗰𝘁𝗶𝗼𝗻𝘀 ✪ 𝗣𝗿𝗼𝘃𝗶𝗱𝗲 𝗱𝗲𝘁𝗮𝗶𝗹𝗲𝗱 𝗮𝗻𝘀…"
type textarea "x"
type textarea "⚠️ 𝗙𝗢𝗥𝗠 𝗜𝗡𝗦𝗧𝗥𝗨𝗖𝗧𝗜𝗢𝗡𝗦 ⚠️ ✪ 𝗖𝗼𝗺𝗽𝗹𝗲𝘁𝗲 𝗮𝗹𝗹 𝗿𝗲𝗹𝗲𝘃𝗮𝗻𝘁 𝘀𝗲𝗰𝘁𝗶𝗼𝗻𝘀 ✪ 𝗣𝗿𝗼𝘃𝗶𝗱𝗲 𝗱𝗲𝘁𝗮𝗶𝗹𝗲𝗱 𝗮𝗻𝘀…"
type textarea "x"
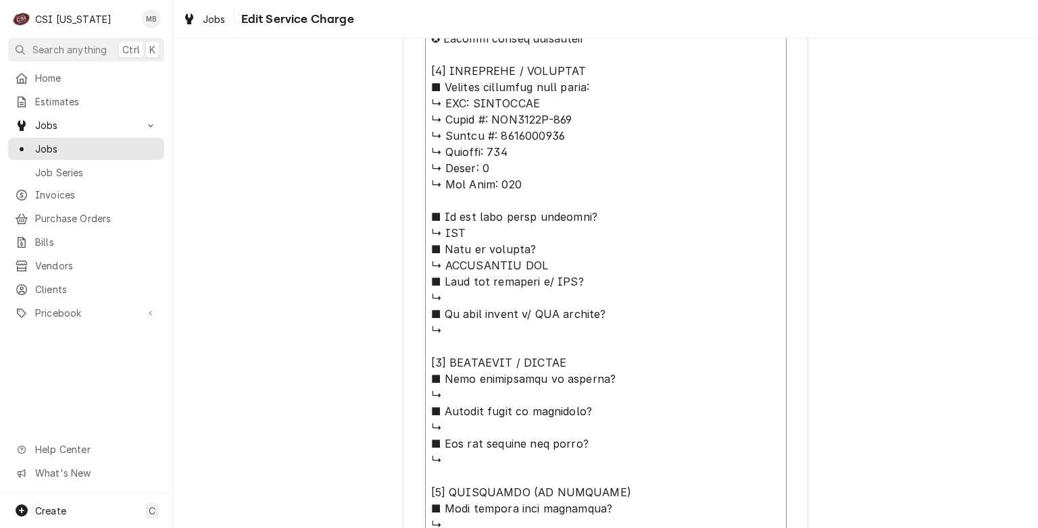
type textarea "⚠️ 𝗙𝗢𝗥𝗠 𝗜𝗡𝗦𝗧𝗥𝗨𝗖𝗧𝗜𝗢𝗡𝗦 ⚠️ ✪ 𝗖𝗼𝗺𝗽𝗹𝗲𝘁𝗲 𝗮𝗹𝗹 𝗿𝗲𝗹𝗲𝘃𝗮𝗻𝘁 𝘀𝗲𝗰𝘁𝗶𝗼𝗻𝘀 ✪ 𝗣𝗿𝗼𝘃𝗶𝗱𝗲 𝗱𝗲𝘁𝗮𝗶𝗹𝗲𝗱 𝗮𝗻𝘀…"
click at [455, 291] on textarea "Service Summary" at bounding box center [605, 395] width 361 height 904
type textarea "x"
type textarea "⚠️ 𝗙𝗢𝗥𝗠 𝗜𝗡𝗦𝗧𝗥𝗨𝗖𝗧𝗜𝗢𝗡𝗦 ⚠️ ✪ 𝗖𝗼𝗺𝗽𝗹𝗲𝘁𝗲 𝗮𝗹𝗹 𝗿𝗲𝗹𝗲𝘃𝗮𝗻𝘁 𝘀𝗲𝗰𝘁𝗶𝗼𝗻𝘀 ✪ 𝗣𝗿𝗼𝘃𝗶𝗱𝗲 𝗱𝗲𝘁𝗮𝗶𝗹𝗲𝗱 𝗮𝗻𝘀…"
type textarea "x"
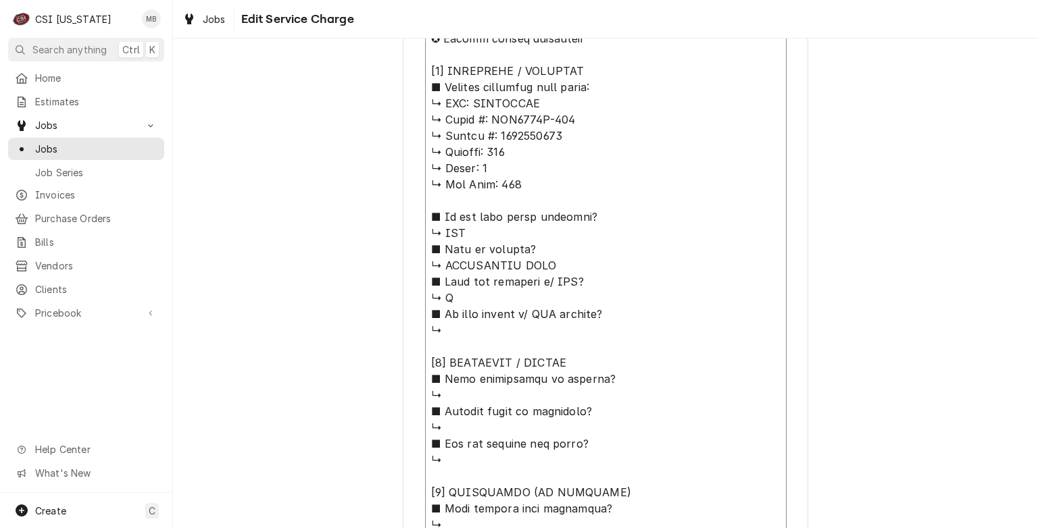
type textarea "⚠️ 𝗙𝗢𝗥𝗠 𝗜𝗡𝗦𝗧𝗥𝗨𝗖𝗧𝗜𝗢𝗡𝗦 ⚠️ ✪ 𝗖𝗼𝗺𝗽𝗹𝗲𝘁𝗲 𝗮𝗹𝗹 𝗿𝗲𝗹𝗲𝘃𝗮𝗻𝘁 𝘀𝗲𝗰𝘁𝗶𝗼𝗻𝘀 ✪ 𝗣𝗿𝗼𝘃𝗶𝗱𝗲 𝗱𝗲𝘁𝗮𝗶𝗹𝗲𝗱 𝗮𝗻𝘀…"
type textarea "x"
type textarea "⚠️ 𝗙𝗢𝗥𝗠 𝗜𝗡𝗦𝗧𝗥𝗨𝗖𝗧𝗜𝗢𝗡𝗦 ⚠️ ✪ 𝗖𝗼𝗺𝗽𝗹𝗲𝘁𝗲 𝗮𝗹𝗹 𝗿𝗲𝗹𝗲𝘃𝗮𝗻𝘁 𝘀𝗲𝗰𝘁𝗶𝗼𝗻𝘀 ✪ 𝗣𝗿𝗼𝘃𝗶𝗱𝗲 𝗱𝗲𝘁𝗮𝗶𝗹𝗲𝗱 𝗮𝗻𝘀…"
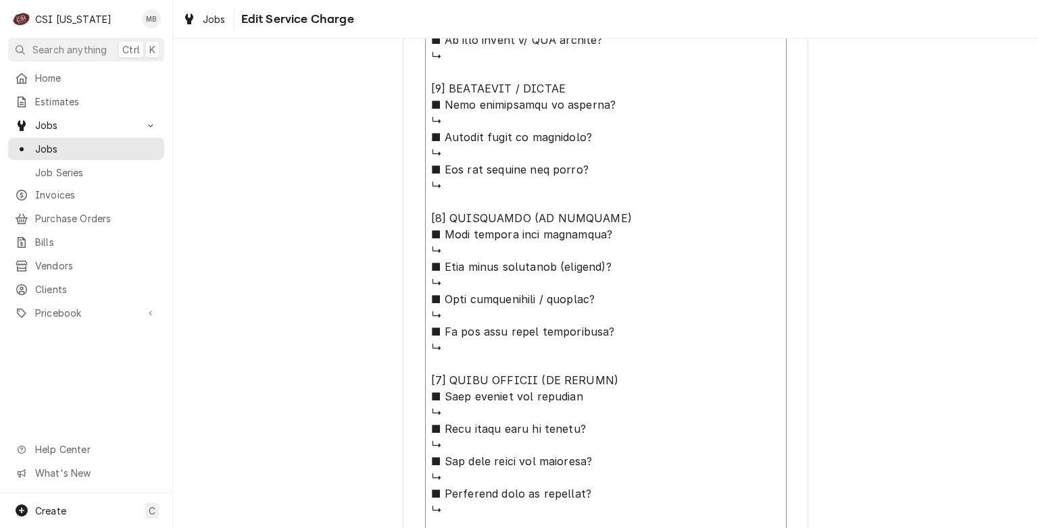
scroll to position [951, 0]
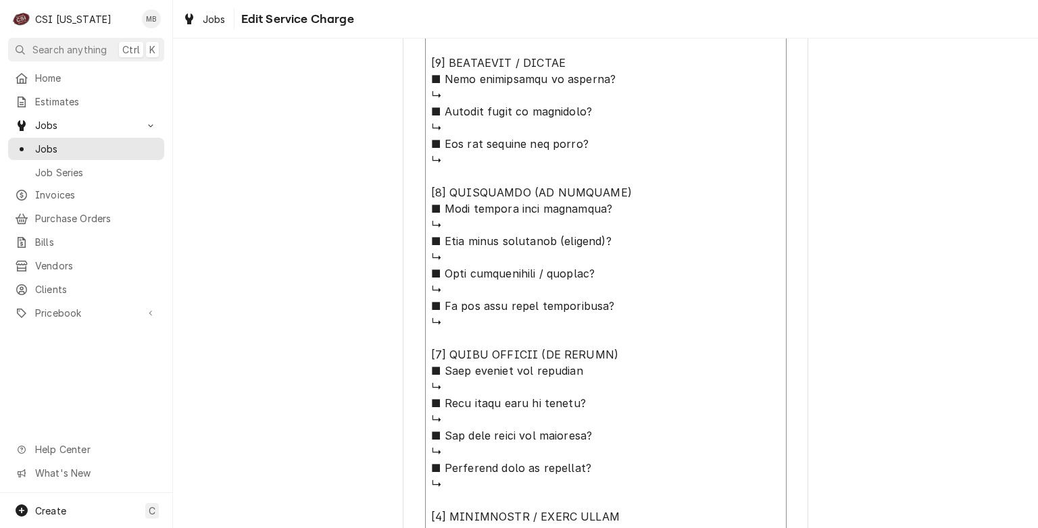
click at [454, 227] on textarea "Service Summary" at bounding box center [605, 95] width 361 height 904
type textarea "x"
type textarea "⚠️ 𝗙𝗢𝗥𝗠 𝗜𝗡𝗦𝗧𝗥𝗨𝗖𝗧𝗜𝗢𝗡𝗦 ⚠️ ✪ 𝗖𝗼𝗺𝗽𝗹𝗲𝘁𝗲 𝗮𝗹𝗹 𝗿𝗲𝗹𝗲𝘃𝗮𝗻𝘁 𝘀𝗲𝗰𝘁𝗶𝗼𝗻𝘀 ✪ 𝗣𝗿𝗼𝘃𝗶𝗱𝗲 𝗱𝗲𝘁𝗮𝗶𝗹𝗲𝗱 𝗮𝗻𝘀…"
type textarea "x"
type textarea "⚠️ 𝗙𝗢𝗥𝗠 𝗜𝗡𝗦𝗧𝗥𝗨𝗖𝗧𝗜𝗢𝗡𝗦 ⚠️ ✪ 𝗖𝗼𝗺𝗽𝗹𝗲𝘁𝗲 𝗮𝗹𝗹 𝗿𝗲𝗹𝗲𝘃𝗮𝗻𝘁 𝘀𝗲𝗰𝘁𝗶𝗼𝗻𝘀 ✪ 𝗣𝗿𝗼𝘃𝗶𝗱𝗲 𝗱𝗲𝘁𝗮𝗶𝗹𝗲𝗱 𝗮𝗻𝘀…"
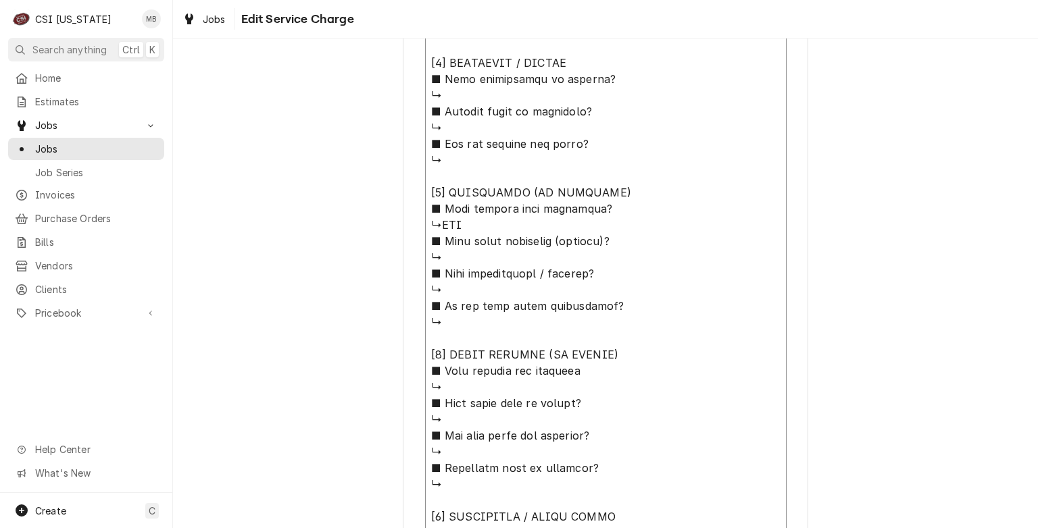
type textarea "x"
type textarea "⚠️ 𝗙𝗢𝗥𝗠 𝗜𝗡𝗦𝗧𝗥𝗨𝗖𝗧𝗜𝗢𝗡𝗦 ⚠️ ✪ 𝗖𝗼𝗺𝗽𝗹𝗲𝘁𝗲 𝗮𝗹𝗹 𝗿𝗲𝗹𝗲𝘃𝗮𝗻𝘁 𝘀𝗲𝗰𝘁𝗶𝗼𝗻𝘀 ✪ 𝗣𝗿𝗼𝘃𝗶𝗱𝗲 𝗱𝗲𝘁𝗮𝗶𝗹𝗲𝗱 𝗮𝗻𝘀…"
type textarea "x"
type textarea "⚠️ 𝗙𝗢𝗥𝗠 𝗜𝗡𝗦𝗧𝗥𝗨𝗖𝗧𝗜𝗢𝗡𝗦 ⚠️ ✪ 𝗖𝗼𝗺𝗽𝗹𝗲𝘁𝗲 𝗮𝗹𝗹 𝗿𝗲𝗹𝗲𝘃𝗮𝗻𝘁 𝘀𝗲𝗰𝘁𝗶𝗼𝗻𝘀 ✪ 𝗣𝗿𝗼𝘃𝗶𝗱𝗲 𝗱𝗲𝘁𝗮𝗶𝗹𝗲𝗱 𝗮𝗻𝘀…"
type textarea "x"
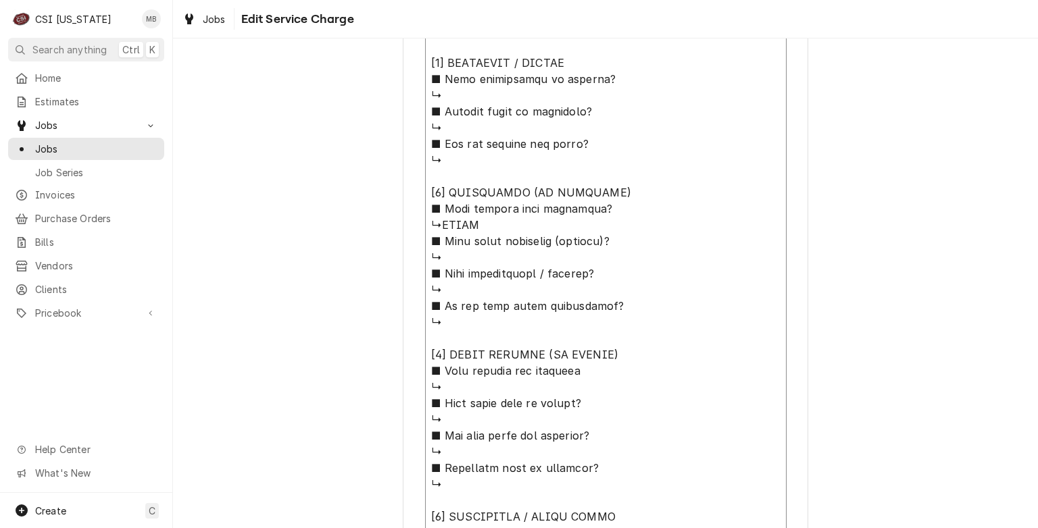
type textarea "⚠️ 𝗙𝗢𝗥𝗠 𝗜𝗡𝗦𝗧𝗥𝗨𝗖𝗧𝗜𝗢𝗡𝗦 ⚠️ ✪ 𝗖𝗼𝗺𝗽𝗹𝗲𝘁𝗲 𝗮𝗹𝗹 𝗿𝗲𝗹𝗲𝘃𝗮𝗻𝘁 𝘀𝗲𝗰𝘁𝗶𝗼𝗻𝘀 ✪ 𝗣𝗿𝗼𝘃𝗶𝗱𝗲 𝗱𝗲𝘁𝗮𝗶𝗹𝗲𝗱 𝗮𝗻𝘀…"
type textarea "x"
type textarea "⚠️ 𝗙𝗢𝗥𝗠 𝗜𝗡𝗦𝗧𝗥𝗨𝗖𝗧𝗜𝗢𝗡𝗦 ⚠️ ✪ 𝗖𝗼𝗺𝗽𝗹𝗲𝘁𝗲 𝗮𝗹𝗹 𝗿𝗲𝗹𝗲𝘃𝗮𝗻𝘁 𝘀𝗲𝗰𝘁𝗶𝗼𝗻𝘀 ✪ 𝗣𝗿𝗼𝘃𝗶𝗱𝗲 𝗱𝗲𝘁𝗮𝗶𝗹𝗲𝗱 𝗮𝗻𝘀…"
type textarea "x"
type textarea "⚠️ 𝗙𝗢𝗥𝗠 𝗜𝗡𝗦𝗧𝗥𝗨𝗖𝗧𝗜𝗢𝗡𝗦 ⚠️ ✪ 𝗖𝗼𝗺𝗽𝗹𝗲𝘁𝗲 𝗮𝗹𝗹 𝗿𝗲𝗹𝗲𝘃𝗮𝗻𝘁 𝘀𝗲𝗰𝘁𝗶𝗼𝗻𝘀 ✪ 𝗣𝗿𝗼𝘃𝗶𝗱𝗲 𝗱𝗲𝘁𝗮𝗶𝗹𝗲𝗱 𝗮𝗻𝘀…"
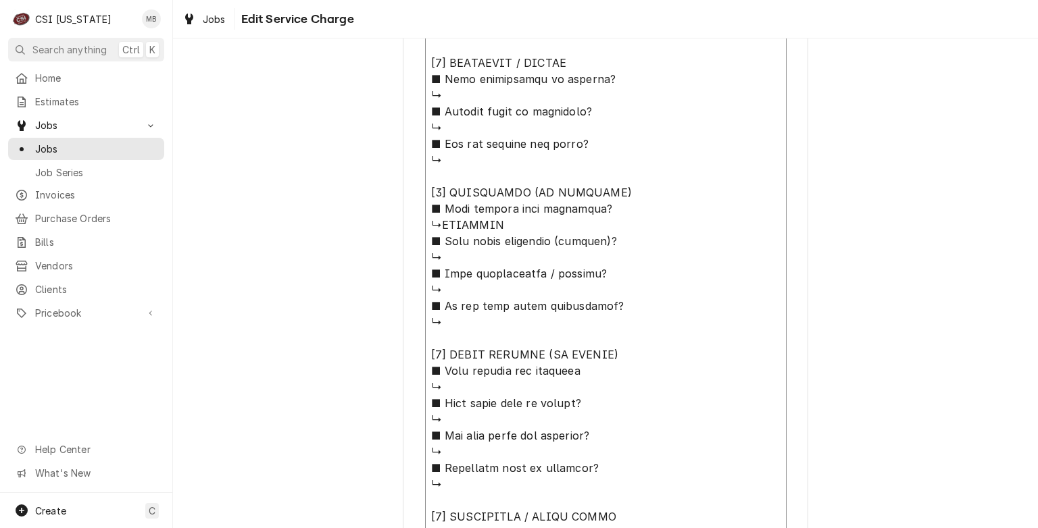
type textarea "x"
type textarea "⚠️ 𝗙𝗢𝗥𝗠 𝗜𝗡𝗦𝗧𝗥𝗨𝗖𝗧𝗜𝗢𝗡𝗦 ⚠️ ✪ 𝗖𝗼𝗺𝗽𝗹𝗲𝘁𝗲 𝗮𝗹𝗹 𝗿𝗲𝗹𝗲𝘃𝗮𝗻𝘁 𝘀𝗲𝗰𝘁𝗶𝗼𝗻𝘀 ✪ 𝗣𝗿𝗼𝘃𝗶𝗱𝗲 𝗱𝗲𝘁𝗮𝗶𝗹𝗲𝗱 𝗮𝗻𝘀…"
type textarea "x"
type textarea "⚠️ 𝗙𝗢𝗥𝗠 𝗜𝗡𝗦𝗧𝗥𝗨𝗖𝗧𝗜𝗢𝗡𝗦 ⚠️ ✪ 𝗖𝗼𝗺𝗽𝗹𝗲𝘁𝗲 𝗮𝗹𝗹 𝗿𝗲𝗹𝗲𝘃𝗮𝗻𝘁 𝘀𝗲𝗰𝘁𝗶𝗼𝗻𝘀 ✪ 𝗣𝗿𝗼𝘃𝗶𝗱𝗲 𝗱𝗲𝘁𝗮𝗶𝗹𝗲𝗱 𝗮𝗻𝘀…"
type textarea "x"
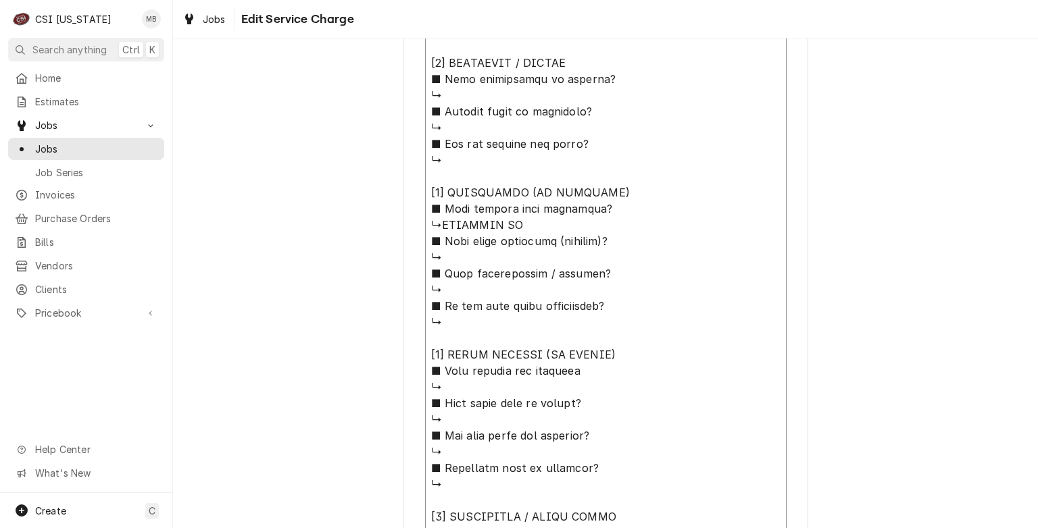
type textarea "⚠️ 𝗙𝗢𝗥𝗠 𝗜𝗡𝗦𝗧𝗥𝗨𝗖𝗧𝗜𝗢𝗡𝗦 ⚠️ ✪ 𝗖𝗼𝗺𝗽𝗹𝗲𝘁𝗲 𝗮𝗹𝗹 𝗿𝗲𝗹𝗲𝘃𝗮𝗻𝘁 𝘀𝗲𝗰𝘁𝗶𝗼𝗻𝘀 ✪ 𝗣𝗿𝗼𝘃𝗶𝗱𝗲 𝗱𝗲𝘁𝗮𝗶𝗹𝗲𝗱 𝗮𝗻𝘀…"
type textarea "x"
type textarea "⚠️ 𝗙𝗢𝗥𝗠 𝗜𝗡𝗦𝗧𝗥𝗨𝗖𝗧𝗜𝗢𝗡𝗦 ⚠️ ✪ 𝗖𝗼𝗺𝗽𝗹𝗲𝘁𝗲 𝗮𝗹𝗹 𝗿𝗲𝗹𝗲𝘃𝗮𝗻𝘁 𝘀𝗲𝗰𝘁𝗶𝗼𝗻𝘀 ✪ 𝗣𝗿𝗼𝘃𝗶𝗱𝗲 𝗱𝗲𝘁𝗮𝗶𝗹𝗲𝗱 𝗮𝗻𝘀…"
type textarea "x"
type textarea "⚠️ 𝗙𝗢𝗥𝗠 𝗜𝗡𝗦𝗧𝗥𝗨𝗖𝗧𝗜𝗢𝗡𝗦 ⚠️ ✪ 𝗖𝗼𝗺𝗽𝗹𝗲𝘁𝗲 𝗮𝗹𝗹 𝗿𝗲𝗹𝗲𝘃𝗮𝗻𝘁 𝘀𝗲𝗰𝘁𝗶𝗼𝗻𝘀 ✪ 𝗣𝗿𝗼𝘃𝗶𝗱𝗲 𝗱𝗲𝘁𝗮𝗶𝗹𝗲𝗱 𝗮𝗻𝘀…"
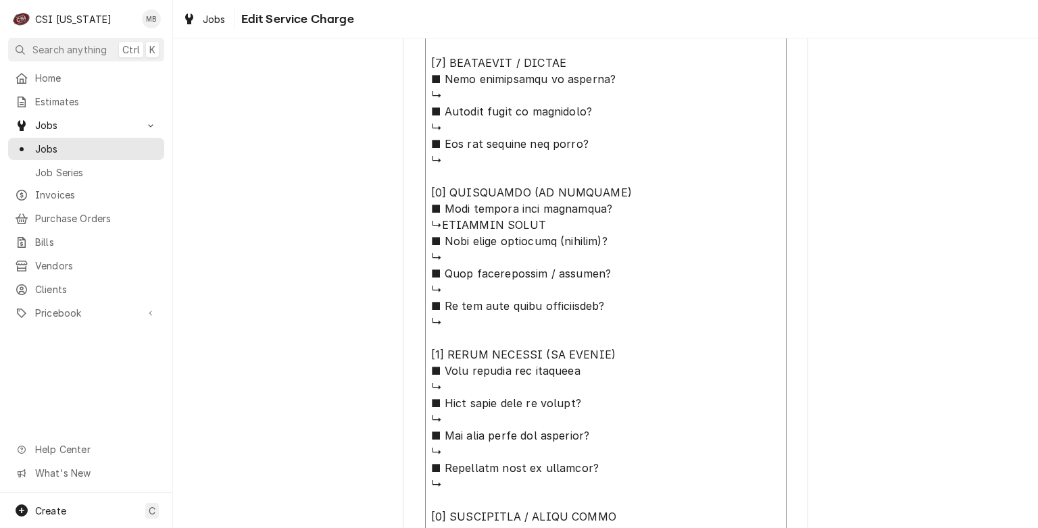
type textarea "x"
type textarea "⚠️ 𝗙𝗢𝗥𝗠 𝗜𝗡𝗦𝗧𝗥𝗨𝗖𝗧𝗜𝗢𝗡𝗦 ⚠️ ✪ 𝗖𝗼𝗺𝗽𝗹𝗲𝘁𝗲 𝗮𝗹𝗹 𝗿𝗲𝗹𝗲𝘃𝗮𝗻𝘁 𝘀𝗲𝗰𝘁𝗶𝗼𝗻𝘀 ✪ 𝗣𝗿𝗼𝘃𝗶𝗱𝗲 𝗱𝗲𝘁𝗮𝗶𝗹𝗲𝗱 𝗮𝗻𝘀…"
type textarea "x"
type textarea "⚠️ 𝗙𝗢𝗥𝗠 𝗜𝗡𝗦𝗧𝗥𝗨𝗖𝗧𝗜𝗢𝗡𝗦 ⚠️ ✪ 𝗖𝗼𝗺𝗽𝗹𝗲𝘁𝗲 𝗮𝗹𝗹 𝗿𝗲𝗹𝗲𝘃𝗮𝗻𝘁 𝘀𝗲𝗰𝘁𝗶𝗼𝗻𝘀 ✪ 𝗣𝗿𝗼𝘃𝗶𝗱𝗲 𝗱𝗲𝘁𝗮𝗶𝗹𝗲𝗱 𝗮𝗻𝘀…"
type textarea "x"
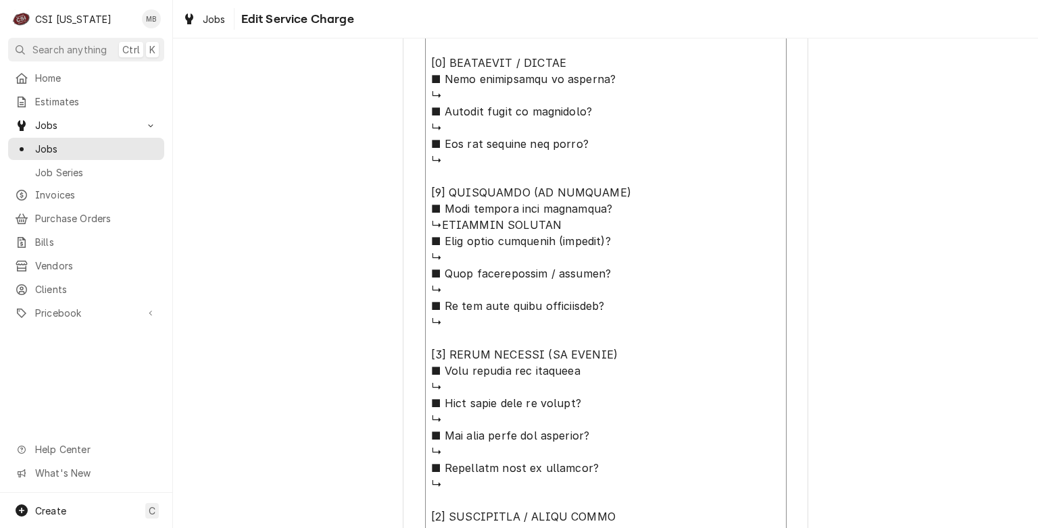
type textarea "⚠️ 𝗙𝗢𝗥𝗠 𝗜𝗡𝗦𝗧𝗥𝗨𝗖𝗧𝗜𝗢𝗡𝗦 ⚠️ ✪ 𝗖𝗼𝗺𝗽𝗹𝗲𝘁𝗲 𝗮𝗹𝗹 𝗿𝗲𝗹𝗲𝘃𝗮𝗻𝘁 𝘀𝗲𝗰𝘁𝗶𝗼𝗻𝘀 ✪ 𝗣𝗿𝗼𝘃𝗶𝗱𝗲 𝗱𝗲𝘁𝗮𝗶𝗹𝗲𝗱 𝗮𝗻𝘀…"
type textarea "x"
type textarea "⚠️ 𝗙𝗢𝗥𝗠 𝗜𝗡𝗦𝗧𝗥𝗨𝗖𝗧𝗜𝗢𝗡𝗦 ⚠️ ✪ 𝗖𝗼𝗺𝗽𝗹𝗲𝘁𝗲 𝗮𝗹𝗹 𝗿𝗲𝗹𝗲𝘃𝗮𝗻𝘁 𝘀𝗲𝗰𝘁𝗶𝗼𝗻𝘀 ✪ 𝗣𝗿𝗼𝘃𝗶𝗱𝗲 𝗱𝗲𝘁𝗮𝗶𝗹𝗲𝗱 𝗮𝗻𝘀…"
type textarea "x"
type textarea "⚠️ 𝗙𝗢𝗥𝗠 𝗜𝗡𝗦𝗧𝗥𝗨𝗖𝗧𝗜𝗢𝗡𝗦 ⚠️ ✪ 𝗖𝗼𝗺𝗽𝗹𝗲𝘁𝗲 𝗮𝗹𝗹 𝗿𝗲𝗹𝗲𝘃𝗮𝗻𝘁 𝘀𝗲𝗰𝘁𝗶𝗼𝗻𝘀 ✪ 𝗣𝗿𝗼𝘃𝗶𝗱𝗲 𝗱𝗲𝘁𝗮𝗶𝗹𝗲𝗱 𝗮𝗻𝘀…"
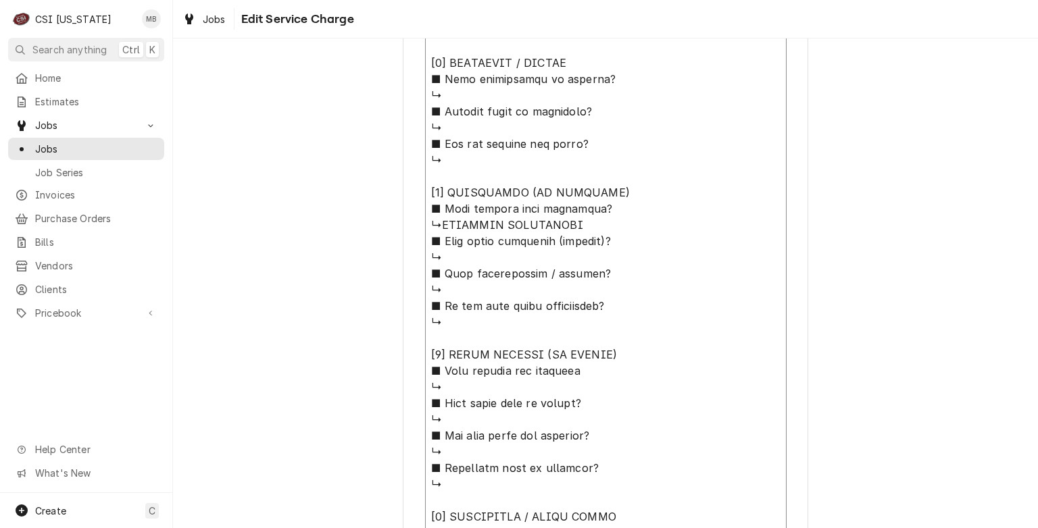
click at [454, 257] on textarea "Service Summary" at bounding box center [605, 95] width 361 height 904
type textarea "x"
type textarea "⚠️ 𝗙𝗢𝗥𝗠 𝗜𝗡𝗦𝗧𝗥𝗨𝗖𝗧𝗜𝗢𝗡𝗦 ⚠️ ✪ 𝗖𝗼𝗺𝗽𝗹𝗲𝘁𝗲 𝗮𝗹𝗹 𝗿𝗲𝗹𝗲𝘃𝗮𝗻𝘁 𝘀𝗲𝗰𝘁𝗶𝗼𝗻𝘀 ✪ 𝗣𝗿𝗼𝘃𝗶𝗱𝗲 𝗱𝗲𝘁𝗮𝗶𝗹𝗲𝗱 𝗮𝗻𝘀…"
type textarea "x"
type textarea "⚠️ 𝗙𝗢𝗥𝗠 𝗜𝗡𝗦𝗧𝗥𝗨𝗖𝗧𝗜𝗢𝗡𝗦 ⚠️ ✪ 𝗖𝗼𝗺𝗽𝗹𝗲𝘁𝗲 𝗮𝗹𝗹 𝗿𝗲𝗹𝗲𝘃𝗮𝗻𝘁 𝘀𝗲𝗰𝘁𝗶𝗼𝗻𝘀 ✪ 𝗣𝗿𝗼𝘃𝗶𝗱𝗲 𝗱𝗲𝘁𝗮𝗶𝗹𝗲𝗱 𝗮𝗻𝘀…"
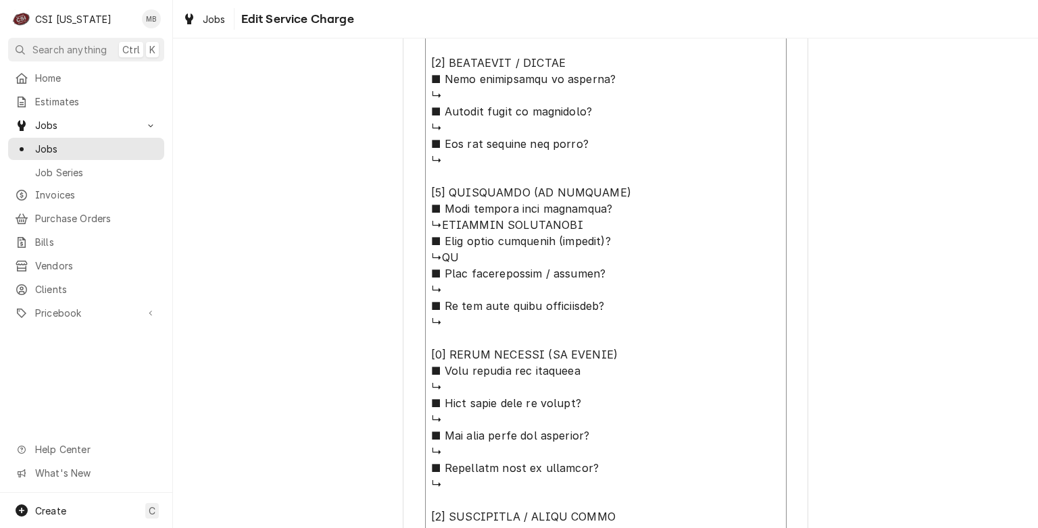
type textarea "x"
type textarea "⚠️ 𝗙𝗢𝗥𝗠 𝗜𝗡𝗦𝗧𝗥𝗨𝗖𝗧𝗜𝗢𝗡𝗦 ⚠️ ✪ 𝗖𝗼𝗺𝗽𝗹𝗲𝘁𝗲 𝗮𝗹𝗹 𝗿𝗲𝗹𝗲𝘃𝗮𝗻𝘁 𝘀𝗲𝗰𝘁𝗶𝗼𝗻𝘀 ✪ 𝗣𝗿𝗼𝘃𝗶𝗱𝗲 𝗱𝗲𝘁𝗮𝗶𝗹𝗲𝗱 𝗮𝗻𝘀…"
type textarea "x"
type textarea "⚠️ 𝗙𝗢𝗥𝗠 𝗜𝗡𝗦𝗧𝗥𝗨𝗖𝗧𝗜𝗢𝗡𝗦 ⚠️ ✪ 𝗖𝗼𝗺𝗽𝗹𝗲𝘁𝗲 𝗮𝗹𝗹 𝗿𝗲𝗹𝗲𝘃𝗮𝗻𝘁 𝘀𝗲𝗰𝘁𝗶𝗼𝗻𝘀 ✪ 𝗣𝗿𝗼𝘃𝗶𝗱𝗲 𝗱𝗲𝘁𝗮𝗶𝗹𝗲𝗱 𝗮𝗻𝘀…"
type textarea "x"
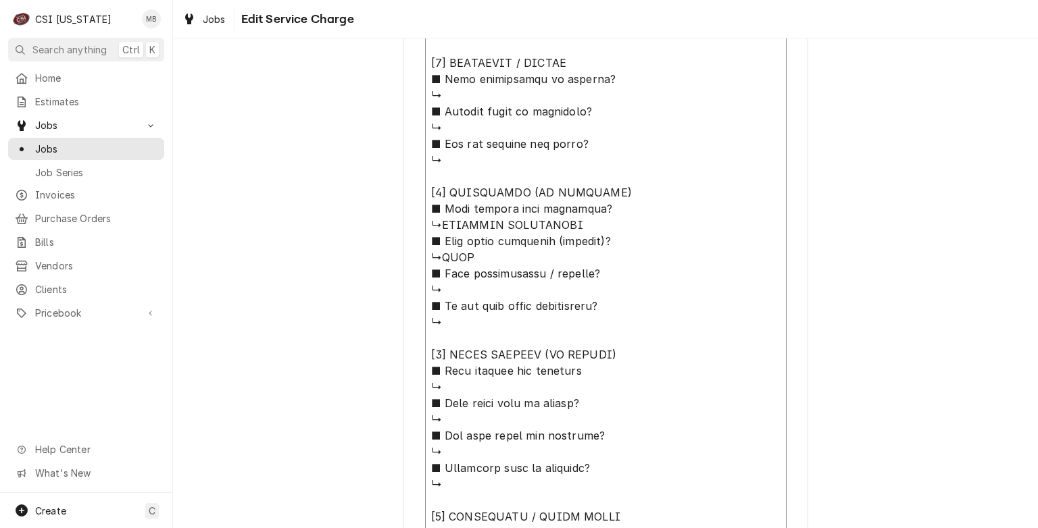
type textarea "⚠️ 𝗙𝗢𝗥𝗠 𝗜𝗡𝗦𝗧𝗥𝗨𝗖𝗧𝗜𝗢𝗡𝗦 ⚠️ ✪ 𝗖𝗼𝗺𝗽𝗹𝗲𝘁𝗲 𝗮𝗹𝗹 𝗿𝗲𝗹𝗲𝘃𝗮𝗻𝘁 𝘀𝗲𝗰𝘁𝗶𝗼𝗻𝘀 ✪ 𝗣𝗿𝗼𝘃𝗶𝗱𝗲 𝗱𝗲𝘁𝗮𝗶𝗹𝗲𝗱 𝗮𝗻𝘀…"
type textarea "x"
type textarea "⚠️ 𝗙𝗢𝗥𝗠 𝗜𝗡𝗦𝗧𝗥𝗨𝗖𝗧𝗜𝗢𝗡𝗦 ⚠️ ✪ 𝗖𝗼𝗺𝗽𝗹𝗲𝘁𝗲 𝗮𝗹𝗹 𝗿𝗲𝗹𝗲𝘃𝗮𝗻𝘁 𝘀𝗲𝗰𝘁𝗶𝗼𝗻𝘀 ✪ 𝗣𝗿𝗼𝘃𝗶𝗱𝗲 𝗱𝗲𝘁𝗮𝗶𝗹𝗲𝗱 𝗮𝗻𝘀…"
type textarea "x"
type textarea "⚠️ 𝗙𝗢𝗥𝗠 𝗜𝗡𝗦𝗧𝗥𝗨𝗖𝗧𝗜𝗢𝗡𝗦 ⚠️ ✪ 𝗖𝗼𝗺𝗽𝗹𝗲𝘁𝗲 𝗮𝗹𝗹 𝗿𝗲𝗹𝗲𝘃𝗮𝗻𝘁 𝘀𝗲𝗰𝘁𝗶𝗼𝗻𝘀 ✪ 𝗣𝗿𝗼𝘃𝗶𝗱𝗲 𝗱𝗲𝘁𝗮𝗶𝗹𝗲𝗱 𝗮𝗻𝘀…"
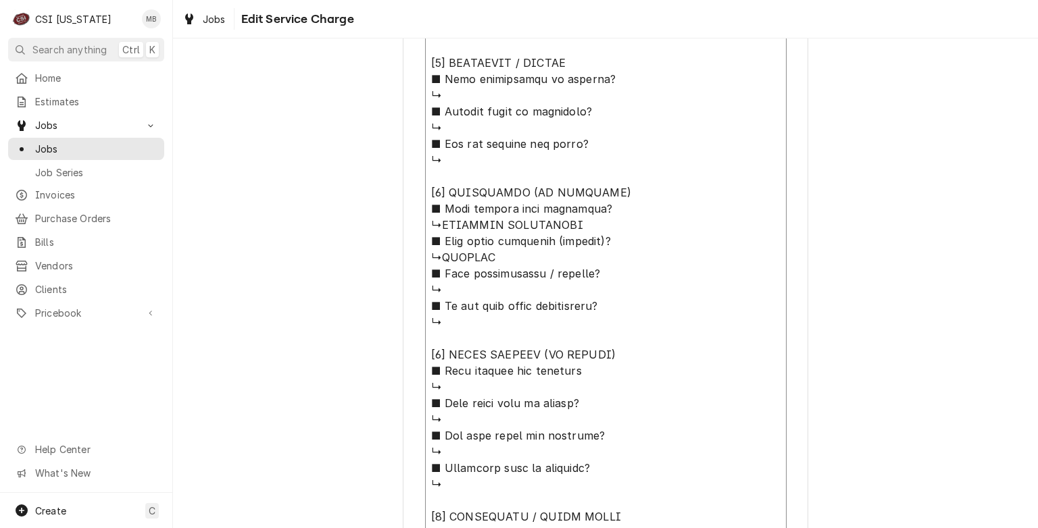
type textarea "x"
type textarea "⚠️ 𝗙𝗢𝗥𝗠 𝗜𝗡𝗦𝗧𝗥𝗨𝗖𝗧𝗜𝗢𝗡𝗦 ⚠️ ✪ 𝗖𝗼𝗺𝗽𝗹𝗲𝘁𝗲 𝗮𝗹𝗹 𝗿𝗲𝗹𝗲𝘃𝗮𝗻𝘁 𝘀𝗲𝗰𝘁𝗶𝗼𝗻𝘀 ✪ 𝗣𝗿𝗼𝘃𝗶𝗱𝗲 𝗱𝗲𝘁𝗮𝗶𝗹𝗲𝗱 𝗮𝗻𝘀…"
type textarea "x"
type textarea "⚠️ 𝗙𝗢𝗥𝗠 𝗜𝗡𝗦𝗧𝗥𝗨𝗖𝗧𝗜𝗢𝗡𝗦 ⚠️ ✪ 𝗖𝗼𝗺𝗽𝗹𝗲𝘁𝗲 𝗮𝗹𝗹 𝗿𝗲𝗹𝗲𝘃𝗮𝗻𝘁 𝘀𝗲𝗰𝘁𝗶𝗼𝗻𝘀 ✪ 𝗣𝗿𝗼𝘃𝗶𝗱𝗲 𝗱𝗲𝘁𝗮𝗶𝗹𝗲𝗱 𝗮𝗻𝘀…"
click at [451, 290] on textarea "Service Summary" at bounding box center [605, 95] width 361 height 904
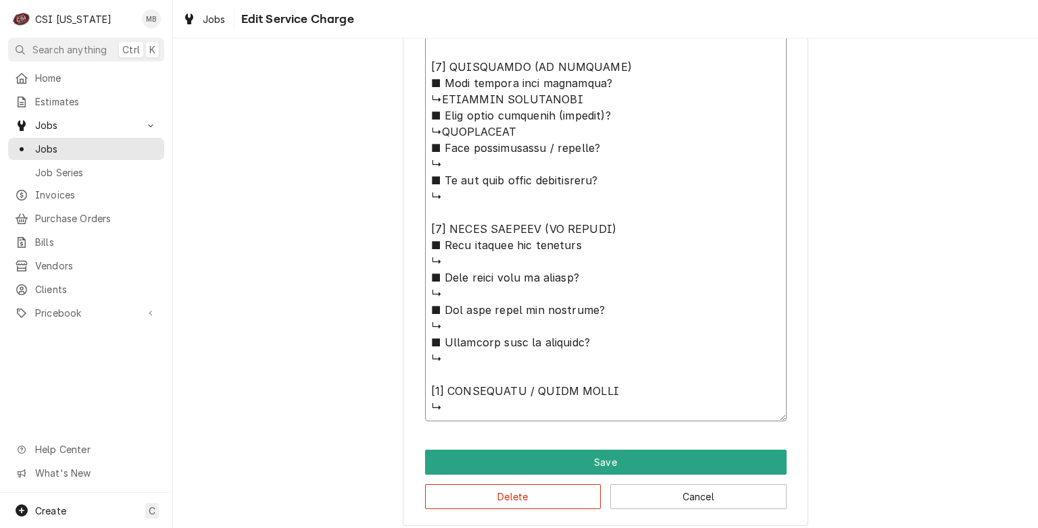
scroll to position [1084, 0]
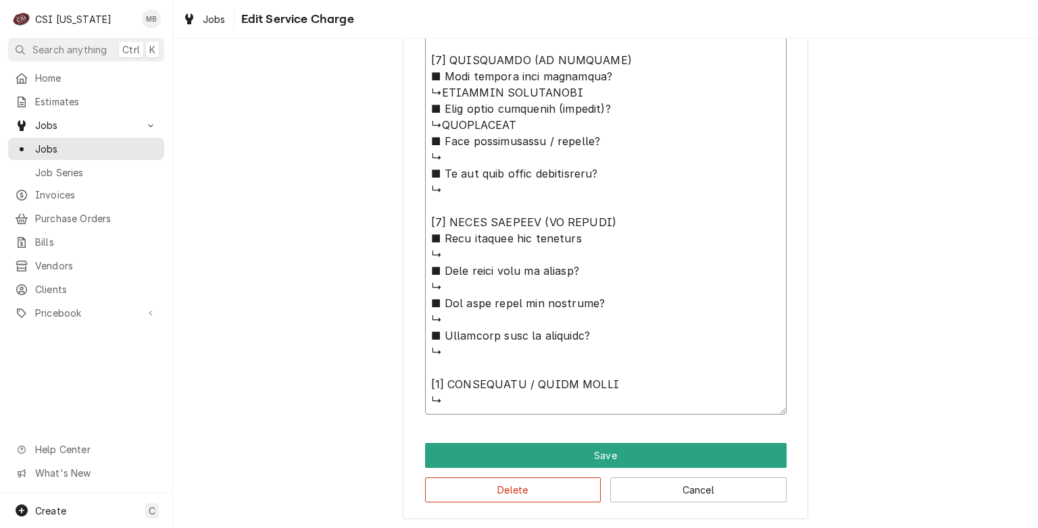
type textarea "x"
type textarea "⚠️ 𝗙𝗢𝗥𝗠 𝗜𝗡𝗦𝗧𝗥𝗨𝗖𝗧𝗜𝗢𝗡𝗦 ⚠️ ✪ 𝗖𝗼𝗺𝗽𝗹𝗲𝘁𝗲 𝗮𝗹𝗹 𝗿𝗲𝗹𝗲𝘃𝗮𝗻𝘁 𝘀𝗲𝗰𝘁𝗶𝗼𝗻𝘀 ✪ 𝗣𝗿𝗼𝘃𝗶𝗱𝗲 𝗱𝗲𝘁𝗮𝗶𝗹𝗲𝗱 𝗮𝗻𝘀…"
type textarea "x"
type textarea "⚠️ 𝗙𝗢𝗥𝗠 𝗜𝗡𝗦𝗧𝗥𝗨𝗖𝗧𝗜𝗢𝗡𝗦 ⚠️ ✪ 𝗖𝗼𝗺𝗽𝗹𝗲𝘁𝗲 𝗮𝗹𝗹 𝗿𝗲𝗹𝗲𝘃𝗮𝗻𝘁 𝘀𝗲𝗰𝘁𝗶𝗼𝗻𝘀 ✪ 𝗣𝗿𝗼𝘃𝗶𝗱𝗲 𝗱𝗲𝘁𝗮𝗶𝗹𝗲𝗱 𝗮𝗻𝘀…"
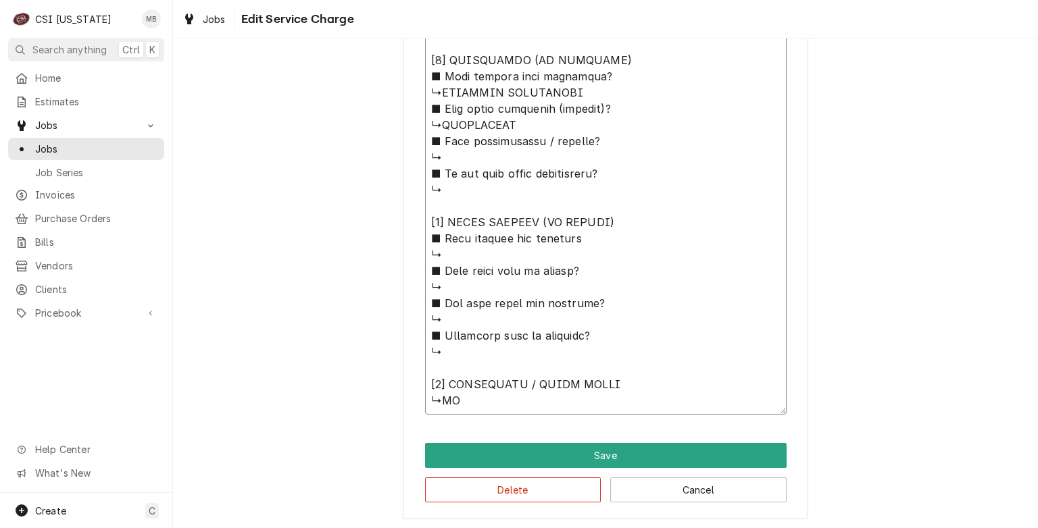
type textarea "x"
type textarea "⚠️ 𝗙𝗢𝗥𝗠 𝗜𝗡𝗦𝗧𝗥𝗨𝗖𝗧𝗜𝗢𝗡𝗦 ⚠️ ✪ 𝗖𝗼𝗺𝗽𝗹𝗲𝘁𝗲 𝗮𝗹𝗹 𝗿𝗲𝗹𝗲𝘃𝗮𝗻𝘁 𝘀𝗲𝗰𝘁𝗶𝗼𝗻𝘀 ✪ 𝗣𝗿𝗼𝘃𝗶𝗱𝗲 𝗱𝗲𝘁𝗮𝗶𝗹𝗲𝗱 𝗮𝗻𝘀…"
type textarea "x"
type textarea "⚠️ 𝗙𝗢𝗥𝗠 𝗜𝗡𝗦𝗧𝗥𝗨𝗖𝗧𝗜𝗢𝗡𝗦 ⚠️ ✪ 𝗖𝗼𝗺𝗽𝗹𝗲𝘁𝗲 𝗮𝗹𝗹 𝗿𝗲𝗹𝗲𝘃𝗮𝗻𝘁 𝘀𝗲𝗰𝘁𝗶𝗼𝗻𝘀 ✪ 𝗣𝗿𝗼𝘃𝗶𝗱𝗲 𝗱𝗲𝘁𝗮𝗶𝗹𝗲𝗱 𝗮𝗻𝘀…"
type textarea "x"
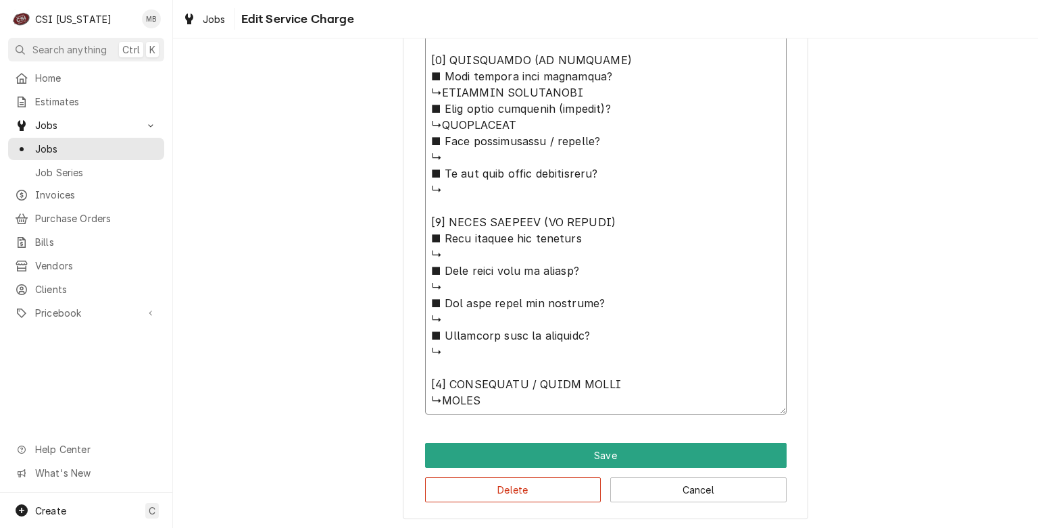
type textarea "⚠️ 𝗙𝗢𝗥𝗠 𝗜𝗡𝗦𝗧𝗥𝗨𝗖𝗧𝗜𝗢𝗡𝗦 ⚠️ ✪ 𝗖𝗼𝗺𝗽𝗹𝗲𝘁𝗲 𝗮𝗹𝗹 𝗿𝗲𝗹𝗲𝘃𝗮𝗻𝘁 𝘀𝗲𝗰𝘁𝗶𝗼𝗻𝘀 ✪ 𝗣𝗿𝗼𝘃𝗶𝗱𝗲 𝗱𝗲𝘁𝗮𝗶𝗹𝗲𝗱 𝗮𝗻𝘀…"
type textarea "x"
type textarea "⚠️ 𝗙𝗢𝗥𝗠 𝗜𝗡𝗦𝗧𝗥𝗨𝗖𝗧𝗜𝗢𝗡𝗦 ⚠️ ✪ 𝗖𝗼𝗺𝗽𝗹𝗲𝘁𝗲 𝗮𝗹𝗹 𝗿𝗲𝗹𝗲𝘃𝗮𝗻𝘁 𝘀𝗲𝗰𝘁𝗶𝗼𝗻𝘀 ✪ 𝗣𝗿𝗼𝘃𝗶𝗱𝗲 𝗱𝗲𝘁𝗮𝗶𝗹𝗲𝗱 𝗮𝗻𝘀…"
type textarea "x"
type textarea "⚠️ 𝗙𝗢𝗥𝗠 𝗜𝗡𝗦𝗧𝗥𝗨𝗖𝗧𝗜𝗢𝗡𝗦 ⚠️ ✪ 𝗖𝗼𝗺𝗽𝗹𝗲𝘁𝗲 𝗮𝗹𝗹 𝗿𝗲𝗹𝗲𝘃𝗮𝗻𝘁 𝘀𝗲𝗰𝘁𝗶𝗼𝗻𝘀 ✪ 𝗣𝗿𝗼𝘃𝗶𝗱𝗲 𝗱𝗲𝘁𝗮𝗶𝗹𝗲𝗱 𝗮𝗻𝘀…"
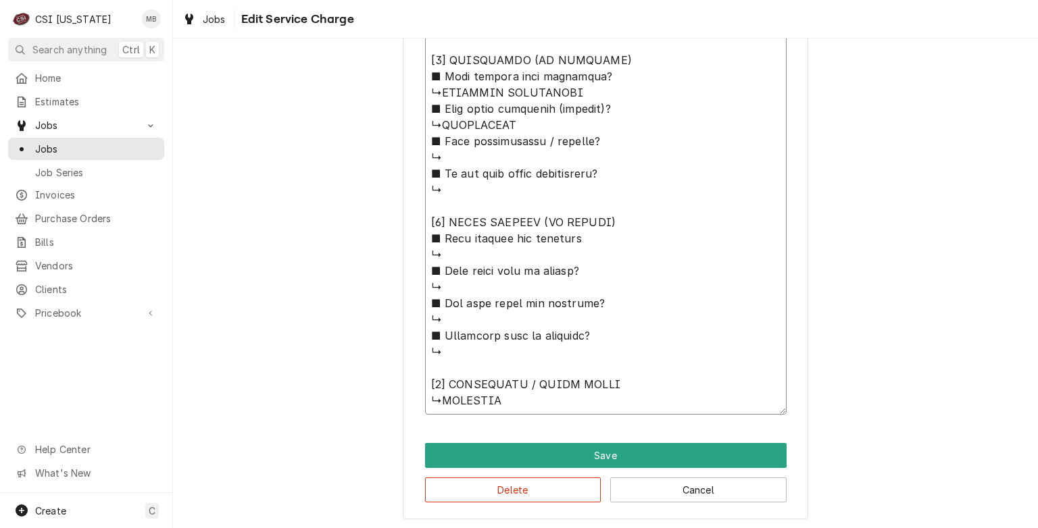
type textarea "x"
type textarea "⚠️ 𝗙𝗢𝗥𝗠 𝗜𝗡𝗦𝗧𝗥𝗨𝗖𝗧𝗜𝗢𝗡𝗦 ⚠️ ✪ 𝗖𝗼𝗺𝗽𝗹𝗲𝘁𝗲 𝗮𝗹𝗹 𝗿𝗲𝗹𝗲𝘃𝗮𝗻𝘁 𝘀𝗲𝗰𝘁𝗶𝗼𝗻𝘀 ✪ 𝗣𝗿𝗼𝘃𝗶𝗱𝗲 𝗱𝗲𝘁𝗮𝗶𝗹𝗲𝗱 𝗮𝗻𝘀…"
type textarea "x"
type textarea "⚠️ 𝗙𝗢𝗥𝗠 𝗜𝗡𝗦𝗧𝗥𝗨𝗖𝗧𝗜𝗢𝗡𝗦 ⚠️ ✪ 𝗖𝗼𝗺𝗽𝗹𝗲𝘁𝗲 𝗮𝗹𝗹 𝗿𝗲𝗹𝗲𝘃𝗮𝗻𝘁 𝘀𝗲𝗰𝘁𝗶𝗼𝗻𝘀 ✪ 𝗣𝗿𝗼𝘃𝗶𝗱𝗲 𝗱𝗲𝘁𝗮𝗶𝗹𝗲𝗱 𝗮𝗻𝘀…"
type textarea "x"
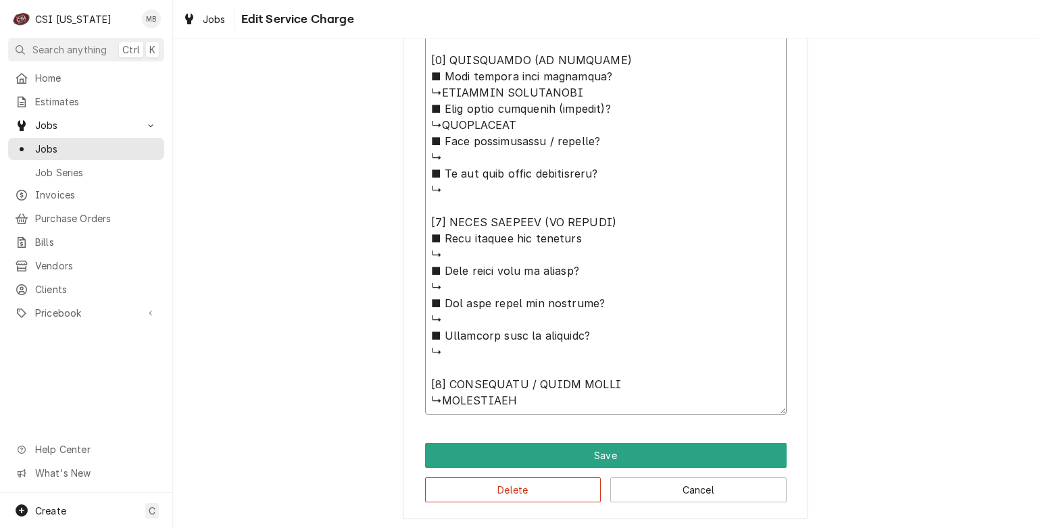
type textarea "⚠️ 𝗙𝗢𝗥𝗠 𝗜𝗡𝗦𝗧𝗥𝗨𝗖𝗧𝗜𝗢𝗡𝗦 ⚠️ ✪ 𝗖𝗼𝗺𝗽𝗹𝗲𝘁𝗲 𝗮𝗹𝗹 𝗿𝗲𝗹𝗲𝘃𝗮𝗻𝘁 𝘀𝗲𝗰𝘁𝗶𝗼𝗻𝘀 ✪ 𝗣𝗿𝗼𝘃𝗶𝗱𝗲 𝗱𝗲𝘁𝗮𝗶𝗹𝗲𝗱 𝗮𝗻𝘀…"
type textarea "x"
type textarea "⚠️ 𝗙𝗢𝗥𝗠 𝗜𝗡𝗦𝗧𝗥𝗨𝗖𝗧𝗜𝗢𝗡𝗦 ⚠️ ✪ 𝗖𝗼𝗺𝗽𝗹𝗲𝘁𝗲 𝗮𝗹𝗹 𝗿𝗲𝗹𝗲𝘃𝗮𝗻𝘁 𝘀𝗲𝗰𝘁𝗶𝗼𝗻𝘀 ✪ 𝗣𝗿𝗼𝘃𝗶𝗱𝗲 𝗱𝗲𝘁𝗮𝗶𝗹𝗲𝗱 𝗮𝗻𝘀…"
type textarea "x"
type textarea "⚠️ 𝗙𝗢𝗥𝗠 𝗜𝗡𝗦𝗧𝗥𝗨𝗖𝗧𝗜𝗢𝗡𝗦 ⚠️ ✪ 𝗖𝗼𝗺𝗽𝗹𝗲𝘁𝗲 𝗮𝗹𝗹 𝗿𝗲𝗹𝗲𝘃𝗮𝗻𝘁 𝘀𝗲𝗰𝘁𝗶𝗼𝗻𝘀 ✪ 𝗣𝗿𝗼𝘃𝗶𝗱𝗲 𝗱𝗲𝘁𝗮𝗶𝗹𝗲𝗱 𝗮𝗻𝘀…"
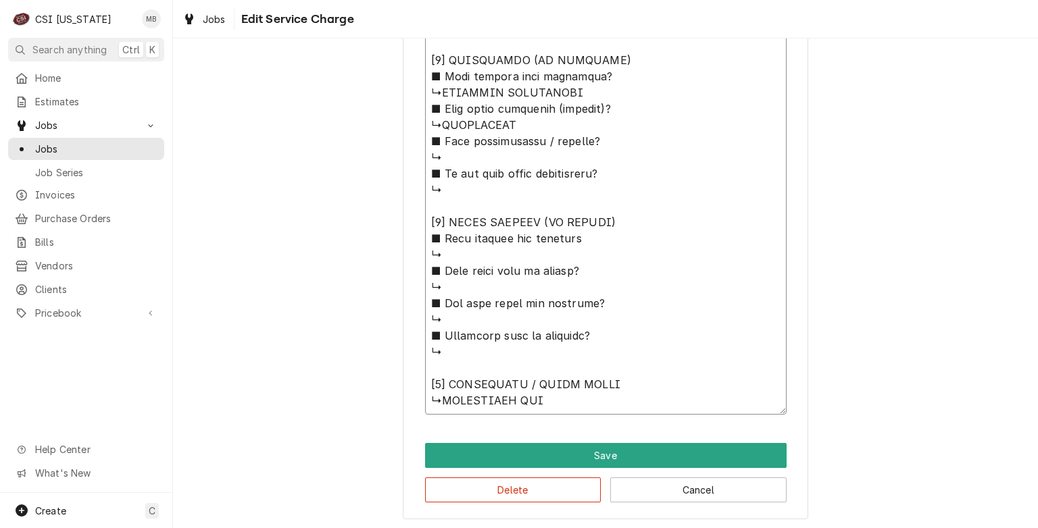
type textarea "x"
type textarea "⚠️ 𝗙𝗢𝗥𝗠 𝗜𝗡𝗦𝗧𝗥𝗨𝗖𝗧𝗜𝗢𝗡𝗦 ⚠️ ✪ 𝗖𝗼𝗺𝗽𝗹𝗲𝘁𝗲 𝗮𝗹𝗹 𝗿𝗲𝗹𝗲𝘃𝗮𝗻𝘁 𝘀𝗲𝗰𝘁𝗶𝗼𝗻𝘀 ✪ 𝗣𝗿𝗼𝘃𝗶𝗱𝗲 𝗱𝗲𝘁𝗮𝗶𝗹𝗲𝗱 𝗮𝗻𝘀…"
type textarea "x"
type textarea "⚠️ 𝗙𝗢𝗥𝗠 𝗜𝗡𝗦𝗧𝗥𝗨𝗖𝗧𝗜𝗢𝗡𝗦 ⚠️ ✪ 𝗖𝗼𝗺𝗽𝗹𝗲𝘁𝗲 𝗮𝗹𝗹 𝗿𝗲𝗹𝗲𝘃𝗮𝗻𝘁 𝘀𝗲𝗰𝘁𝗶𝗼𝗻𝘀 ✪ 𝗣𝗿𝗼𝘃𝗶𝗱𝗲 𝗱𝗲𝘁𝗮𝗶𝗹𝗲𝗱 𝗮𝗻𝘀…"
type textarea "x"
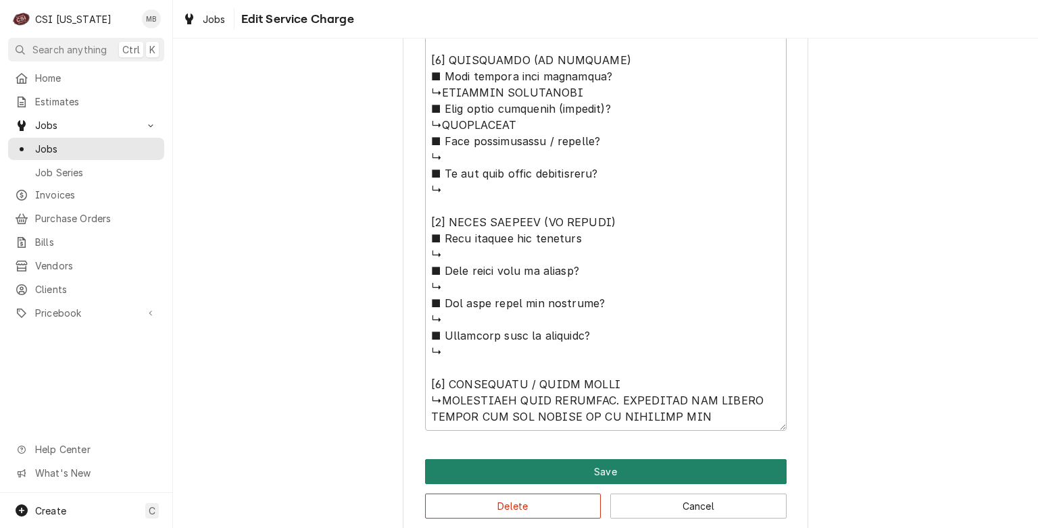
click at [511, 469] on button "Save" at bounding box center [605, 471] width 361 height 25
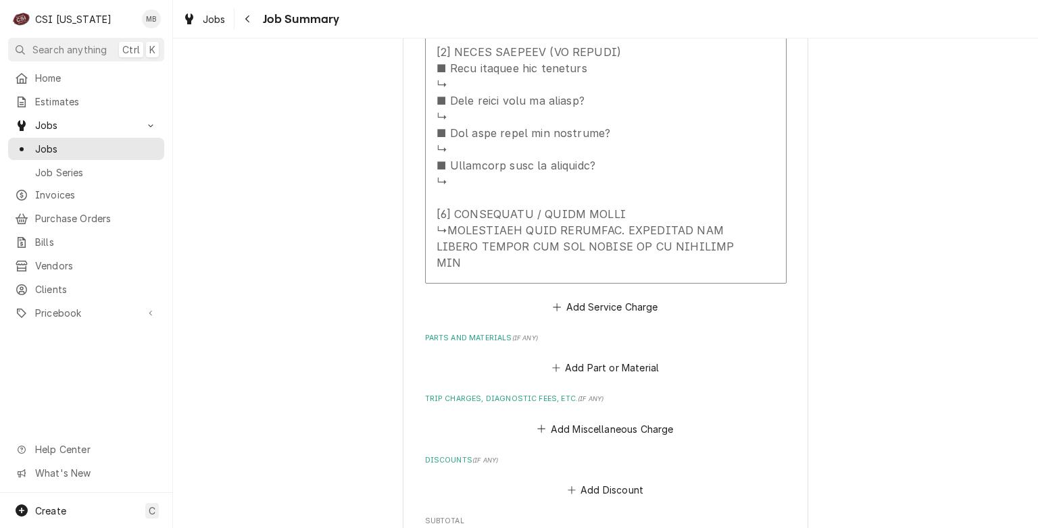
scroll to position [1238, 0]
click at [586, 357] on button "Add Part or Material" at bounding box center [604, 366] width 111 height 19
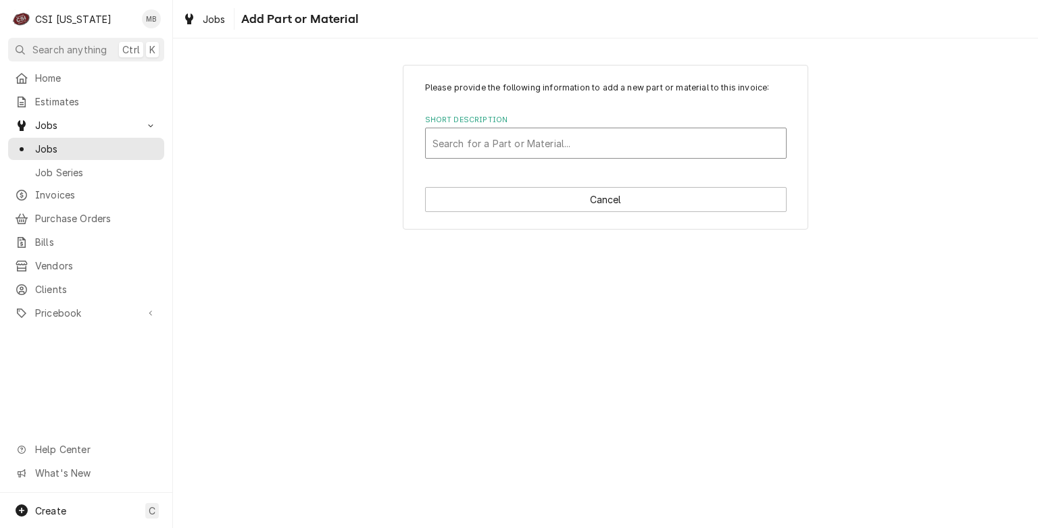
click at [467, 134] on div "Short Description" at bounding box center [605, 143] width 347 height 24
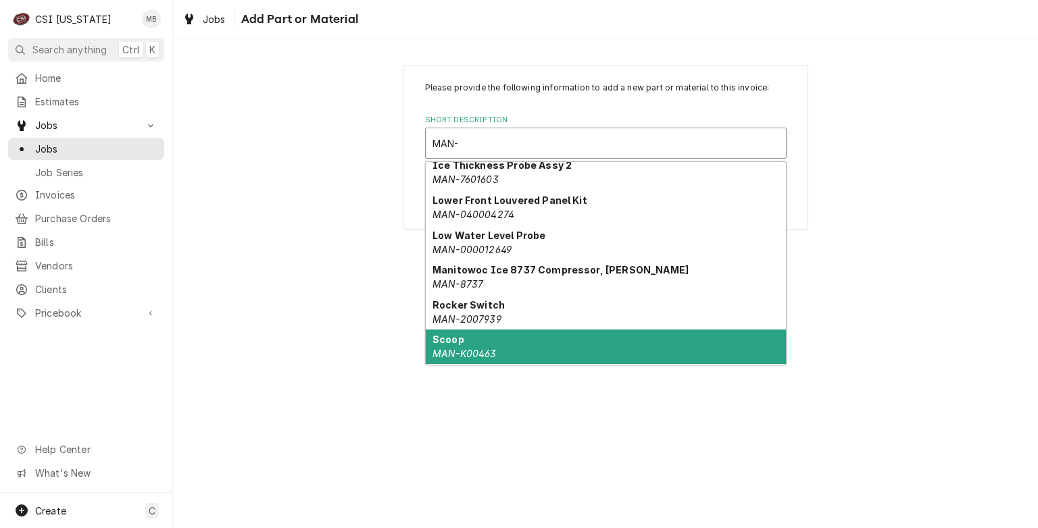
scroll to position [599, 0]
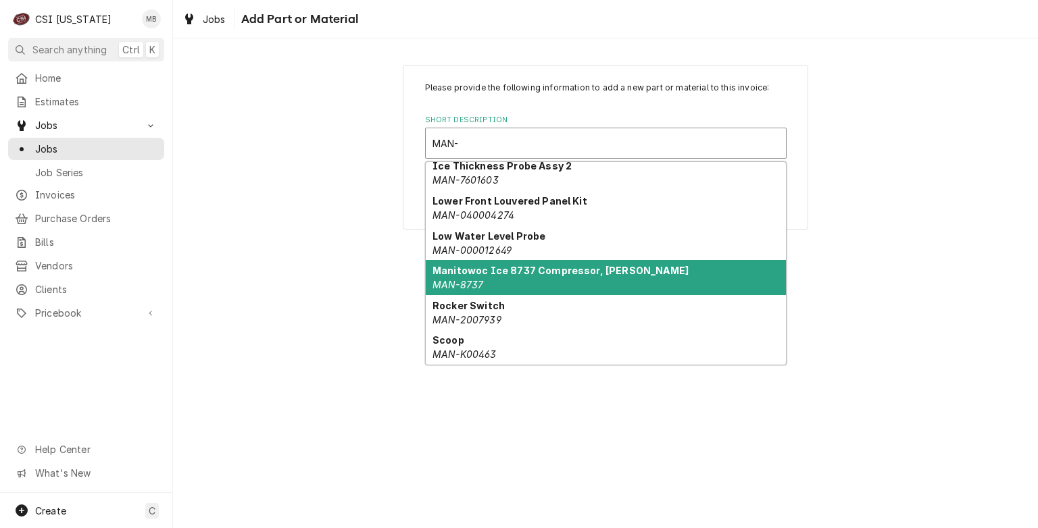
click at [501, 280] on div "Manitowoc Ice 8737 Compressor, Emerson MAN-8737" at bounding box center [606, 277] width 360 height 35
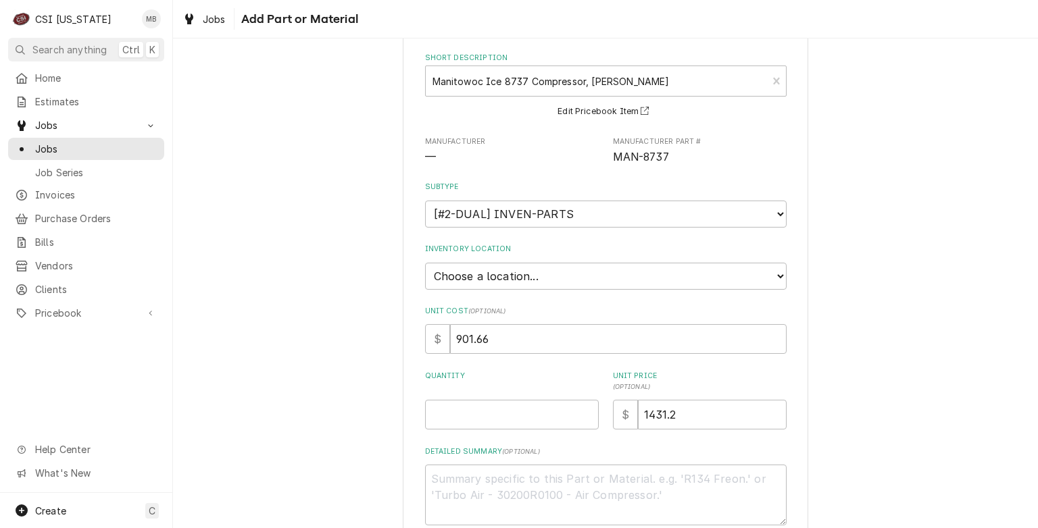
scroll to position [138, 0]
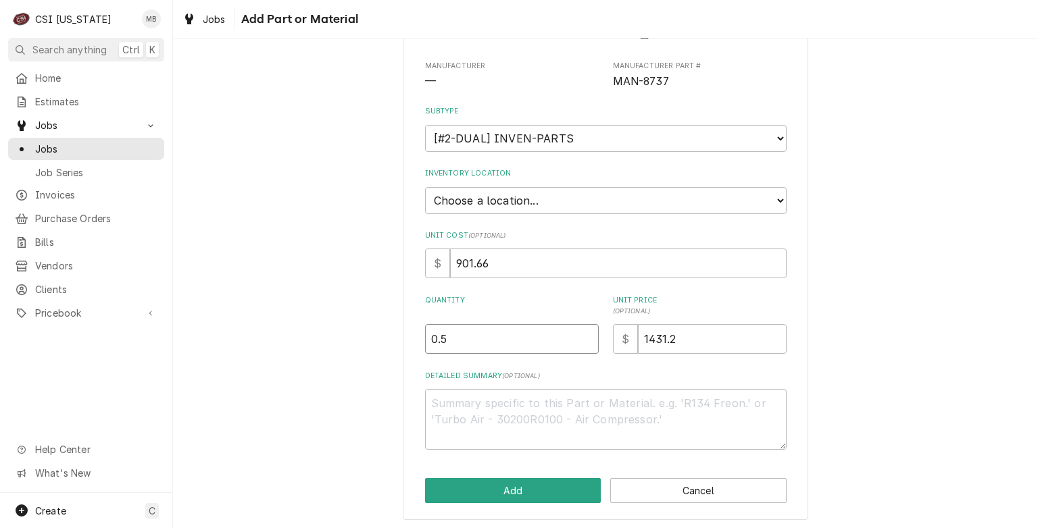
click at [582, 332] on input "0.5" at bounding box center [512, 339] width 174 height 30
click at [582, 332] on input "1" at bounding box center [512, 339] width 174 height 30
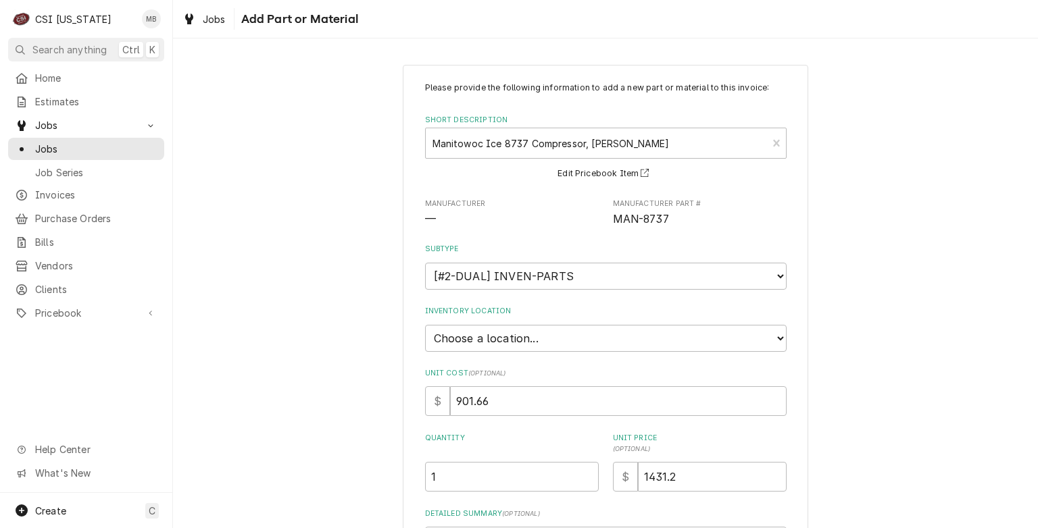
click at [613, 142] on div "Short Description" at bounding box center [596, 143] width 328 height 24
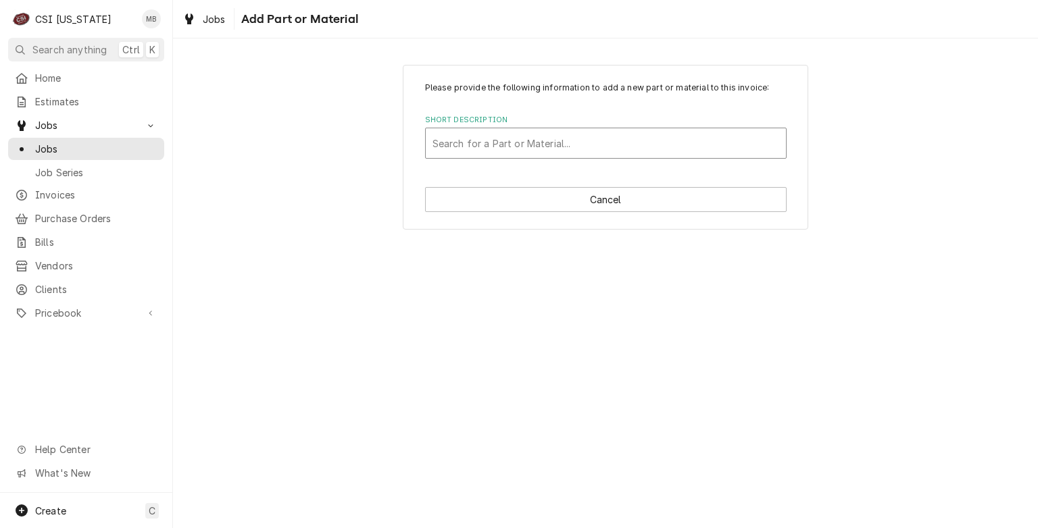
click at [684, 143] on div "Short Description" at bounding box center [605, 143] width 347 height 24
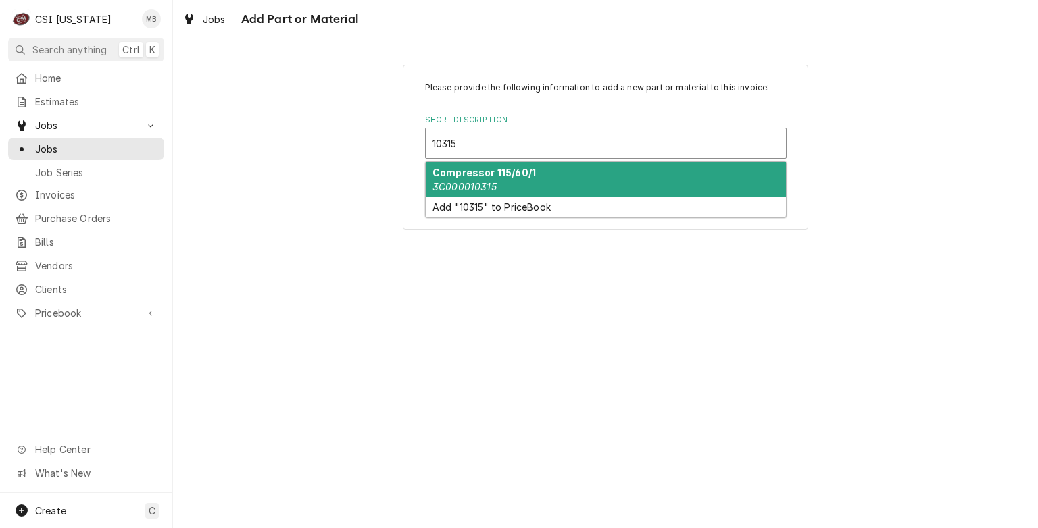
click at [603, 174] on div "Compressor 115/60/1 3C000010315" at bounding box center [606, 179] width 360 height 35
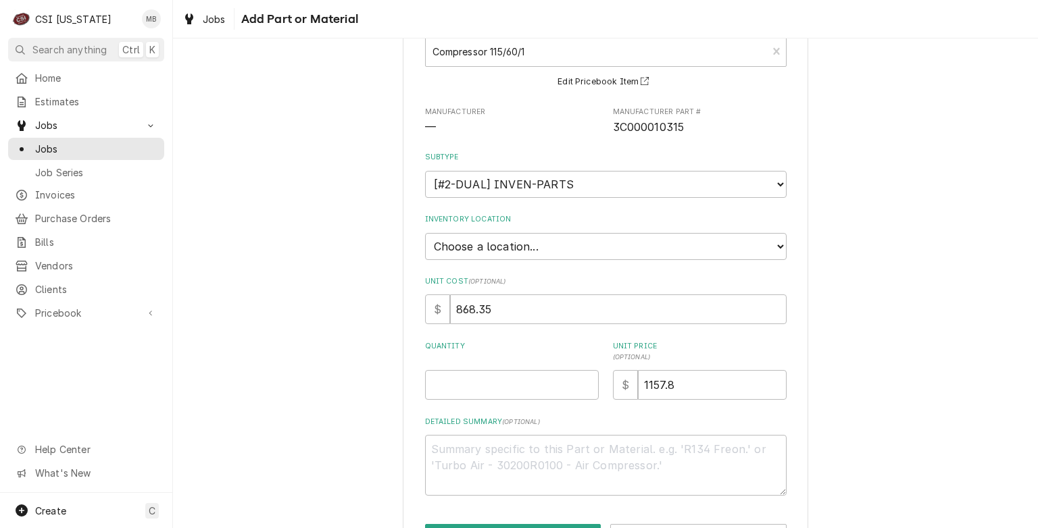
scroll to position [94, 0]
click at [581, 384] on input "0" at bounding box center [512, 383] width 174 height 30
click at [584, 375] on input "0.5" at bounding box center [512, 383] width 174 height 30
click at [584, 375] on input "1" at bounding box center [512, 383] width 174 height 30
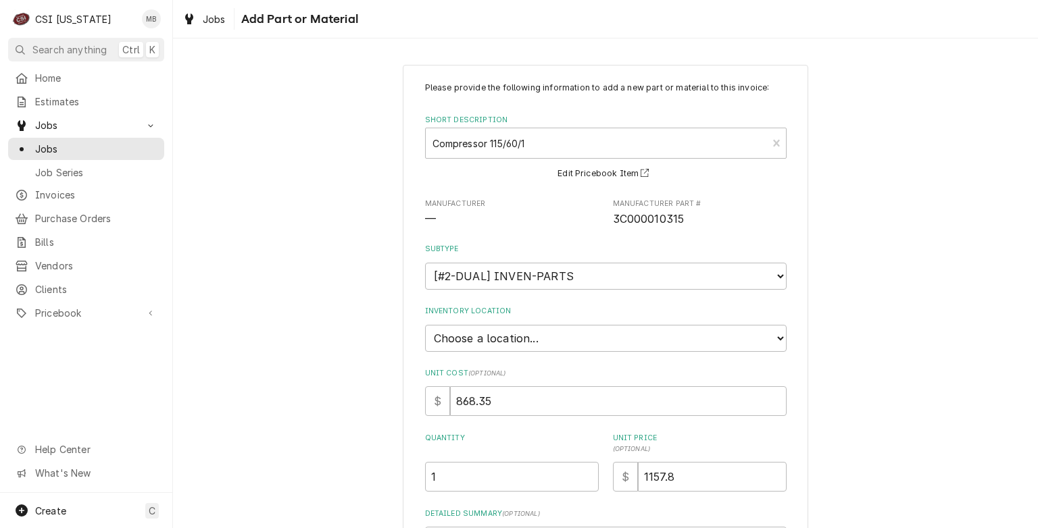
scroll to position [74, 0]
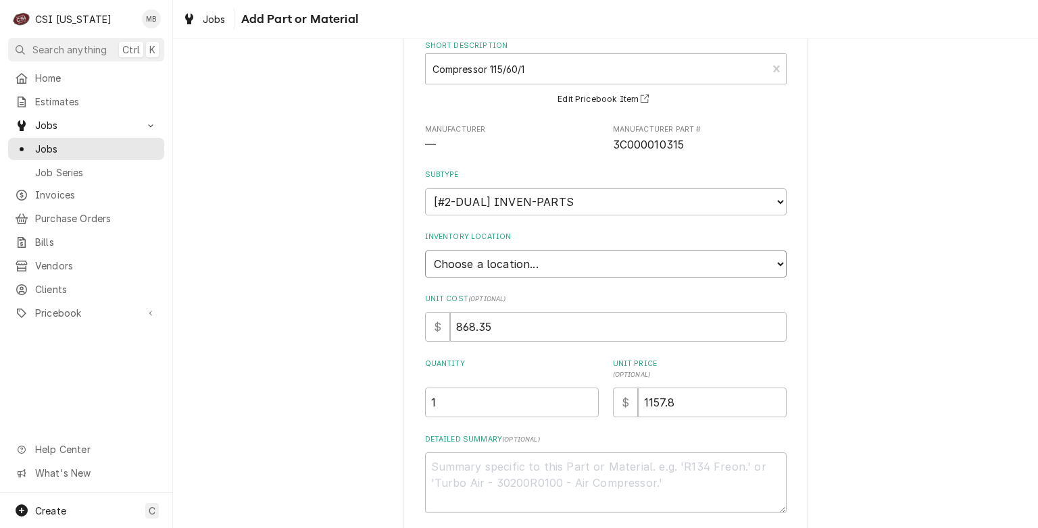
click at [549, 269] on select "Choose a location... 00 | KY WAREHOUSE 01 | BRYANT JOLLEY V#142 01 | JAY MAIDEN…" at bounding box center [605, 264] width 361 height 27
click at [425, 251] on select "Choose a location... 00 | KY WAREHOUSE 01 | BRYANT JOLLEY V#142 01 | JAY MAIDEN…" at bounding box center [605, 264] width 361 height 27
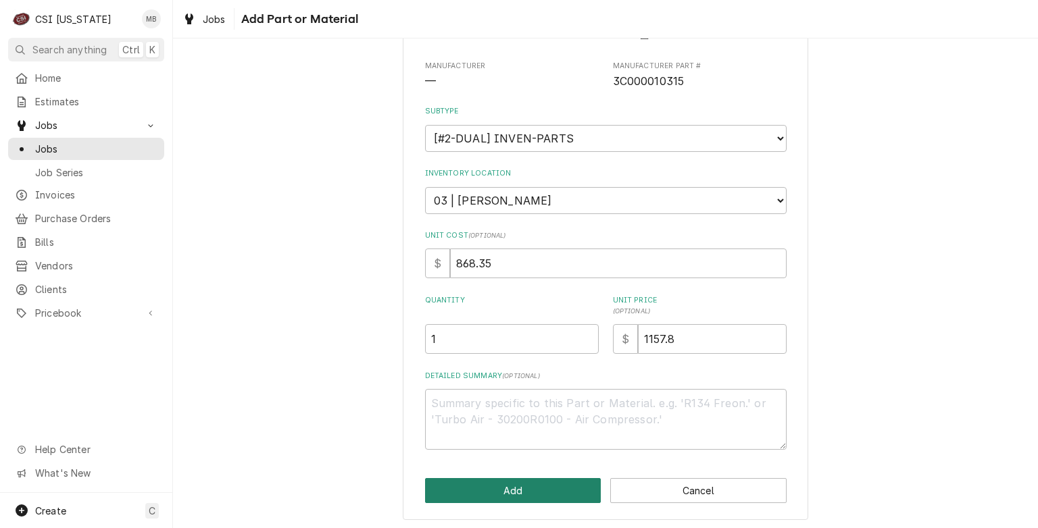
click at [544, 484] on button "Add" at bounding box center [513, 490] width 176 height 25
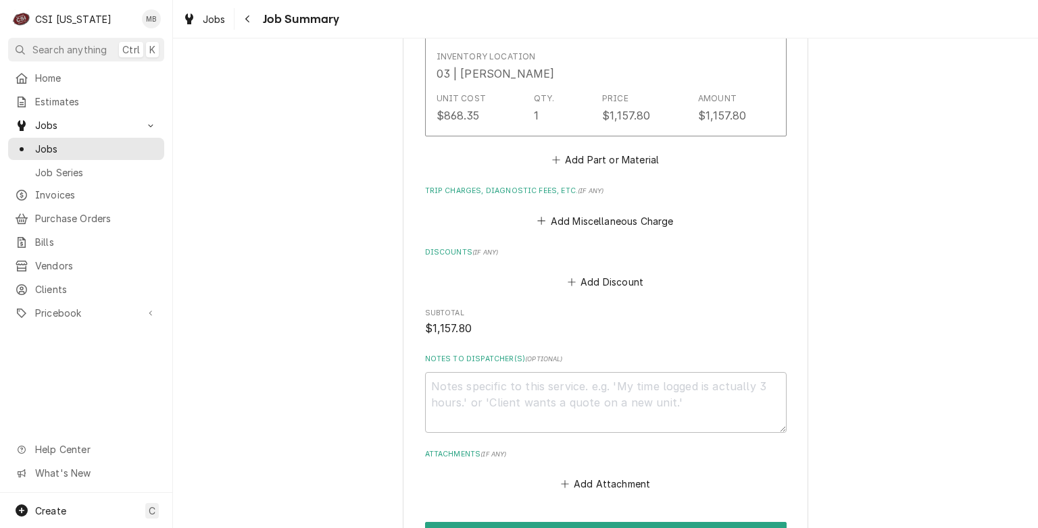
scroll to position [1769, 0]
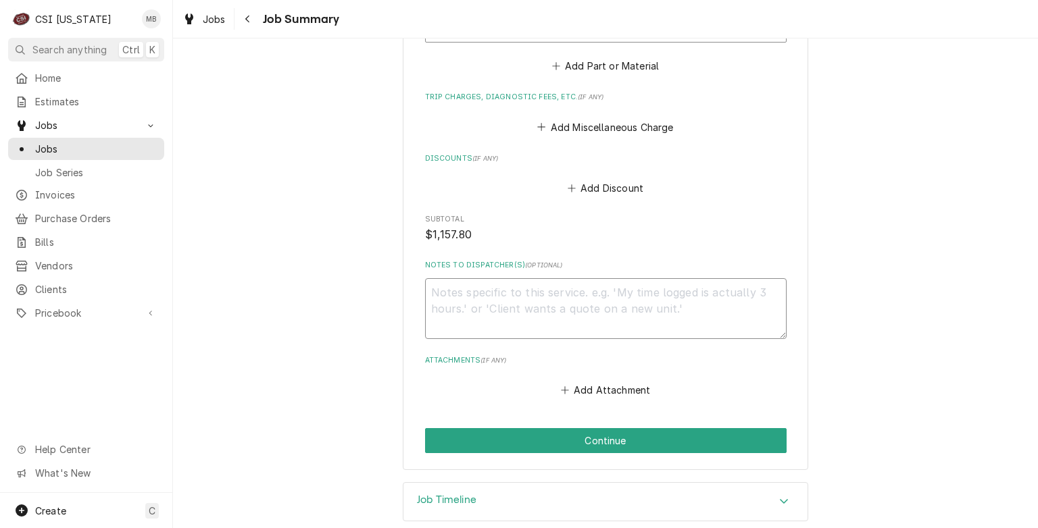
click at [471, 278] on textarea "Notes to Dispatcher(s) ( optional )" at bounding box center [605, 308] width 361 height 61
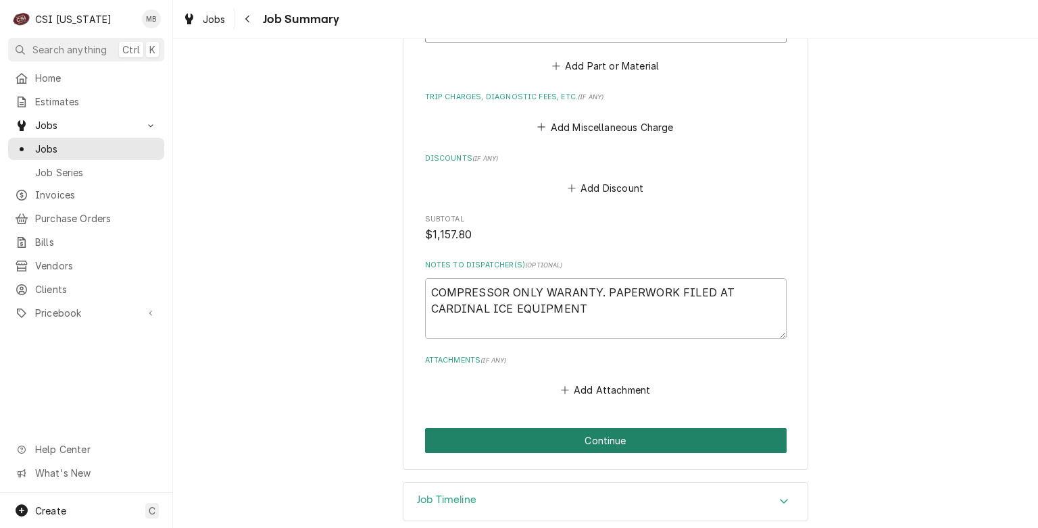
click at [594, 428] on button "Continue" at bounding box center [605, 440] width 361 height 25
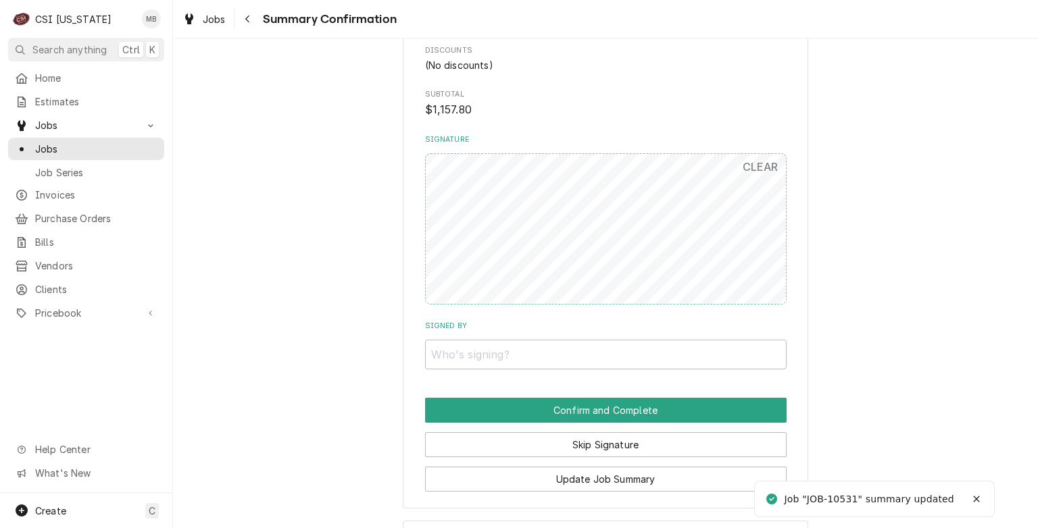
scroll to position [1638, 0]
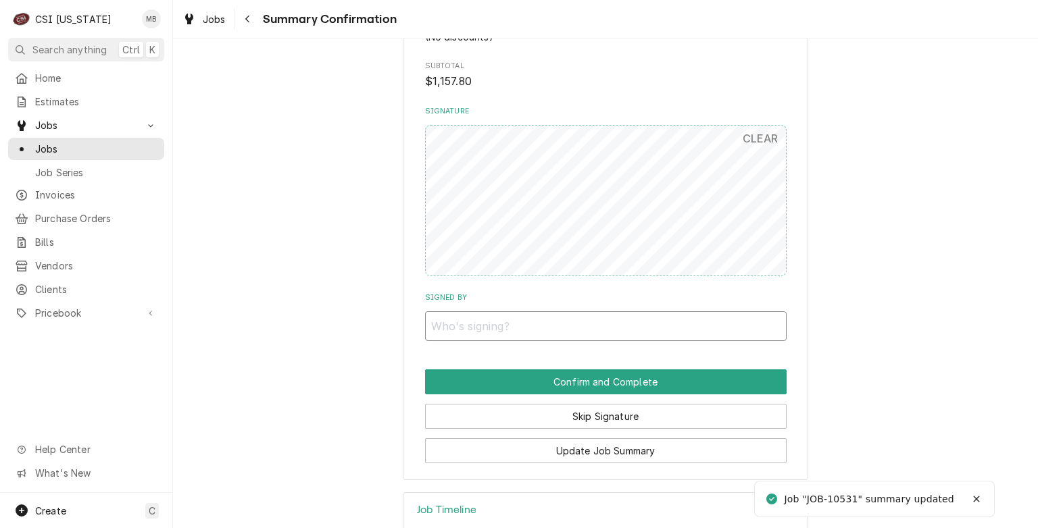
click at [557, 322] on input "Signed By" at bounding box center [605, 326] width 361 height 30
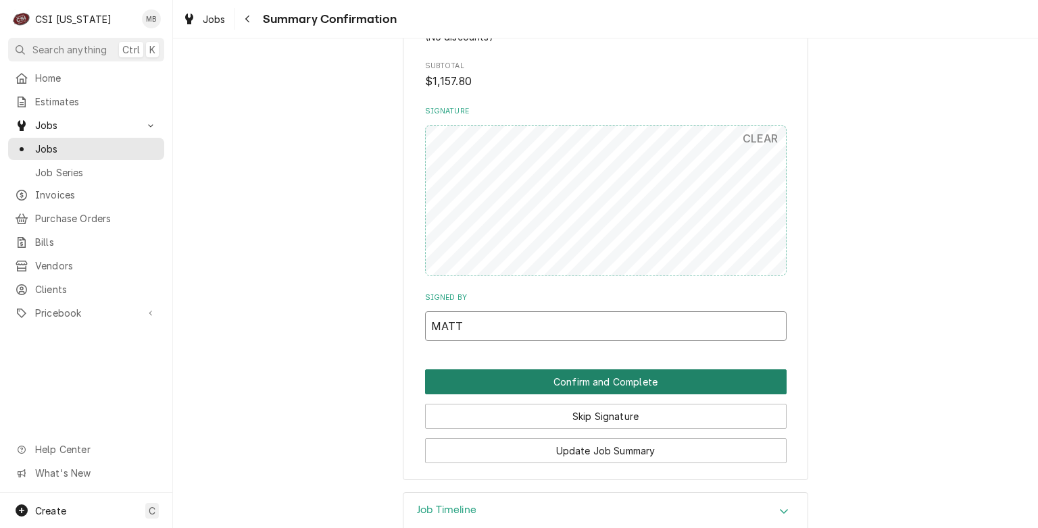
type input "MATT"
click at [572, 376] on button "Confirm and Complete" at bounding box center [605, 382] width 361 height 25
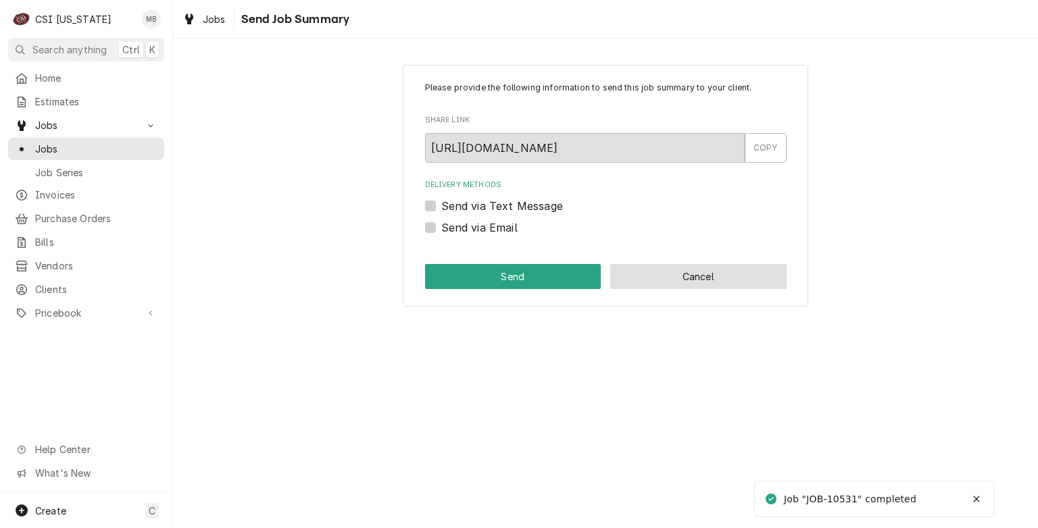
click at [684, 280] on button "Cancel" at bounding box center [698, 276] width 176 height 25
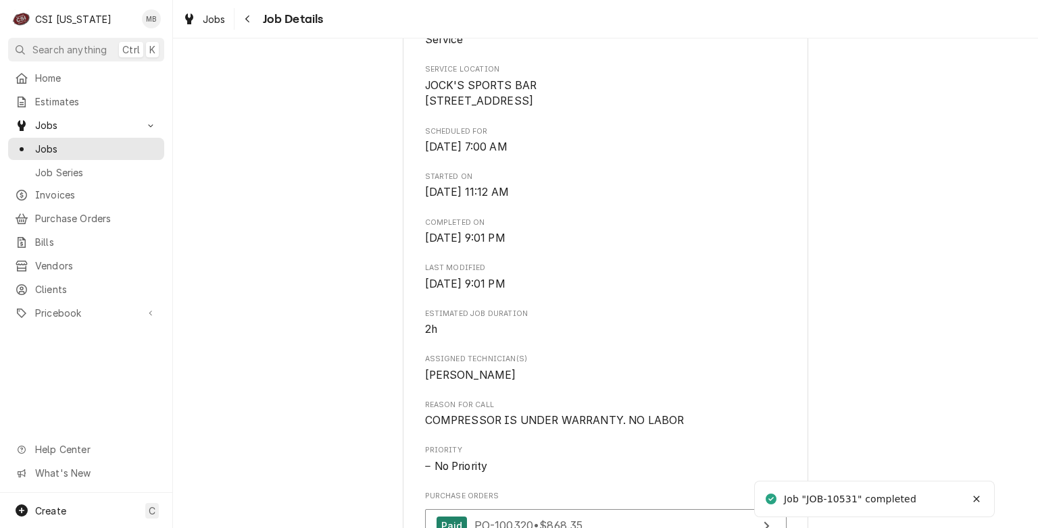
scroll to position [301, 0]
click at [48, 142] on span "Jobs" at bounding box center [96, 149] width 122 height 14
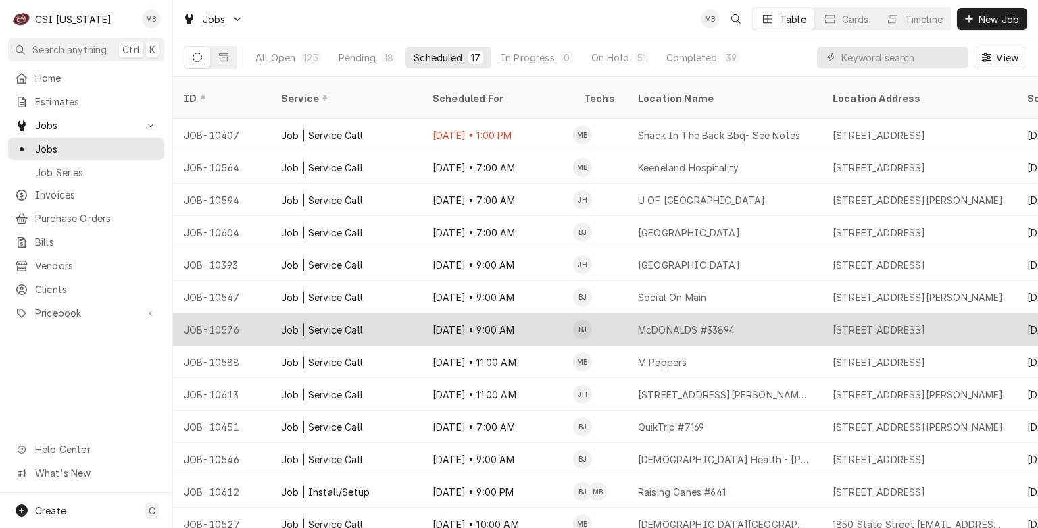
click at [438, 320] on div "[DATE] • 9:00 AM" at bounding box center [497, 329] width 151 height 32
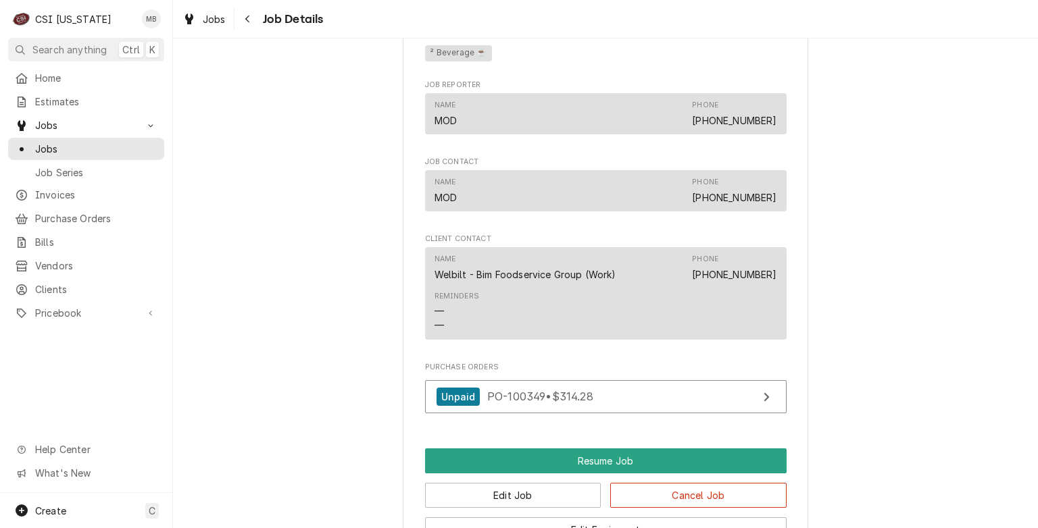
scroll to position [1573, 0]
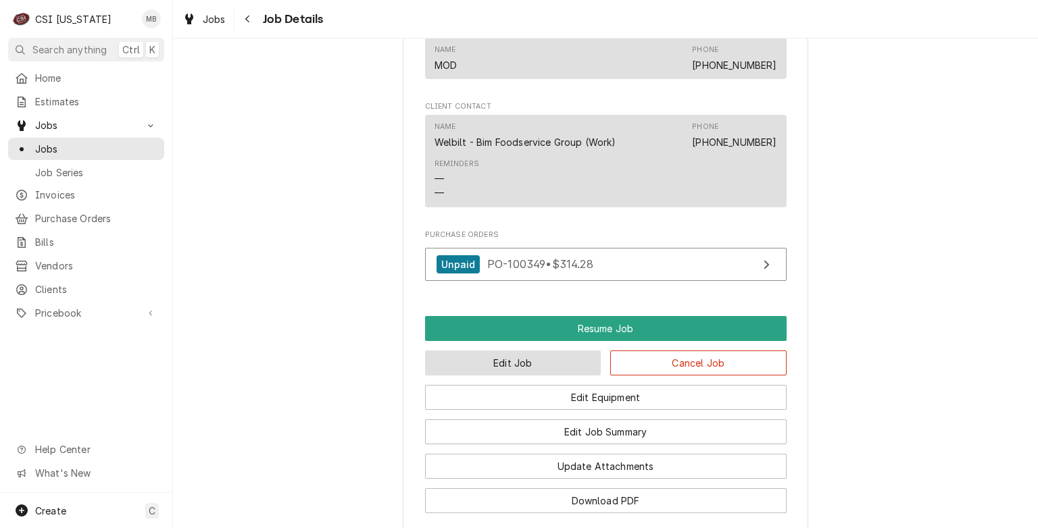
click at [521, 365] on button "Edit Job" at bounding box center [513, 363] width 176 height 25
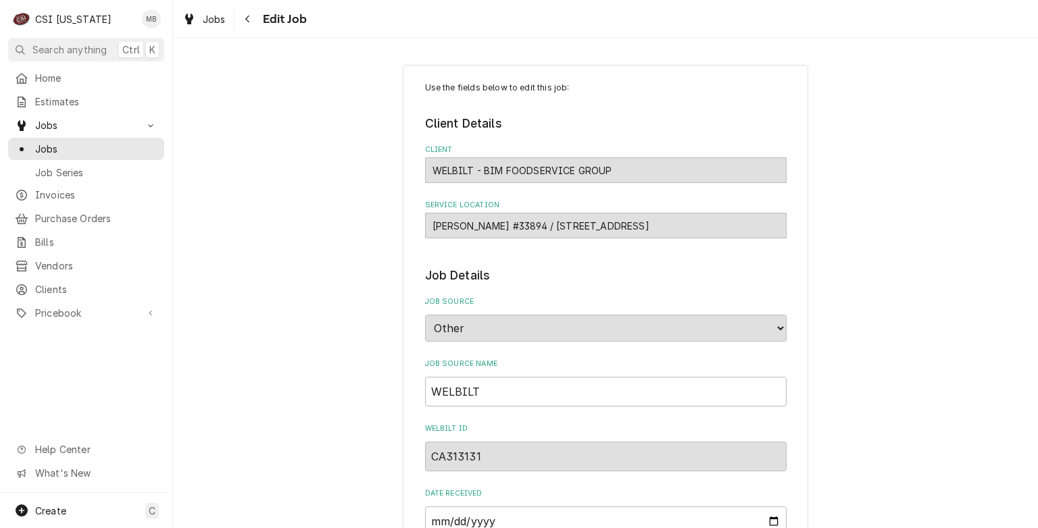
type textarea "x"
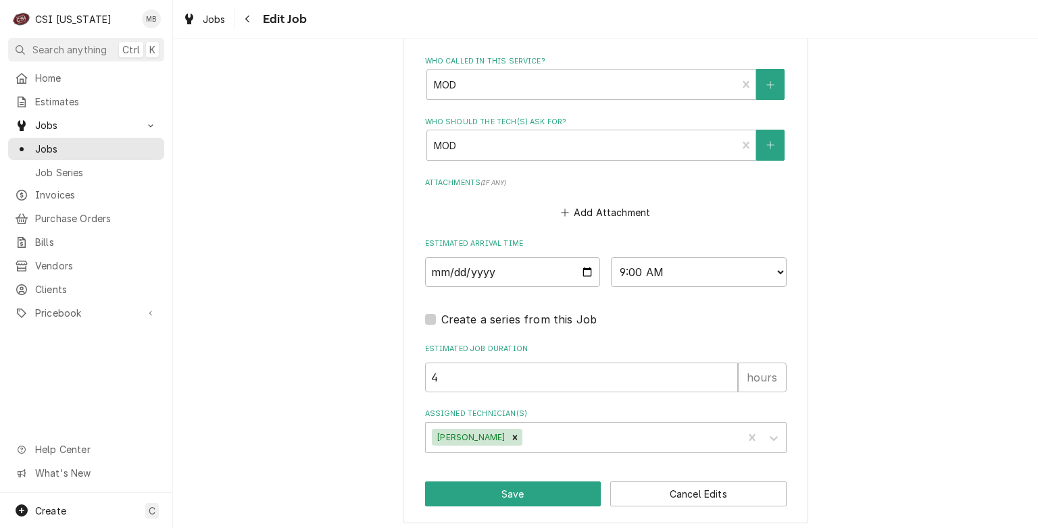
scroll to position [1571, 0]
click at [655, 268] on select "AM / PM 6:00 AM 6:15 AM 6:30 AM 6:45 AM 7:00 AM 7:15 AM 7:30 AM 7:45 AM 8:00 AM…" at bounding box center [699, 271] width 176 height 30
select select "11:00:00"
click at [611, 256] on select "AM / PM 6:00 AM 6:15 AM 6:30 AM 6:45 AM 7:00 AM 7:15 AM 7:30 AM 7:45 AM 8:00 AM…" at bounding box center [699, 271] width 176 height 30
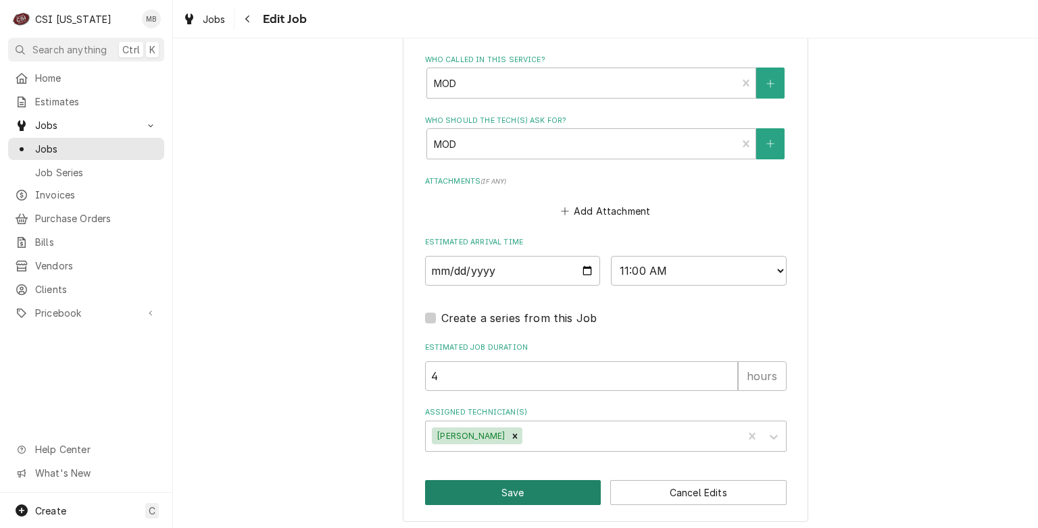
click at [540, 484] on button "Save" at bounding box center [513, 492] width 176 height 25
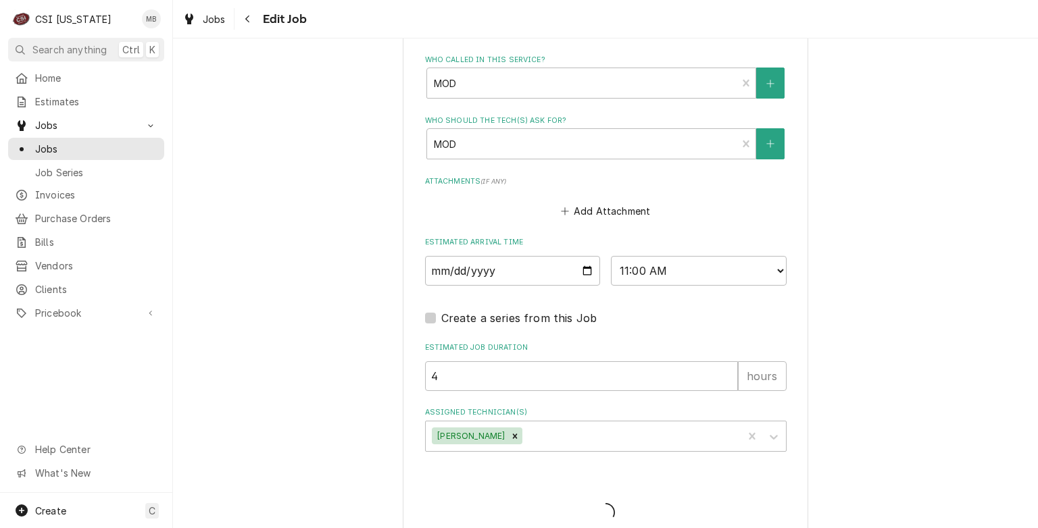
type textarea "x"
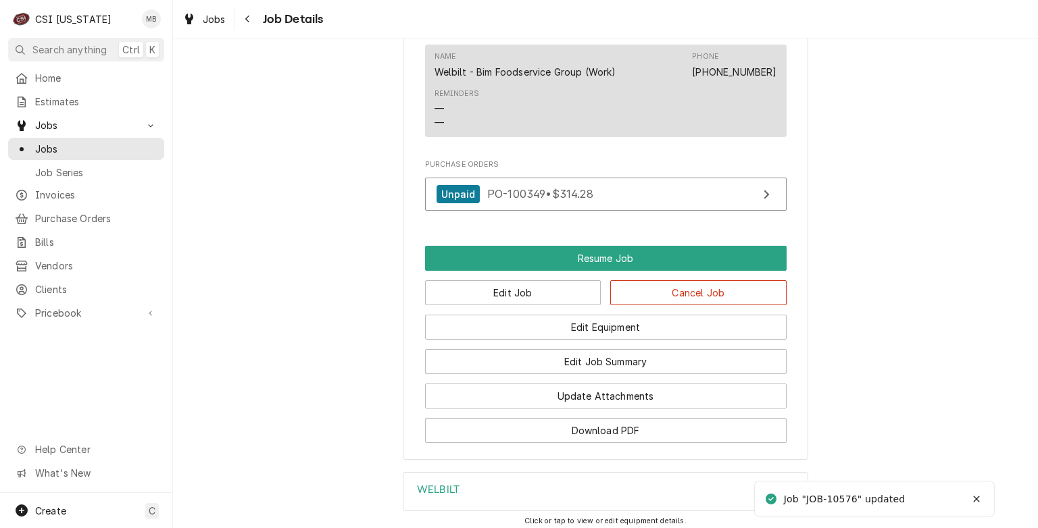
scroll to position [1643, 0]
click at [86, 146] on span "Jobs" at bounding box center [96, 149] width 122 height 14
